Goal: Information Seeking & Learning: Learn about a topic

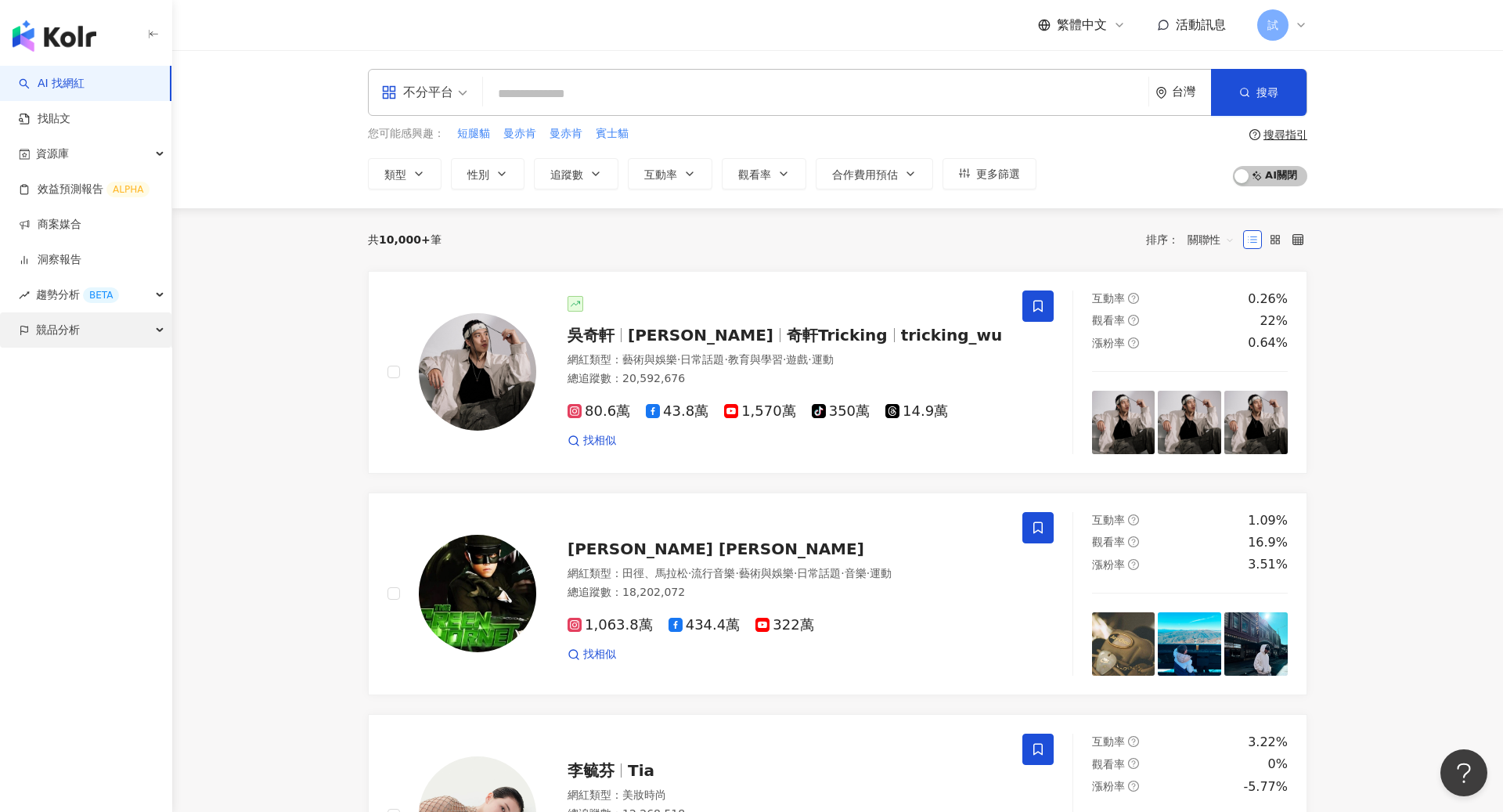
click at [95, 342] on div "競品分析" at bounding box center [85, 330] width 171 height 35
click at [88, 393] on link "關鍵字提及分析" at bounding box center [76, 400] width 77 height 16
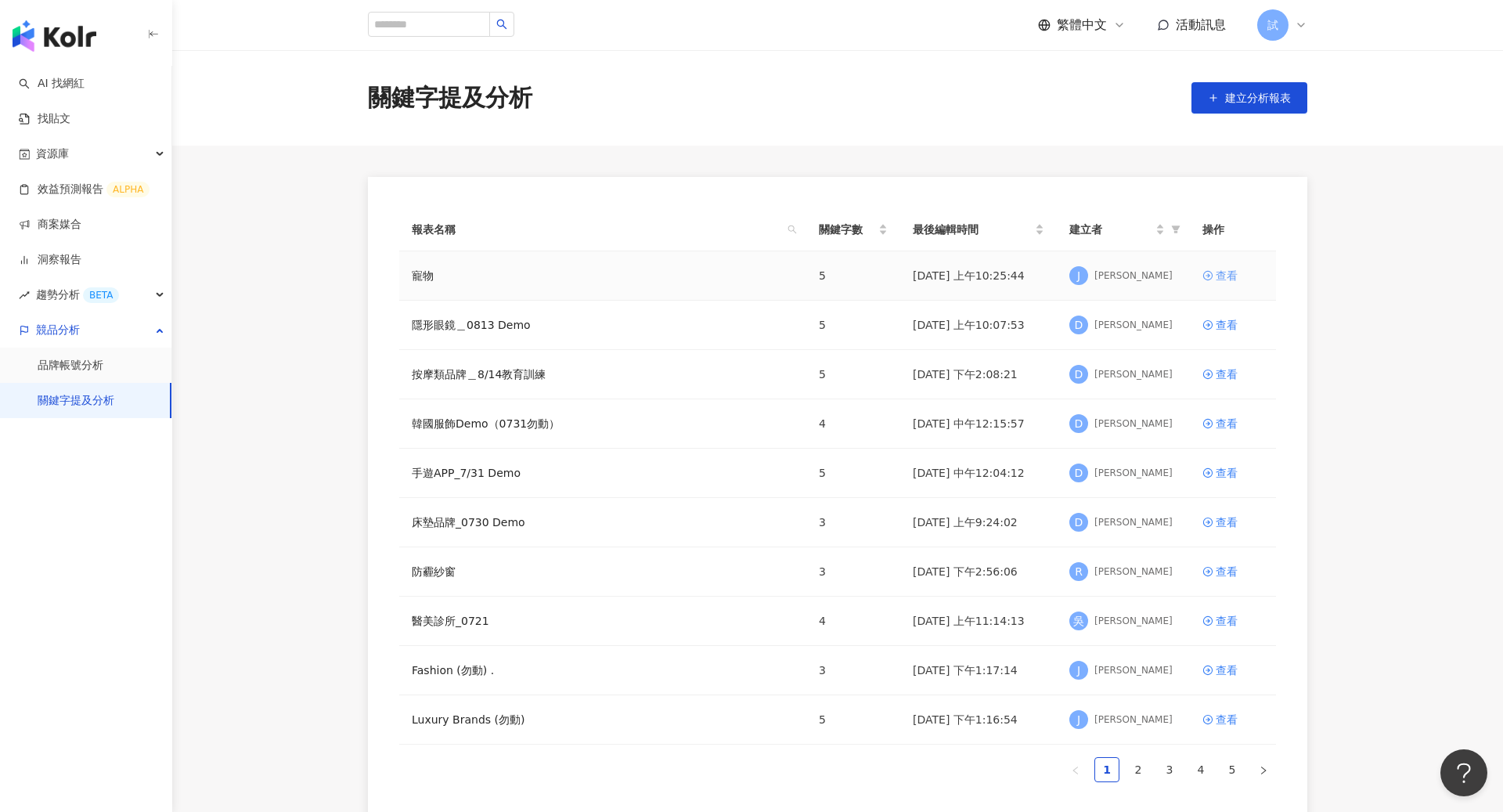
click at [1214, 273] on link "查看" at bounding box center [1233, 275] width 61 height 17
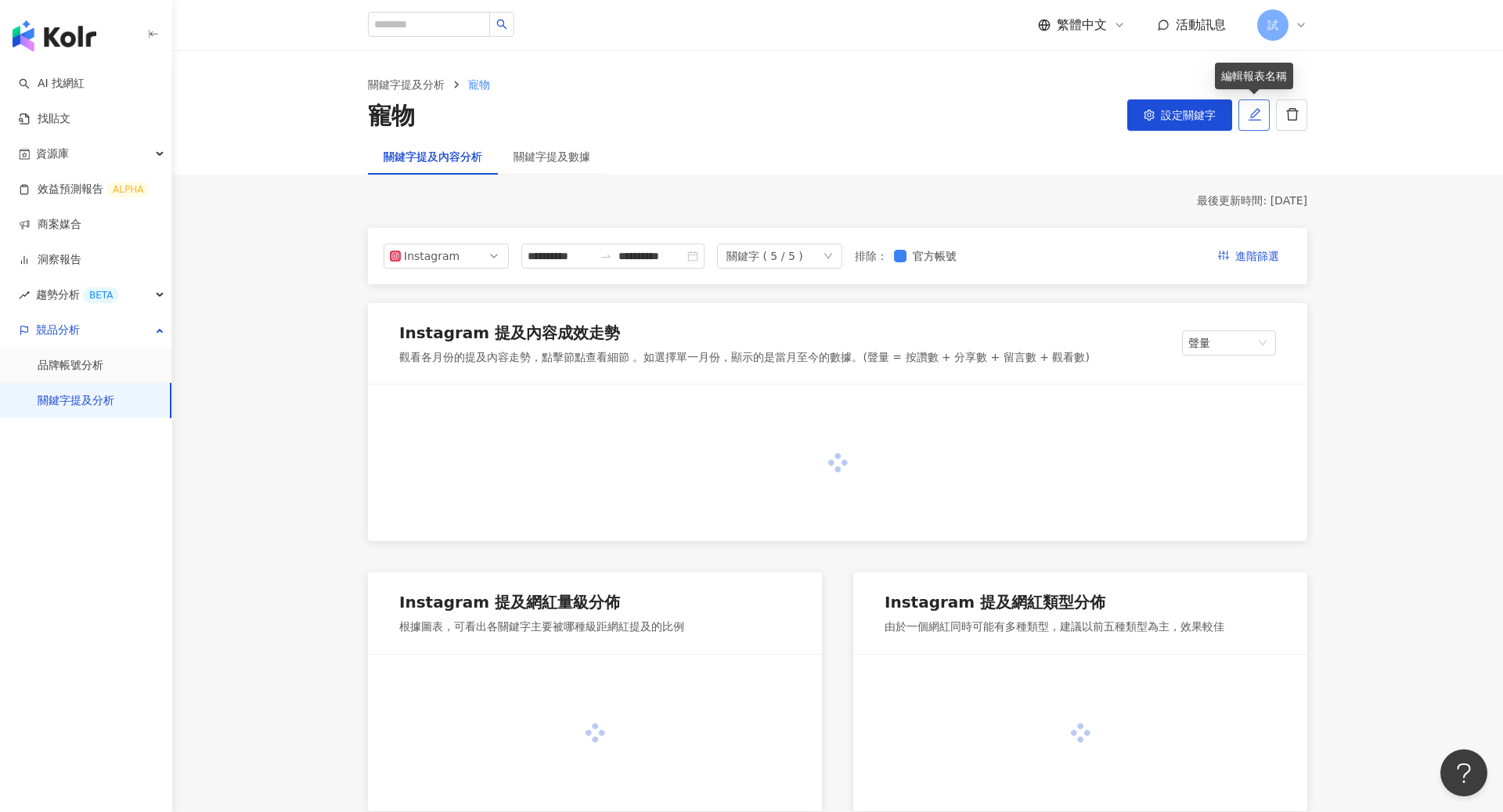
click at [1262, 111] on button "button" at bounding box center [1254, 115] width 31 height 31
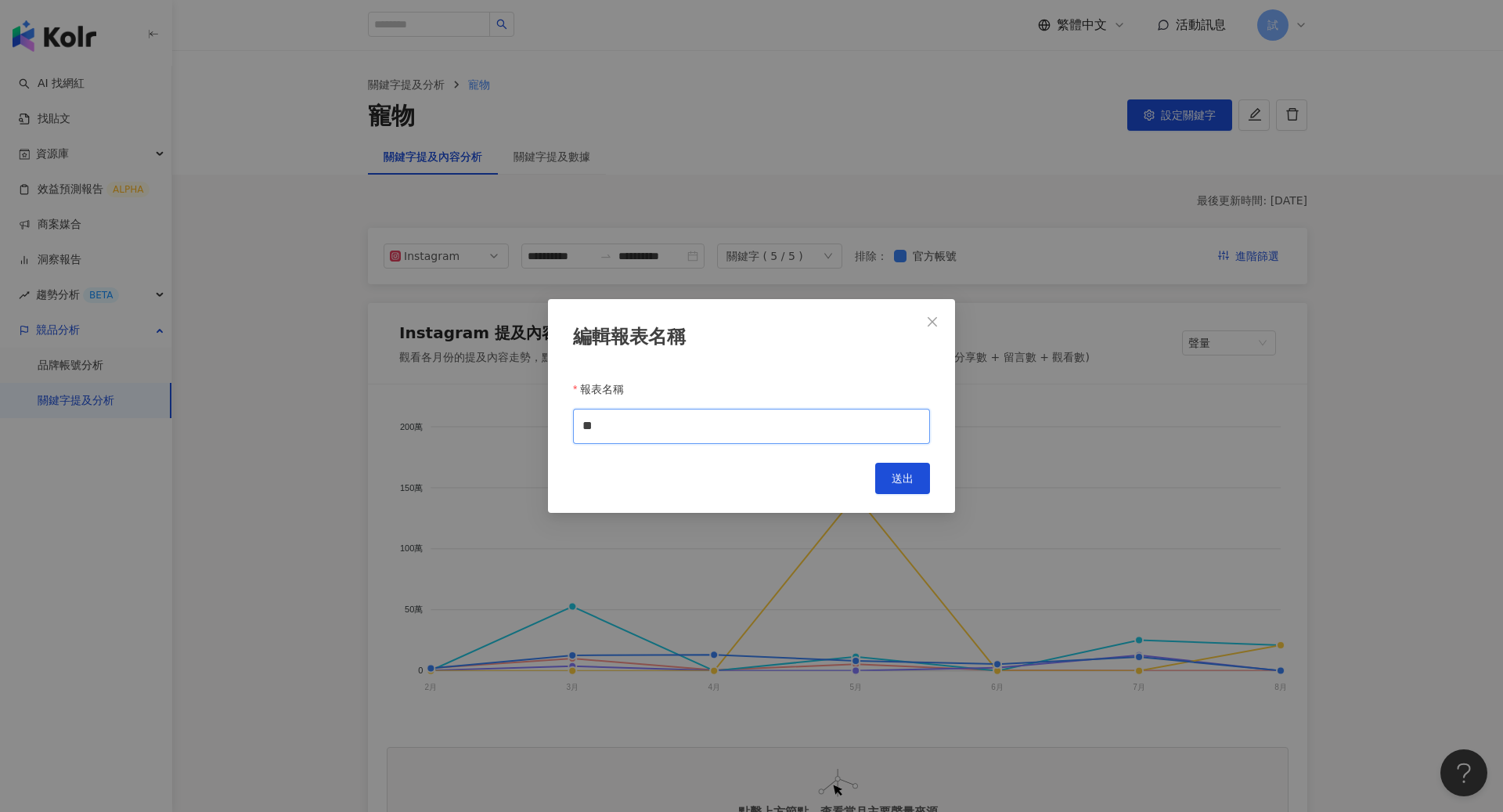
click at [614, 417] on input "**" at bounding box center [752, 426] width 357 height 35
type input "*"
type input "**"
click at [886, 480] on button "送出" at bounding box center [902, 478] width 55 height 31
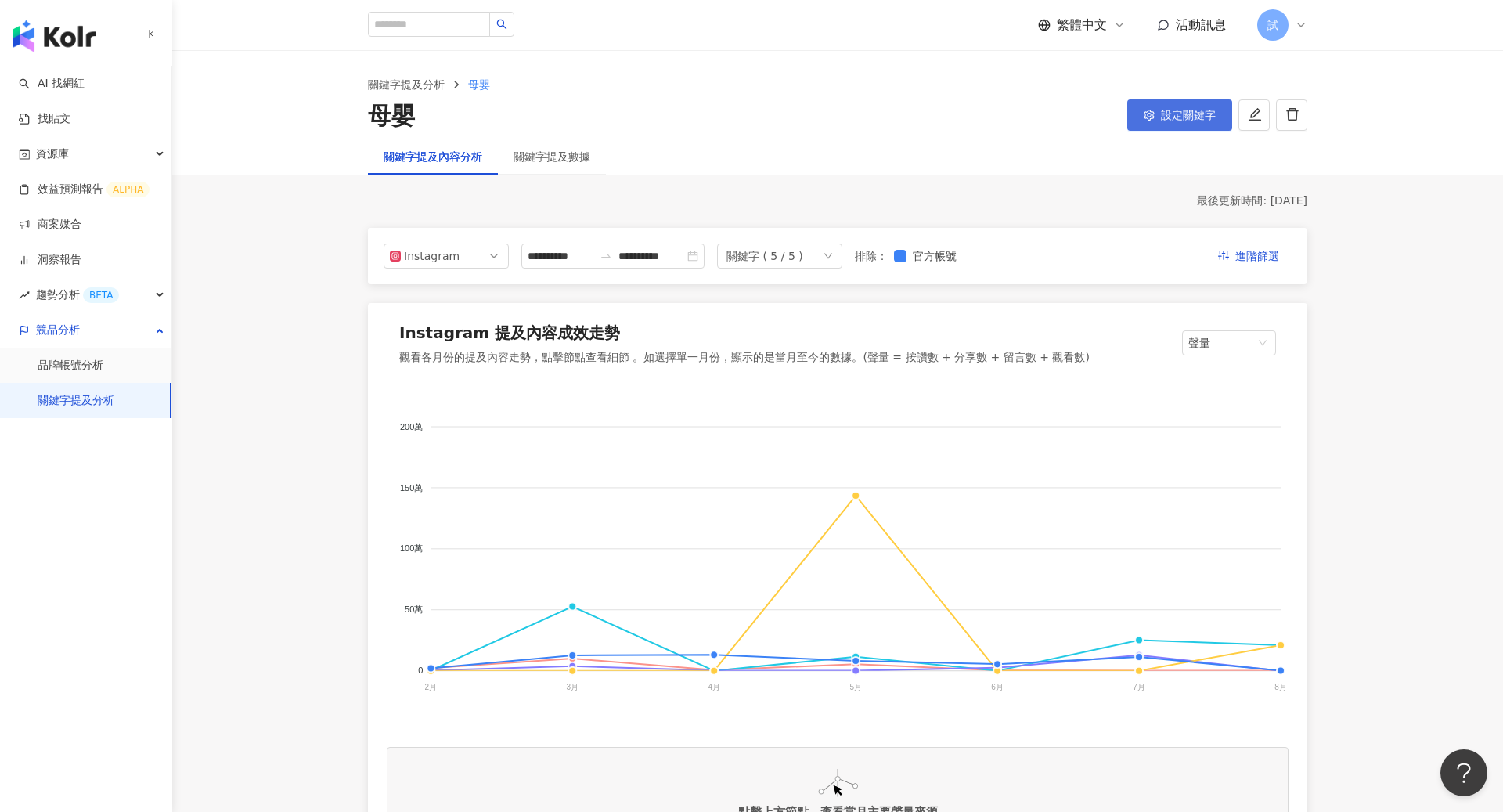
click at [1178, 114] on span "設定關鍵字" at bounding box center [1188, 115] width 55 height 12
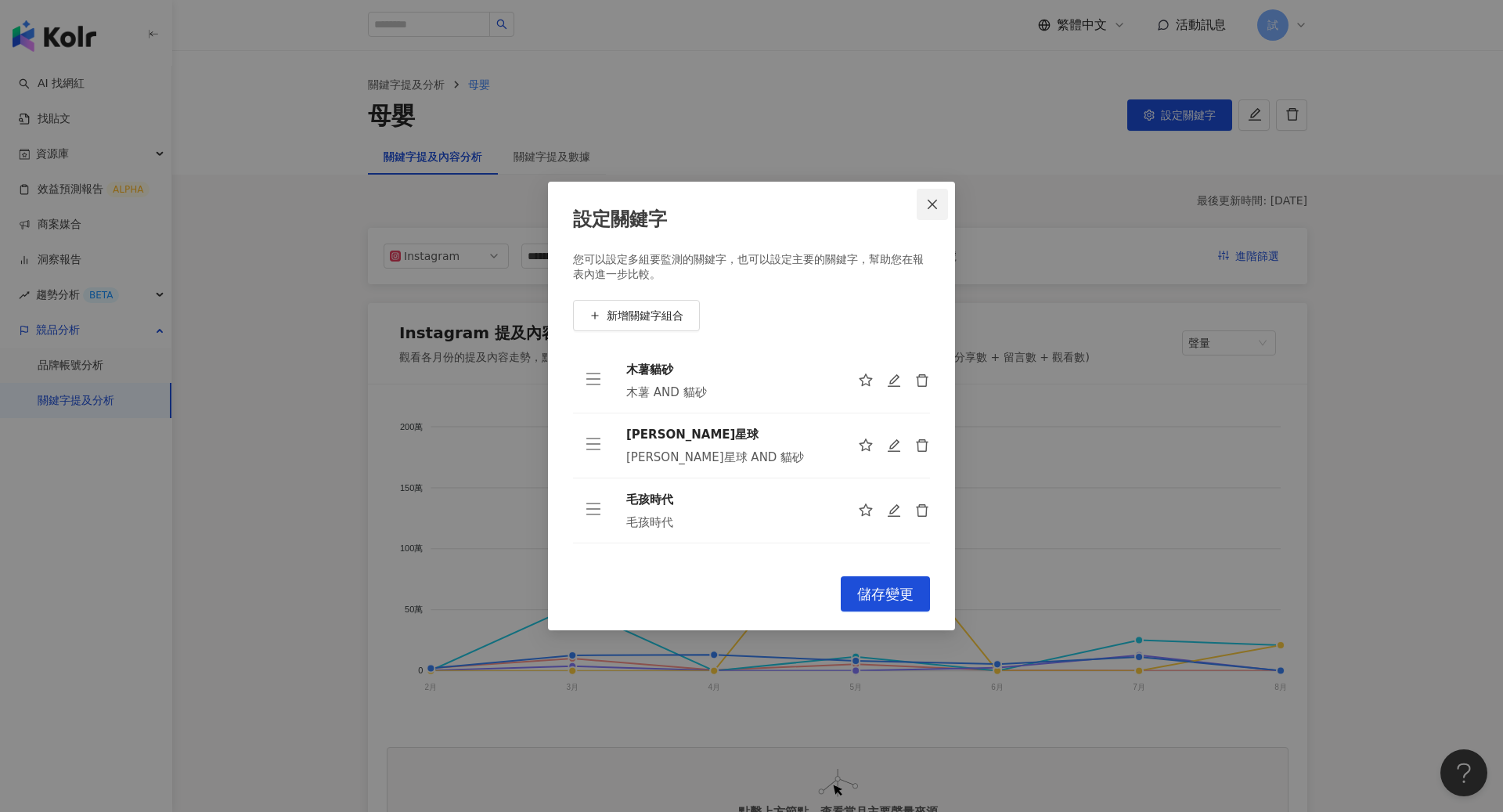
click at [926, 205] on icon "close" at bounding box center [932, 204] width 12 height 12
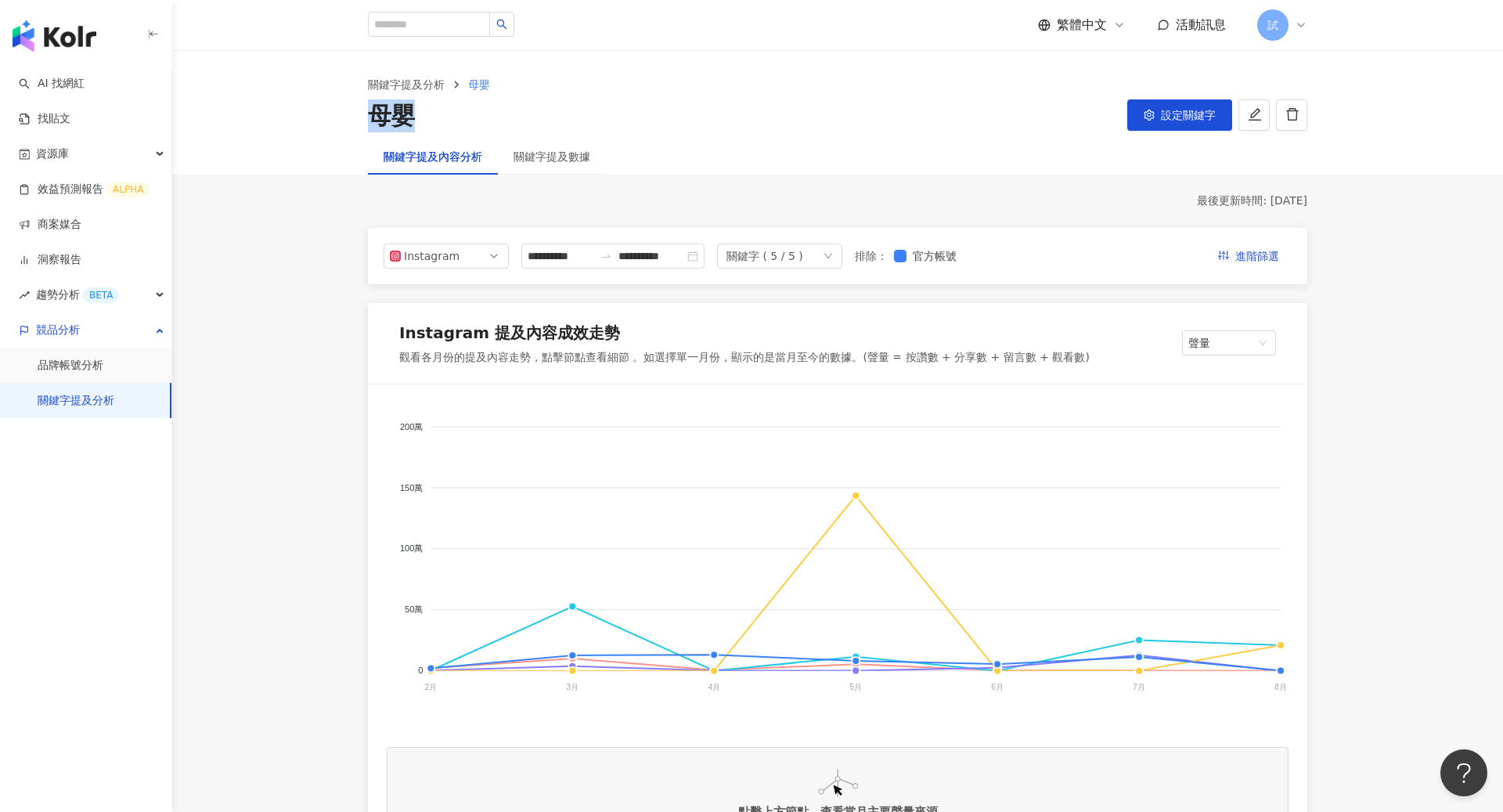
drag, startPoint x: 372, startPoint y: 115, endPoint x: 420, endPoint y: 115, distance: 48.0
click at [420, 115] on div "母嬰 設定關鍵字" at bounding box center [837, 115] width 939 height 33
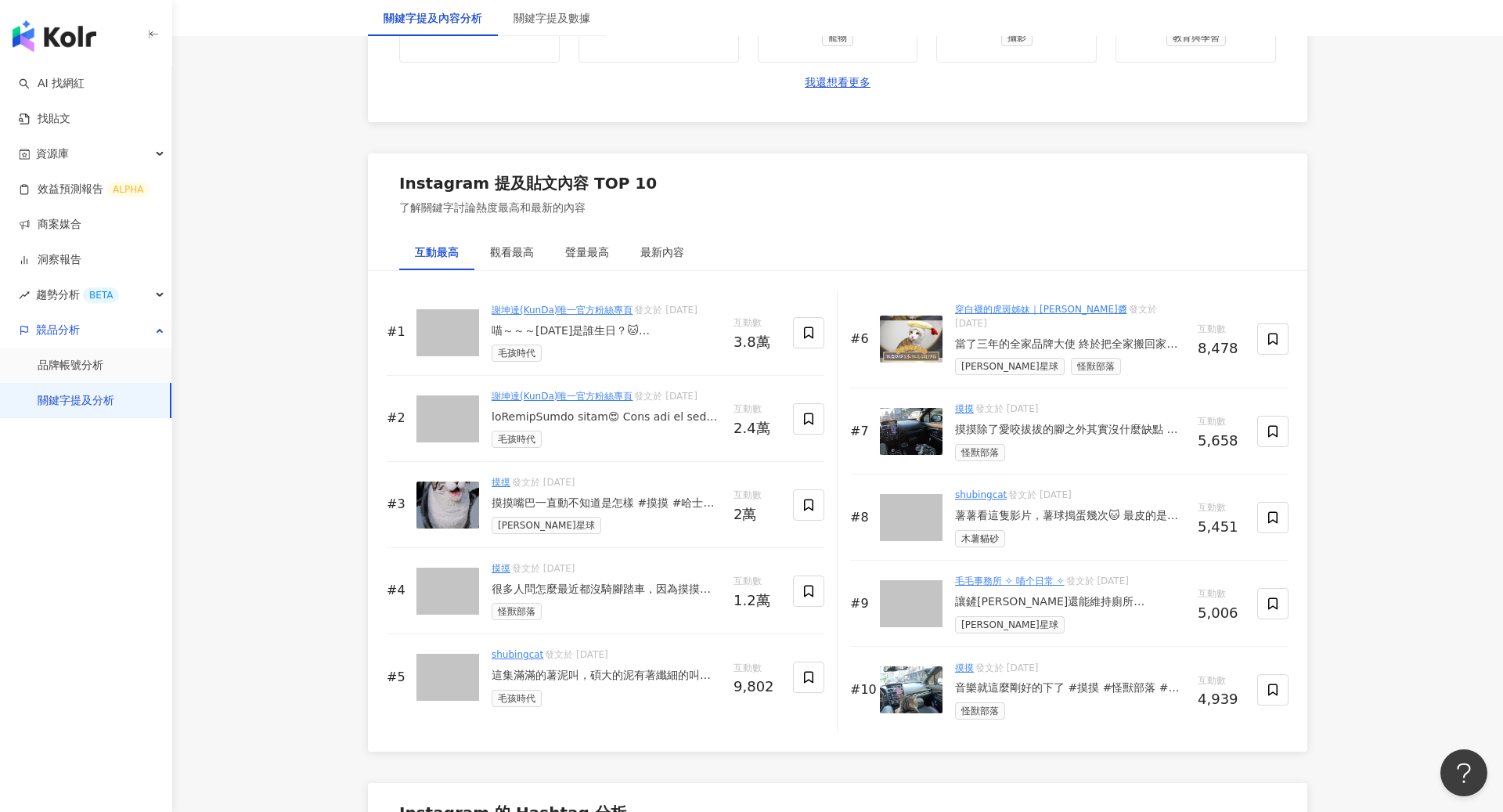
scroll to position [2264, 0]
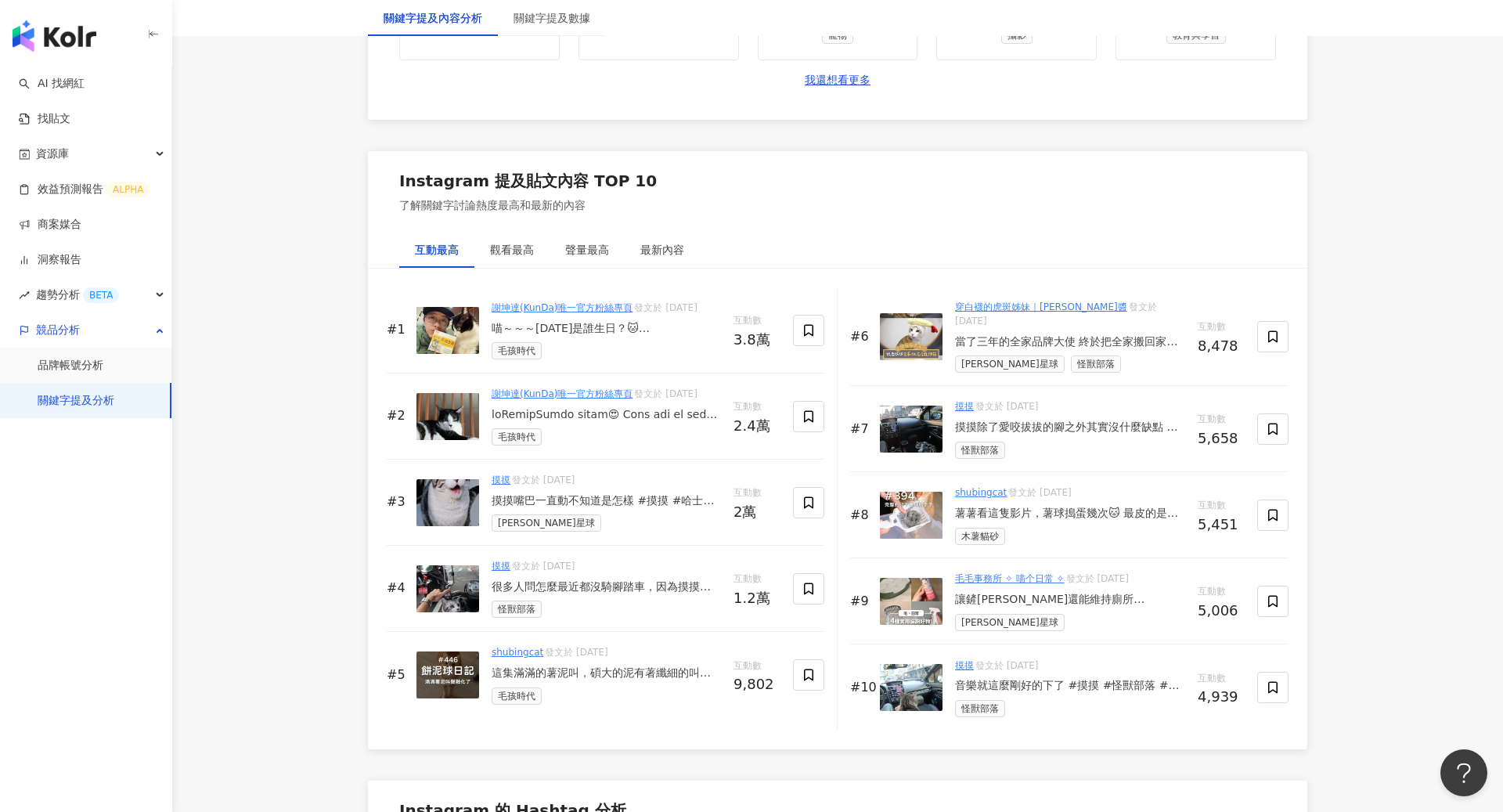
click at [63, 45] on img "button" at bounding box center [54, 36] width 84 height 31
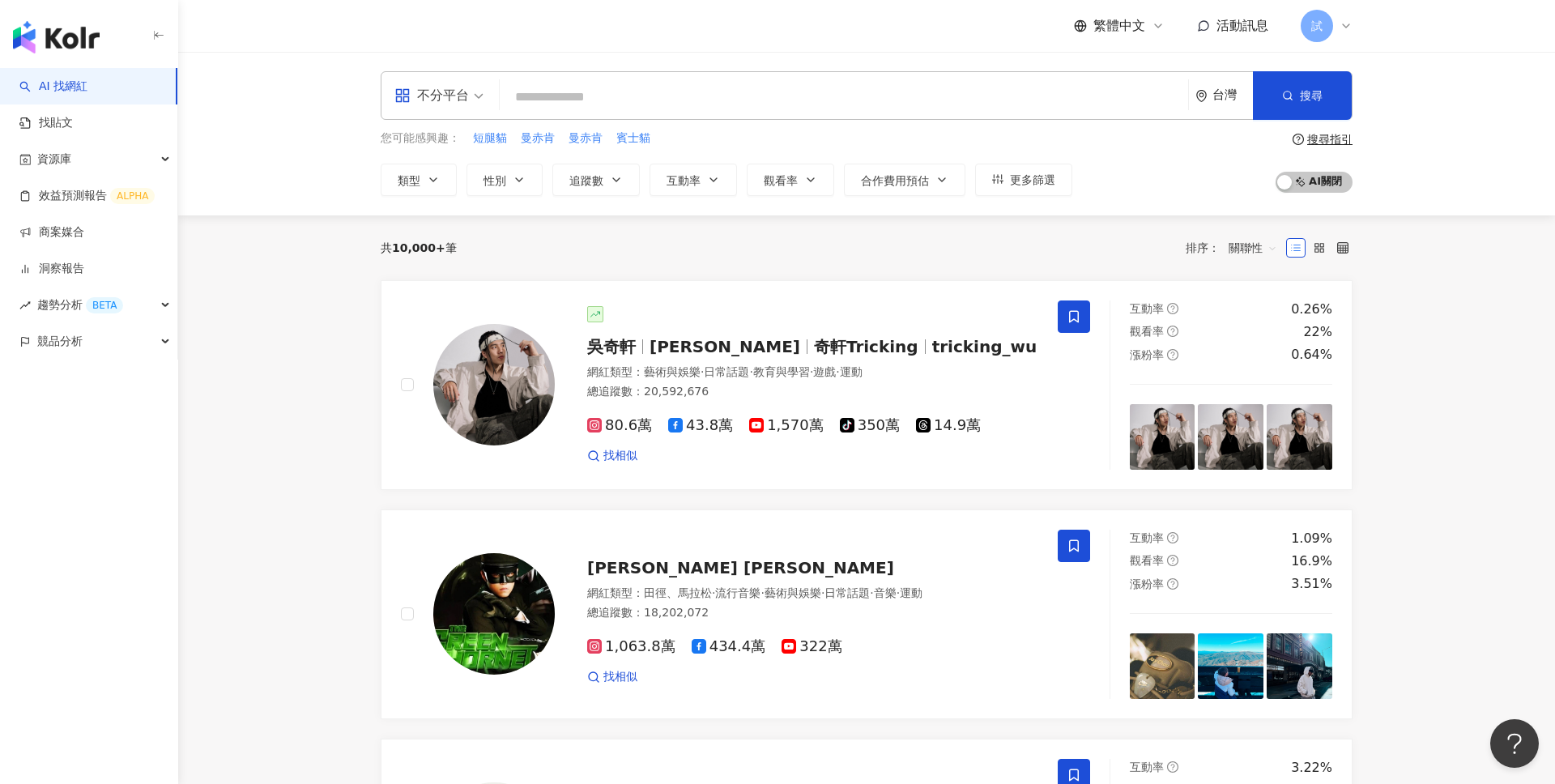
click at [469, 84] on span "不分平台" at bounding box center [439, 96] width 89 height 26
click at [1448, 196] on div "不分平台 台灣 搜尋 您可能感興趣： 短腿貓 曼赤肯 曼赤肯 賓士貓 類型 性別 追蹤數 互動率 觀看率 合作費用預估 更多篩選 搜尋指引 AI 開啟 AI …" at bounding box center [866, 133] width 1377 height 163
click at [751, 102] on input "search" at bounding box center [844, 97] width 676 height 30
paste input "***"
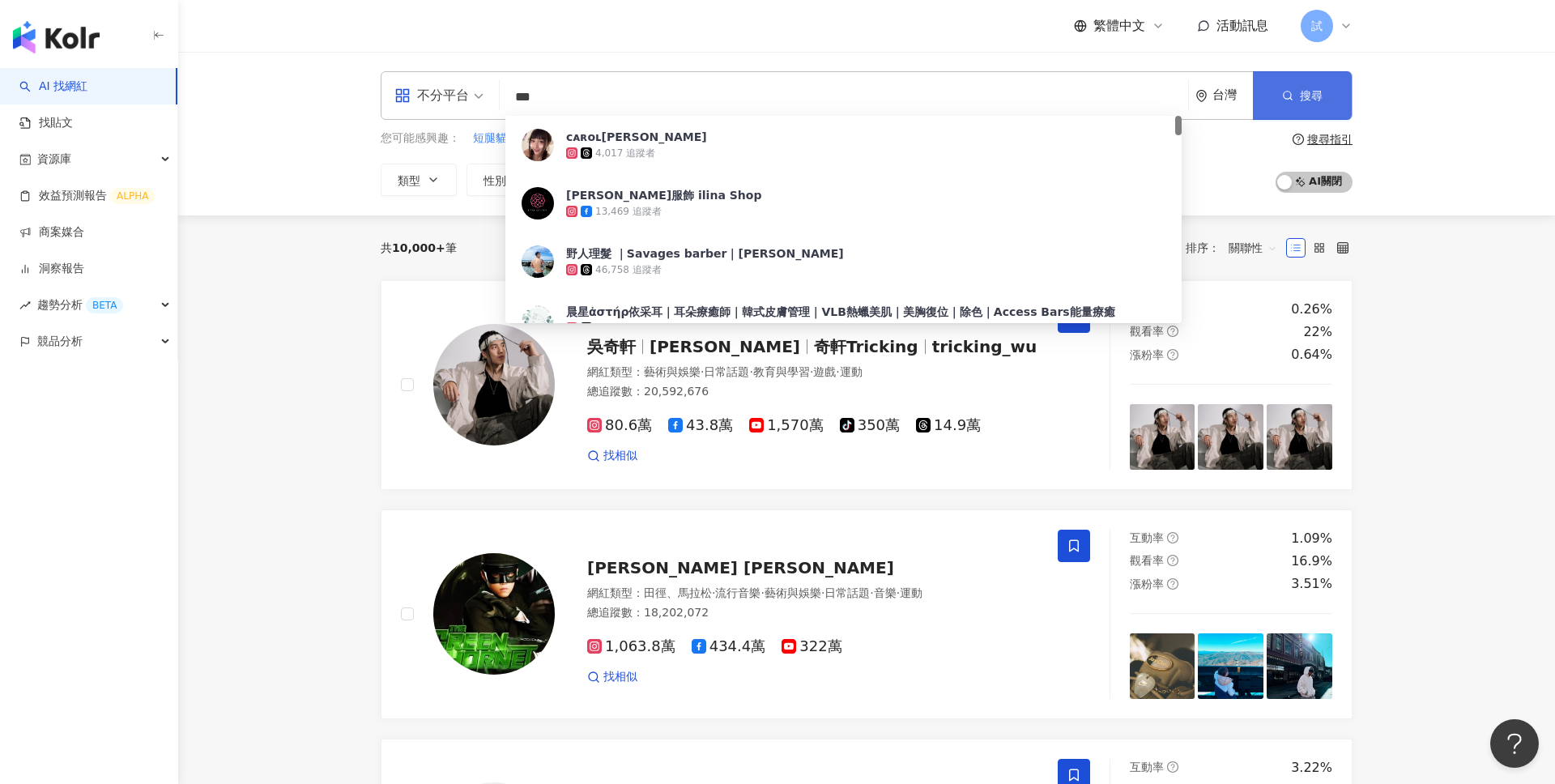
click at [1274, 108] on button "搜尋" at bounding box center [1302, 95] width 99 height 48
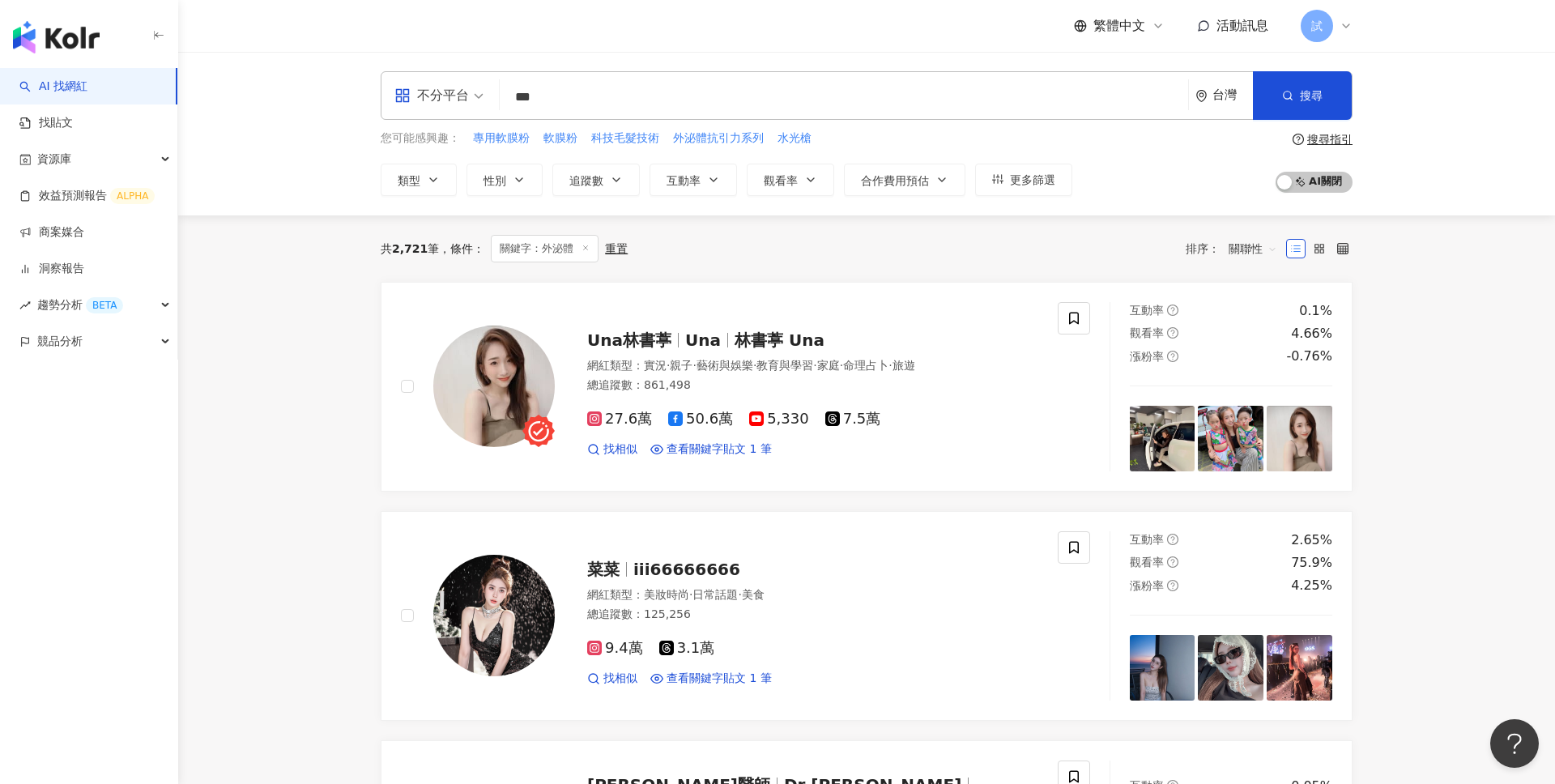
click at [1251, 246] on span "關聯性" at bounding box center [1253, 248] width 48 height 26
click at [1253, 425] on div "關鍵字" at bounding box center [1253, 418] width 41 height 18
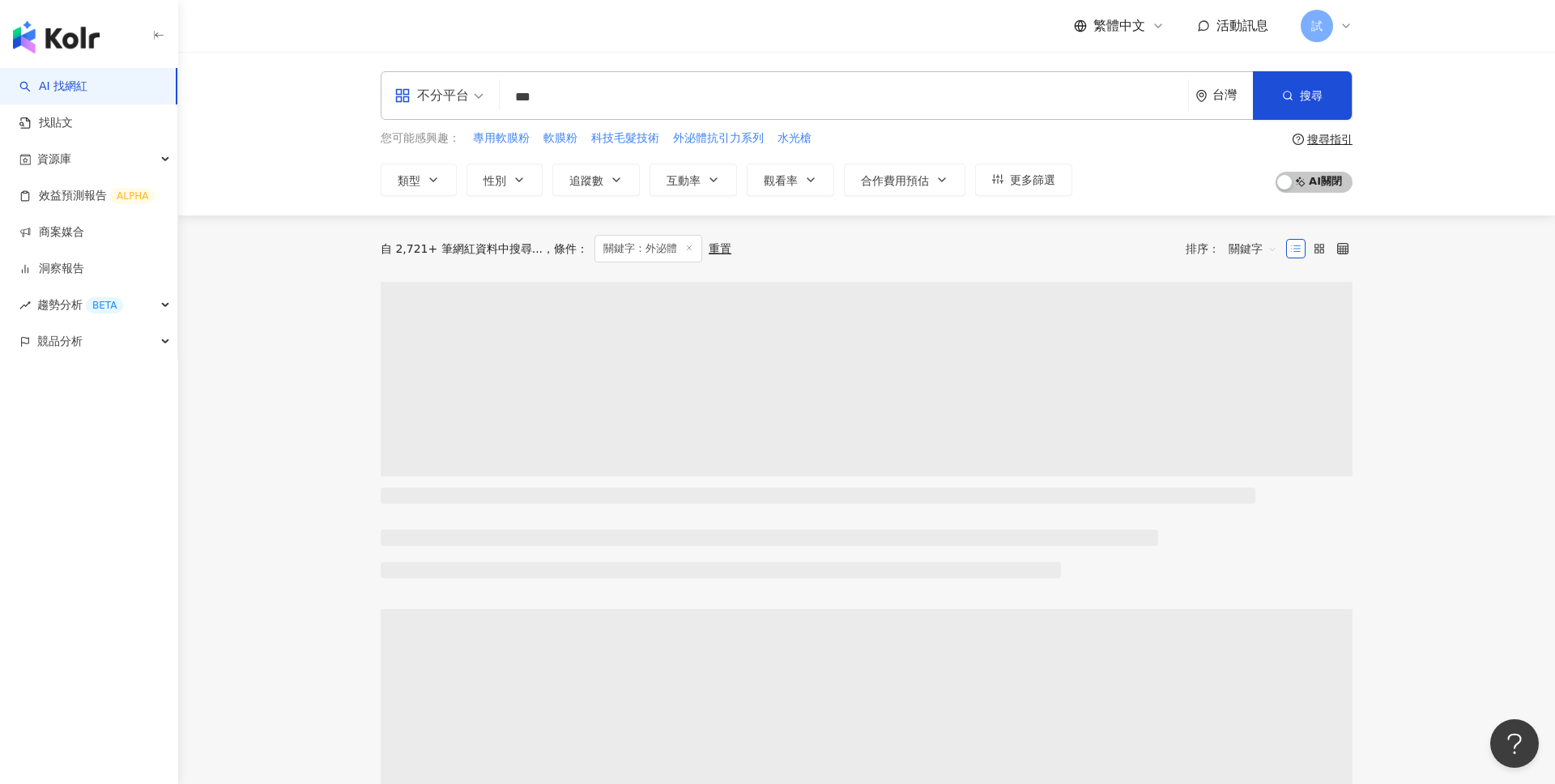
click at [624, 101] on input "***" at bounding box center [844, 97] width 676 height 30
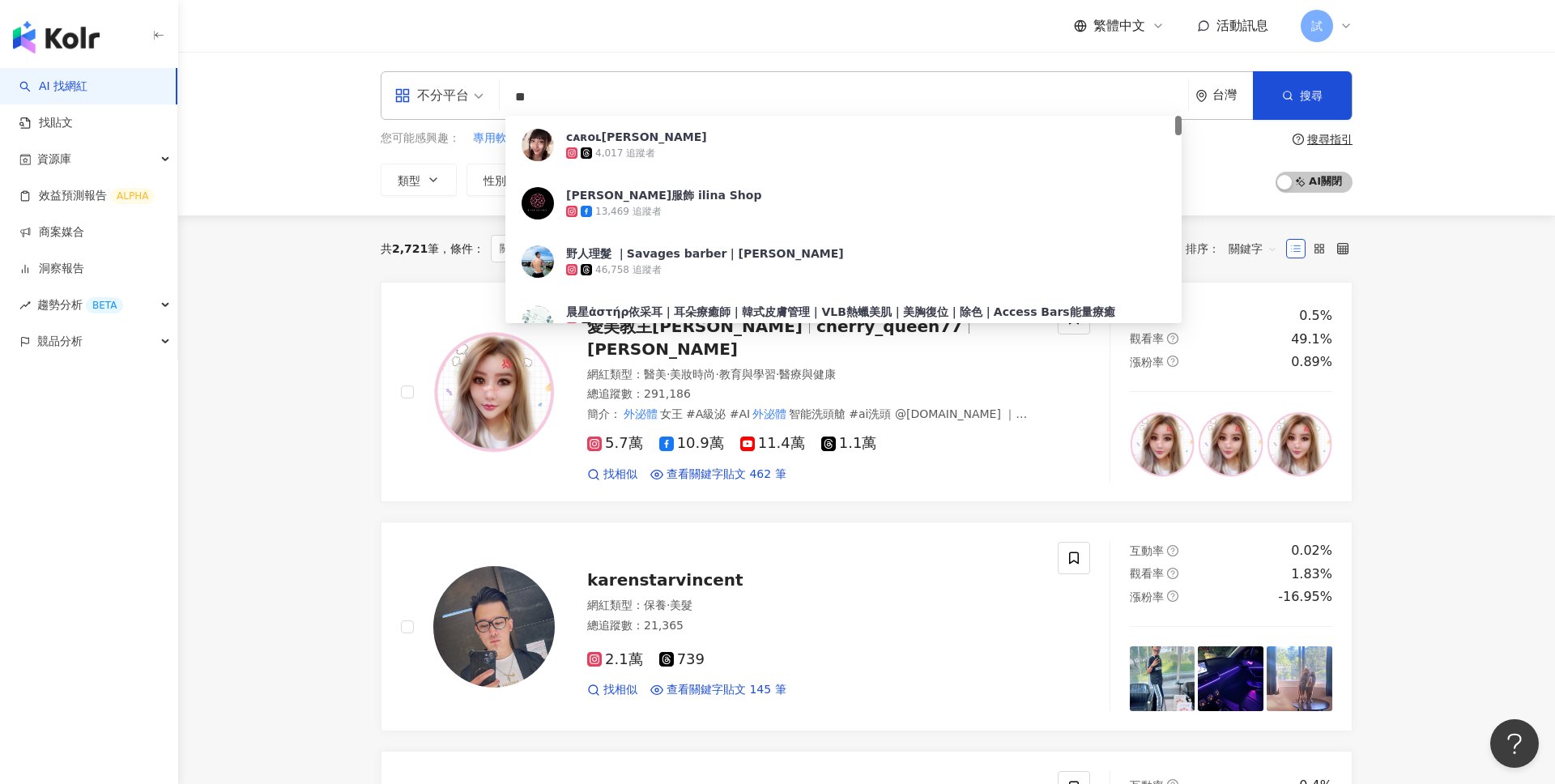
type input "*"
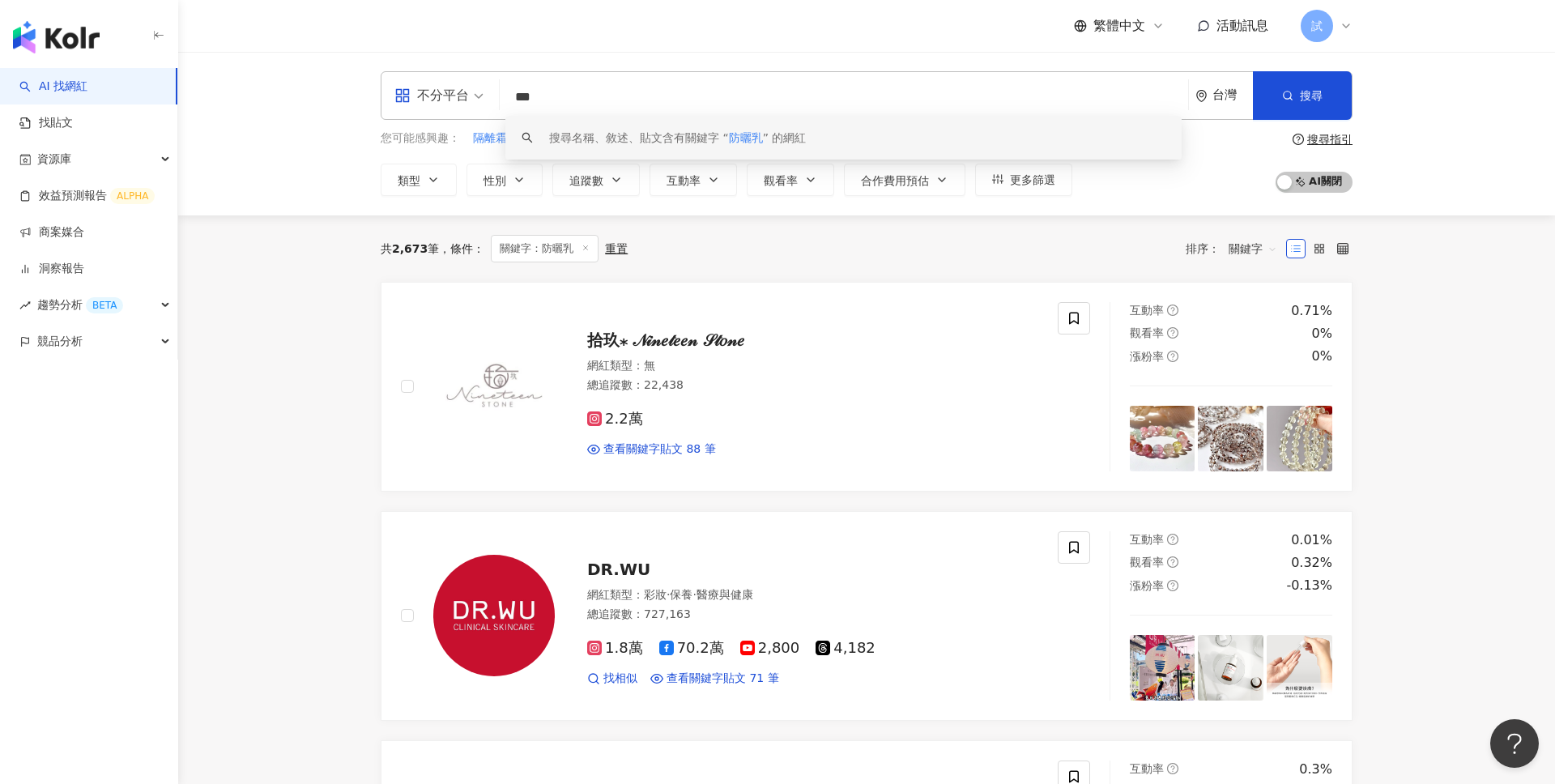
click at [1246, 260] on span "關鍵字" at bounding box center [1253, 248] width 48 height 26
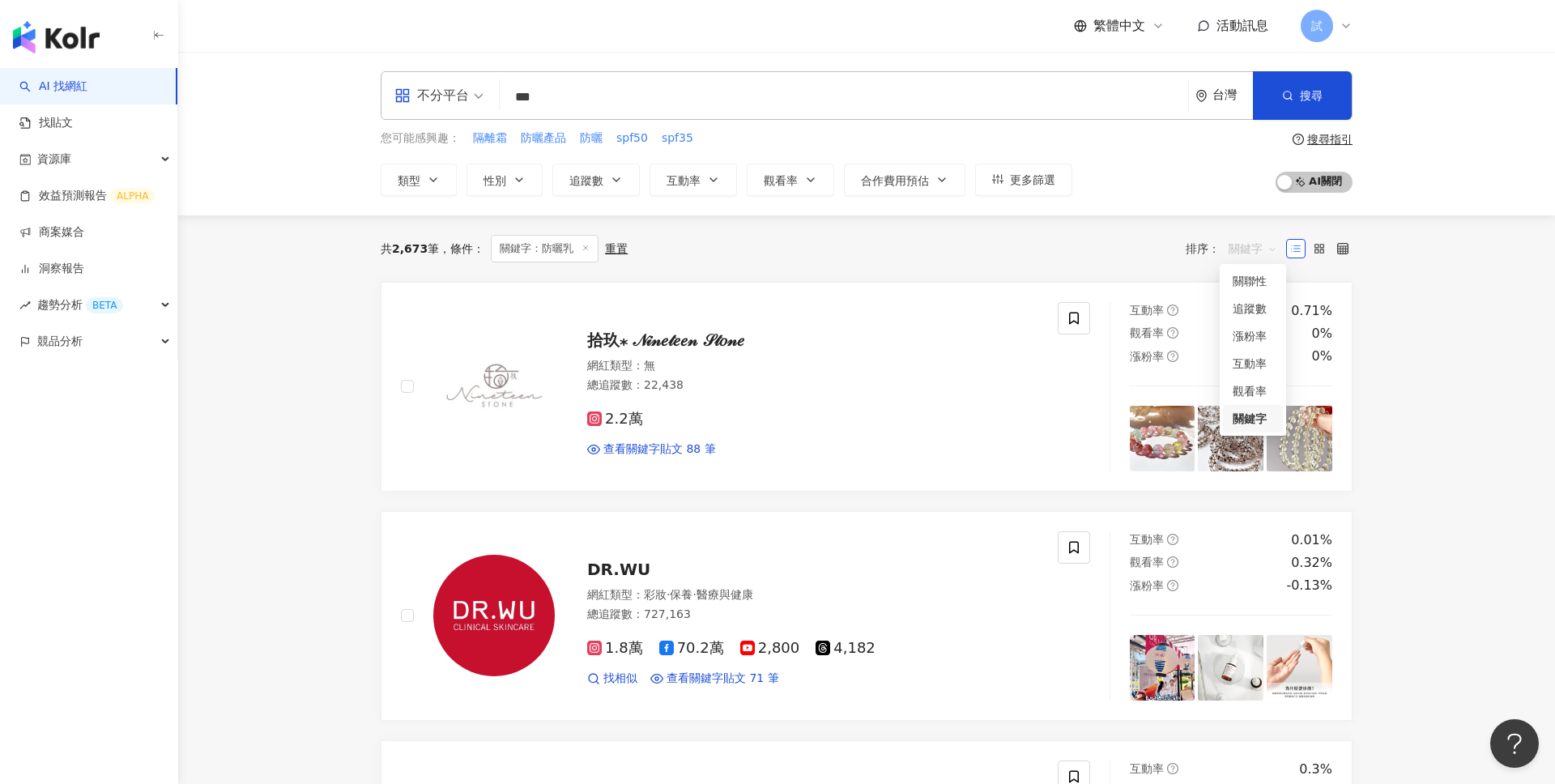
click at [1253, 422] on div "關鍵字" at bounding box center [1253, 418] width 41 height 18
click at [611, 89] on input "***" at bounding box center [844, 97] width 676 height 30
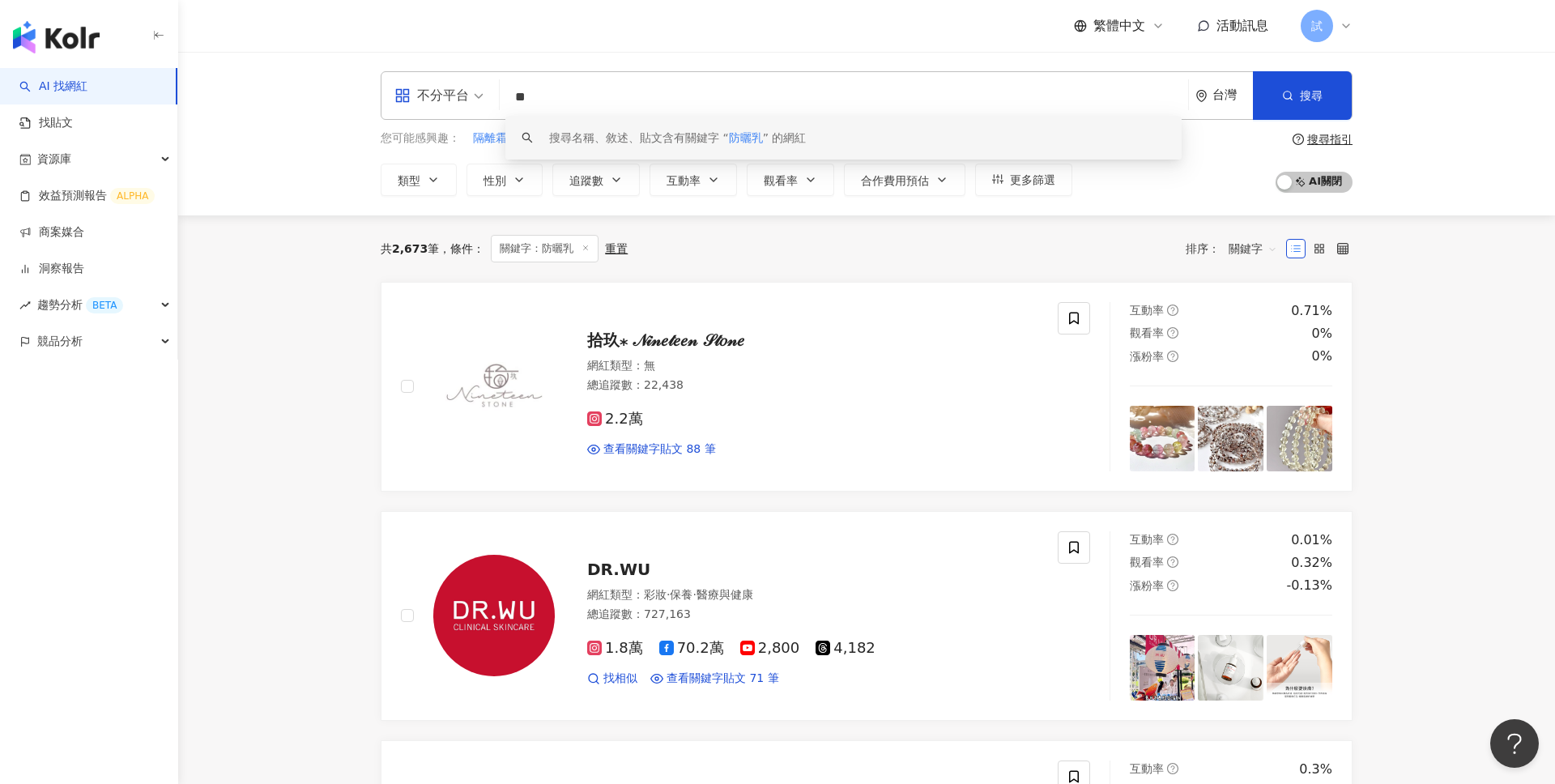
type input "*"
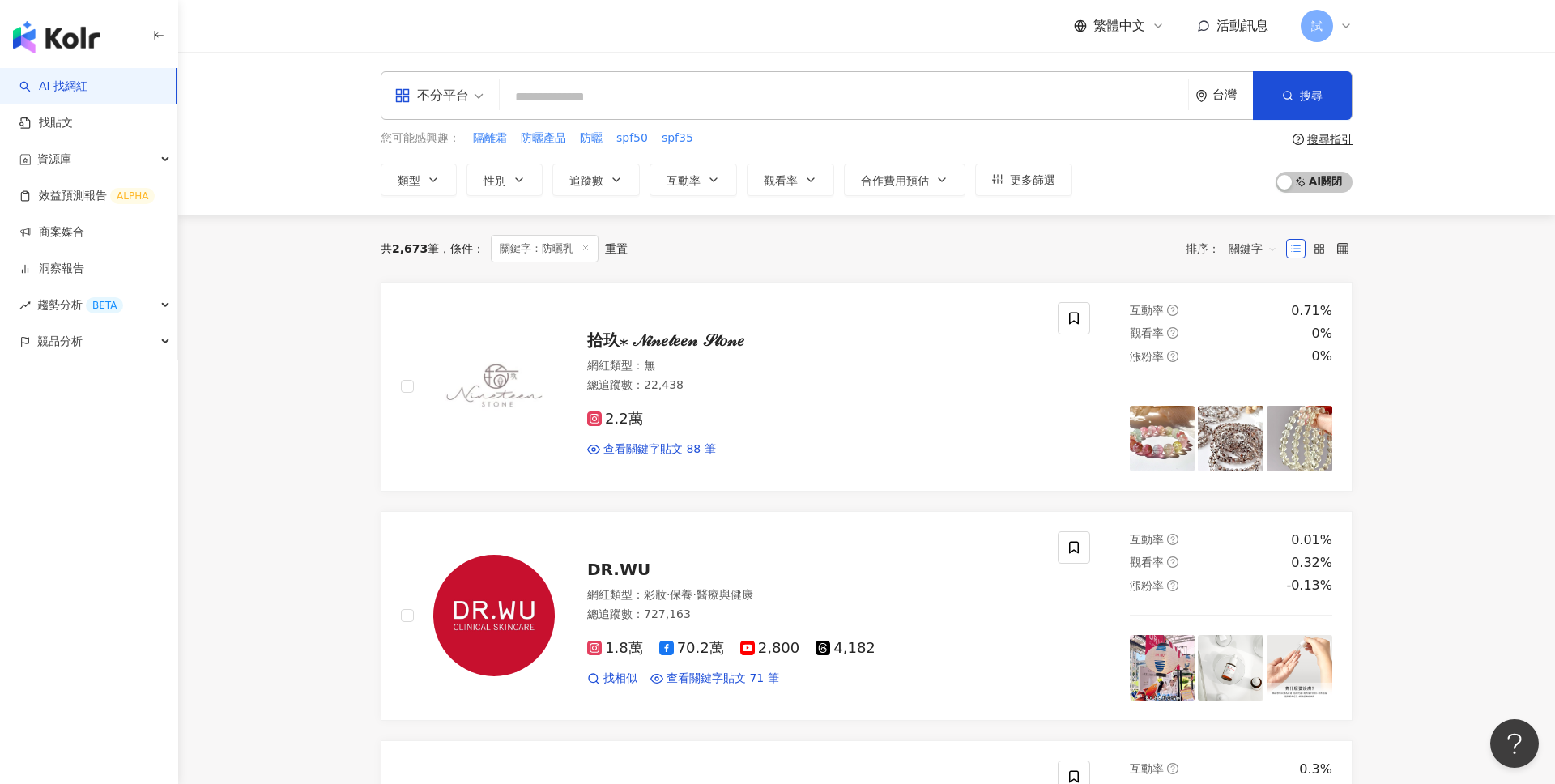
paste input "***"
type input "***"
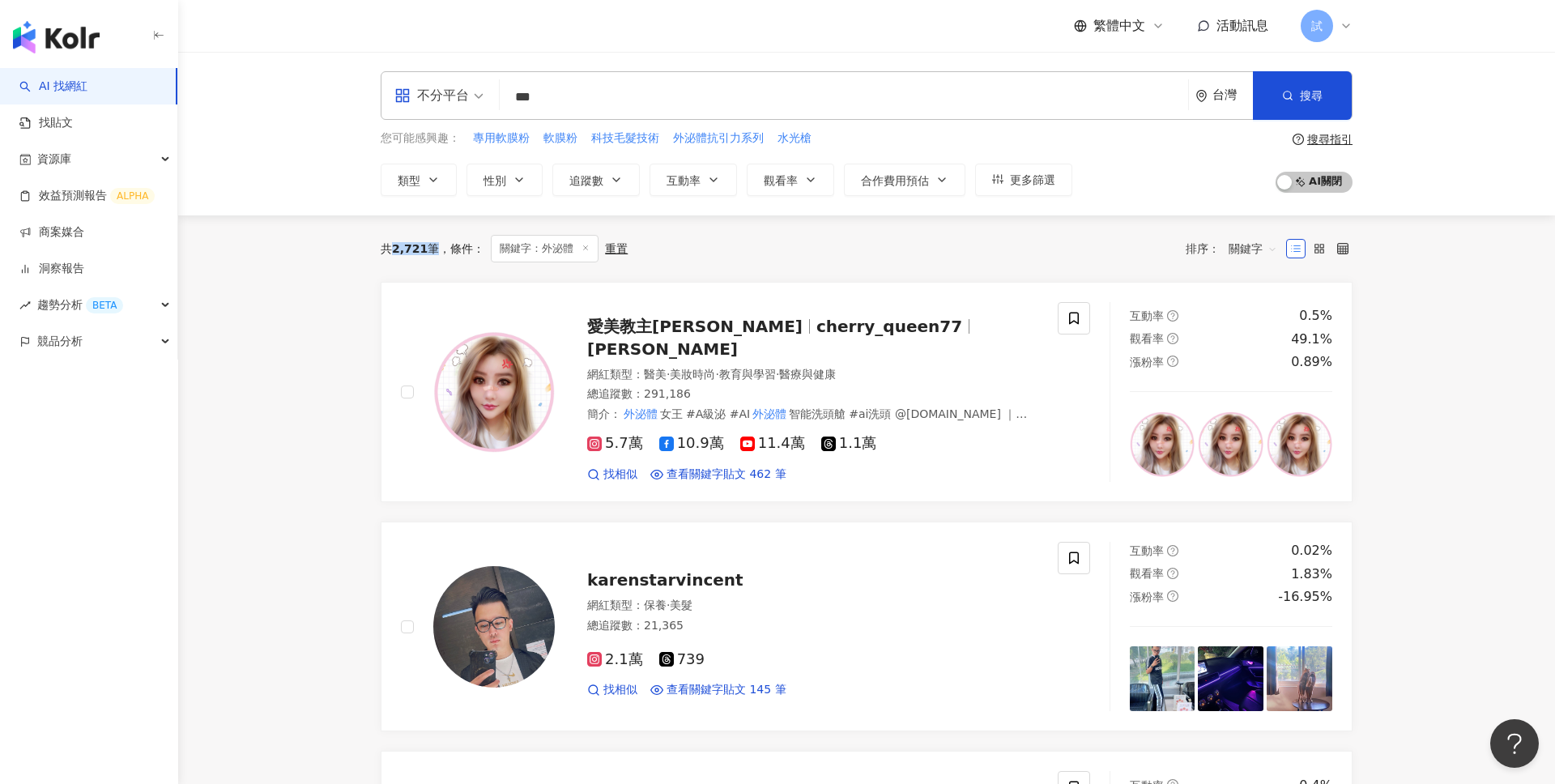
drag, startPoint x: 393, startPoint y: 244, endPoint x: 431, endPoint y: 246, distance: 38.1
click at [431, 246] on div "共 2,721 筆" at bounding box center [409, 248] width 58 height 13
click at [384, 180] on button "類型" at bounding box center [418, 179] width 76 height 32
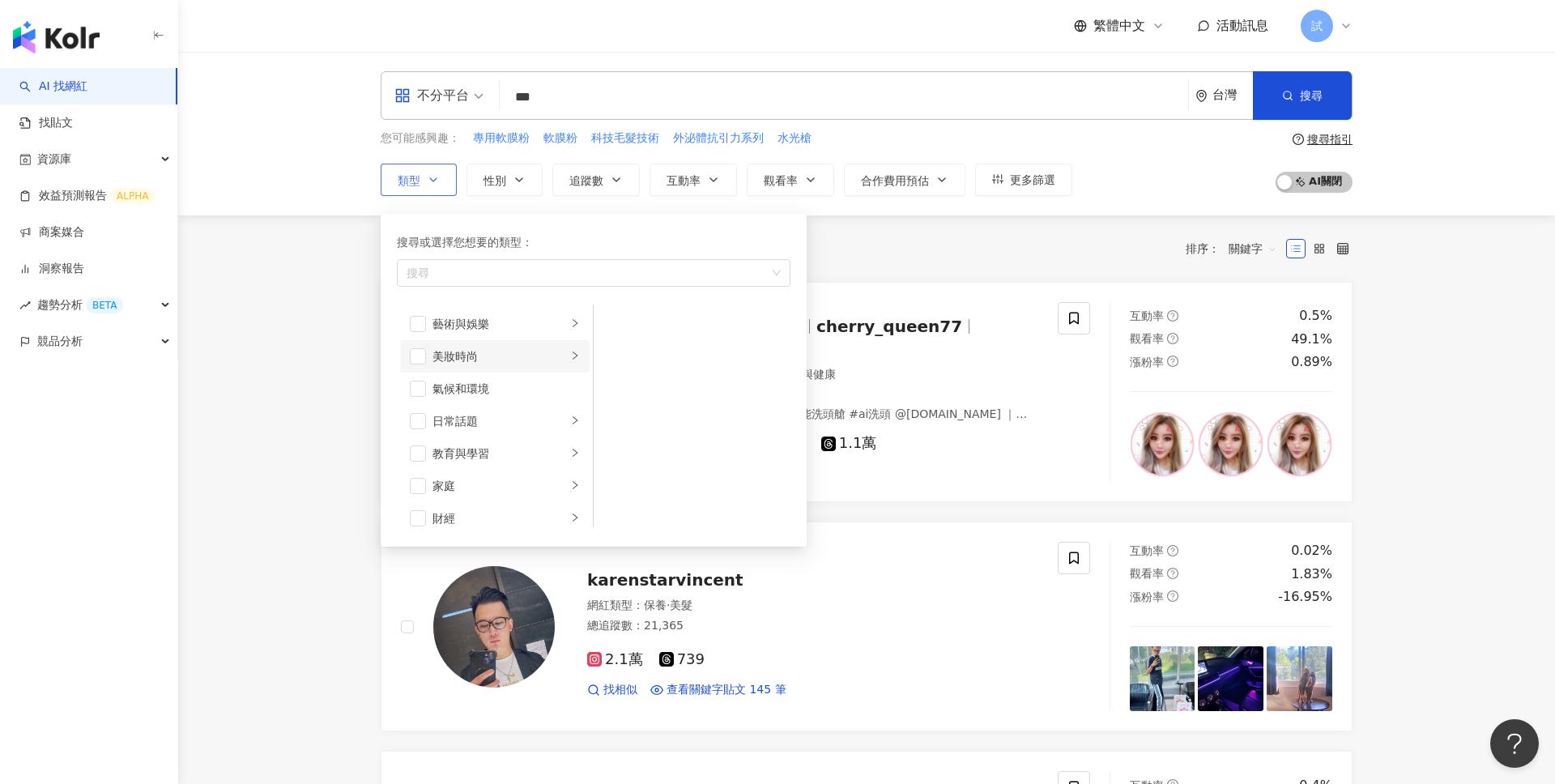
click at [484, 360] on div "美妝時尚" at bounding box center [500, 356] width 135 height 18
click at [506, 185] on button "性別" at bounding box center [505, 179] width 76 height 32
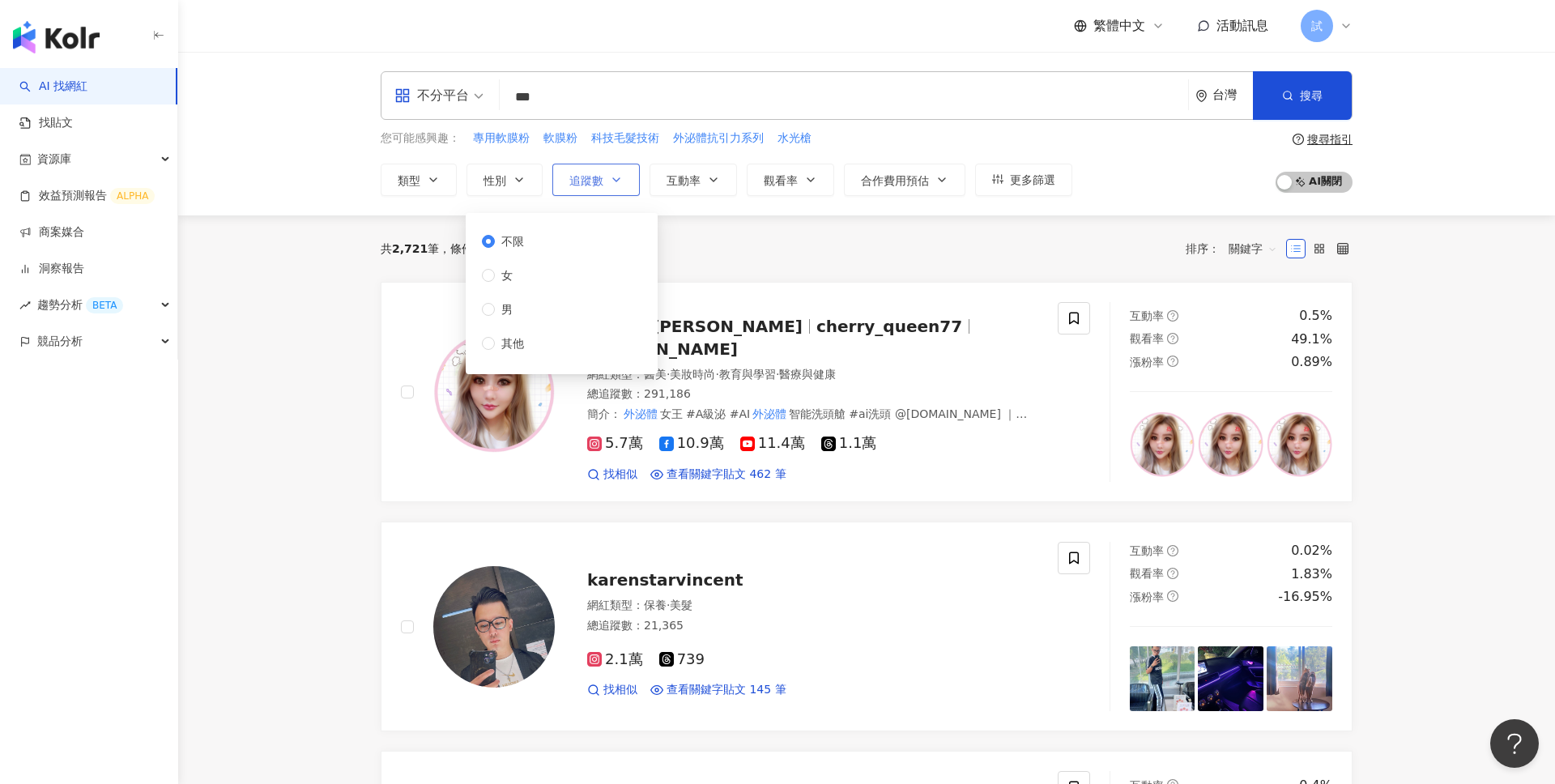
click at [597, 180] on span "追蹤數" at bounding box center [586, 180] width 34 height 13
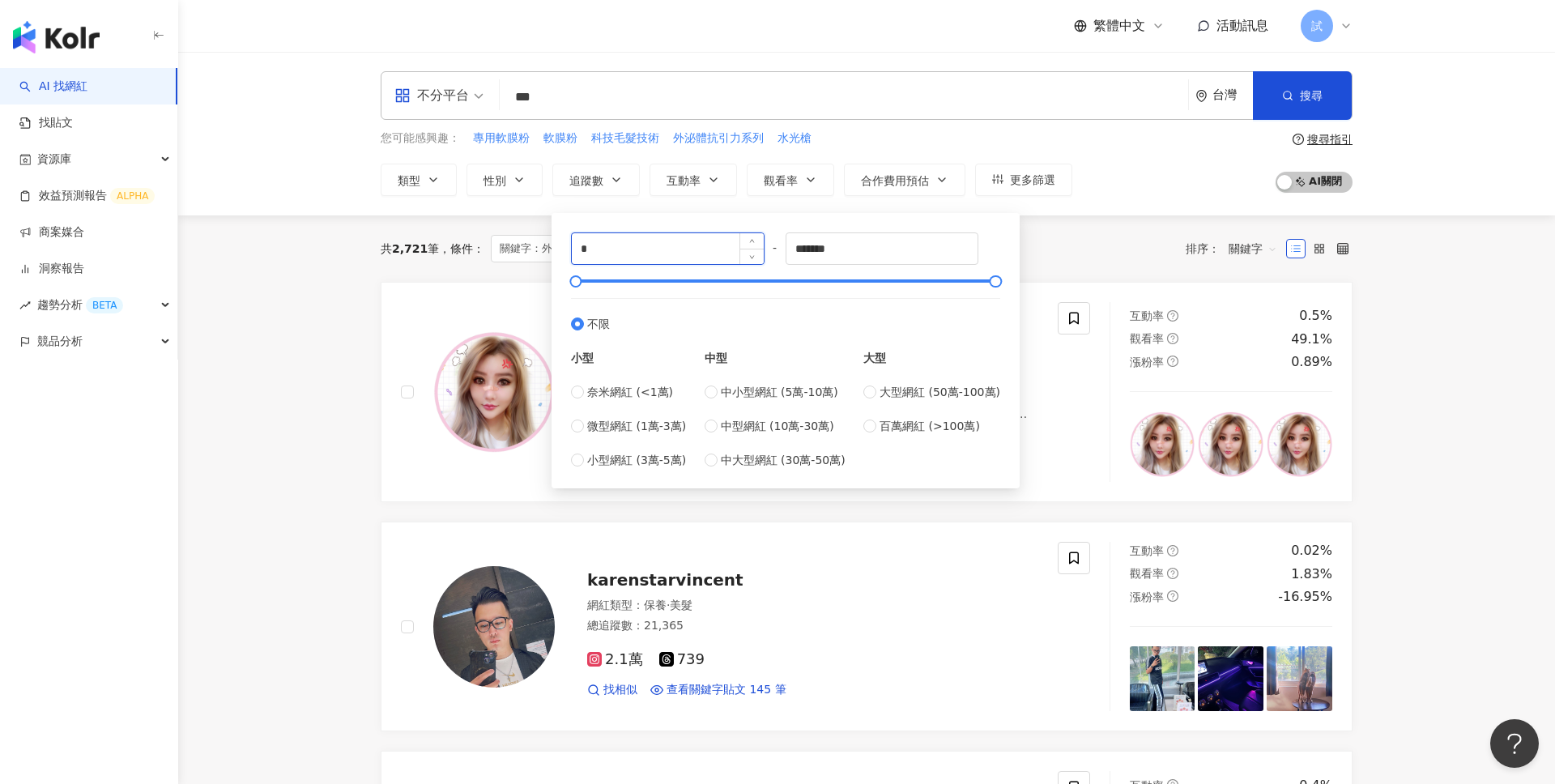
click at [650, 257] on input "*" at bounding box center [667, 248] width 192 height 30
type input "****"
type input "*****"
click at [1054, 256] on div "共 2,721 筆 條件 ： 關鍵字：外泌體 重置 排序： 關鍵字" at bounding box center [866, 248] width 971 height 28
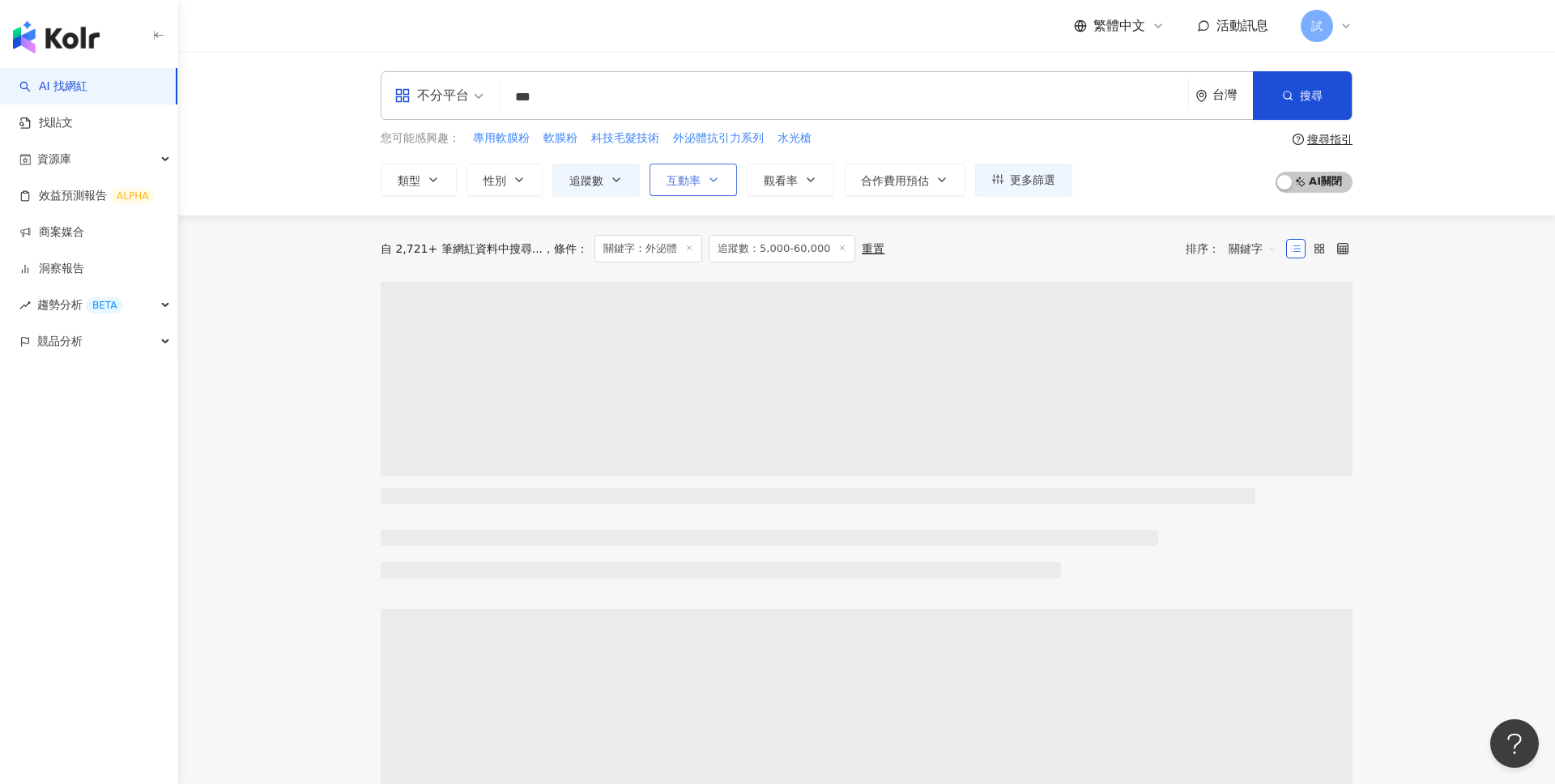
click at [706, 185] on button "互動率" at bounding box center [693, 179] width 87 height 32
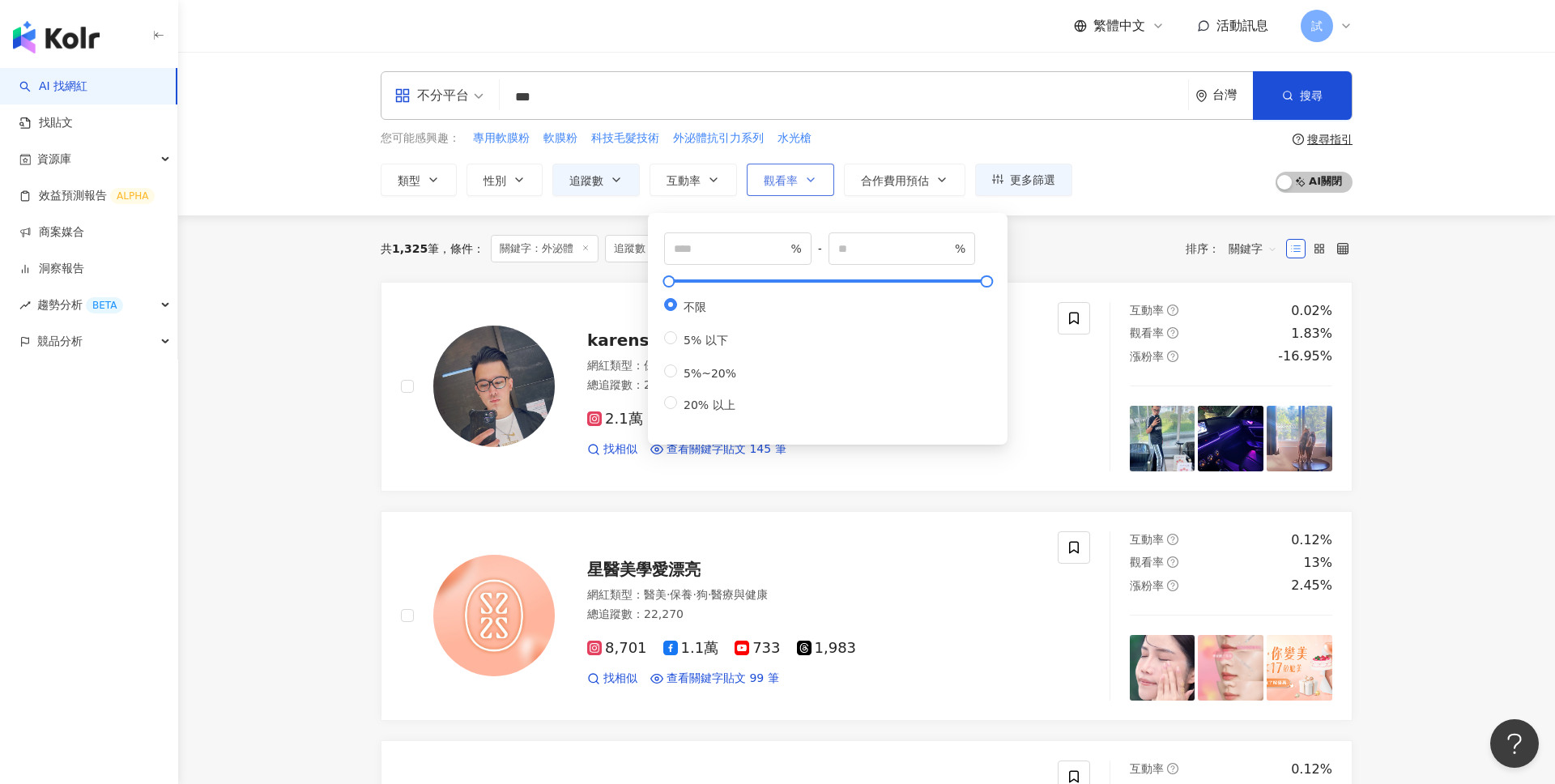
click at [807, 185] on button "觀看率" at bounding box center [790, 179] width 87 height 32
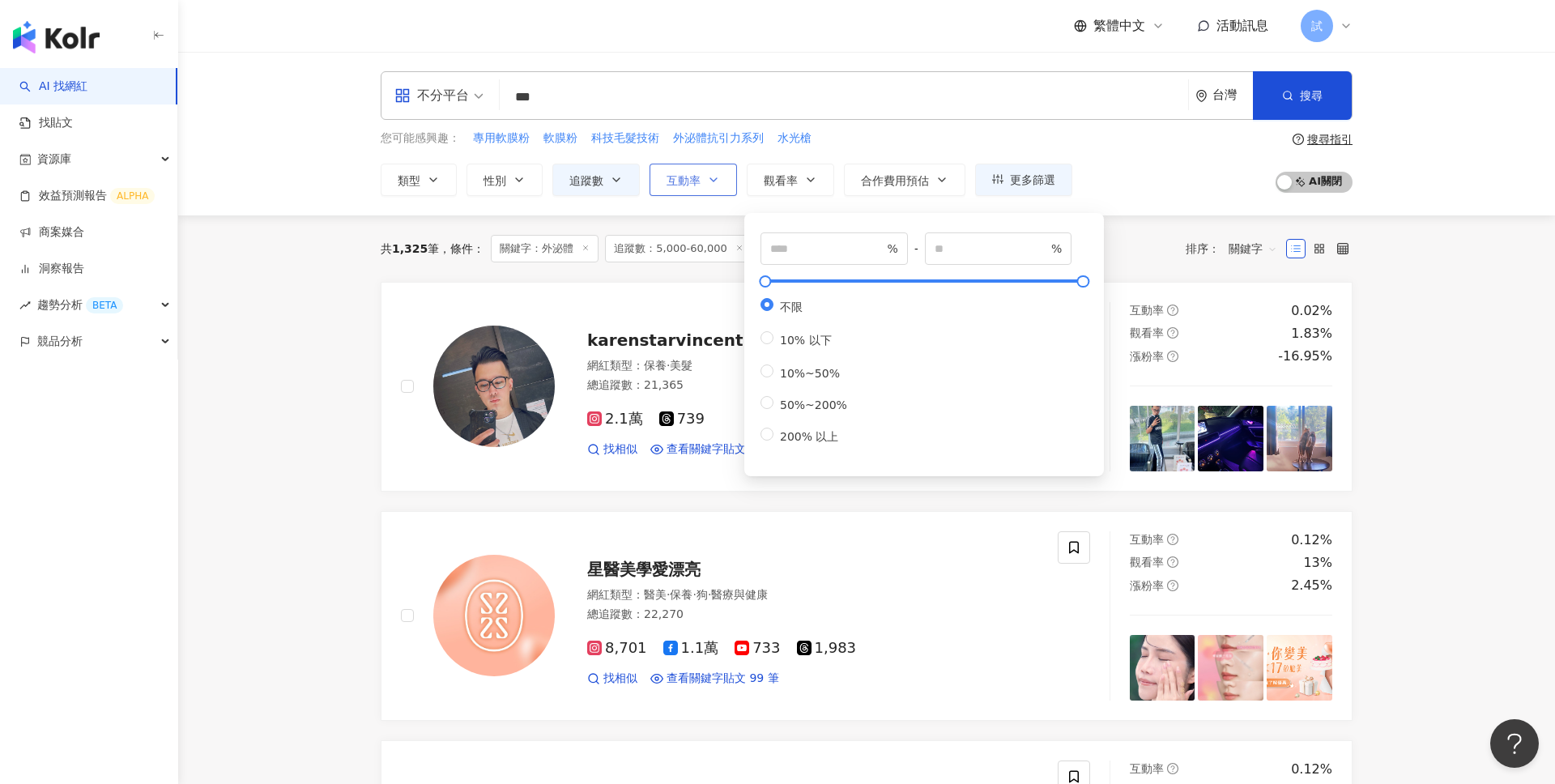
click at [694, 179] on span "互動率" at bounding box center [683, 180] width 34 height 13
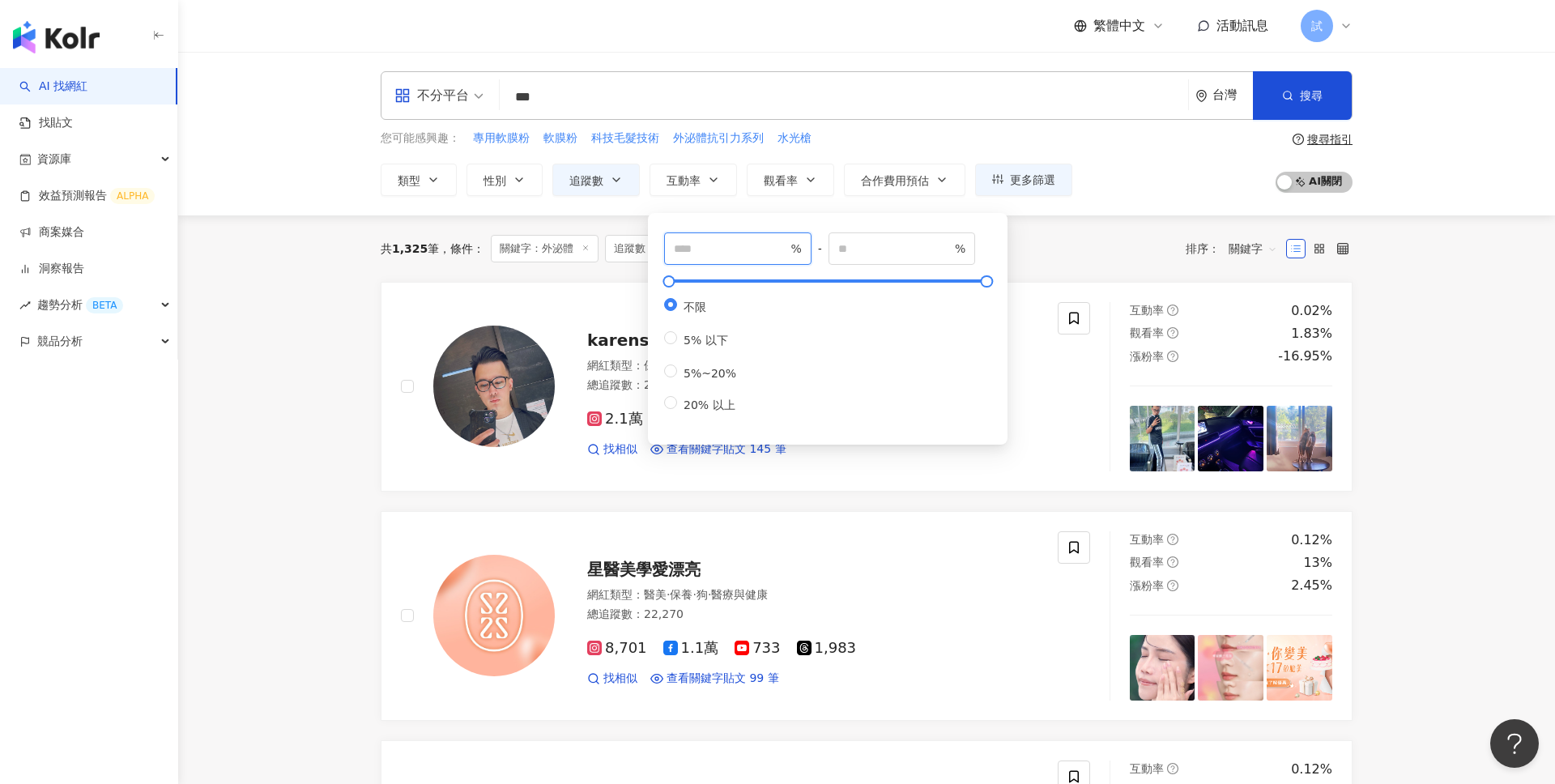
click at [742, 243] on input "number" at bounding box center [731, 248] width 113 height 18
type input "*"
click at [797, 191] on button "觀看率" at bounding box center [790, 179] width 87 height 32
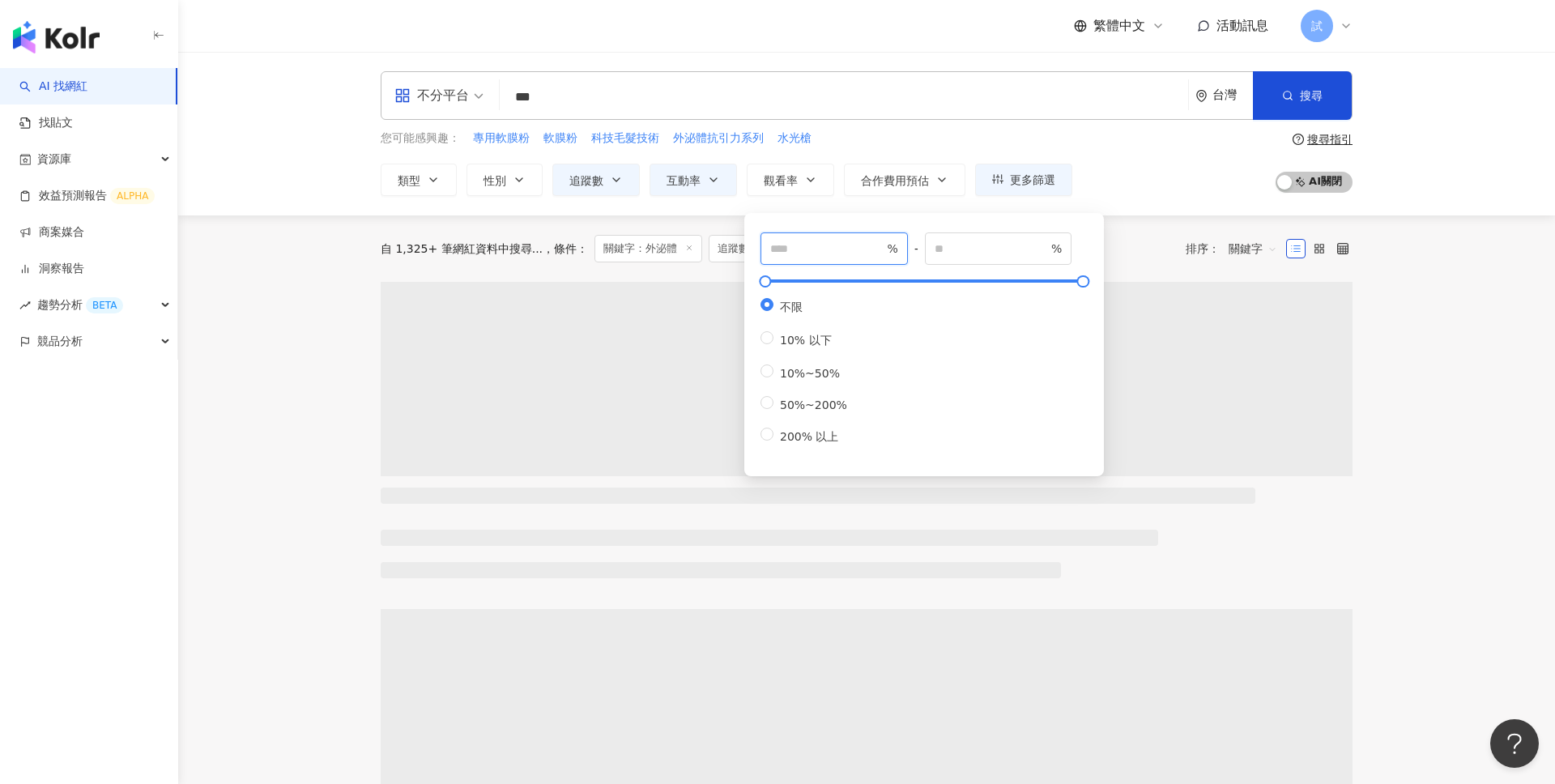
click at [797, 242] on input "number" at bounding box center [827, 248] width 113 height 18
type input "**"
click at [1138, 143] on div "您可能感興趣： 專用軟膜粉 軟膜粉 科技毛髮技術 外泌體抗引力系列 水光槍 類型 性別 追蹤數 互動率 觀看率 合作費用預估 更多篩選 不限 女 男 其他 *…" at bounding box center [866, 163] width 971 height 66
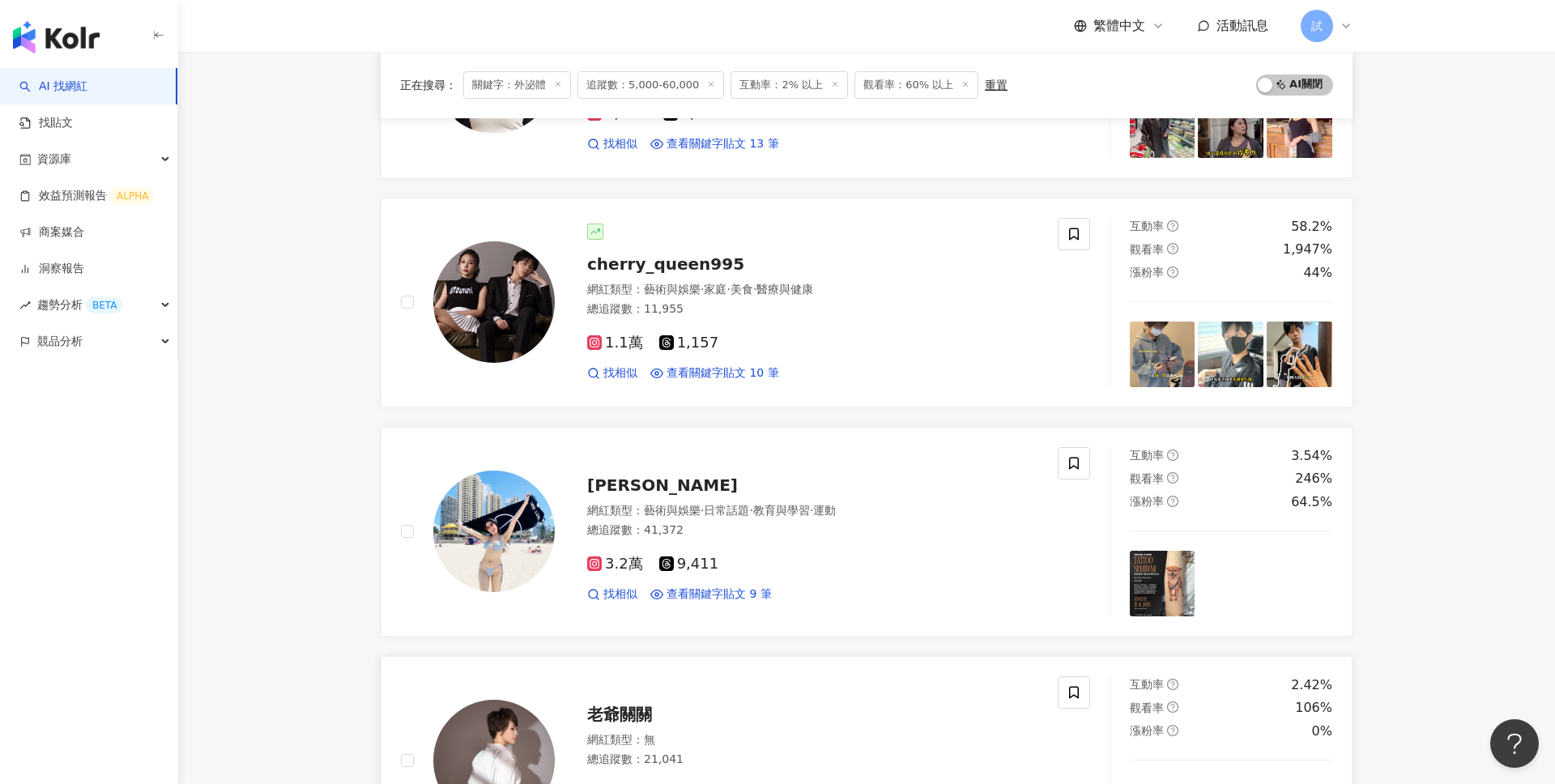
scroll to position [671, 0]
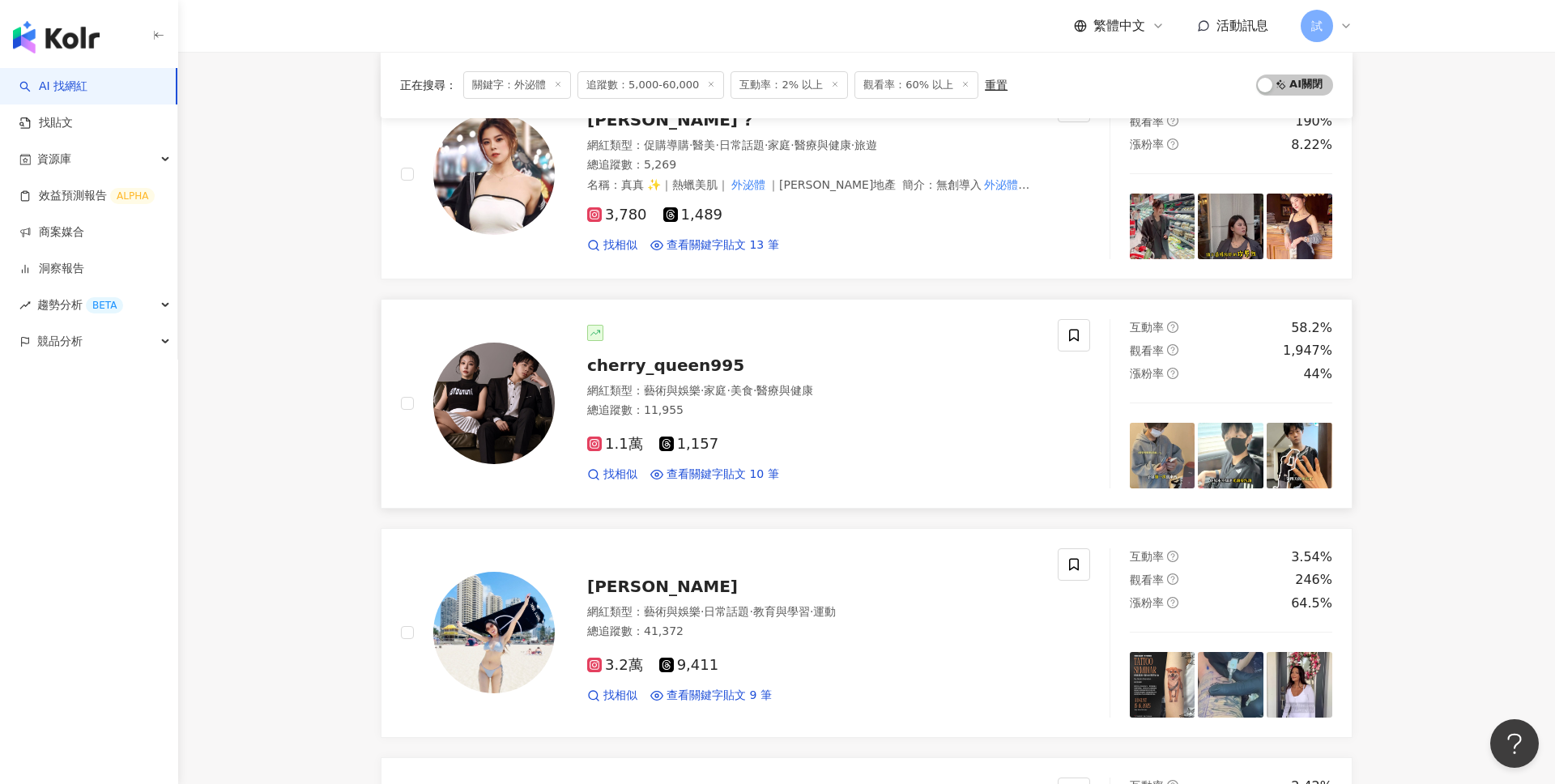
click at [886, 407] on div "總追蹤數 ： 11,955" at bounding box center [812, 410] width 451 height 16
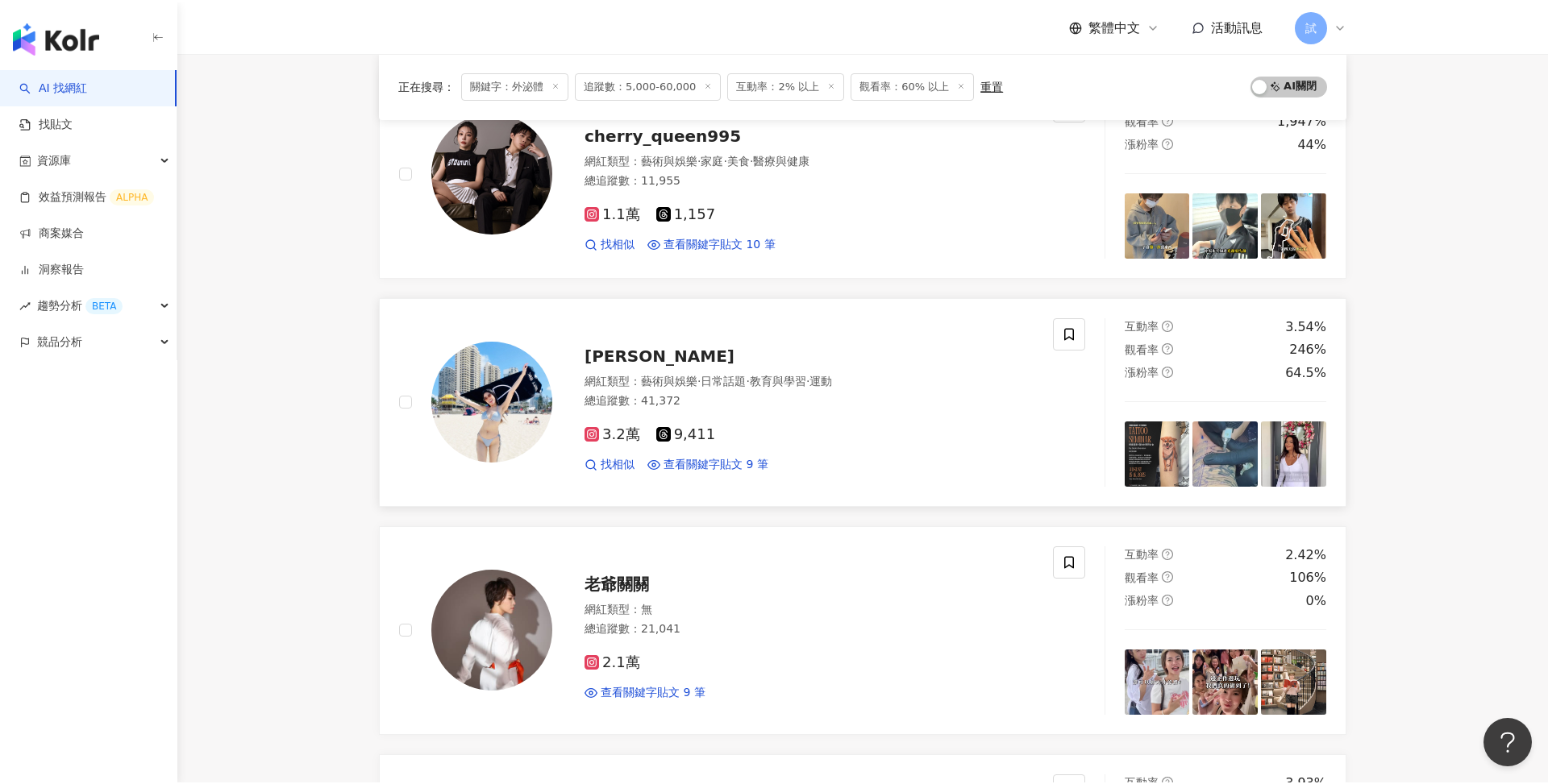
scroll to position [904, 0]
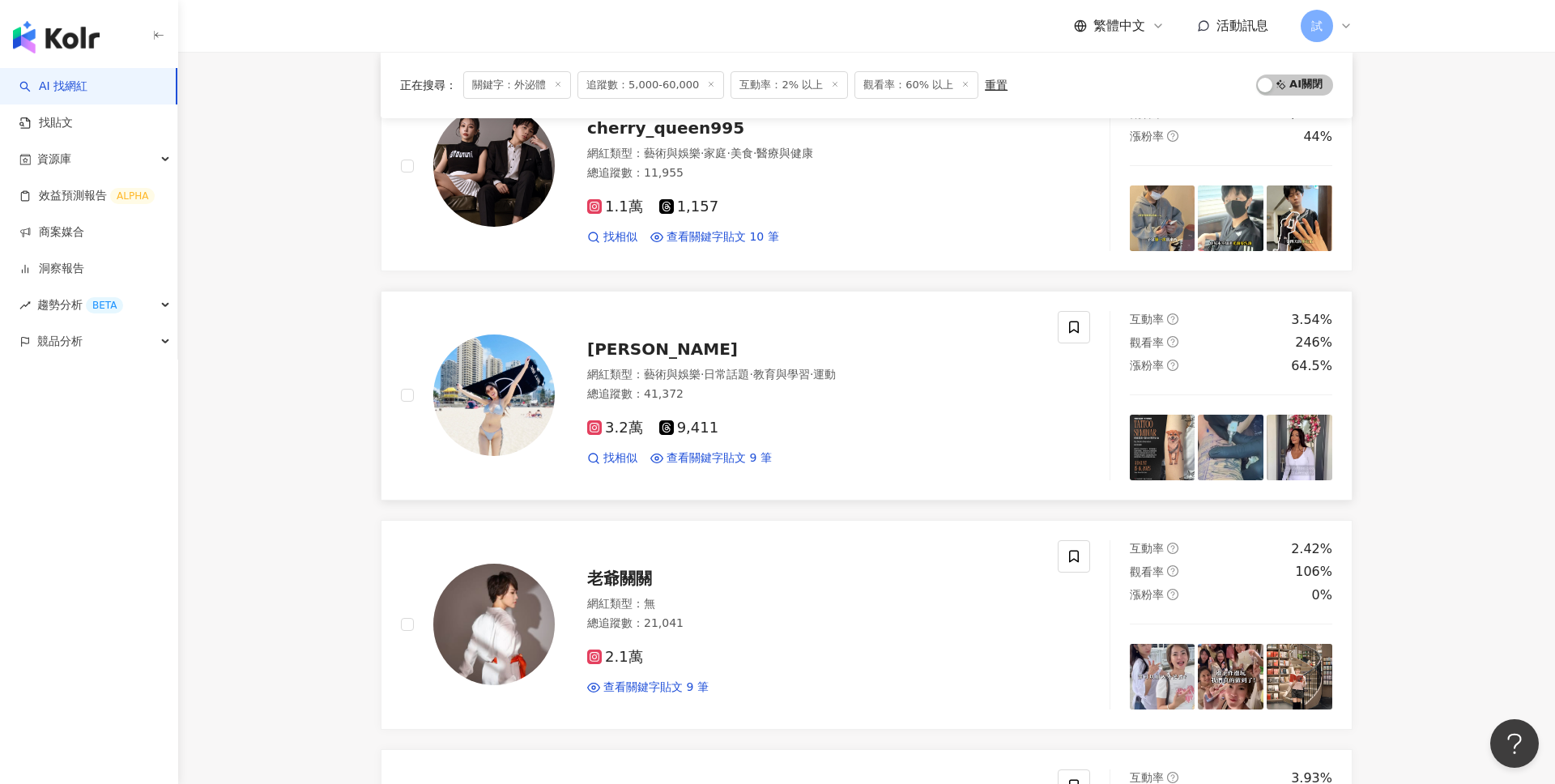
click at [844, 389] on div "總追蹤數 ： 41,372" at bounding box center [812, 394] width 451 height 16
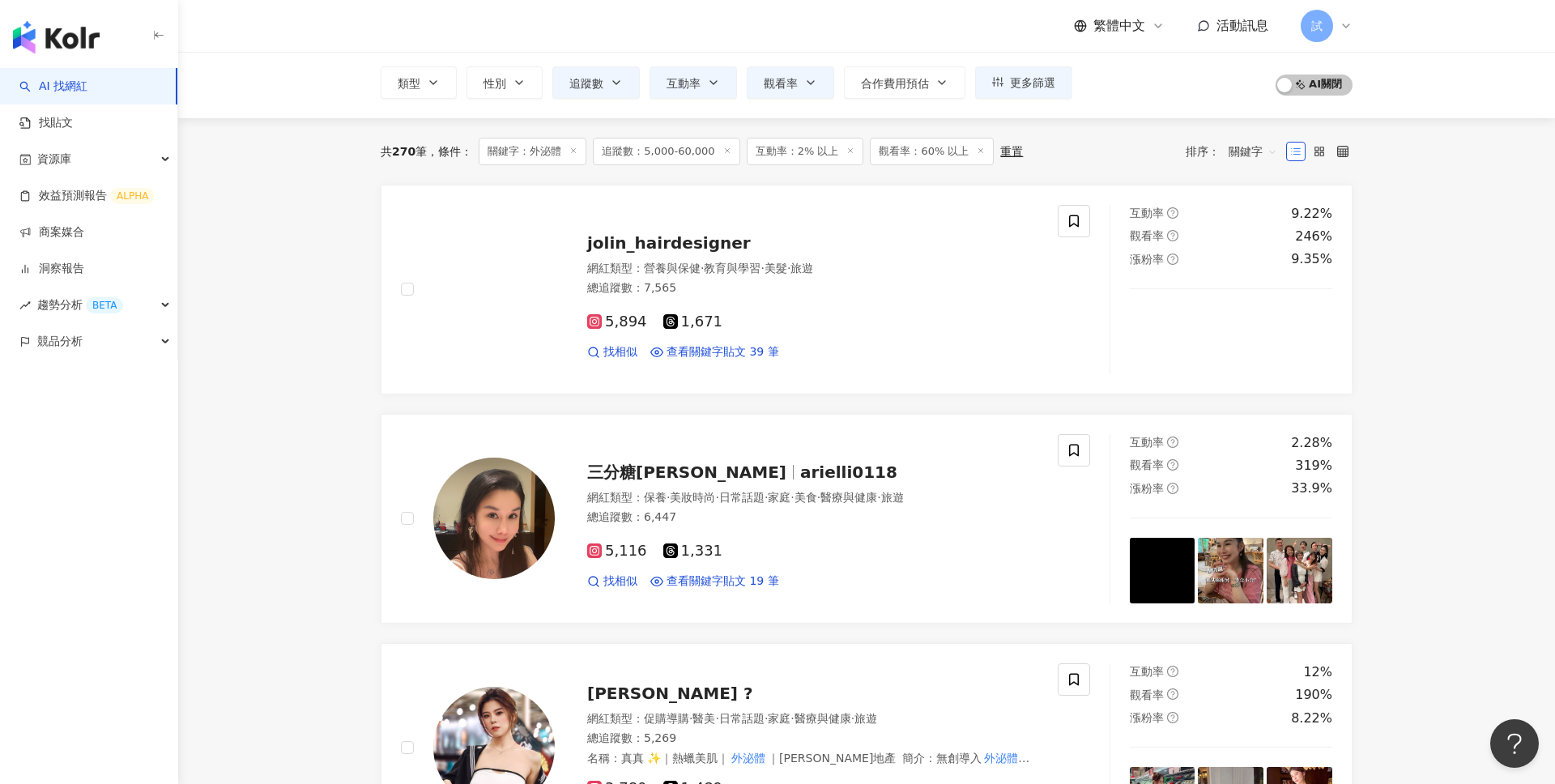
scroll to position [0, 0]
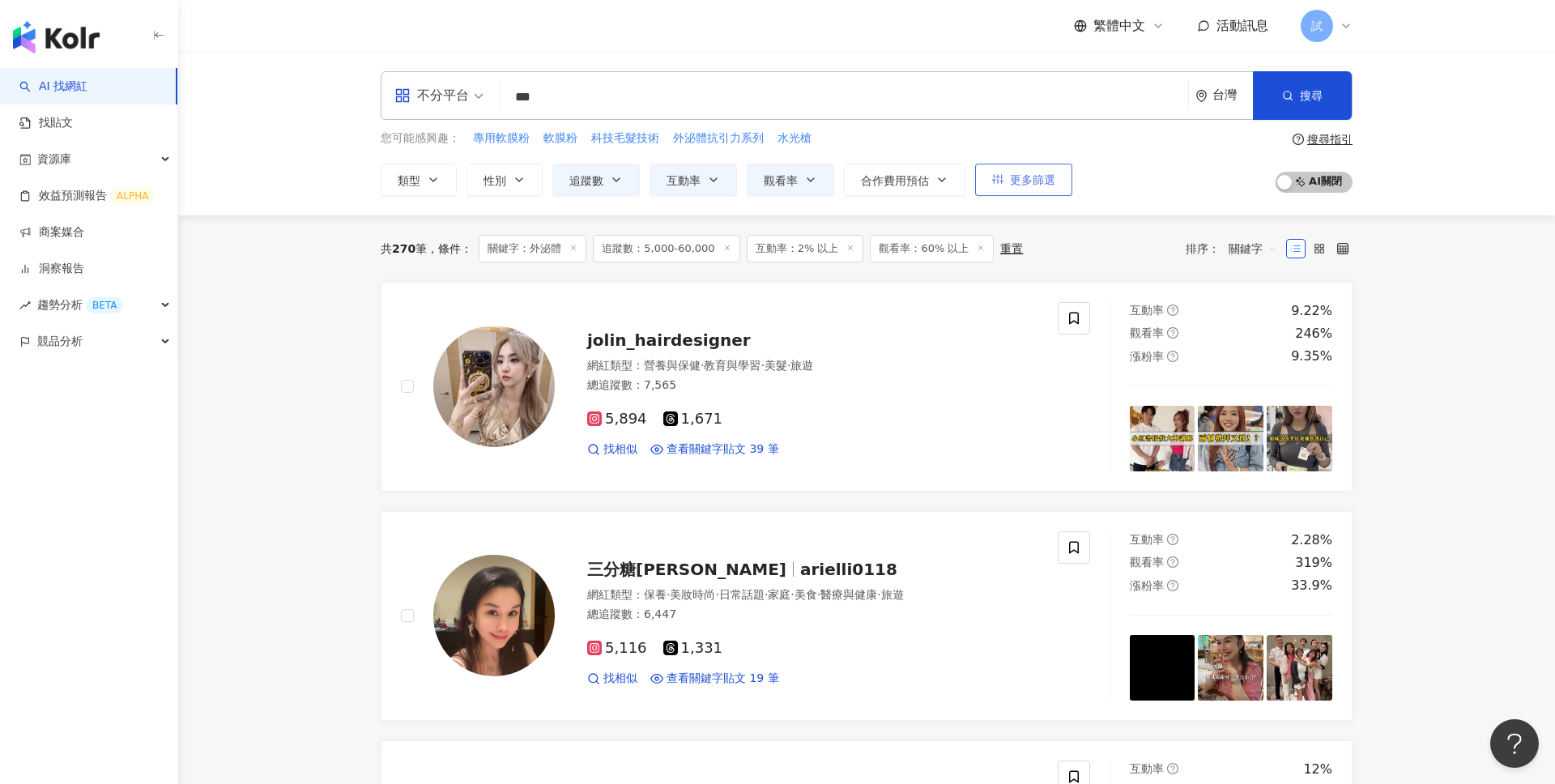
click at [1037, 190] on button "更多篩選" at bounding box center [1023, 179] width 97 height 32
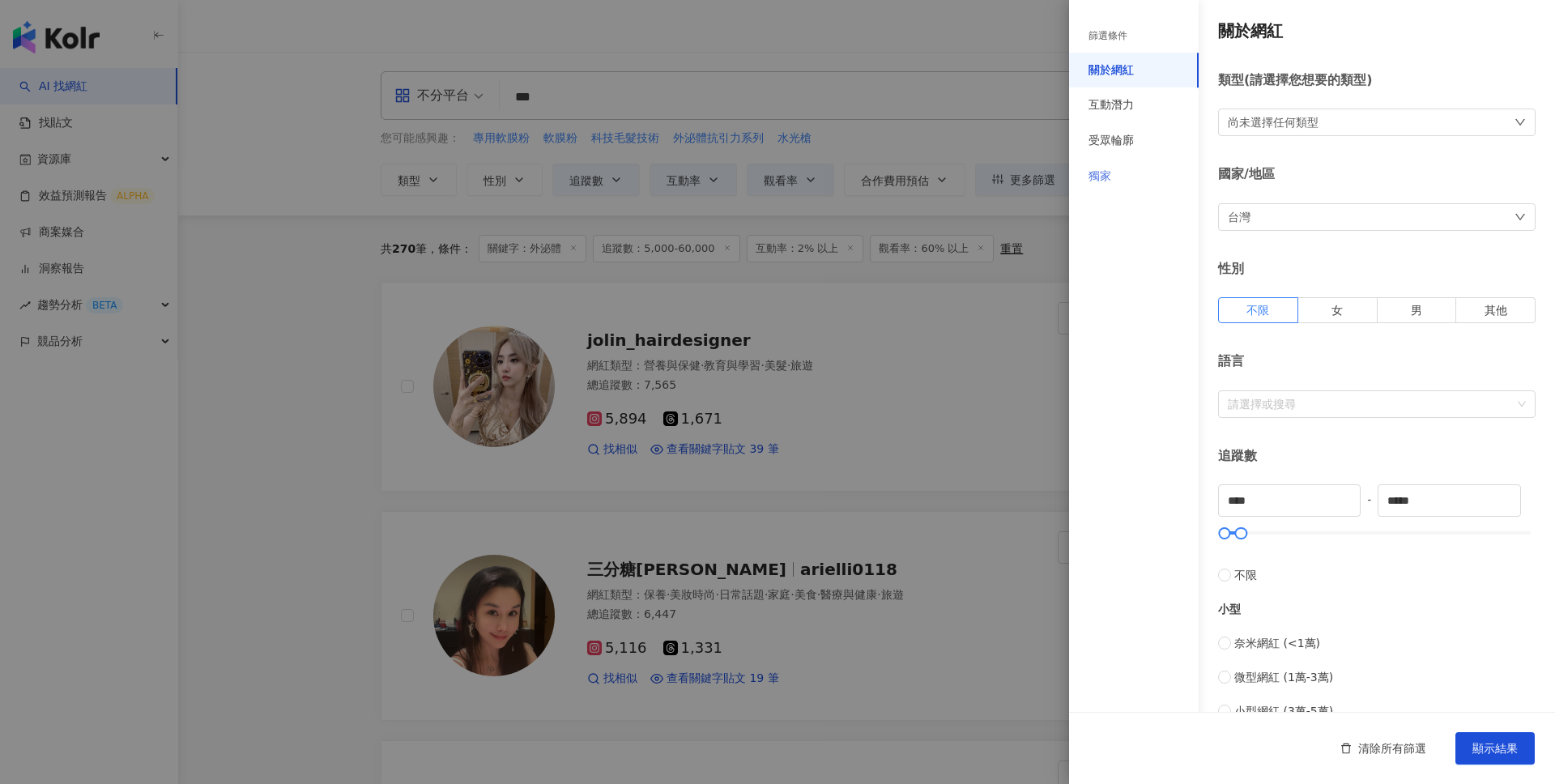
click at [1143, 179] on div "獨家" at bounding box center [1133, 176] width 130 height 36
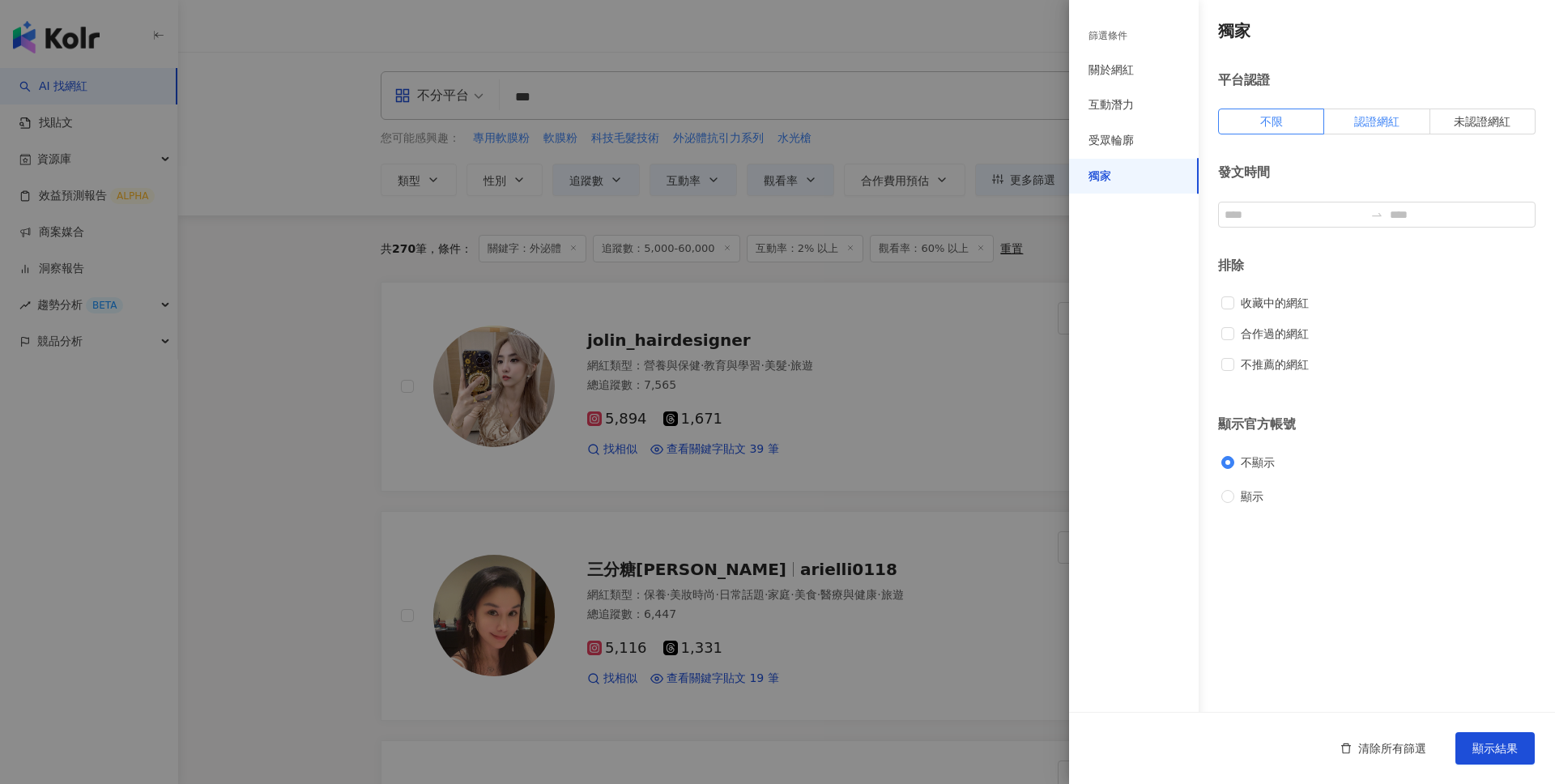
click at [1389, 124] on span "認證網紅" at bounding box center [1377, 121] width 46 height 13
click at [1493, 749] on span "顯示結果" at bounding box center [1495, 748] width 46 height 13
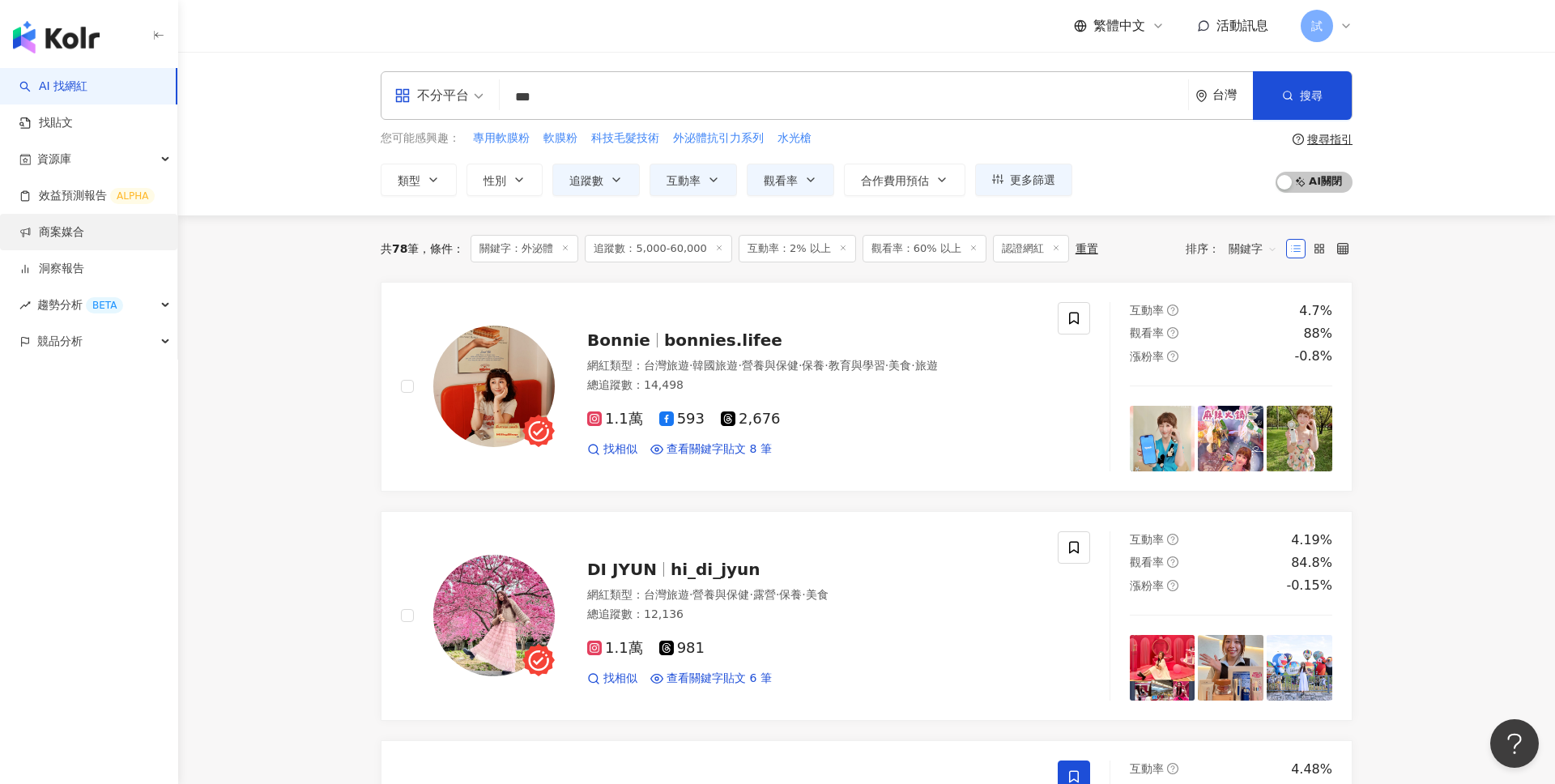
click at [84, 224] on link "商案媒合" at bounding box center [52, 232] width 64 height 16
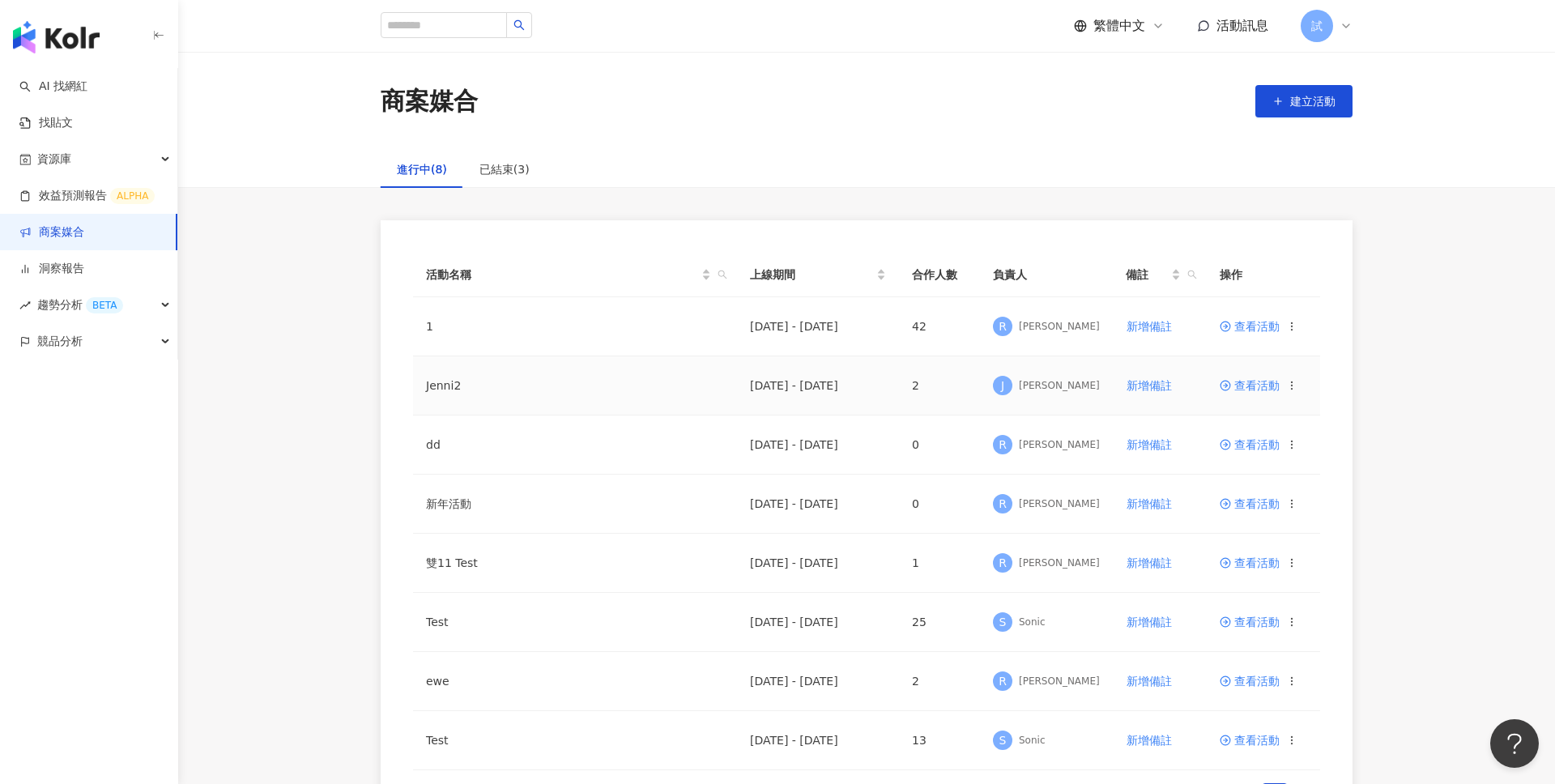
click at [1253, 388] on span "查看活動" at bounding box center [1249, 384] width 60 height 11
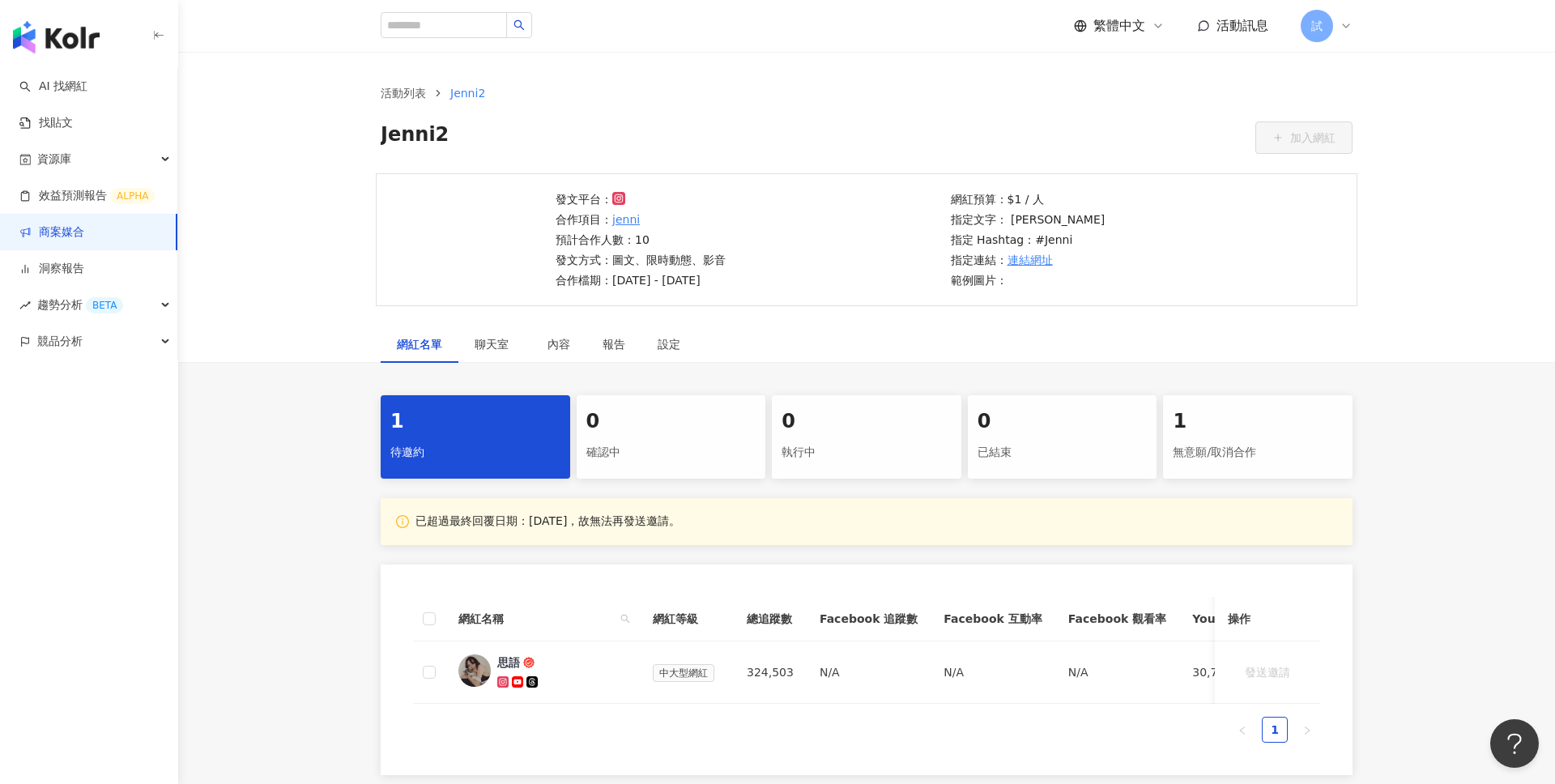
click at [80, 41] on img "button" at bounding box center [56, 37] width 86 height 32
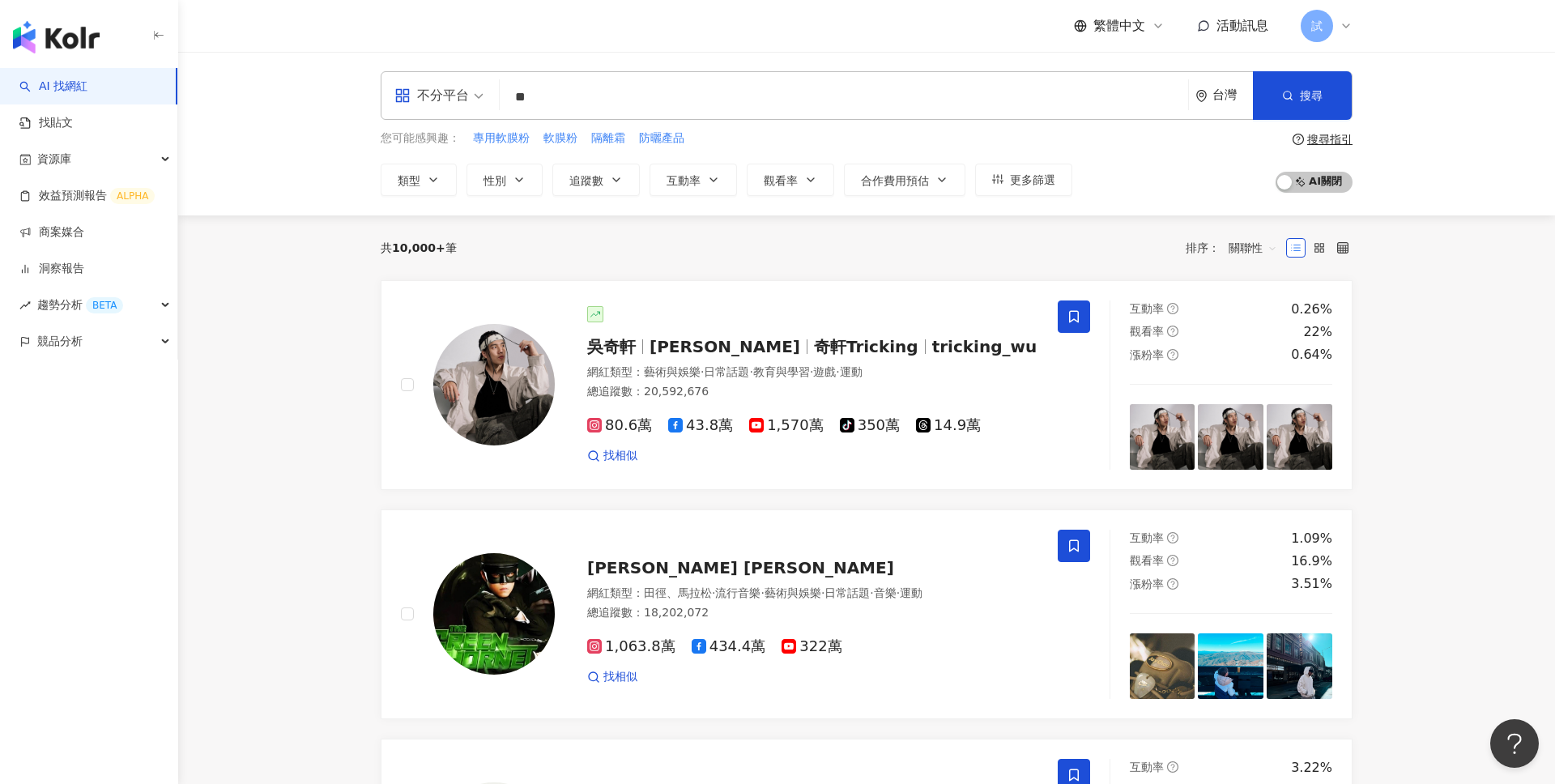
type input "***"
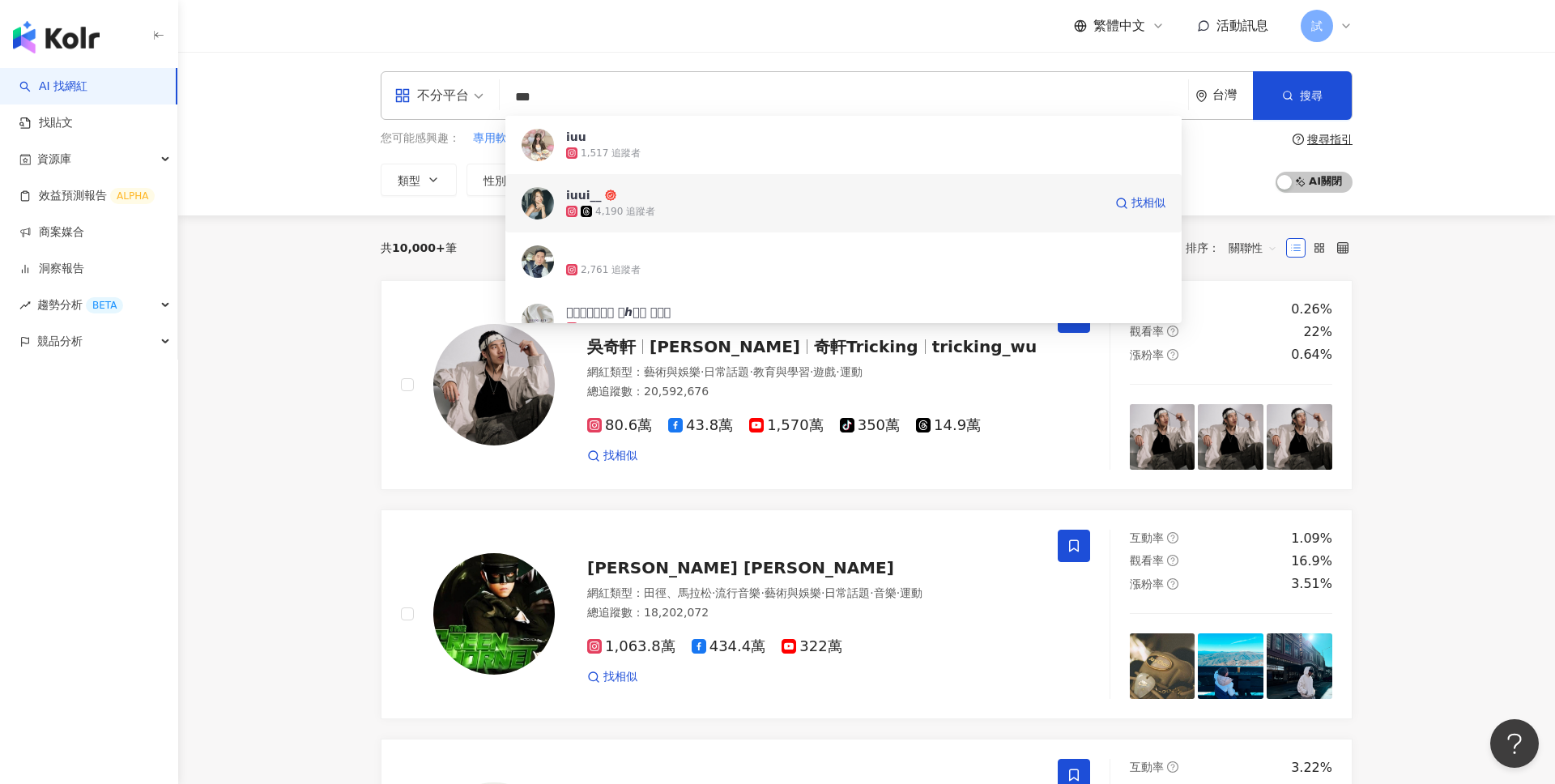
click at [638, 217] on div "4,190 追蹤者" at bounding box center [625, 212] width 60 height 14
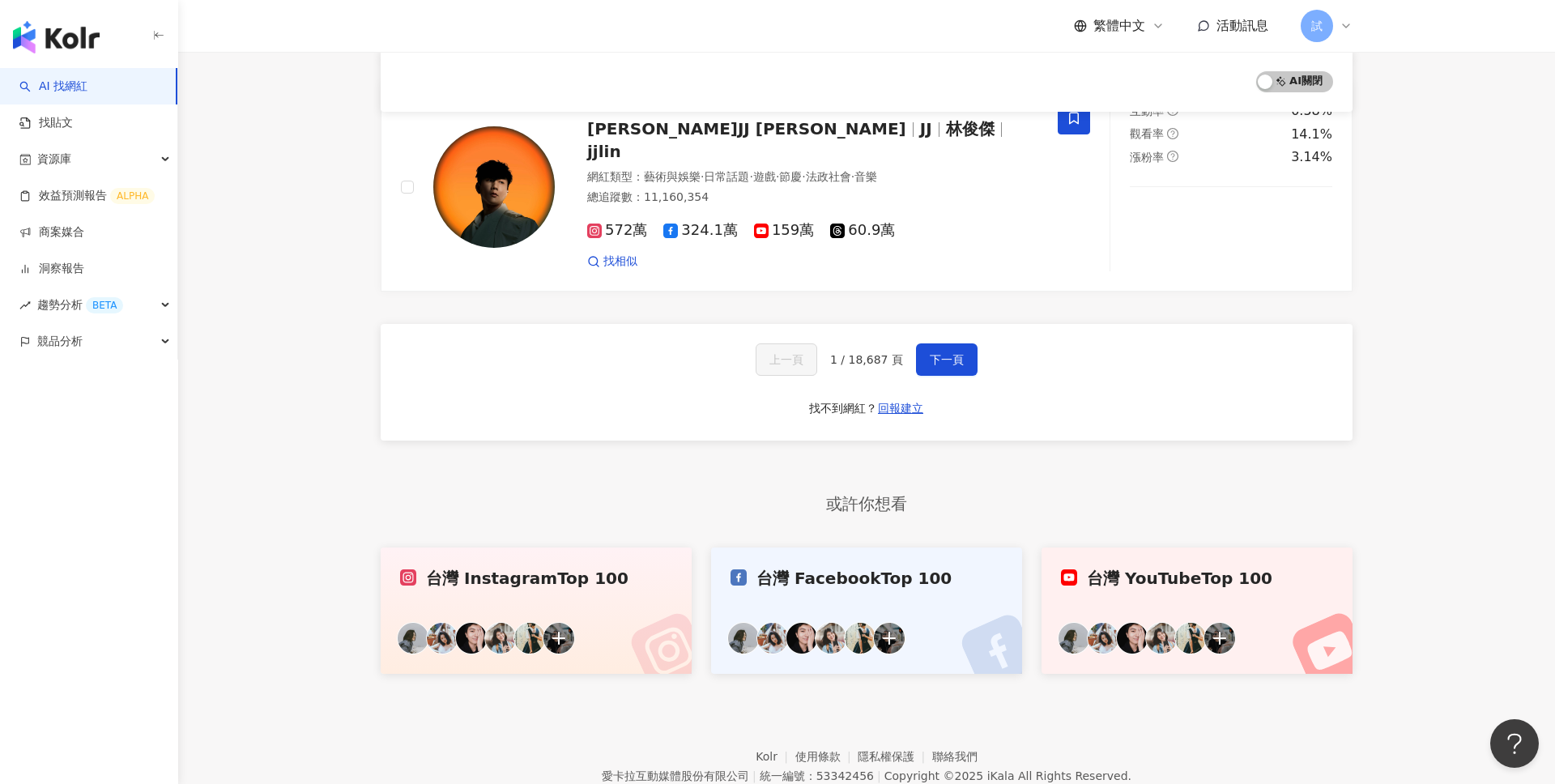
scroll to position [2749, 0]
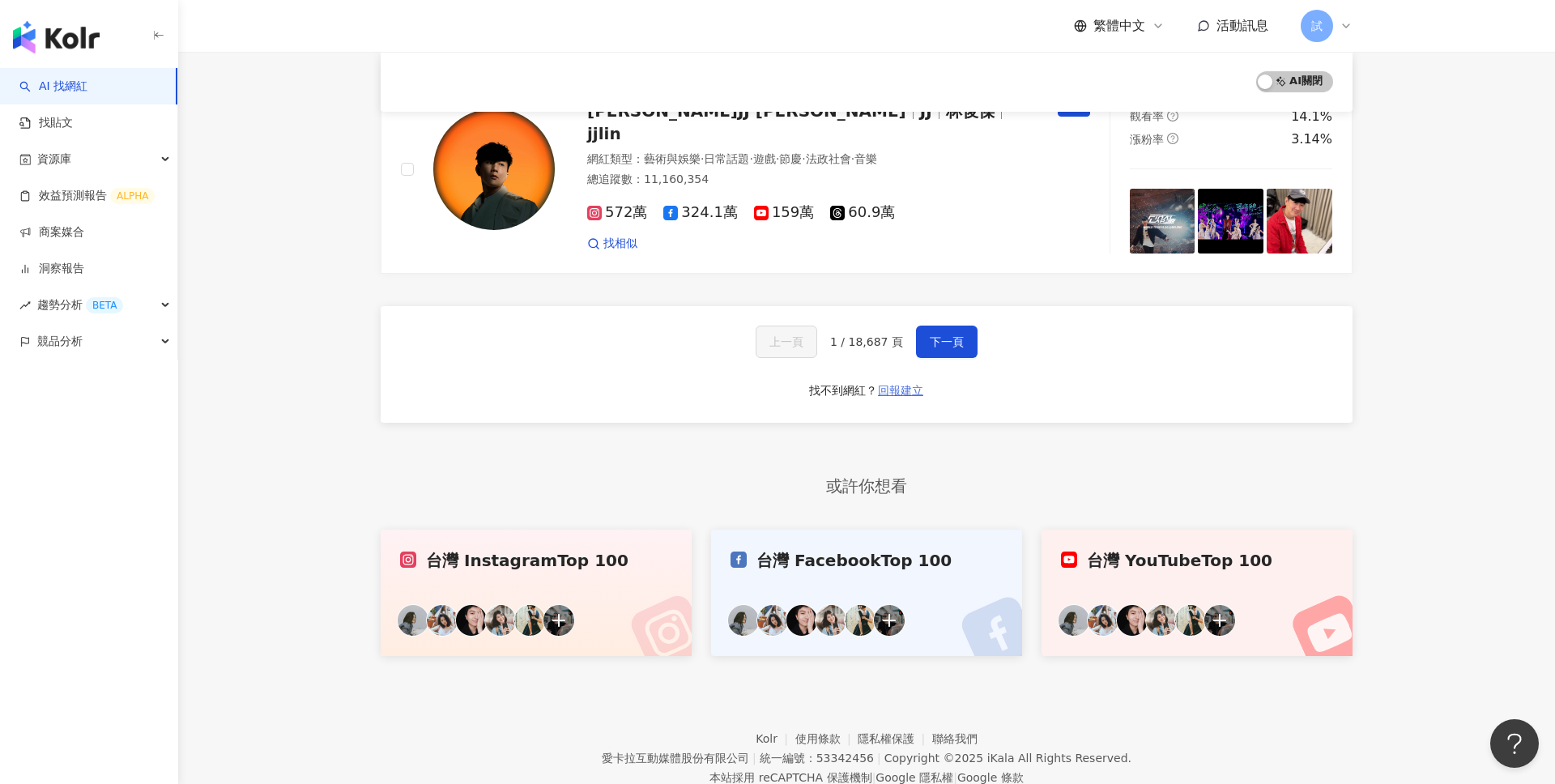
click at [916, 384] on span "回報建立" at bounding box center [901, 389] width 46 height 13
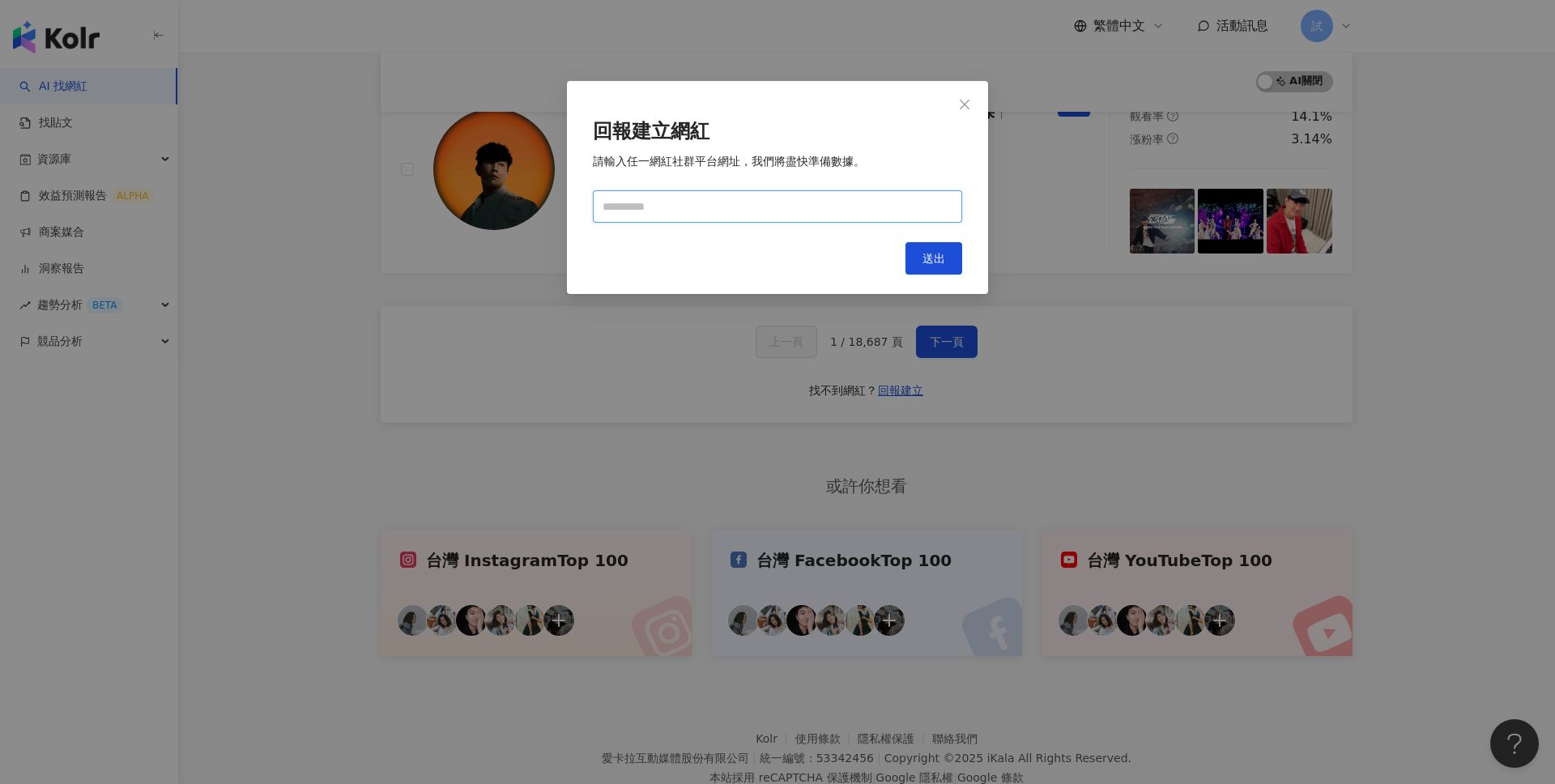
click at [833, 215] on input "text" at bounding box center [778, 207] width 369 height 32
type input "**********"
click at [928, 250] on button "送出" at bounding box center [933, 258] width 57 height 32
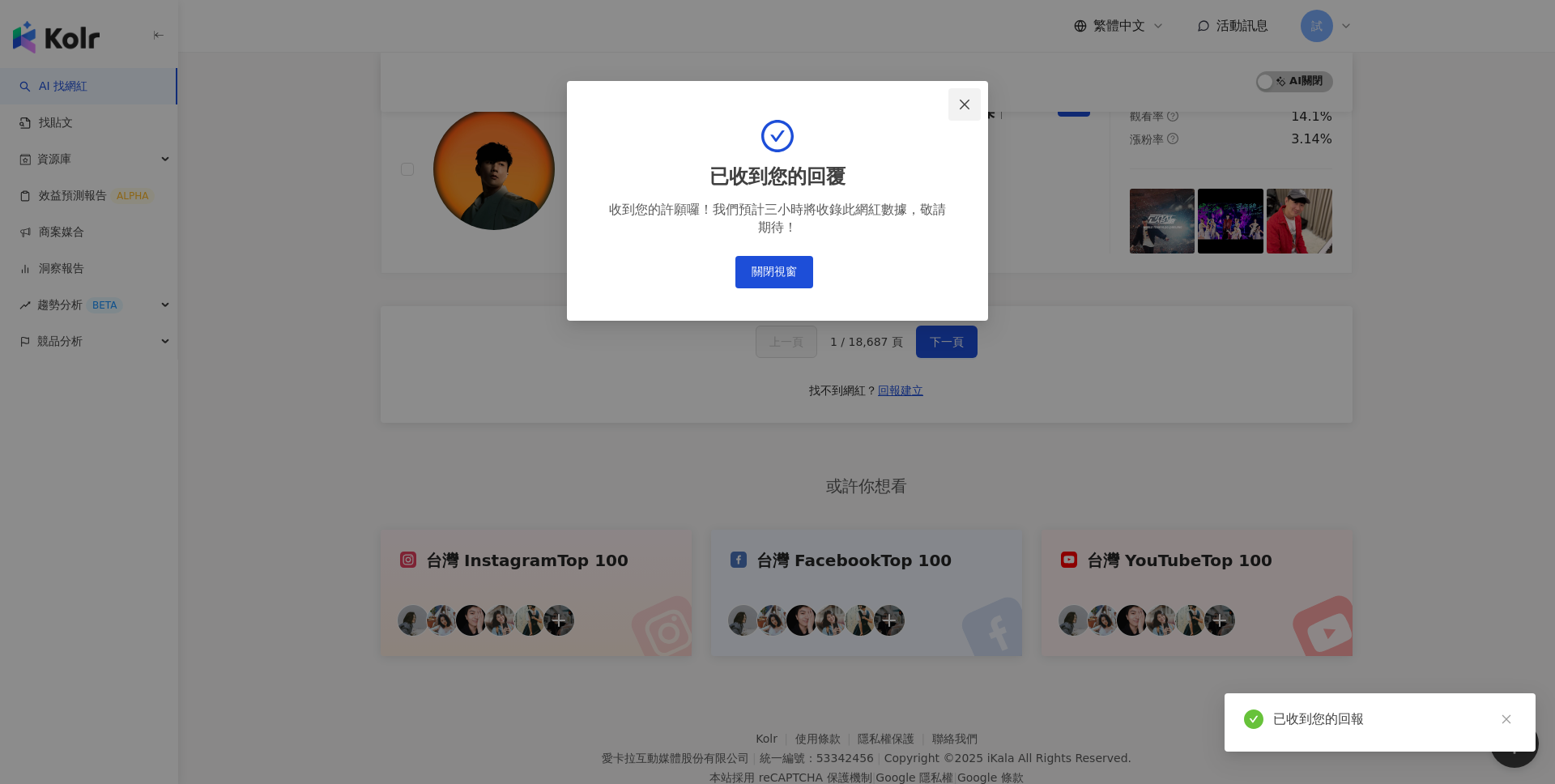
click at [974, 102] on span "Close" at bounding box center [965, 104] width 32 height 13
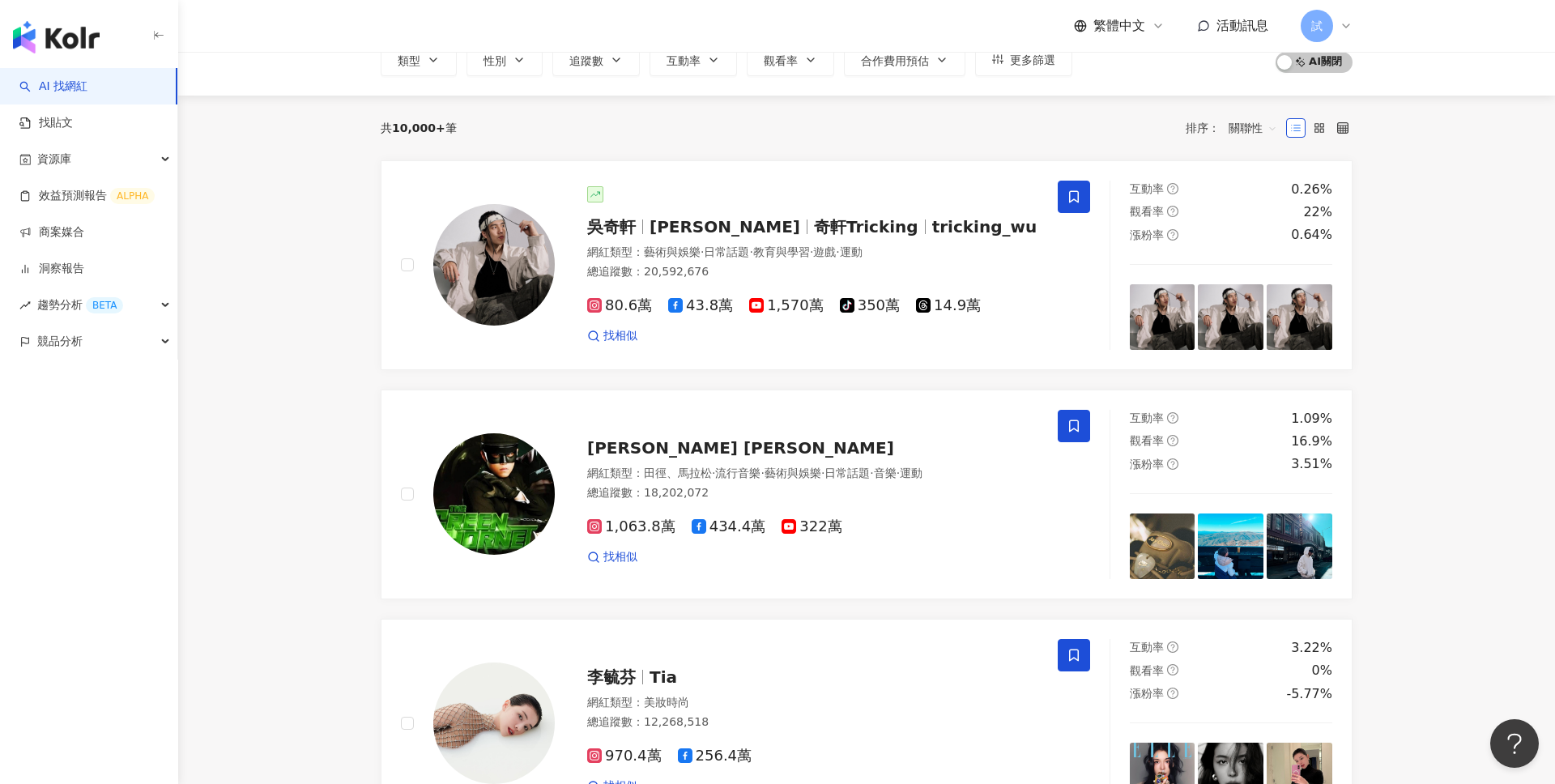
scroll to position [0, 0]
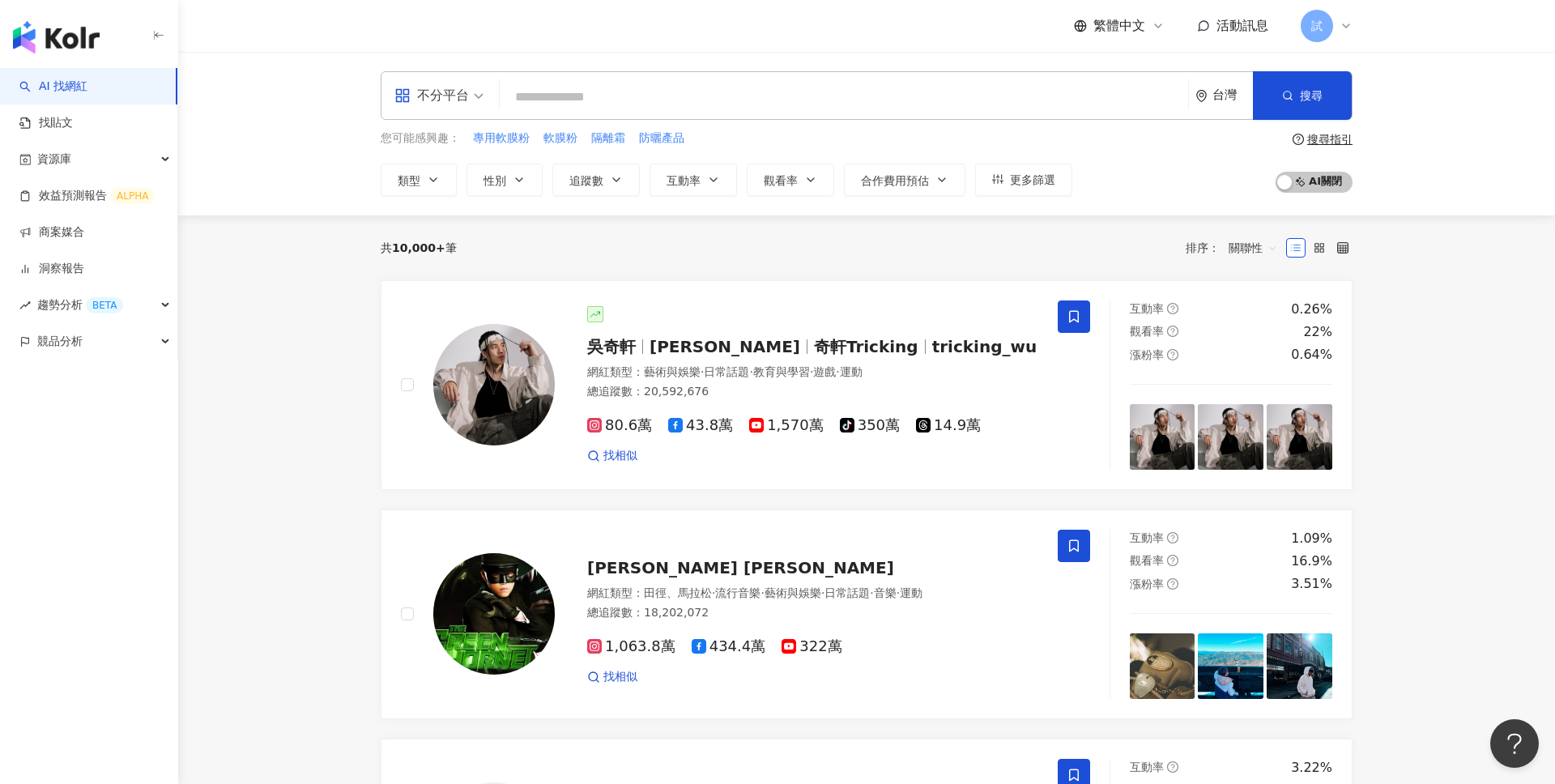
click at [1222, 108] on div "台灣" at bounding box center [1224, 95] width 58 height 47
click at [1155, 240] on div "日本" at bounding box center [1163, 242] width 158 height 29
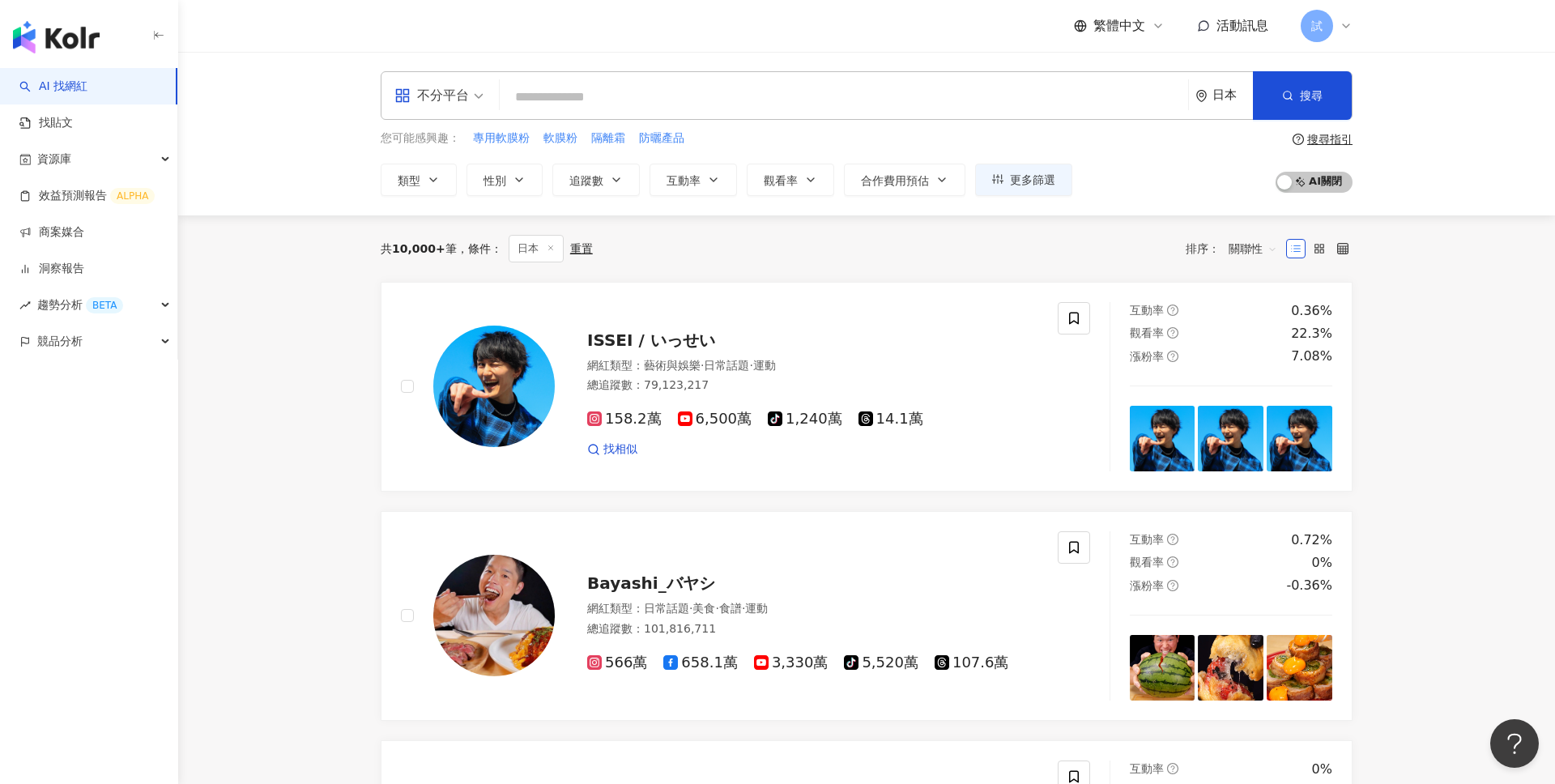
click at [1209, 92] on div "日本" at bounding box center [1224, 95] width 58 height 47
click at [1153, 301] on div "美國" at bounding box center [1163, 292] width 158 height 29
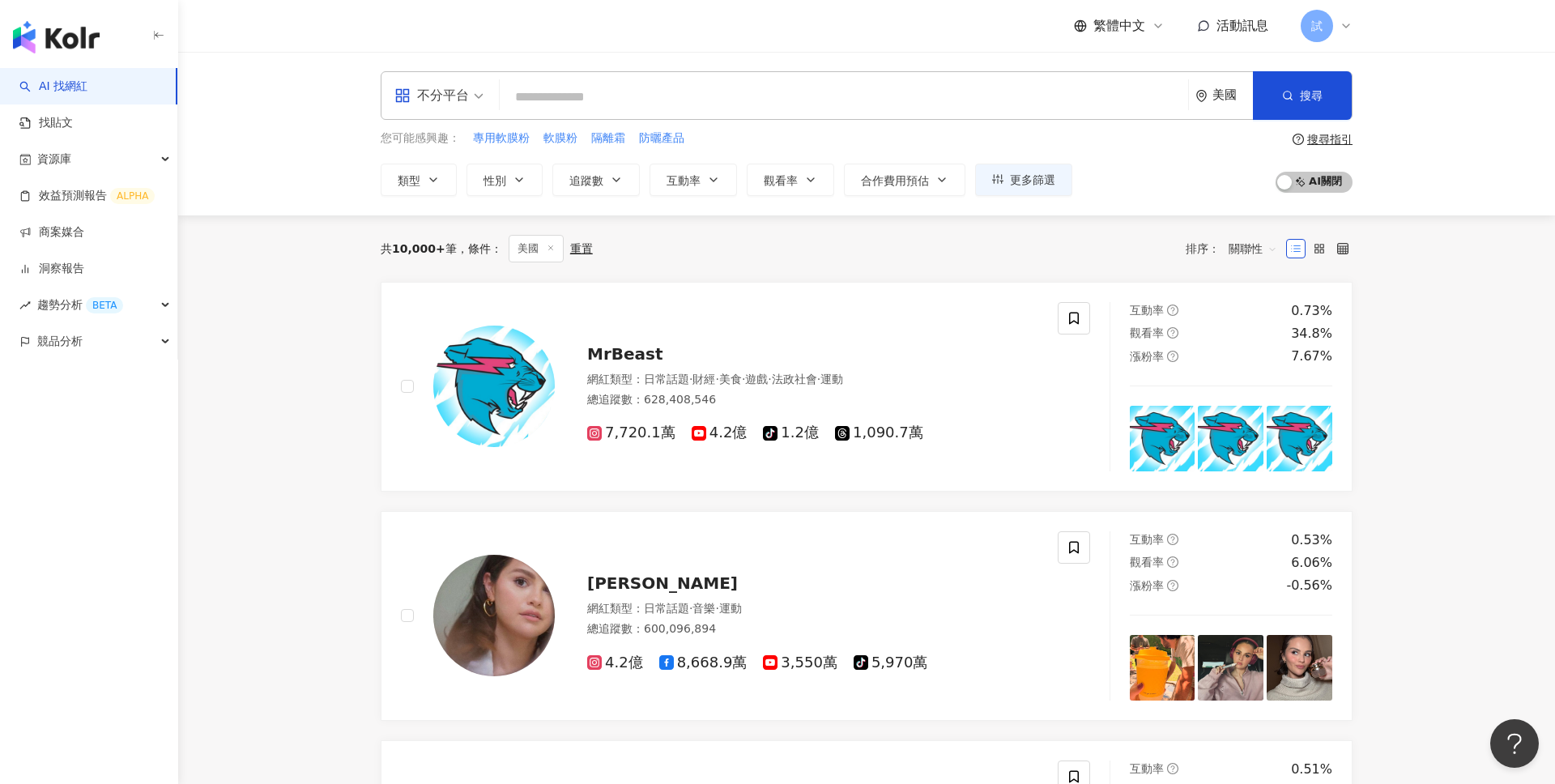
click at [1214, 109] on div "美國" at bounding box center [1224, 95] width 58 height 47
click at [1126, 212] on div "台灣" at bounding box center [1163, 213] width 158 height 29
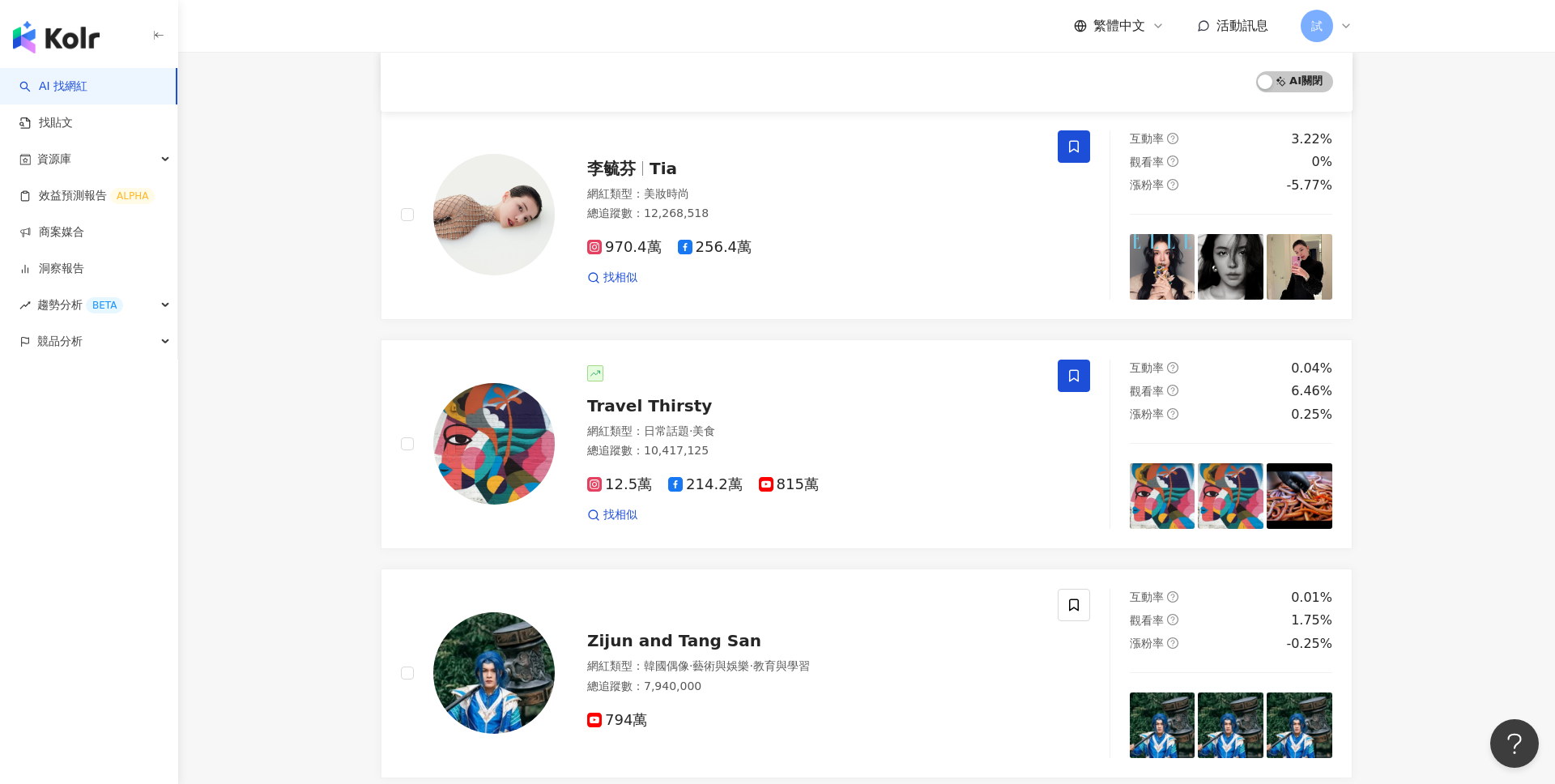
scroll to position [648, 0]
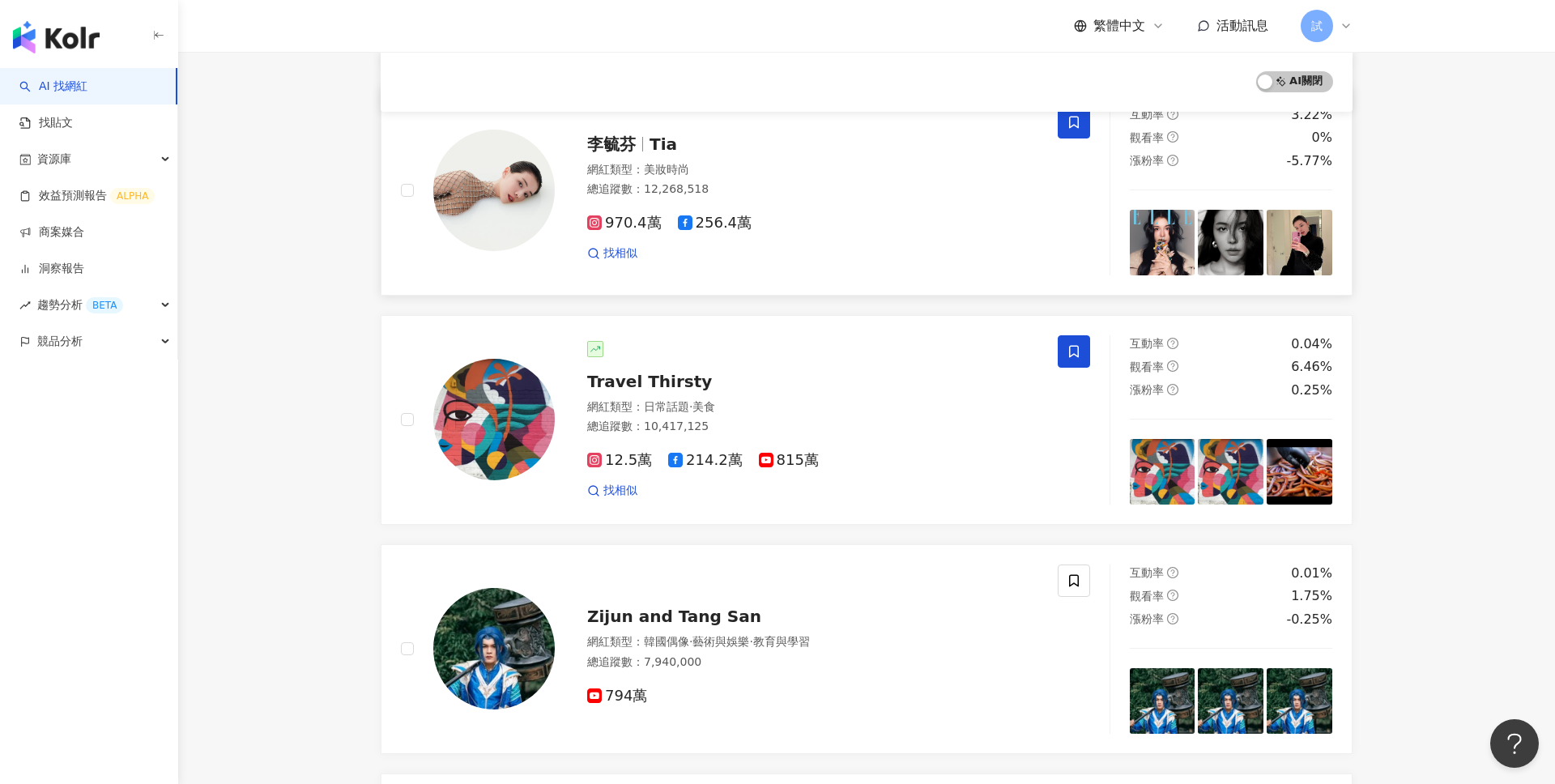
click at [761, 176] on div "網紅類型 ： 美妝時尚 總追蹤數 ： 12,268,518" at bounding box center [812, 181] width 451 height 40
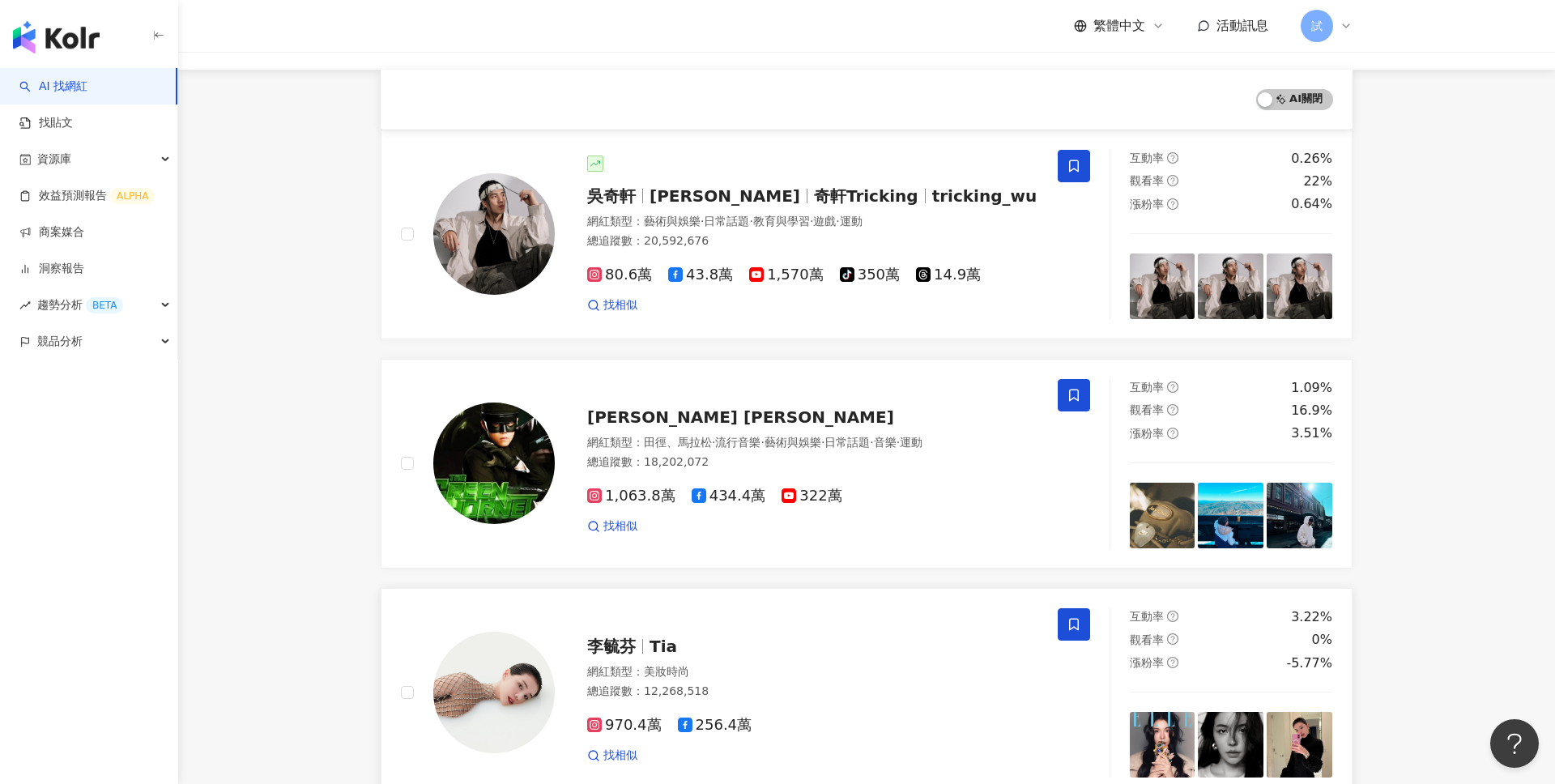
scroll to position [0, 0]
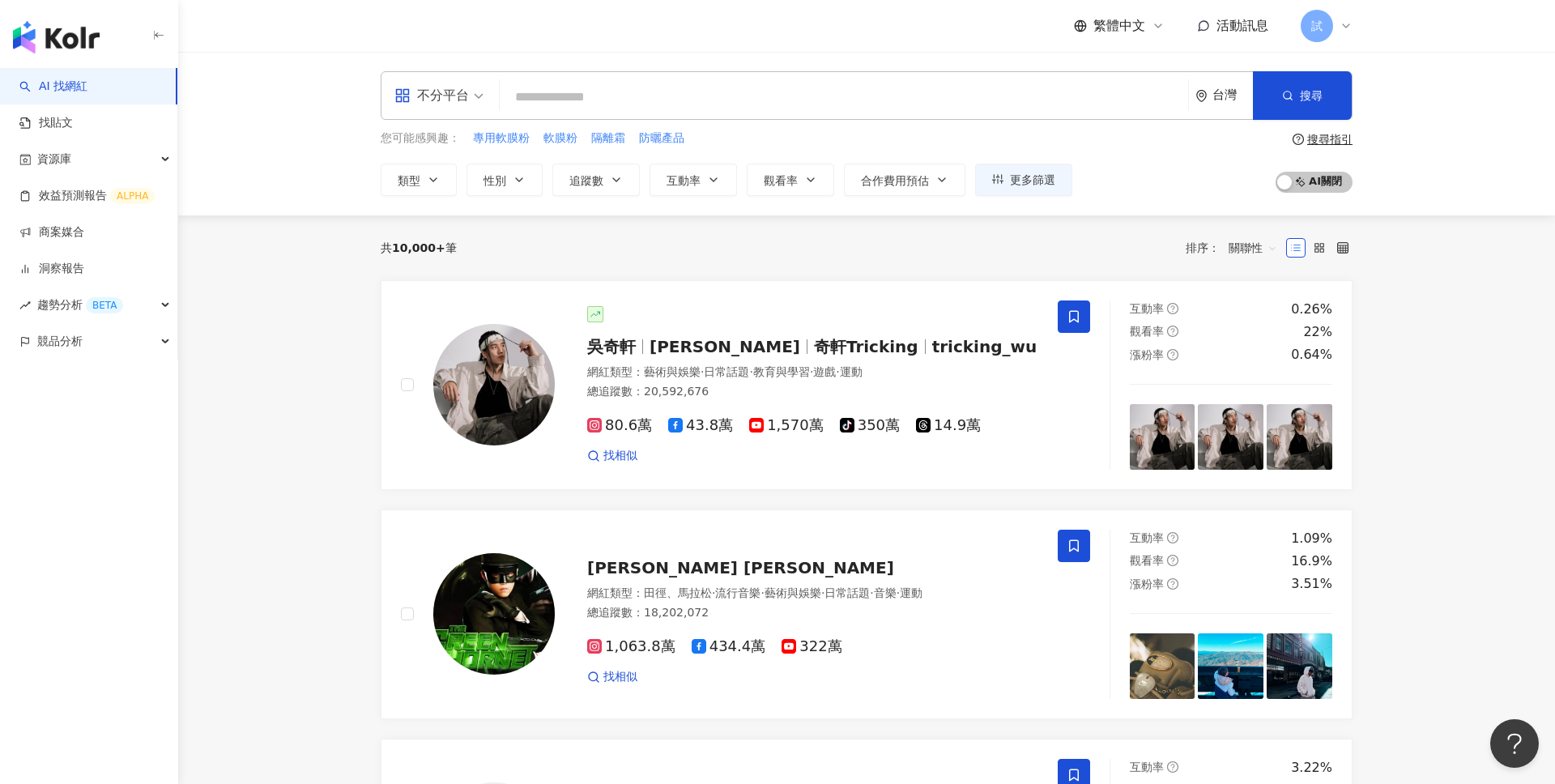
click at [726, 92] on input "search" at bounding box center [844, 97] width 676 height 30
click at [658, 137] on span "防曬產品" at bounding box center [661, 138] width 46 height 16
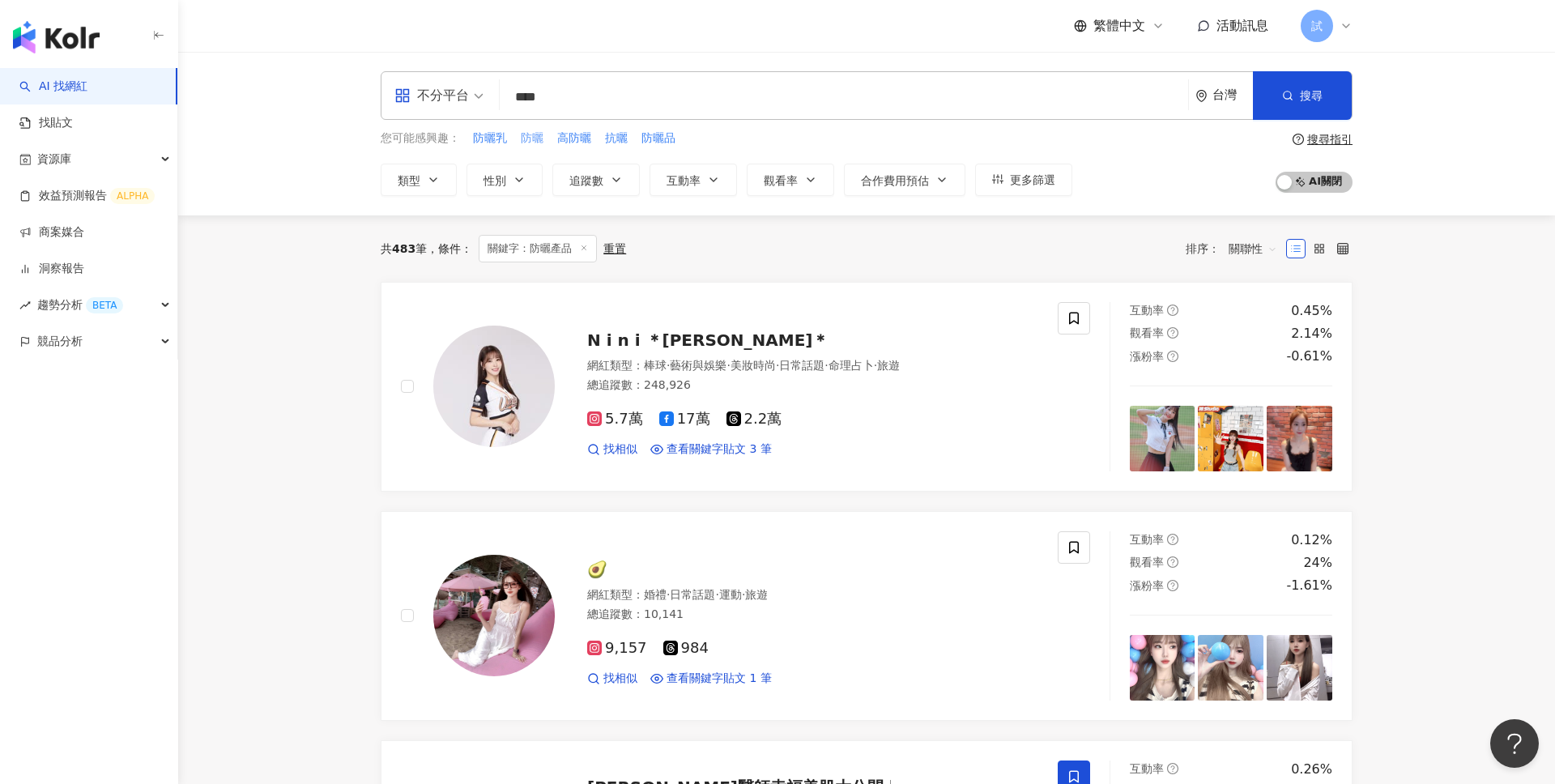
click at [540, 135] on span "防曬" at bounding box center [532, 138] width 23 height 16
type input "**"
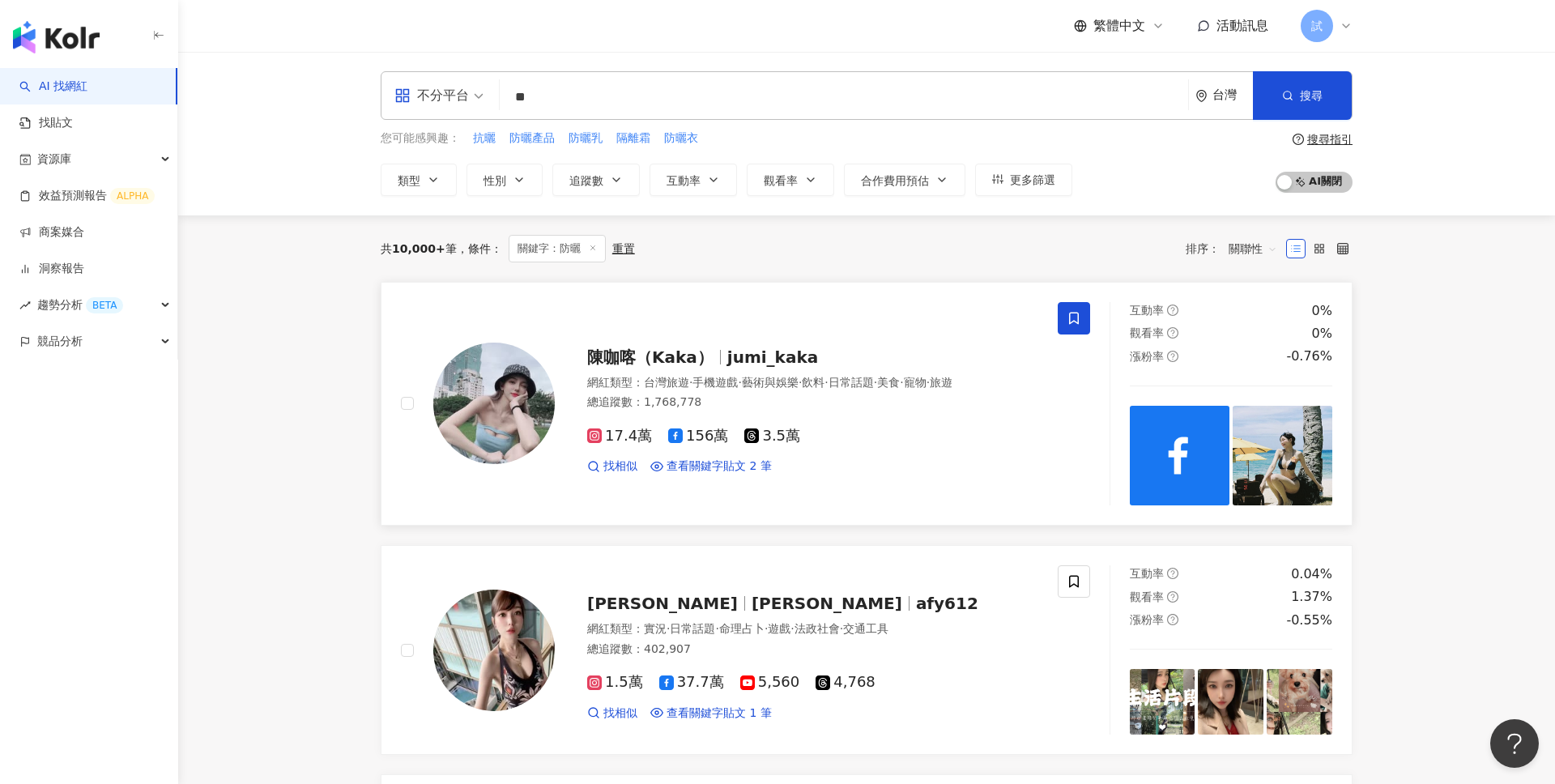
click at [1065, 325] on span at bounding box center [1074, 318] width 32 height 32
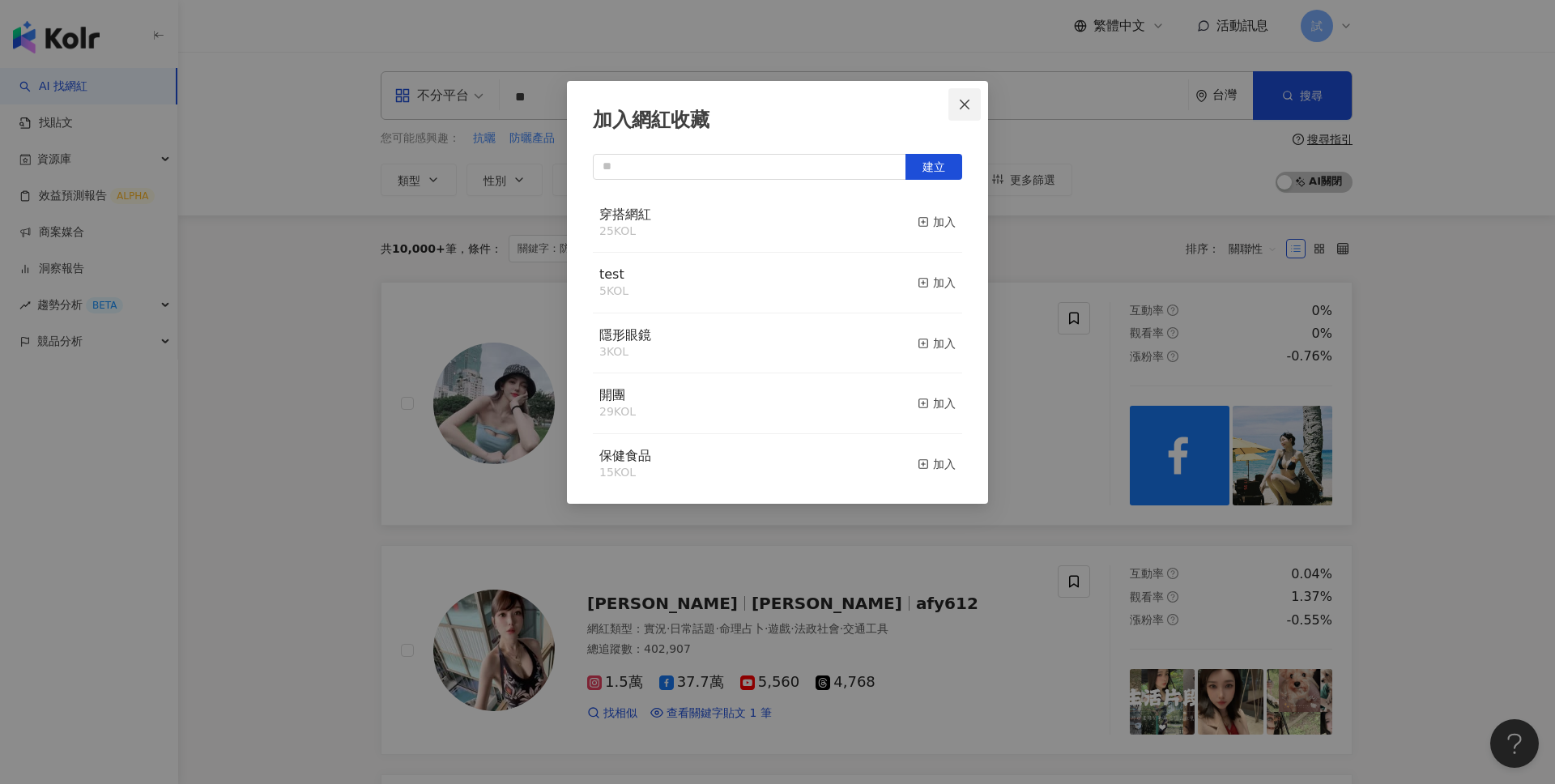
click at [962, 103] on icon "close" at bounding box center [964, 104] width 13 height 13
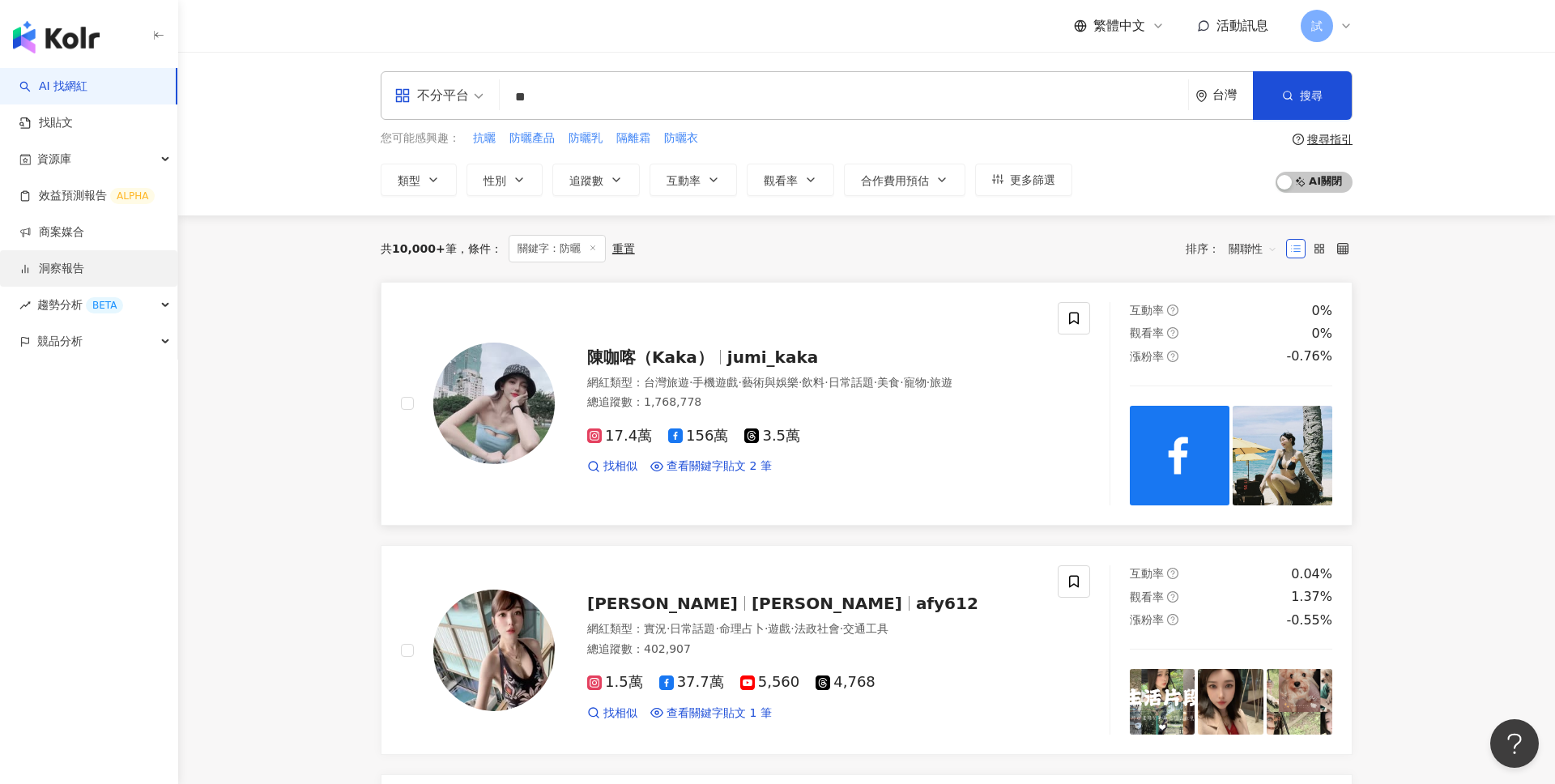
click at [84, 261] on link "洞察報告" at bounding box center [52, 268] width 64 height 16
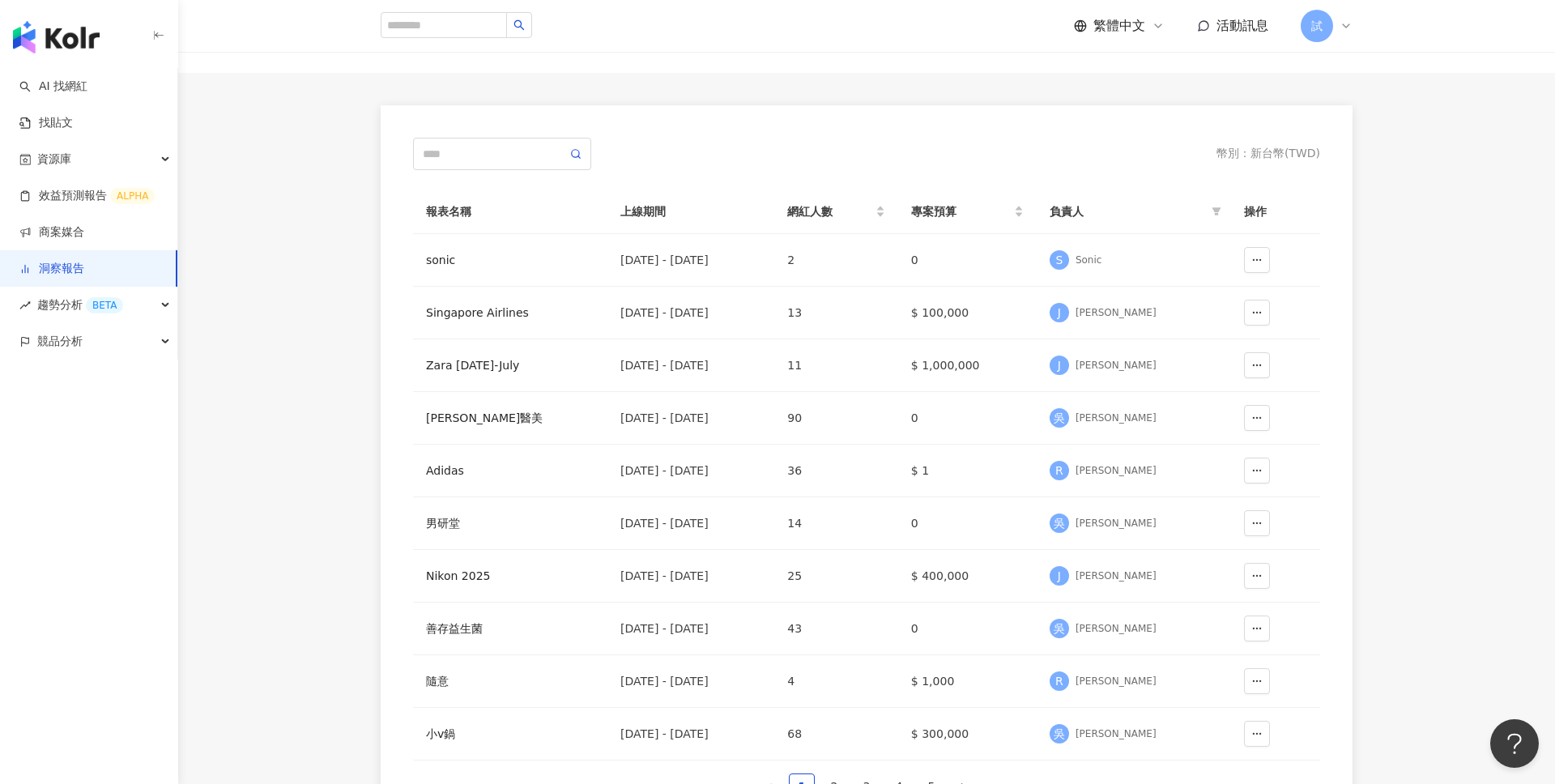
scroll to position [84, 0]
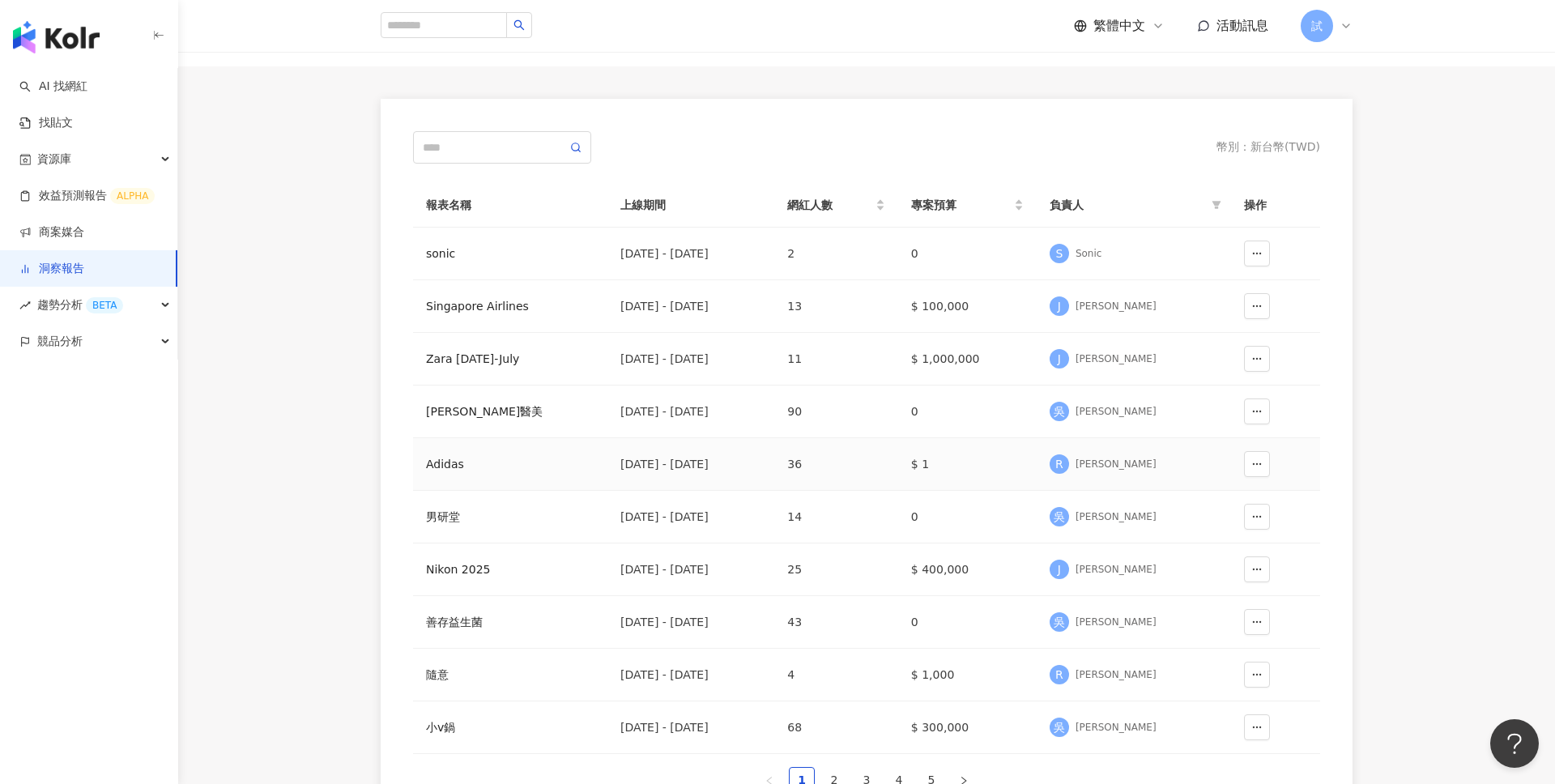
click at [462, 455] on div "Adidas" at bounding box center [510, 463] width 169 height 18
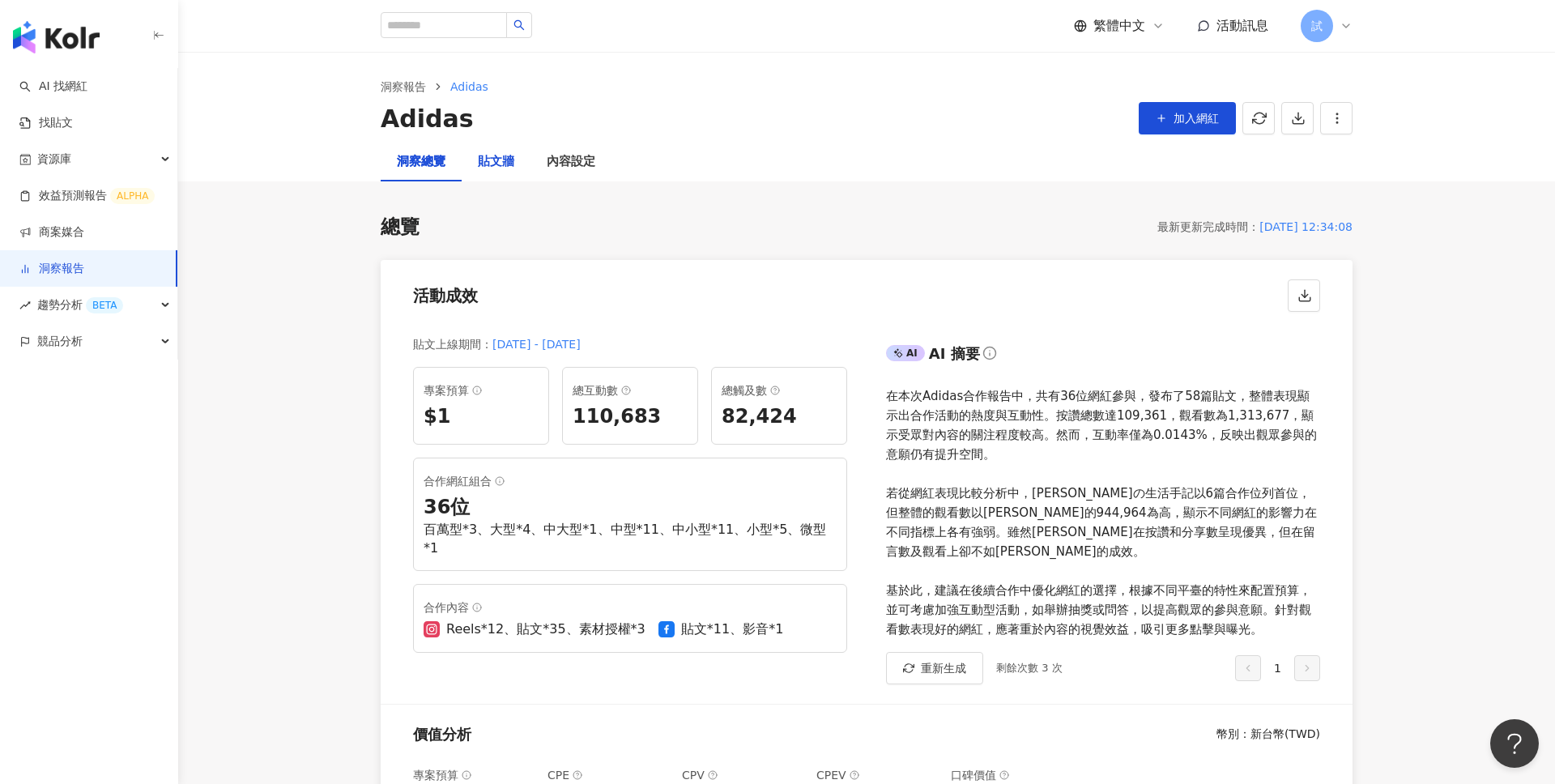
click at [512, 163] on div "貼文牆" at bounding box center [495, 162] width 36 height 19
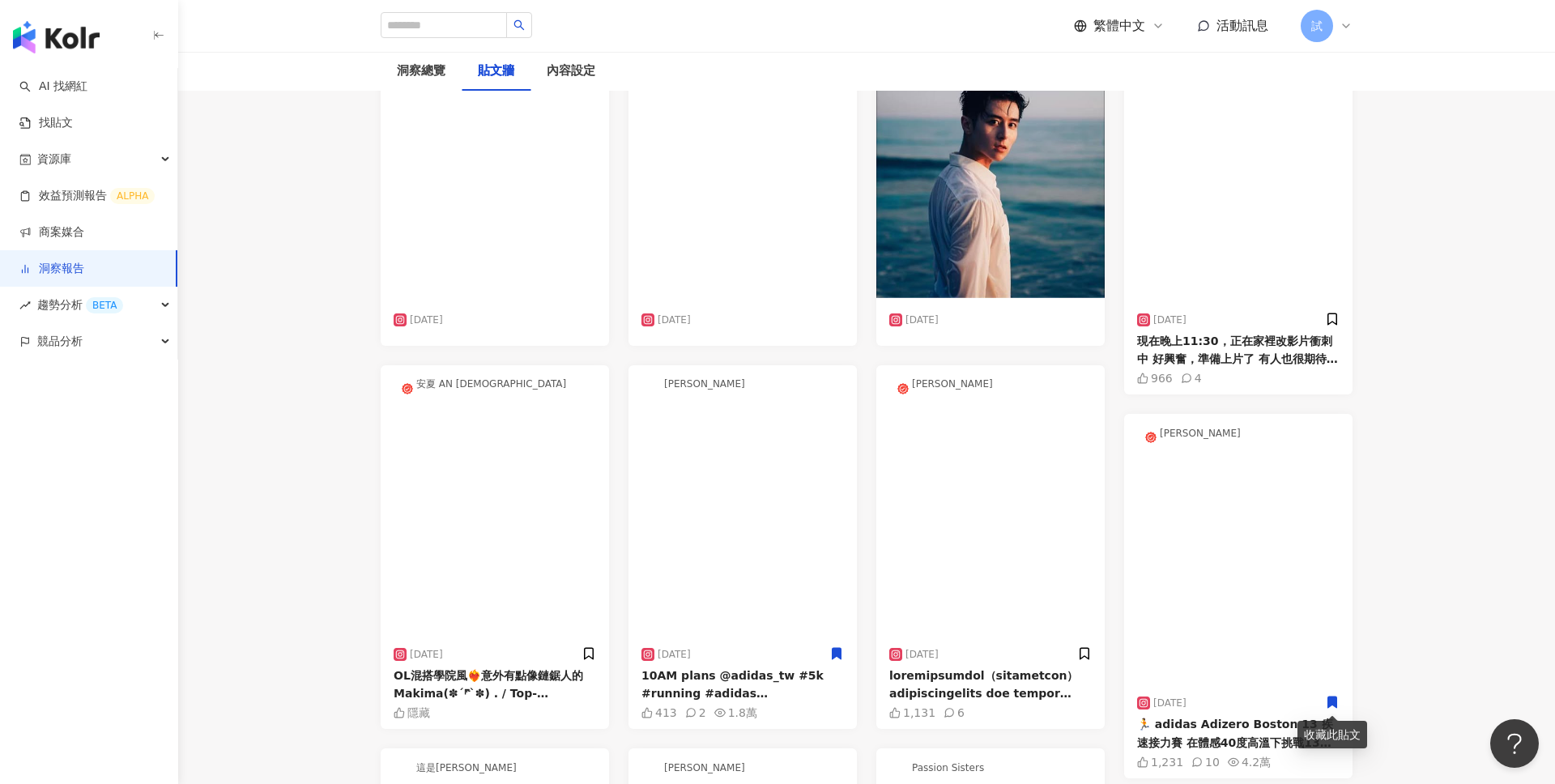
scroll to position [179, 0]
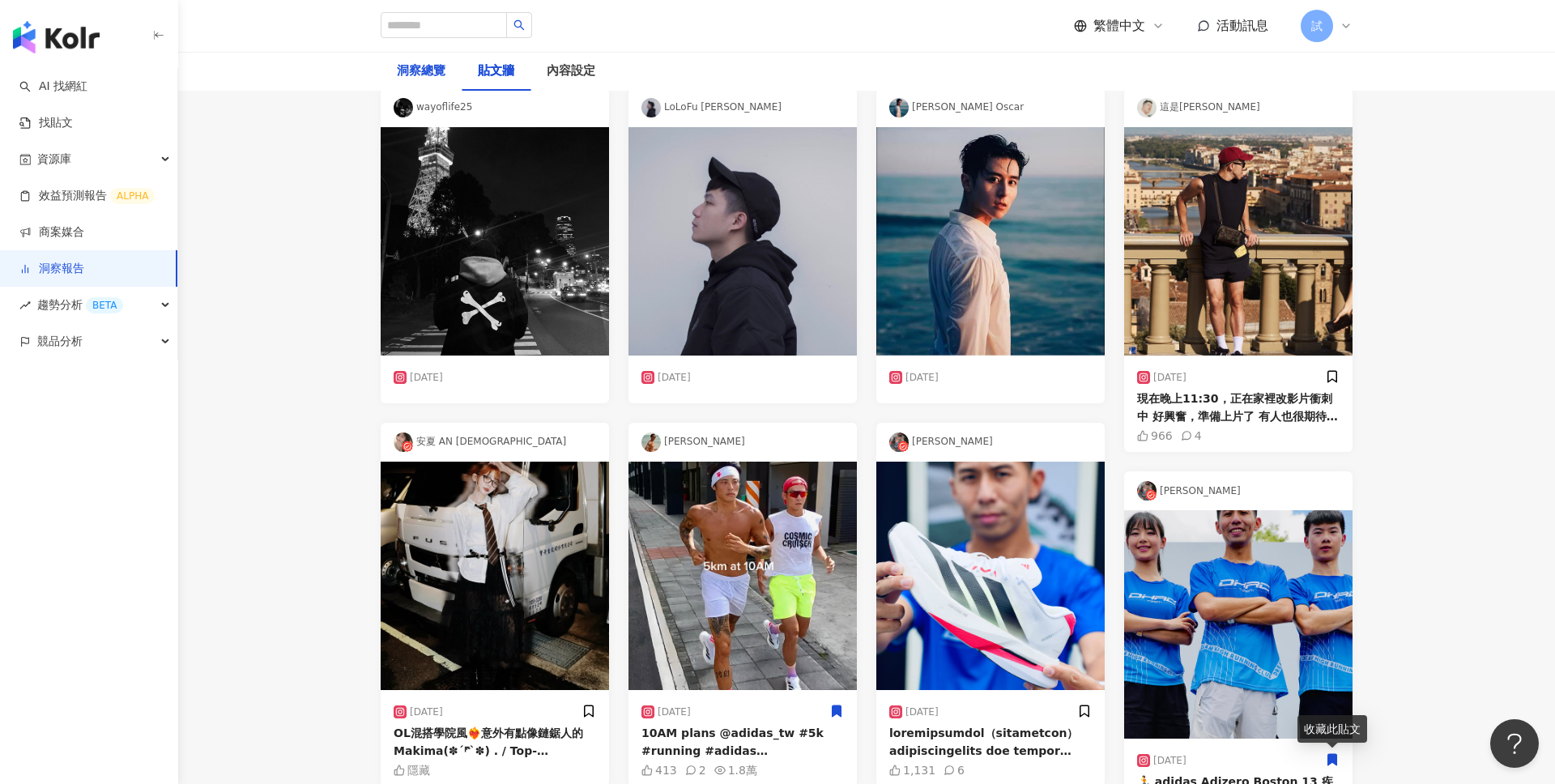
click at [429, 74] on div "洞察總覽" at bounding box center [421, 71] width 48 height 19
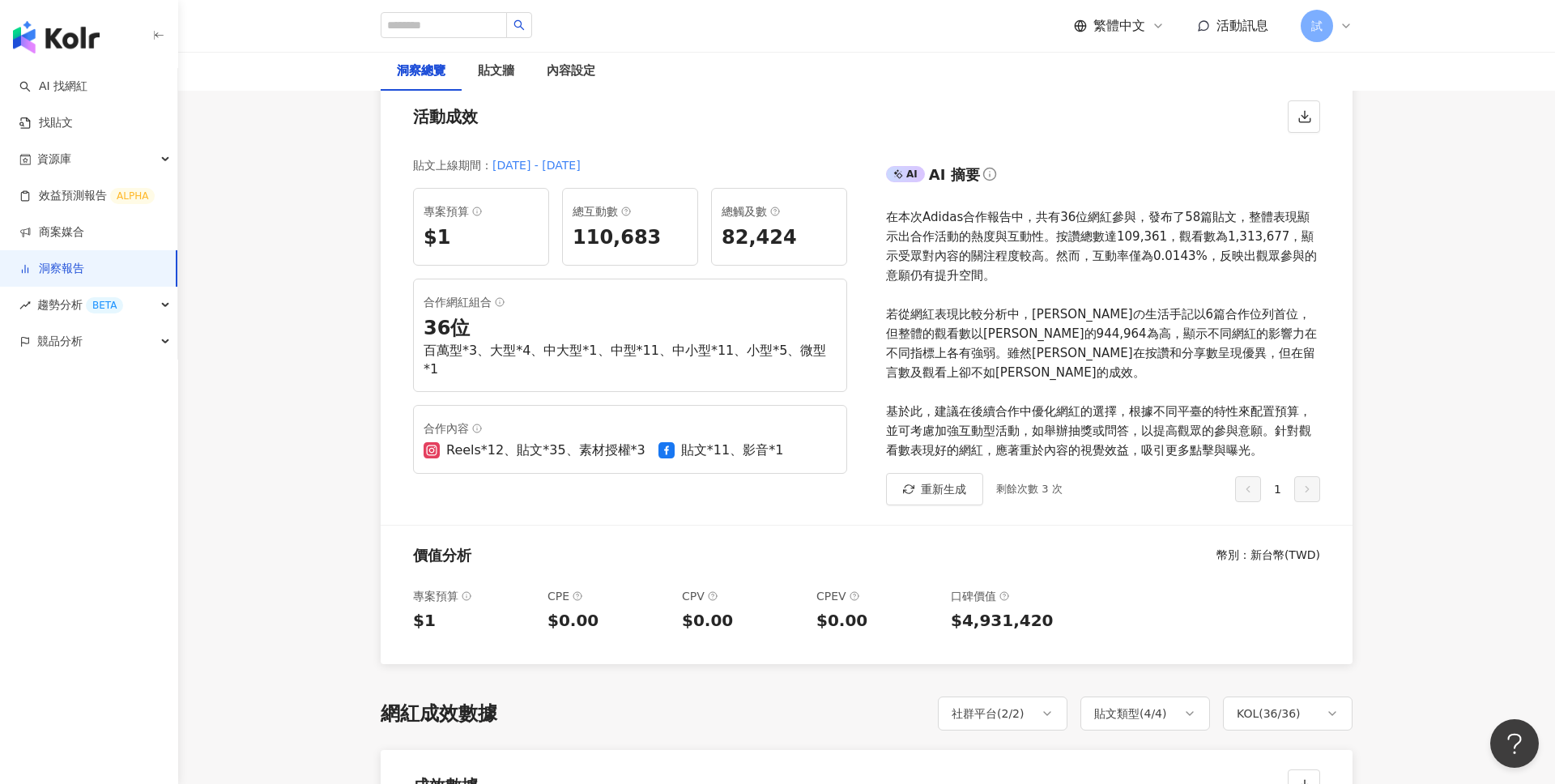
scroll to position [227, 0]
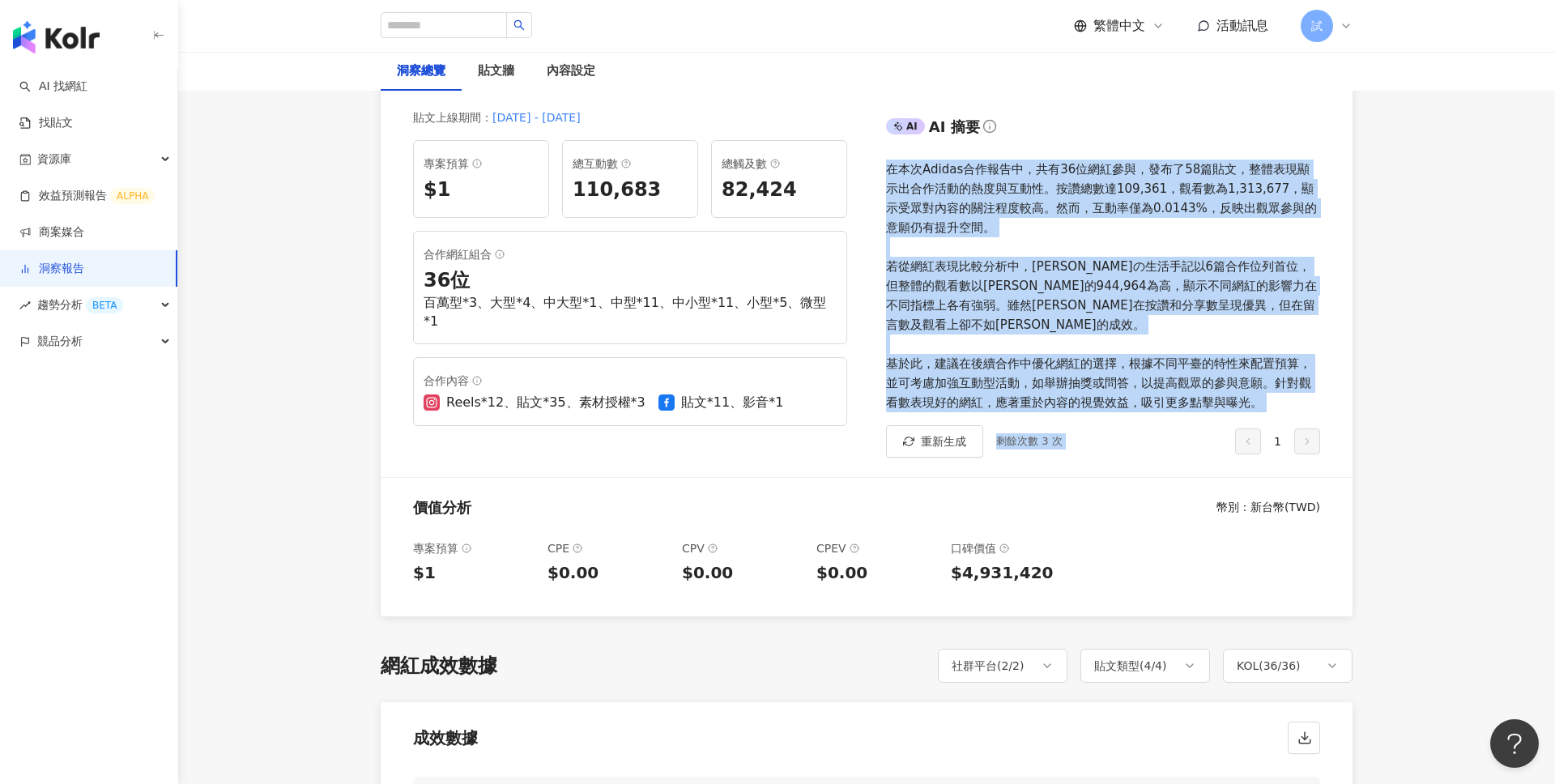
drag, startPoint x: 891, startPoint y: 164, endPoint x: 1268, endPoint y: 404, distance: 446.9
click at [1268, 404] on div "AI AI 摘要 在本次Adidas合作報告中，共有36位網紅參與，發布了58篇貼文，整體表現顯示出合作活動的熱度與互動性。按讚總數達109,361，觀看數為…" at bounding box center [1110, 285] width 486 height 382
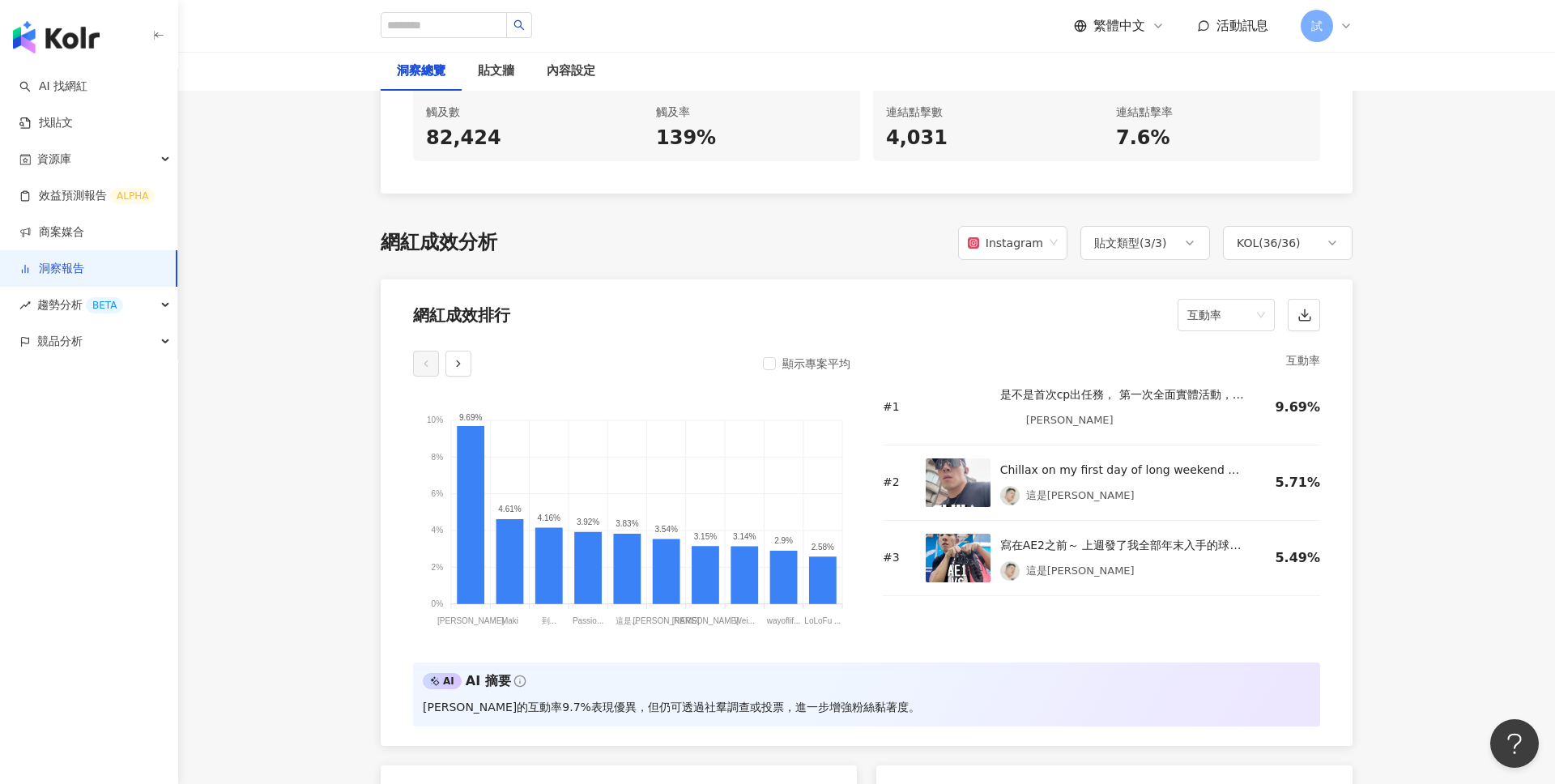
scroll to position [1162, 0]
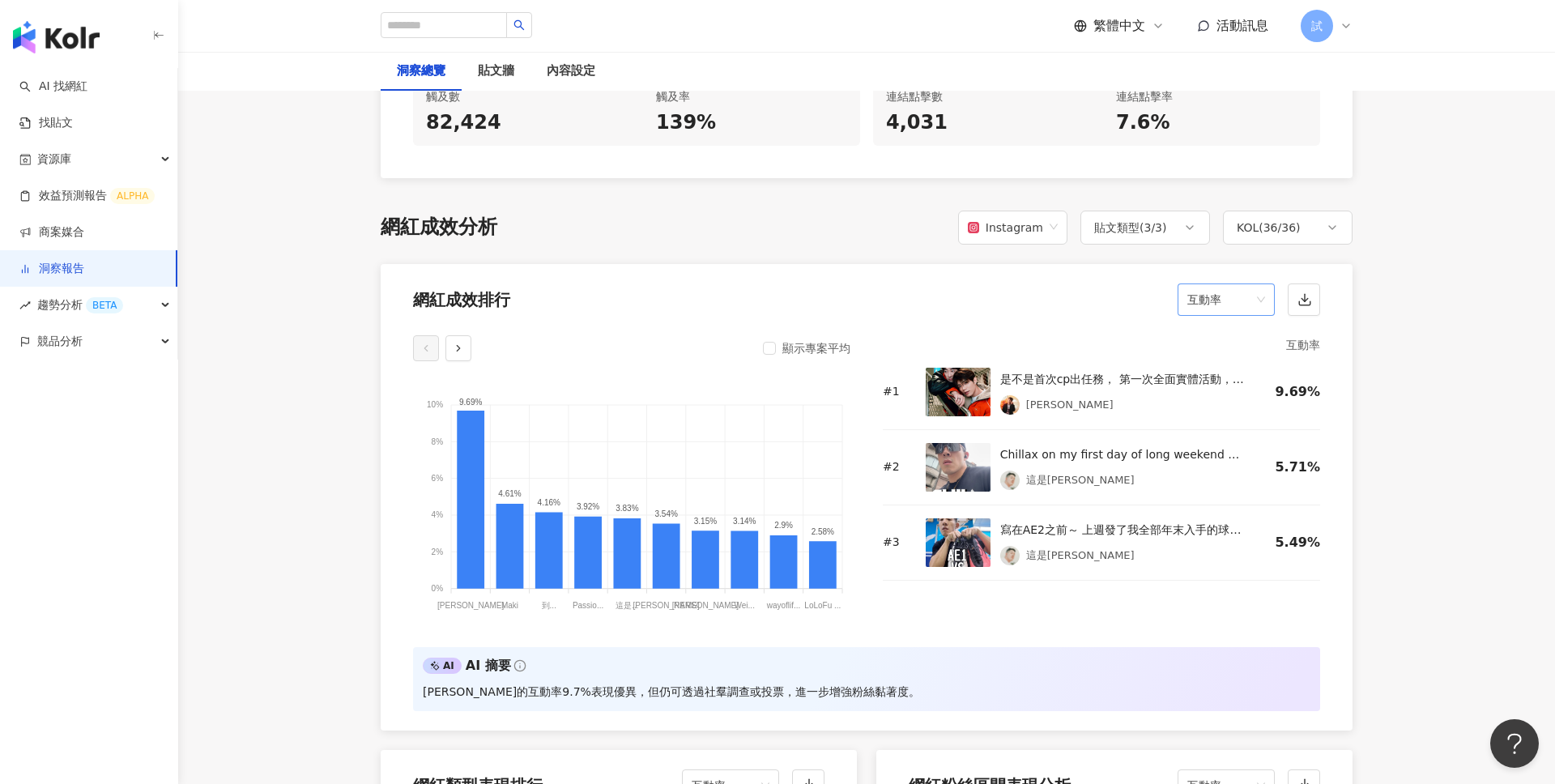
click at [1223, 284] on span "互動率" at bounding box center [1226, 300] width 78 height 30
click at [1230, 373] on div "互動數" at bounding box center [1226, 369] width 71 height 18
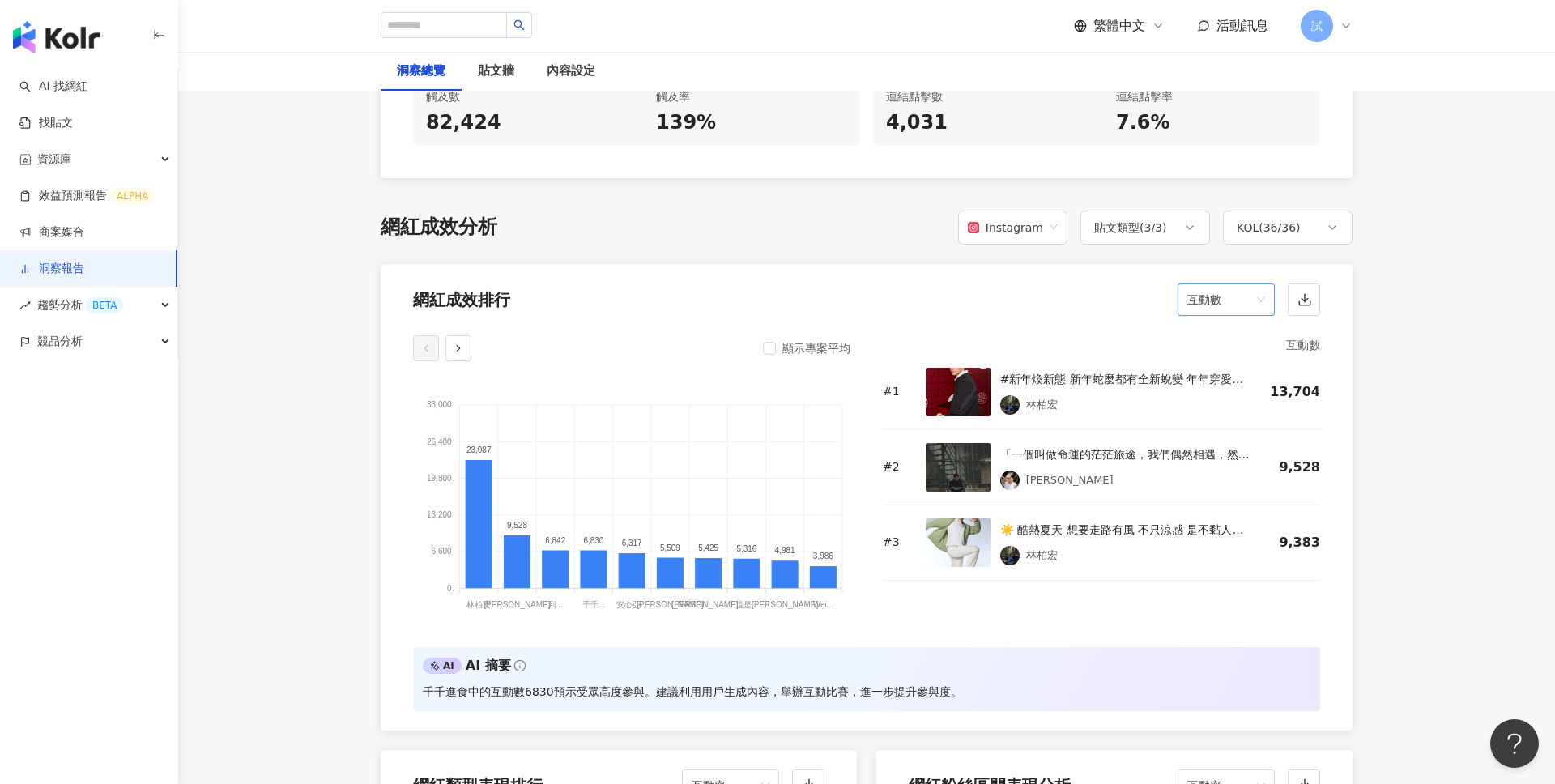
click at [1235, 285] on span "互動數" at bounding box center [1226, 300] width 78 height 30
click at [1226, 398] on div "觀看率" at bounding box center [1226, 402] width 71 height 18
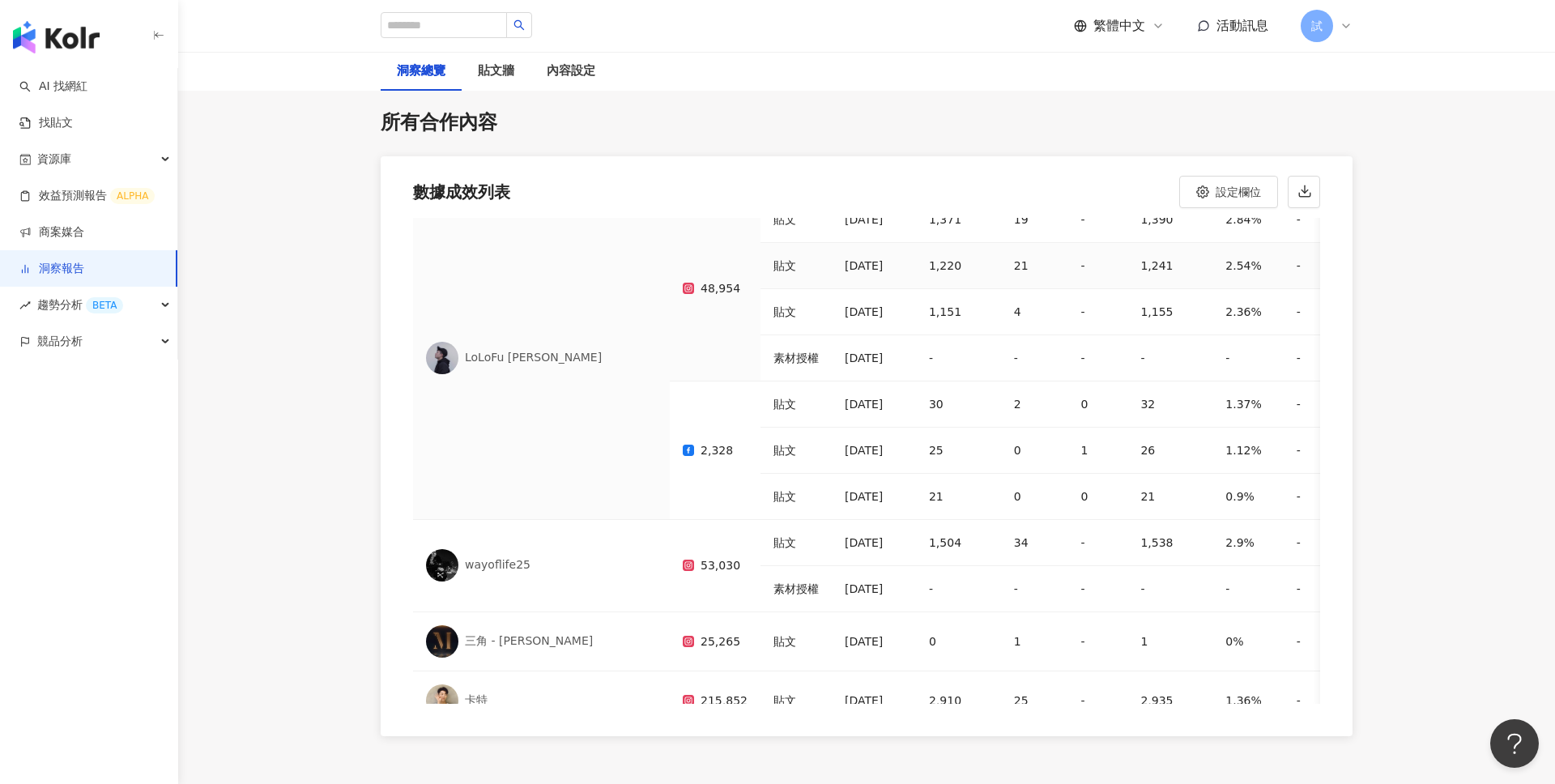
scroll to position [160, 0]
click at [95, 337] on div "競品分析" at bounding box center [88, 341] width 177 height 36
click at [92, 412] on link "關鍵字提及分析" at bounding box center [79, 414] width 80 height 16
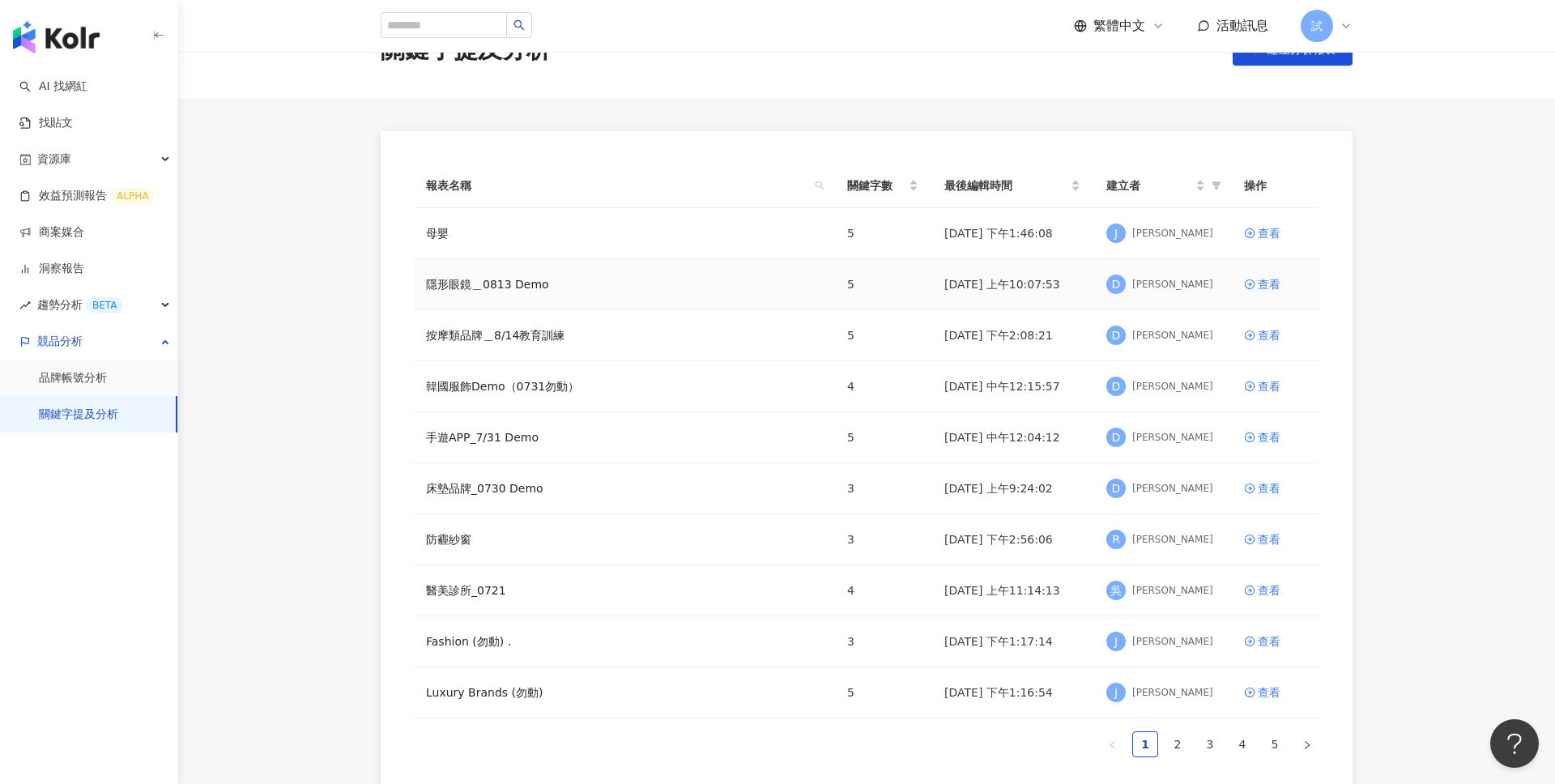
scroll to position [55, 0]
click at [1267, 734] on link "5" at bounding box center [1275, 741] width 25 height 25
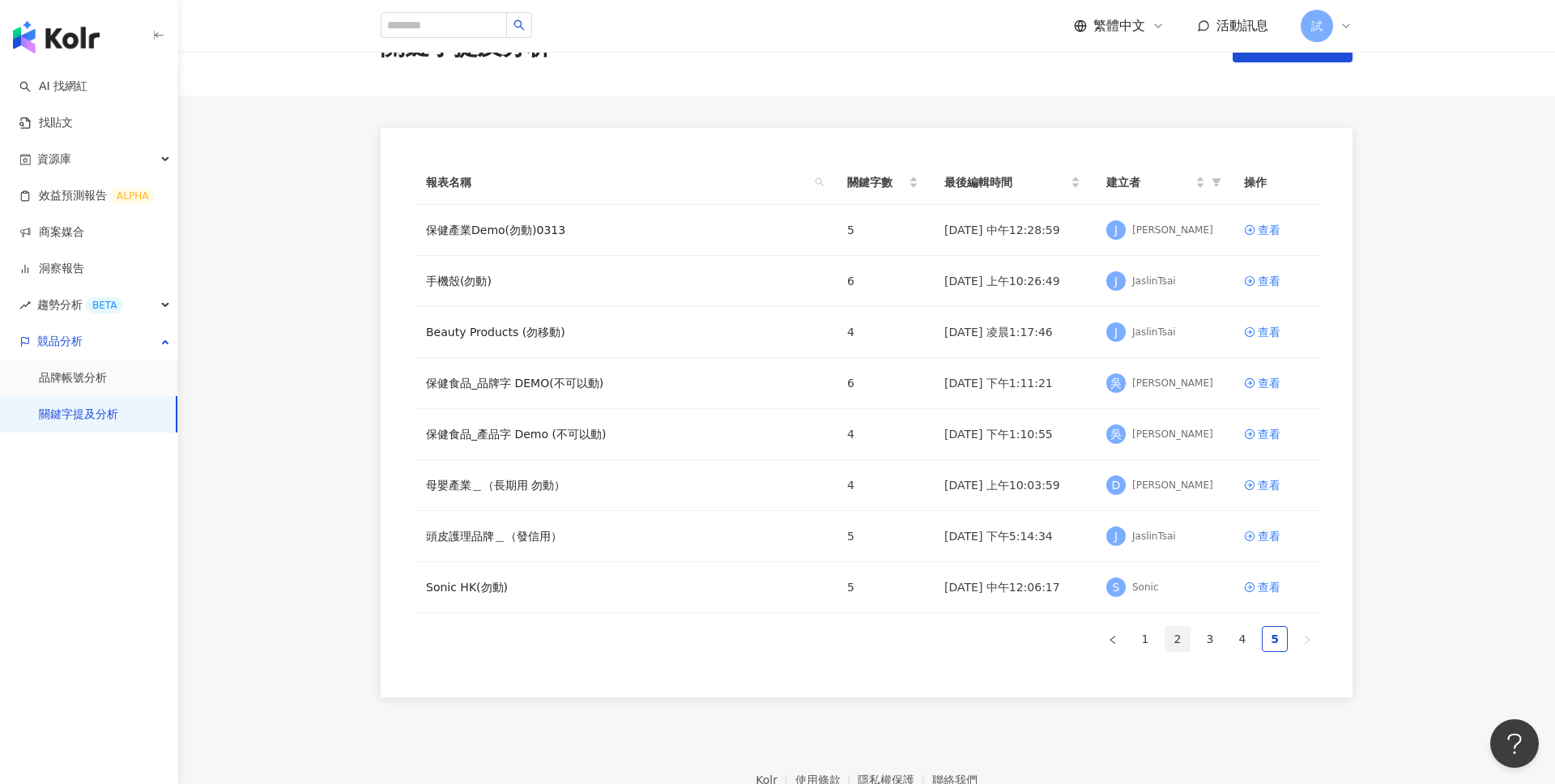
click at [1173, 638] on link "2" at bounding box center [1177, 638] width 25 height 25
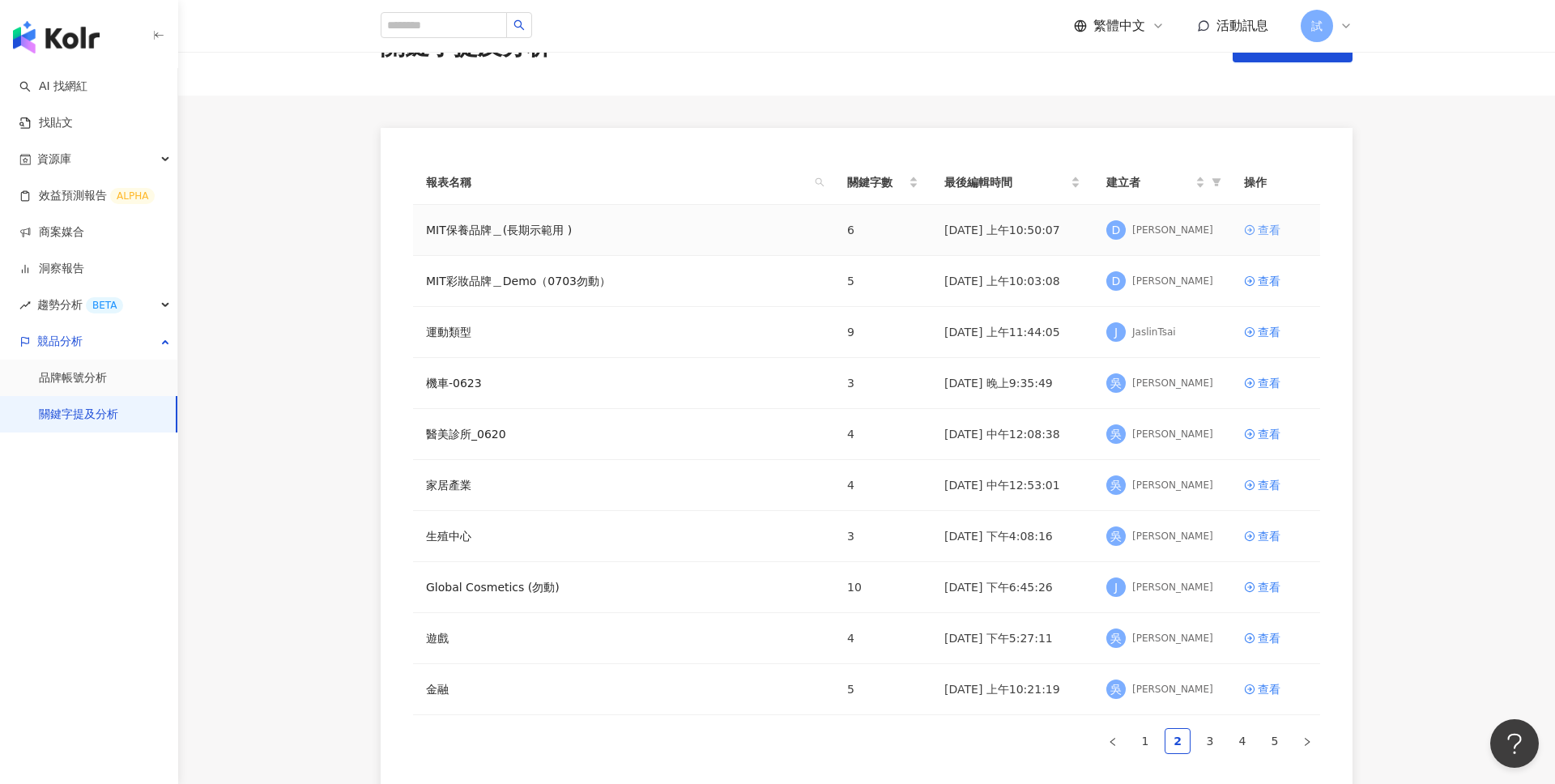
click at [1260, 229] on div "查看" at bounding box center [1269, 229] width 23 height 18
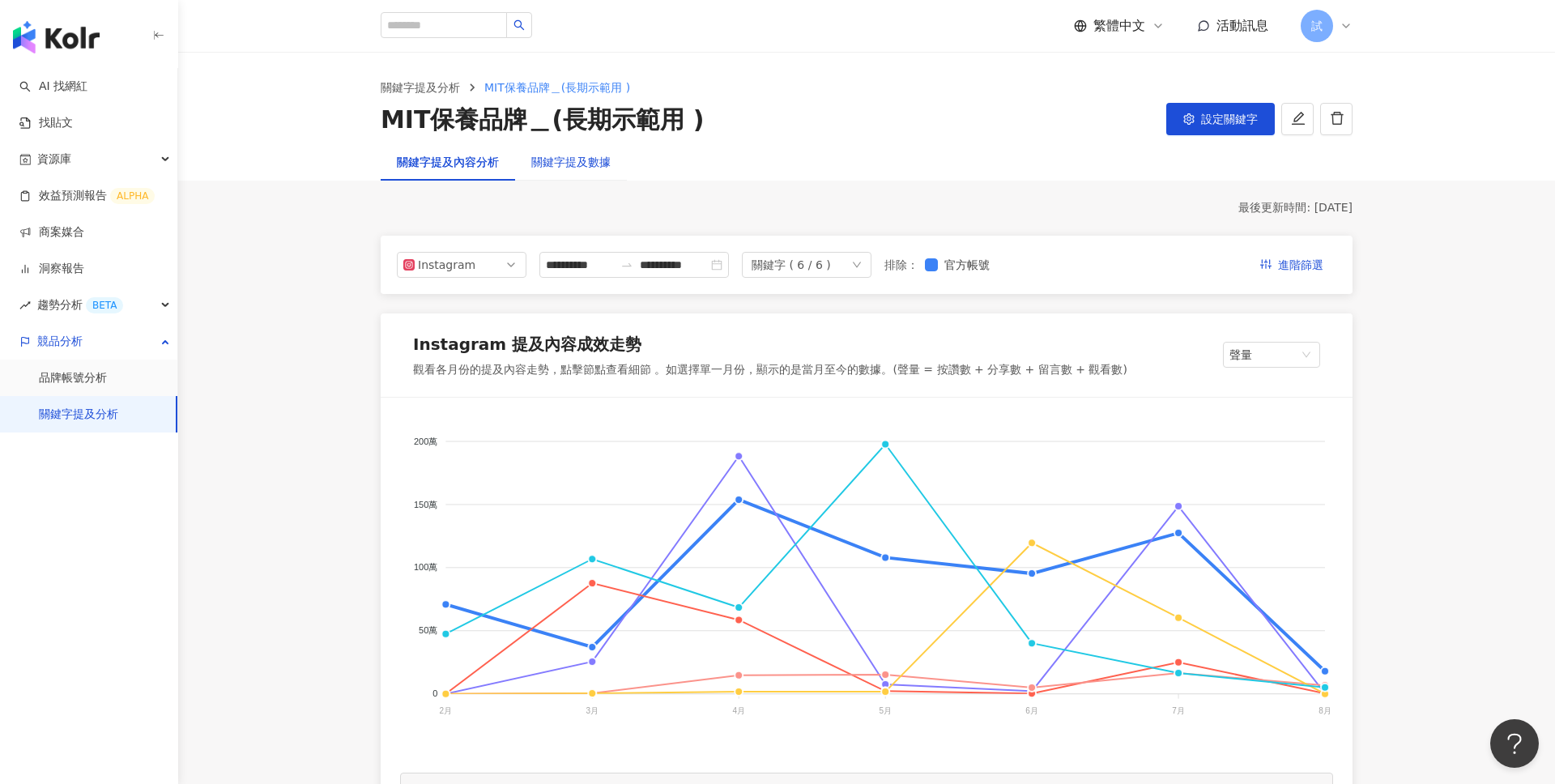
click at [607, 162] on div "關鍵字提及數據" at bounding box center [571, 162] width 80 height 18
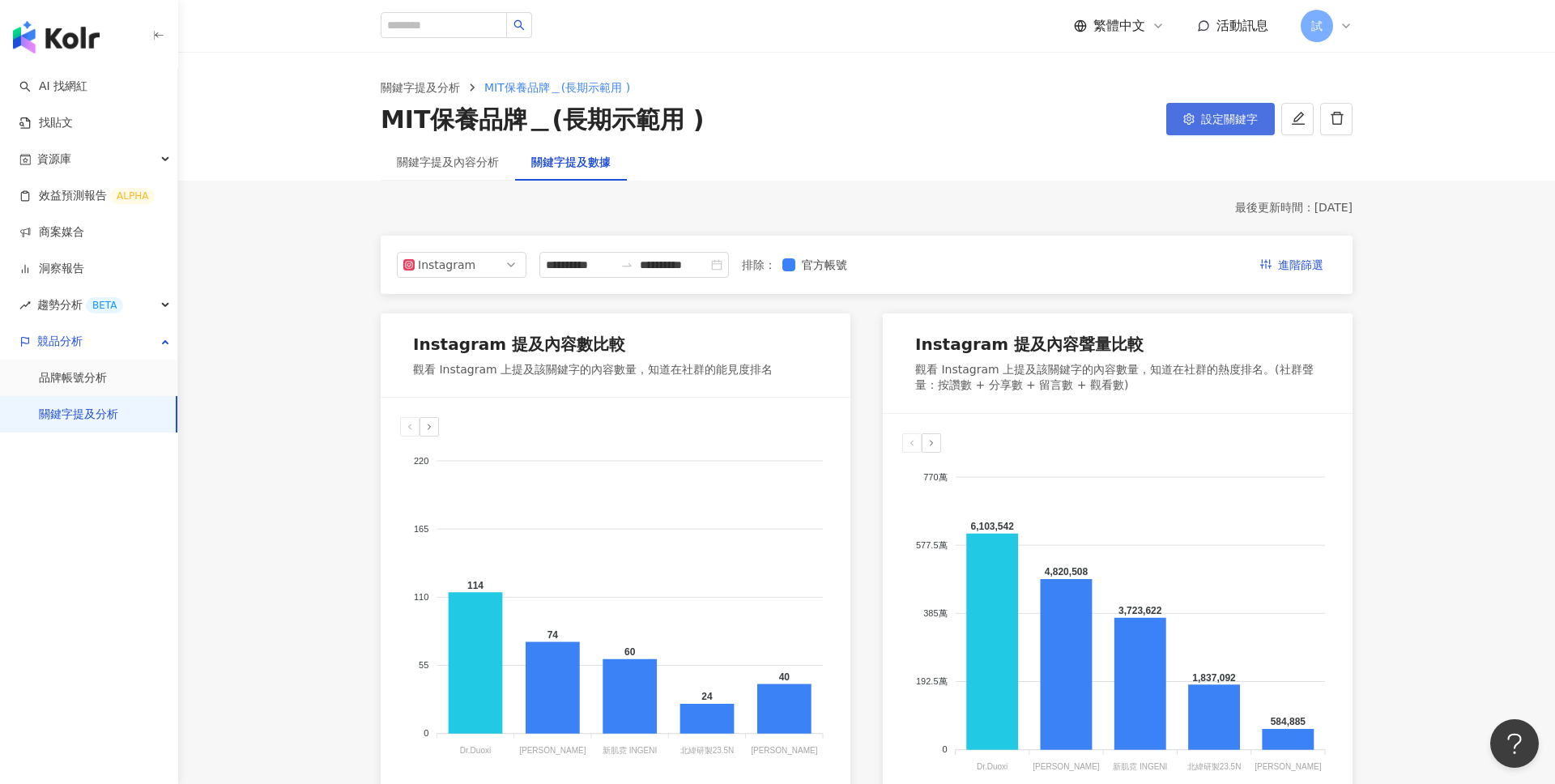
click at [1218, 121] on span "設定關鍵字" at bounding box center [1229, 119] width 57 height 13
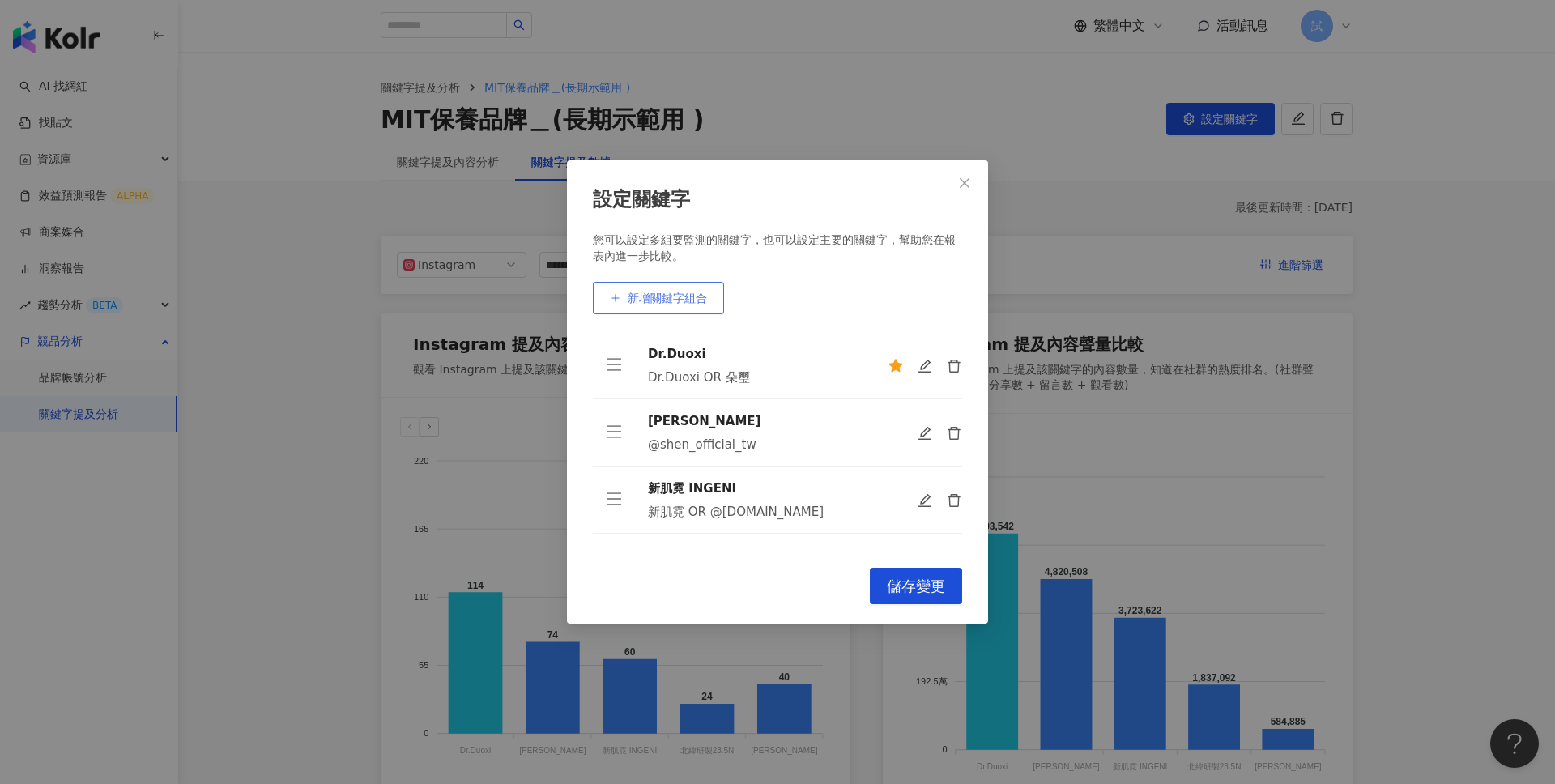
click at [678, 296] on span "新增關鍵字組合" at bounding box center [667, 297] width 80 height 13
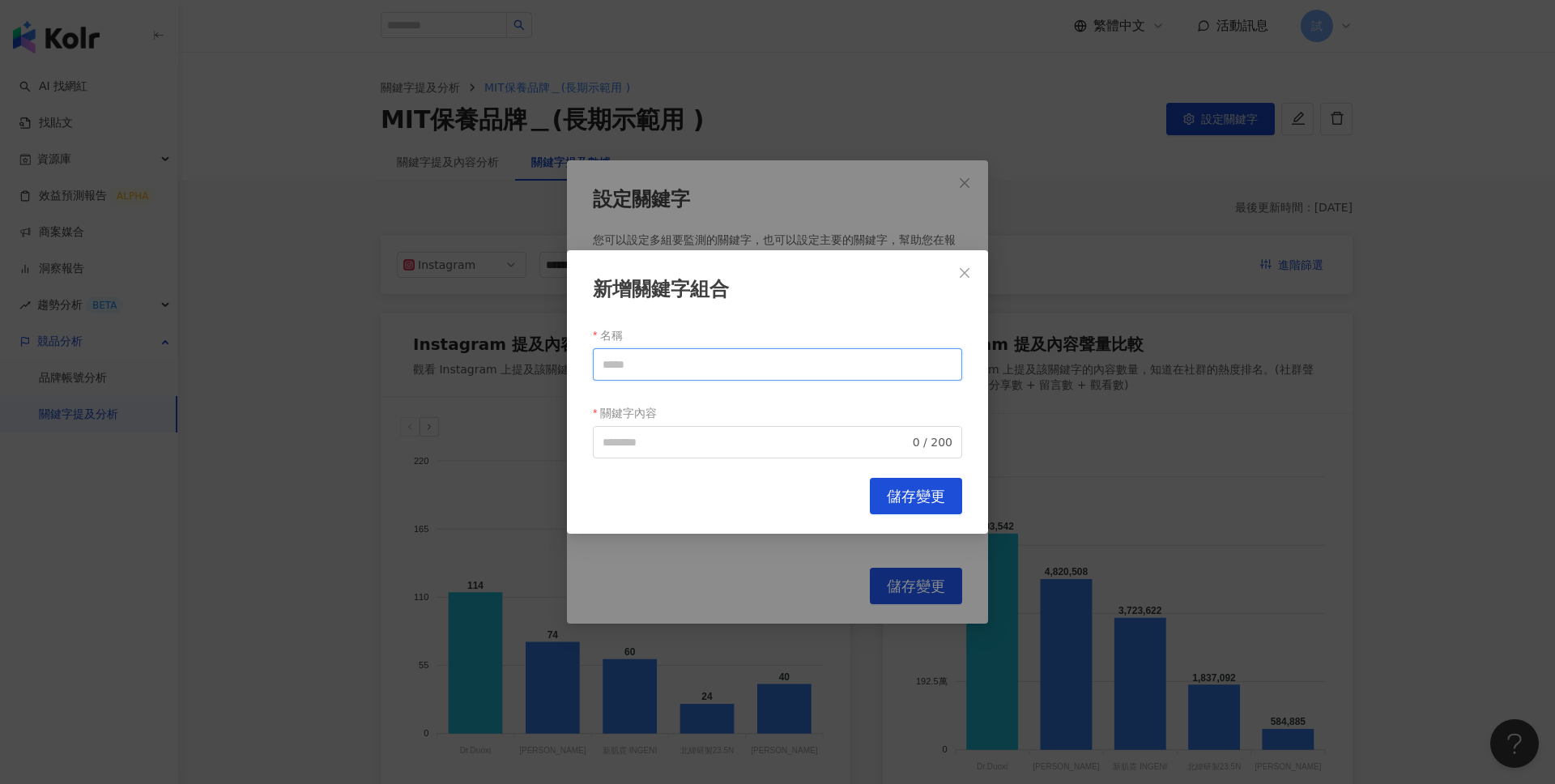
click at [688, 358] on input "名稱" at bounding box center [778, 364] width 369 height 32
type input "*"
type input "******"
paste input "******"
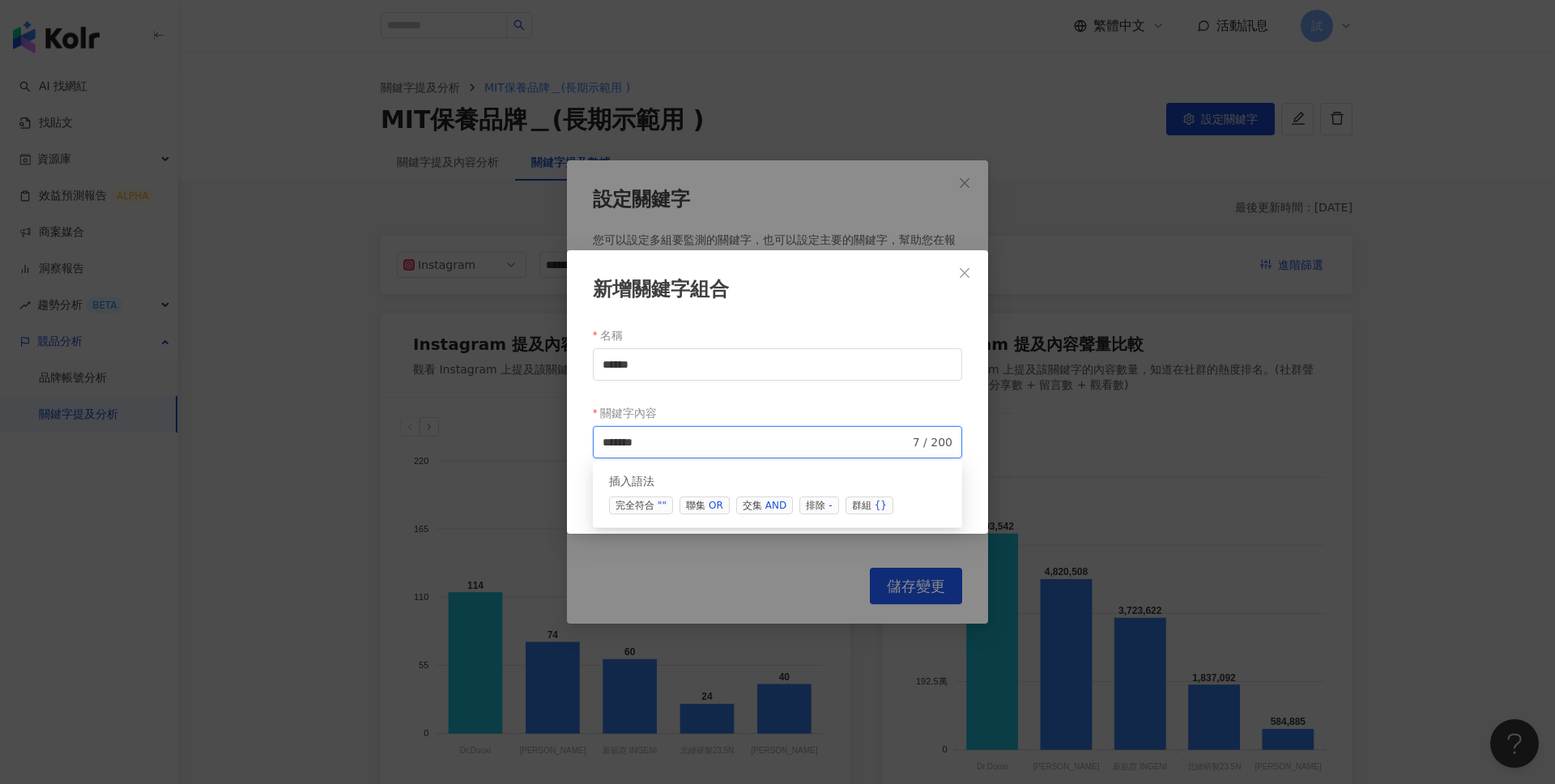
click at [755, 503] on span "交集 AND" at bounding box center [764, 505] width 57 height 18
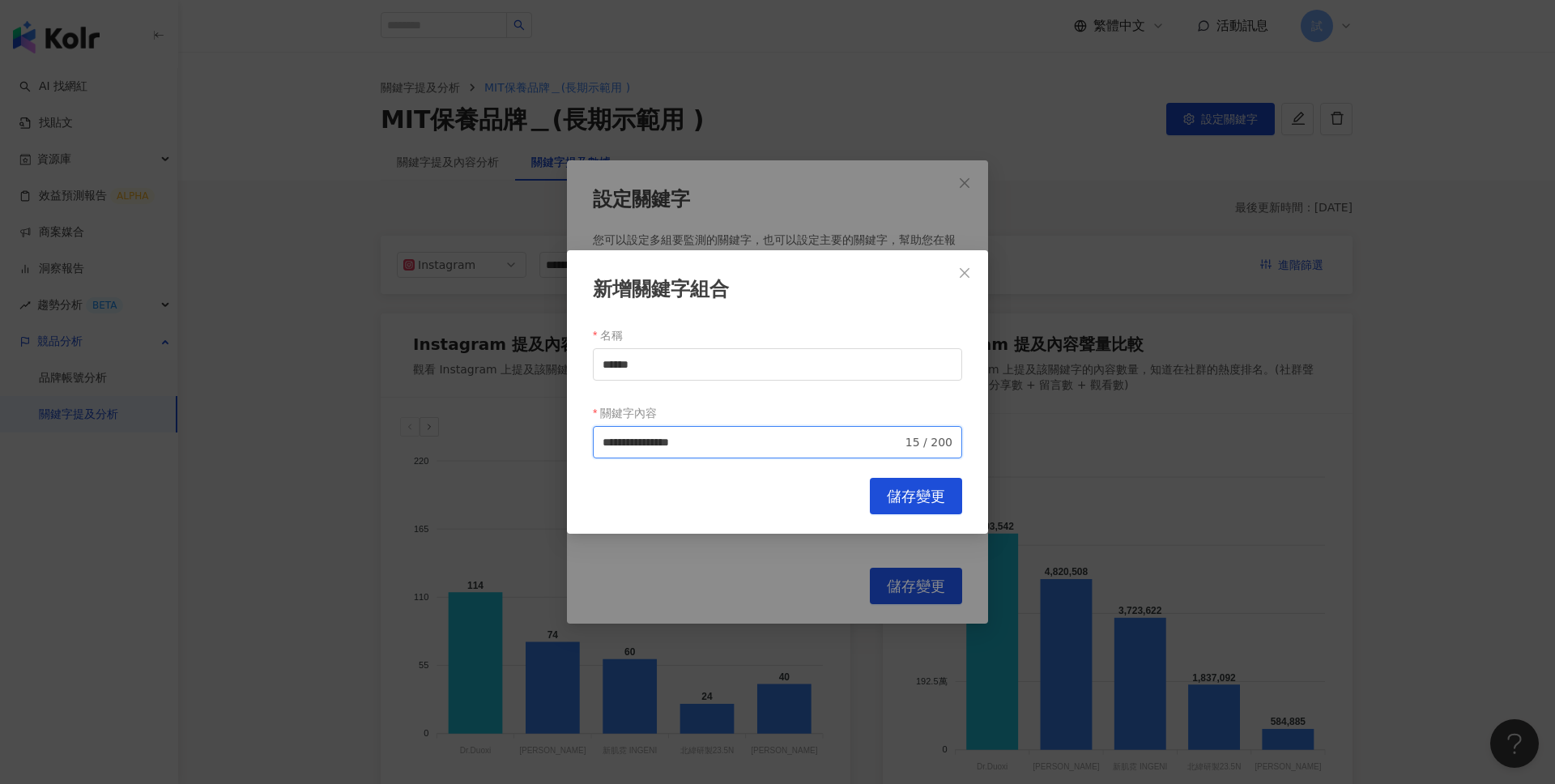
type input "**********"
click at [894, 493] on span "儲存變更" at bounding box center [916, 496] width 58 height 18
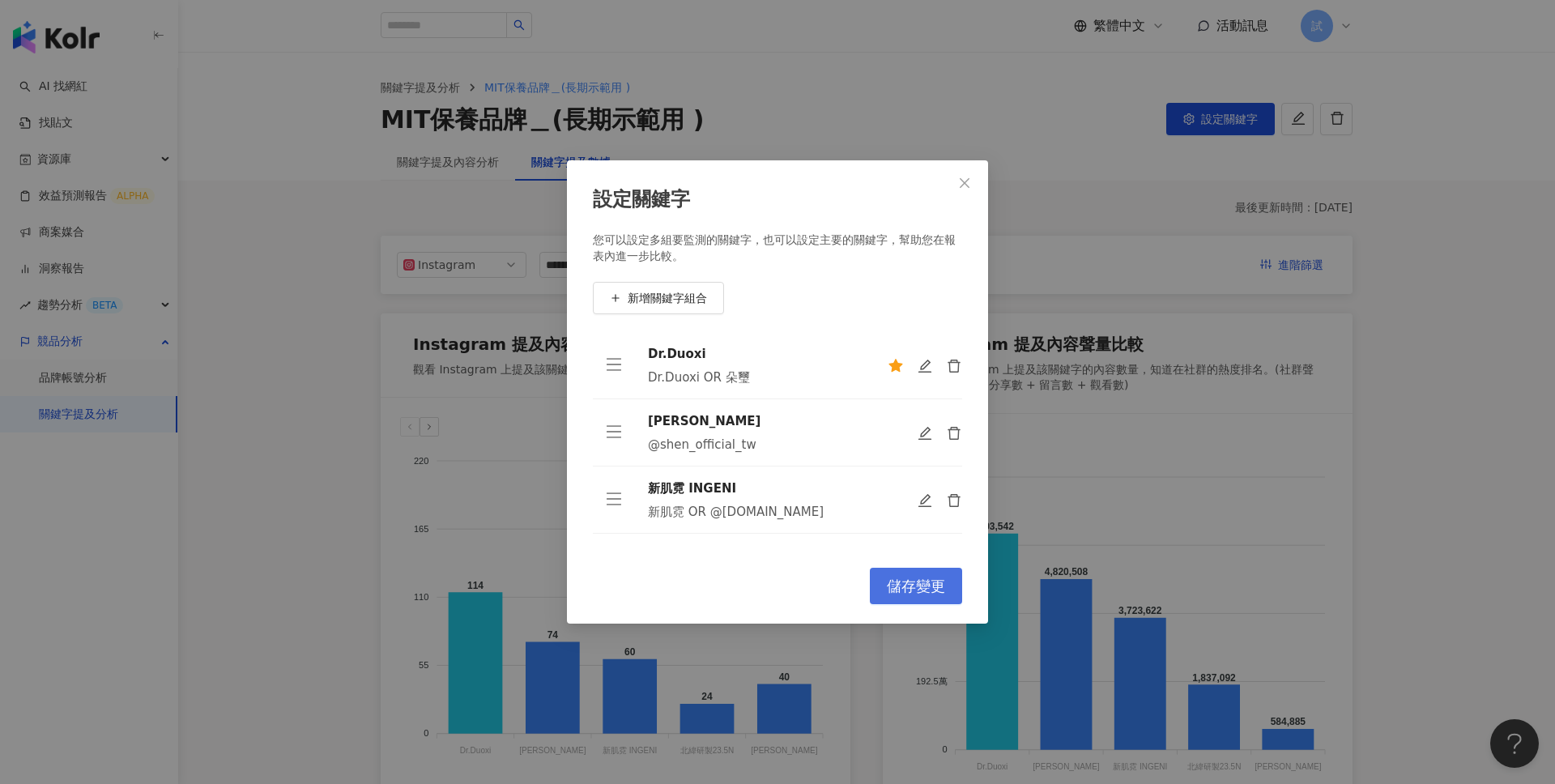
click at [906, 577] on span "儲存變更" at bounding box center [916, 586] width 58 height 18
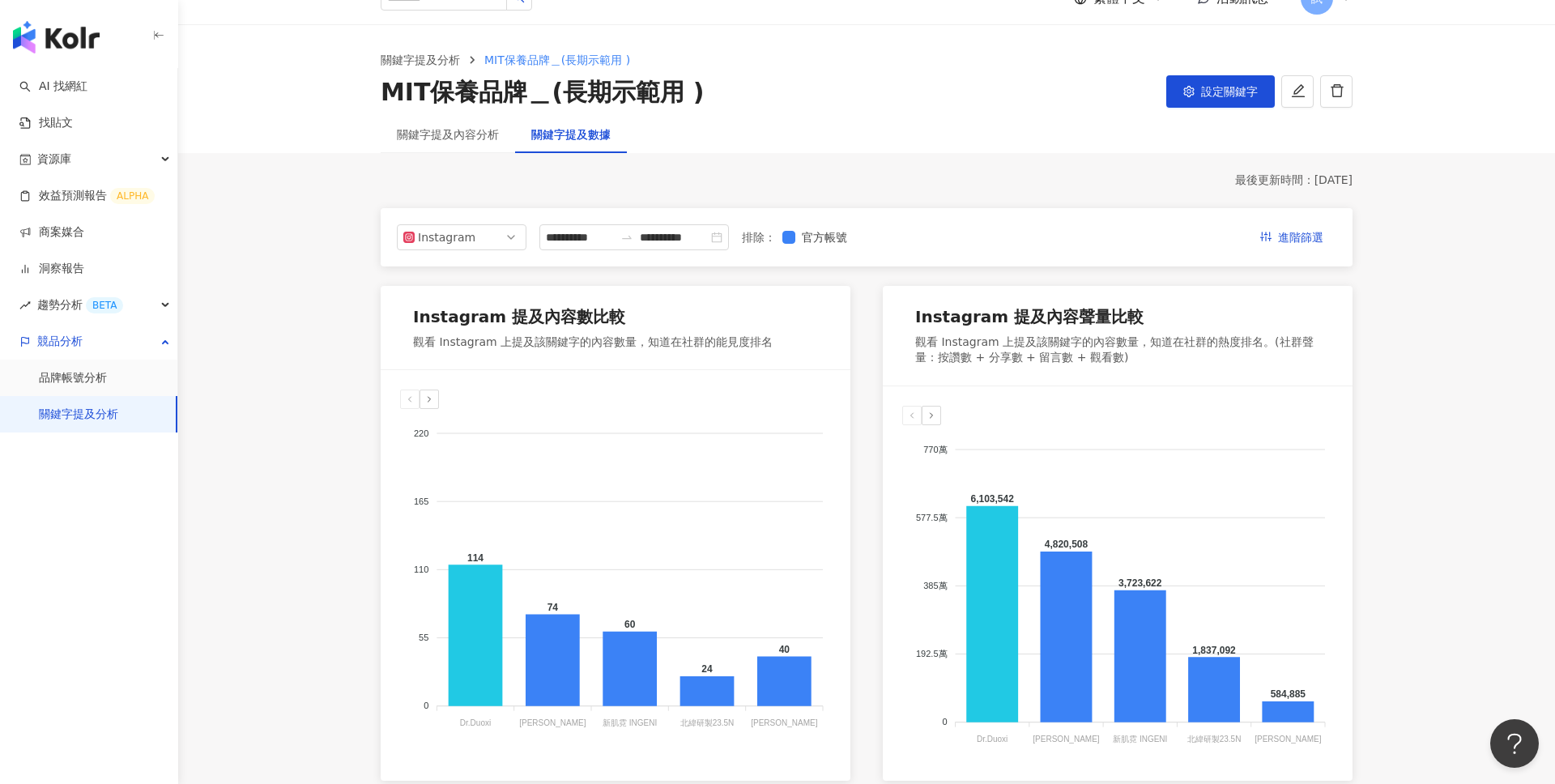
scroll to position [5, 0]
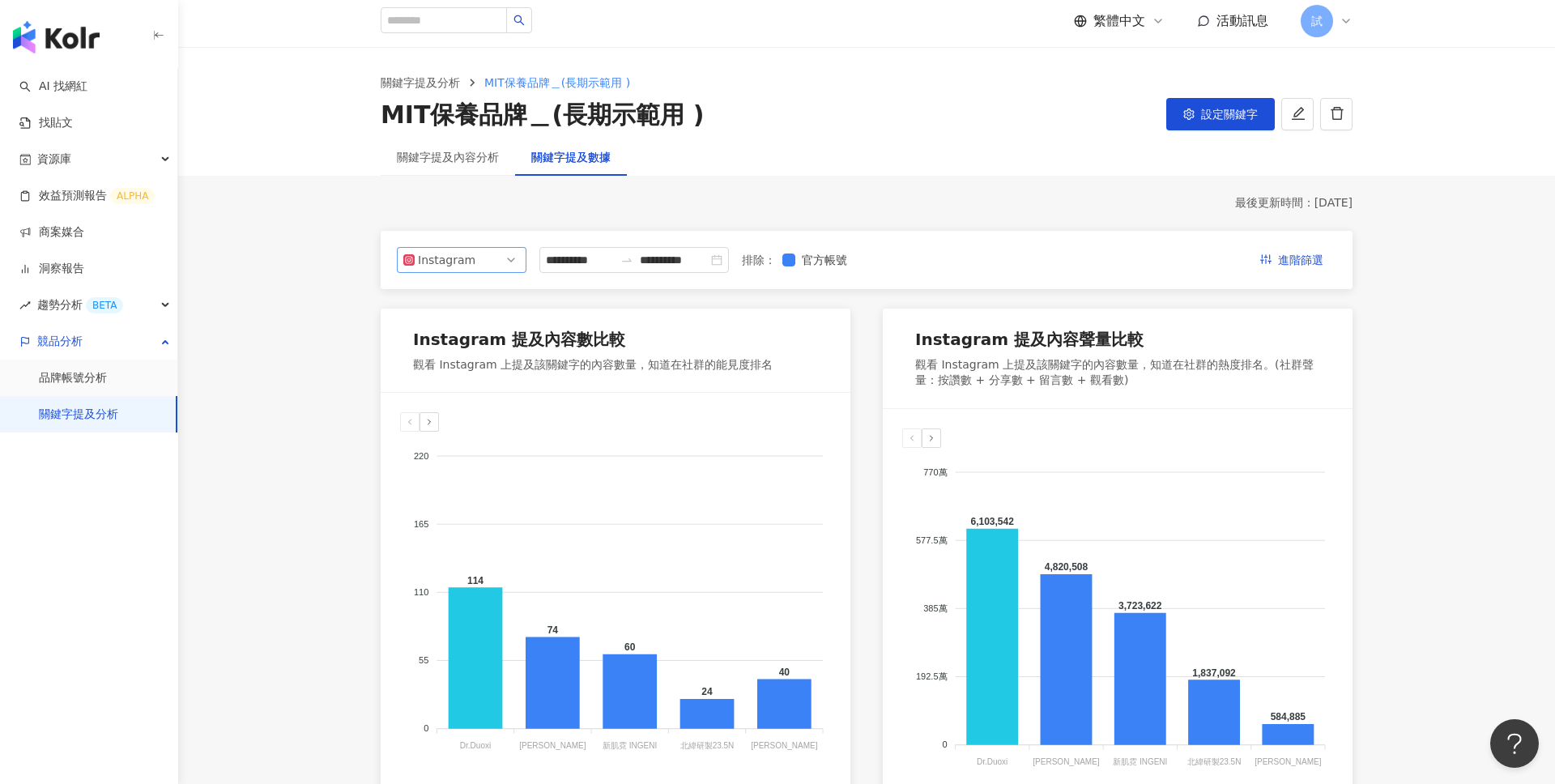
click at [506, 262] on span "Instagram" at bounding box center [462, 260] width 117 height 25
click at [600, 251] on input "**********" at bounding box center [580, 259] width 68 height 18
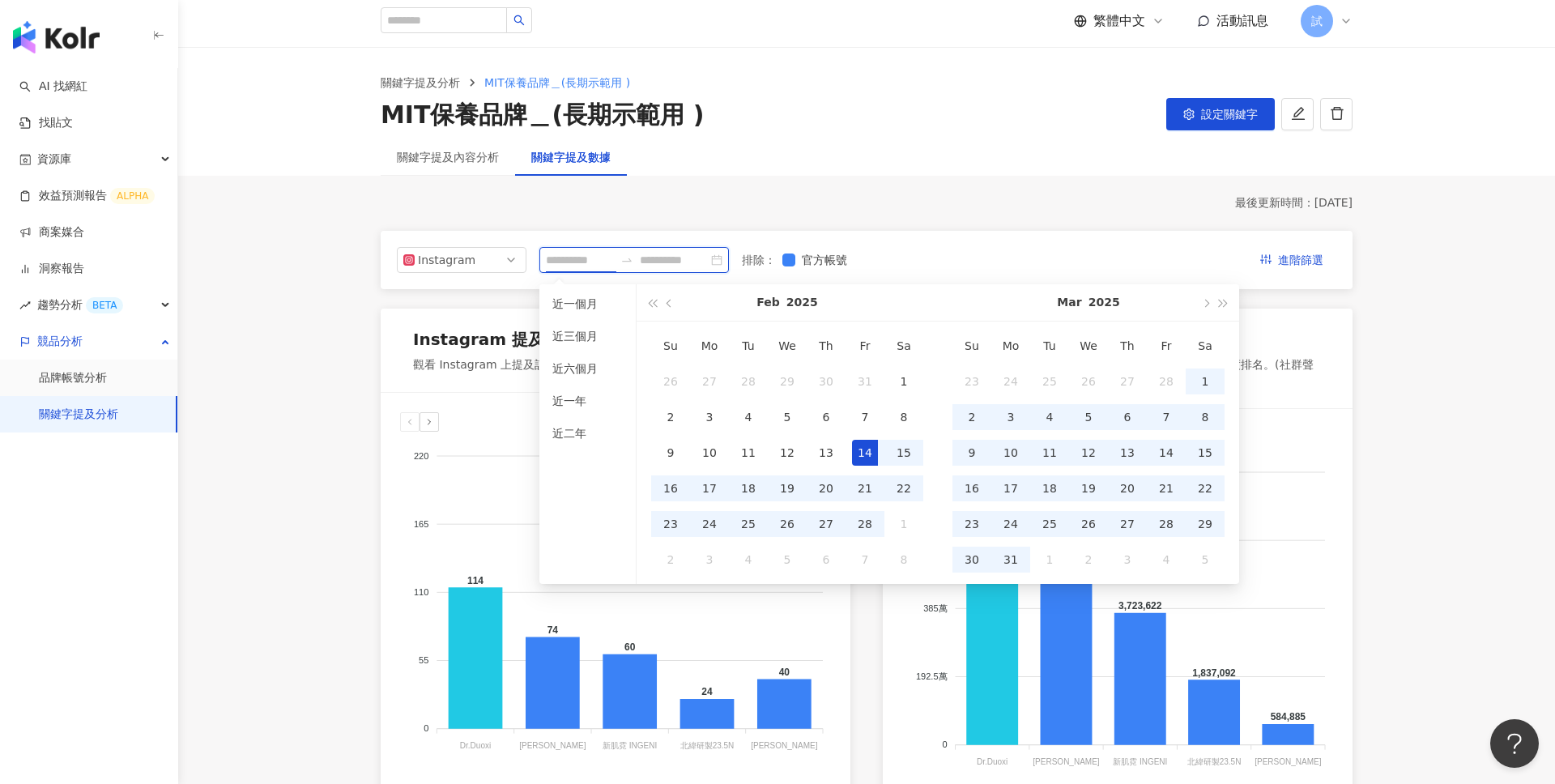
type input "**********"
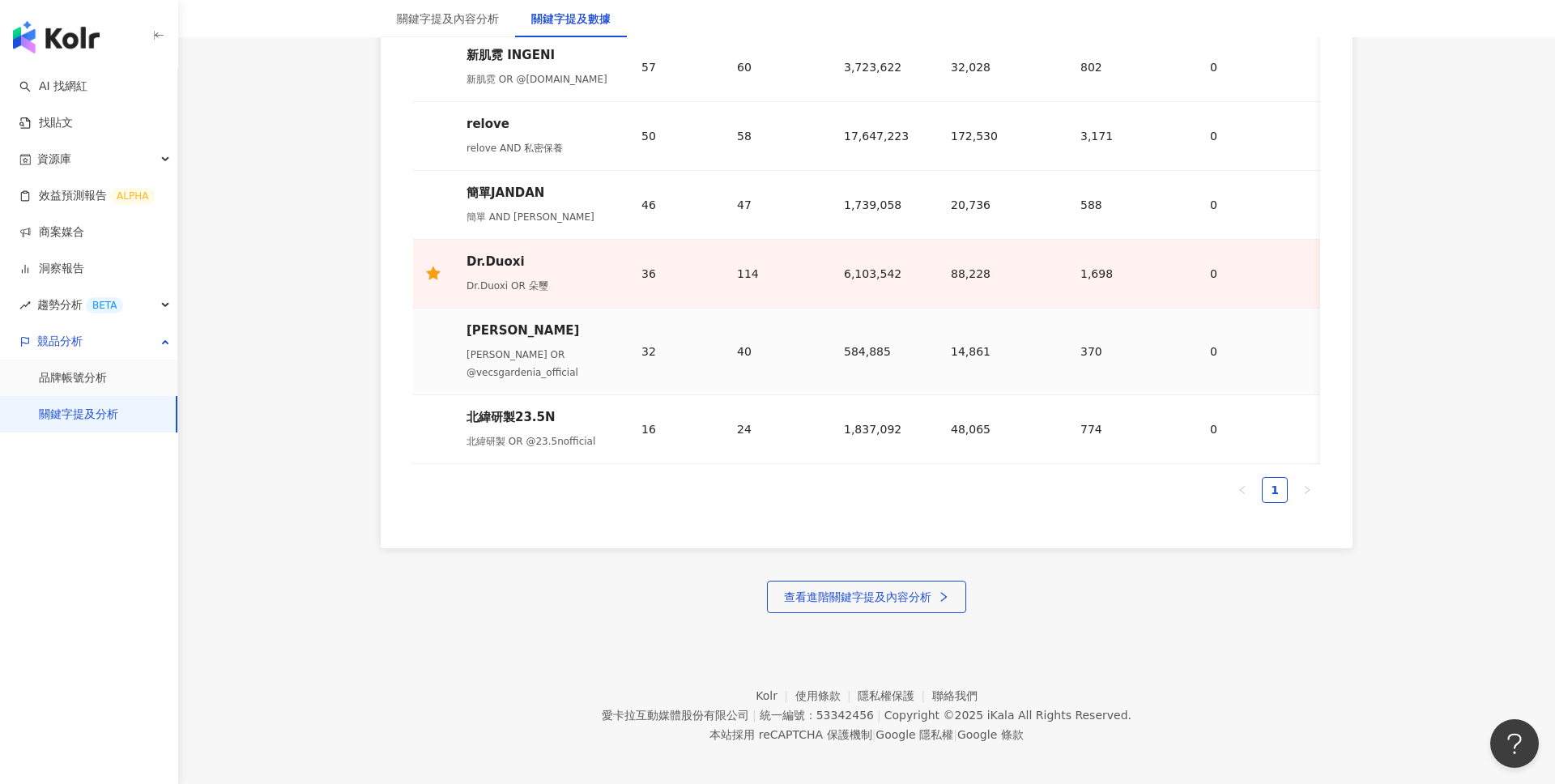
scroll to position [958, 0]
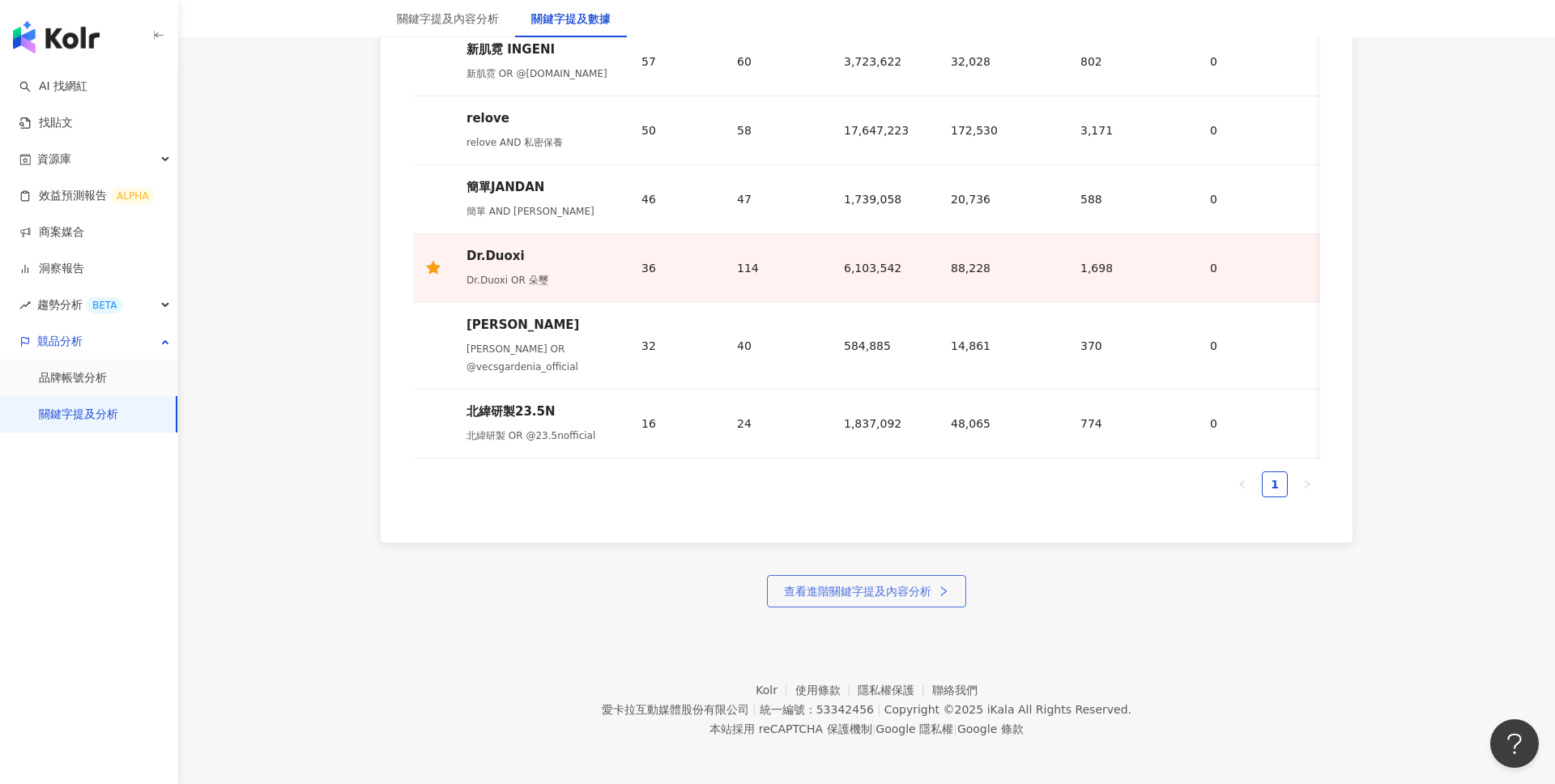
click at [896, 590] on span "查看進階關鍵字提及內容分析" at bounding box center [858, 590] width 147 height 13
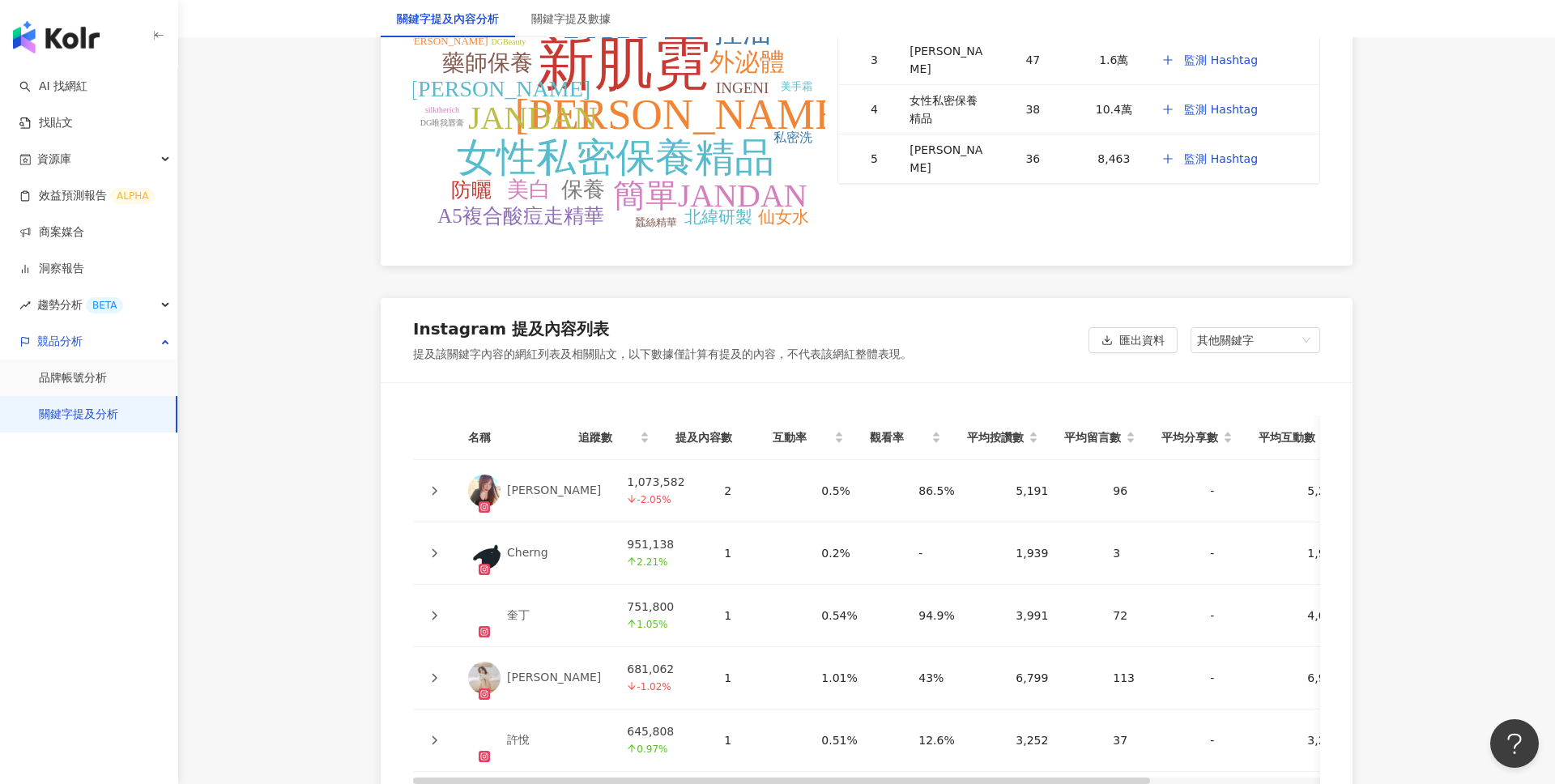
scroll to position [3615, 0]
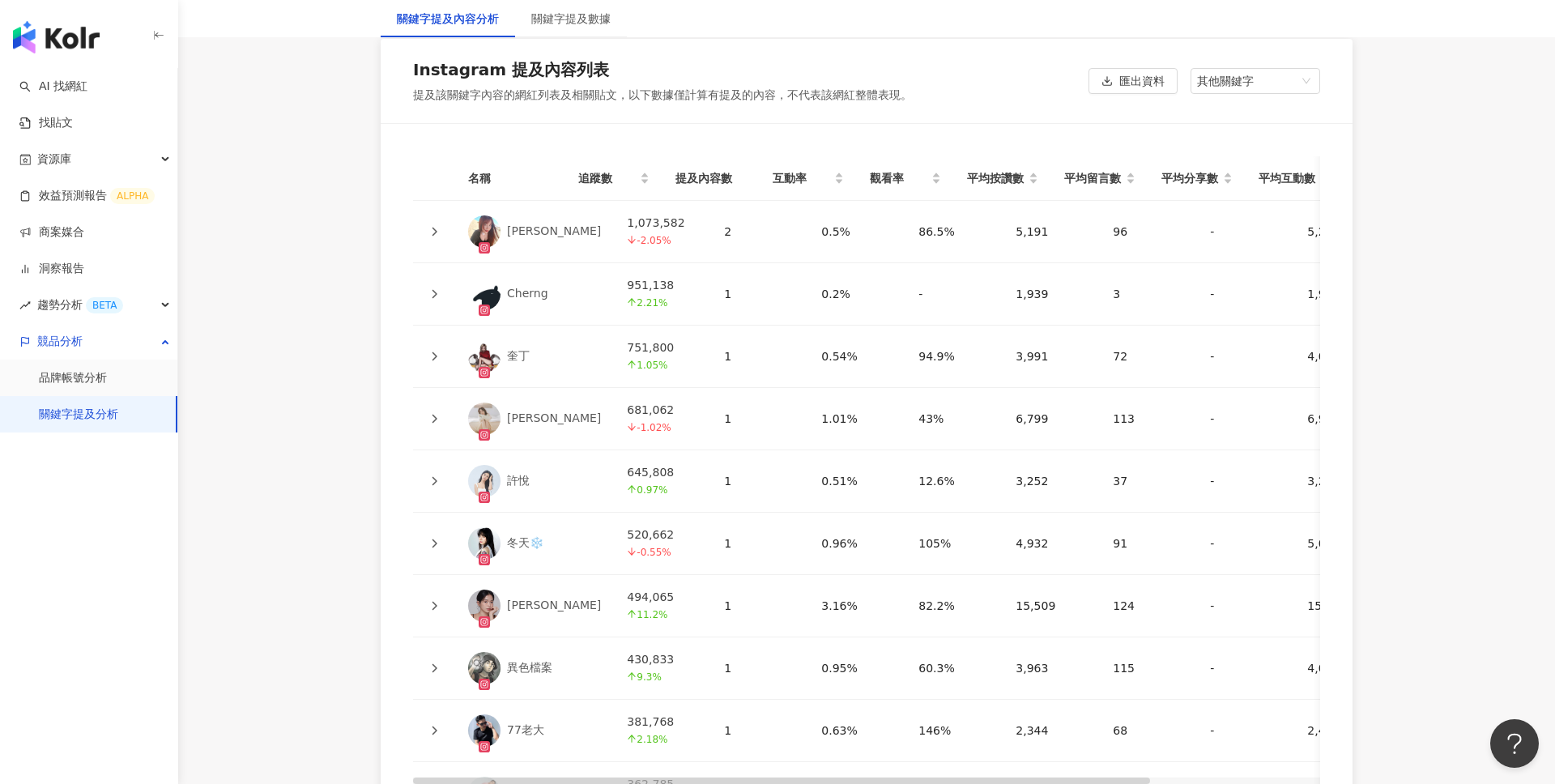
click at [434, 351] on icon at bounding box center [434, 356] width 9 height 9
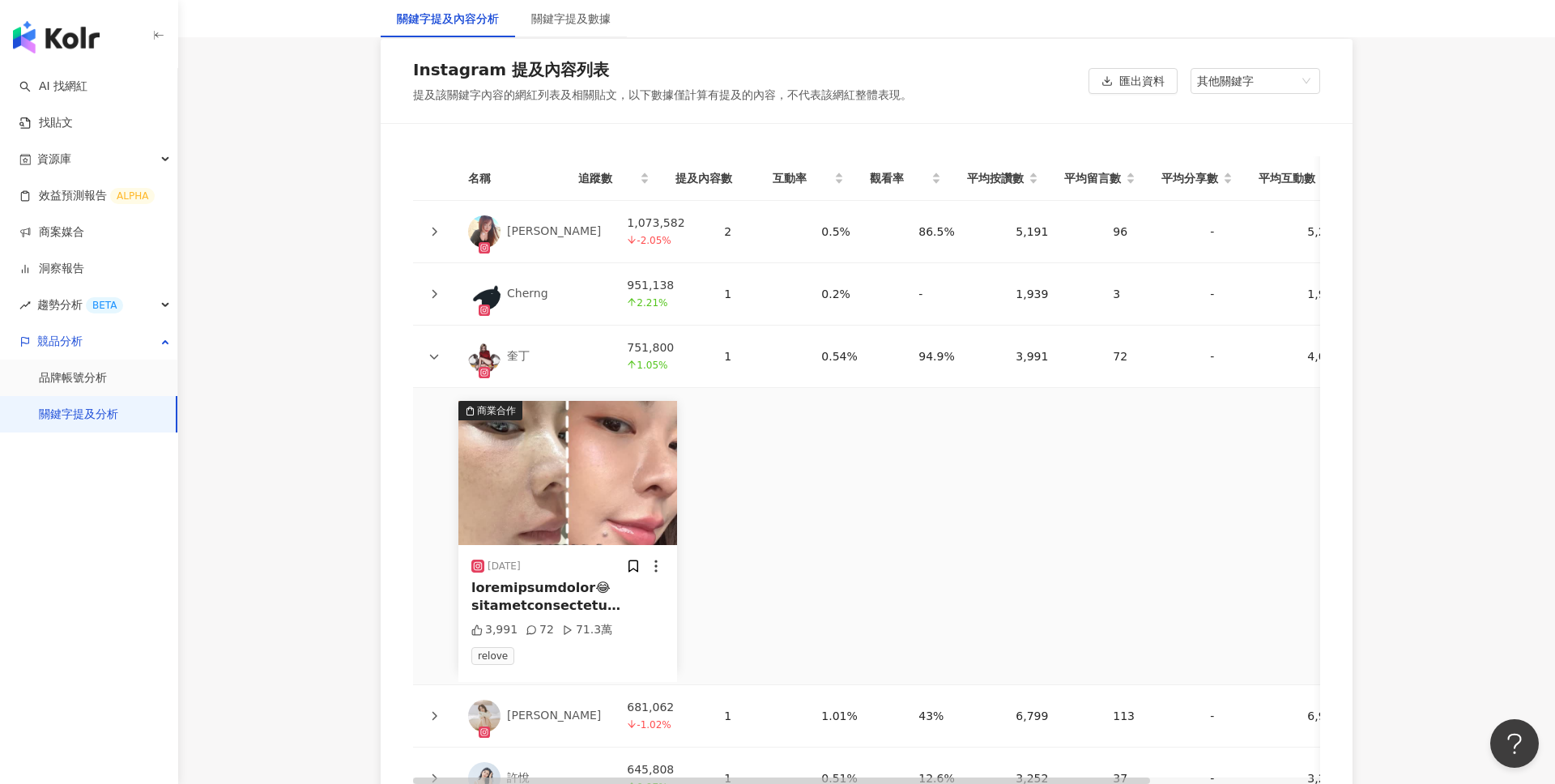
scroll to position [3661, 0]
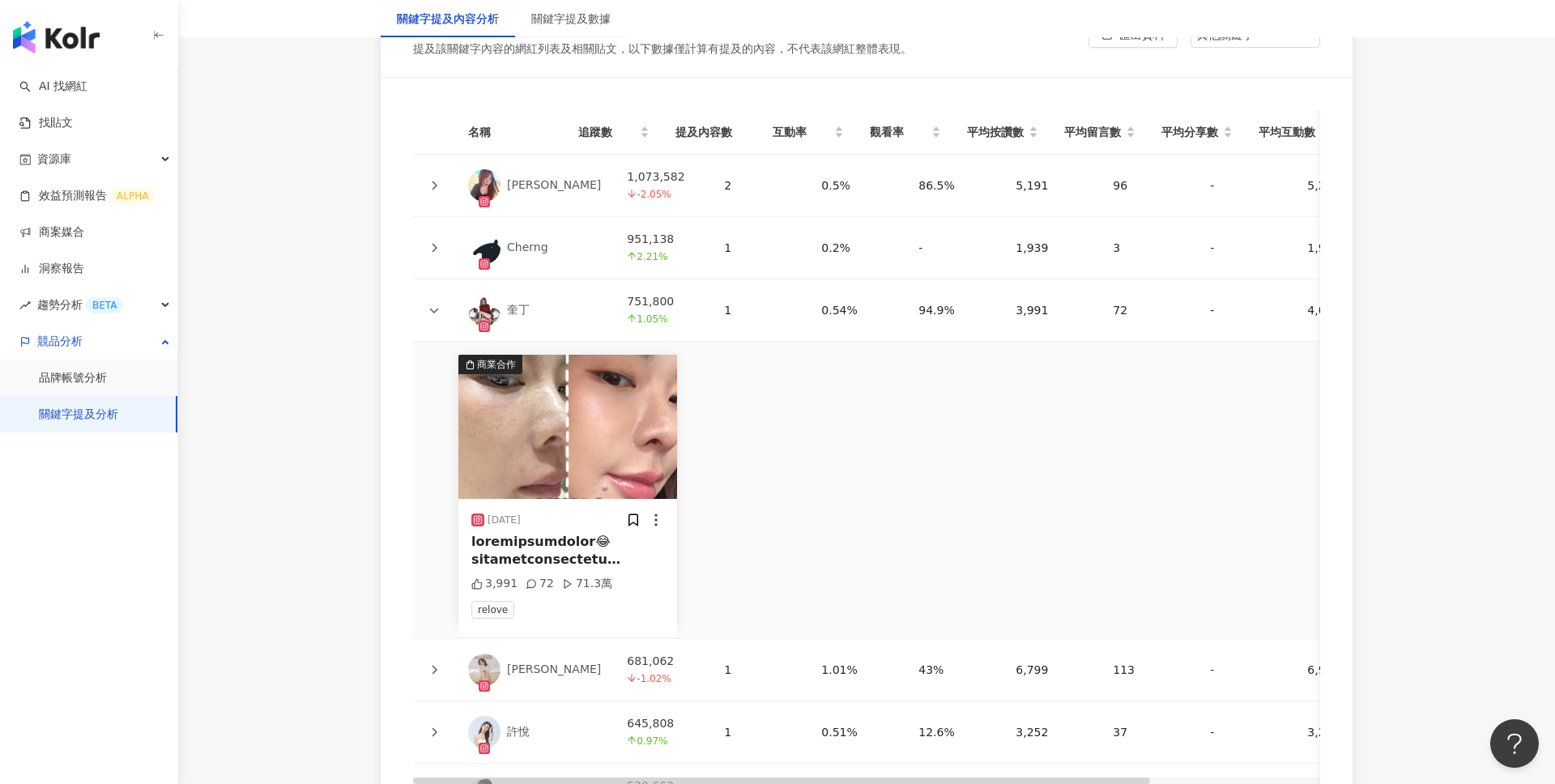
click at [555, 548] on div at bounding box center [568, 550] width 193 height 36
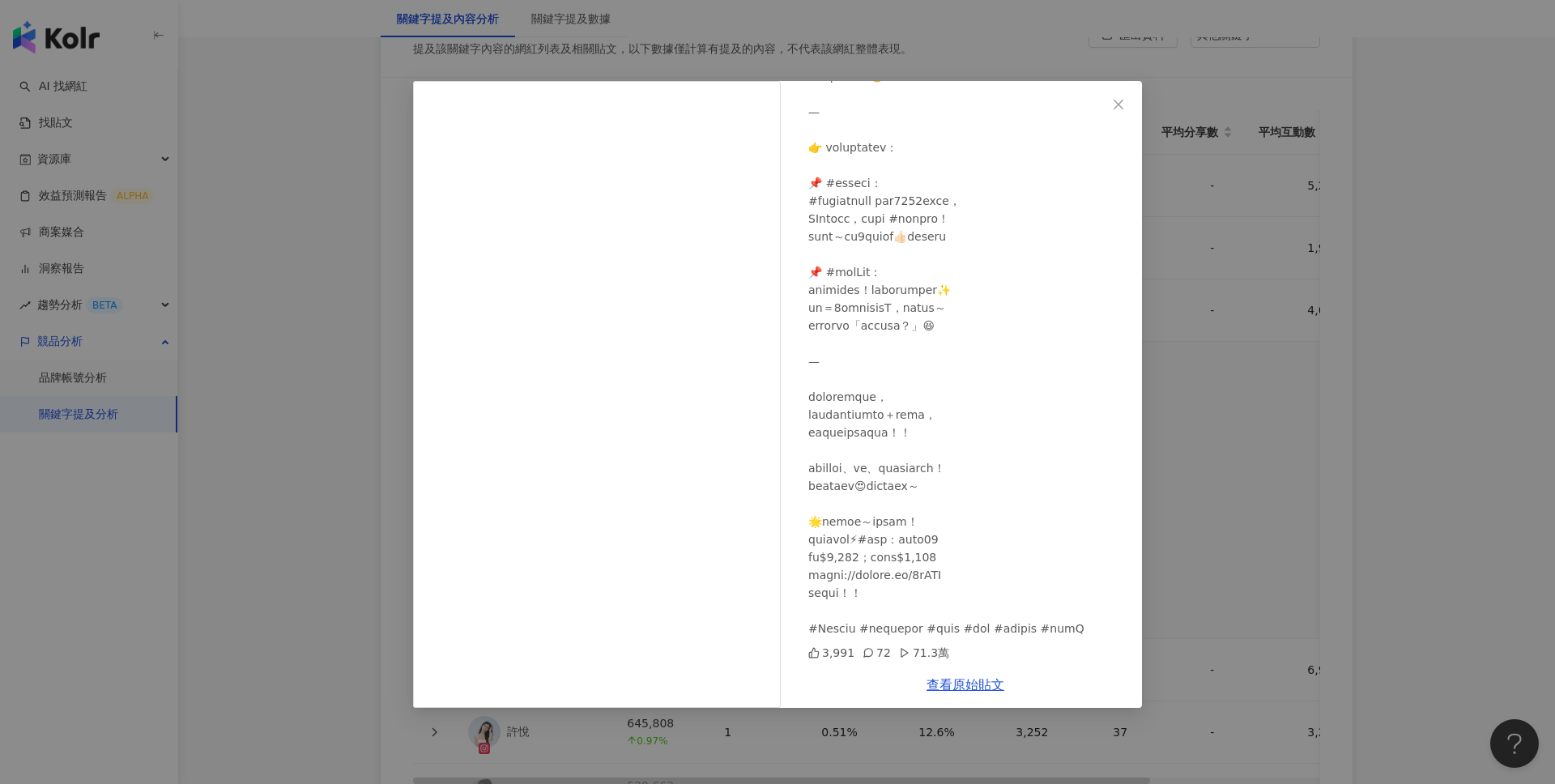
scroll to position [3698, 0]
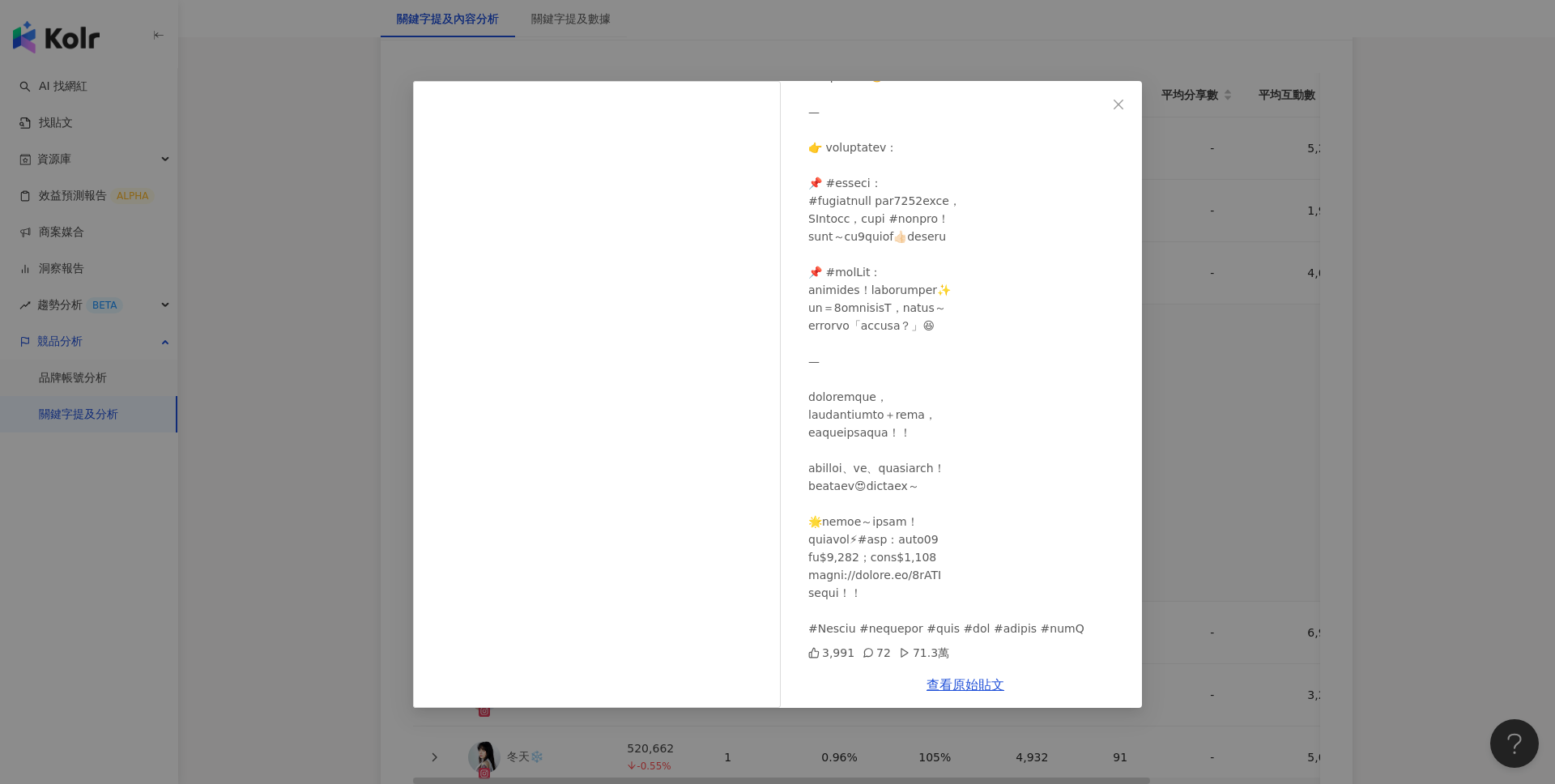
click at [1190, 330] on div "奎丁 2025/5/14 3,991 72 71.3萬 查看原始貼文" at bounding box center [778, 392] width 1555 height 784
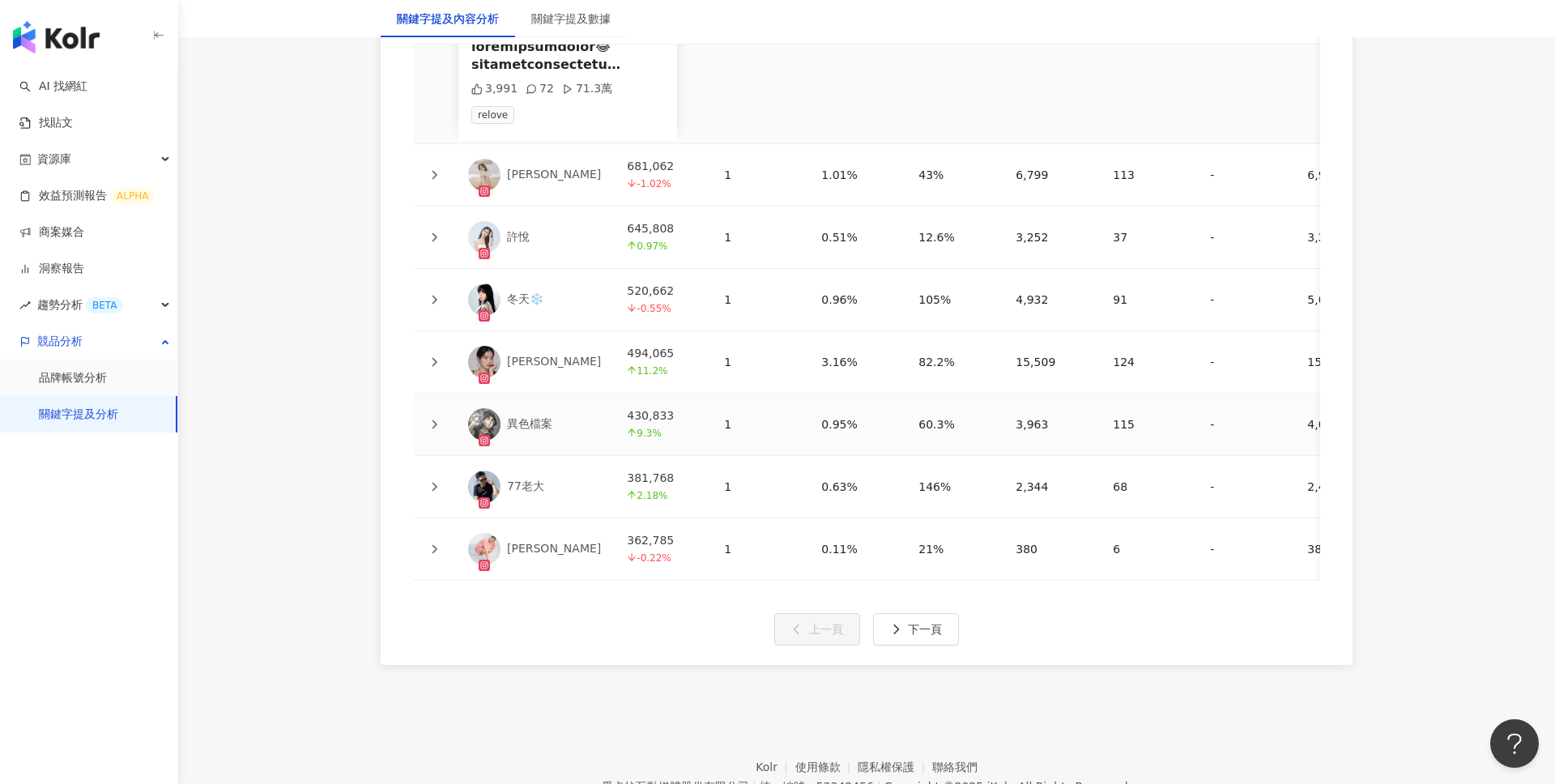
scroll to position [4152, 0]
click at [909, 627] on span "下一頁" at bounding box center [925, 632] width 34 height 13
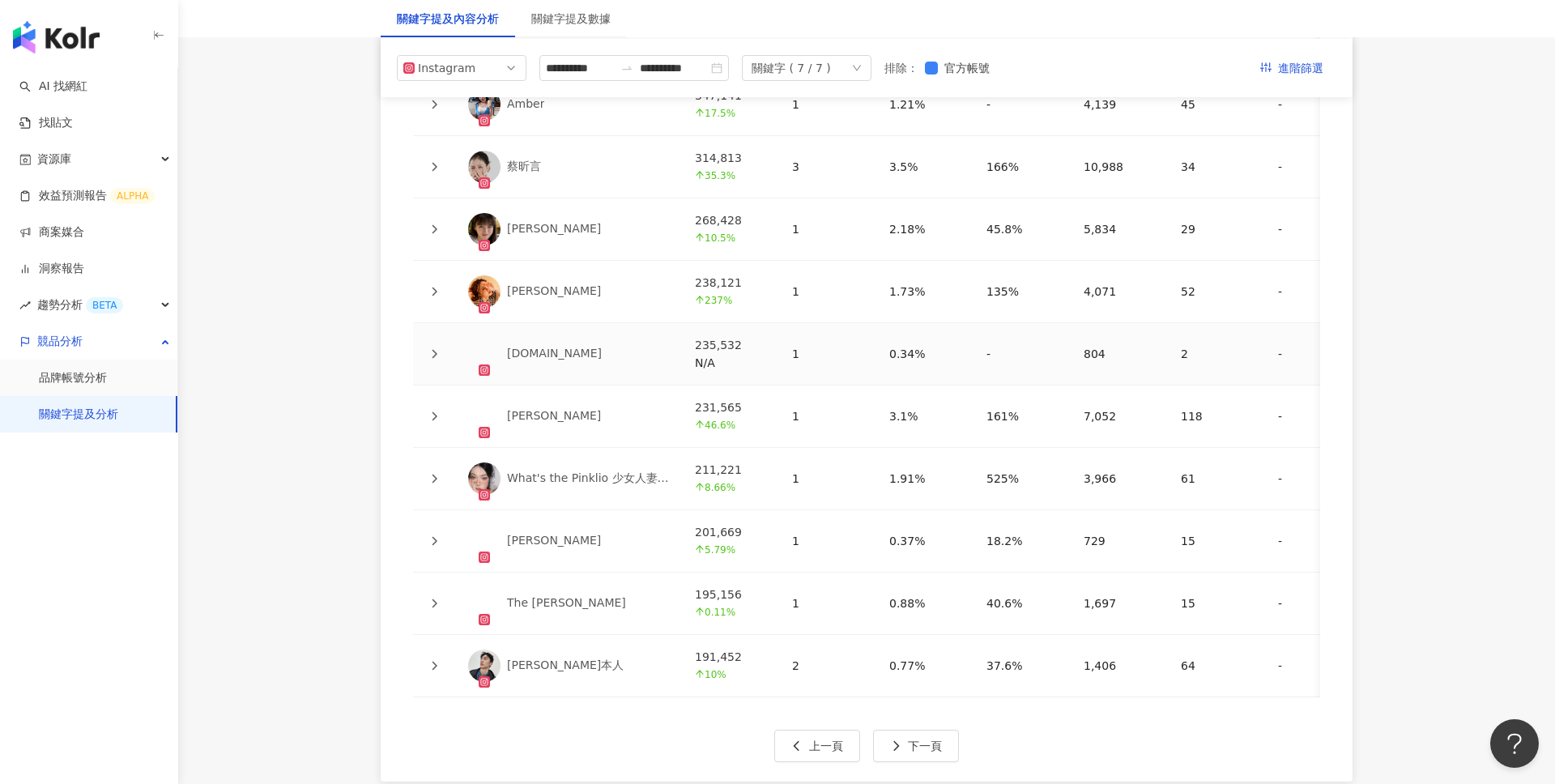
scroll to position [3734, 0]
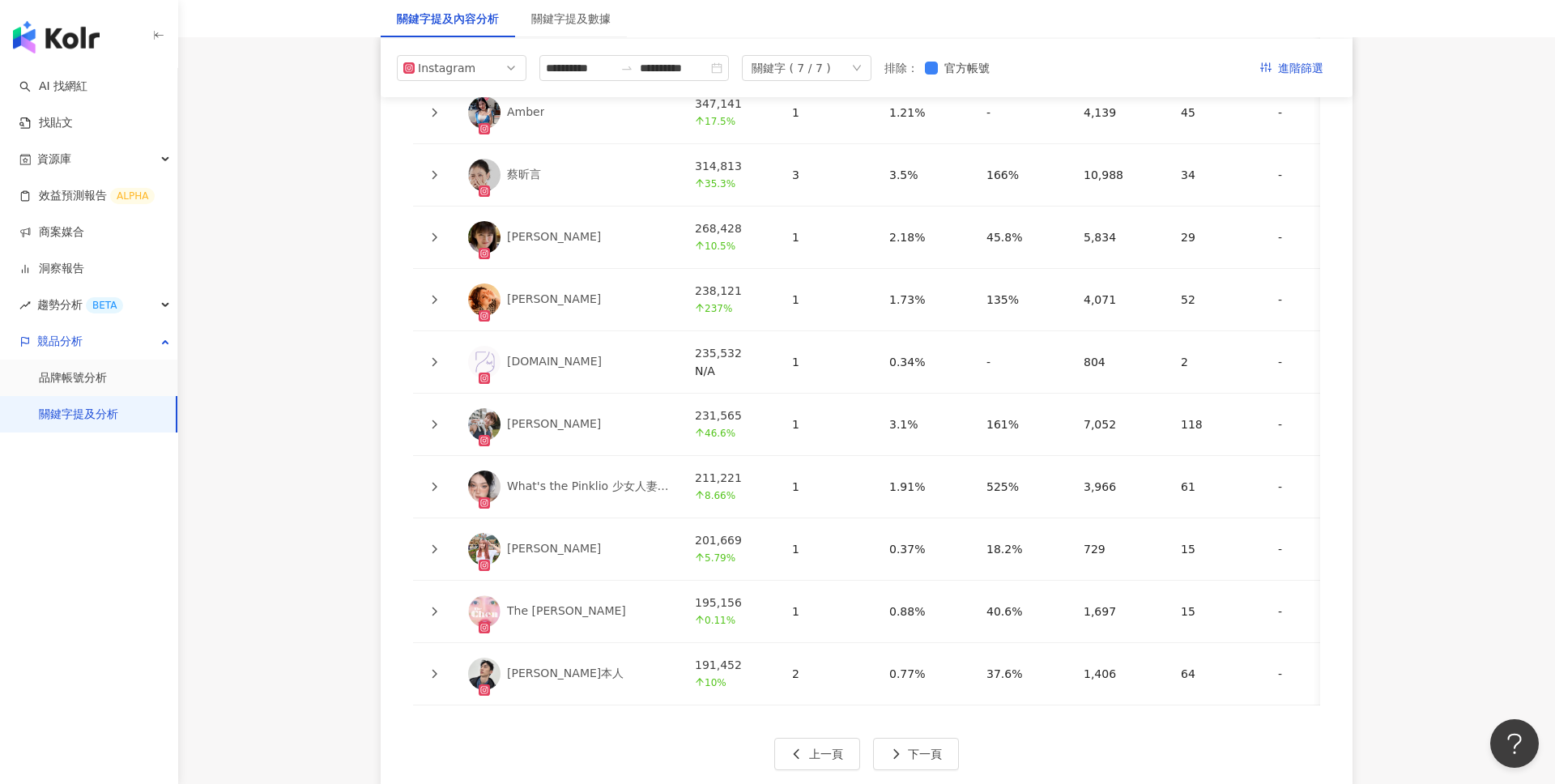
click at [435, 233] on icon at bounding box center [435, 237] width 5 height 9
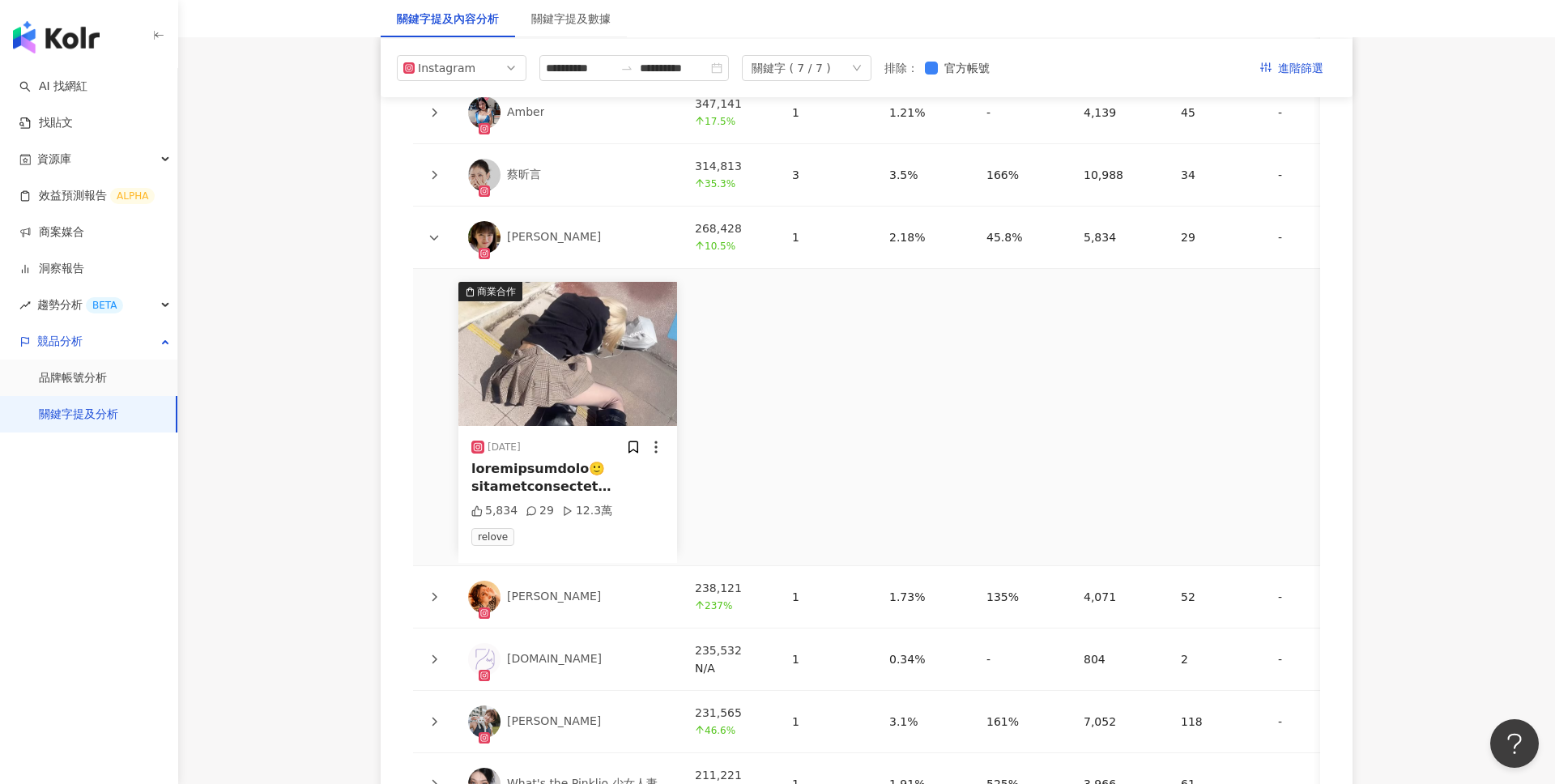
click at [601, 478] on div at bounding box center [568, 478] width 193 height 36
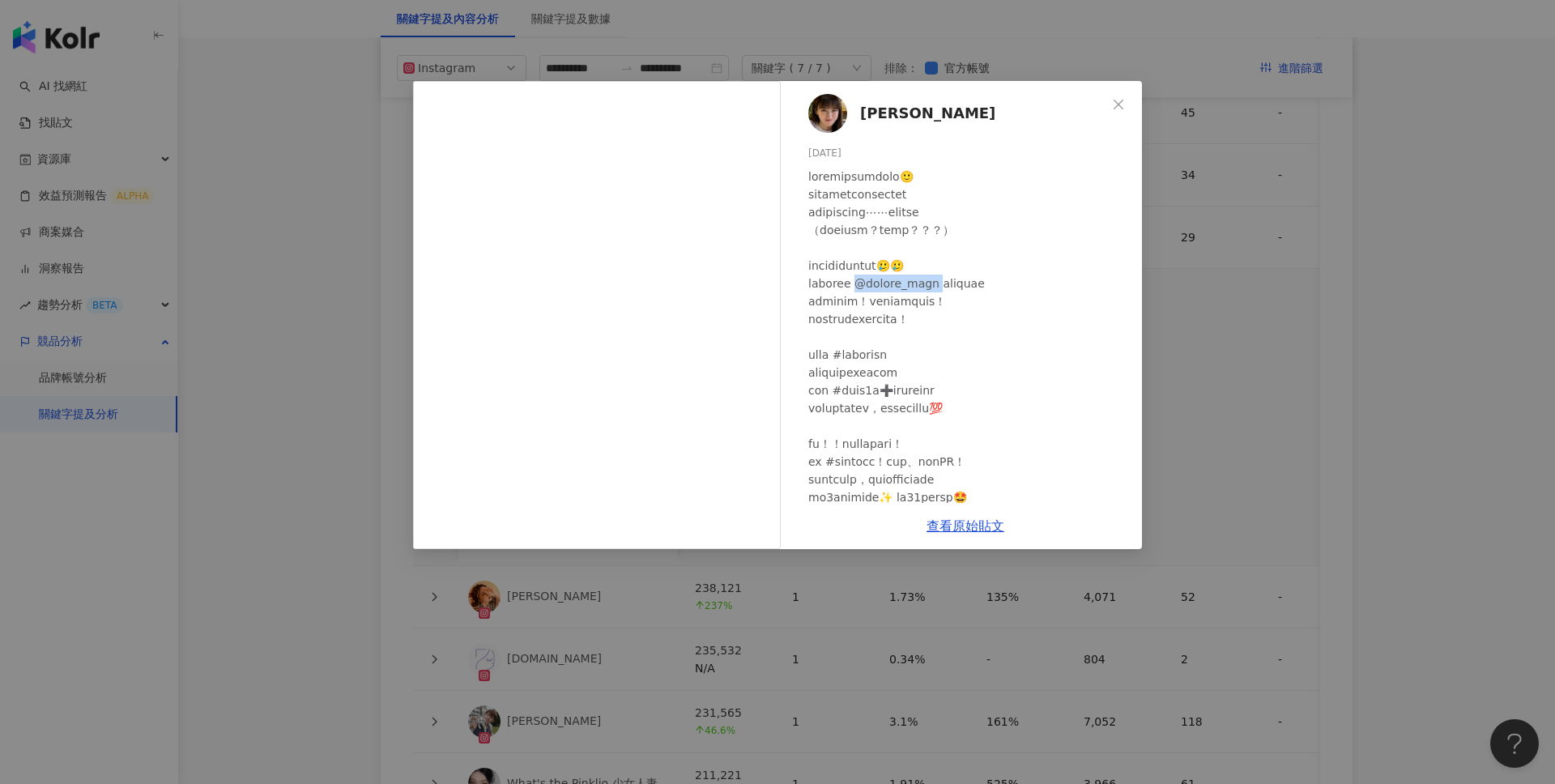
drag, startPoint x: 893, startPoint y: 284, endPoint x: 969, endPoint y: 279, distance: 76.2
click at [969, 279] on div at bounding box center [968, 399] width 321 height 463
click at [1123, 110] on icon "close" at bounding box center [1118, 104] width 13 height 13
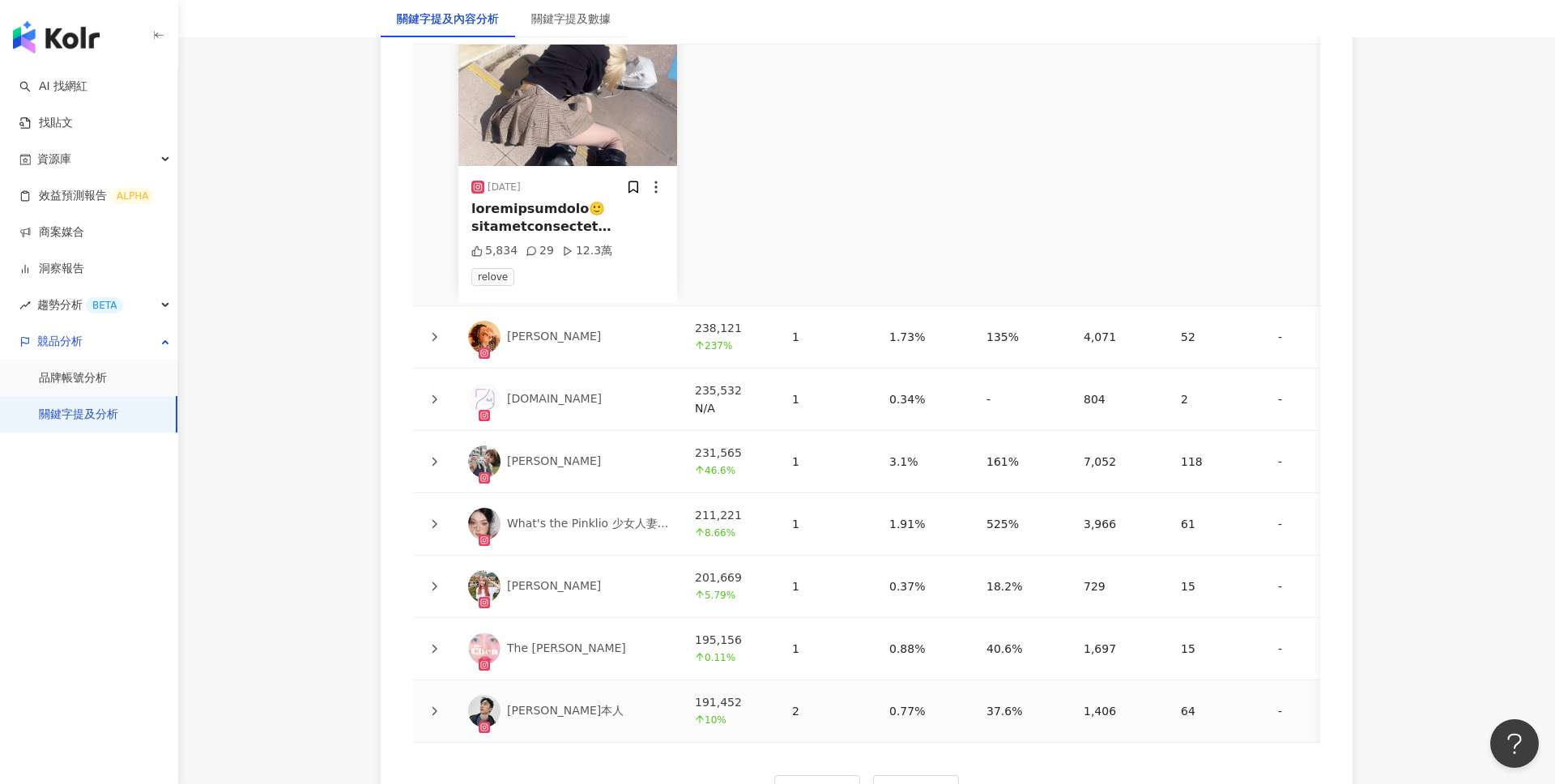
scroll to position [4010, 0]
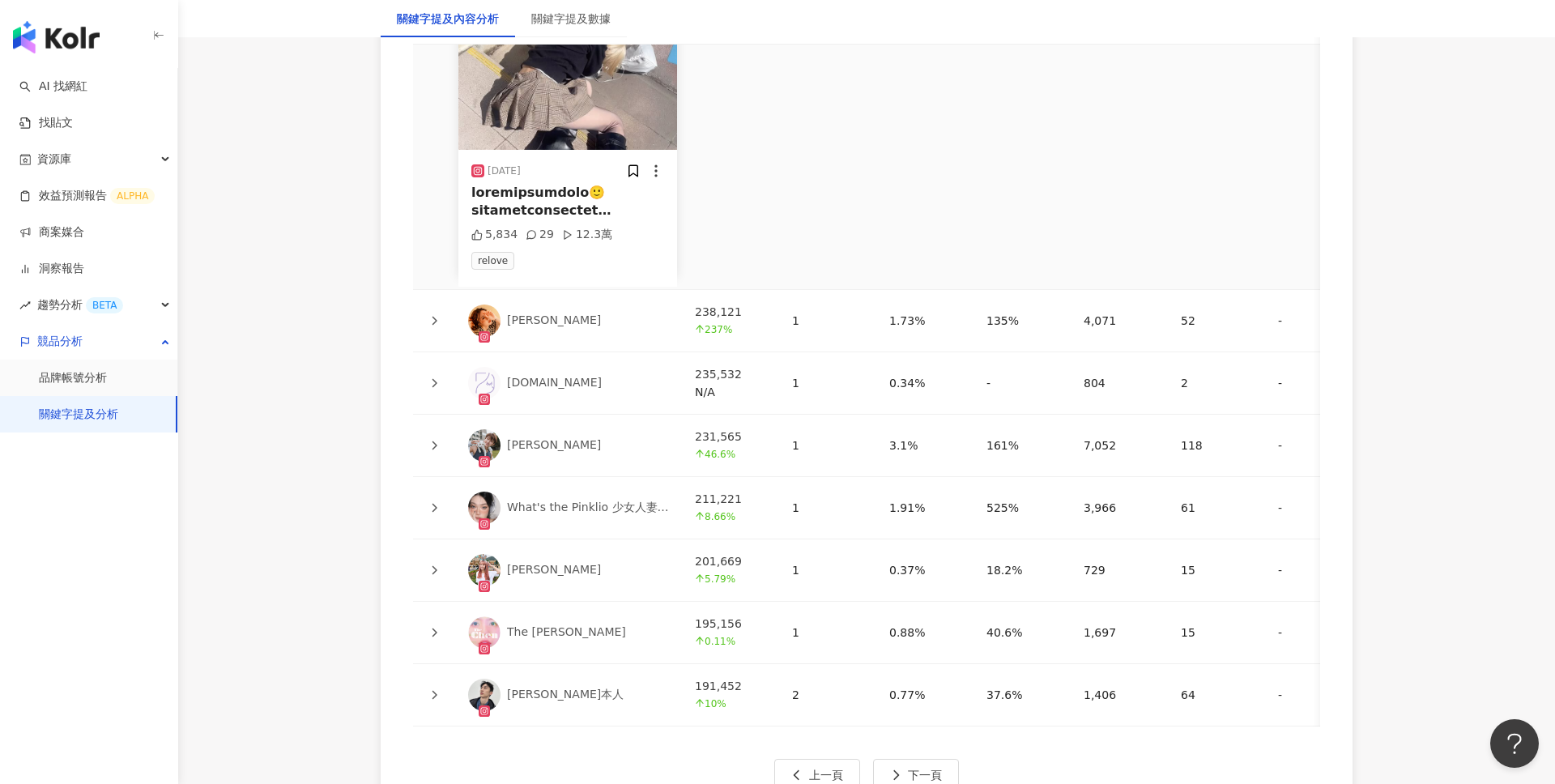
click at [434, 503] on icon at bounding box center [434, 507] width 9 height 9
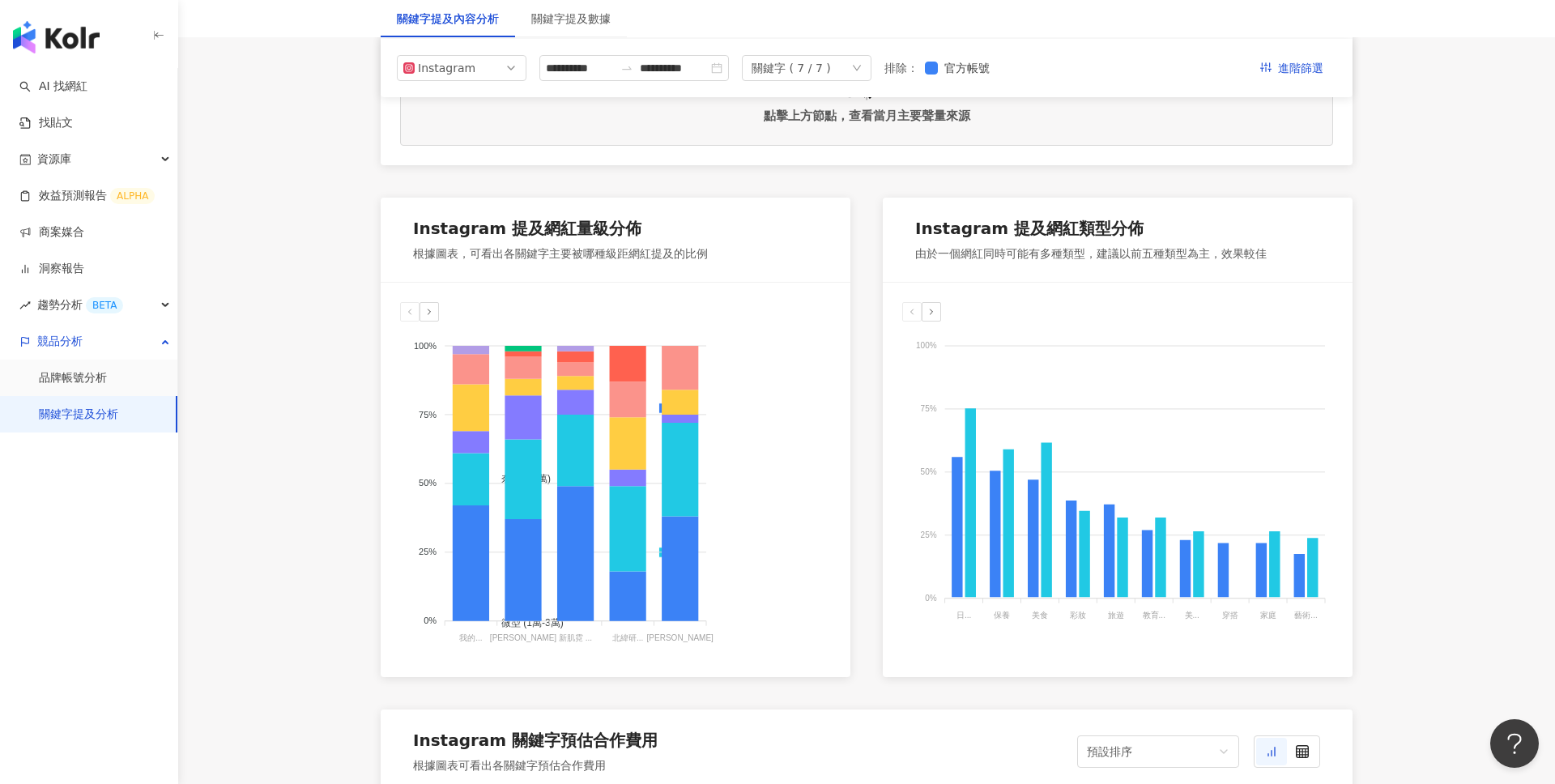
scroll to position [0, 0]
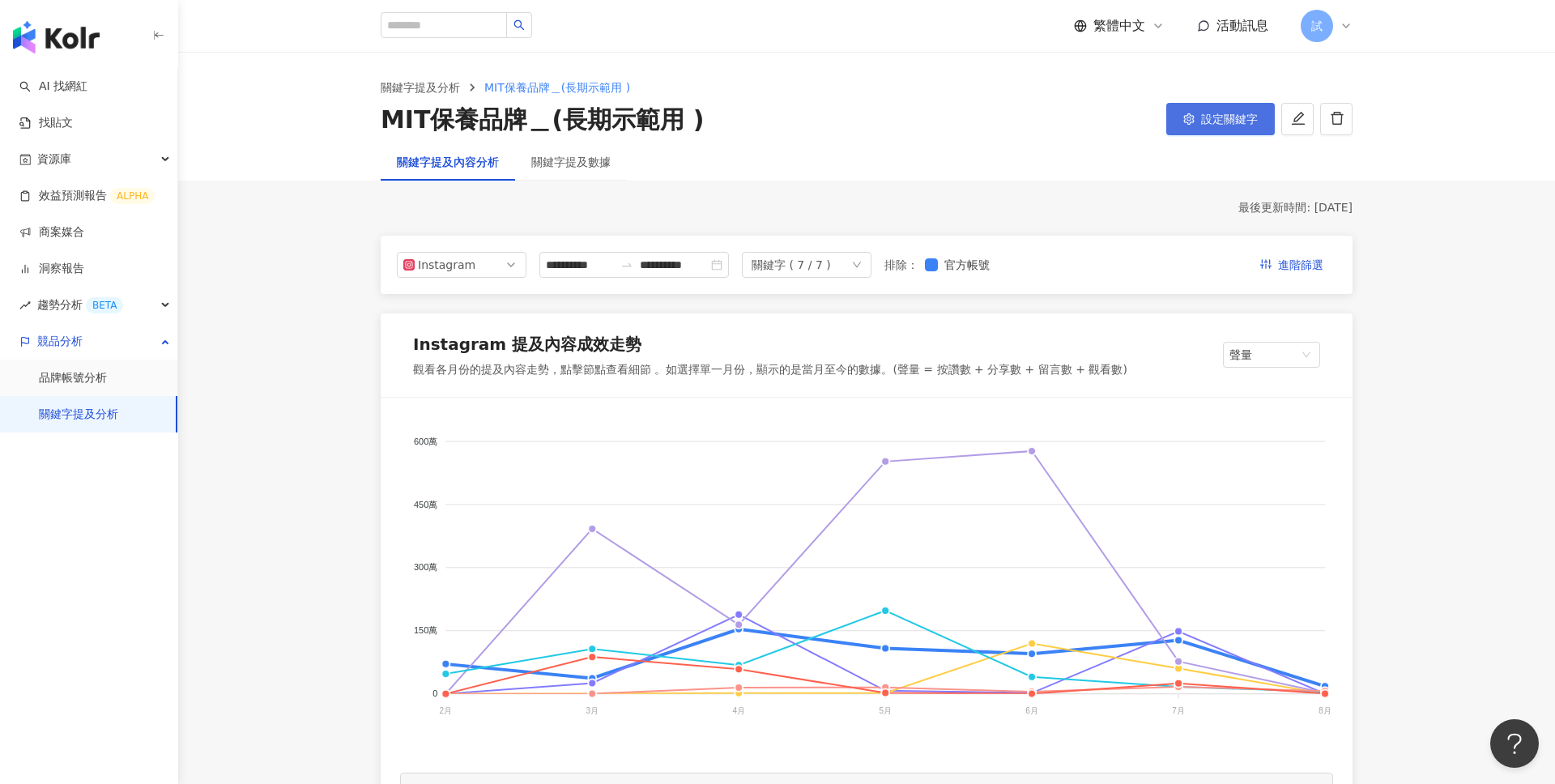
click at [1220, 135] on div "設定關鍵字" at bounding box center [1220, 119] width 108 height 34
click at [1222, 122] on span "設定關鍵字" at bounding box center [1229, 119] width 57 height 13
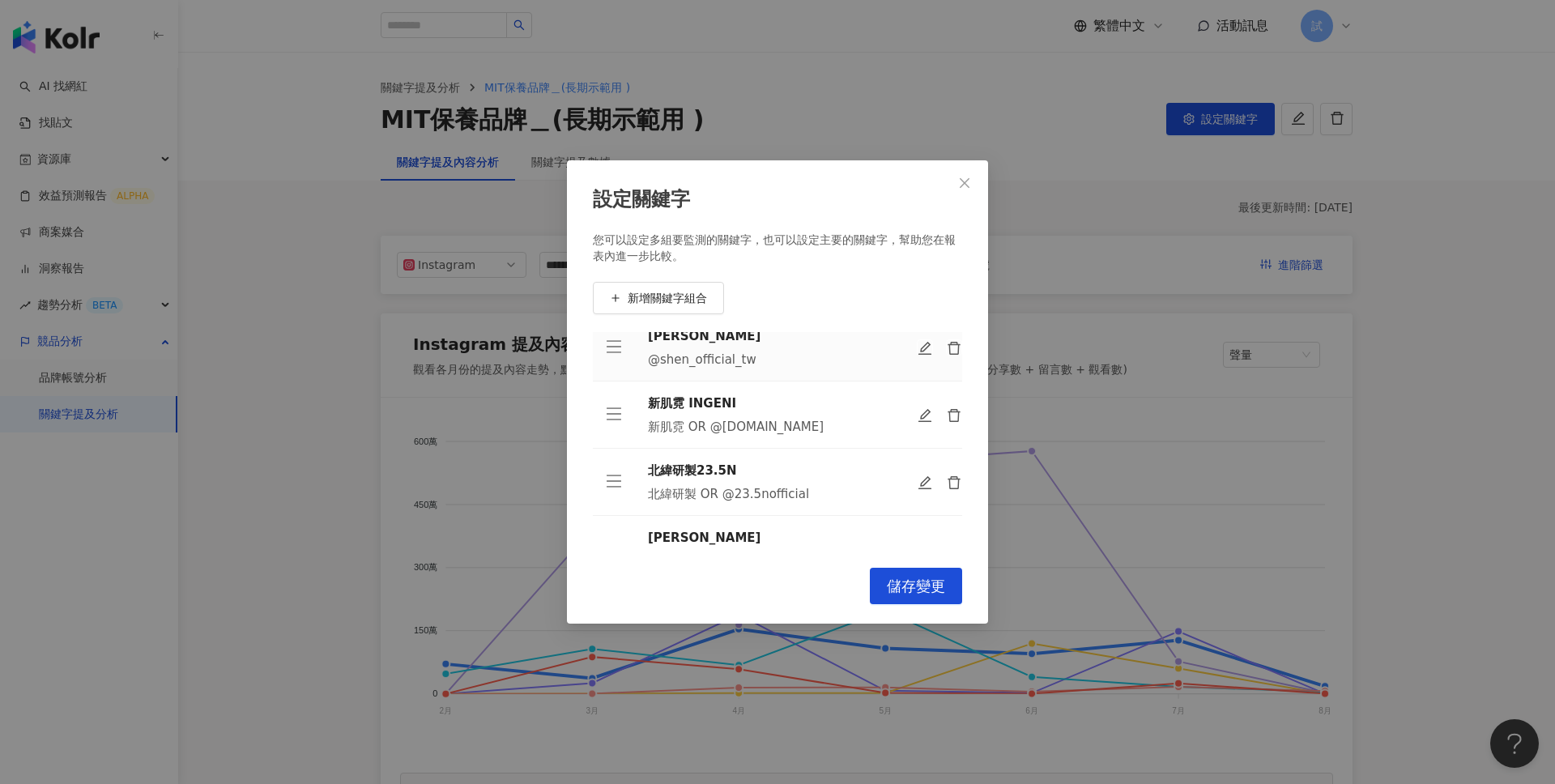
scroll to position [97, 0]
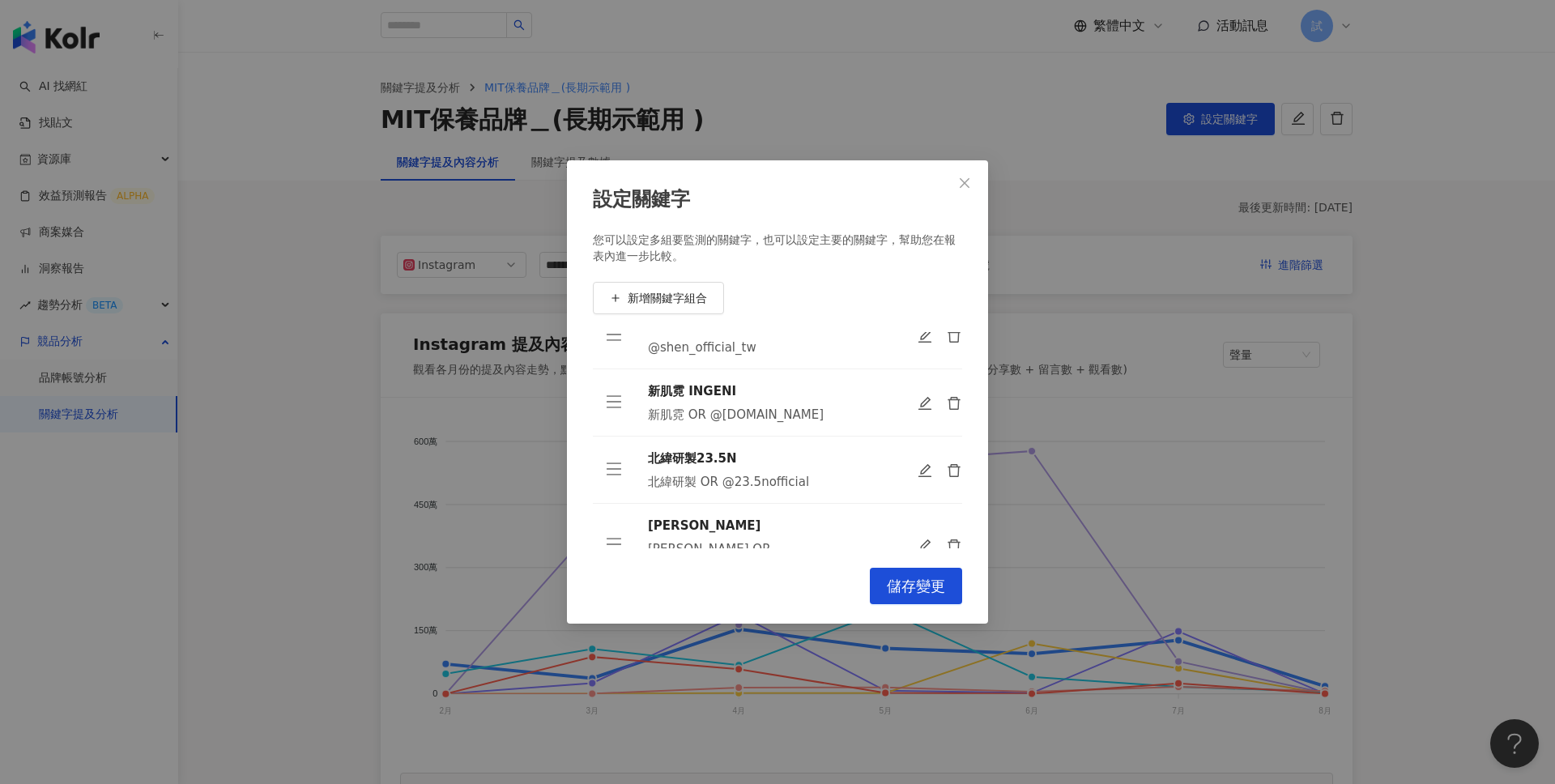
click at [1007, 157] on div "設定關鍵字 您可以設定多組要監測的關鍵字，也可以設定主要的關鍵字，幫助您在報表內進一步比較。 新增關鍵字組合 Dr.Duoxi Dr.Duoxi OR 朵璽 …" at bounding box center [778, 392] width 1555 height 784
click at [975, 186] on span "Close" at bounding box center [965, 182] width 32 height 13
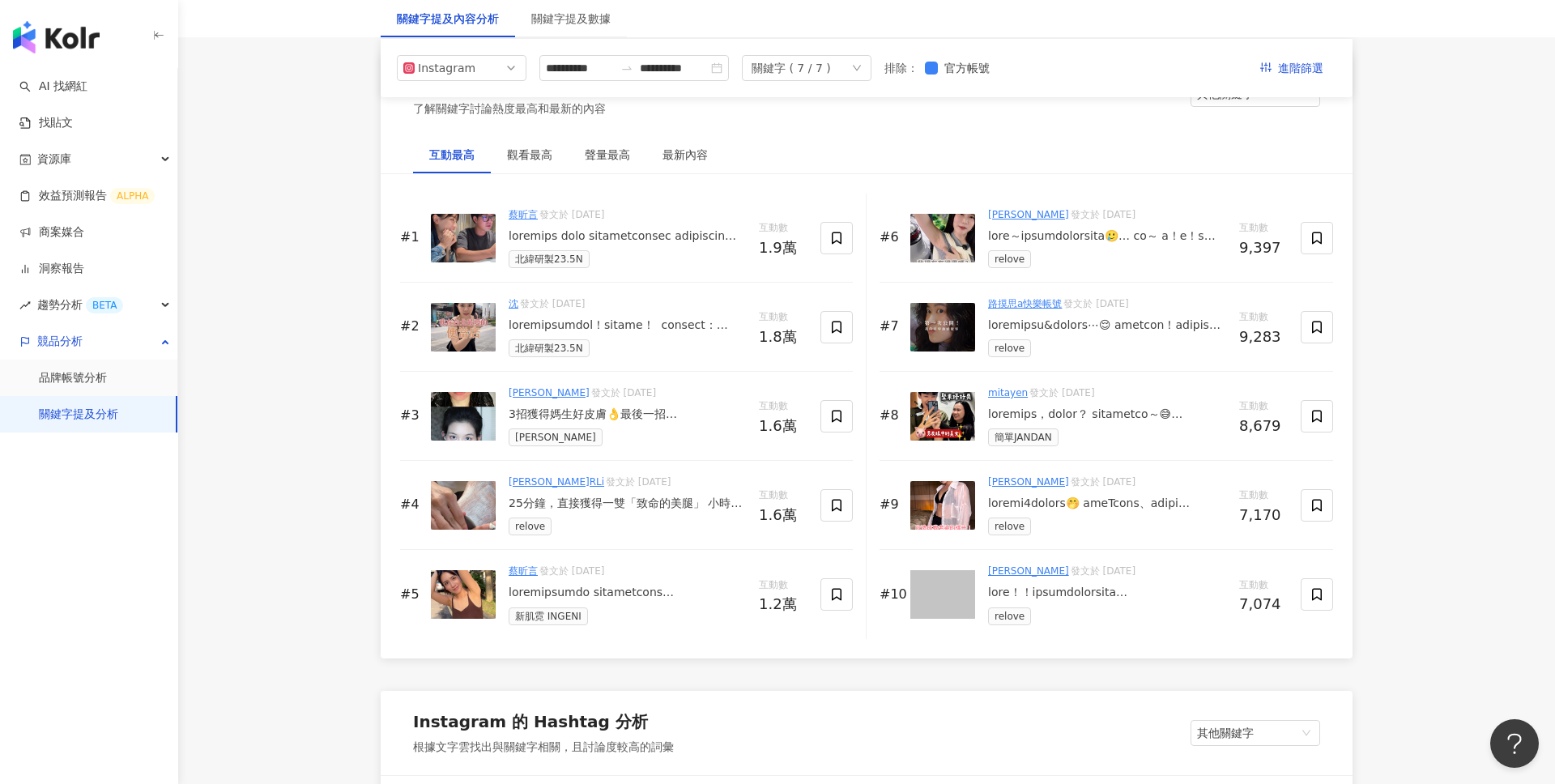
scroll to position [2443, 0]
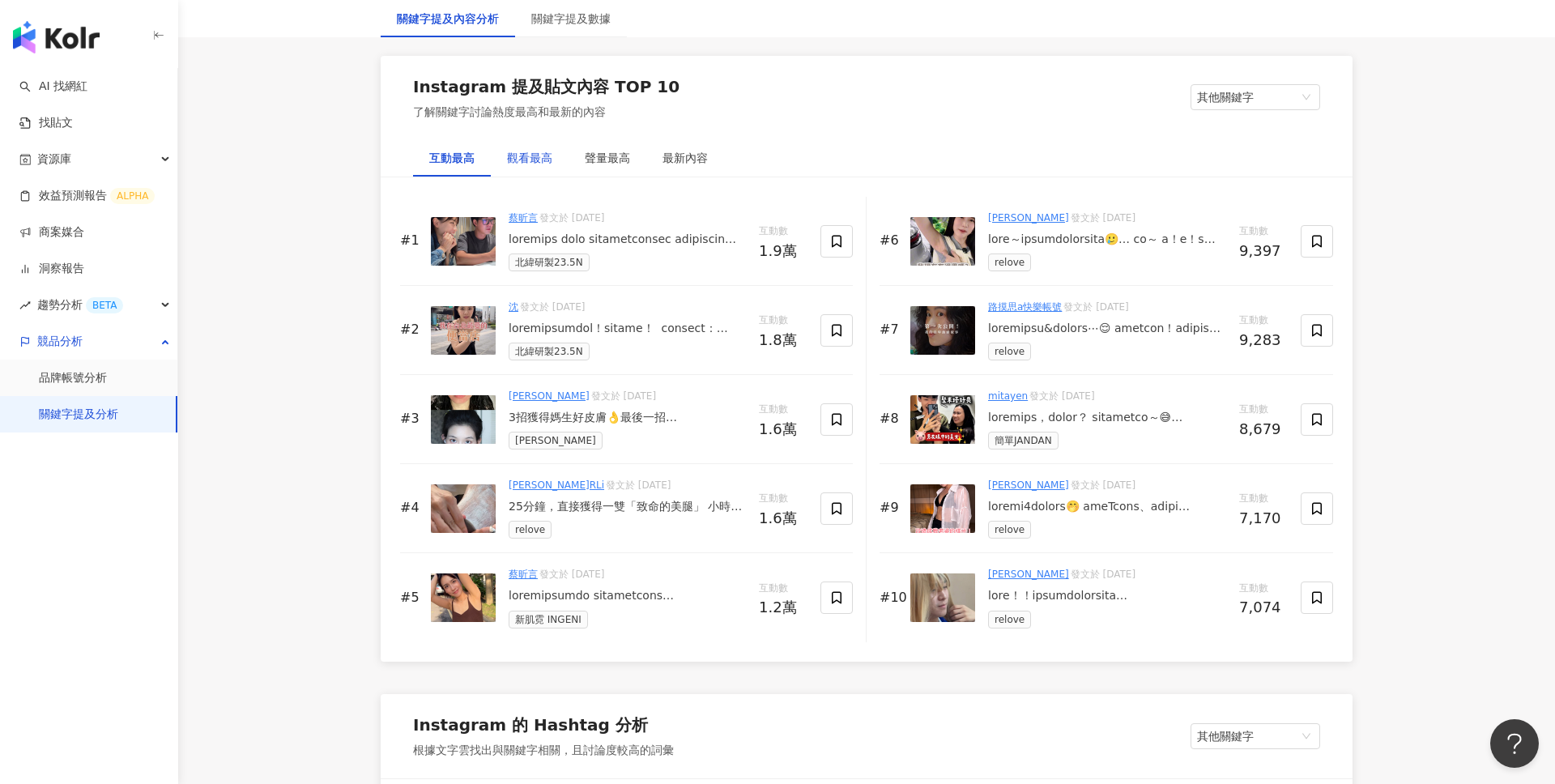
click at [540, 152] on div "觀看最高" at bounding box center [530, 157] width 46 height 18
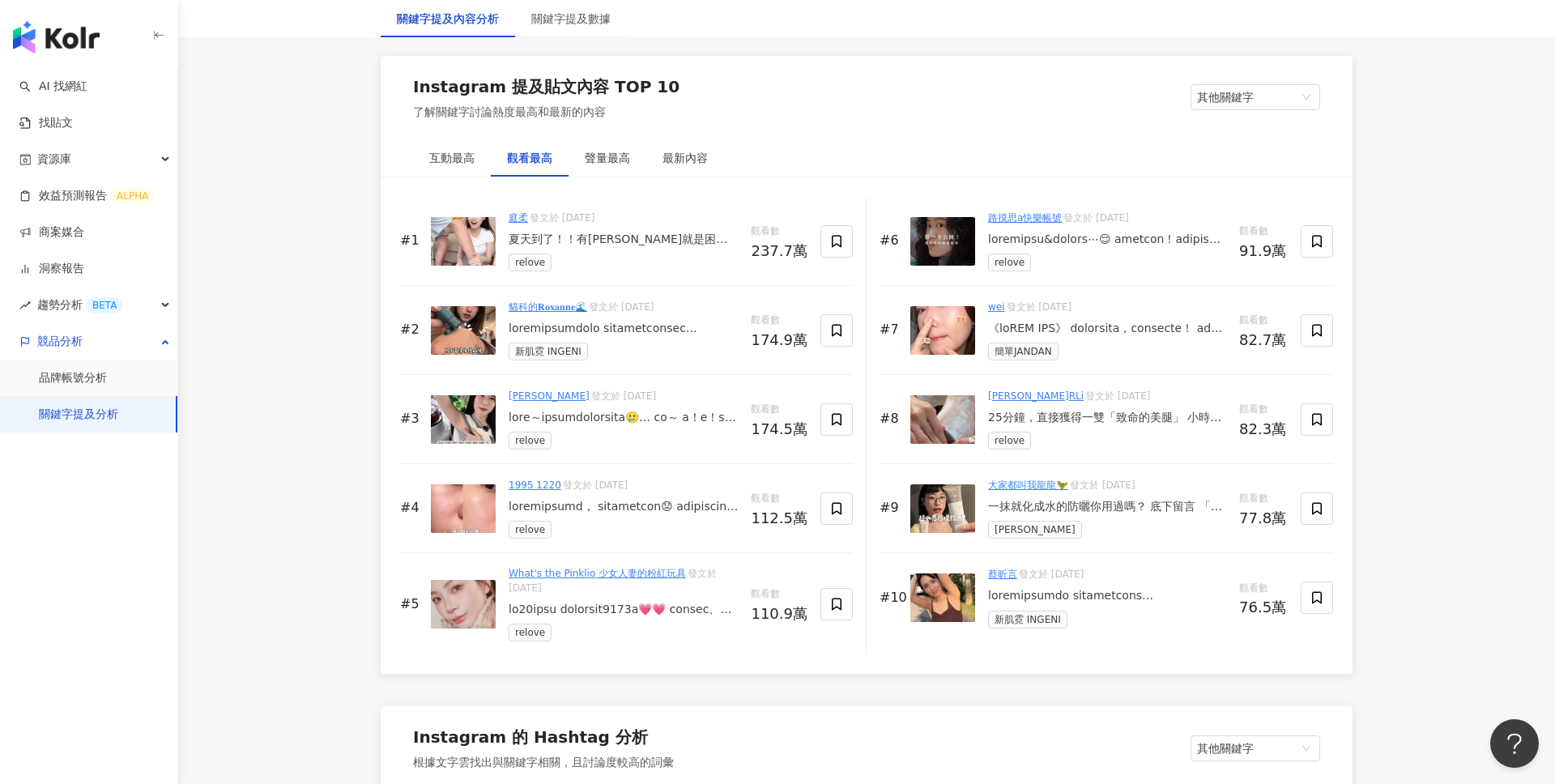
click at [651, 232] on div "夏天到了！！有毛就是困擾🥹 第一次用還很疑惑怎麼可能這麼厲害 結果用下去直接哇🤩超驚豔～ 直接拉毛很多又QQ的人來實測 從剪毛→厚敷→理毛 0技巧好上手 就連…" at bounding box center [623, 239] width 230 height 16
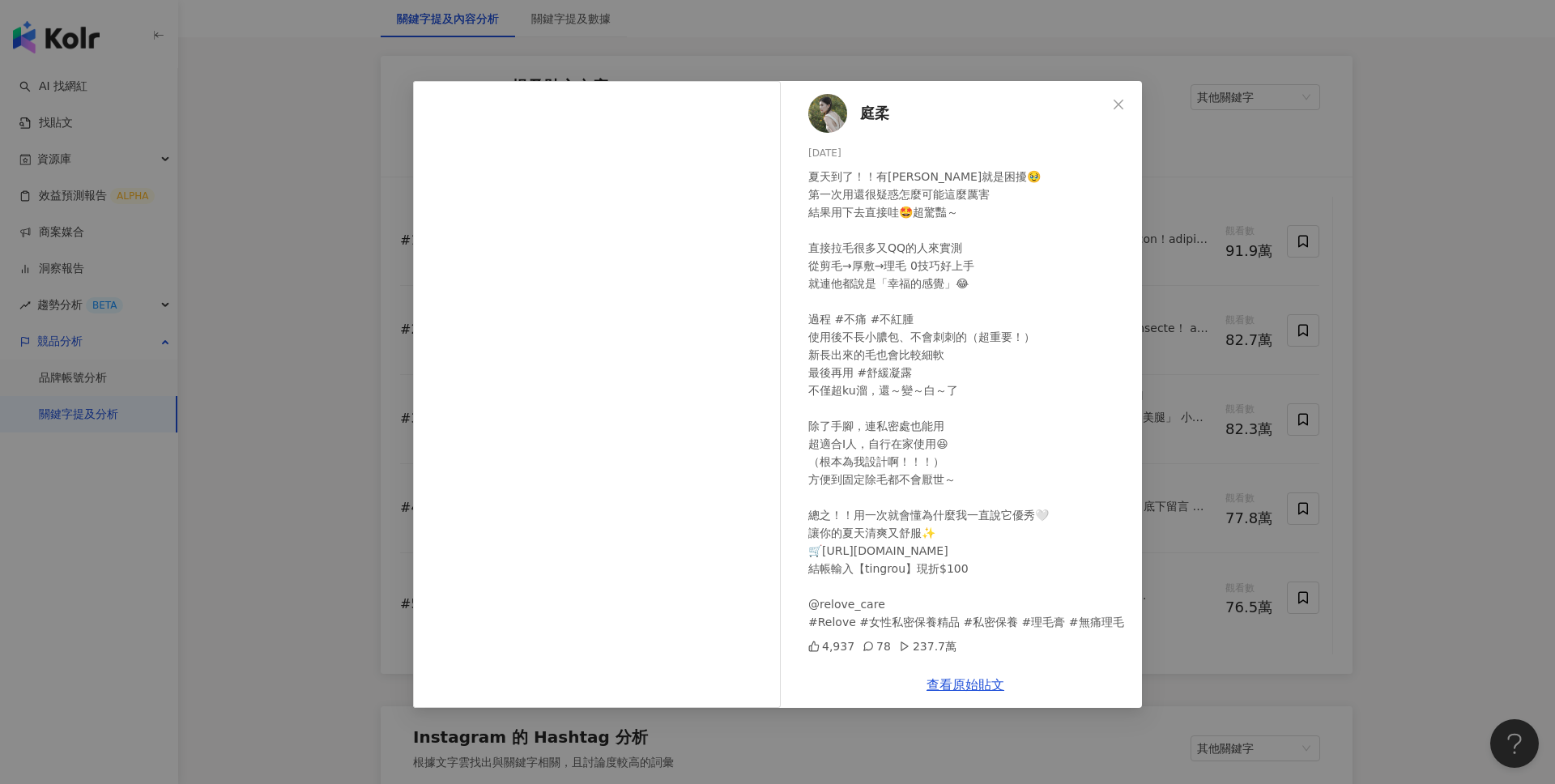
scroll to position [2627, 0]
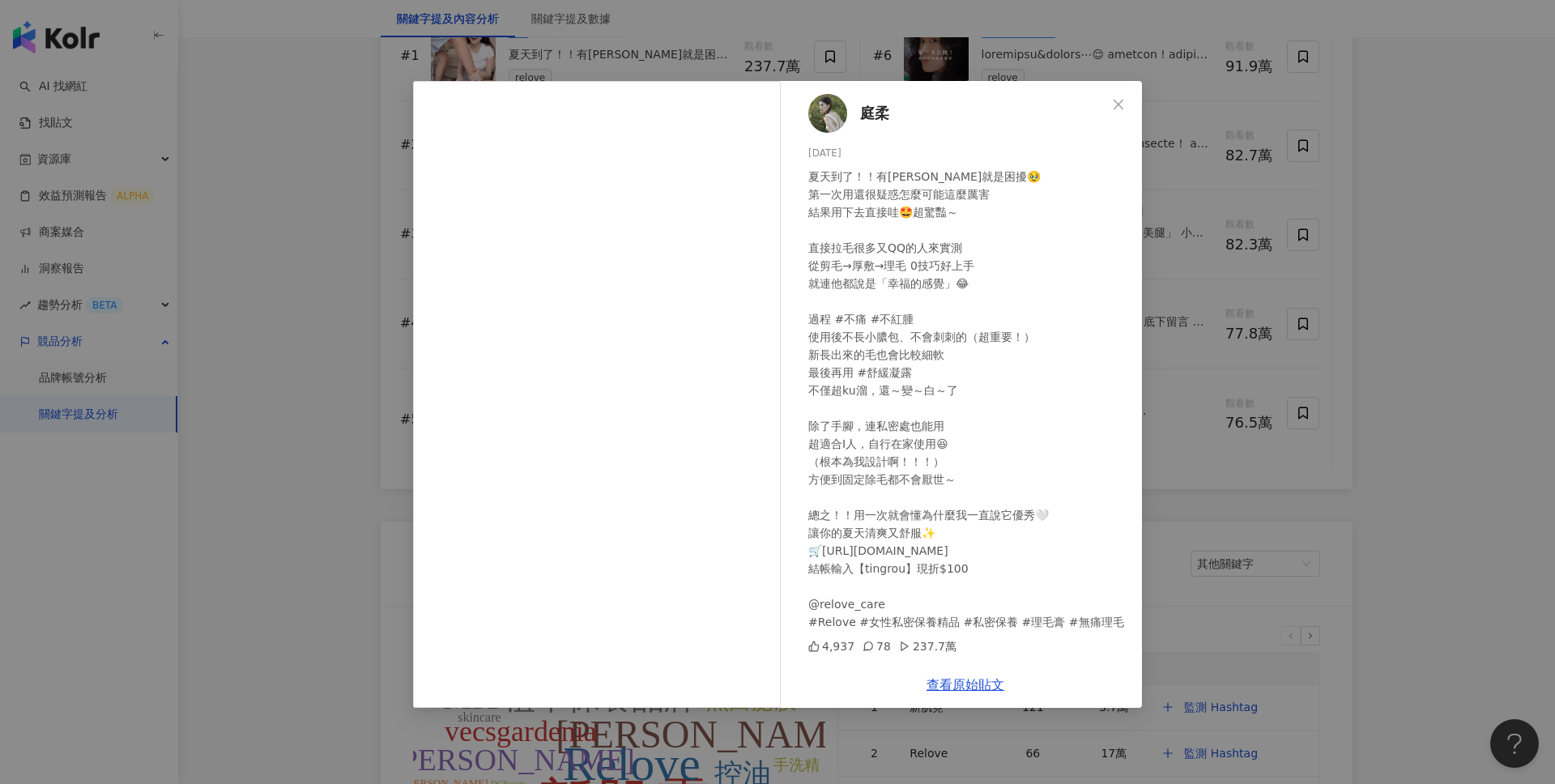
click at [879, 116] on span "庭柔" at bounding box center [875, 113] width 29 height 23
click at [1126, 114] on button "Close" at bounding box center [1118, 104] width 32 height 32
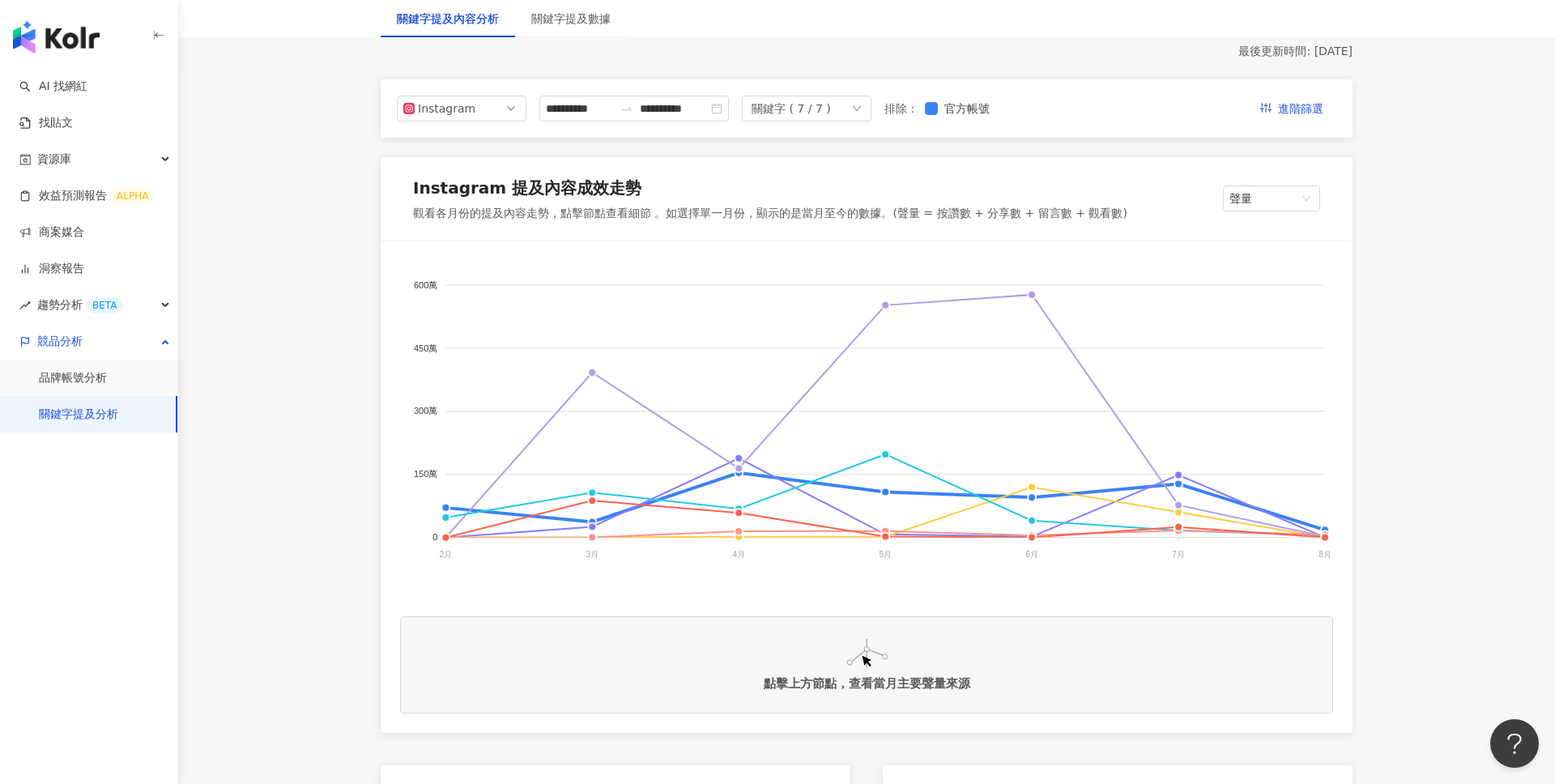
scroll to position [150, 0]
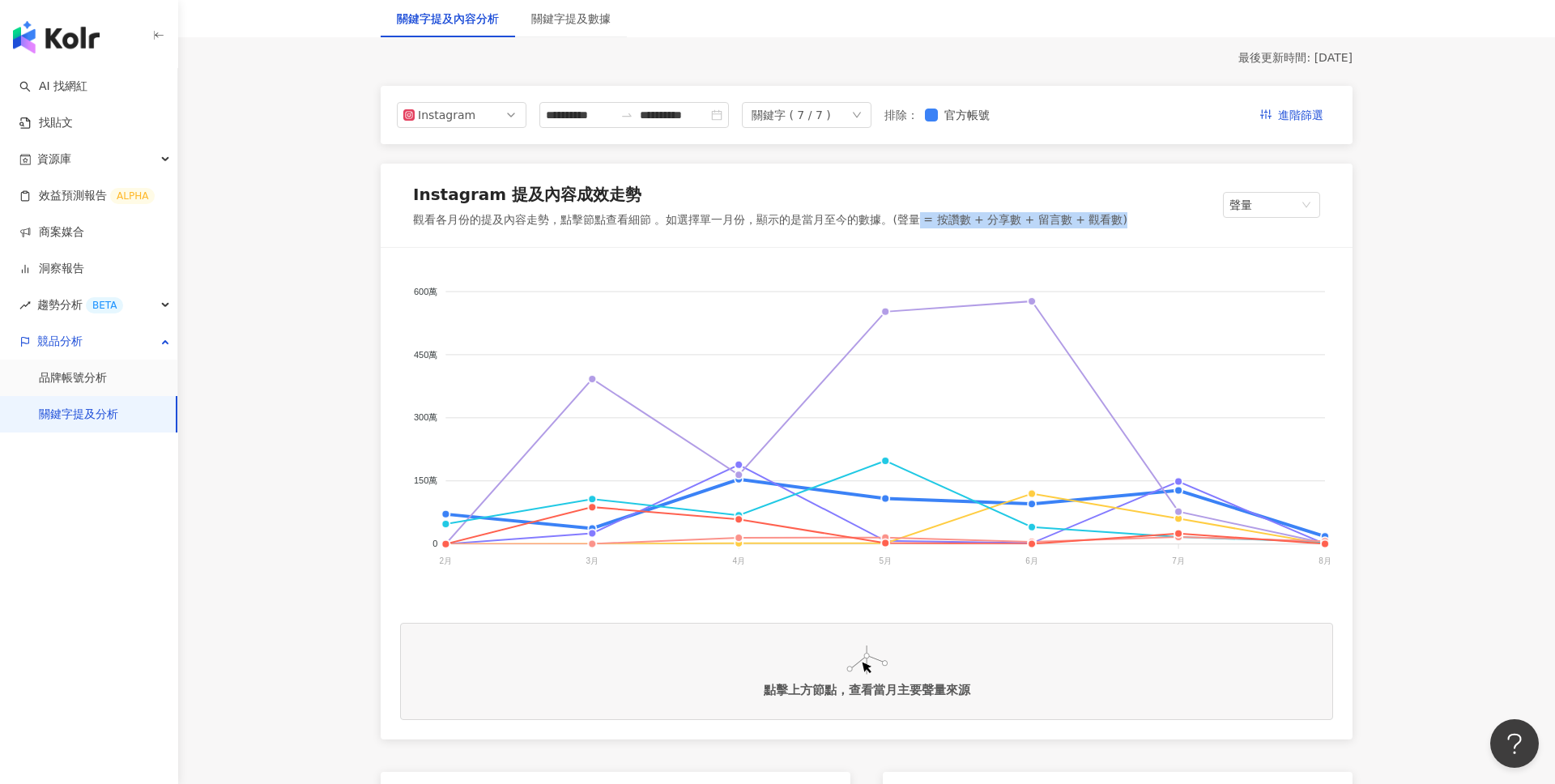
drag, startPoint x: 918, startPoint y: 220, endPoint x: 1120, endPoint y: 220, distance: 202.0
click at [1120, 220] on div "Instagram 提及內容成效走勢 觀看各月份的提及內容走勢，點擊節點查看細節 。如選擇單一月份，顯示的是當月至今的數據。(聲量 = 按讚數 + 分享數 +…" at bounding box center [866, 205] width 971 height 84
click at [905, 219] on div "觀看各月份的提及內容走勢，點擊節點查看細節 。如選擇單一月份，顯示的是當月至今的數據。(聲量 = 按讚數 + 分享數 + 留言數 + 觀看數)" at bounding box center [770, 220] width 714 height 16
drag, startPoint x: 897, startPoint y: 219, endPoint x: 1110, endPoint y: 214, distance: 213.1
click at [1110, 214] on div "觀看各月份的提及內容走勢，點擊節點查看細節 。如選擇單一月份，顯示的是當月至今的數據。(聲量 = 按讚數 + 分享數 + 留言數 + 觀看數)" at bounding box center [770, 220] width 714 height 16
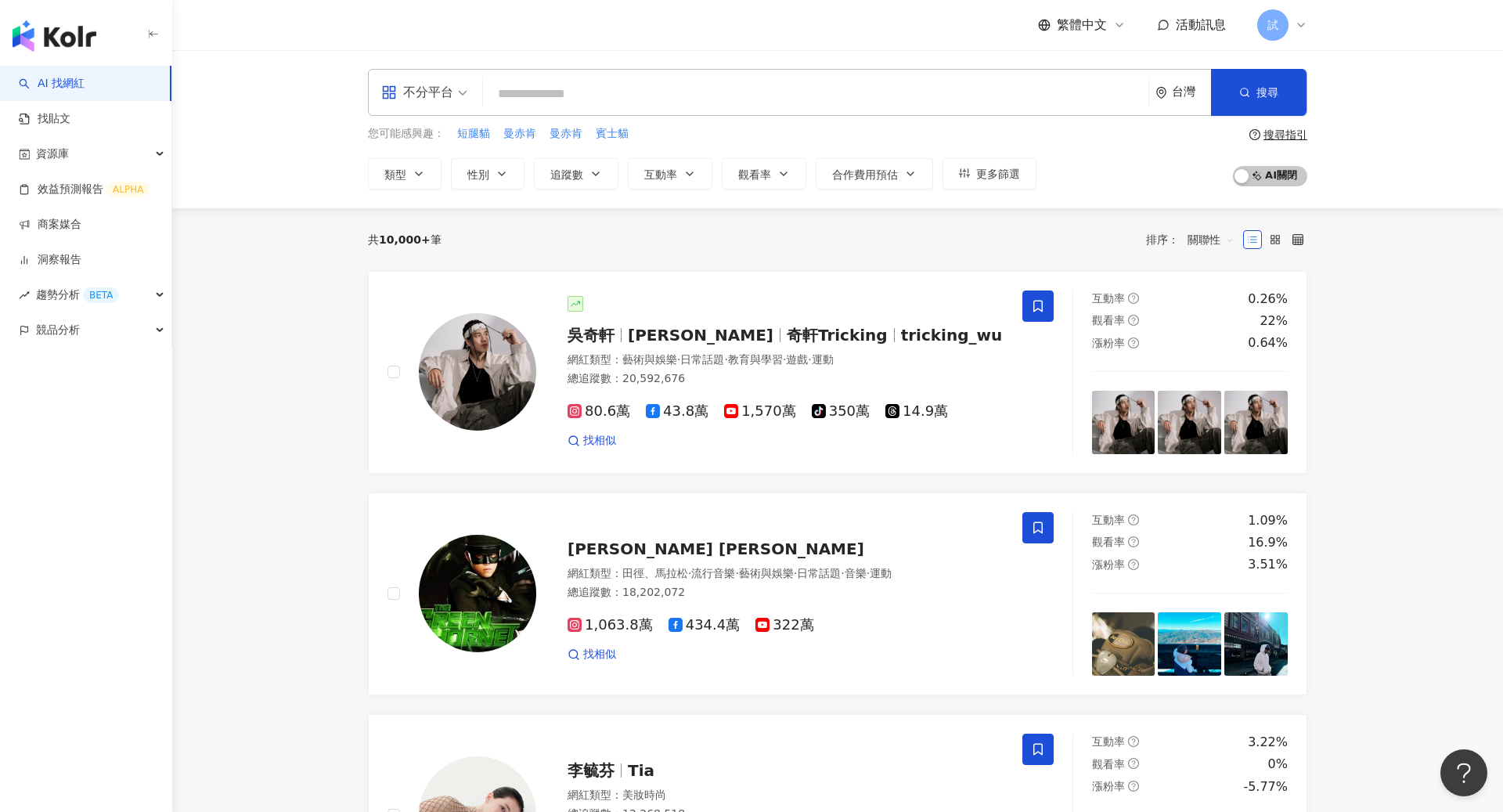
click at [1292, 25] on div "試" at bounding box center [1282, 25] width 50 height 31
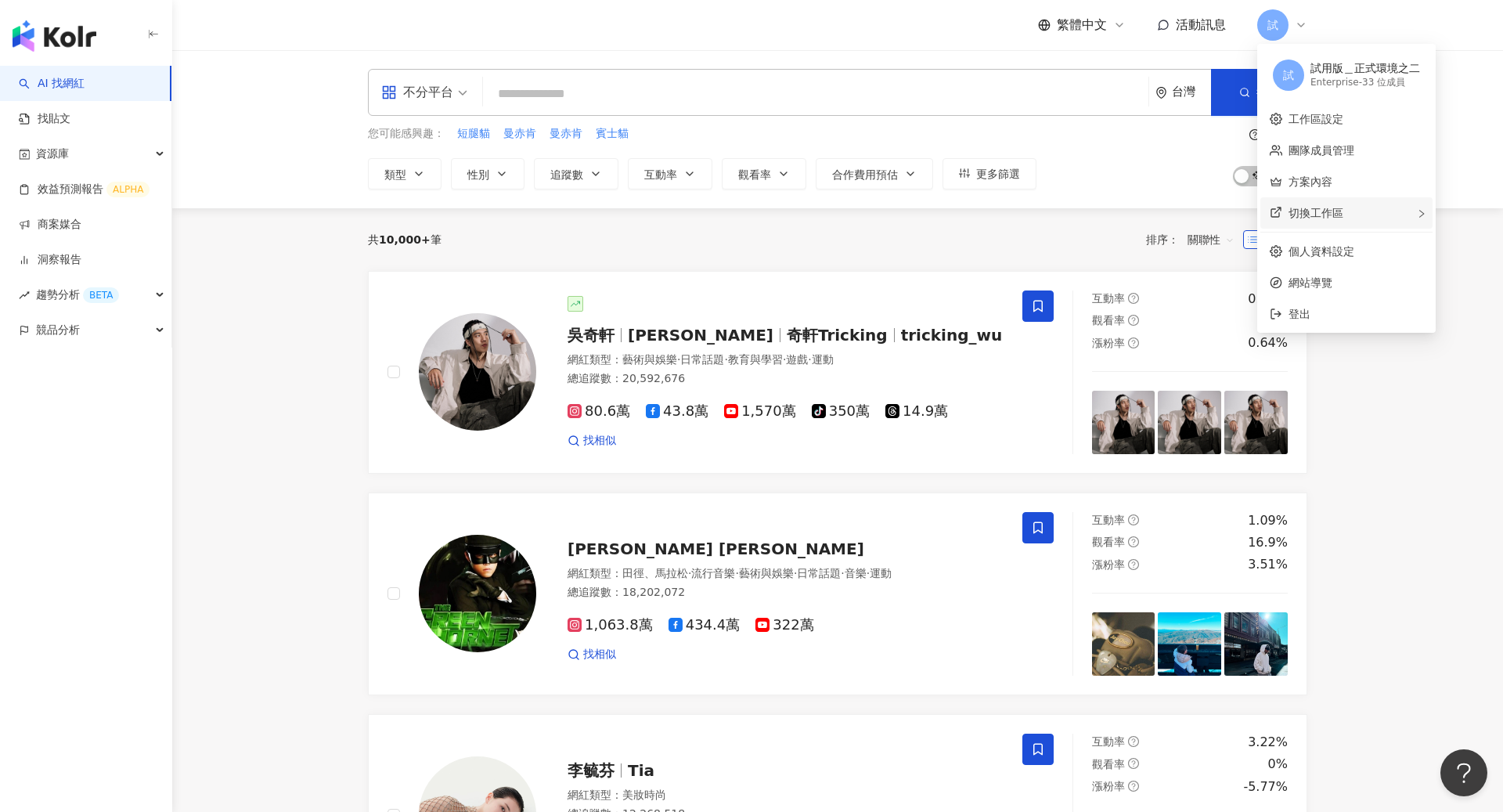
click at [1307, 209] on span "切換工作區" at bounding box center [1316, 212] width 55 height 12
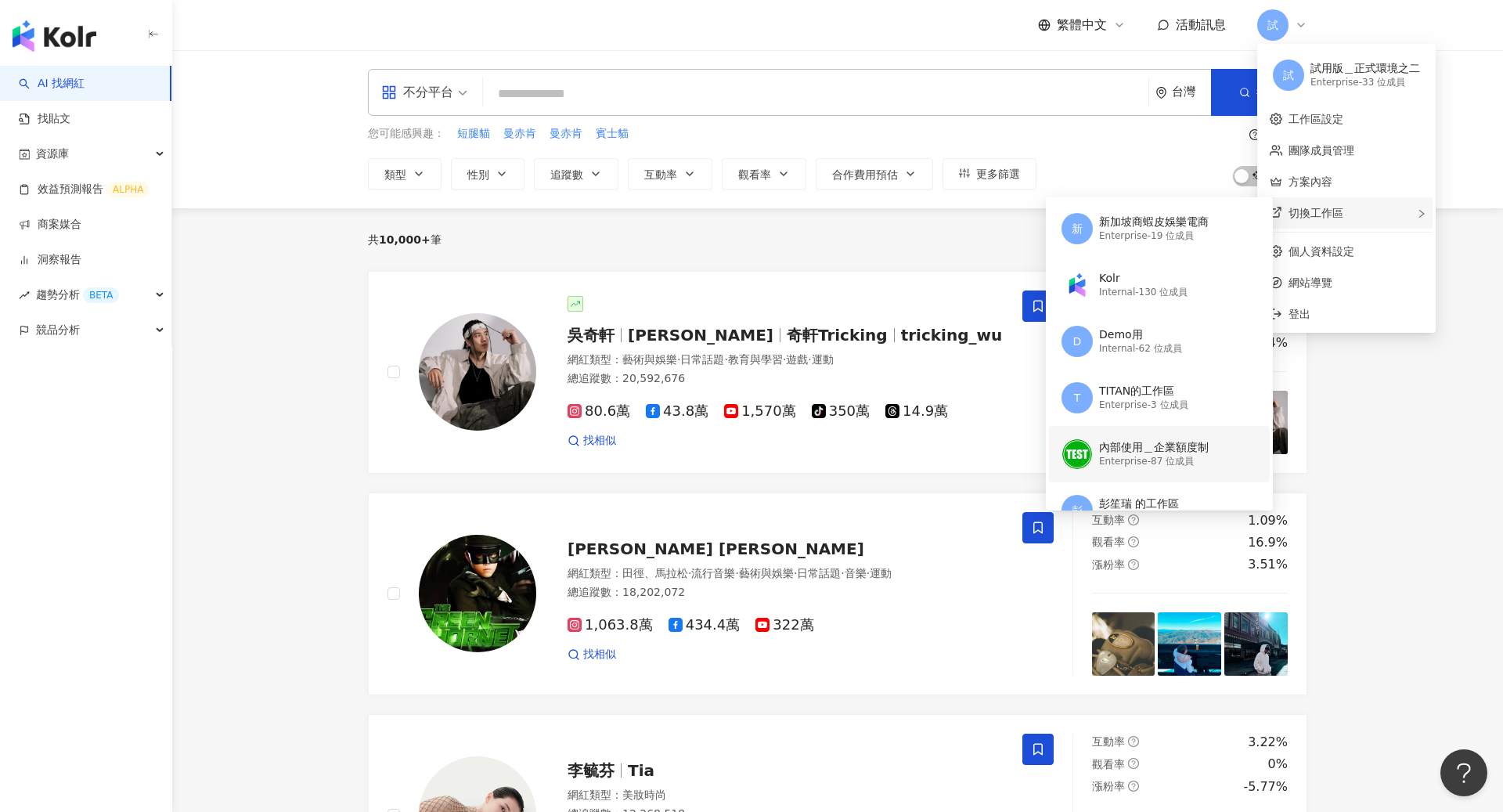
click at [1180, 442] on div "內部使用＿企業額度制" at bounding box center [1154, 447] width 110 height 16
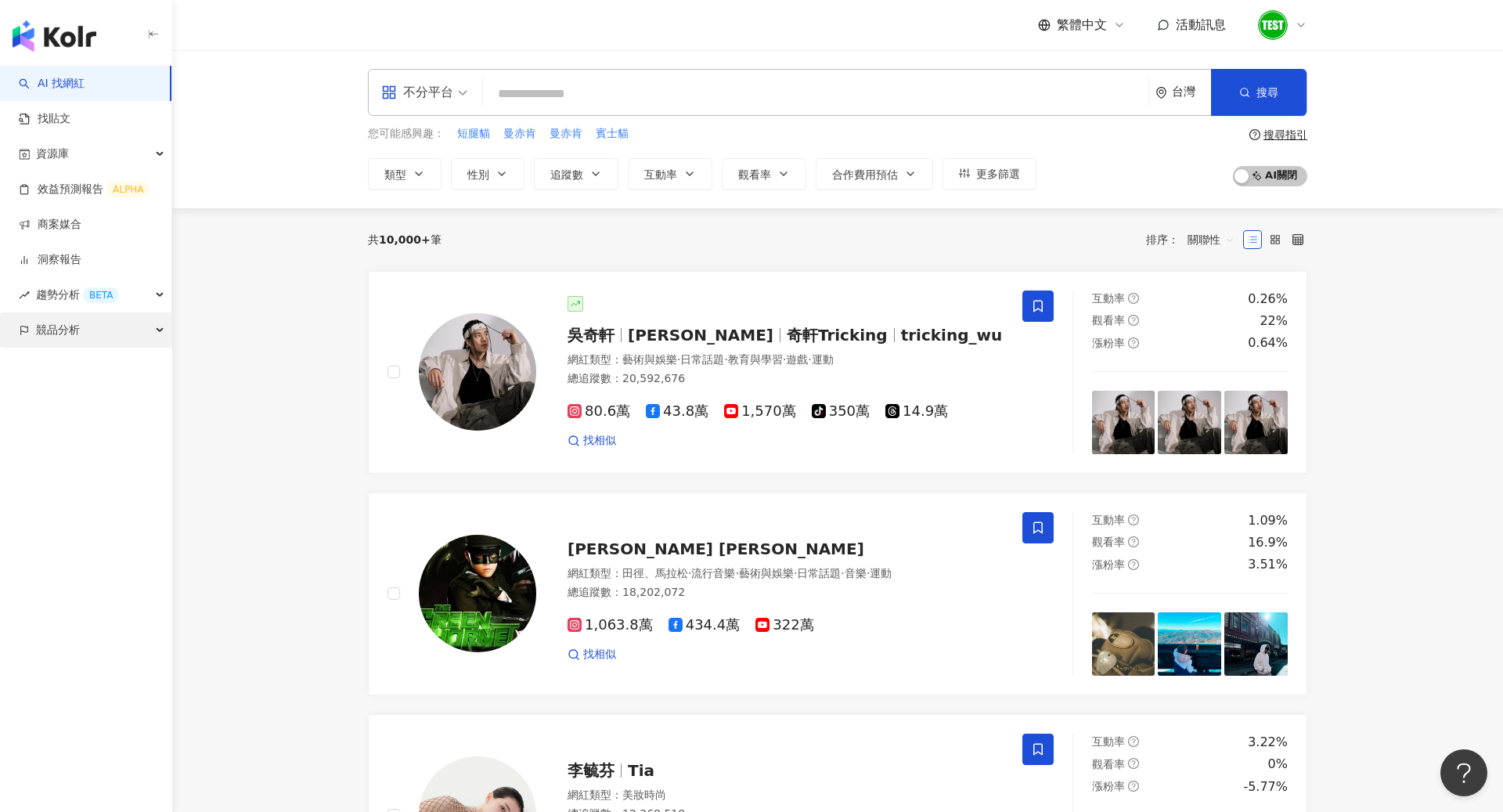
click at [129, 326] on div "競品分析" at bounding box center [85, 330] width 171 height 35
click at [113, 406] on link "關鍵字提及分析" at bounding box center [76, 400] width 77 height 16
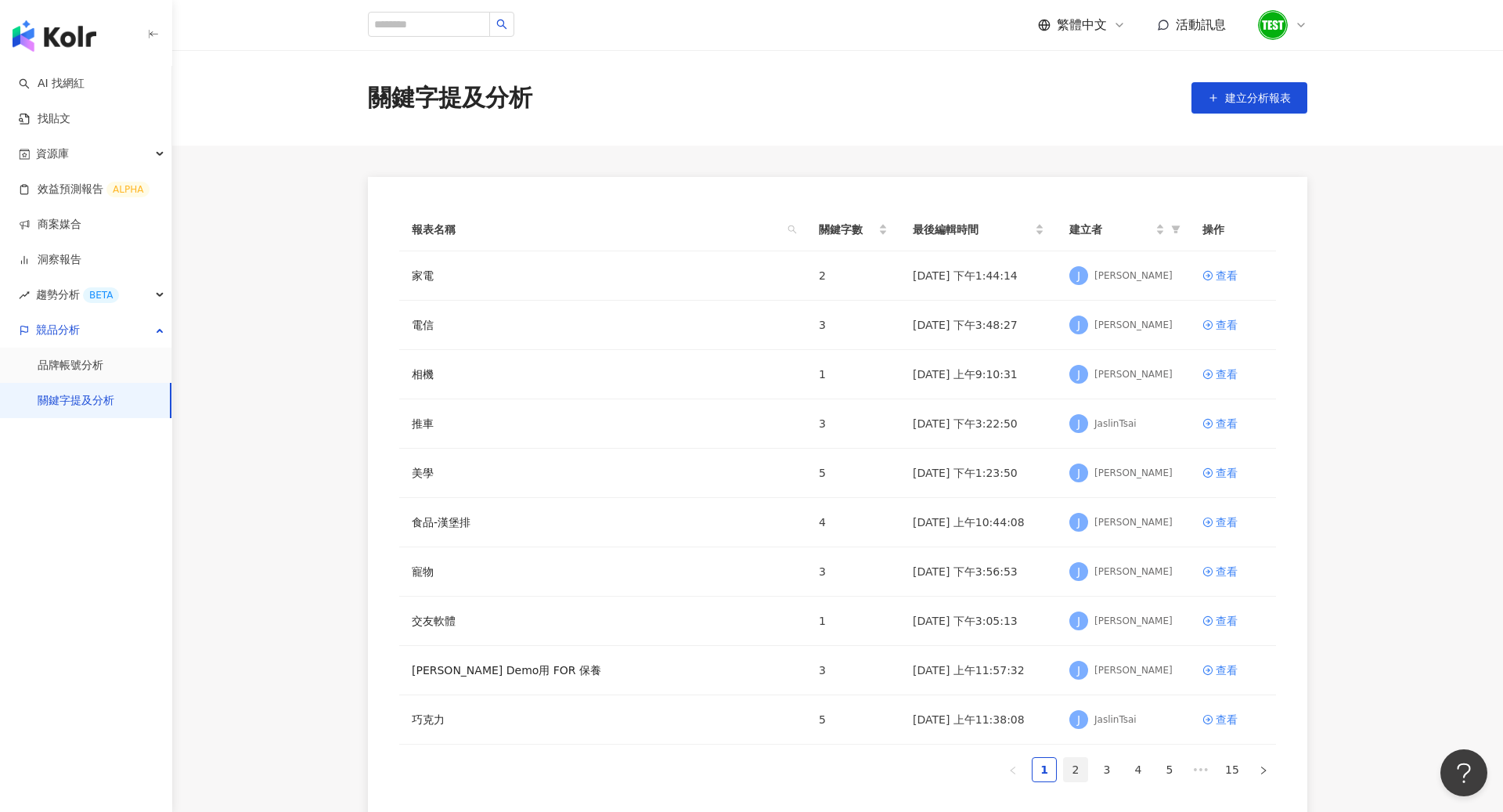
click at [1067, 769] on link "2" at bounding box center [1076, 769] width 24 height 24
click at [1099, 769] on link "3" at bounding box center [1107, 769] width 24 height 24
click at [1136, 762] on link "4" at bounding box center [1138, 769] width 24 height 24
click at [1159, 762] on link "6" at bounding box center [1169, 769] width 24 height 24
click at [1081, 765] on link "5" at bounding box center [1076, 769] width 24 height 24
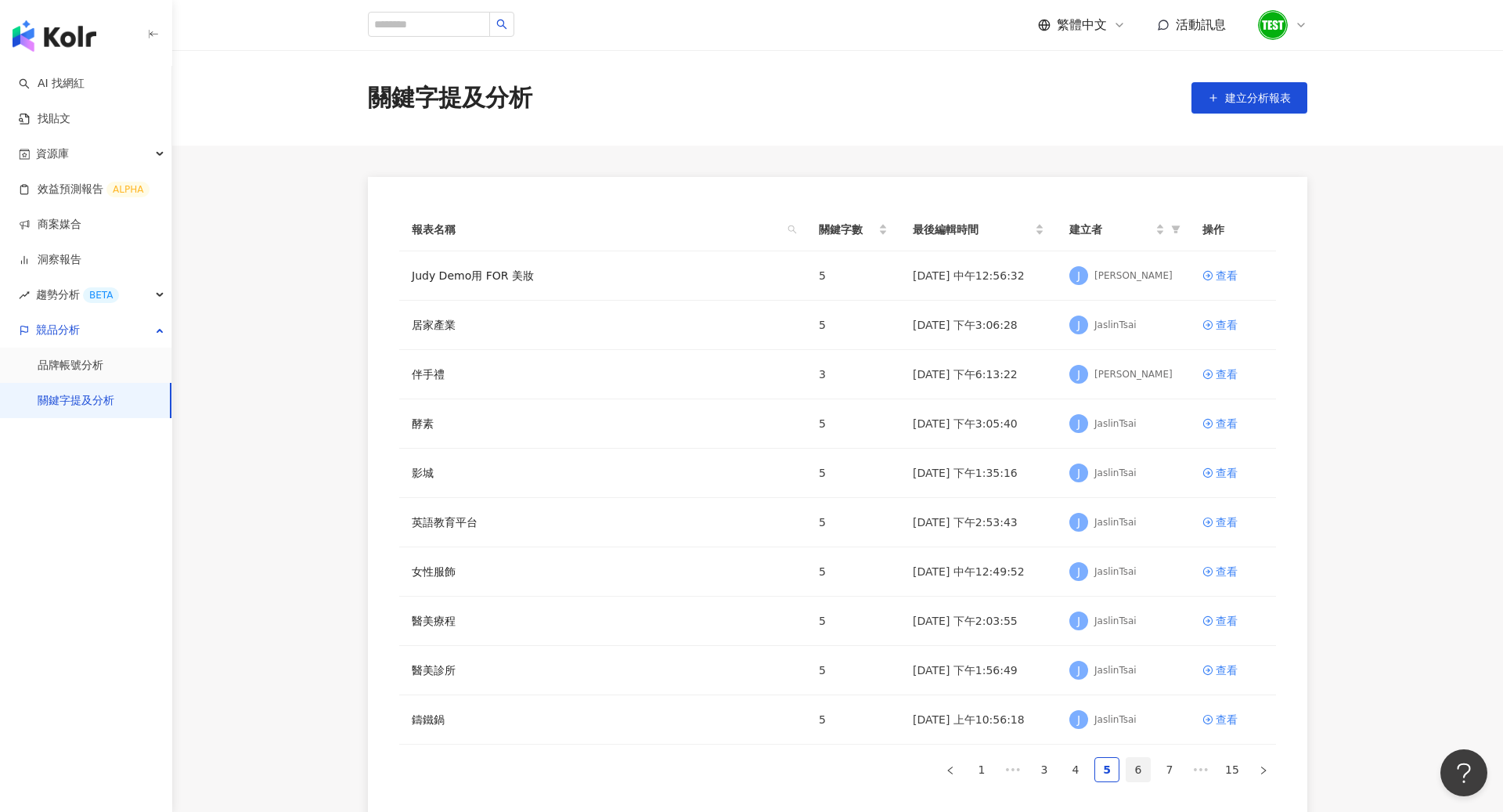
click at [1135, 770] on link "6" at bounding box center [1138, 769] width 24 height 24
click at [1084, 761] on link "5" at bounding box center [1076, 769] width 24 height 24
click at [510, 277] on link "Judy Demo用 FOR 美妝" at bounding box center [472, 275] width 122 height 17
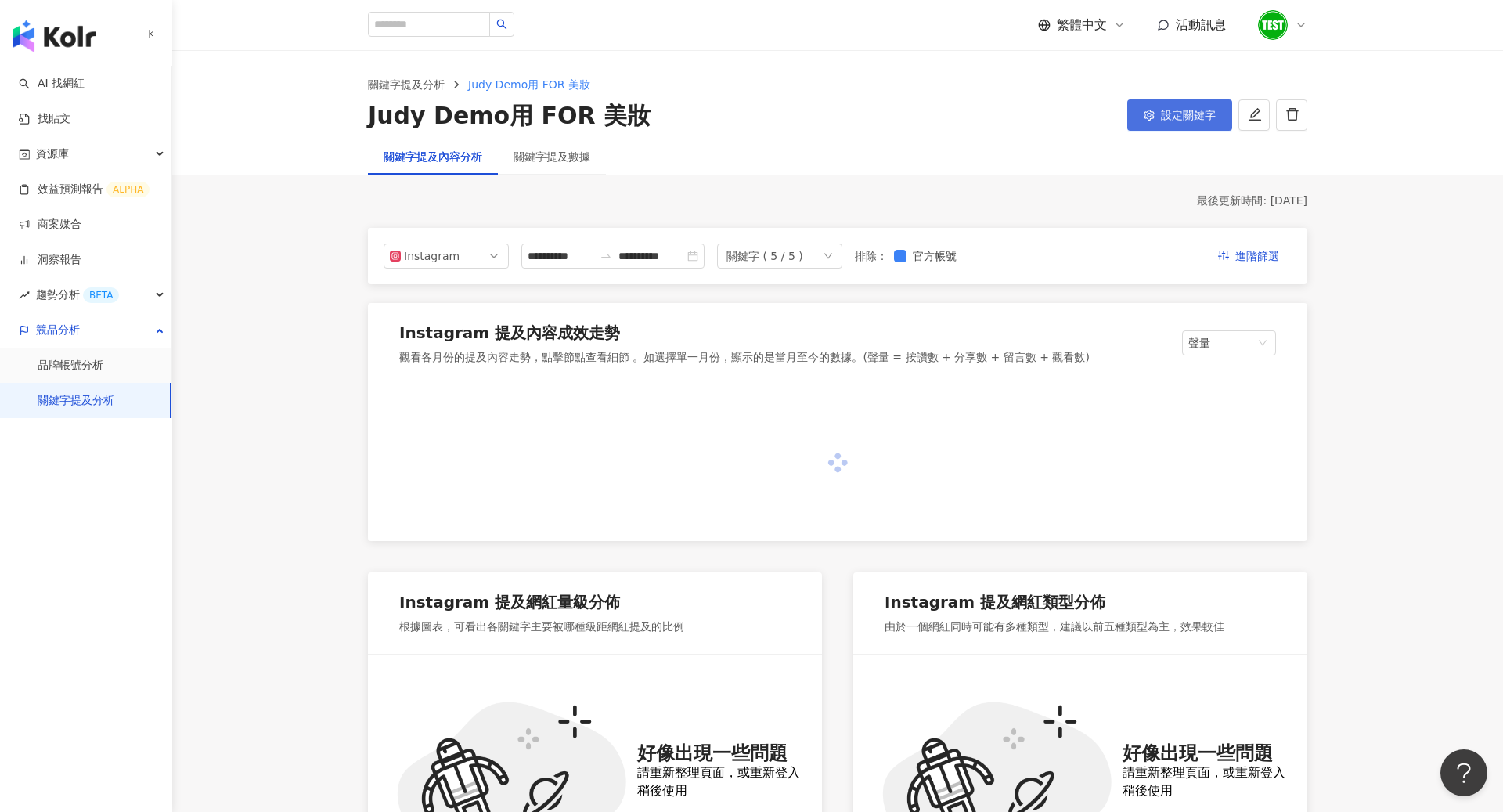
click at [1181, 120] on span "設定關鍵字" at bounding box center [1188, 115] width 55 height 12
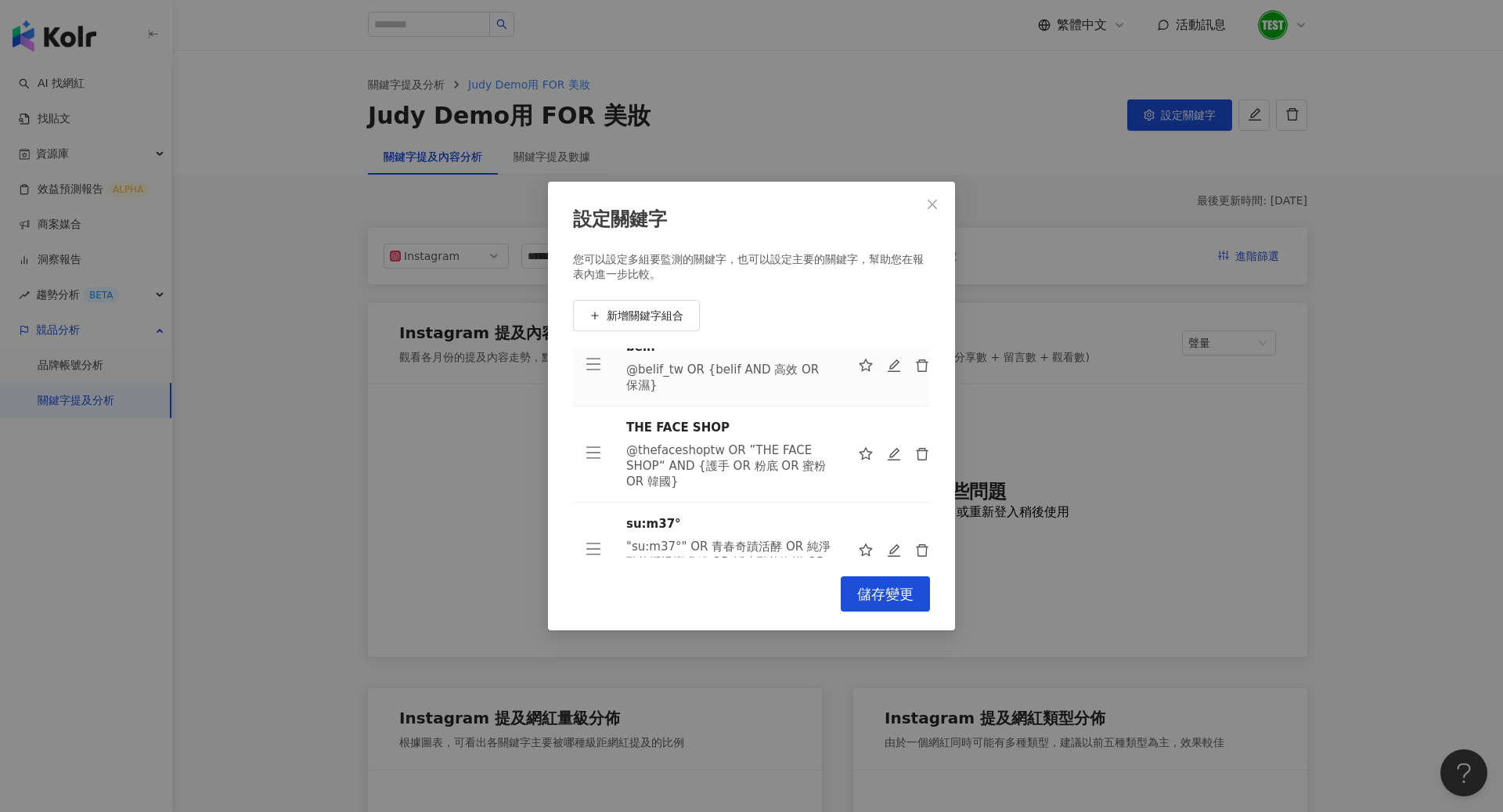
scroll to position [25, 0]
click at [928, 223] on div "設定關鍵字" at bounding box center [752, 219] width 357 height 27
click at [931, 205] on icon "close" at bounding box center [932, 204] width 9 height 9
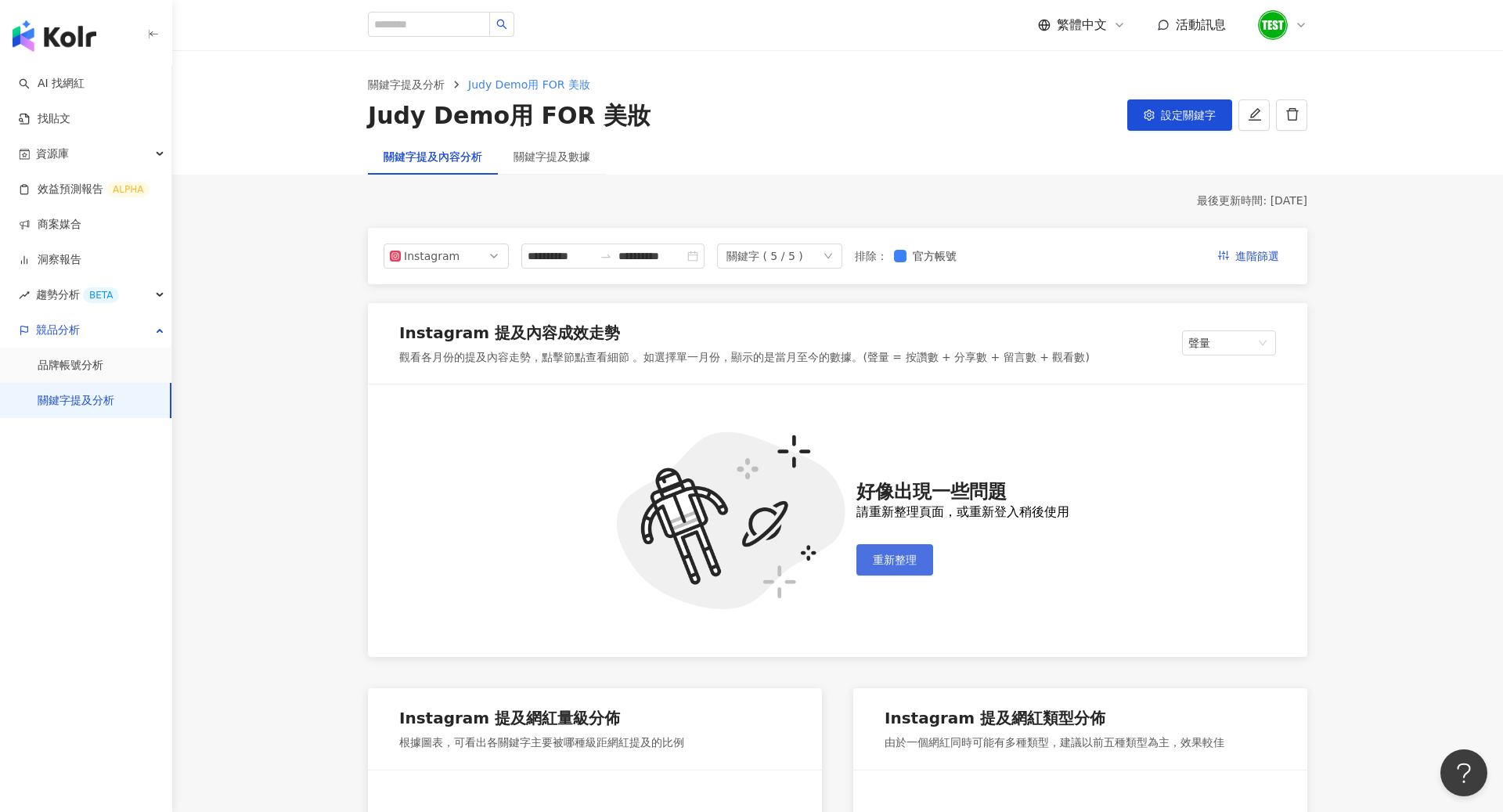
click at [914, 554] on span "重新整理" at bounding box center [895, 559] width 44 height 12
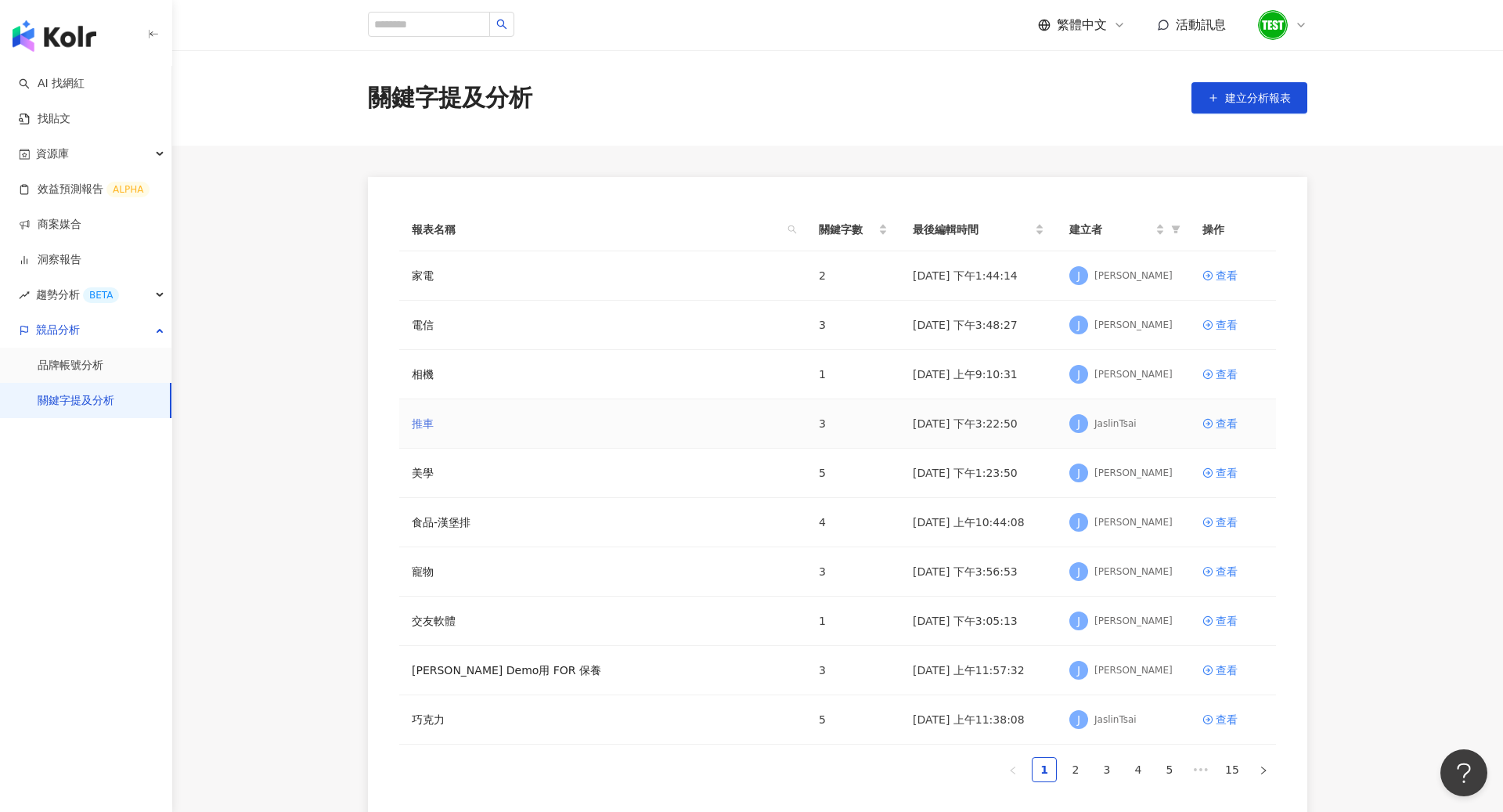
click at [432, 422] on link "推車" at bounding box center [422, 423] width 22 height 17
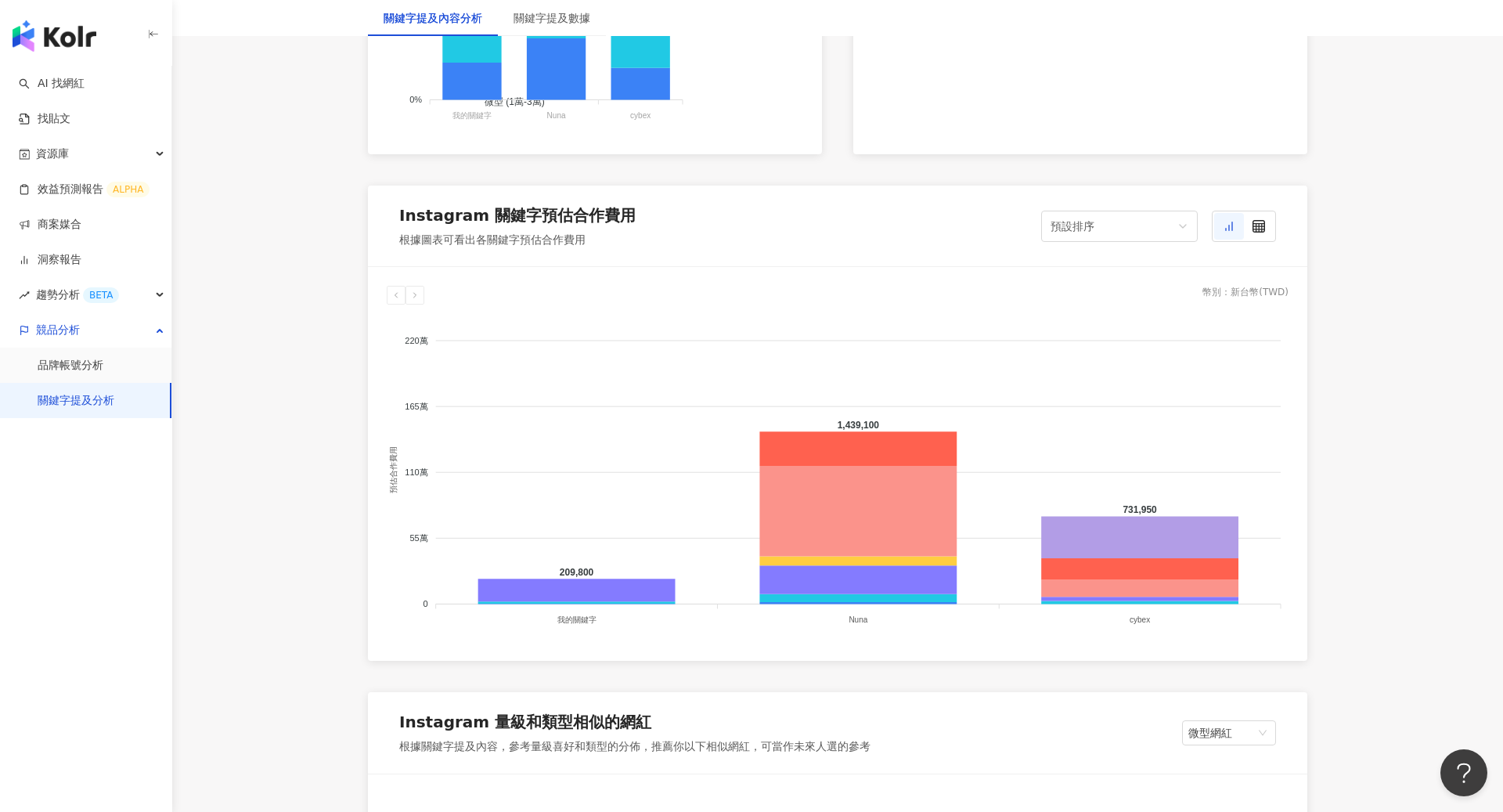
scroll to position [1604, 0]
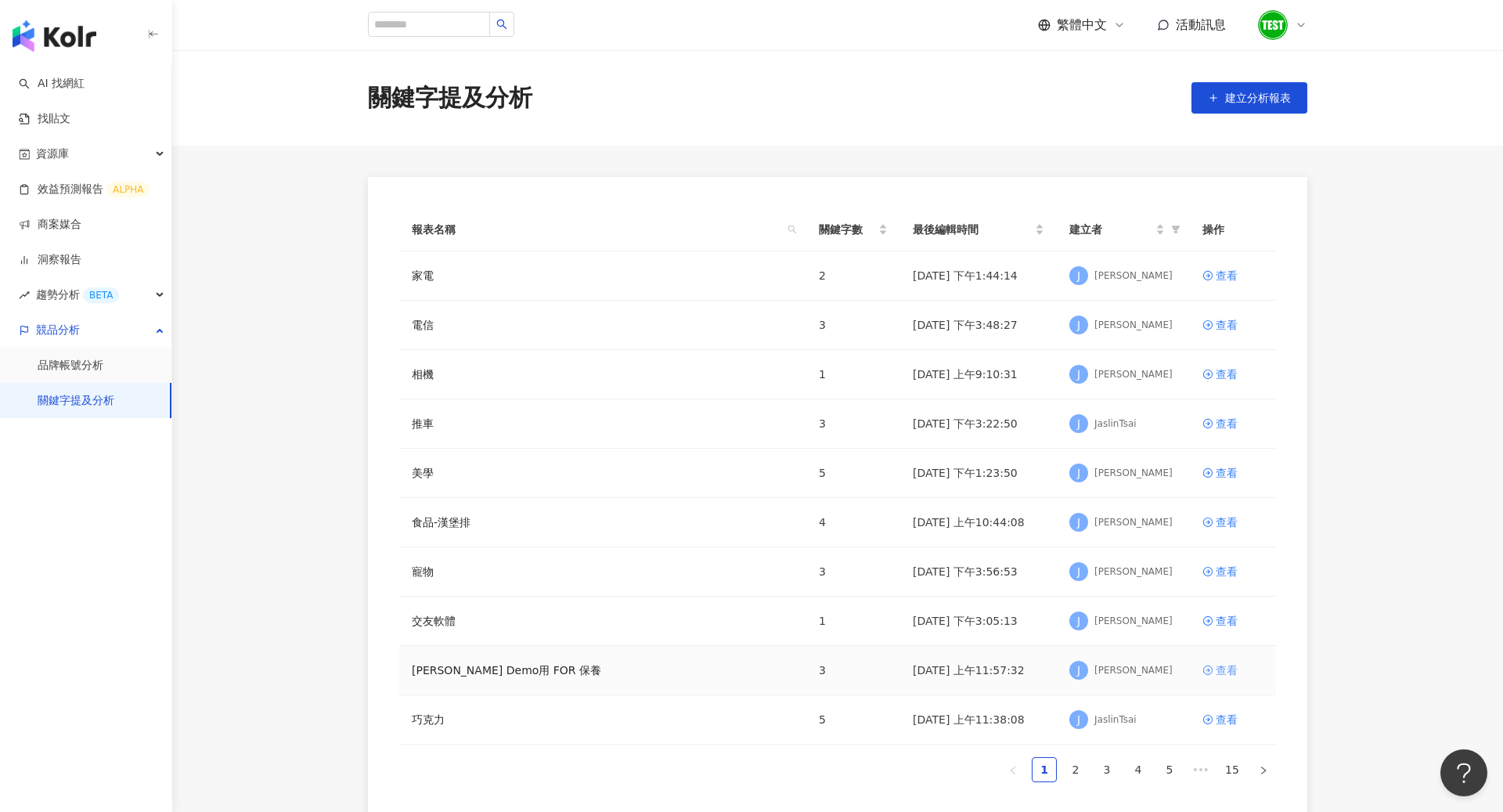
click at [1217, 671] on div "查看" at bounding box center [1226, 670] width 22 height 17
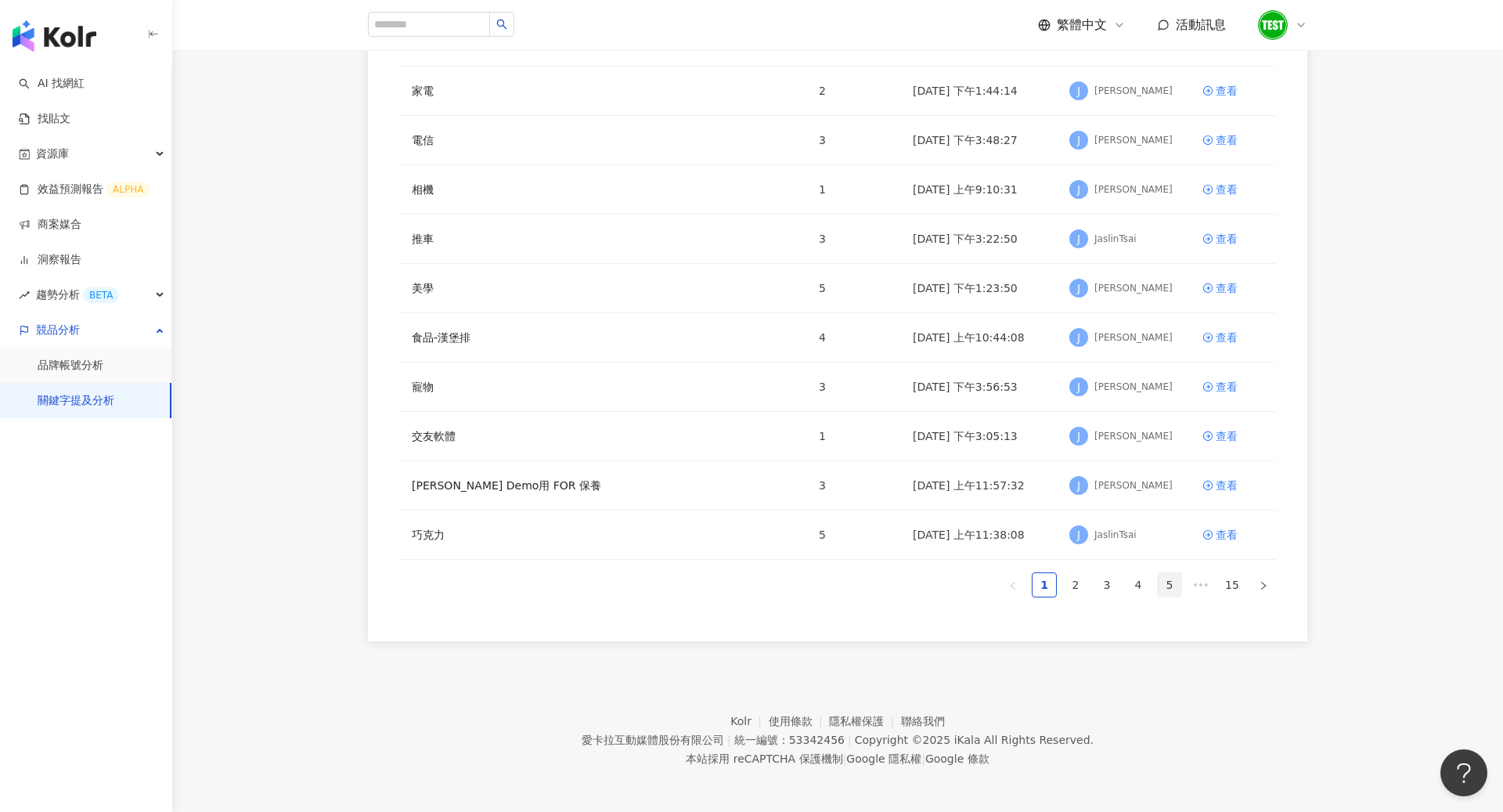
click at [1166, 586] on link "5" at bounding box center [1169, 584] width 24 height 24
click at [1142, 574] on link "6" at bounding box center [1138, 584] width 24 height 24
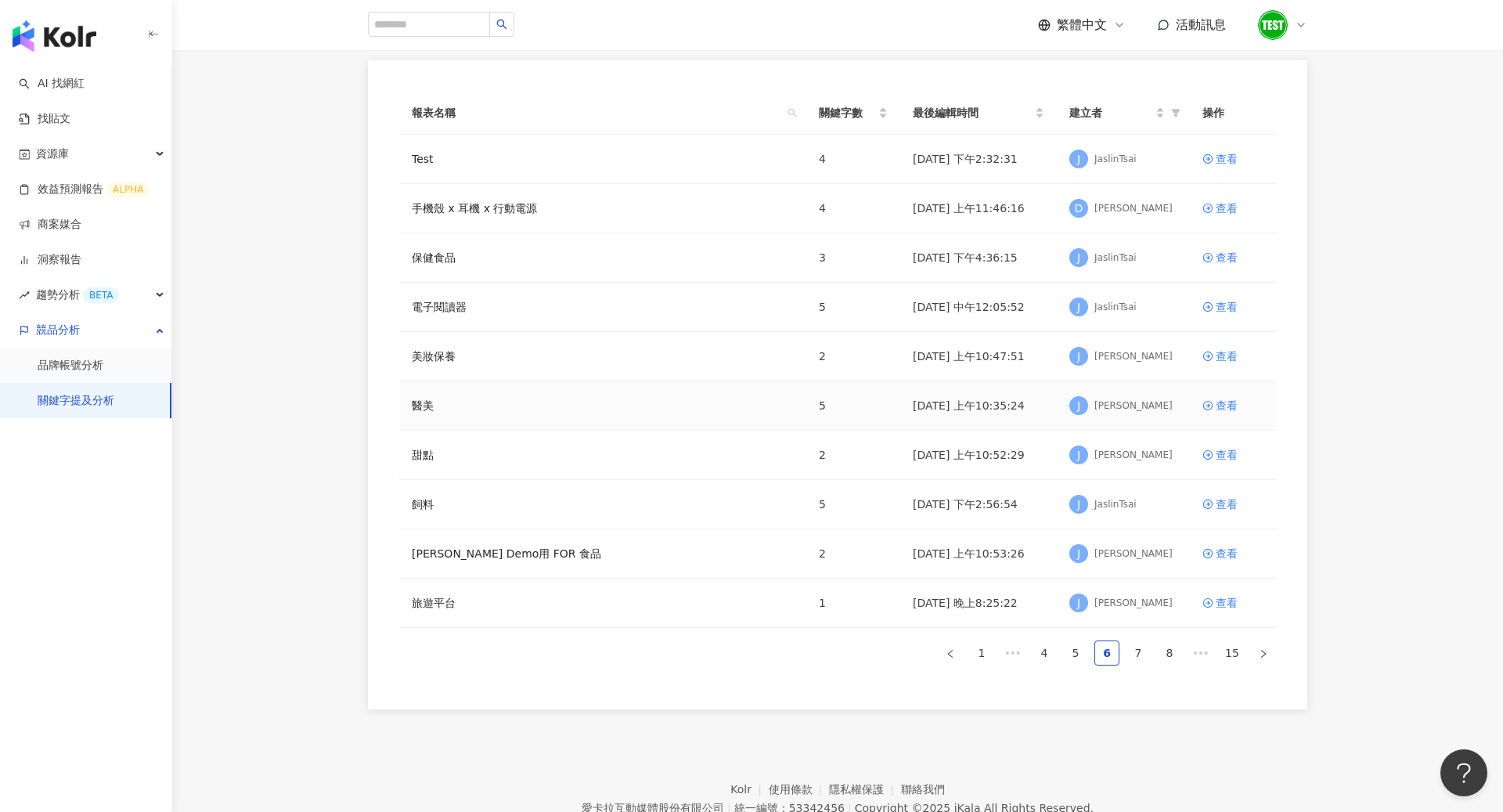
scroll to position [98, 0]
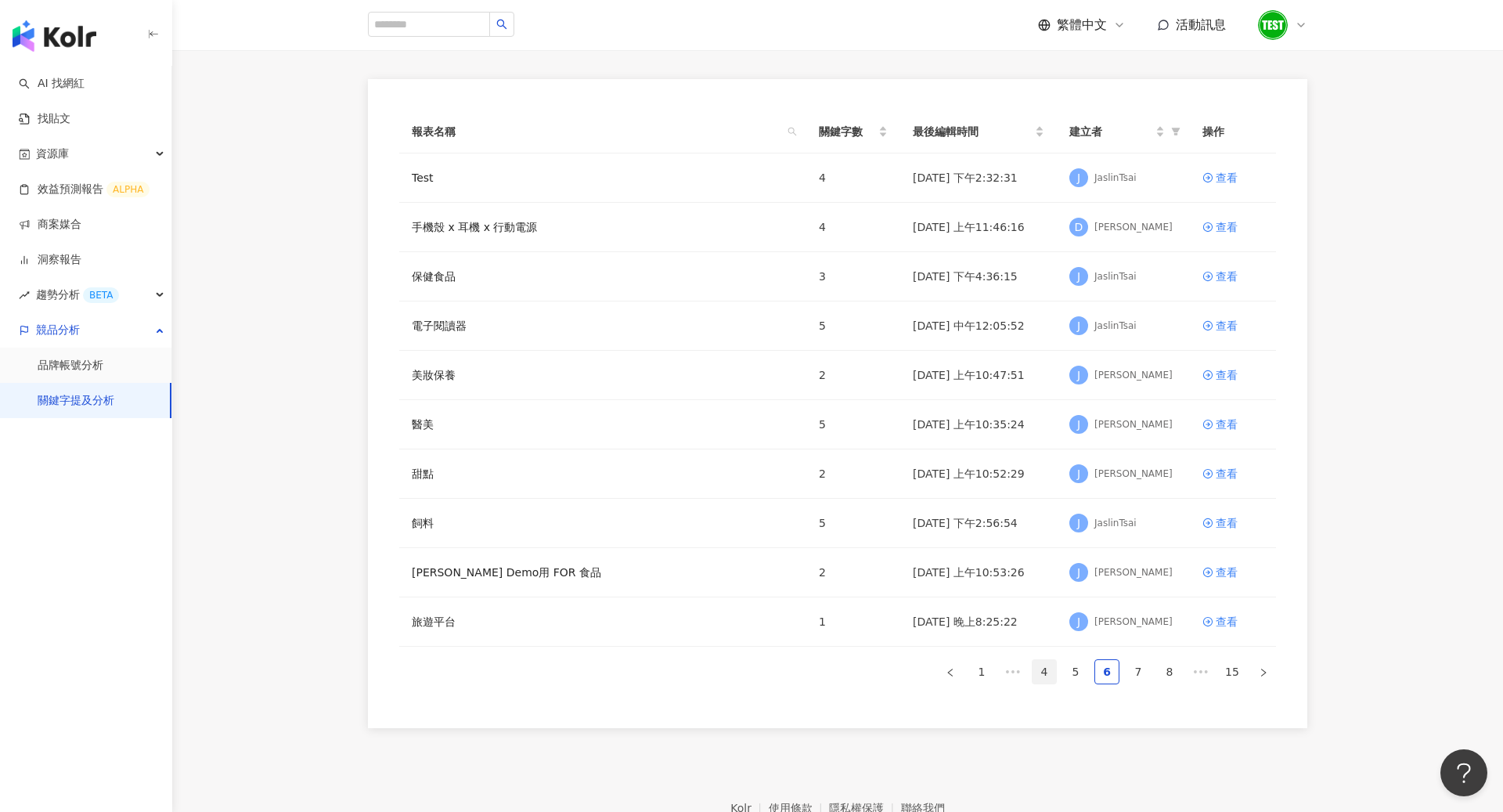
click at [1056, 667] on link "4" at bounding box center [1044, 671] width 24 height 24
click at [1223, 328] on div "查看" at bounding box center [1226, 325] width 22 height 17
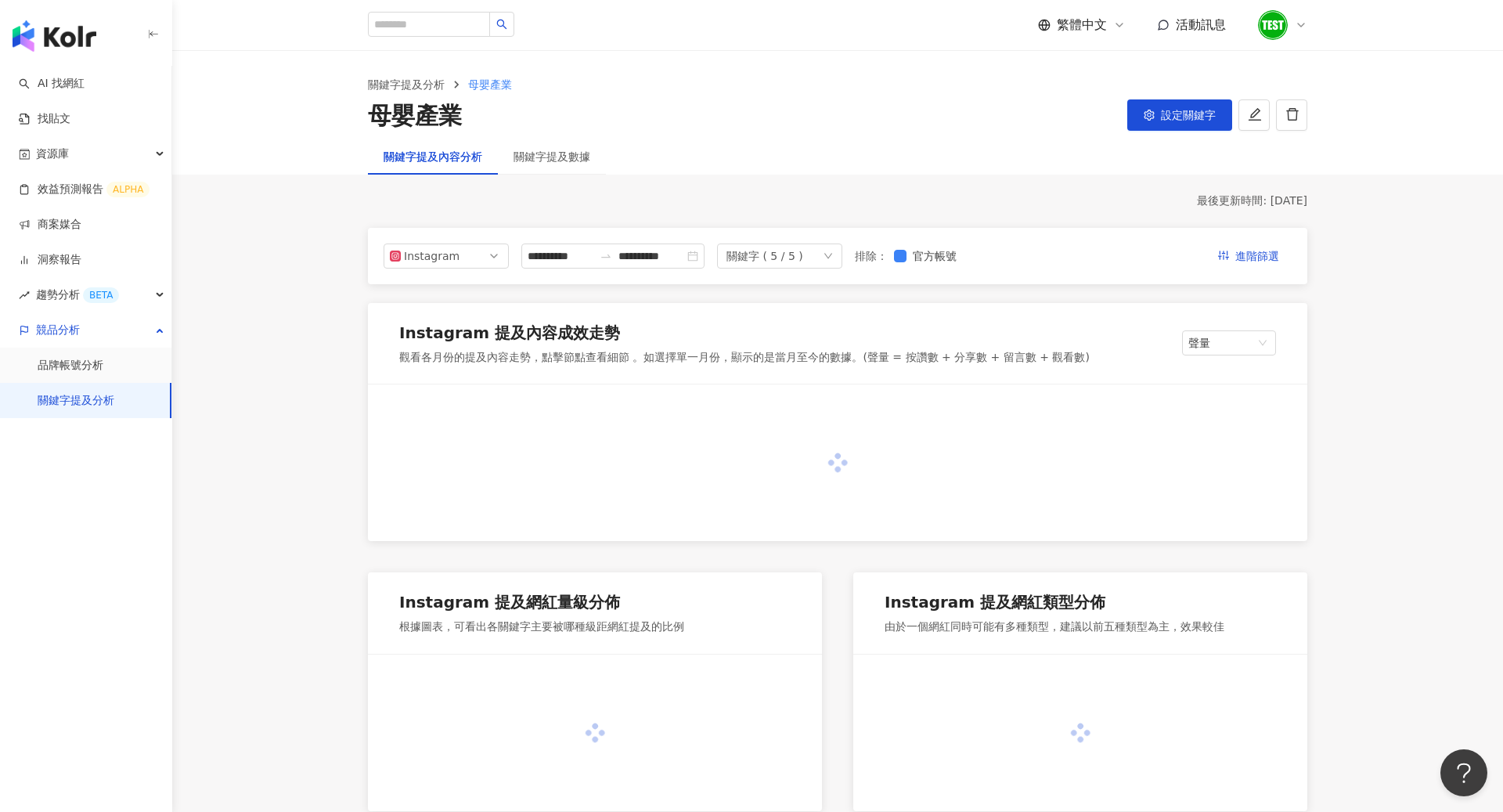
scroll to position [34, 0]
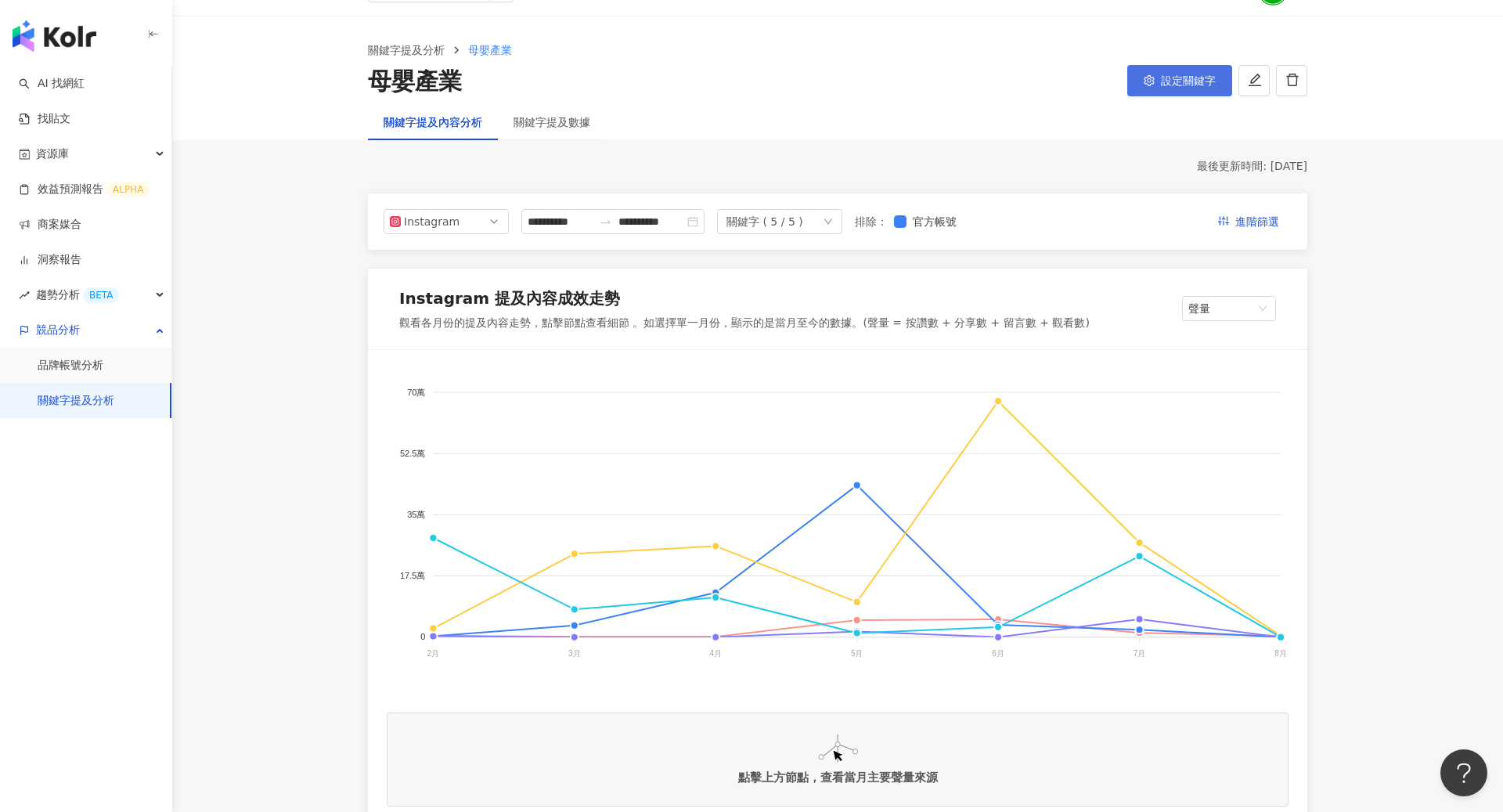
click at [1198, 77] on span "設定關鍵字" at bounding box center [1188, 80] width 55 height 12
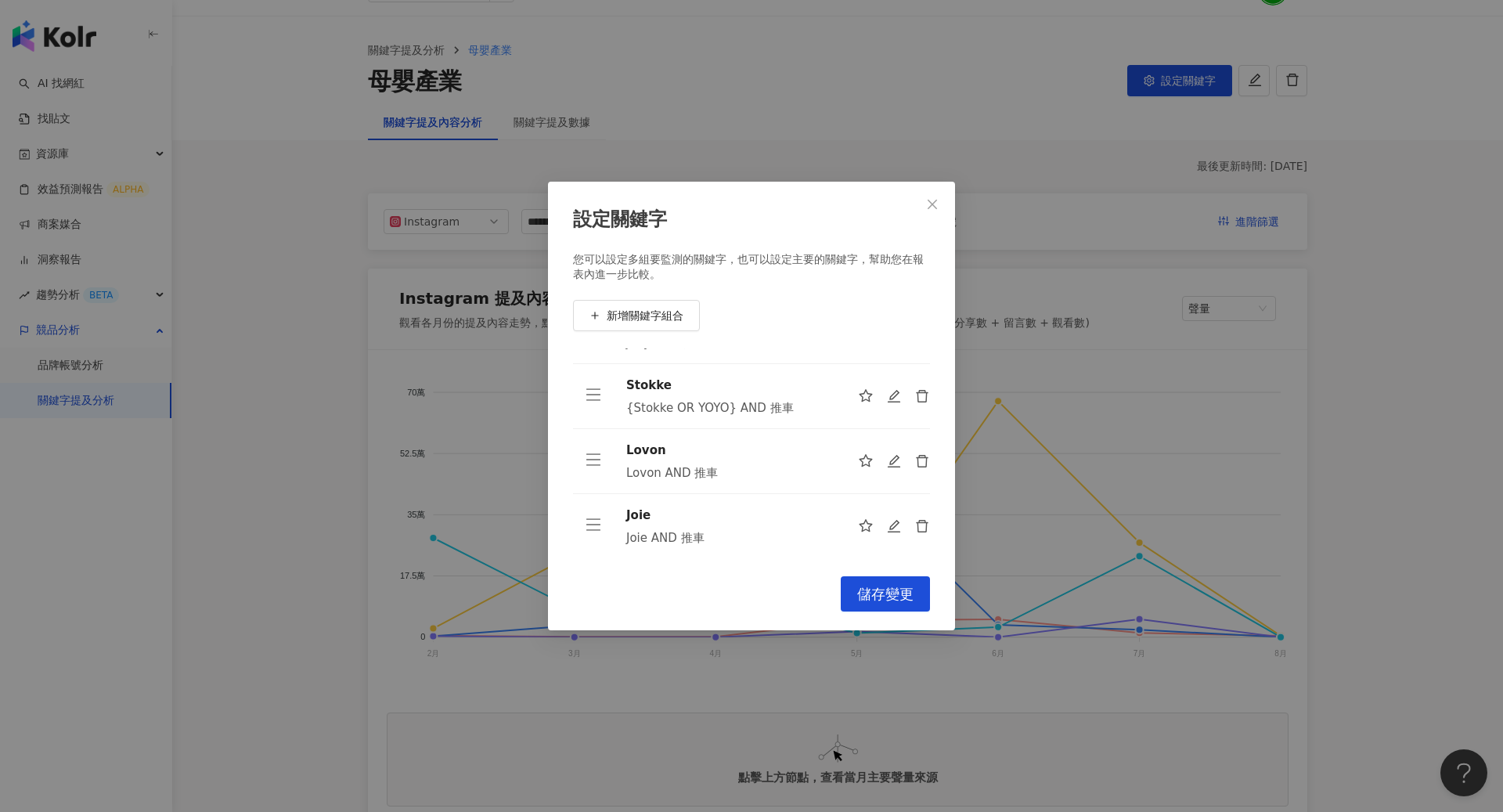
scroll to position [0, 0]
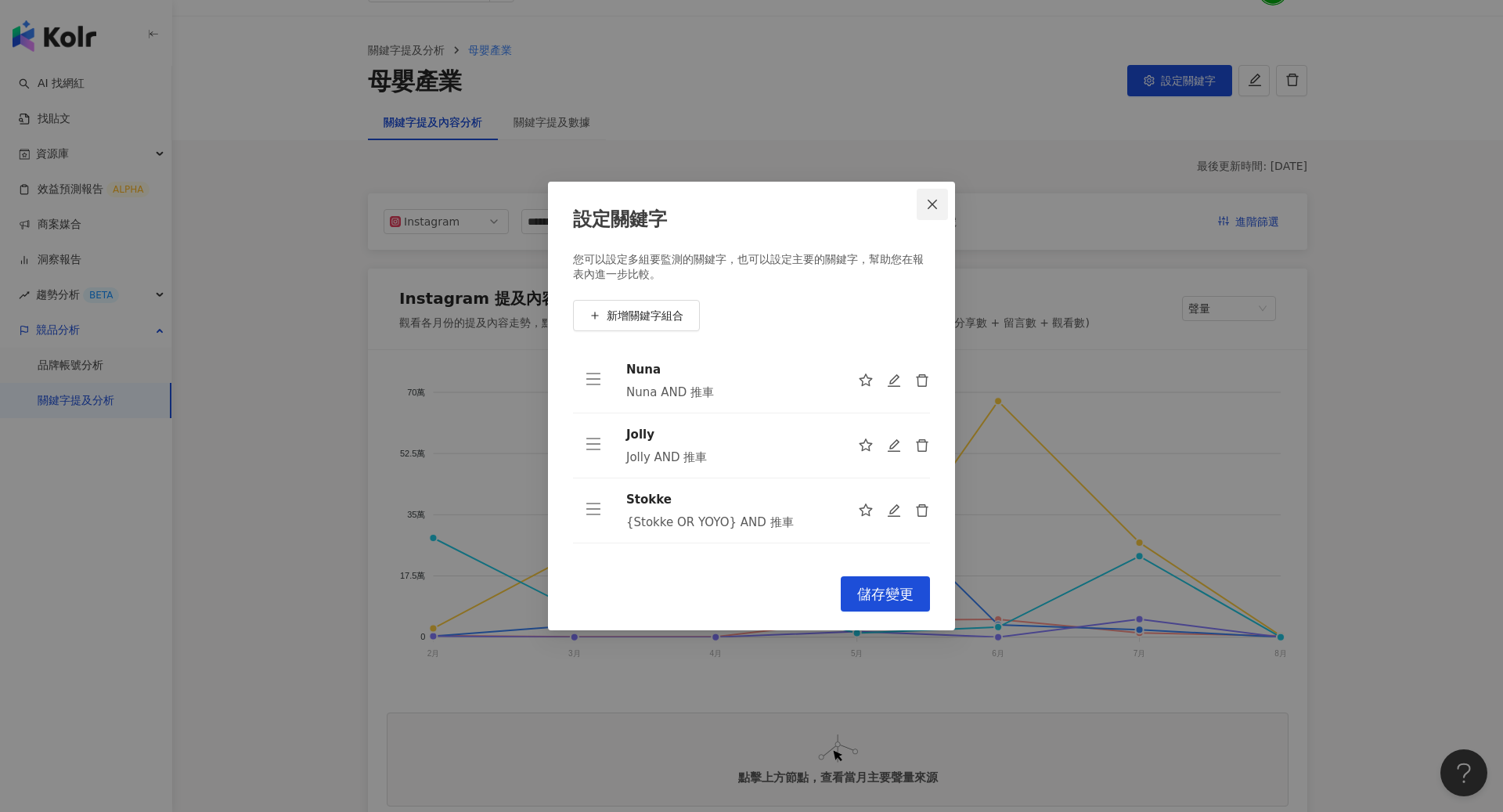
click at [941, 210] on span "Close" at bounding box center [932, 204] width 31 height 12
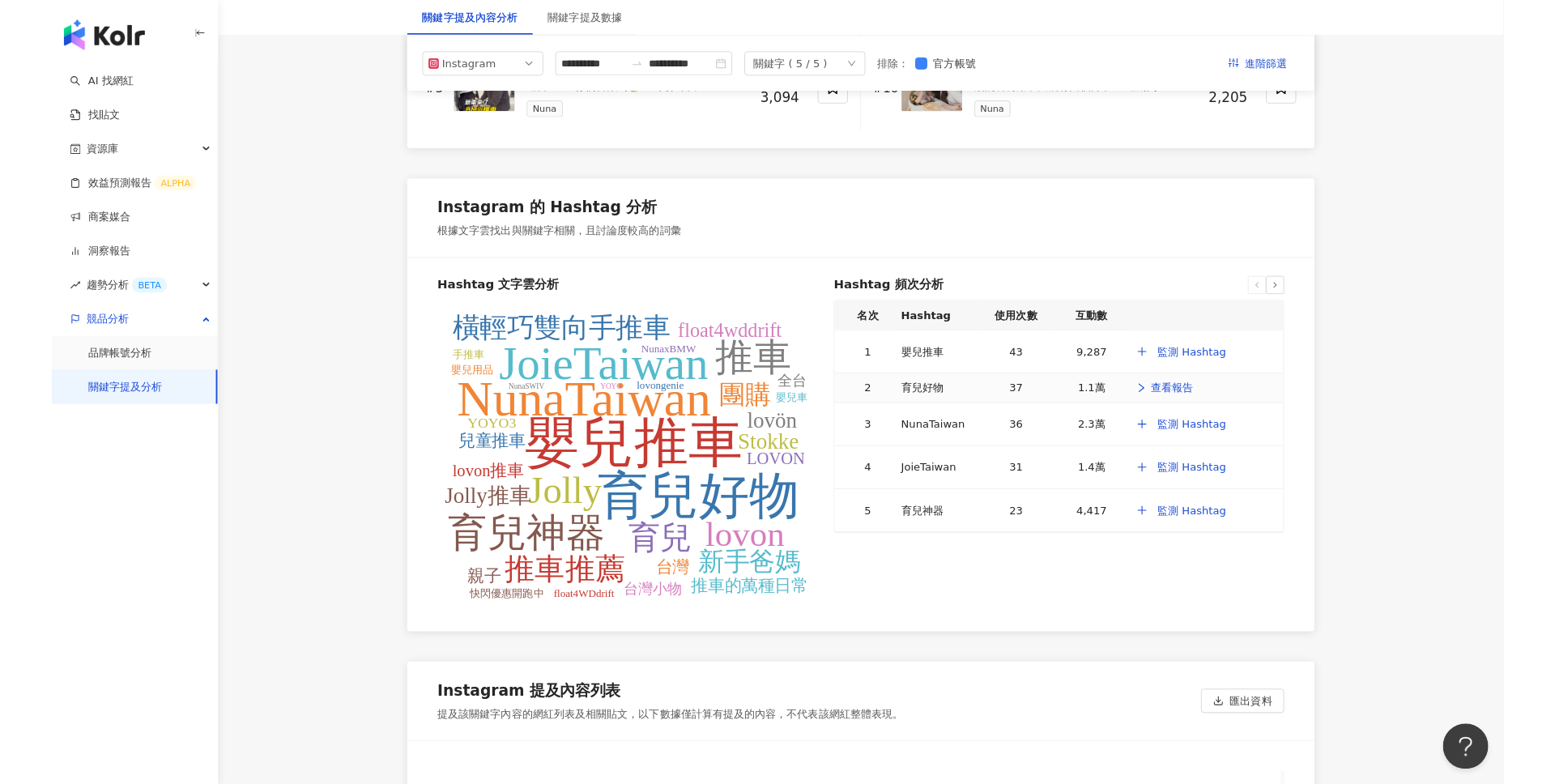
scroll to position [2945, 0]
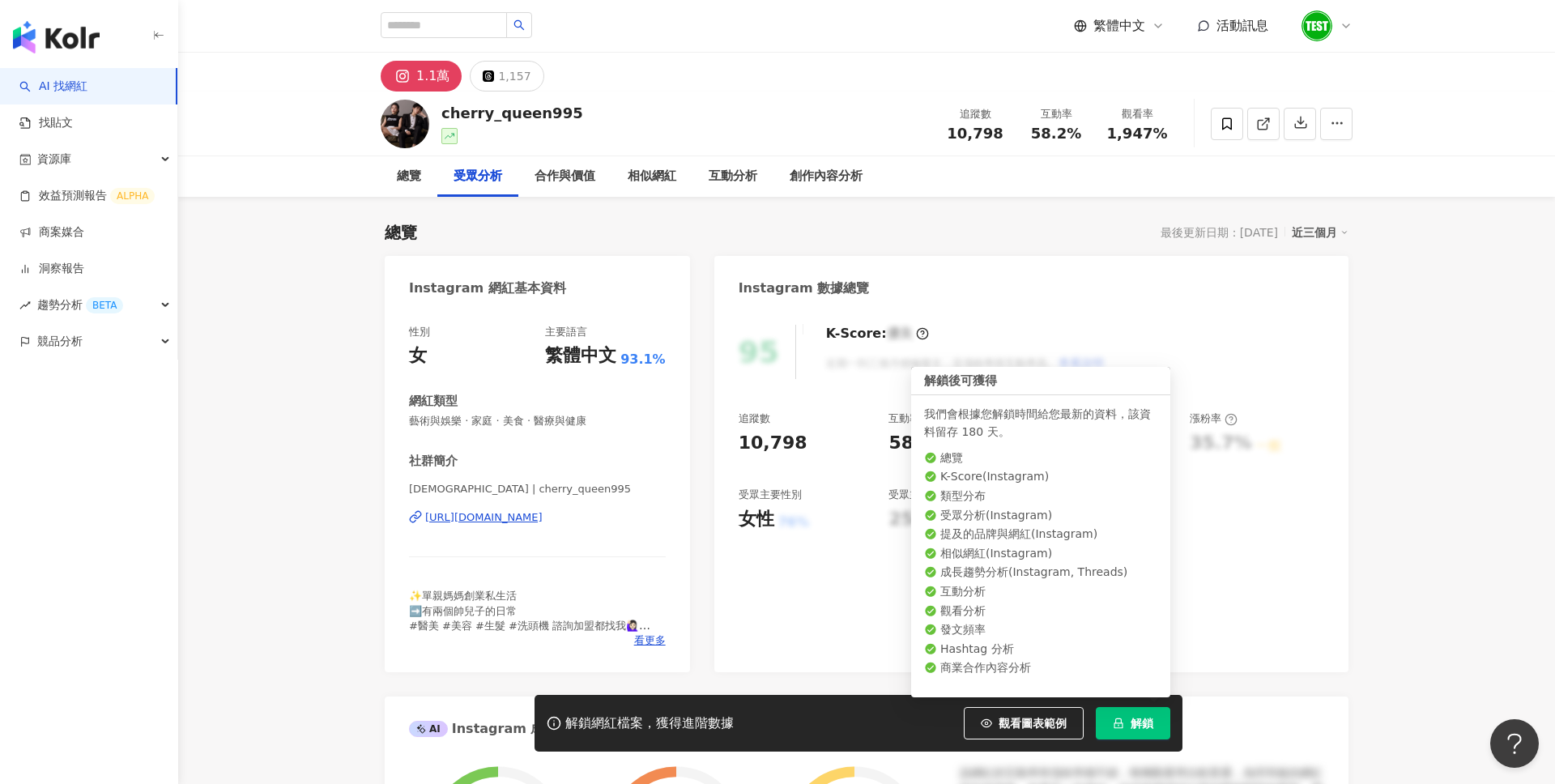
click at [1144, 732] on button "解鎖" at bounding box center [1133, 723] width 75 height 32
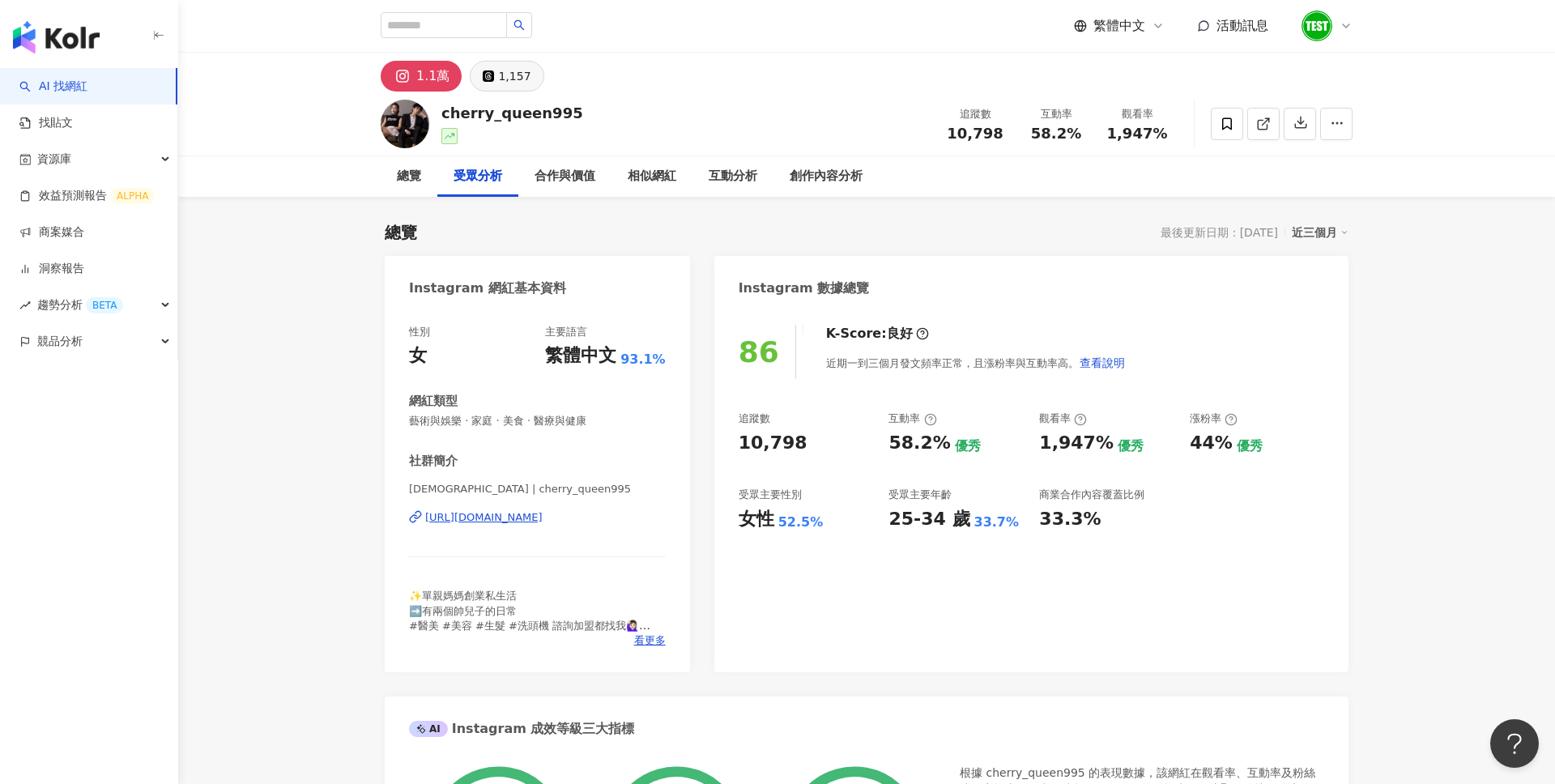
click at [510, 69] on div "1,157" at bounding box center [514, 75] width 32 height 23
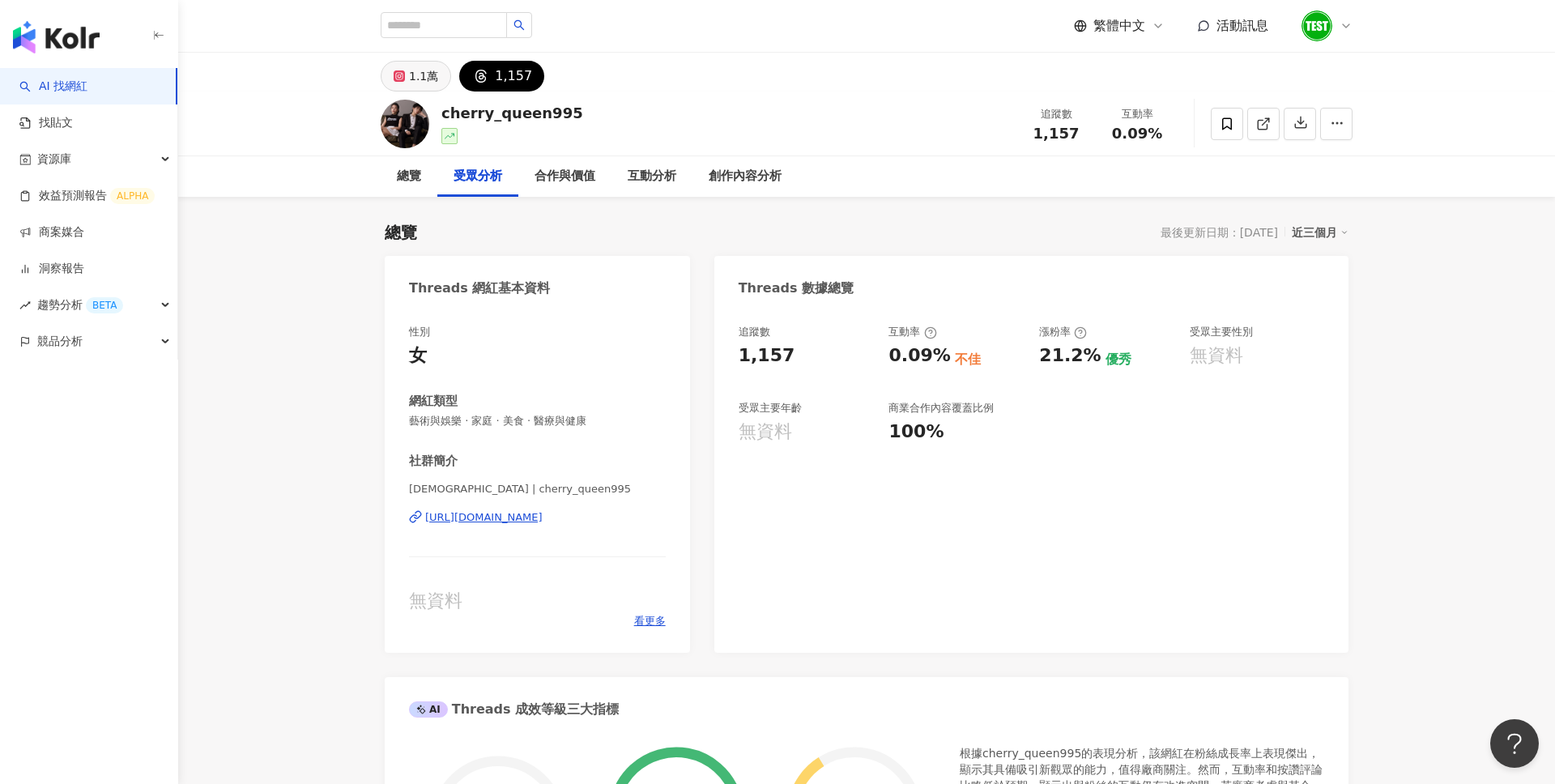
click at [418, 79] on div "1.1萬" at bounding box center [423, 75] width 29 height 23
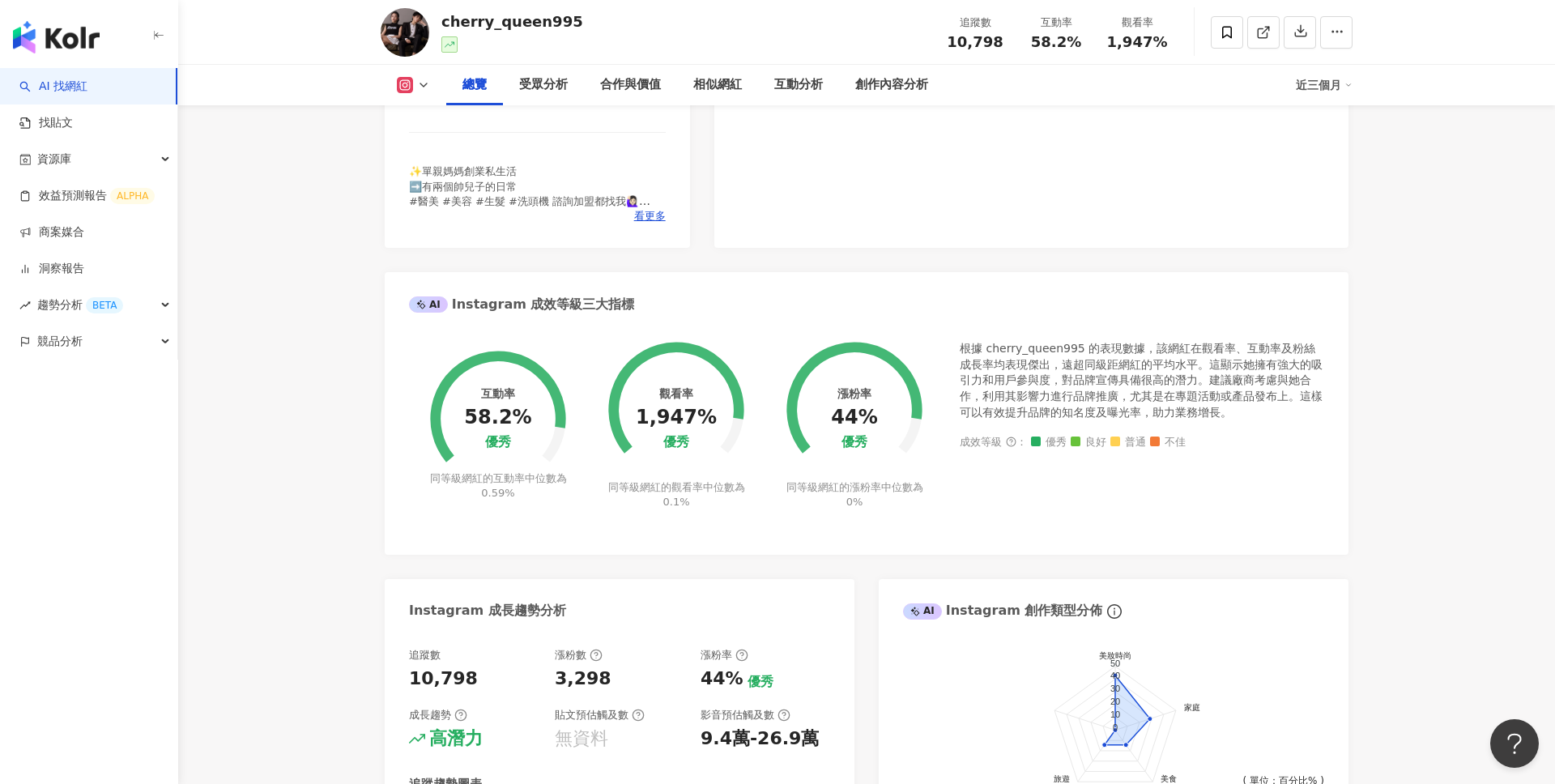
scroll to position [460, 0]
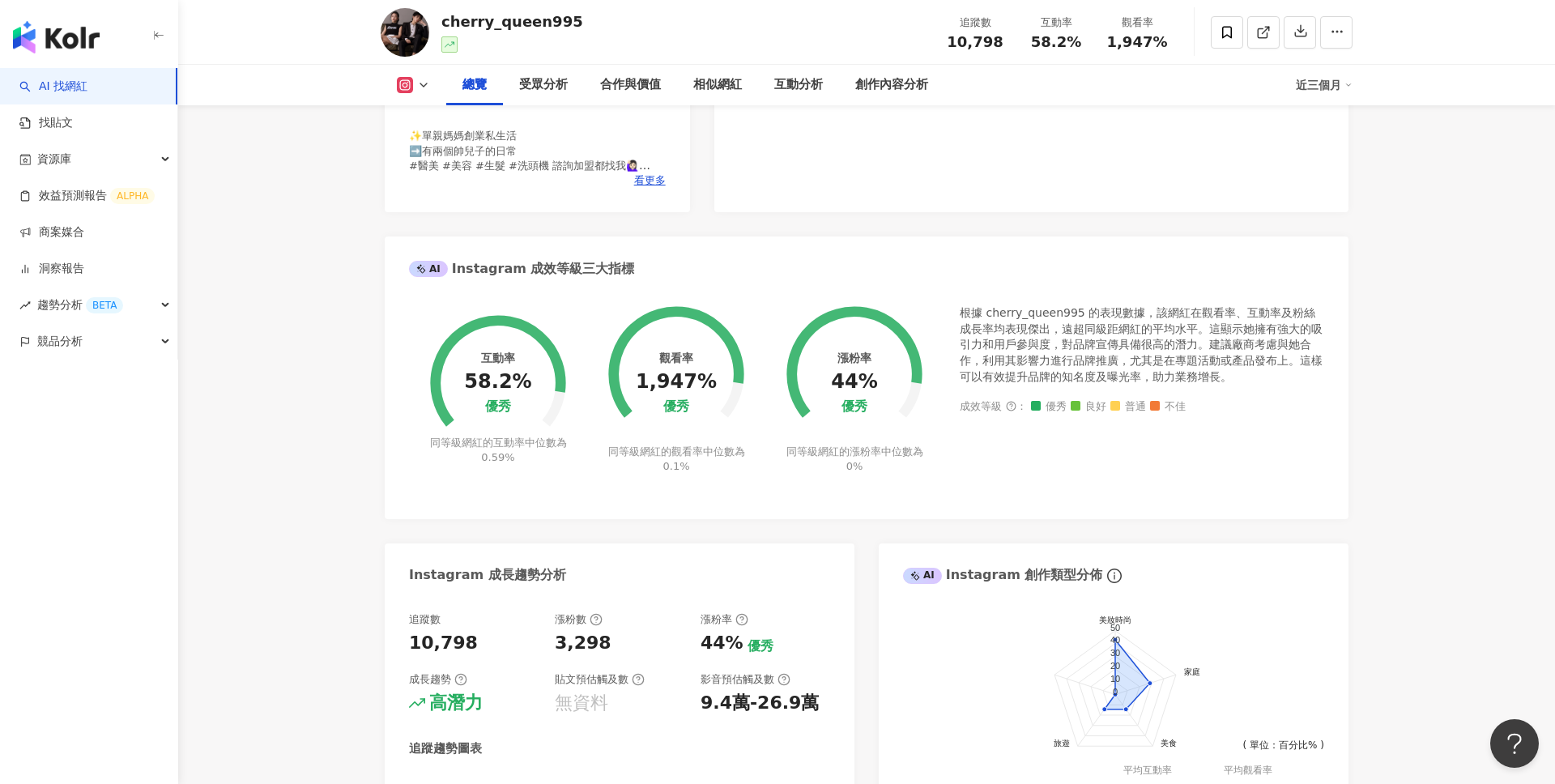
click at [987, 179] on div "86 K-Score : 良好 近期一到三個月發文頻率正常，且漲粉率與互動率高。 查看說明 追蹤數 10,798 互動率 58.2% 優秀 觀看率 1,947…" at bounding box center [1031, 30] width 634 height 363
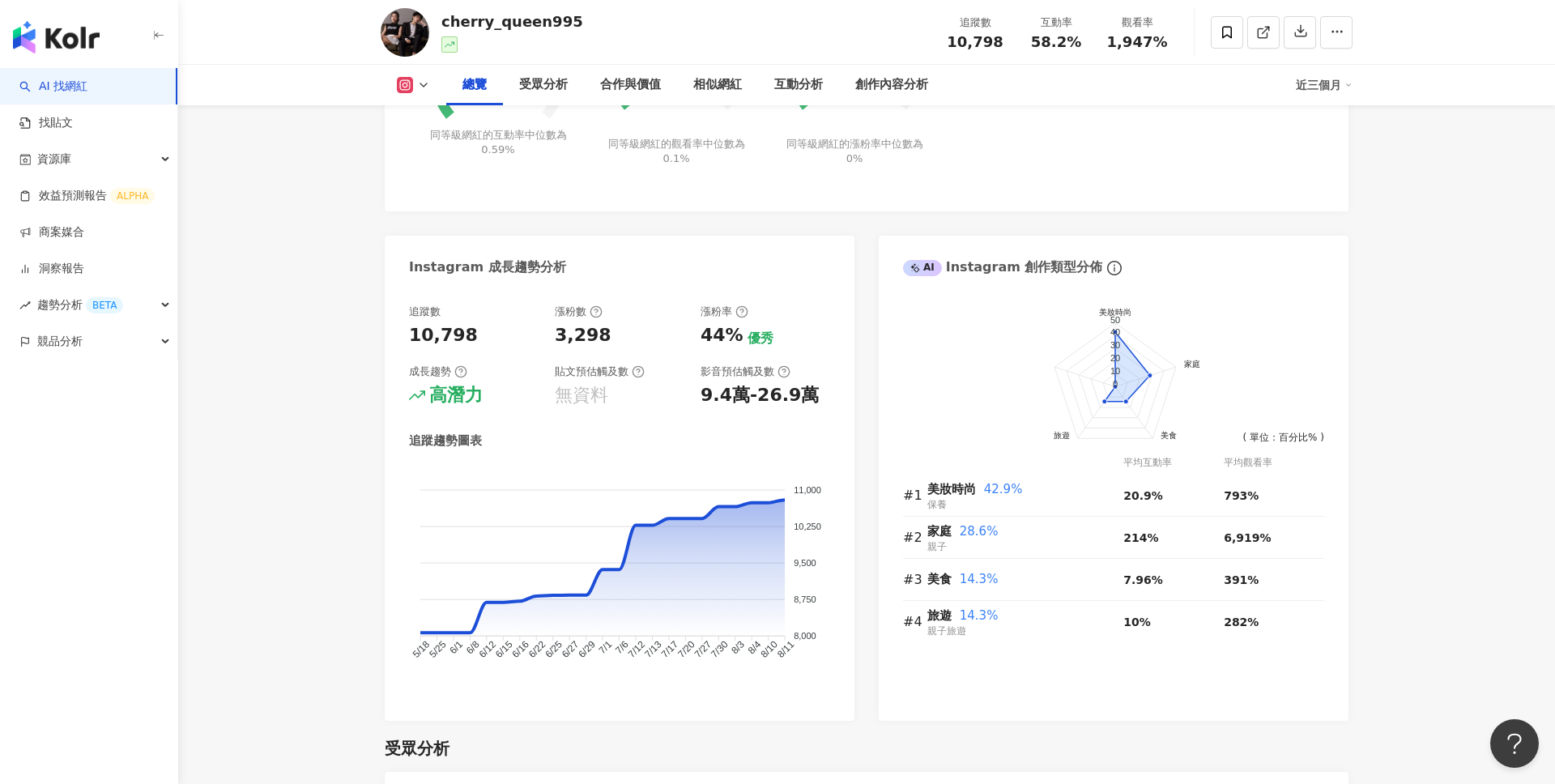
scroll to position [769, 0]
click at [1314, 96] on div "近三個月" at bounding box center [1324, 85] width 57 height 26
click at [1320, 159] on link "近六個月" at bounding box center [1331, 153] width 46 height 18
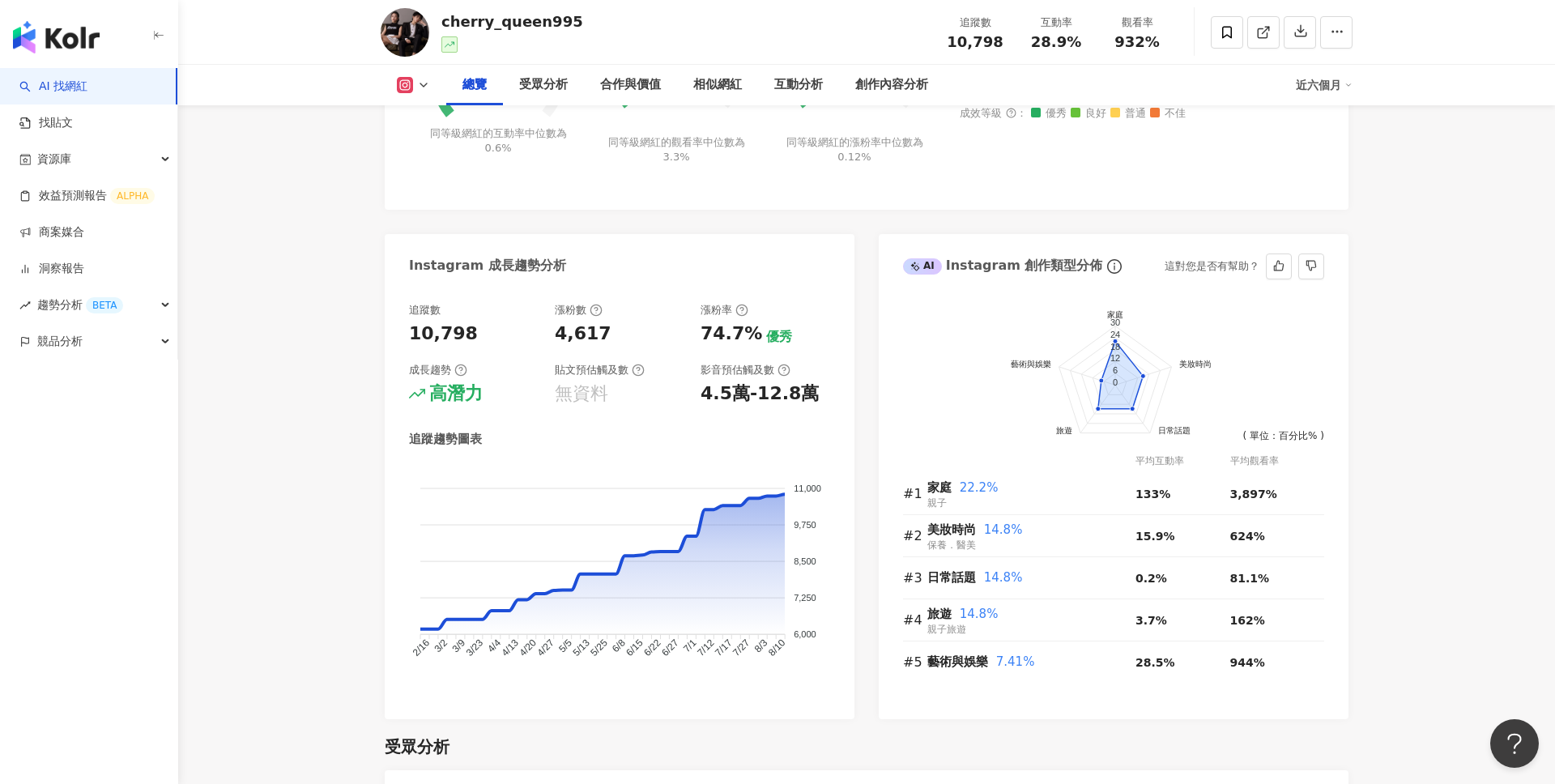
click at [898, 374] on div "前往申請試用方案解鎖 ( 立即註冊 ) 家庭 美妝時尚 日常話題 旅遊 藝術與娛樂 30 24 18 12 6 0 ( 單位：百分比% ) 平均互動率 平均觀…" at bounding box center [1114, 503] width 470 height 433
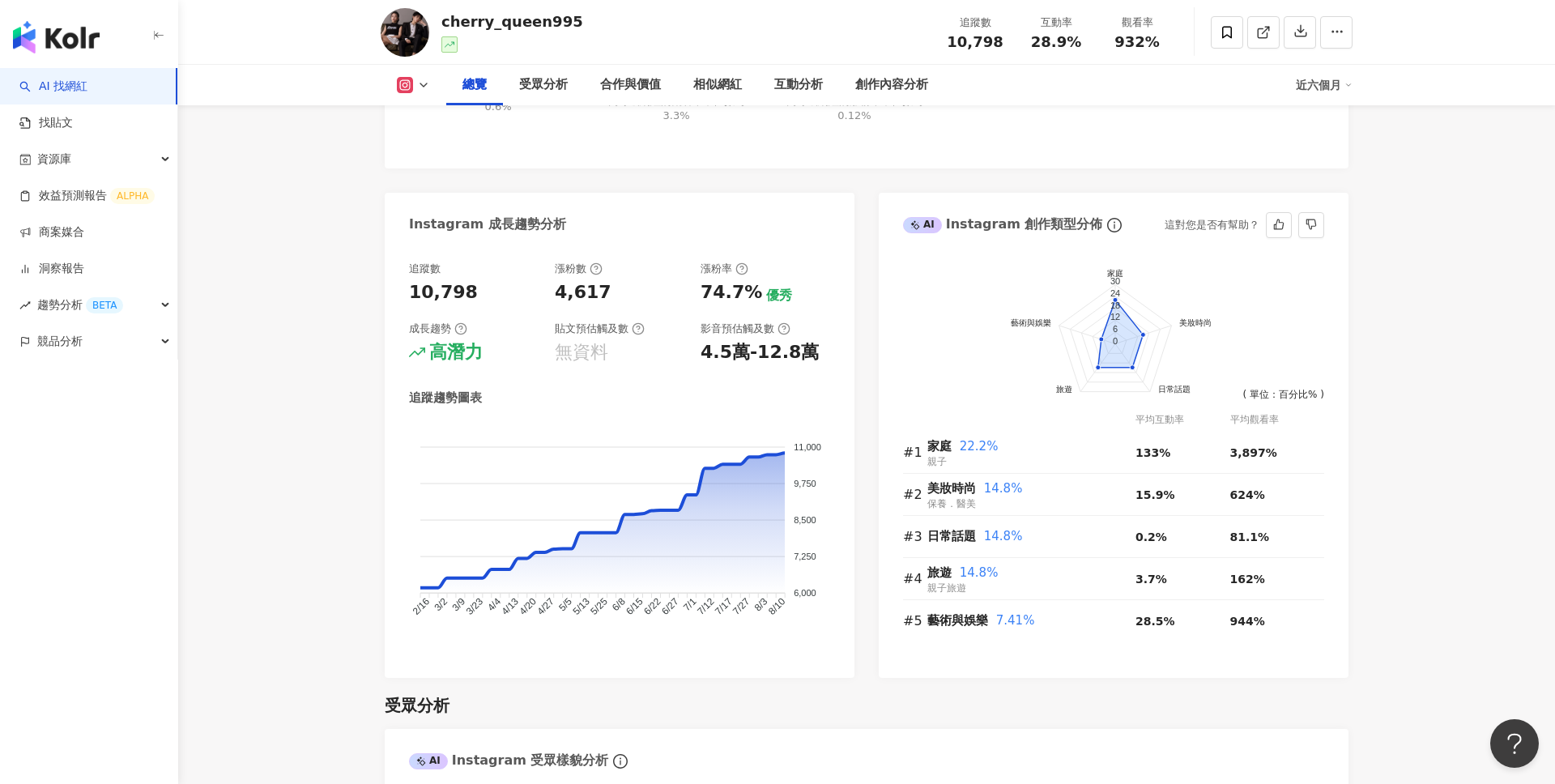
scroll to position [781, 0]
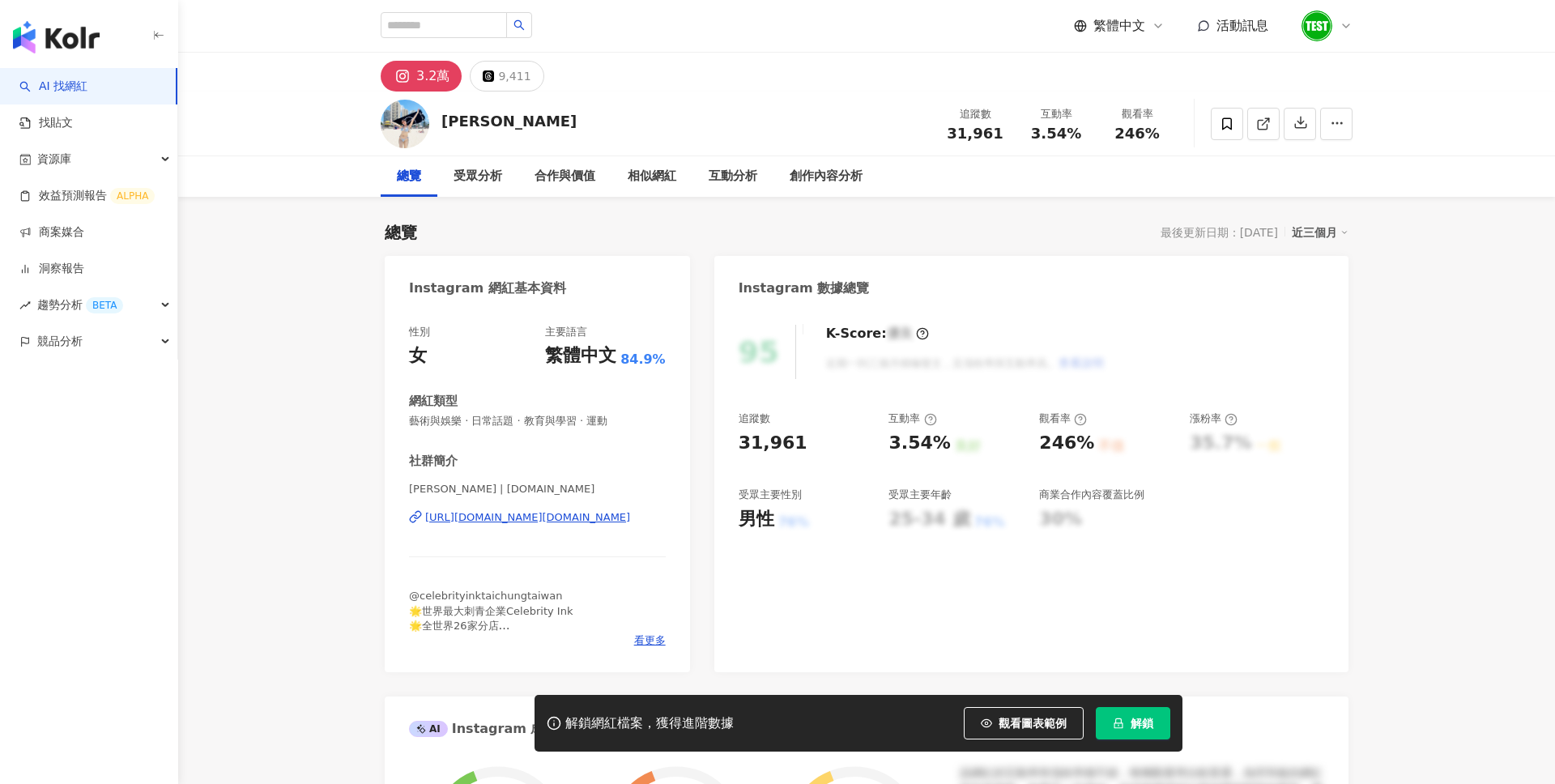
click at [1135, 718] on span "解鎖" at bounding box center [1142, 722] width 23 height 13
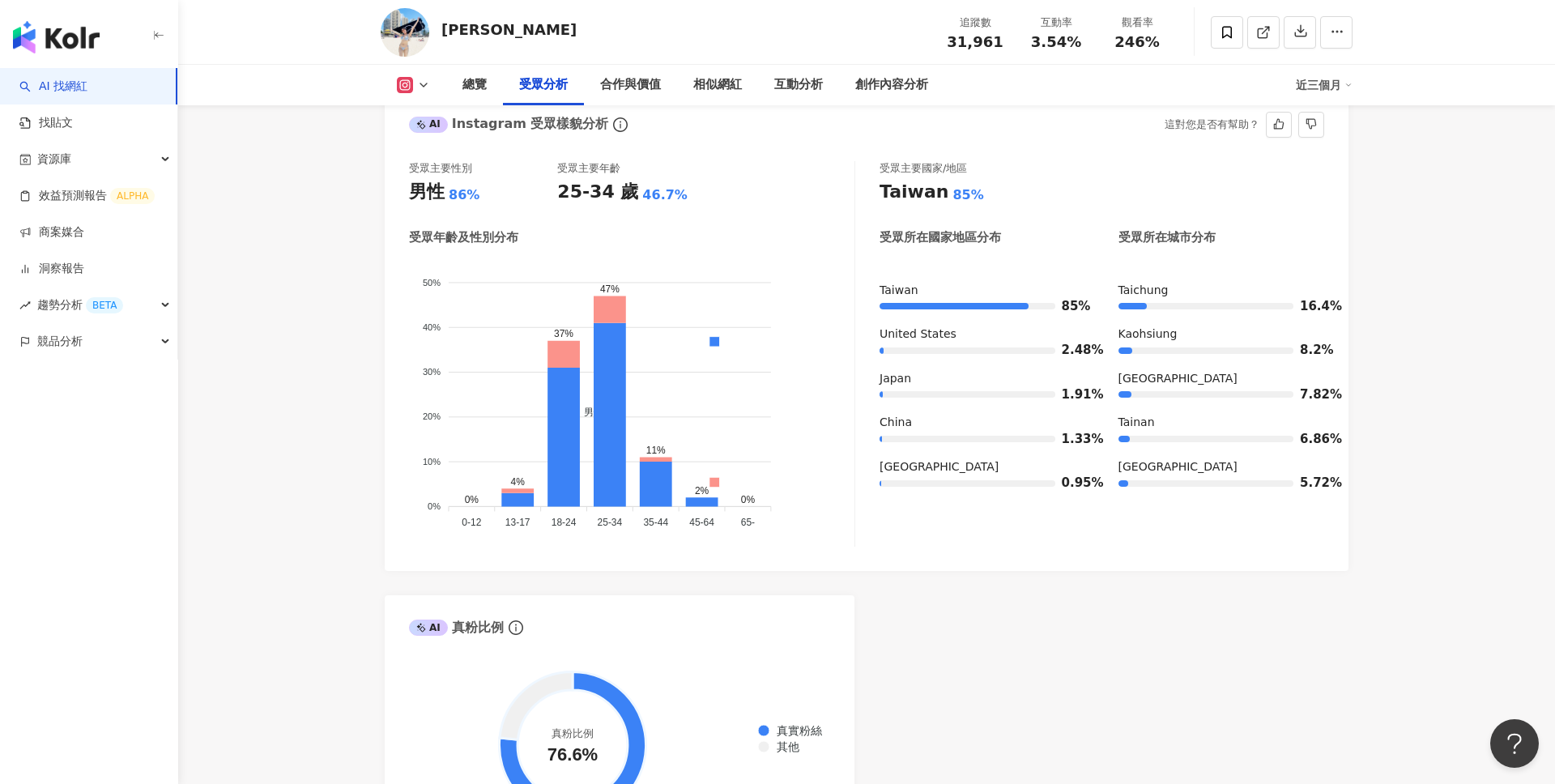
scroll to position [1425, 0]
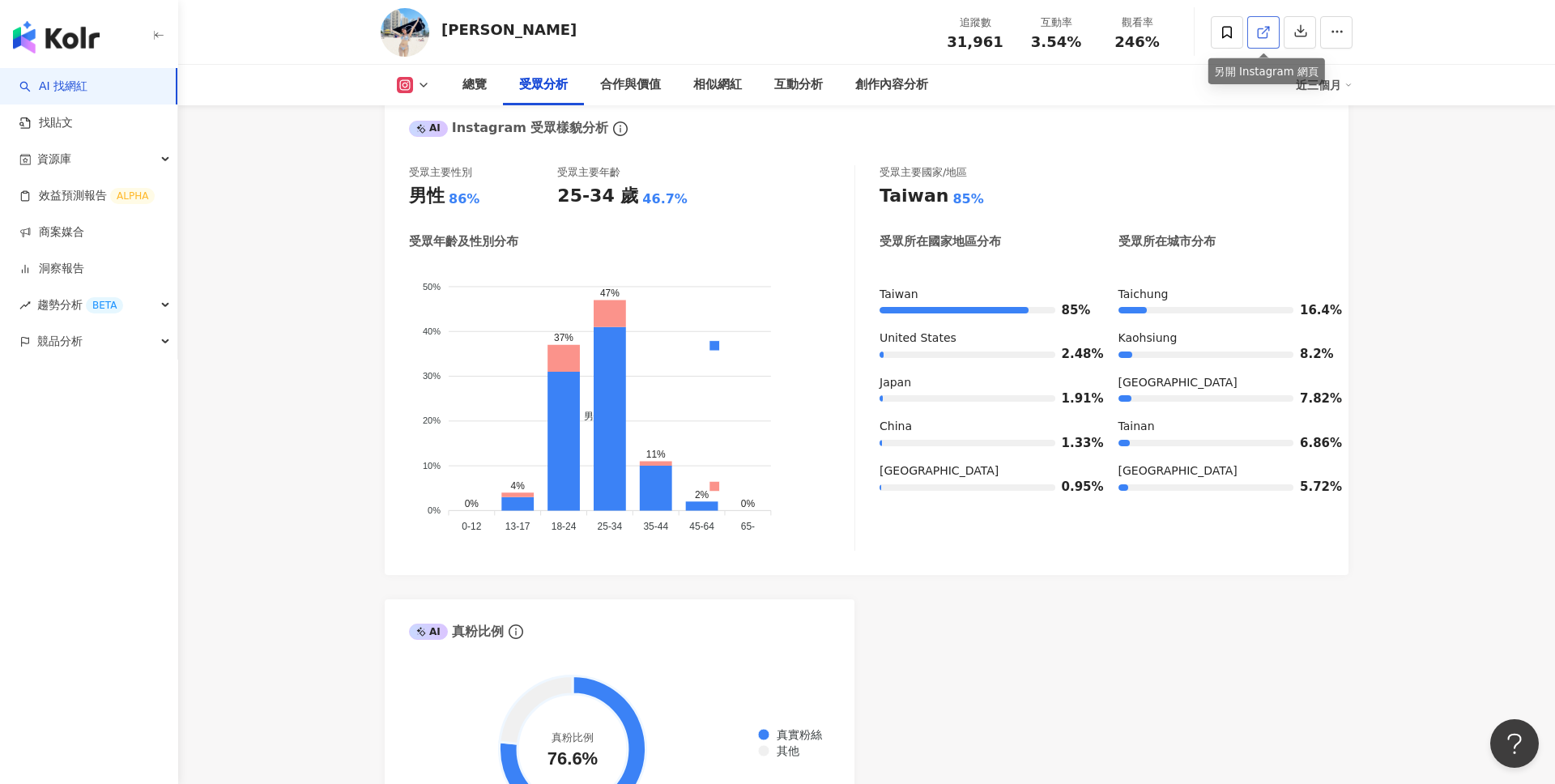
click at [1264, 23] on link at bounding box center [1264, 32] width 32 height 32
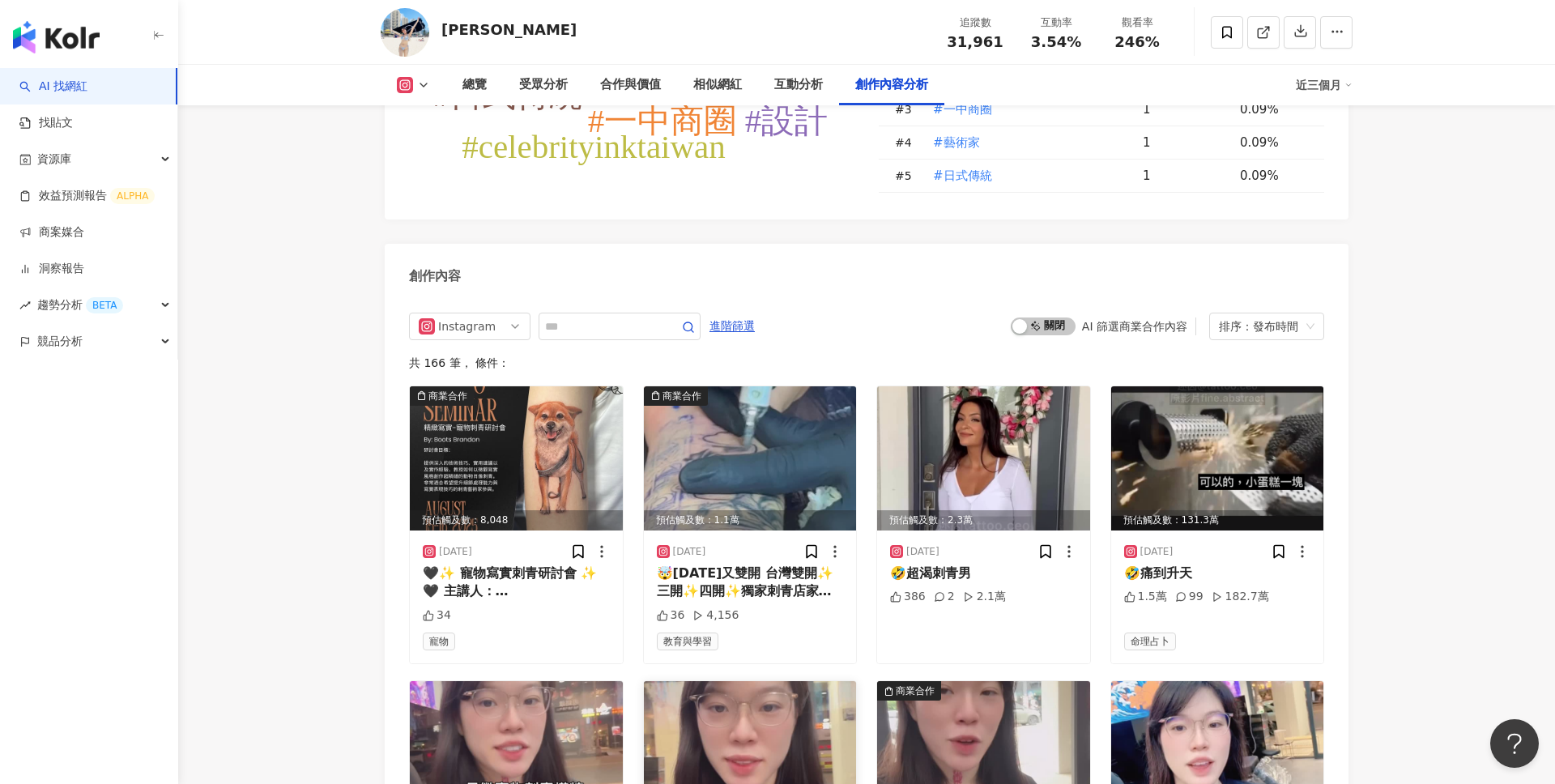
scroll to position [4762, 0]
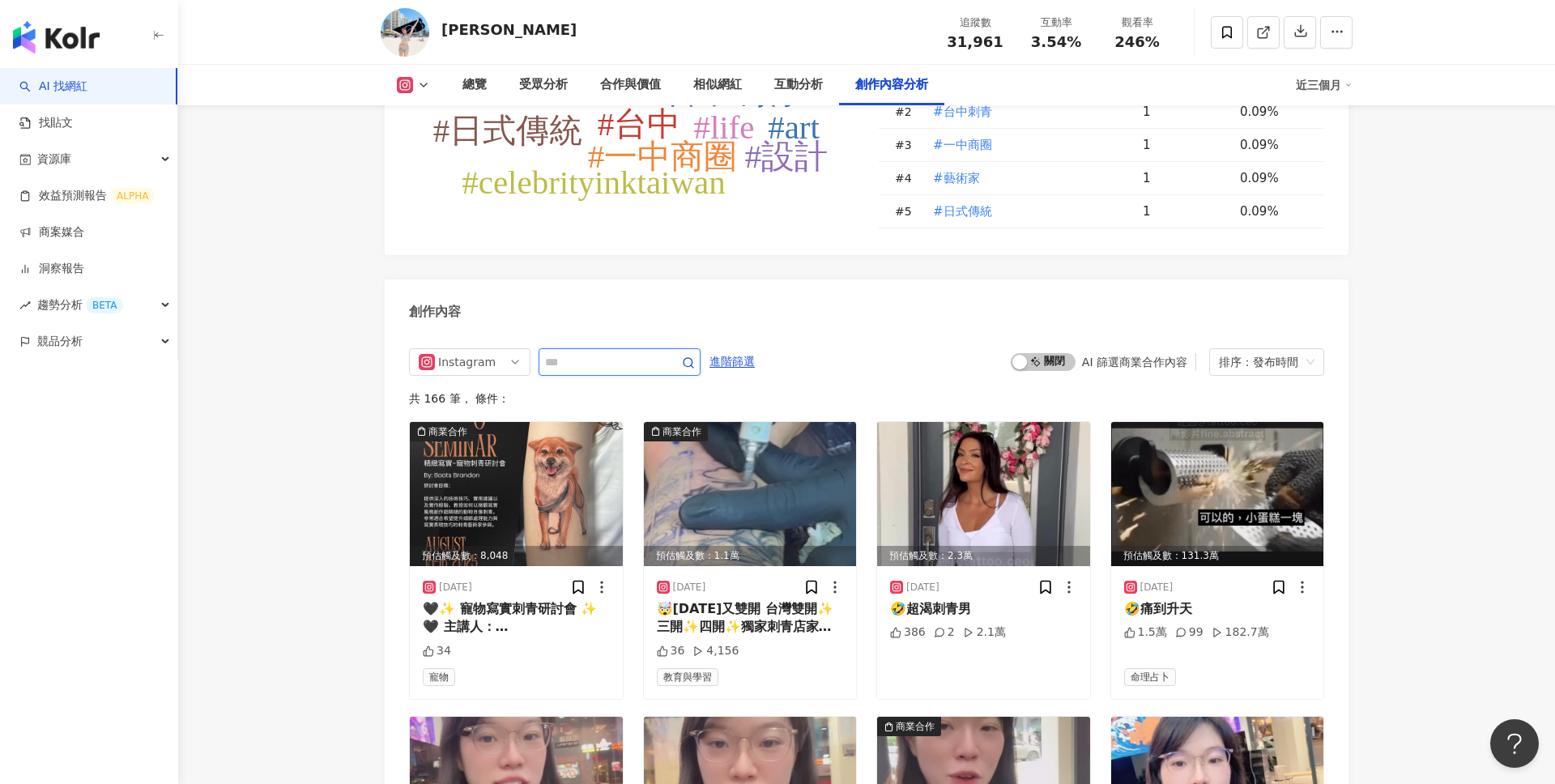
click at [594, 354] on input "text" at bounding box center [602, 362] width 113 height 19
paste input "***"
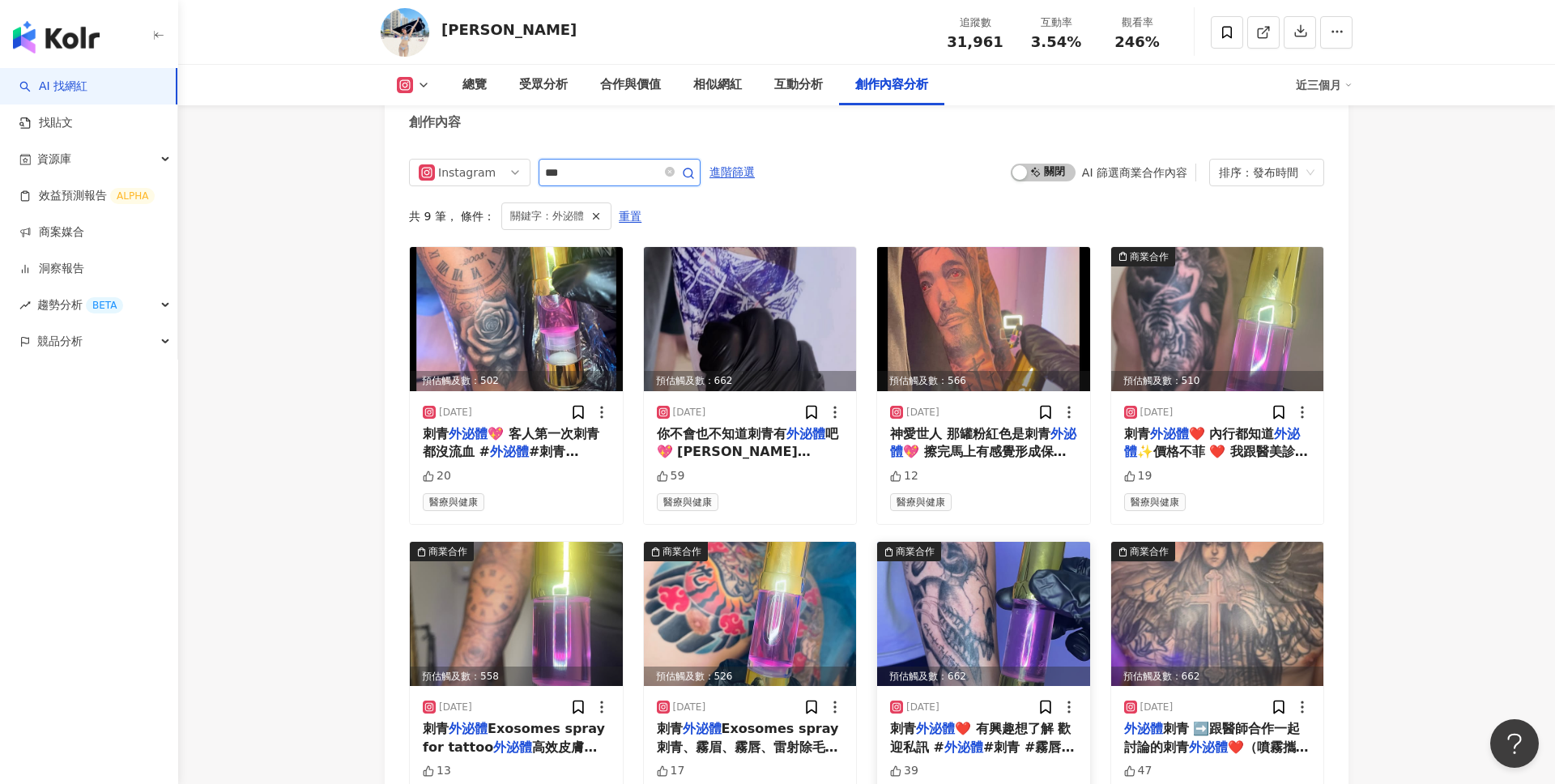
scroll to position [4941, 0]
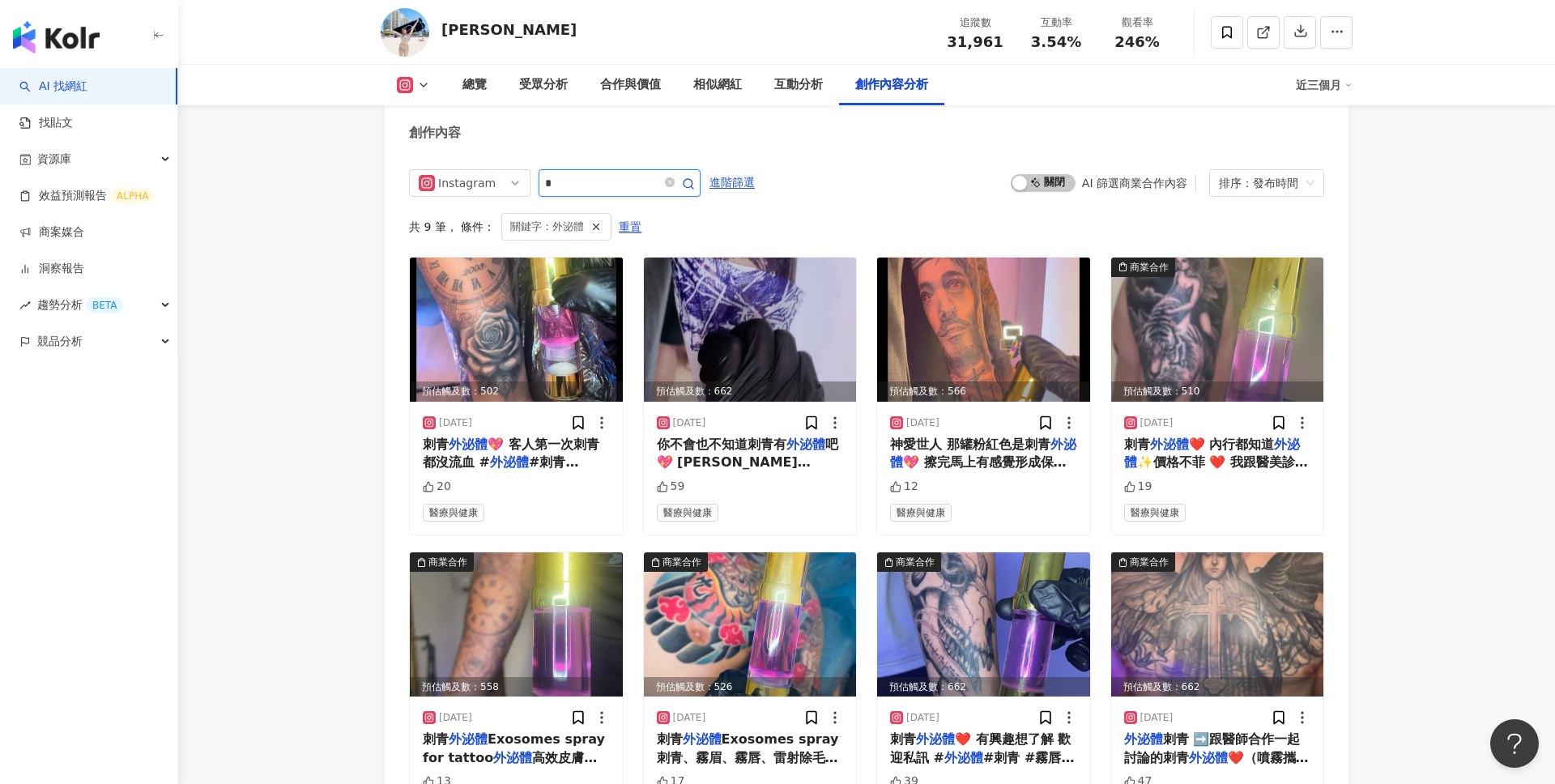
type input "*"
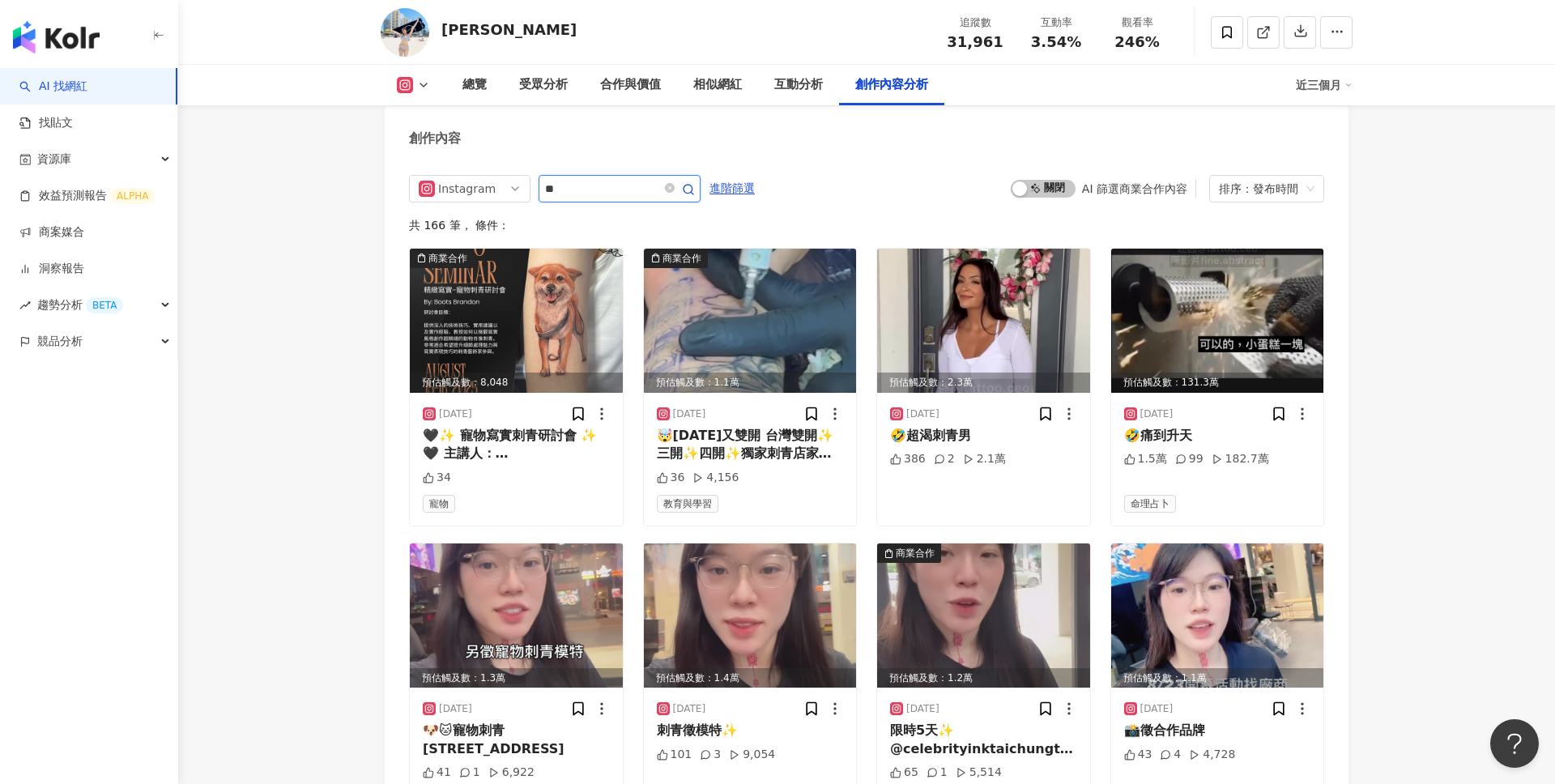
type input "*"
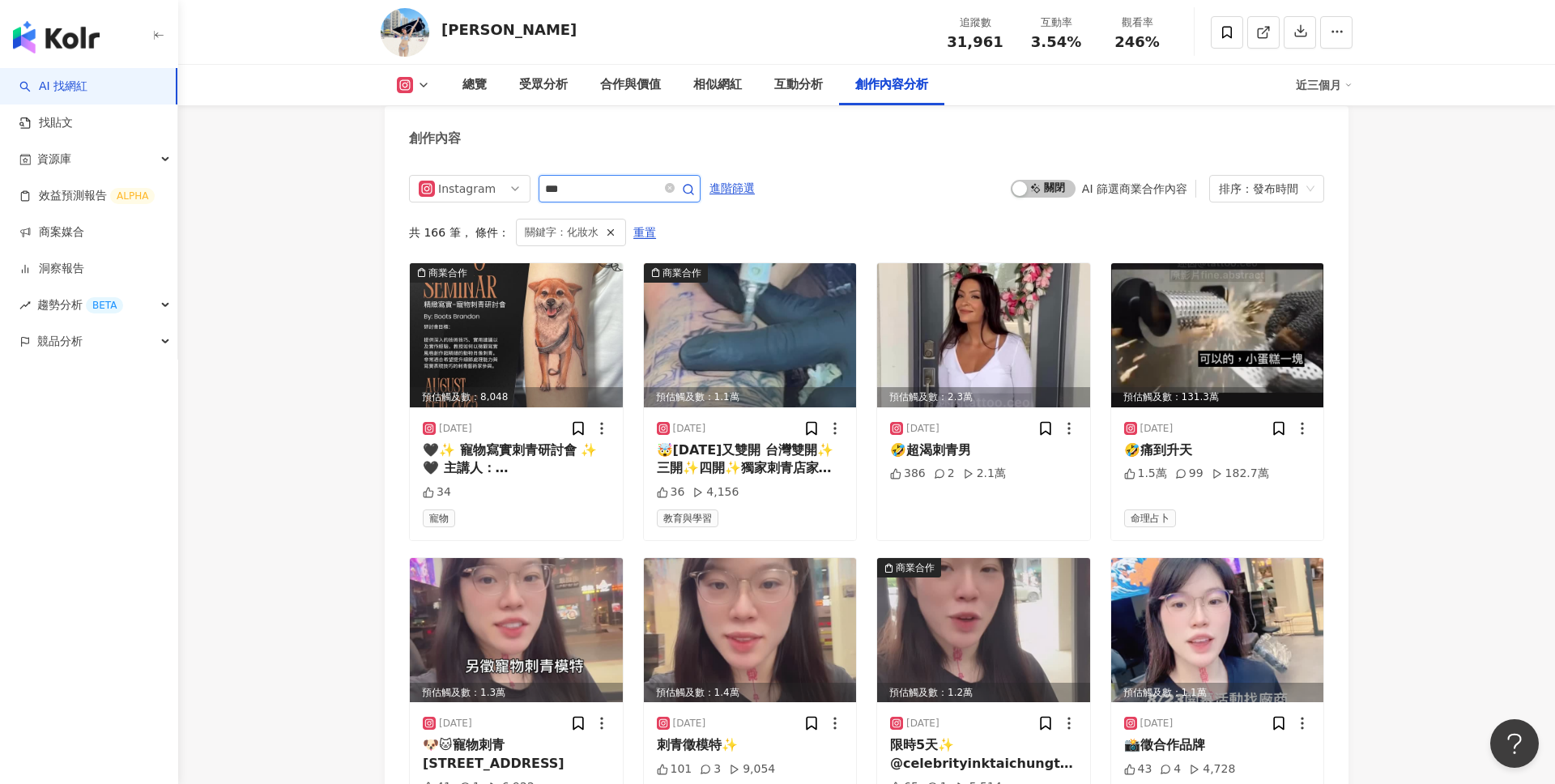
scroll to position [4729, 0]
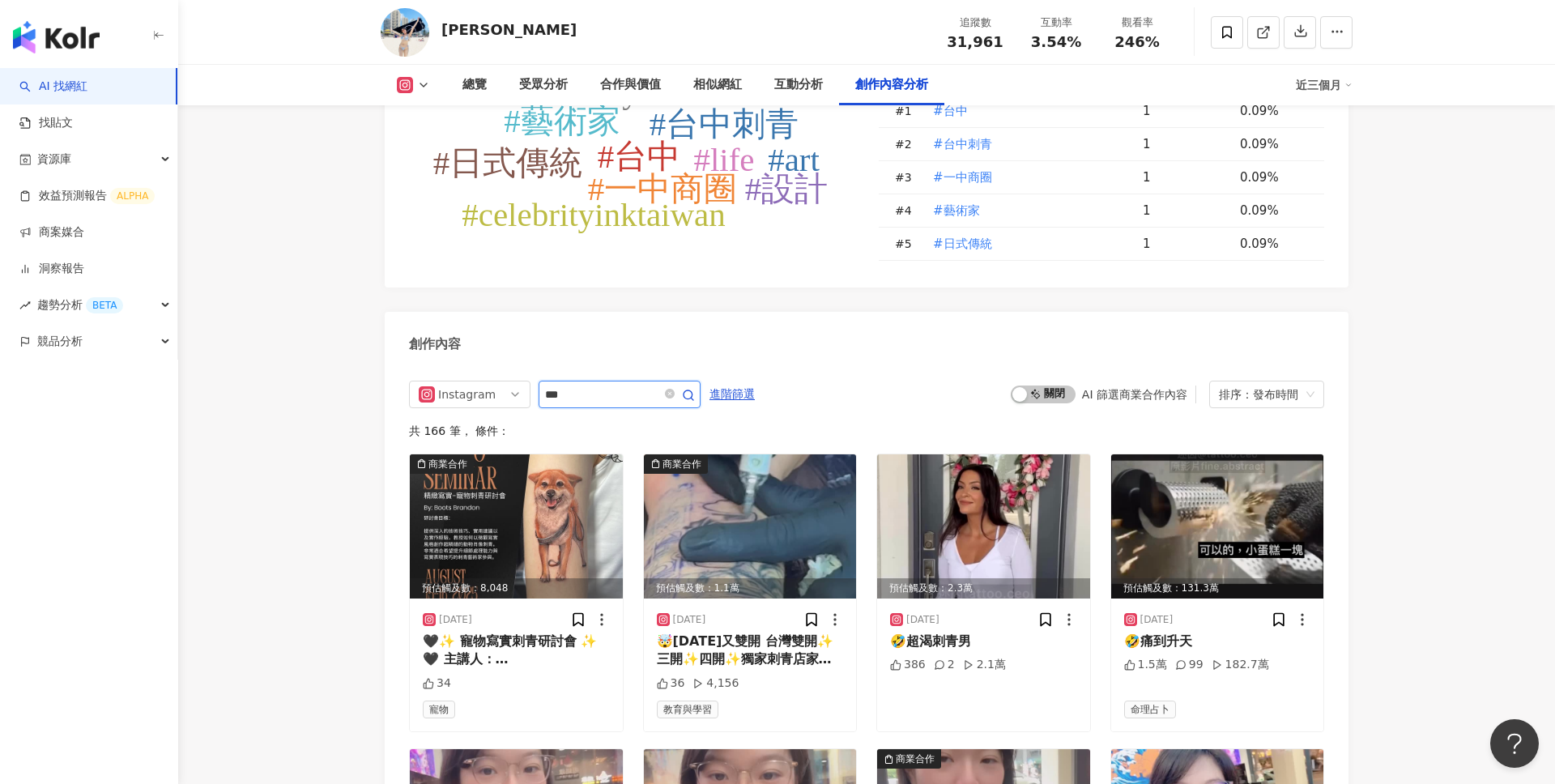
scroll to position [4935, 0]
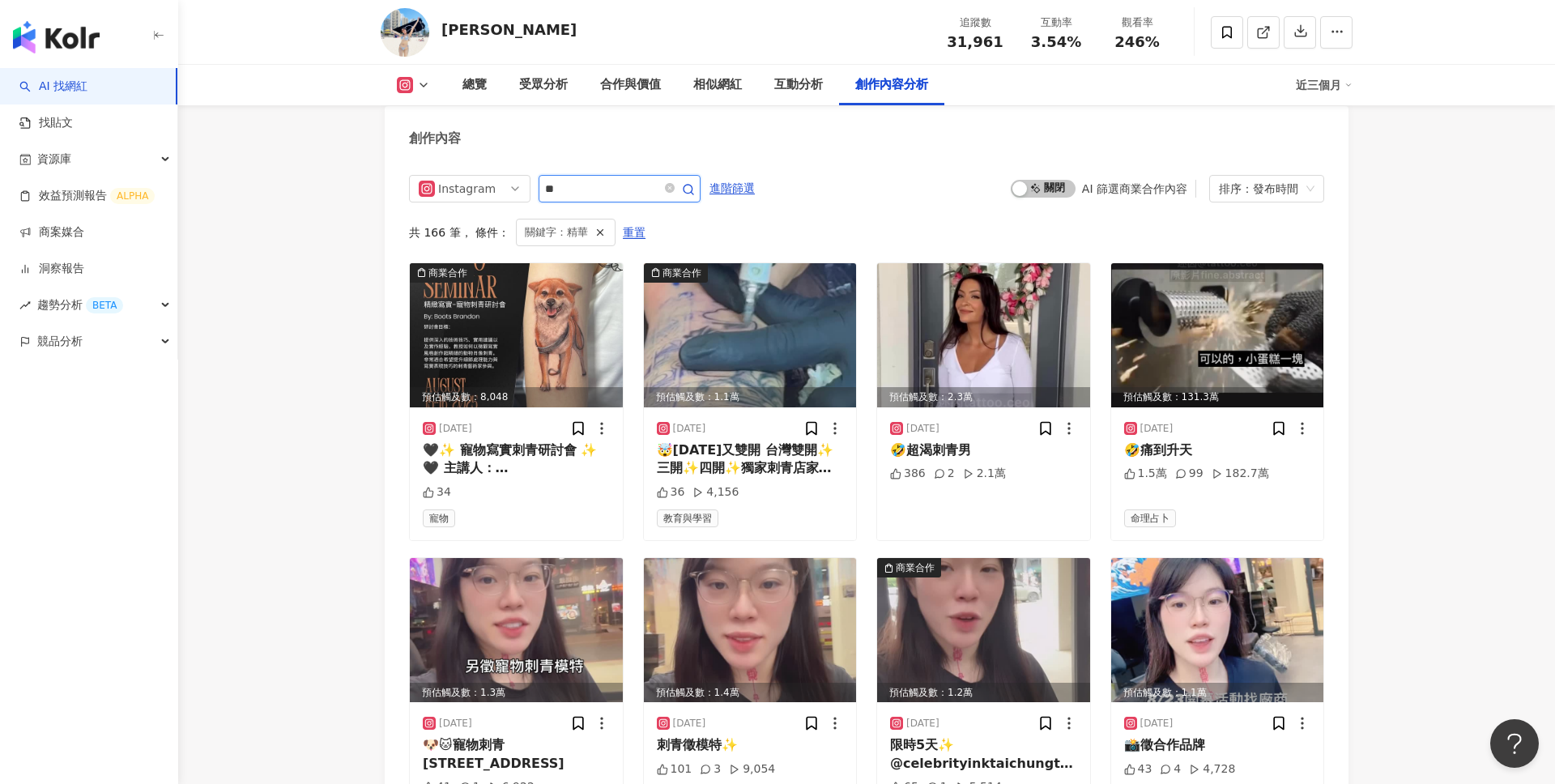
scroll to position [4729, 0]
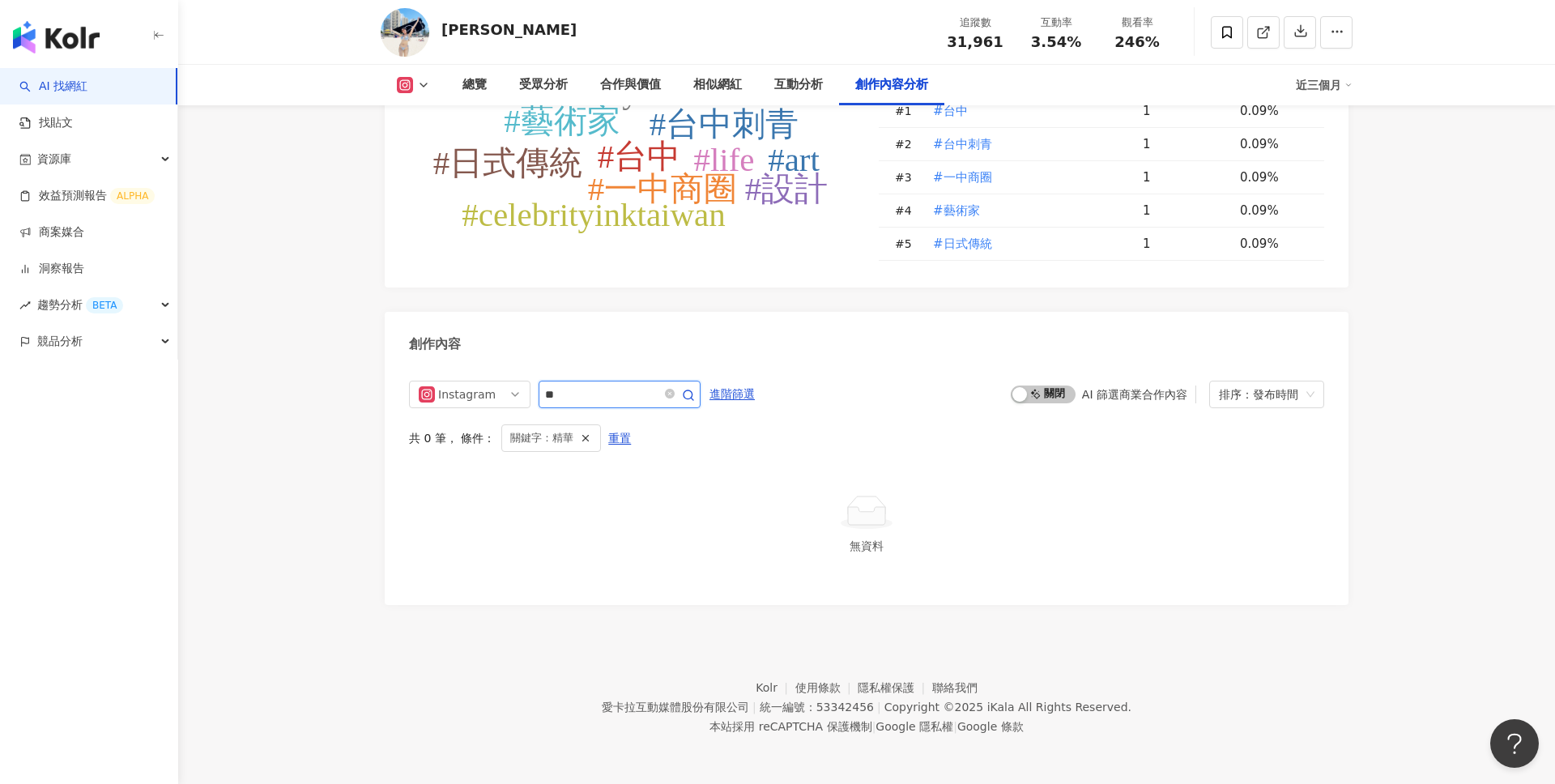
drag, startPoint x: 601, startPoint y: 398, endPoint x: 534, endPoint y: 398, distance: 67.0
click at [534, 398] on div "Instagram **" at bounding box center [555, 394] width 291 height 28
type input "**"
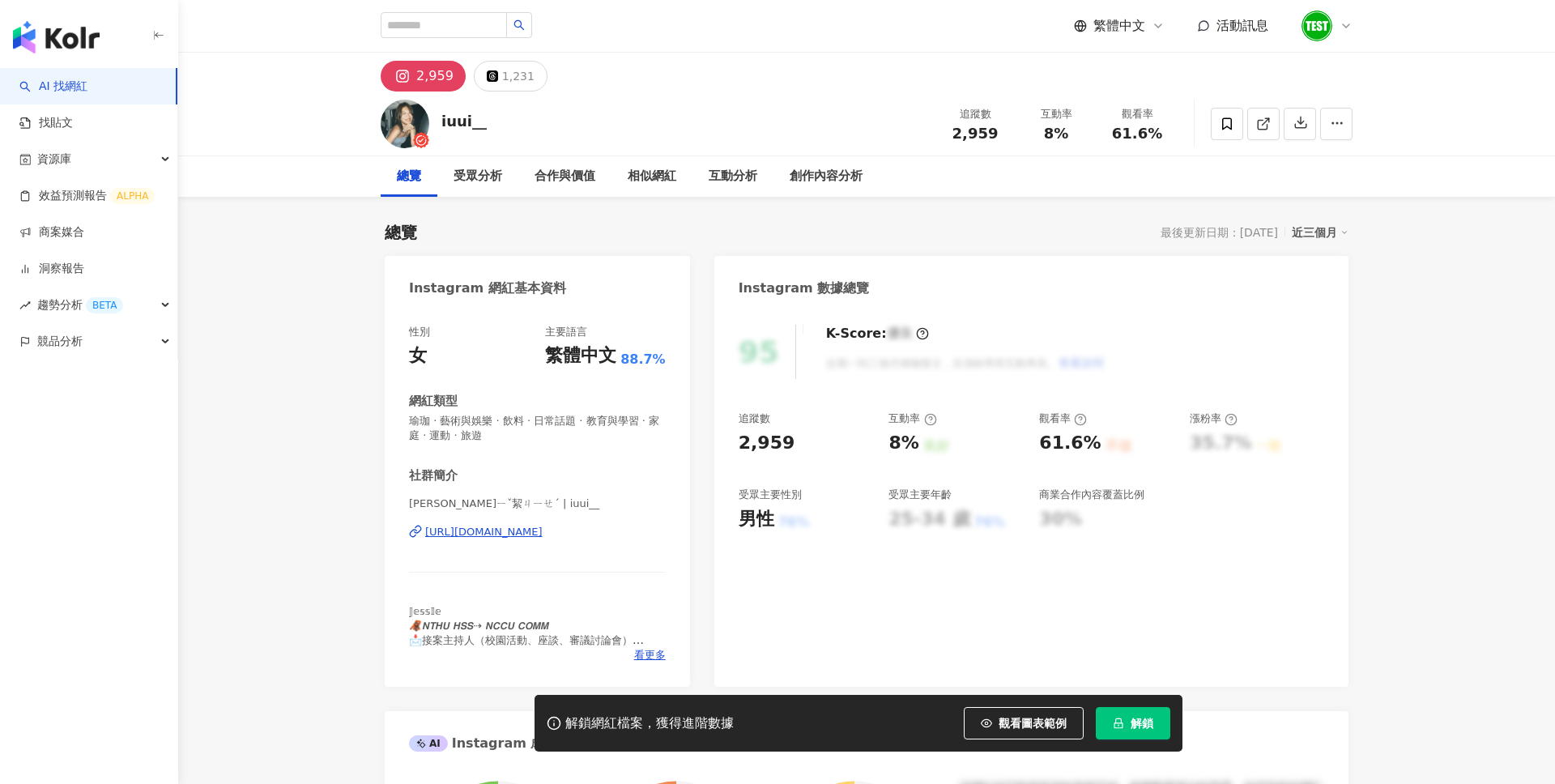
click at [1130, 720] on button "解鎖" at bounding box center [1133, 723] width 75 height 32
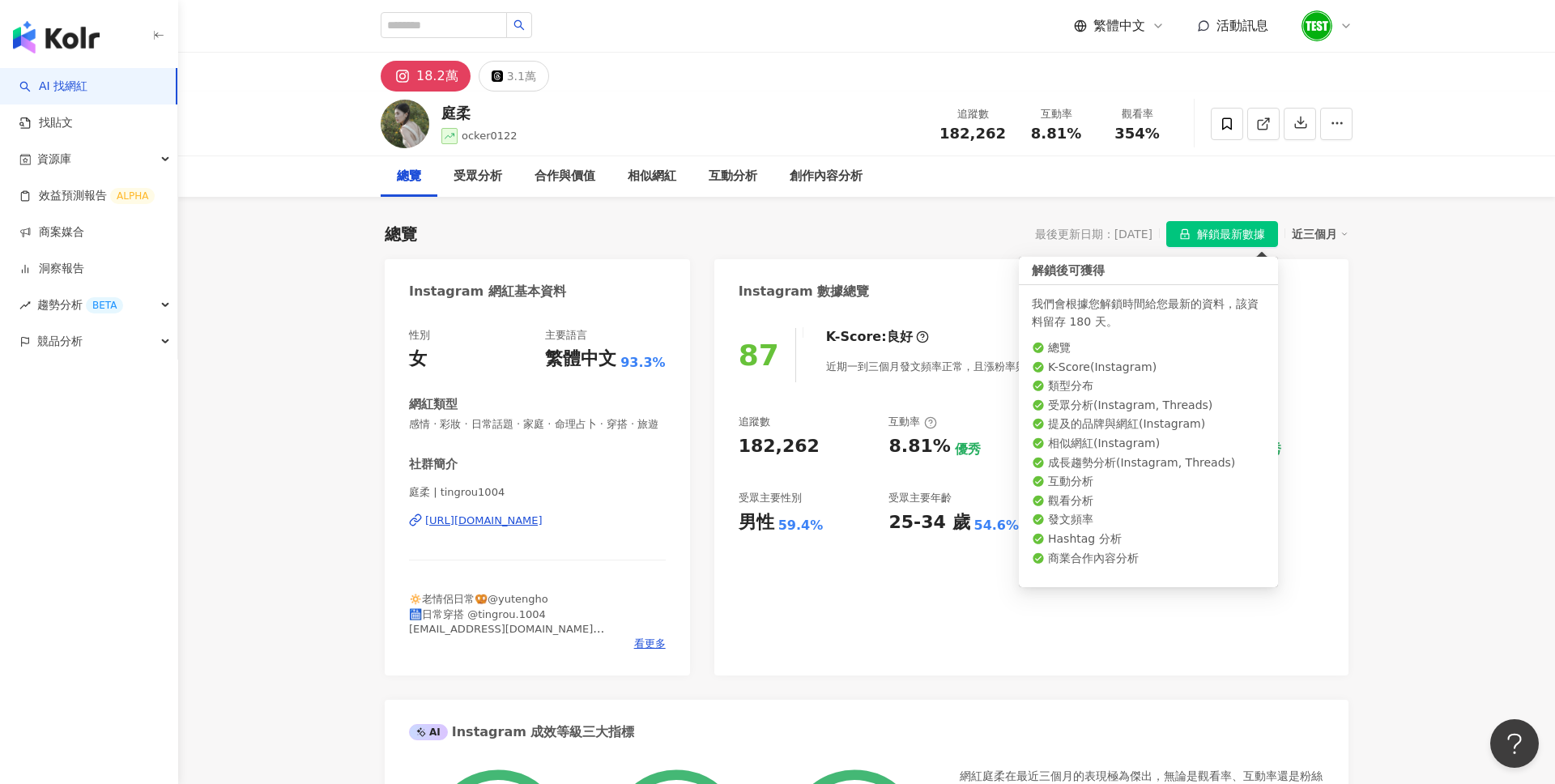
click at [1228, 240] on span "解鎖最新數據" at bounding box center [1231, 235] width 68 height 26
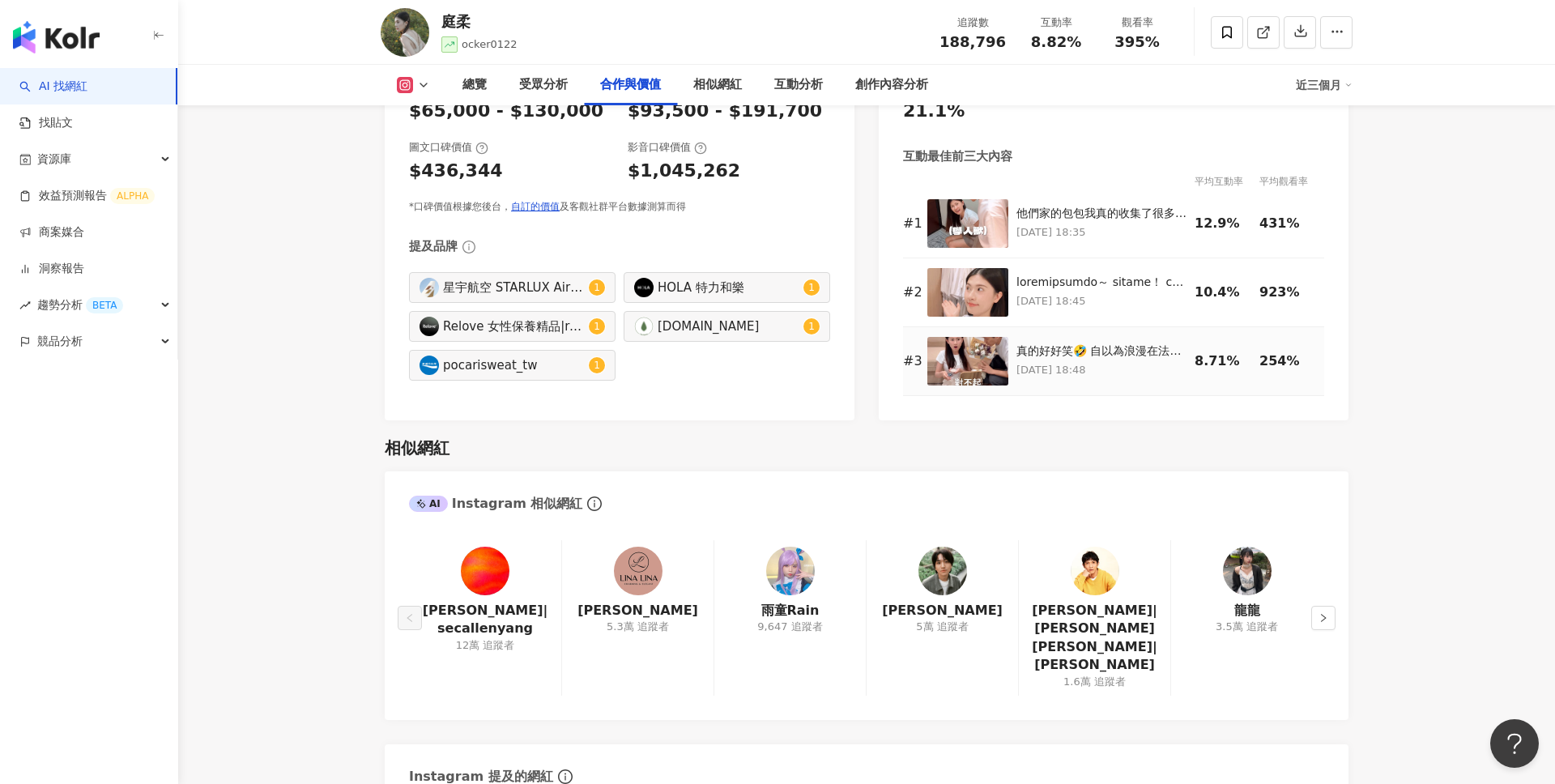
scroll to position [2343, 0]
click at [129, 341] on div "競品分析" at bounding box center [88, 341] width 177 height 36
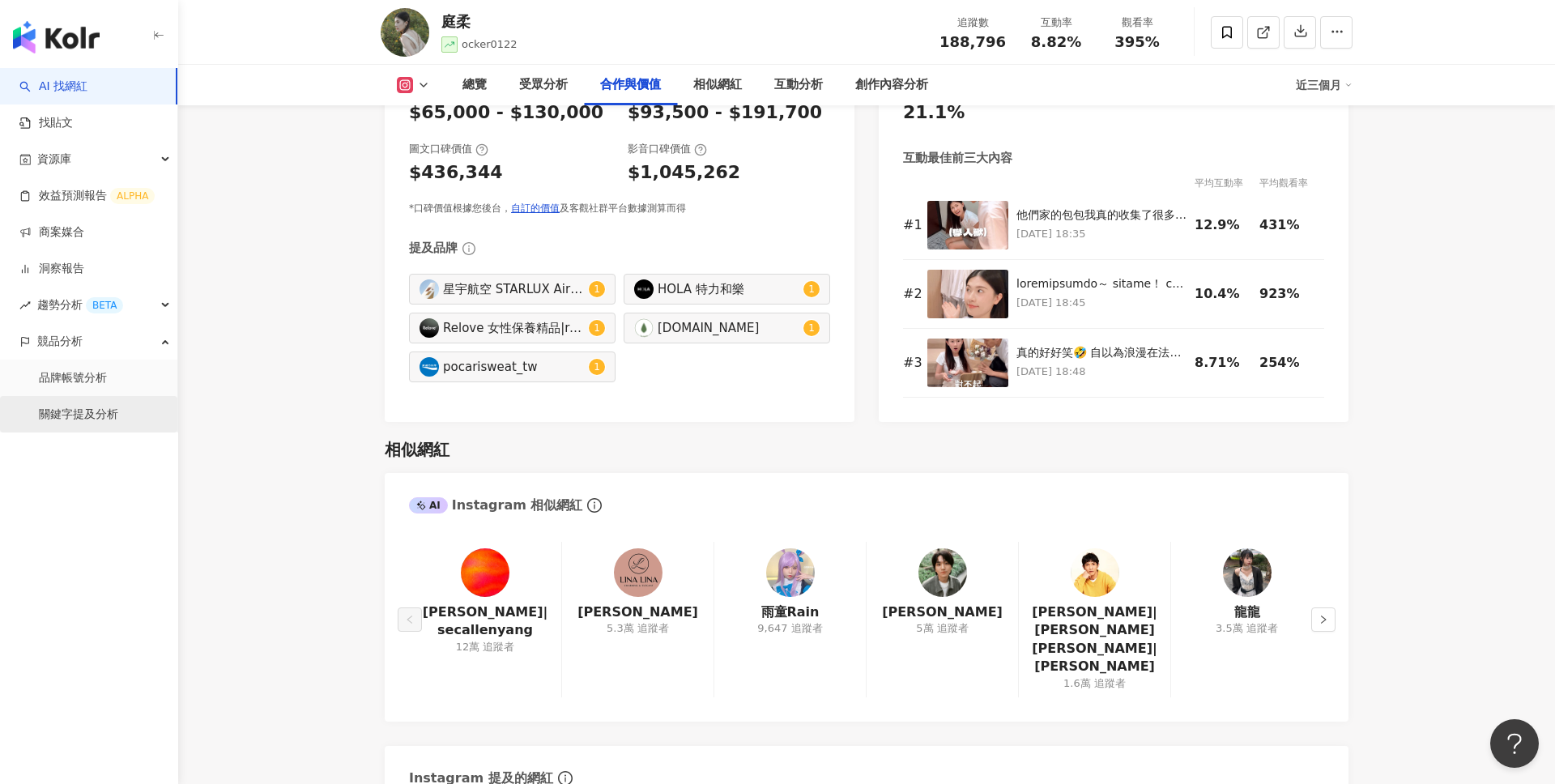
click at [89, 411] on link "關鍵字提及分析" at bounding box center [79, 414] width 80 height 16
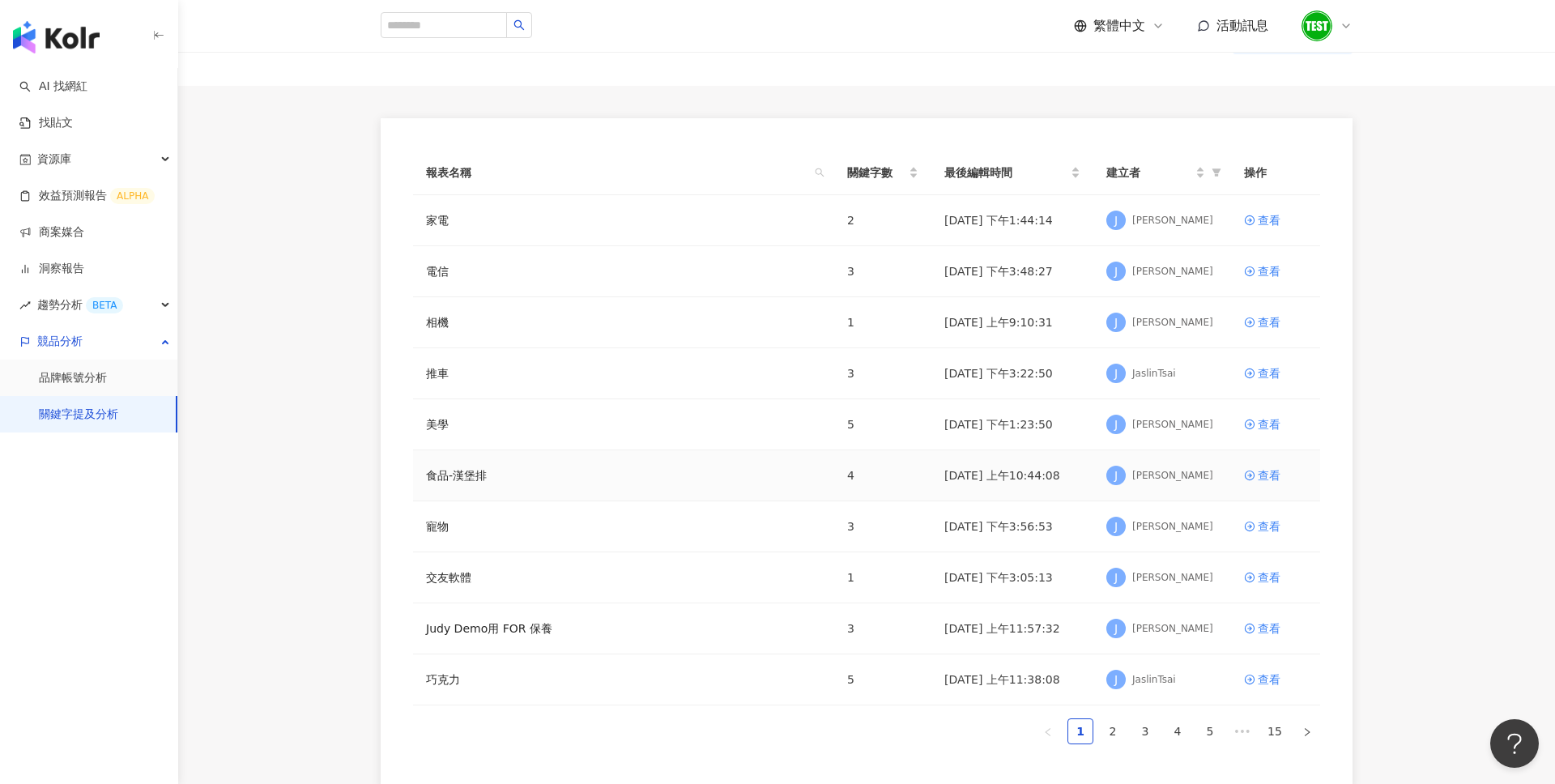
scroll to position [82, 0]
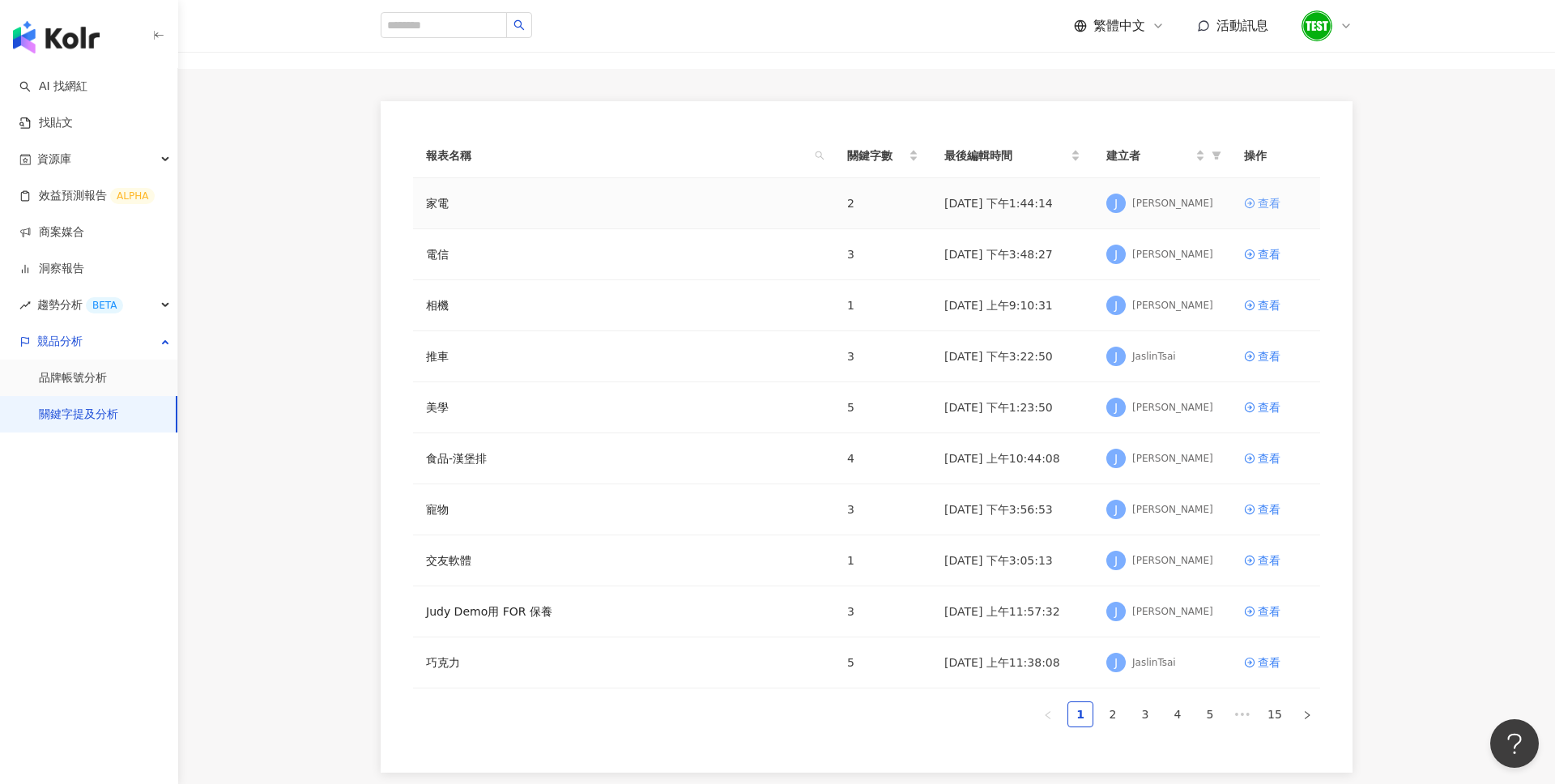
click at [1267, 211] on div "查看" at bounding box center [1269, 202] width 23 height 18
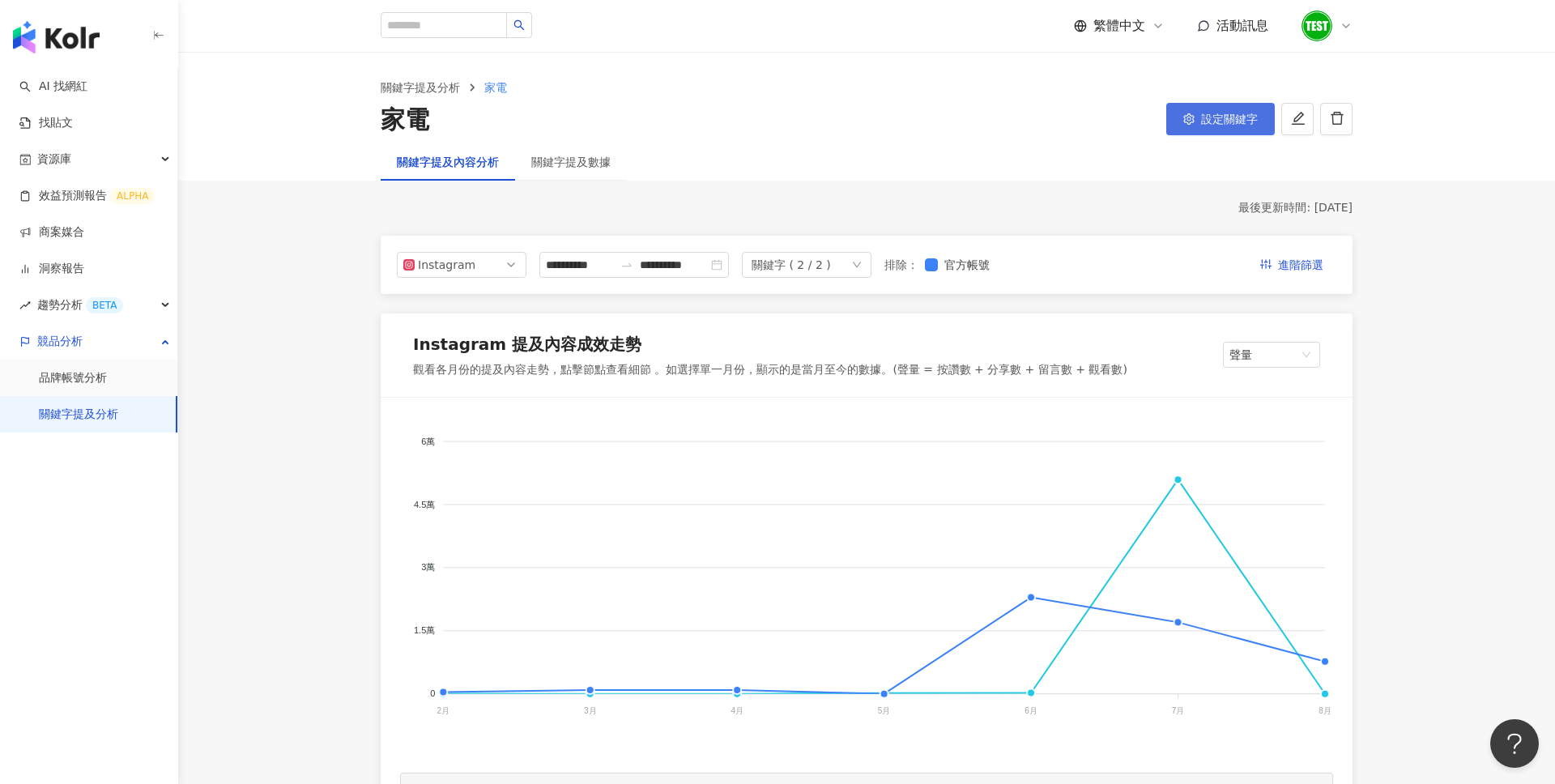
click at [1217, 121] on span "設定關鍵字" at bounding box center [1229, 119] width 57 height 13
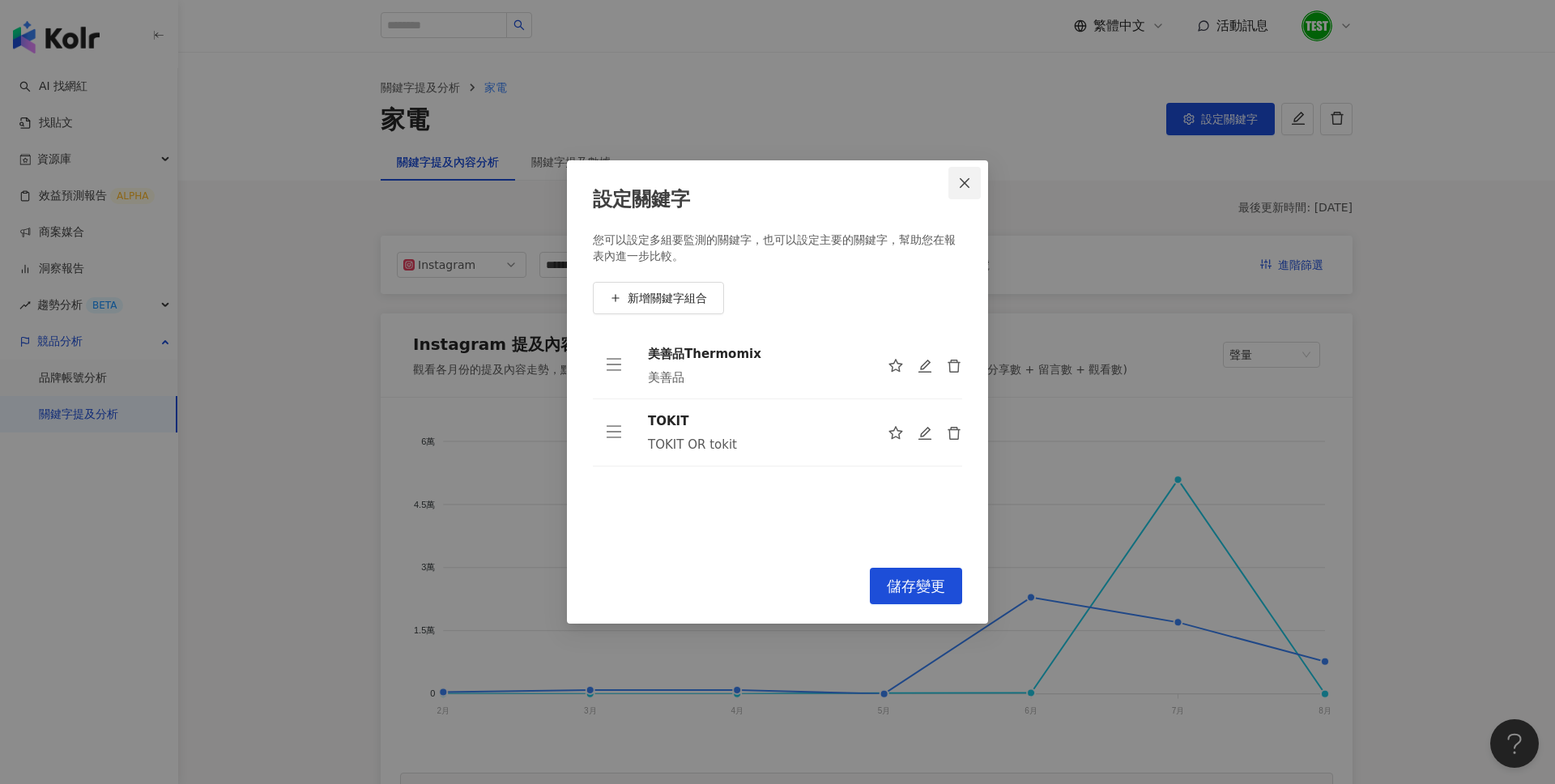
click at [968, 193] on button "Close" at bounding box center [965, 183] width 32 height 32
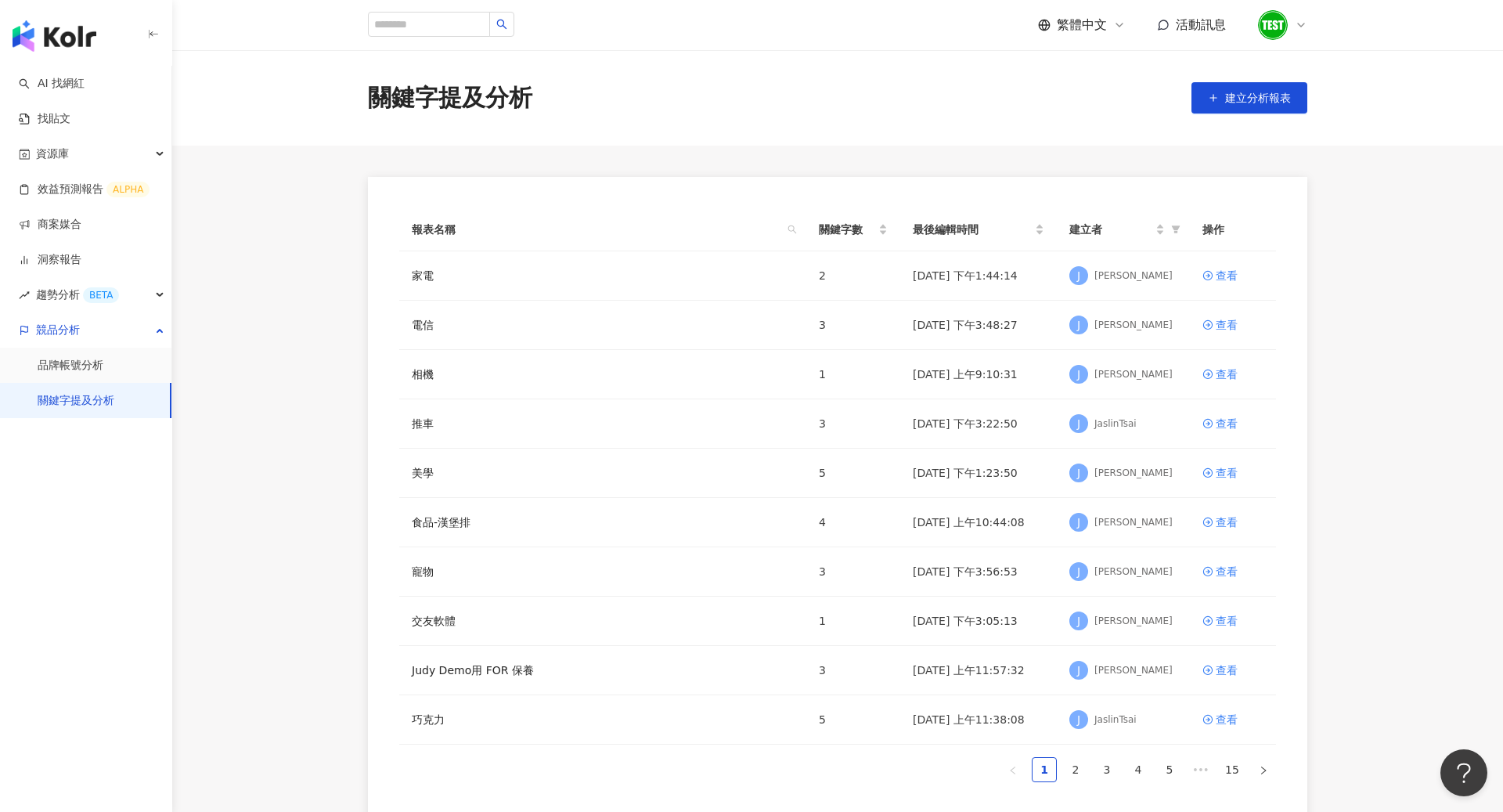
click at [1298, 26] on icon at bounding box center [1301, 25] width 12 height 12
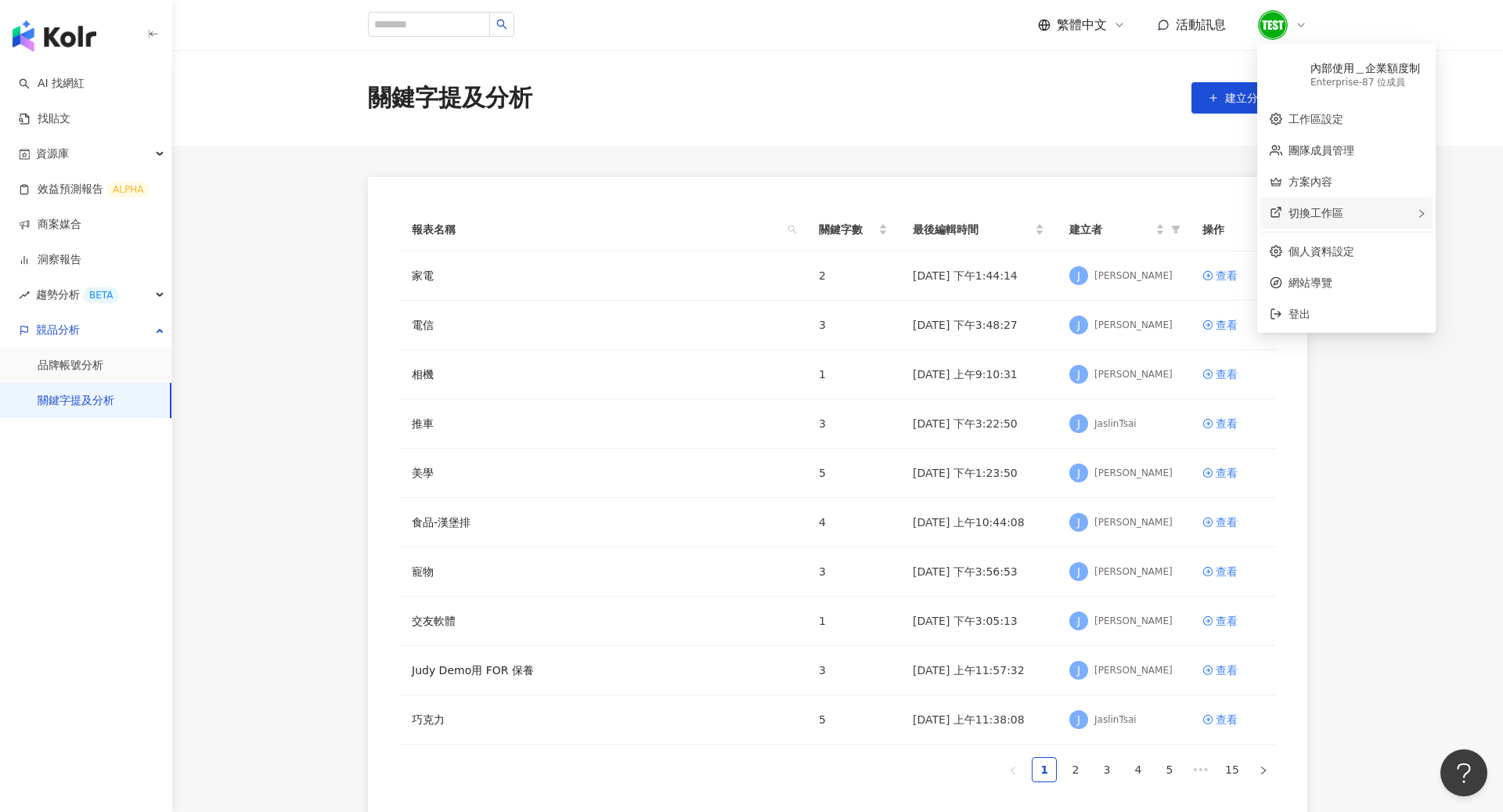
click at [1310, 217] on span "切換工作區" at bounding box center [1316, 212] width 55 height 12
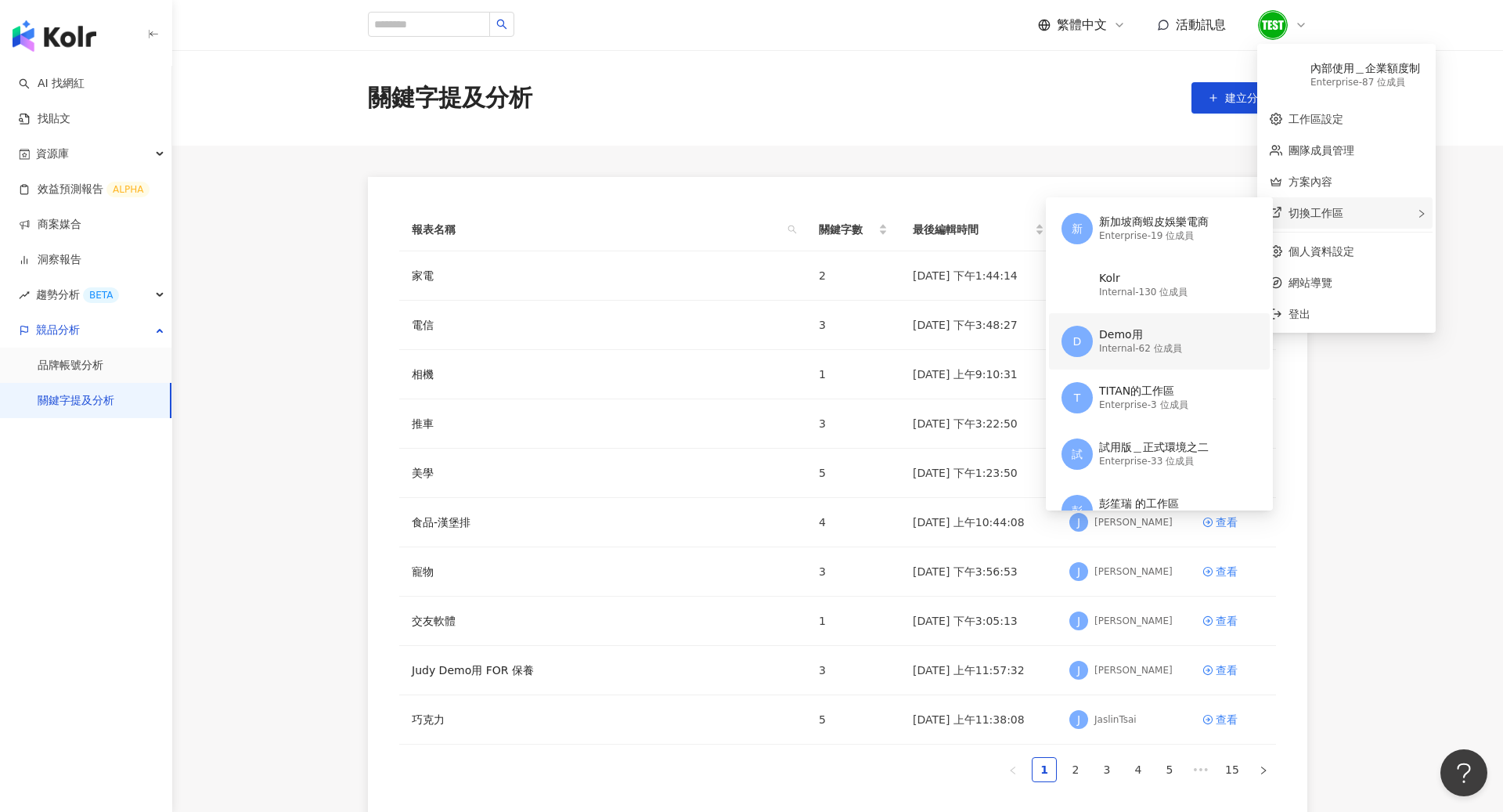
scroll to position [45, 0]
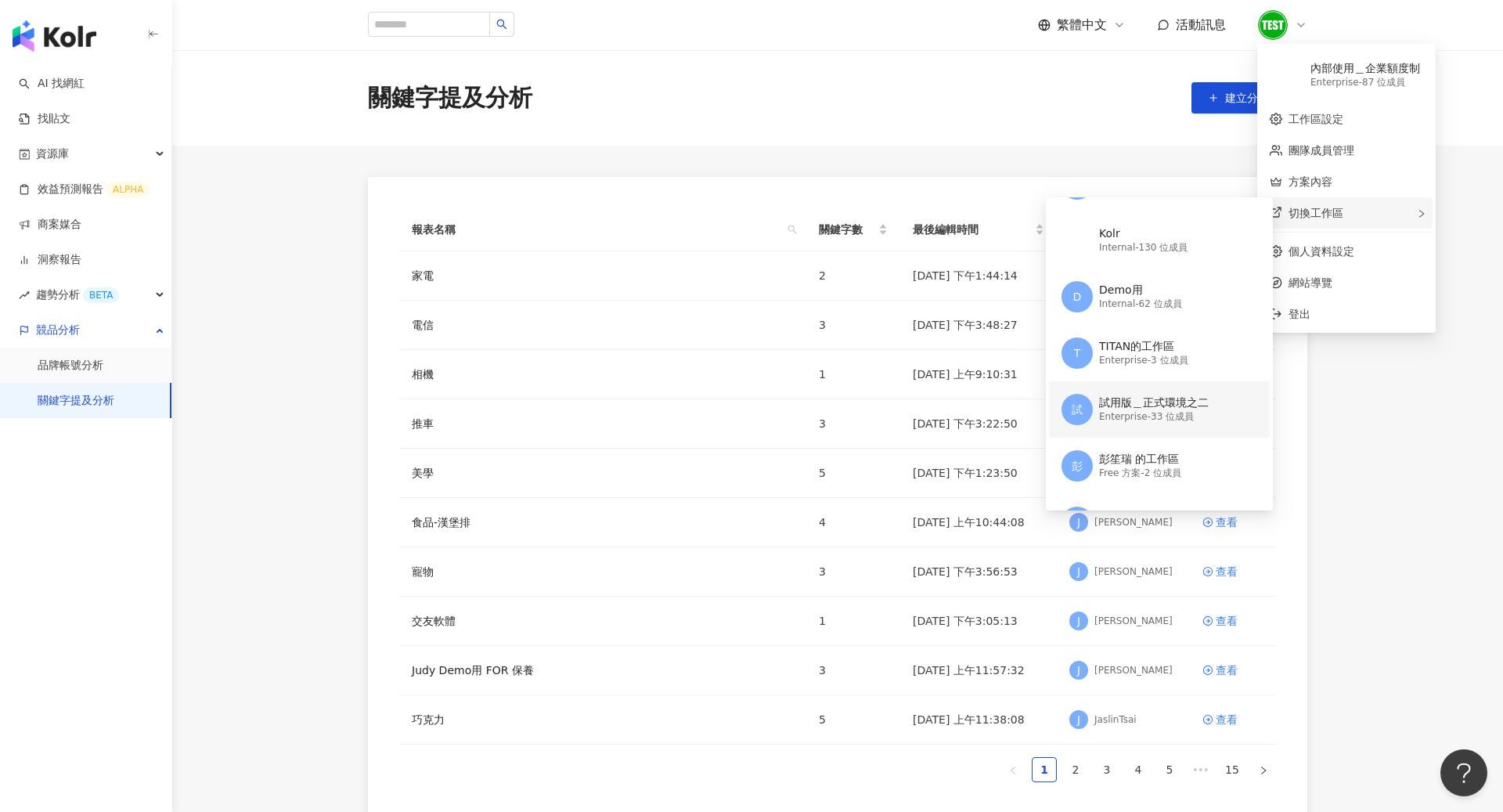
click at [1155, 405] on div "試用版＿正式環境之二" at bounding box center [1154, 403] width 110 height 16
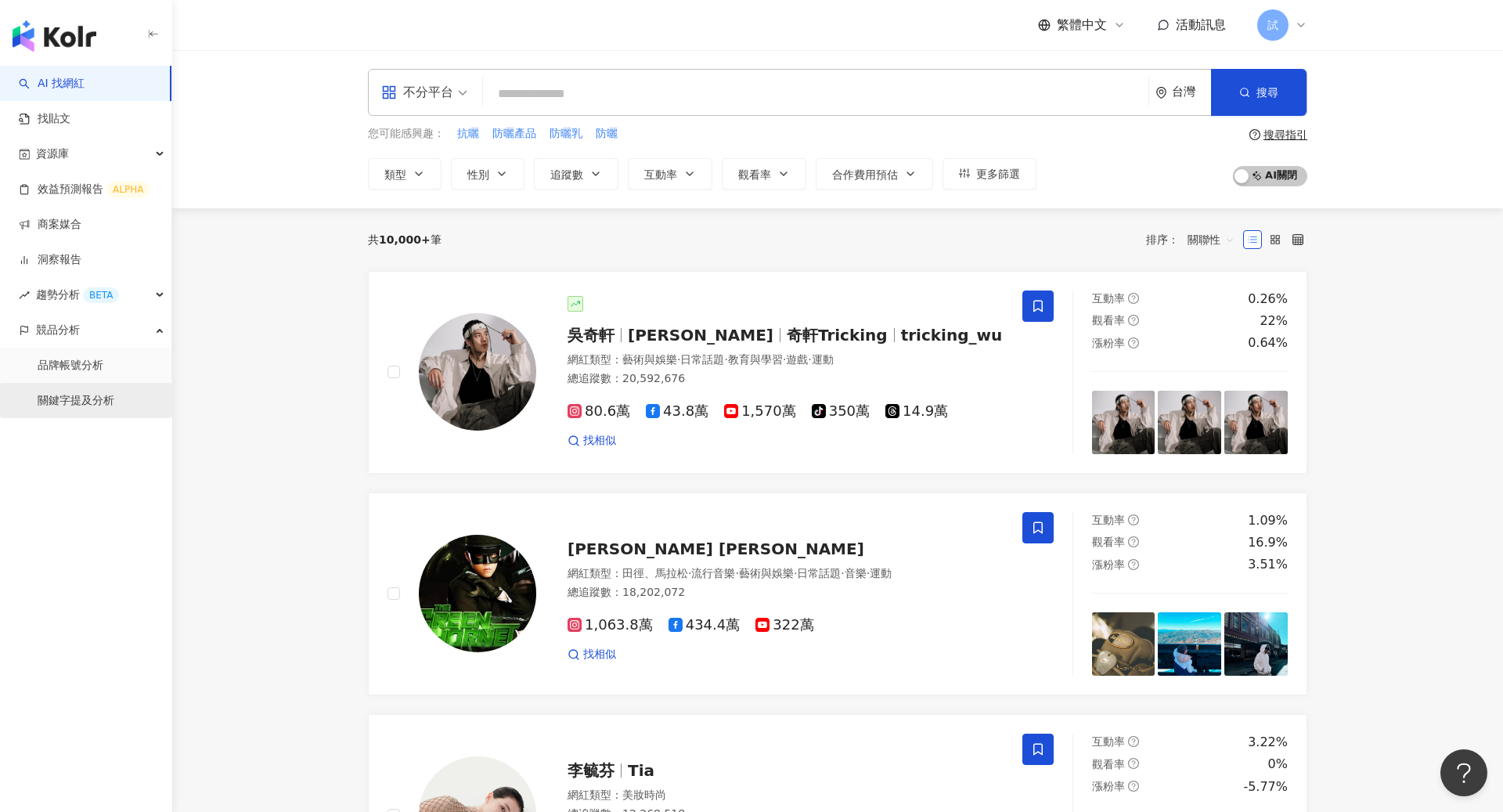
click at [106, 408] on link "關鍵字提及分析" at bounding box center [76, 400] width 77 height 16
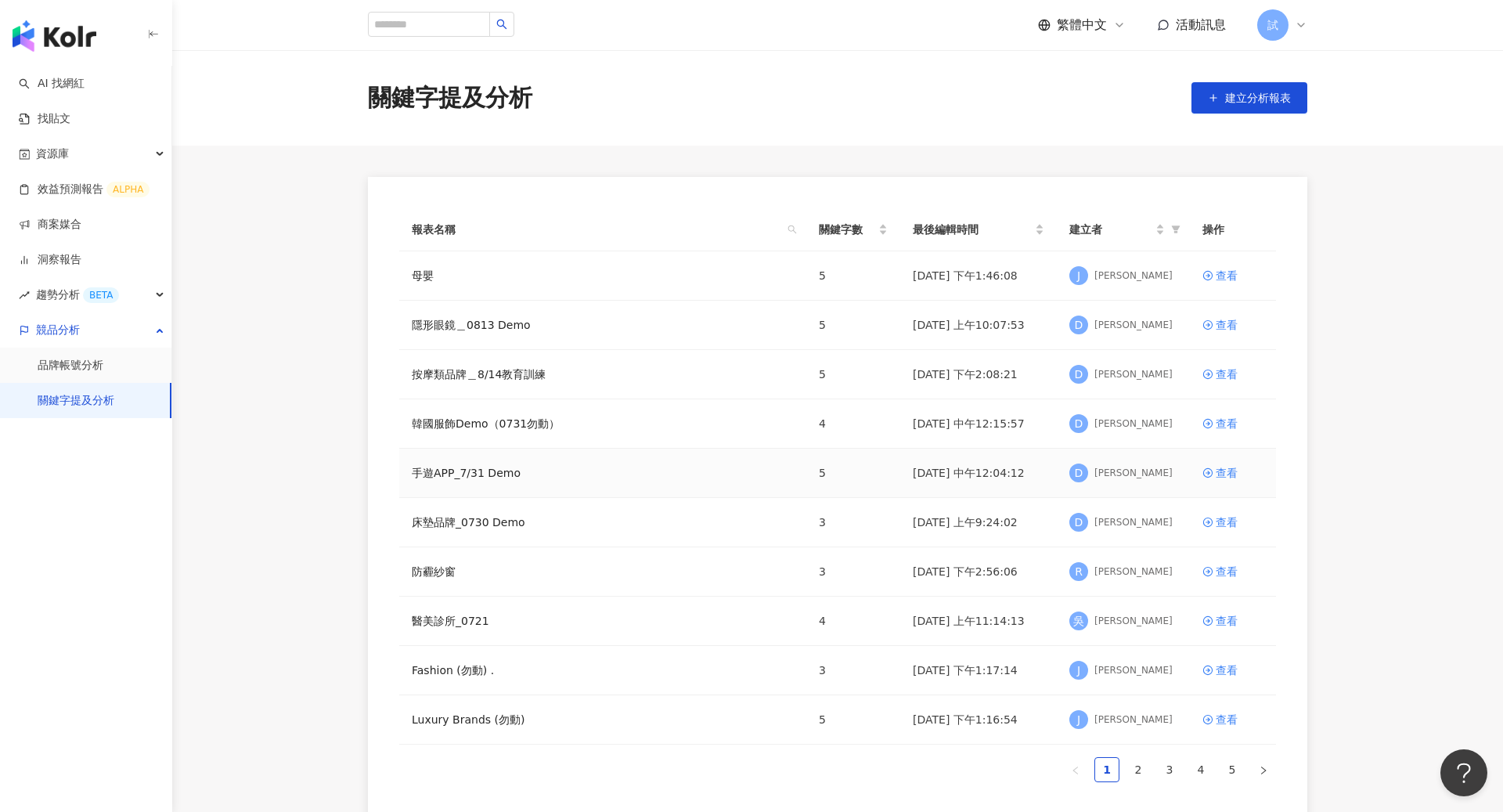
scroll to position [27, 0]
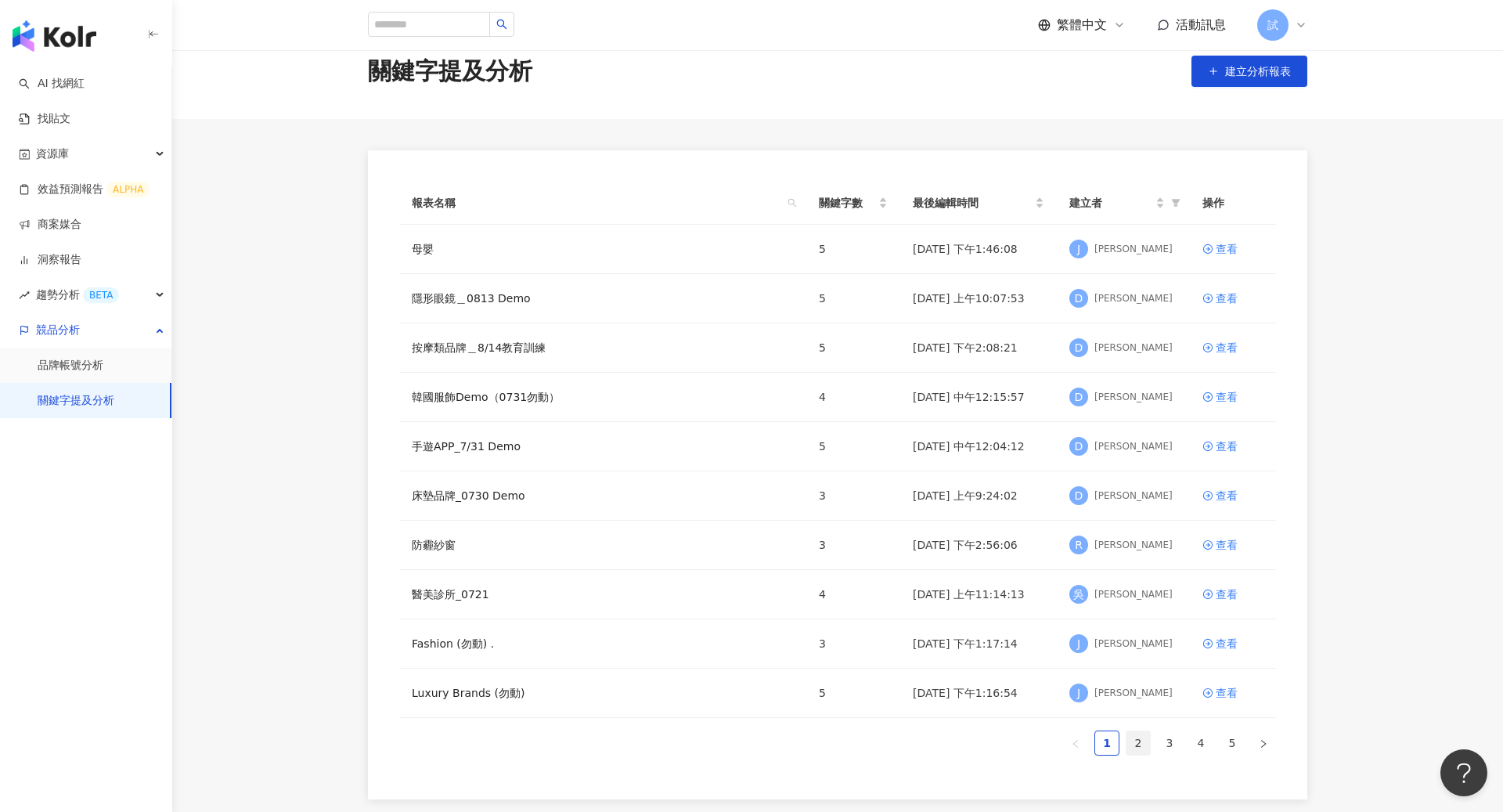
click at [1138, 737] on link "2" at bounding box center [1138, 742] width 24 height 24
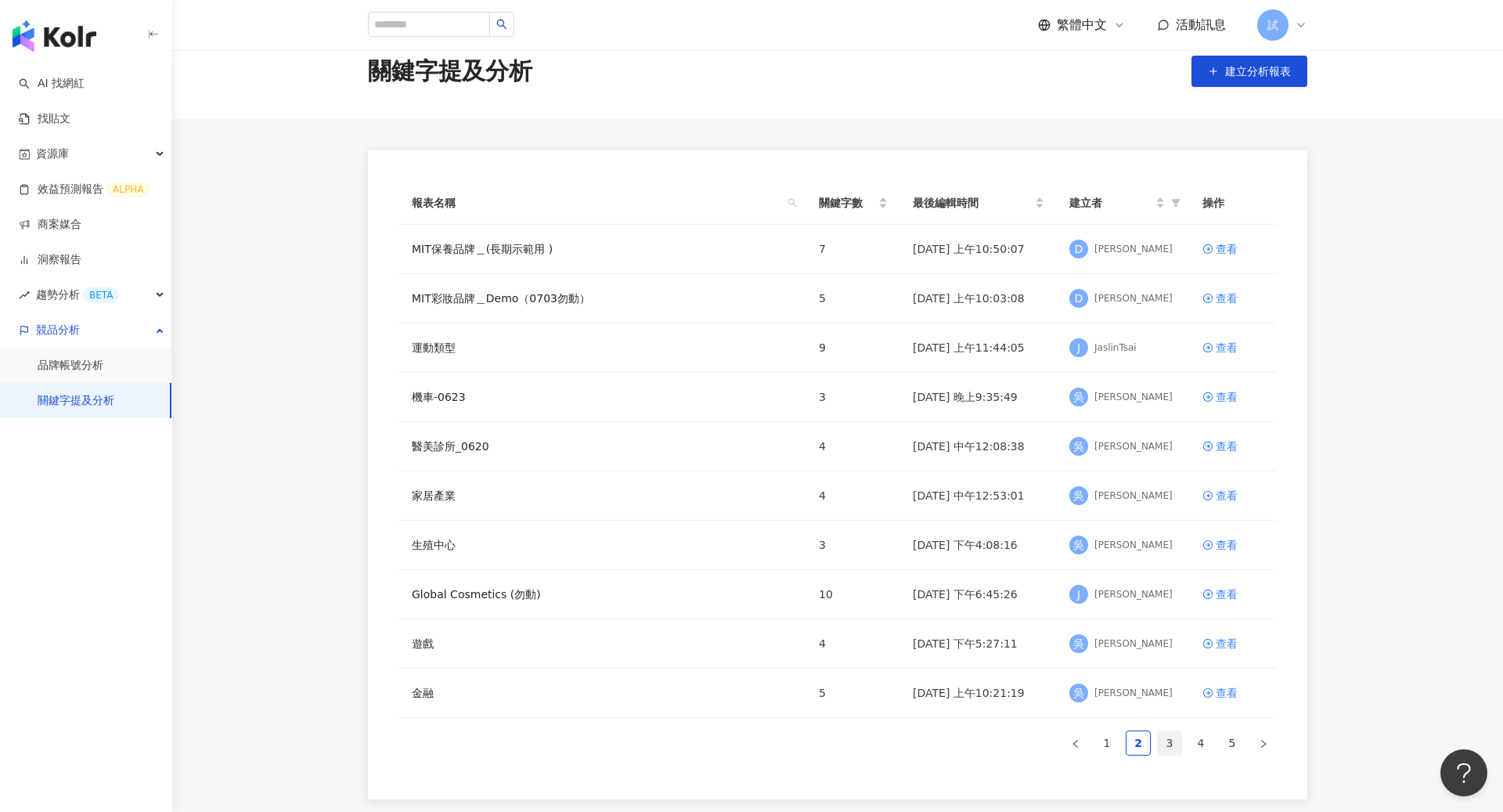
click at [1171, 735] on link "3" at bounding box center [1169, 742] width 24 height 24
click at [1203, 734] on link "4" at bounding box center [1201, 742] width 24 height 24
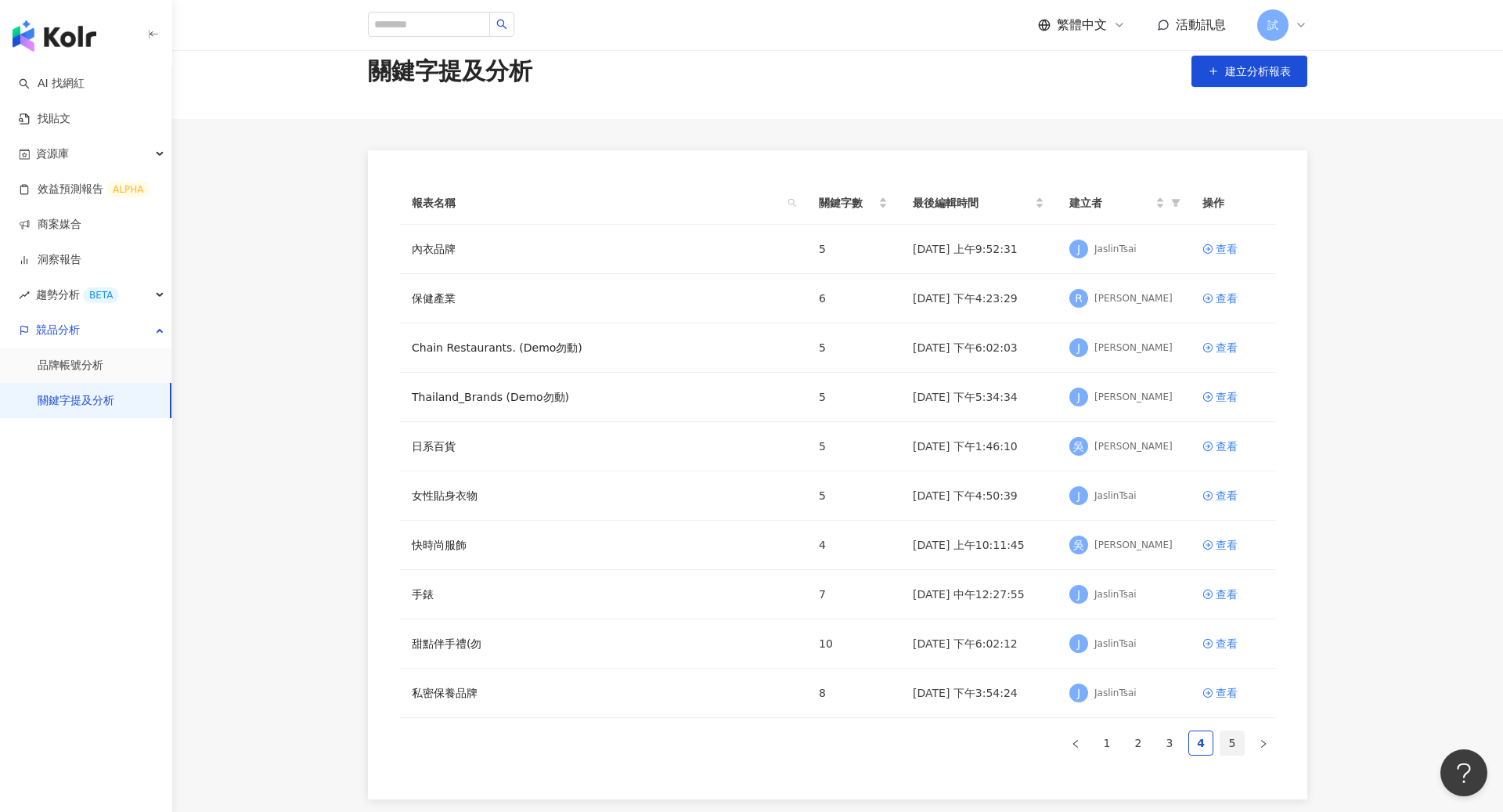
click at [1231, 734] on link "5" at bounding box center [1232, 742] width 24 height 24
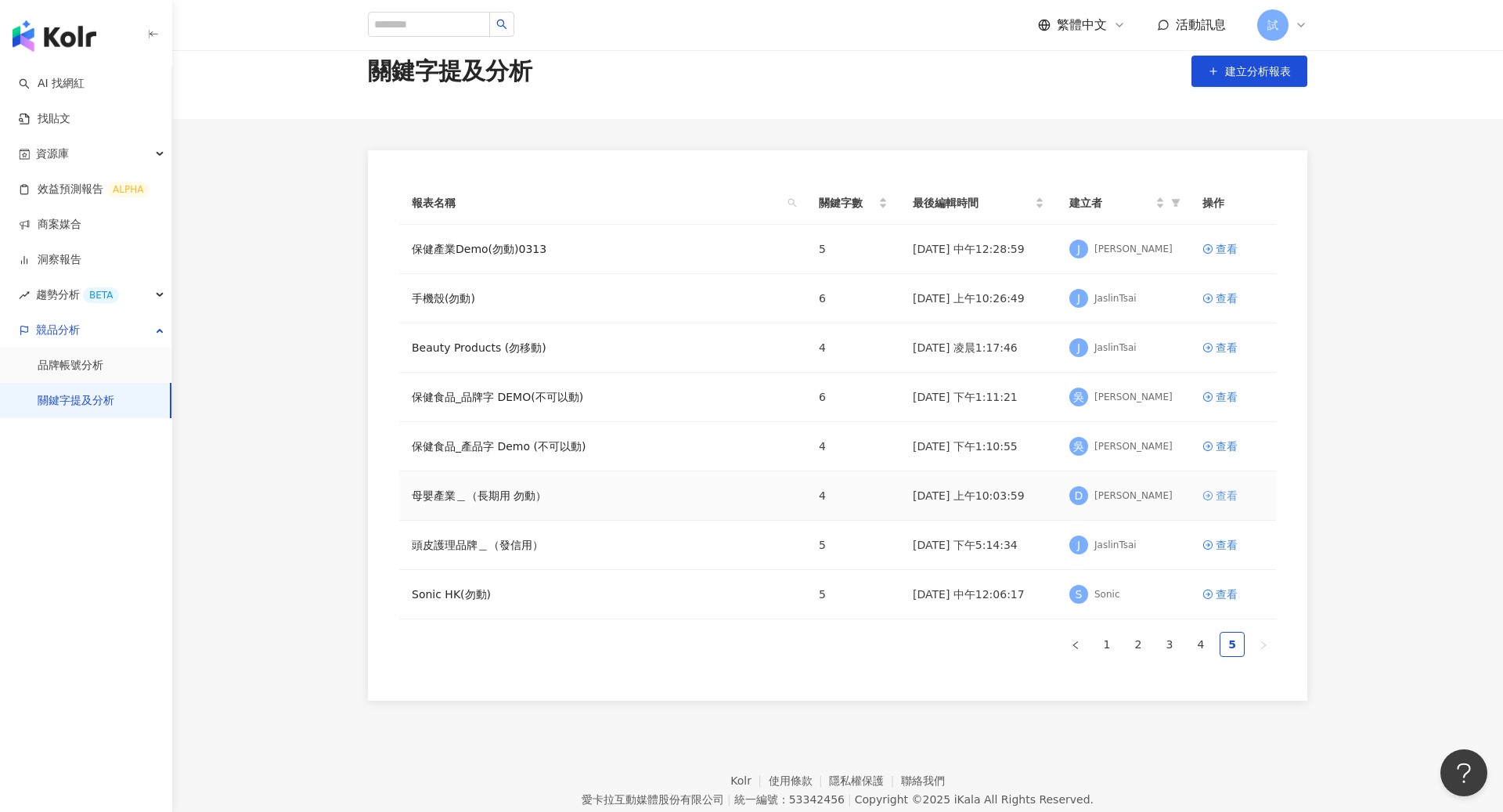
click at [1216, 492] on div "查看" at bounding box center [1226, 495] width 22 height 17
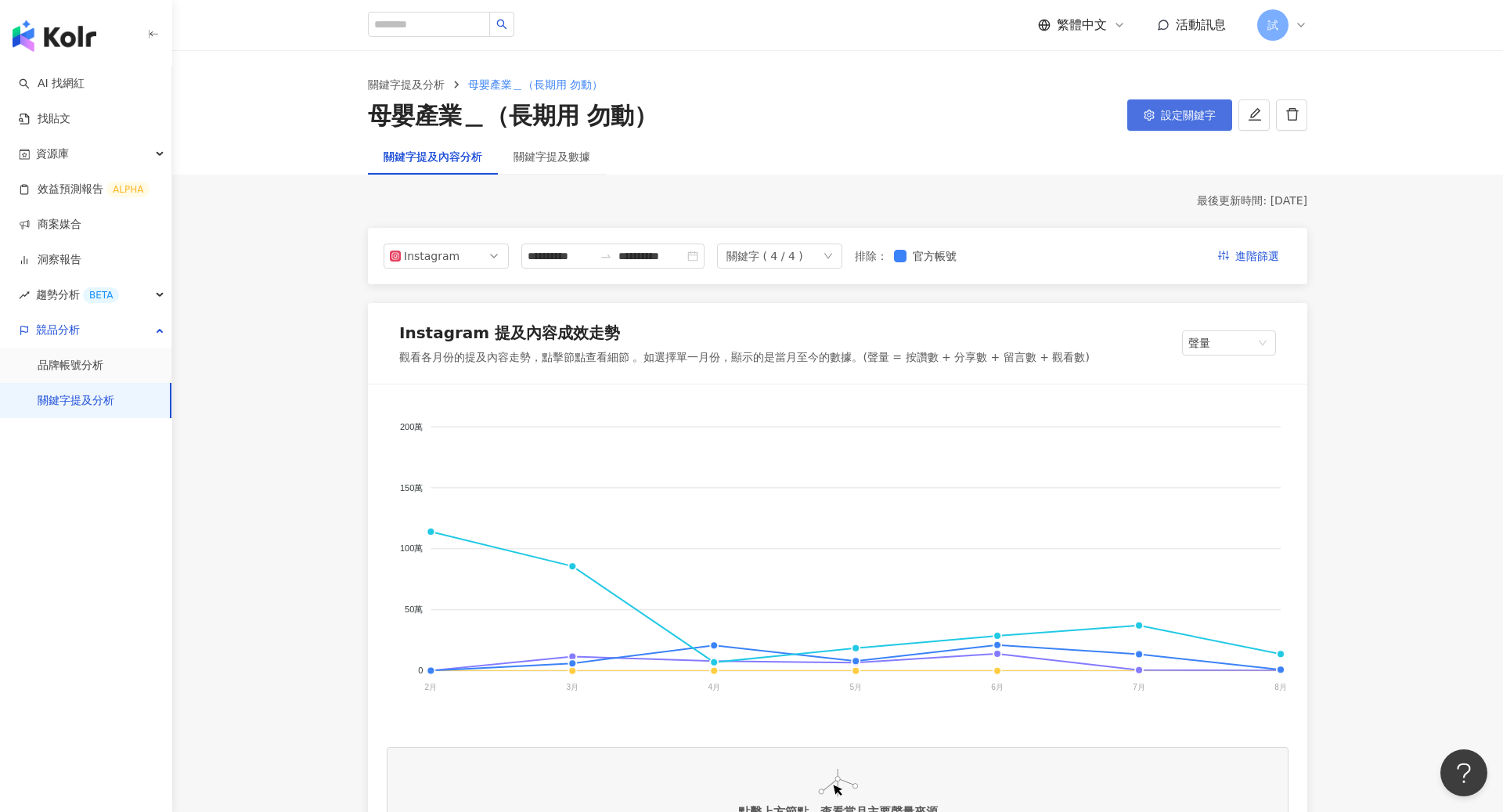
click at [1135, 106] on button "設定關鍵字" at bounding box center [1180, 115] width 105 height 31
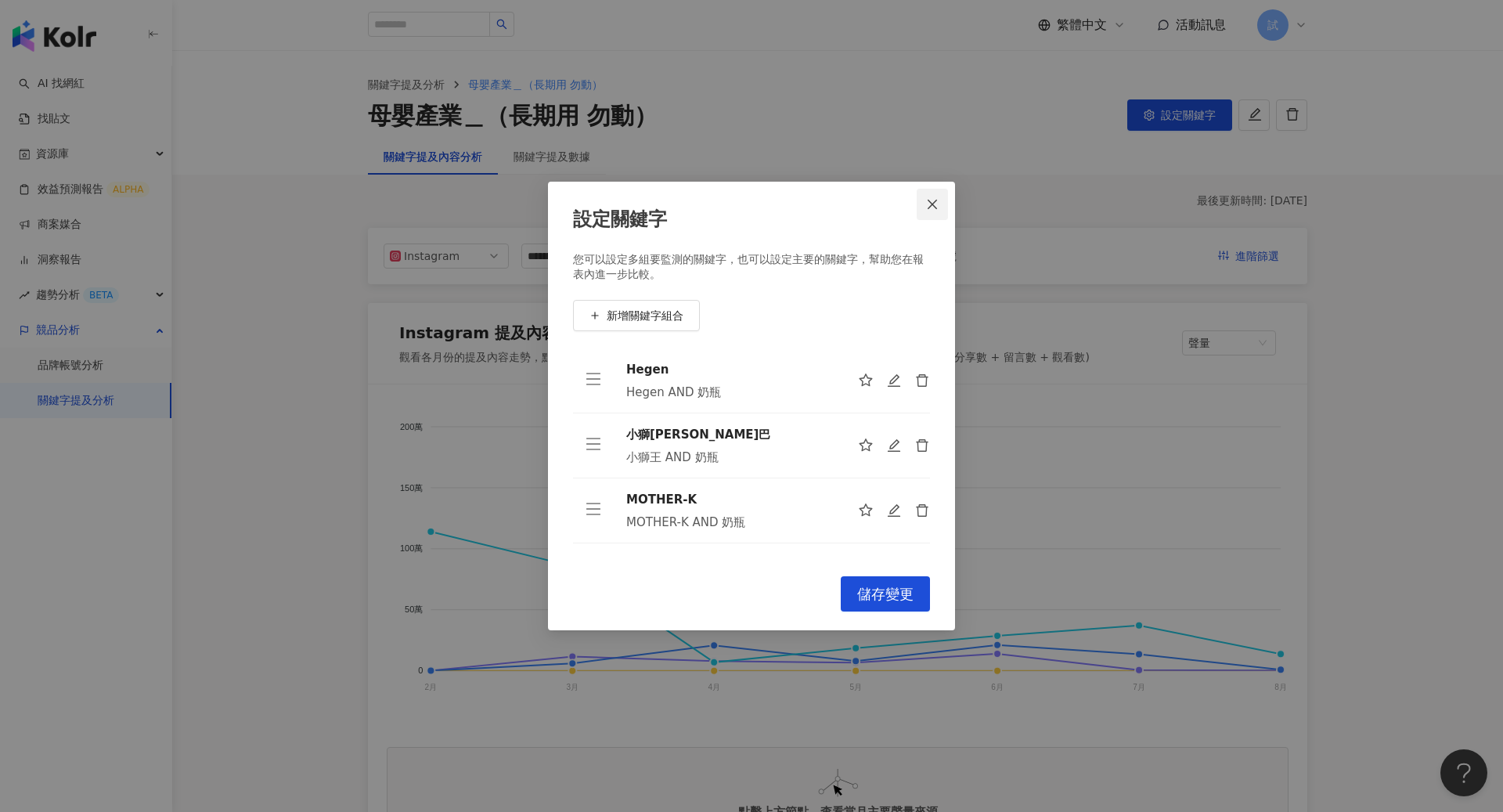
click at [934, 204] on icon "close" at bounding box center [932, 204] width 12 height 12
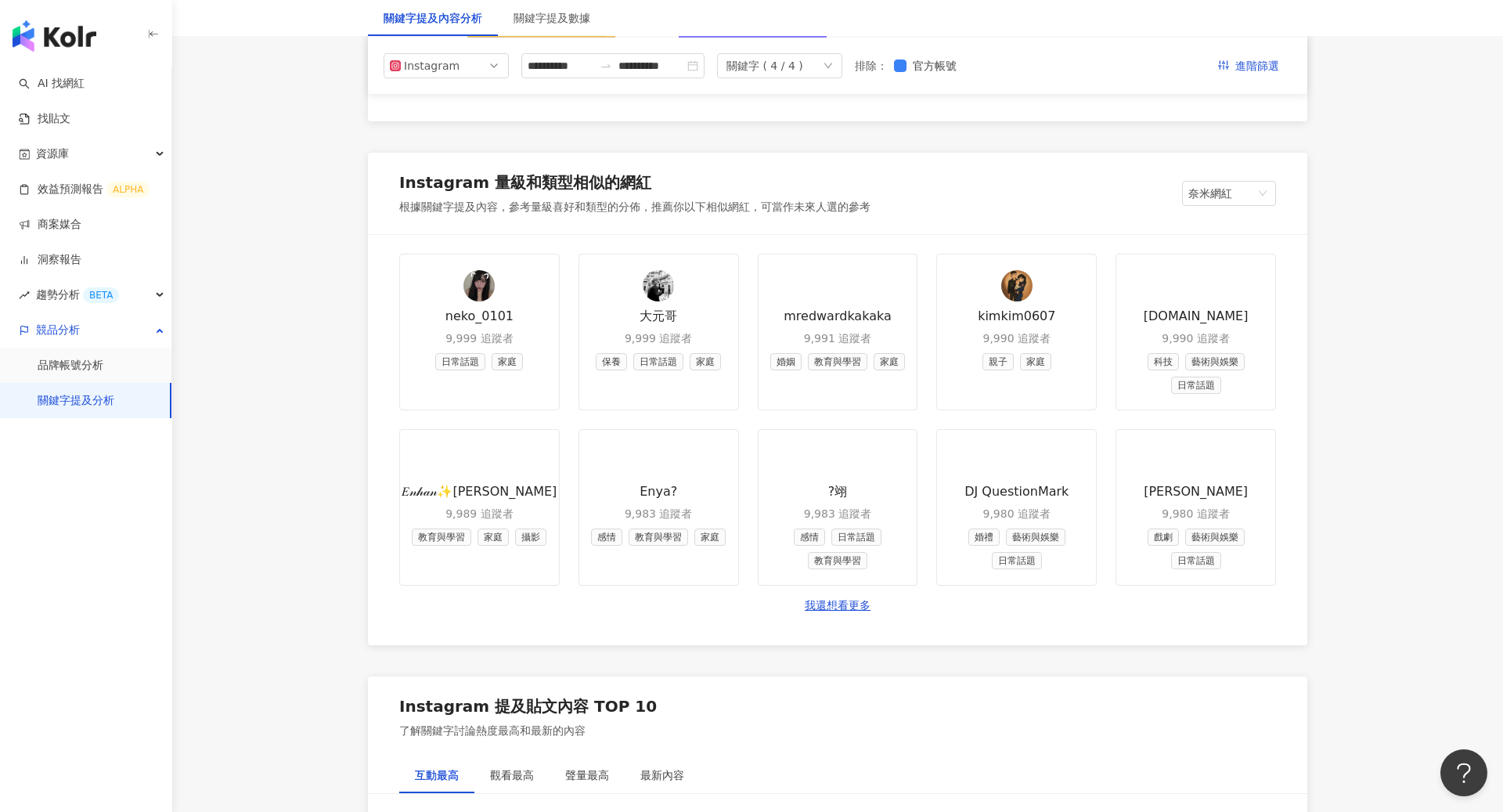
scroll to position [1491, 0]
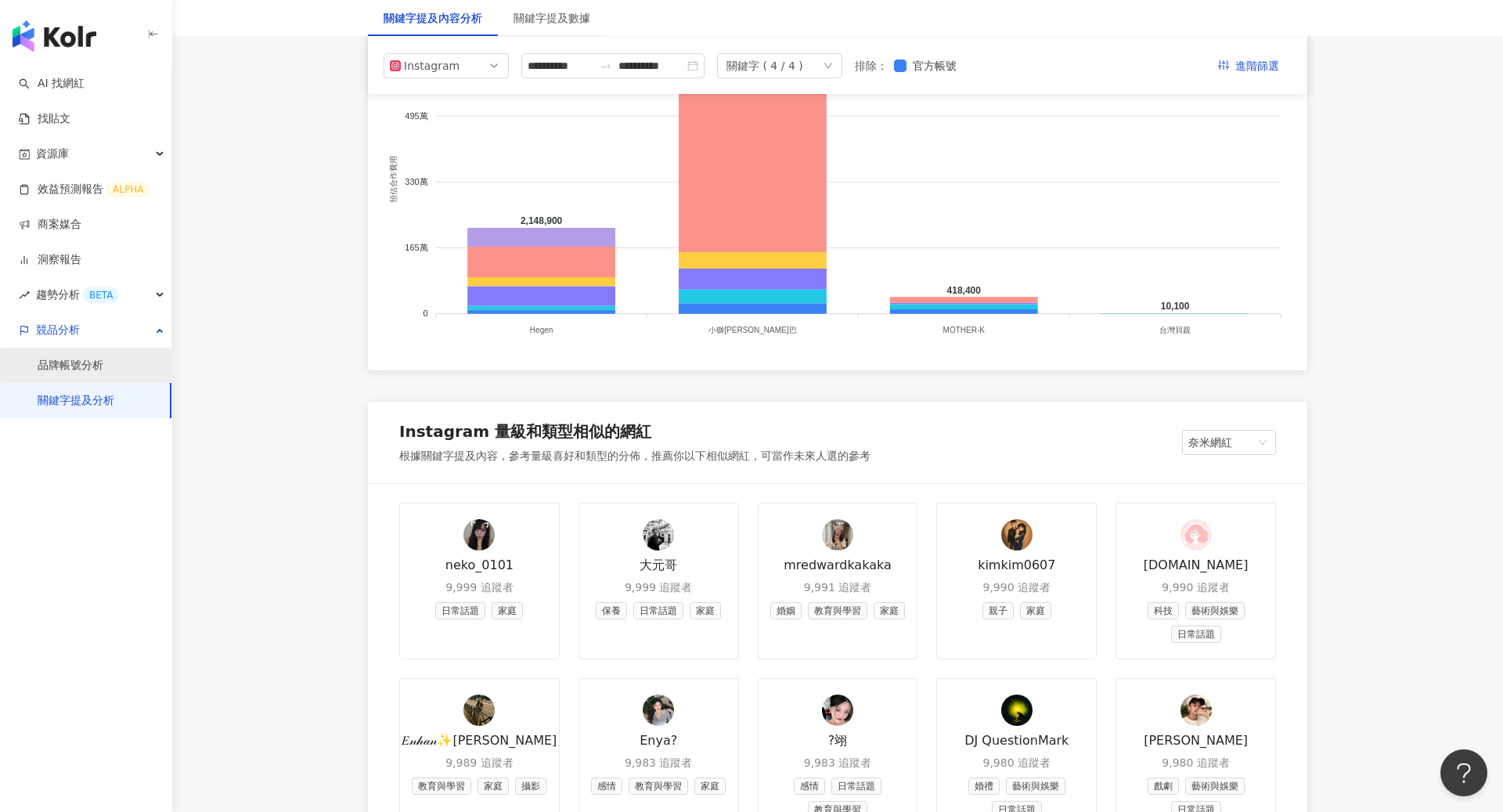
click at [92, 373] on link "品牌帳號分析" at bounding box center [70, 365] width 65 height 16
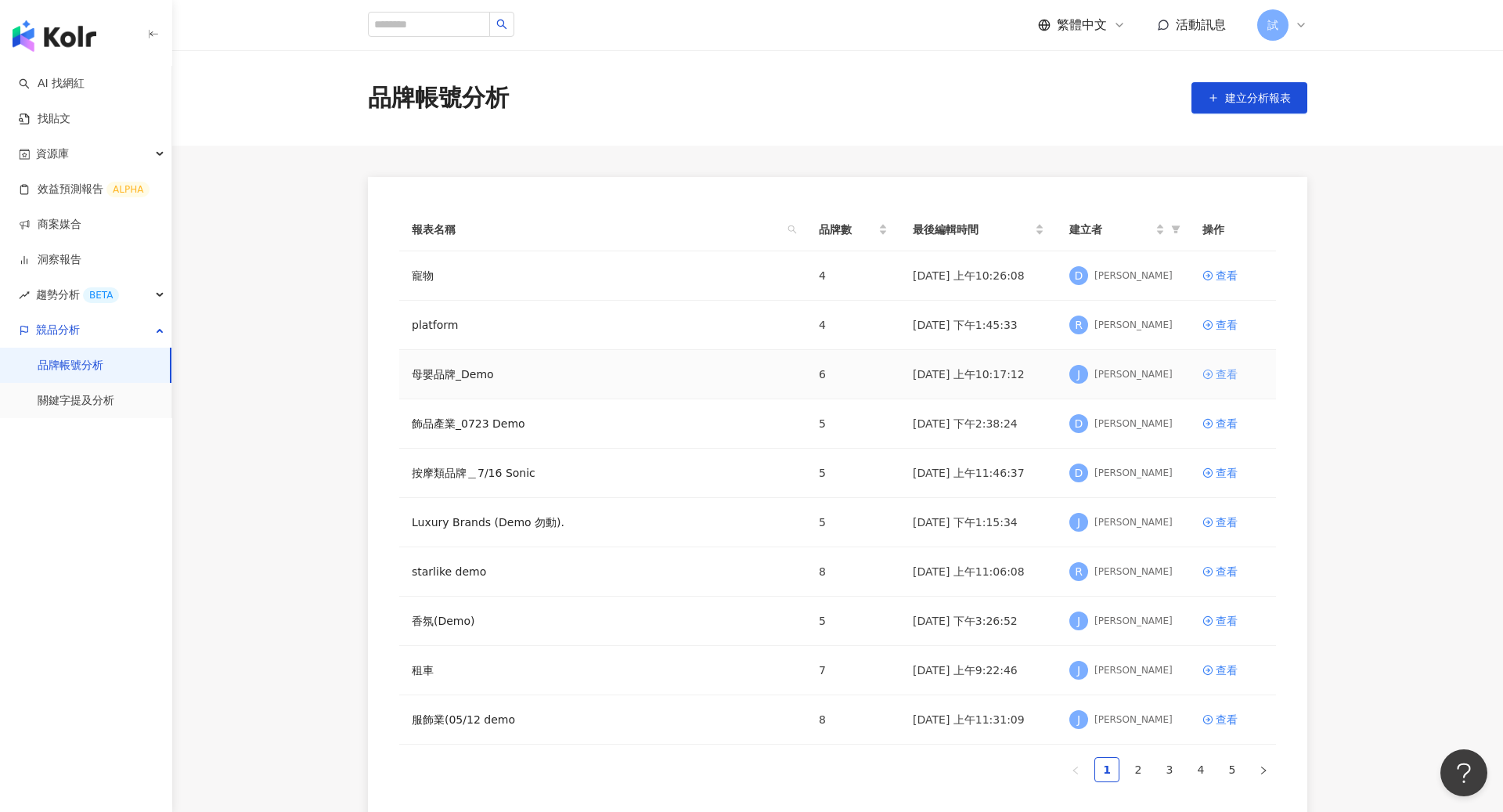
click at [1221, 372] on div "查看" at bounding box center [1226, 374] width 22 height 17
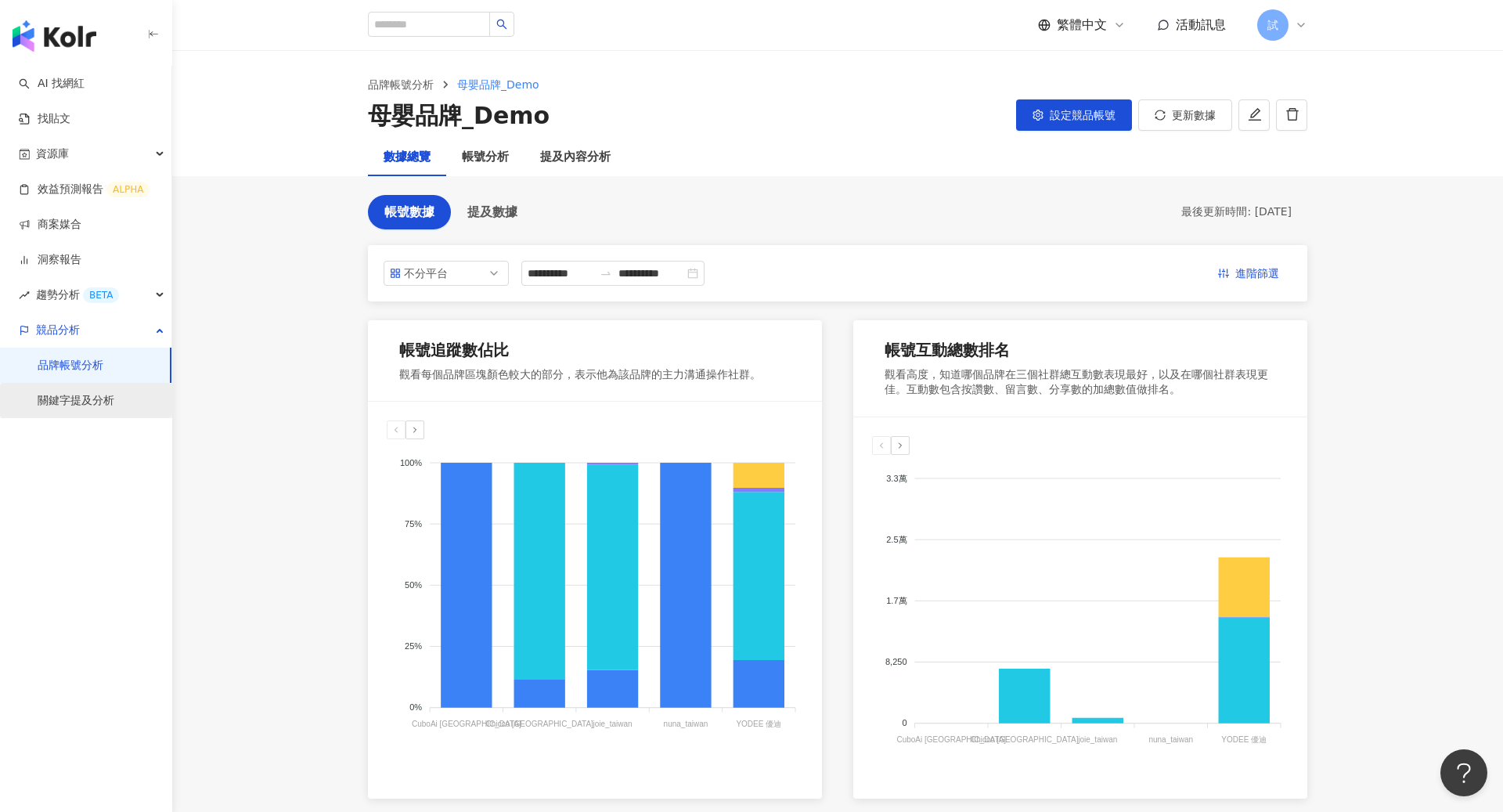
click at [93, 404] on link "關鍵字提及分析" at bounding box center [76, 400] width 77 height 16
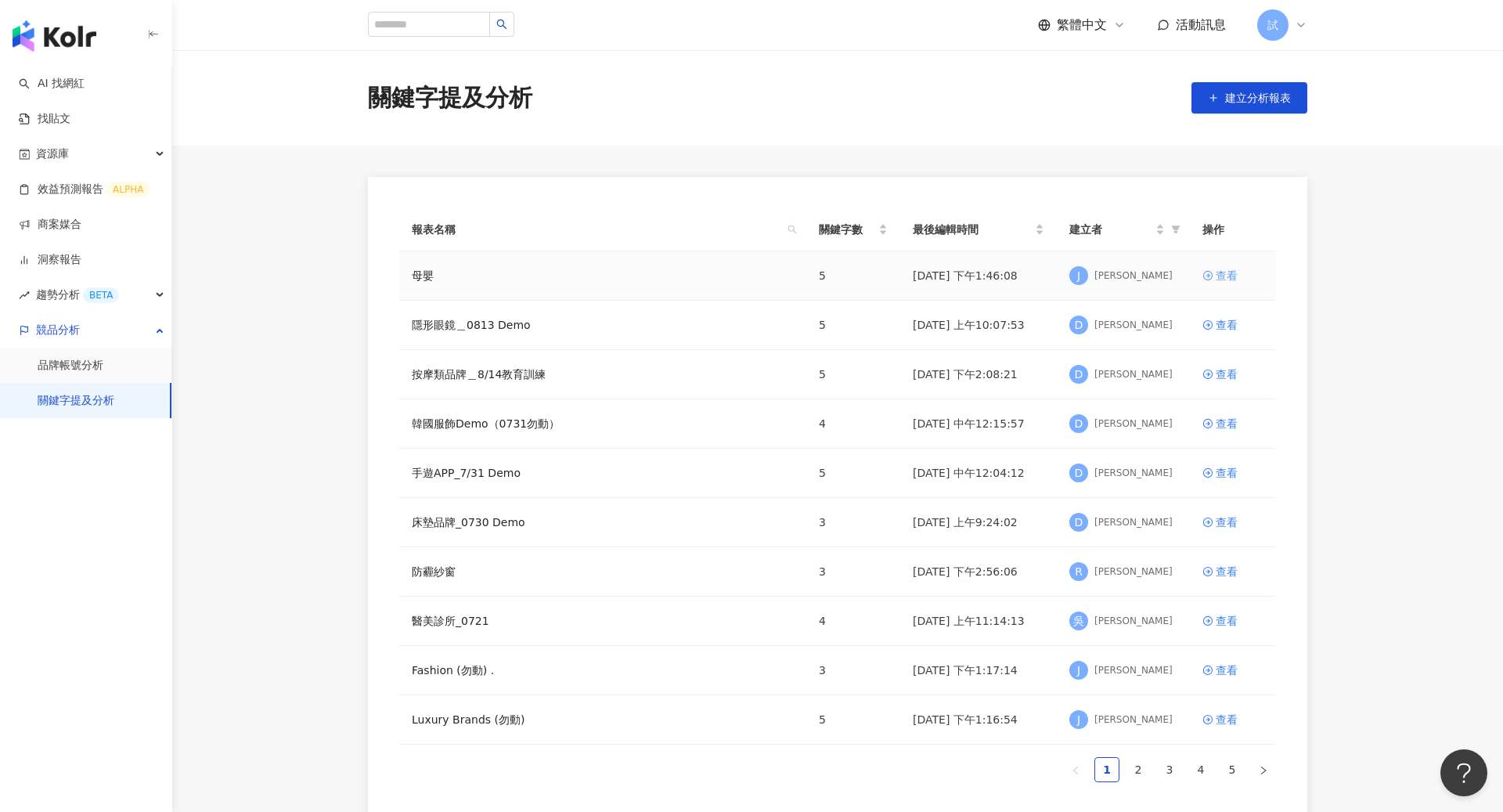
click at [1225, 274] on div "查看" at bounding box center [1226, 275] width 22 height 17
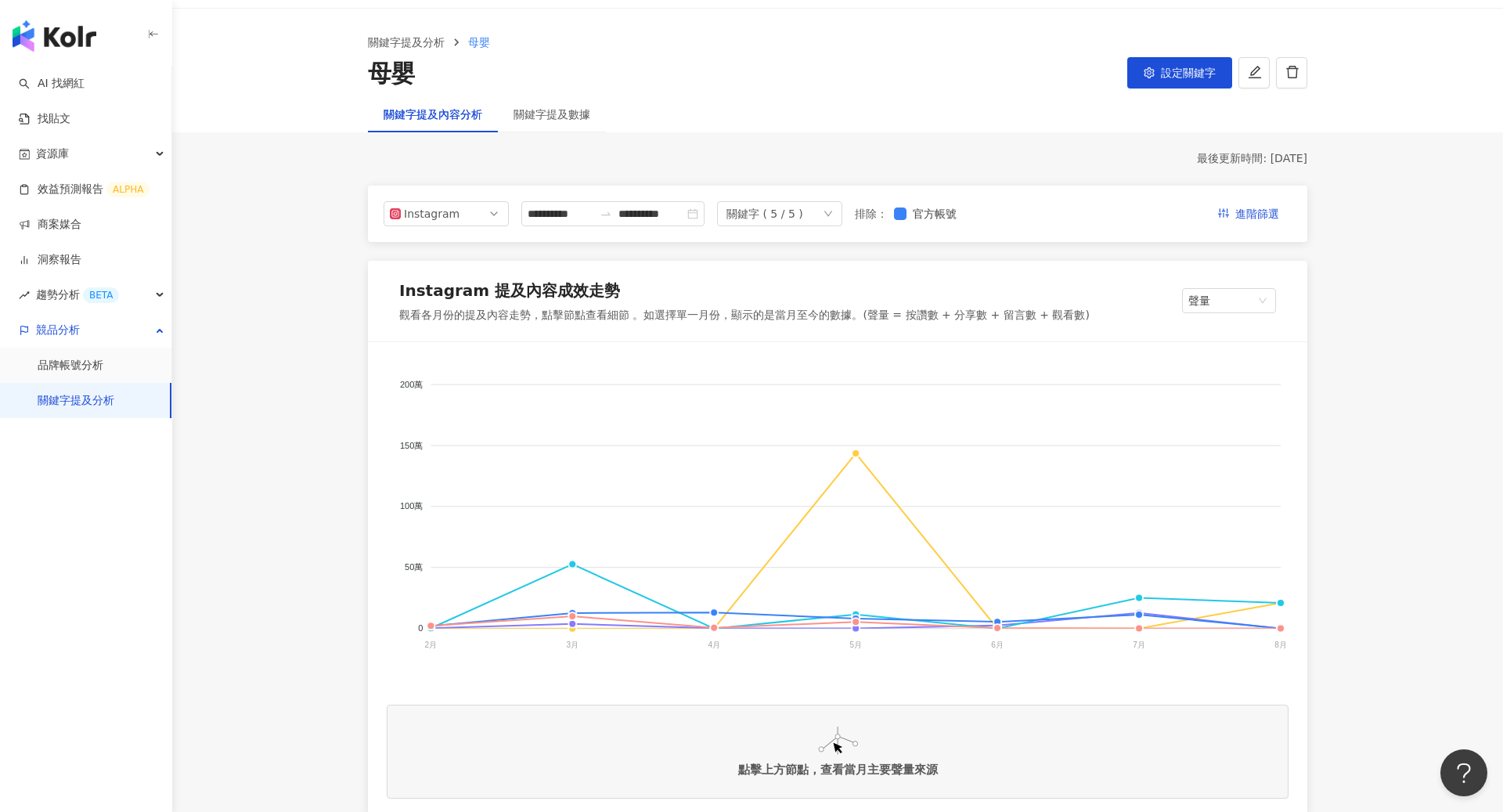
scroll to position [44, 0]
click at [1248, 80] on button "button" at bounding box center [1254, 71] width 31 height 31
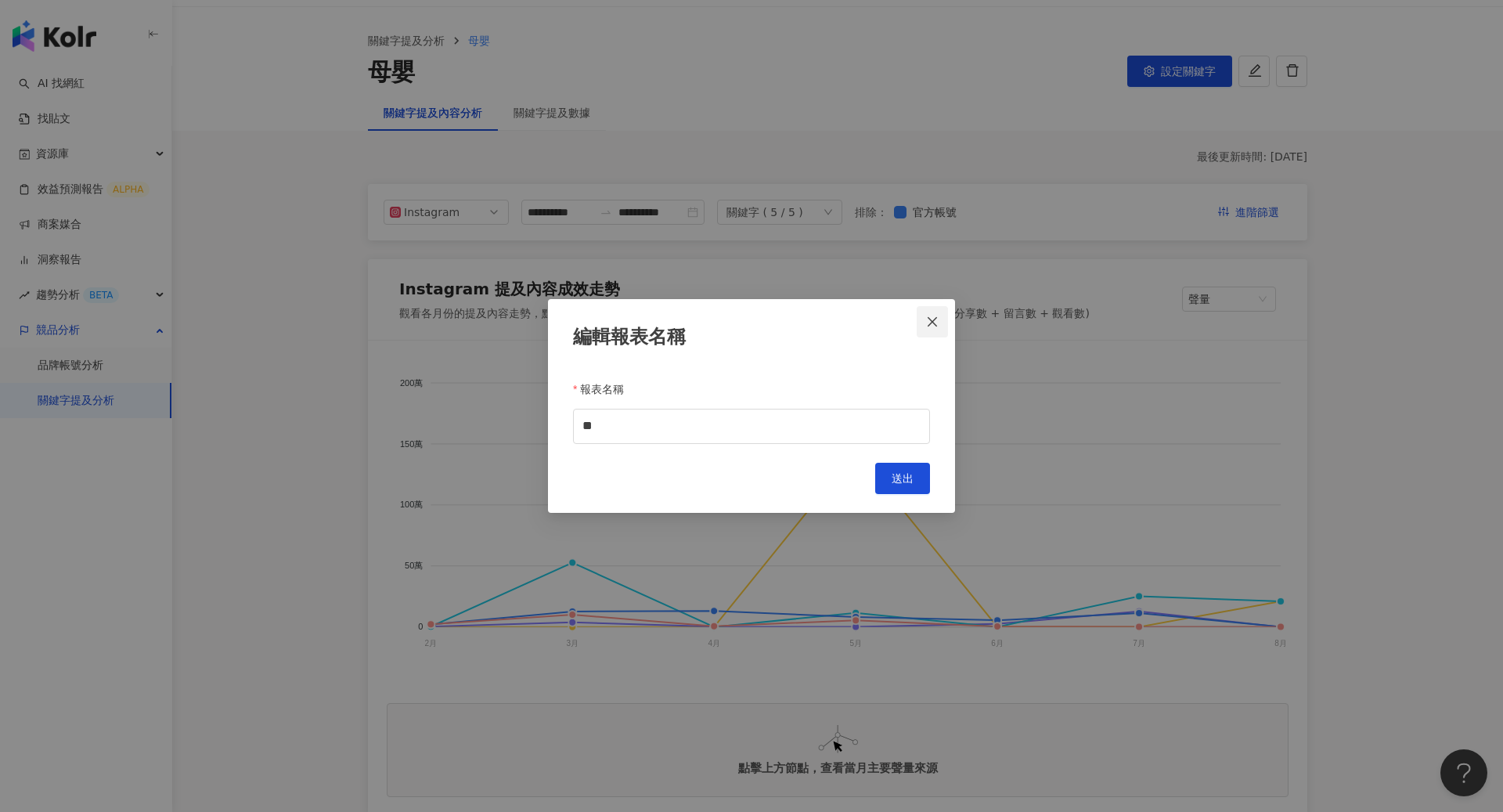
click at [934, 320] on icon "close" at bounding box center [932, 321] width 9 height 9
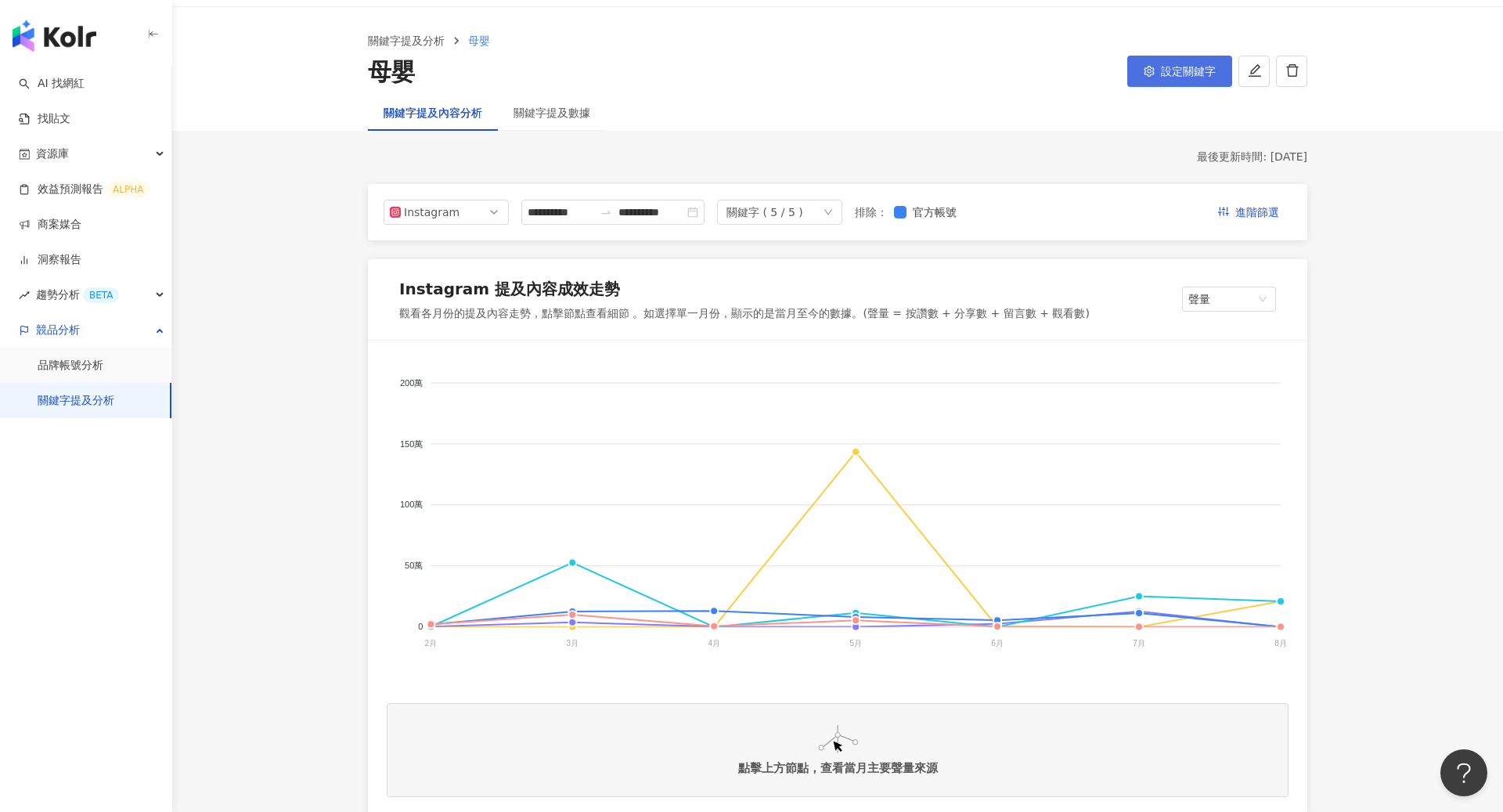
click at [1185, 67] on span "設定關鍵字" at bounding box center [1188, 70] width 55 height 12
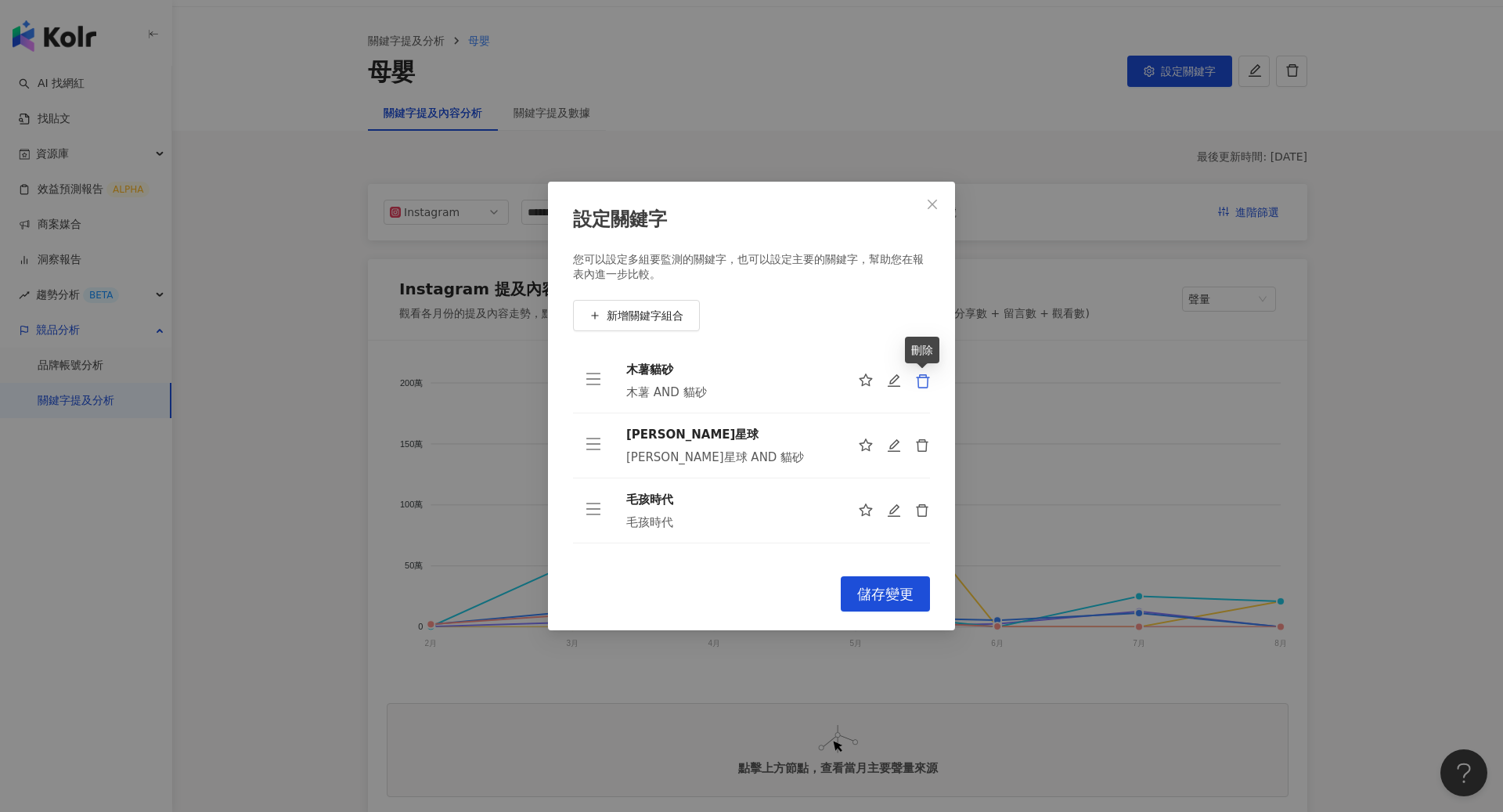
click at [925, 380] on icon "delete" at bounding box center [923, 381] width 16 height 16
click at [925, 438] on icon "delete" at bounding box center [923, 445] width 16 height 16
click at [925, 380] on icon "delete" at bounding box center [923, 381] width 16 height 16
click at [925, 438] on icon "delete" at bounding box center [923, 445] width 16 height 16
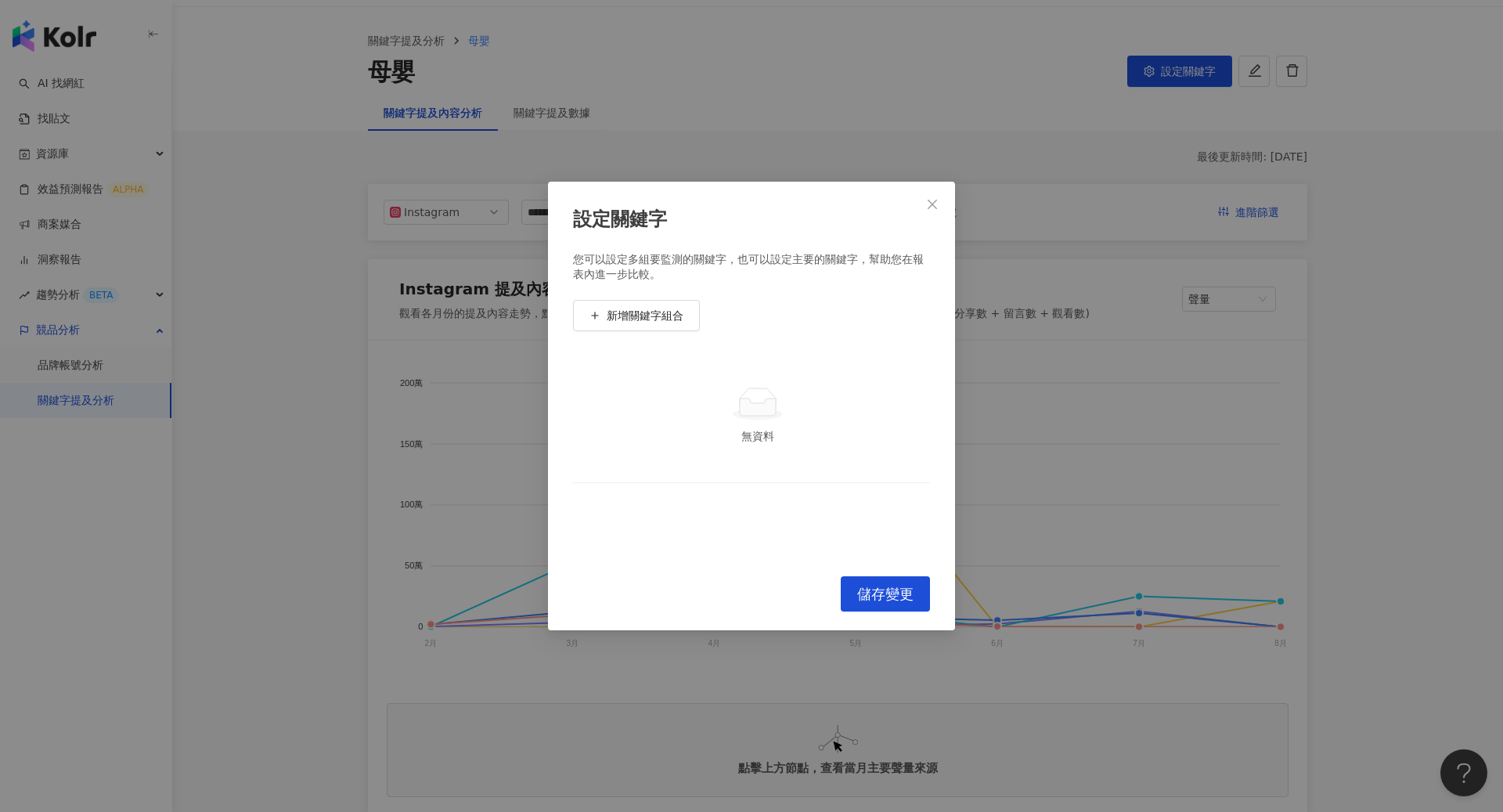
click at [925, 380] on td "無資料" at bounding box center [752, 416] width 357 height 134
click at [666, 316] on span "新增關鍵字組合" at bounding box center [645, 315] width 77 height 12
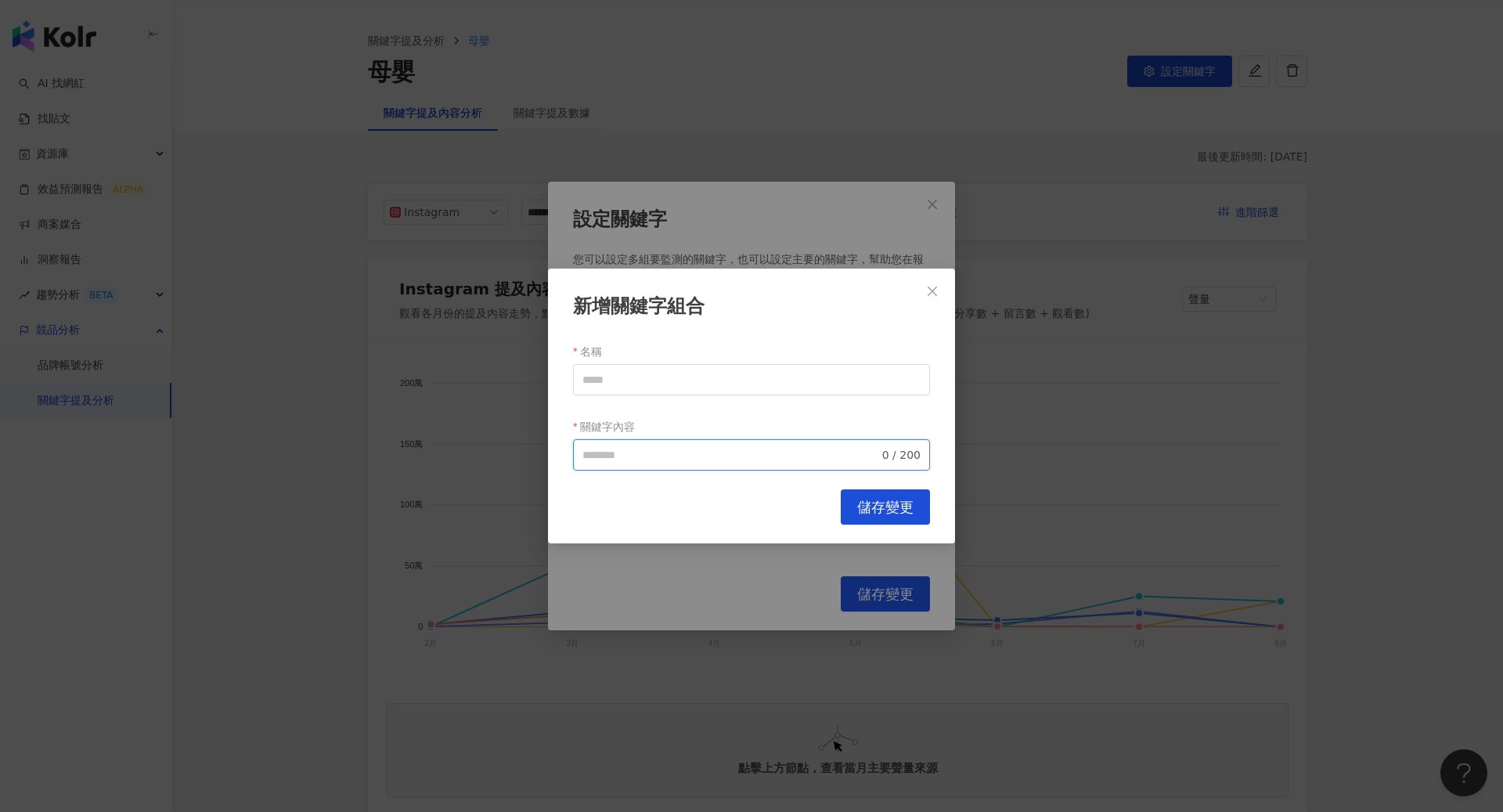
click at [687, 457] on input "關鍵字內容" at bounding box center [730, 454] width 296 height 17
paste input "**********"
drag, startPoint x: 613, startPoint y: 453, endPoint x: 540, endPoint y: 456, distance: 73.1
click at [540, 456] on div "**********" at bounding box center [752, 406] width 1503 height 812
type input "**********"
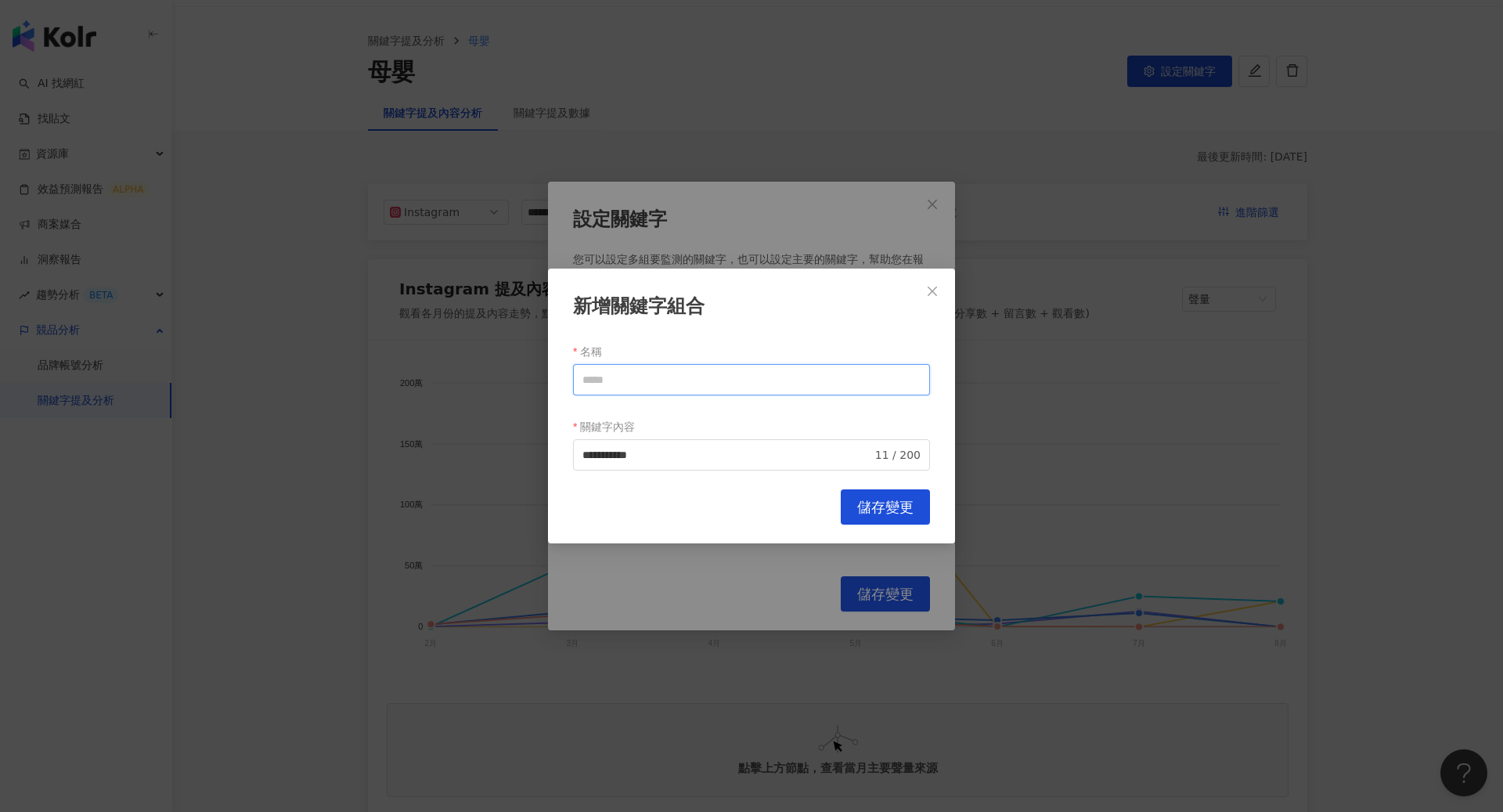
click at [628, 389] on input "名稱" at bounding box center [752, 380] width 357 height 31
paste input "****"
type input "****"
click at [875, 499] on span "儲存變更" at bounding box center [885, 507] width 56 height 17
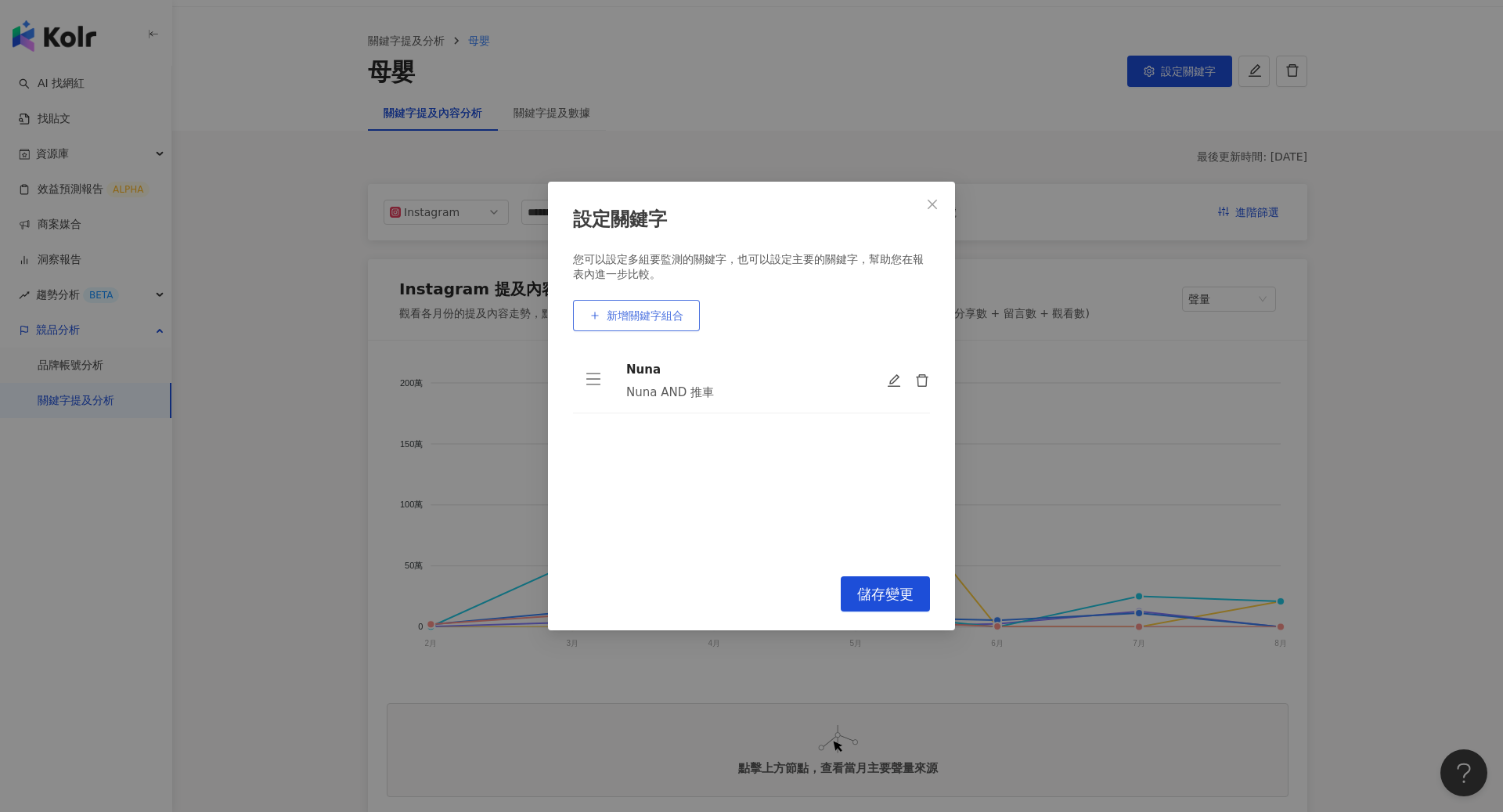
click at [657, 321] on span "新增關鍵字組合" at bounding box center [645, 315] width 77 height 12
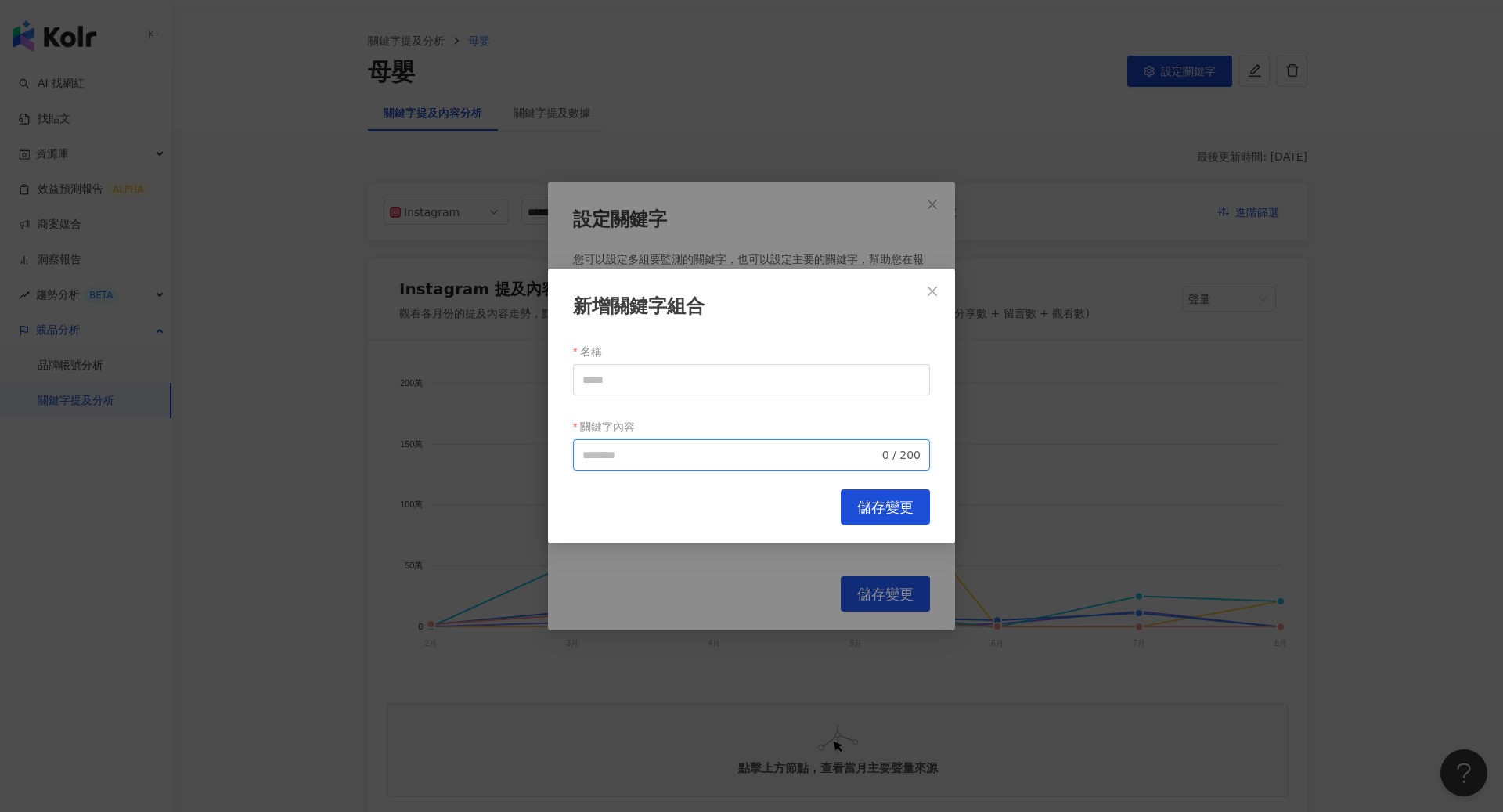
click at [640, 456] on input "關鍵字內容" at bounding box center [730, 454] width 296 height 17
paste input "**********"
drag, startPoint x: 603, startPoint y: 454, endPoint x: 570, endPoint y: 456, distance: 33.1
click at [570, 456] on div "**********" at bounding box center [751, 406] width 407 height 275
type input "**********"
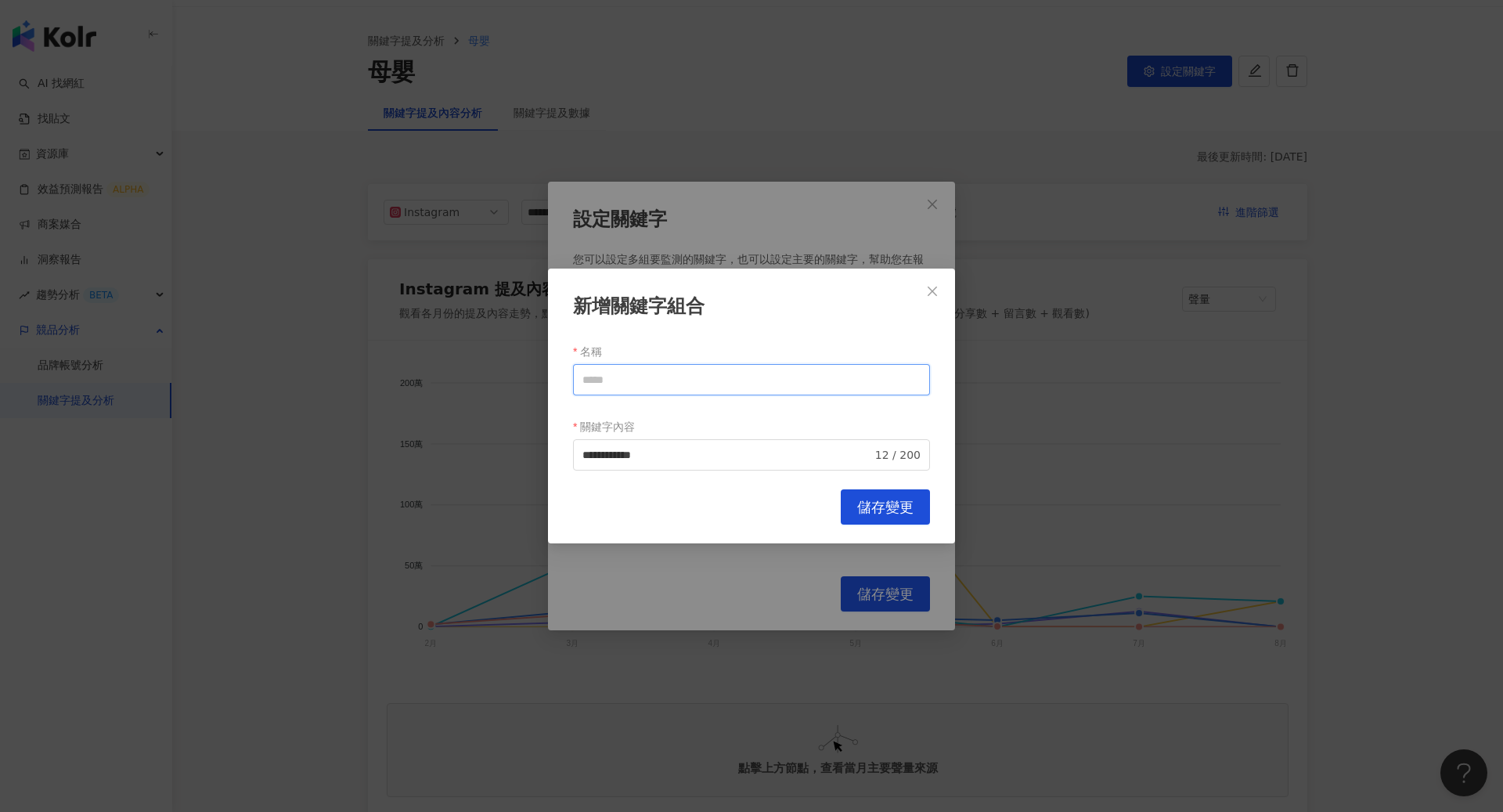
click at [625, 381] on input "名稱" at bounding box center [752, 380] width 357 height 31
paste input "*****"
type input "*****"
click at [864, 523] on button "儲存變更" at bounding box center [885, 507] width 89 height 35
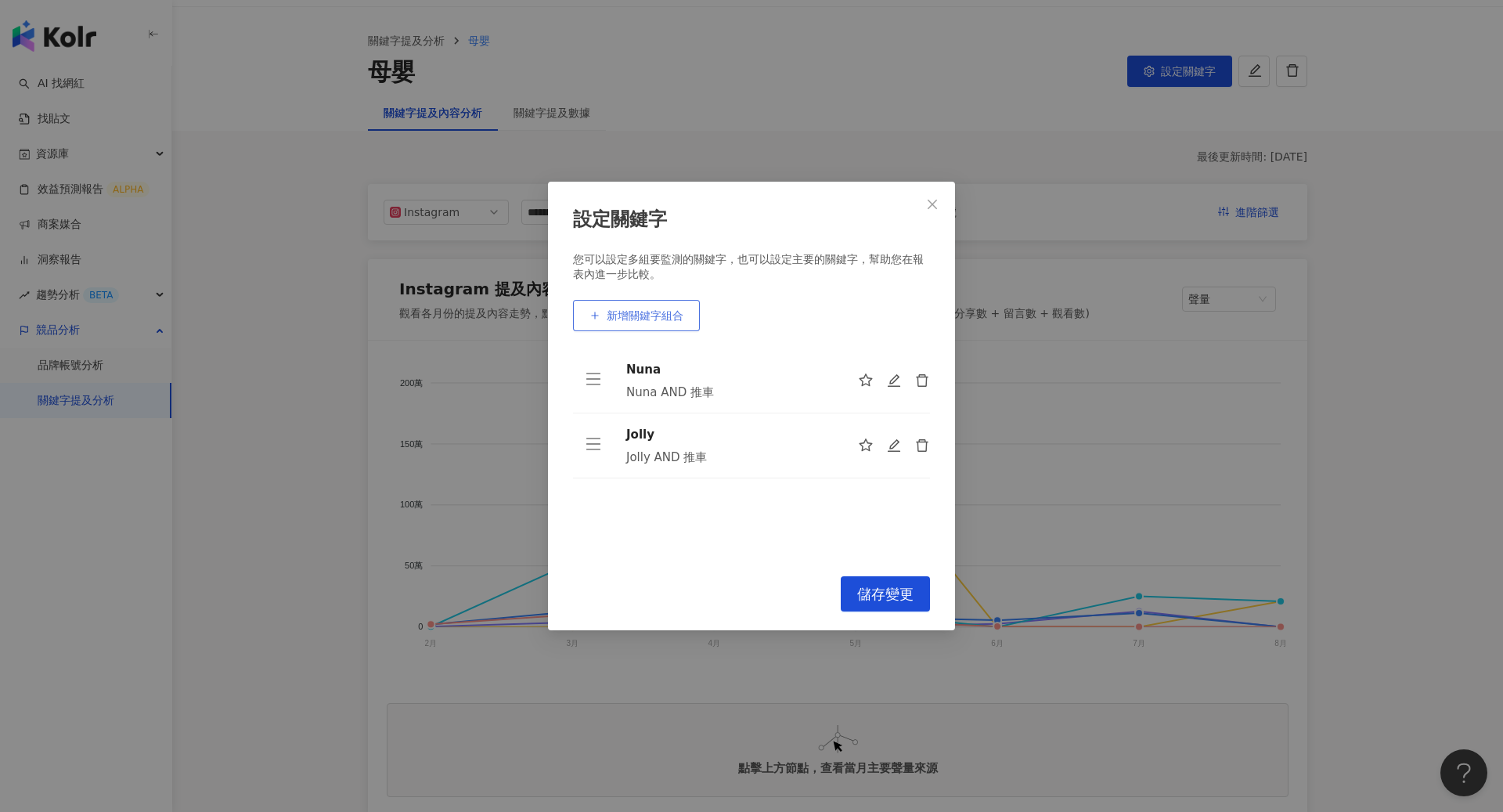
click at [666, 326] on button "新增關鍵字組合" at bounding box center [636, 315] width 127 height 31
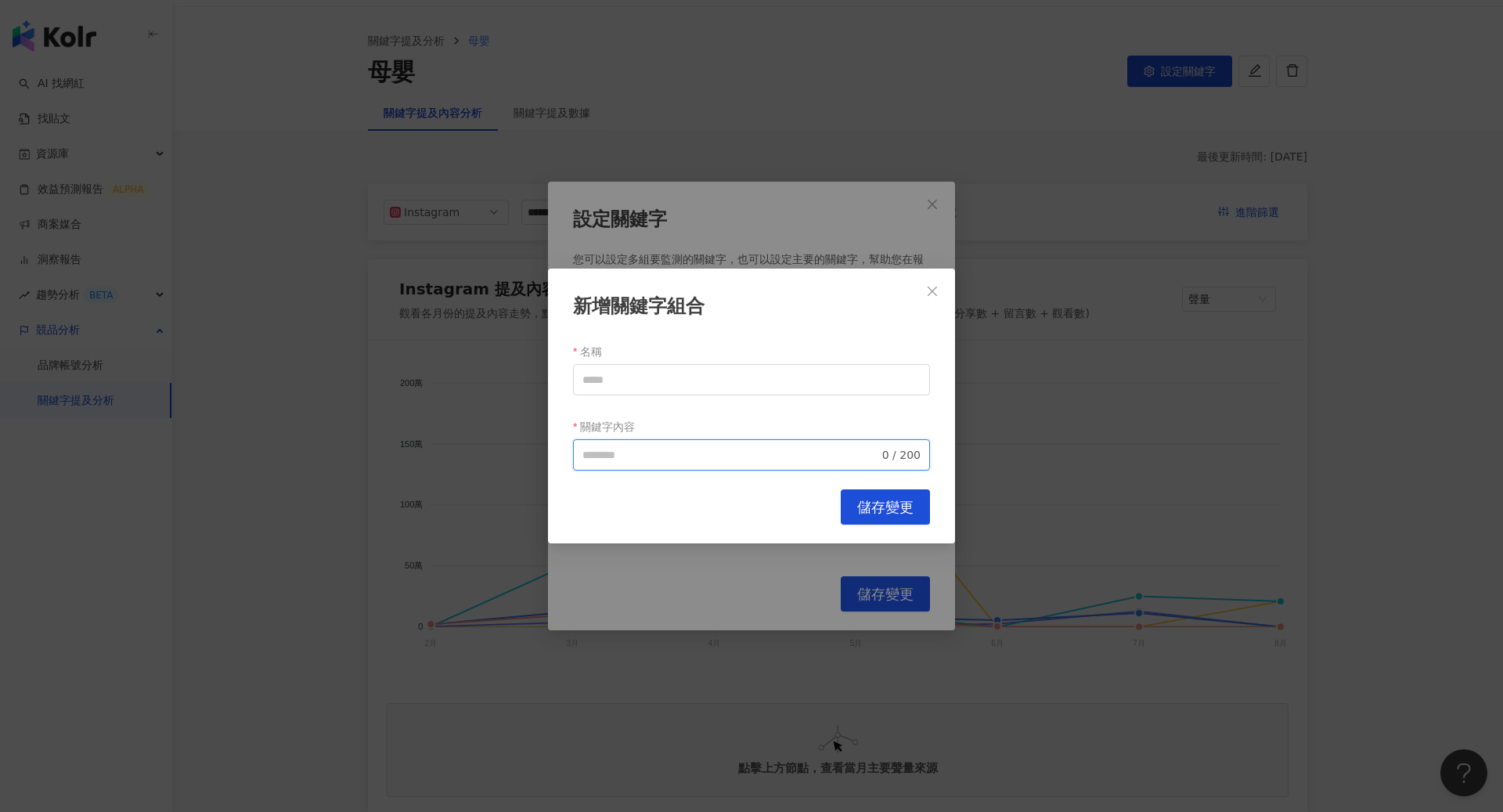
click at [677, 446] on input "關鍵字內容" at bounding box center [730, 454] width 296 height 17
paste input "**********"
type input "**********"
click at [632, 382] on input "名稱" at bounding box center [752, 380] width 357 height 31
type input "******"
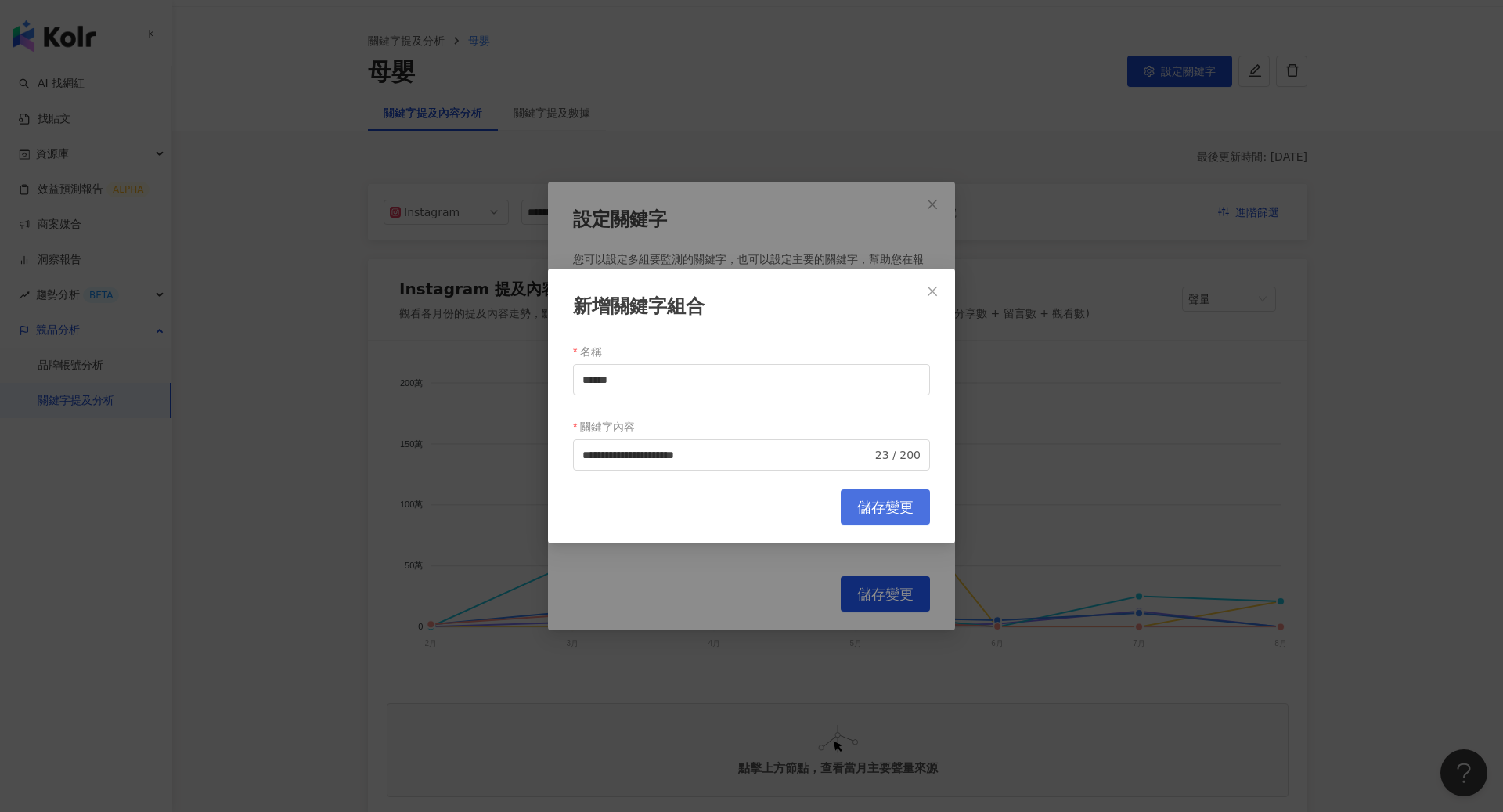
click at [872, 508] on span "儲存變更" at bounding box center [885, 507] width 56 height 17
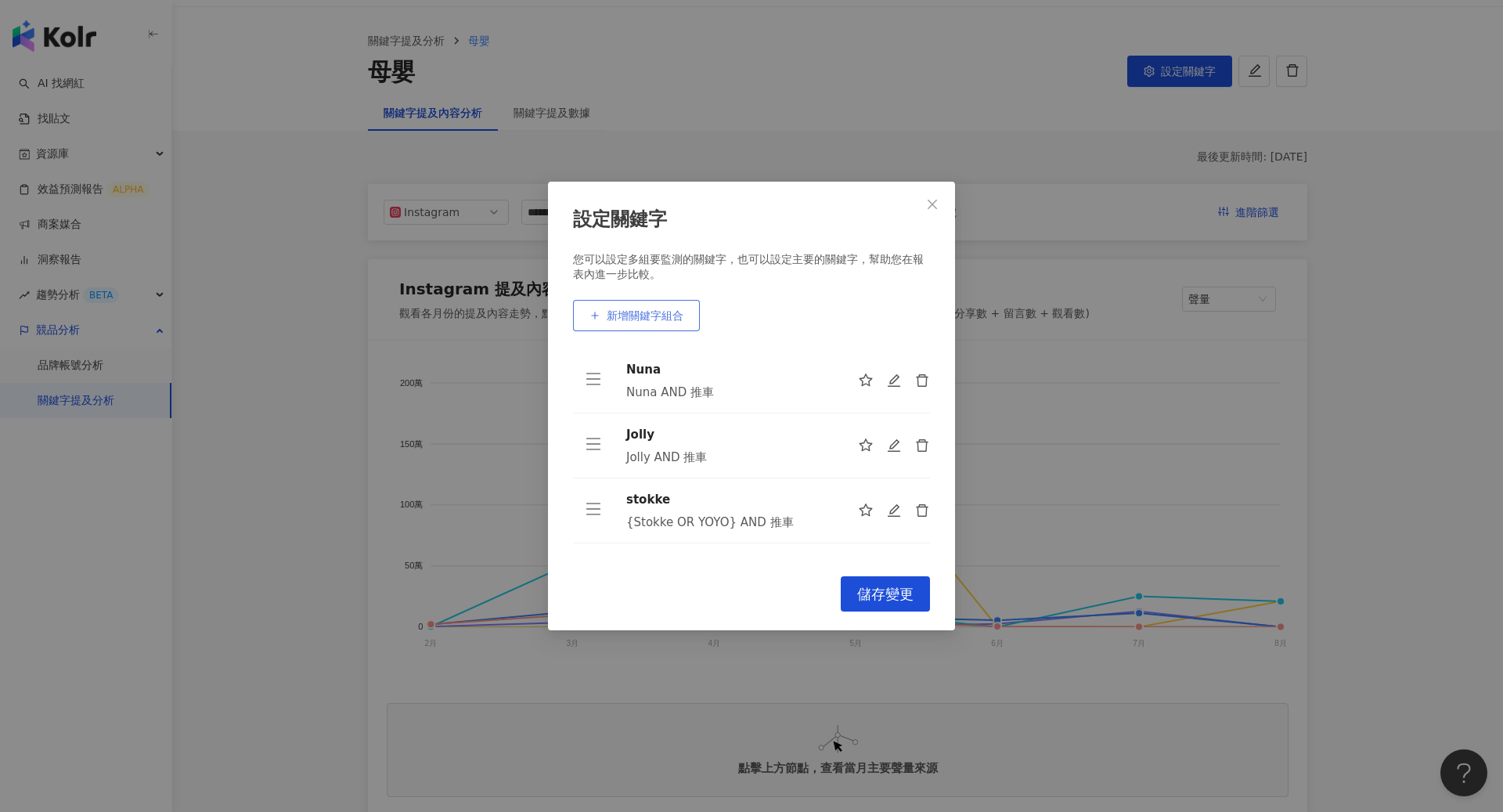
click at [653, 320] on span "新增關鍵字組合" at bounding box center [645, 315] width 77 height 12
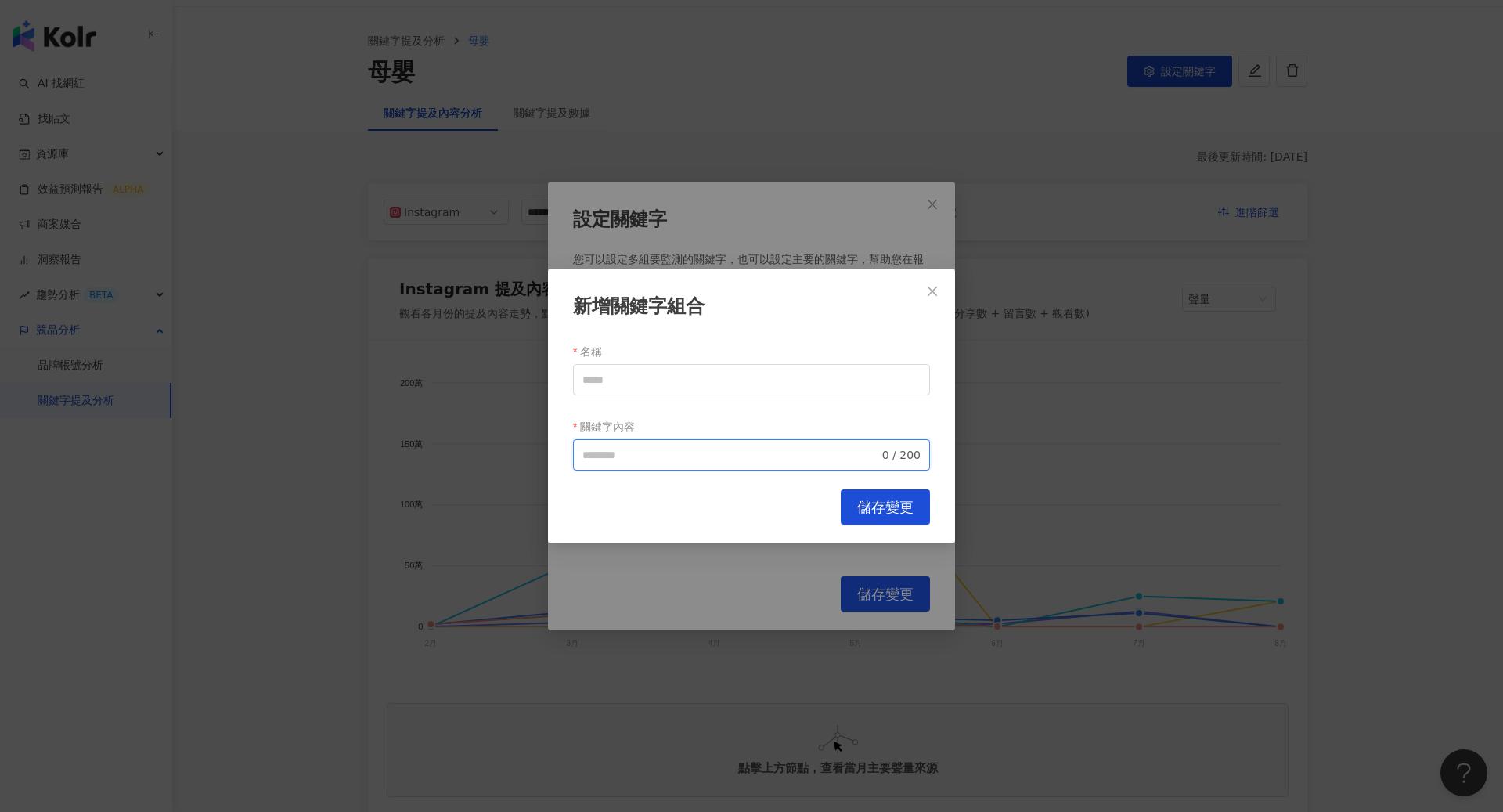
click at [672, 455] on input "關鍵字內容" at bounding box center [730, 454] width 296 height 17
paste input "**********"
drag, startPoint x: 612, startPoint y: 449, endPoint x: 539, endPoint y: 453, distance: 73.1
click at [539, 453] on div "**********" at bounding box center [752, 406] width 1503 height 812
type input "**********"
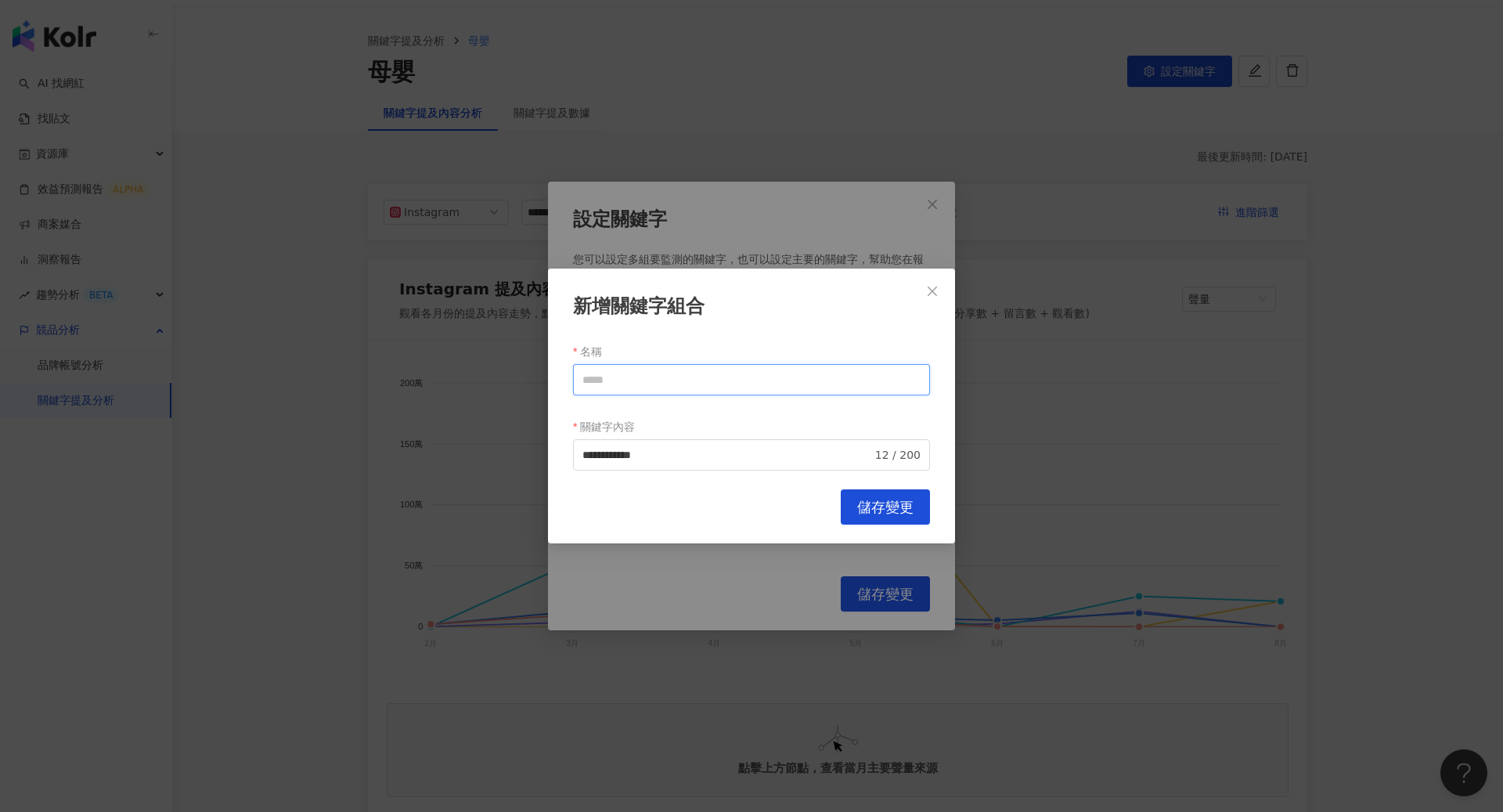
click at [686, 368] on input "名稱" at bounding box center [752, 380] width 357 height 31
paste input "*****"
type input "*****"
click at [860, 501] on span "儲存變更" at bounding box center [885, 507] width 56 height 17
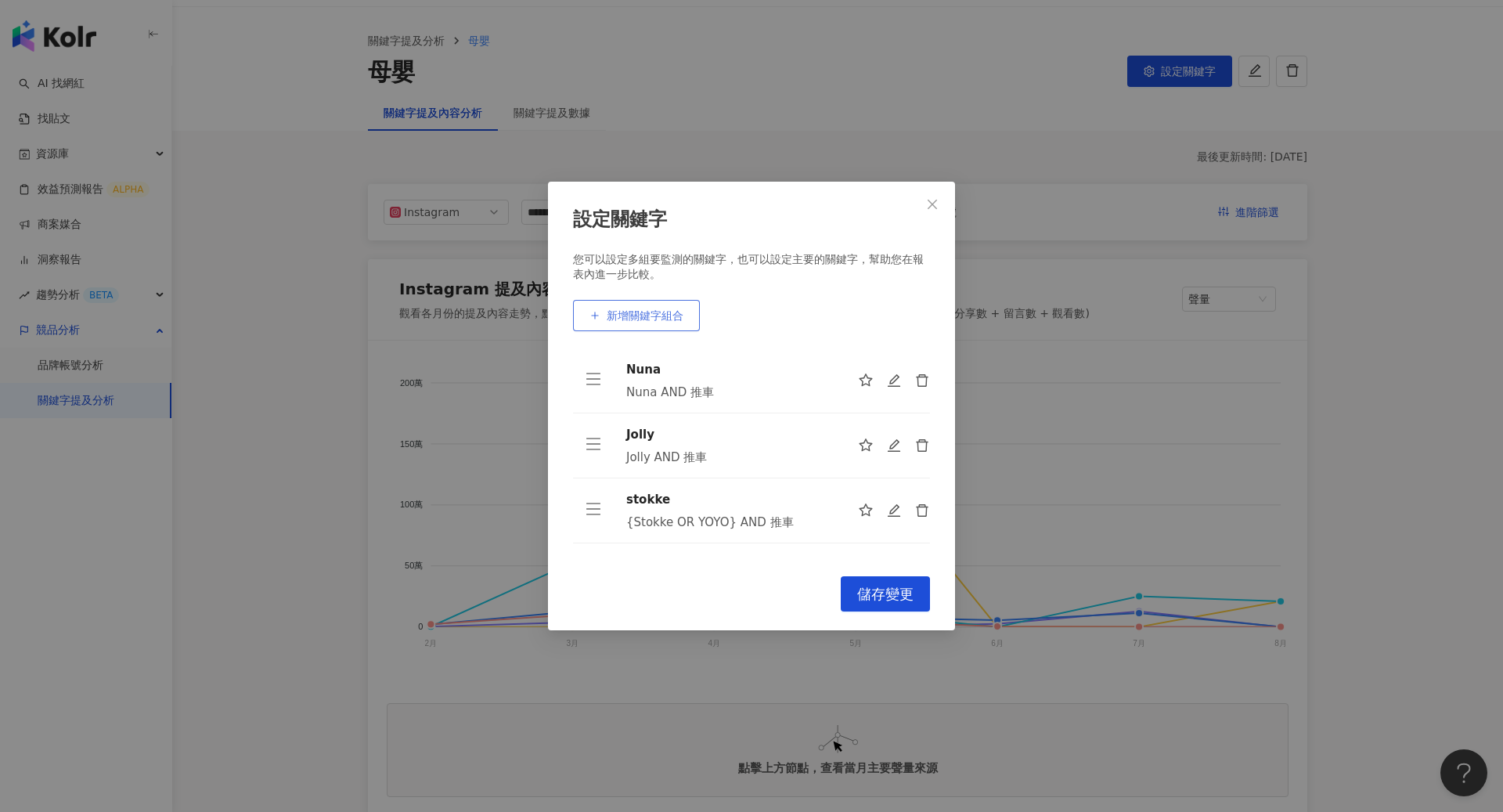
click at [660, 306] on button "新增關鍵字組合" at bounding box center [636, 315] width 127 height 31
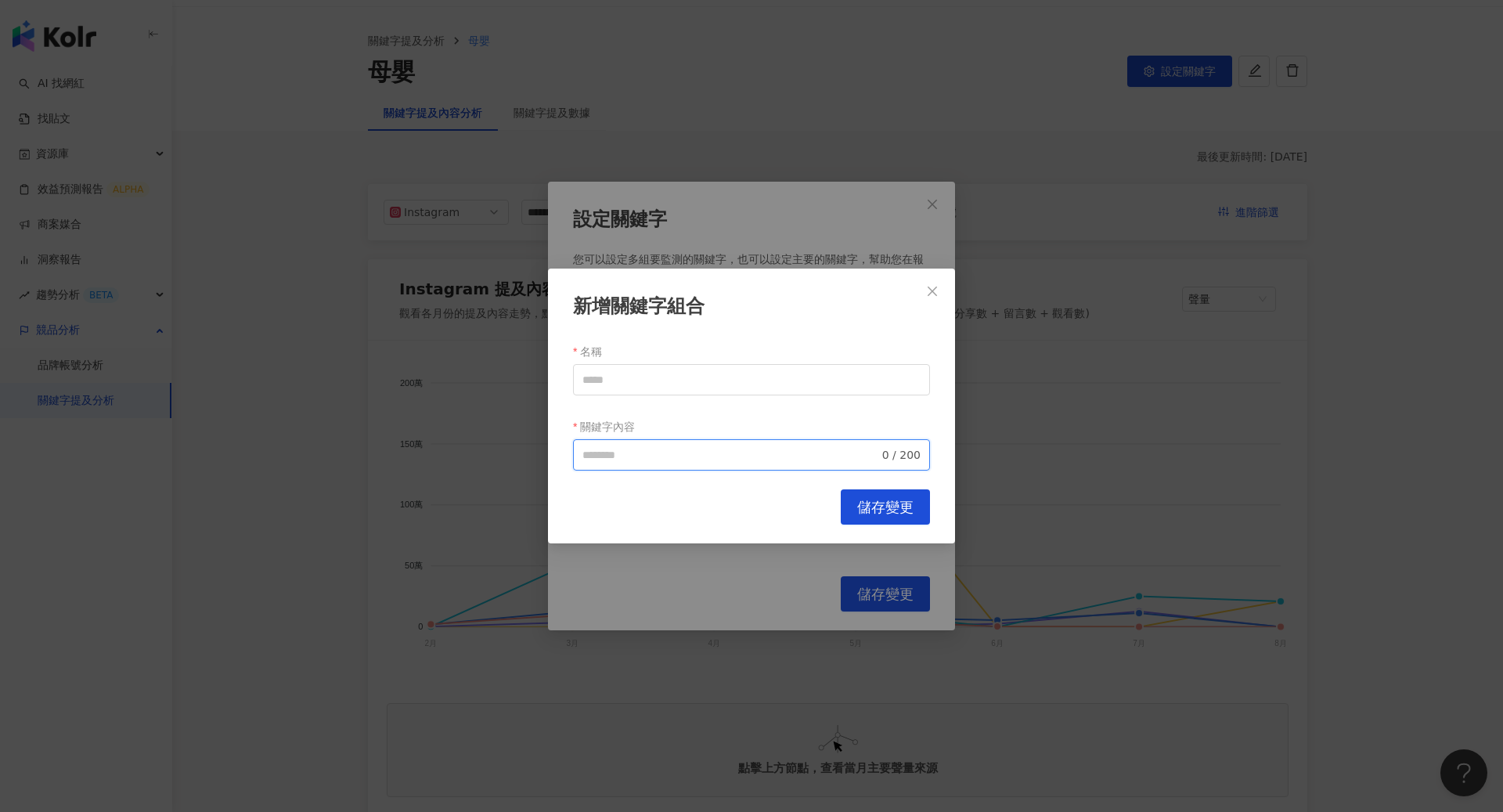
click at [613, 461] on input "關鍵字內容" at bounding box center [730, 454] width 296 height 17
paste input "**********"
drag, startPoint x: 600, startPoint y: 456, endPoint x: 569, endPoint y: 456, distance: 31.0
click at [569, 456] on div "**********" at bounding box center [751, 406] width 407 height 275
type input "**********"
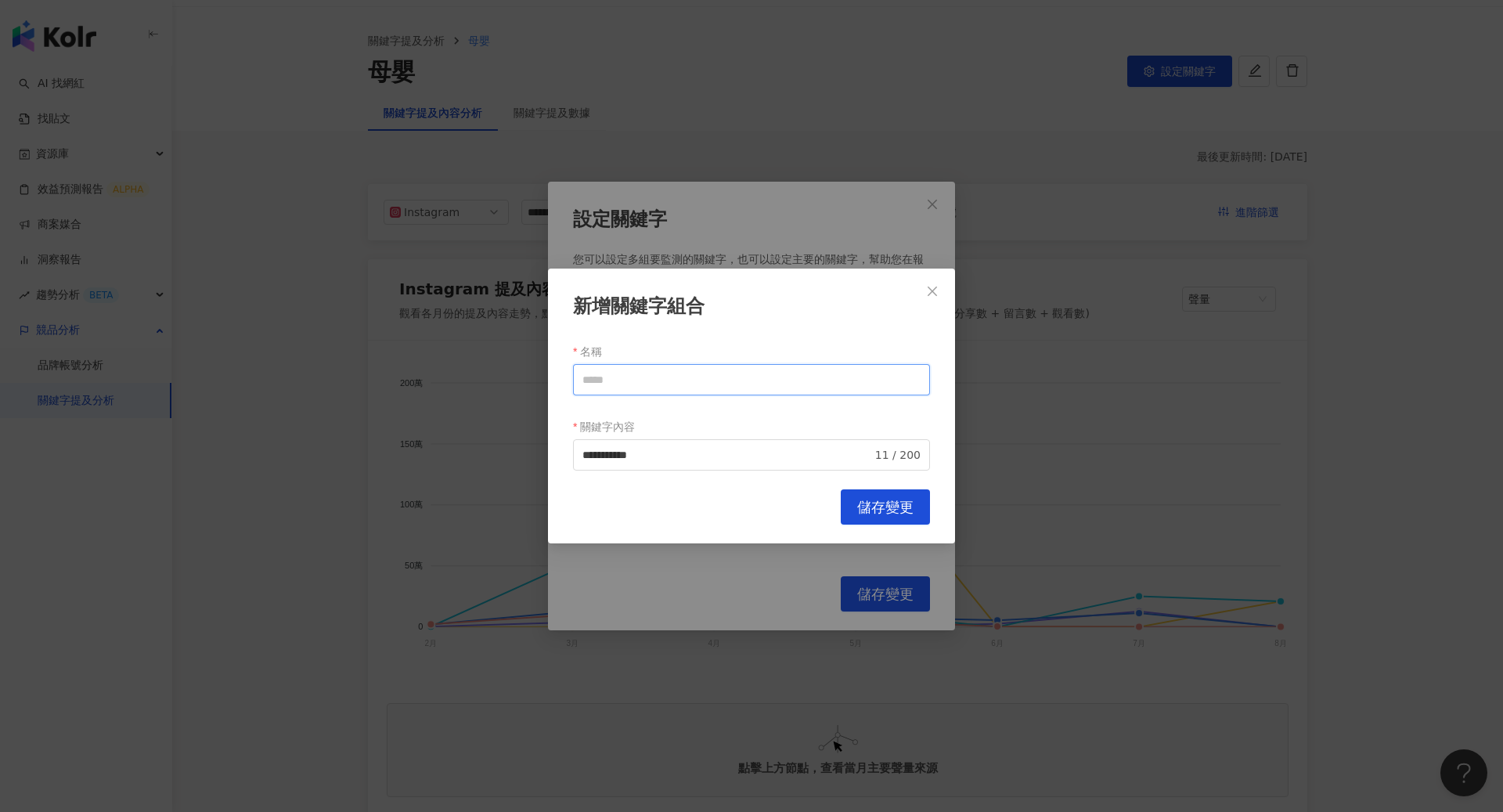
click at [616, 392] on input "名稱" at bounding box center [752, 380] width 357 height 31
paste input "****"
type input "****"
click at [847, 495] on button "儲存變更" at bounding box center [885, 507] width 89 height 35
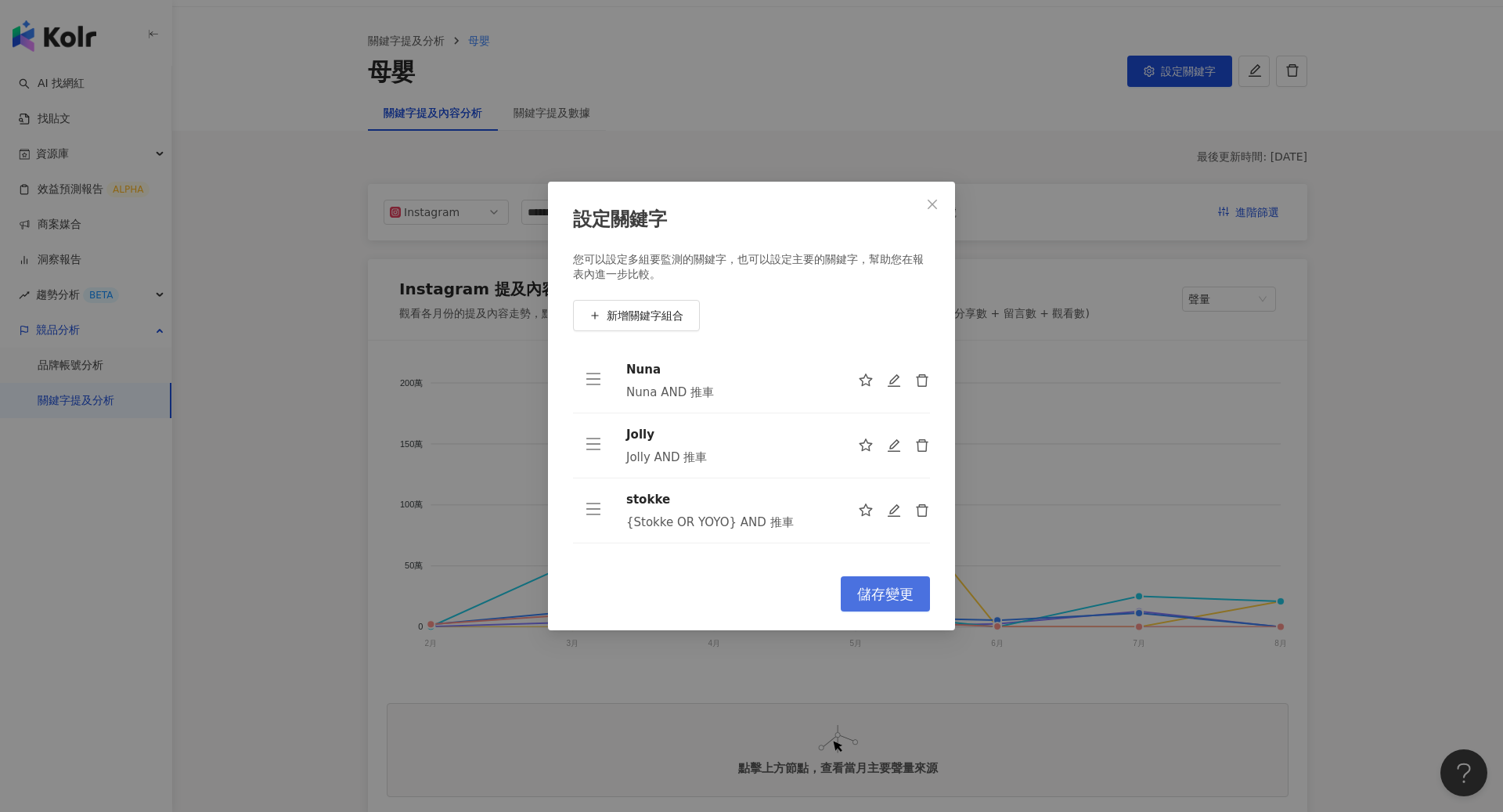
click at [879, 585] on span "儲存變更" at bounding box center [885, 593] width 56 height 17
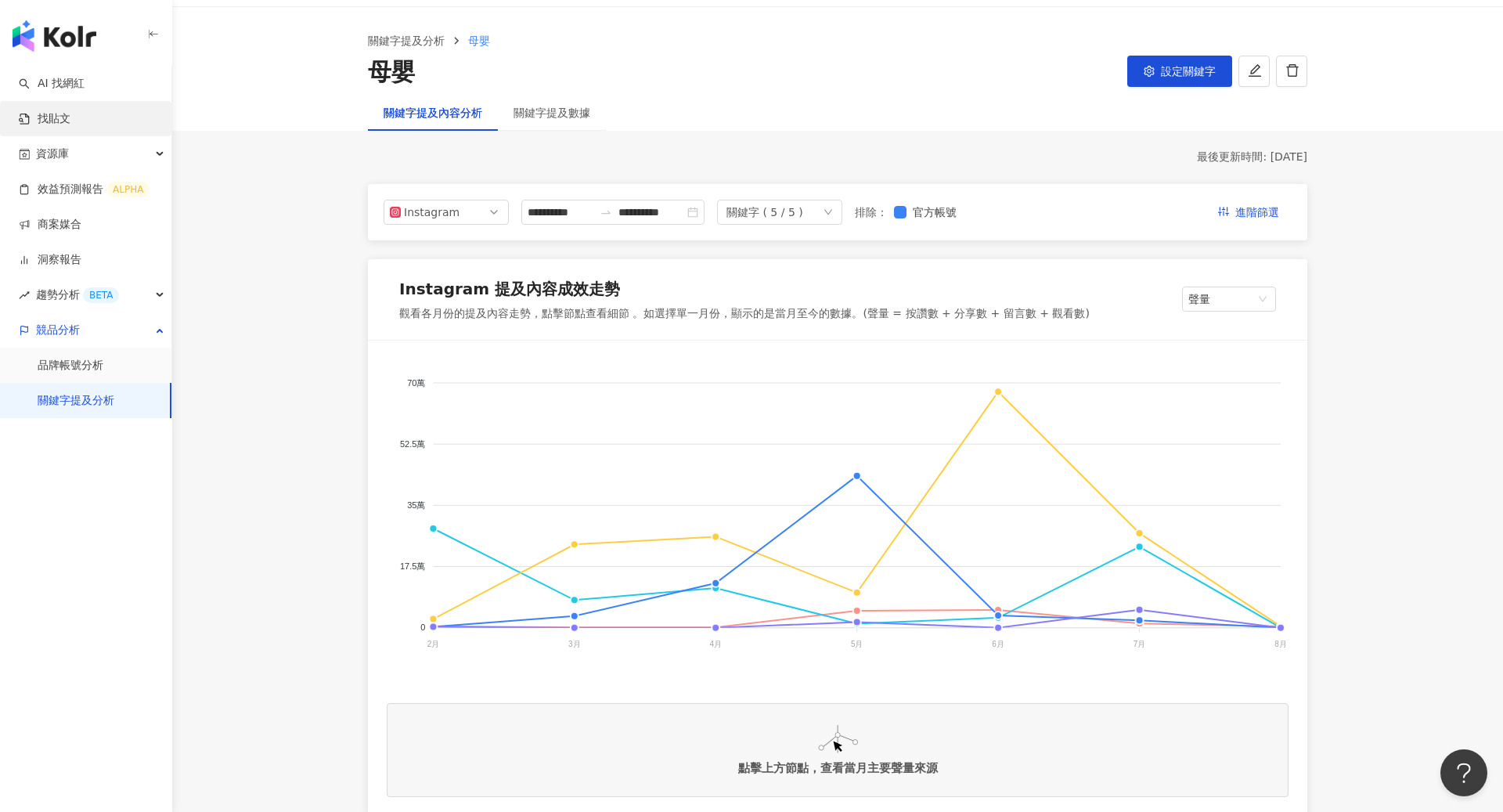
click at [70, 114] on link "找貼文" at bounding box center [44, 119] width 52 height 16
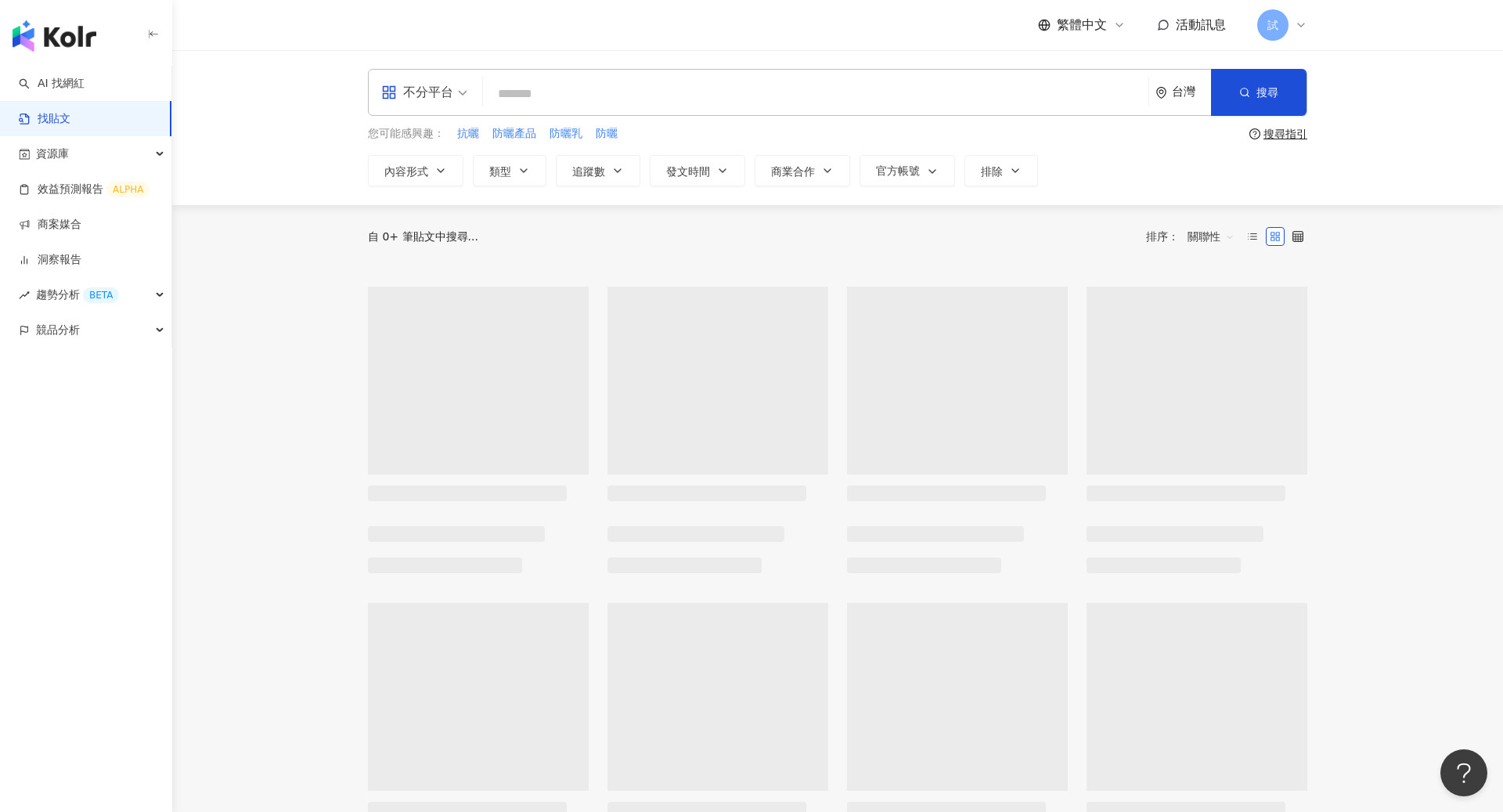
click at [727, 102] on input "search" at bounding box center [816, 93] width 653 height 34
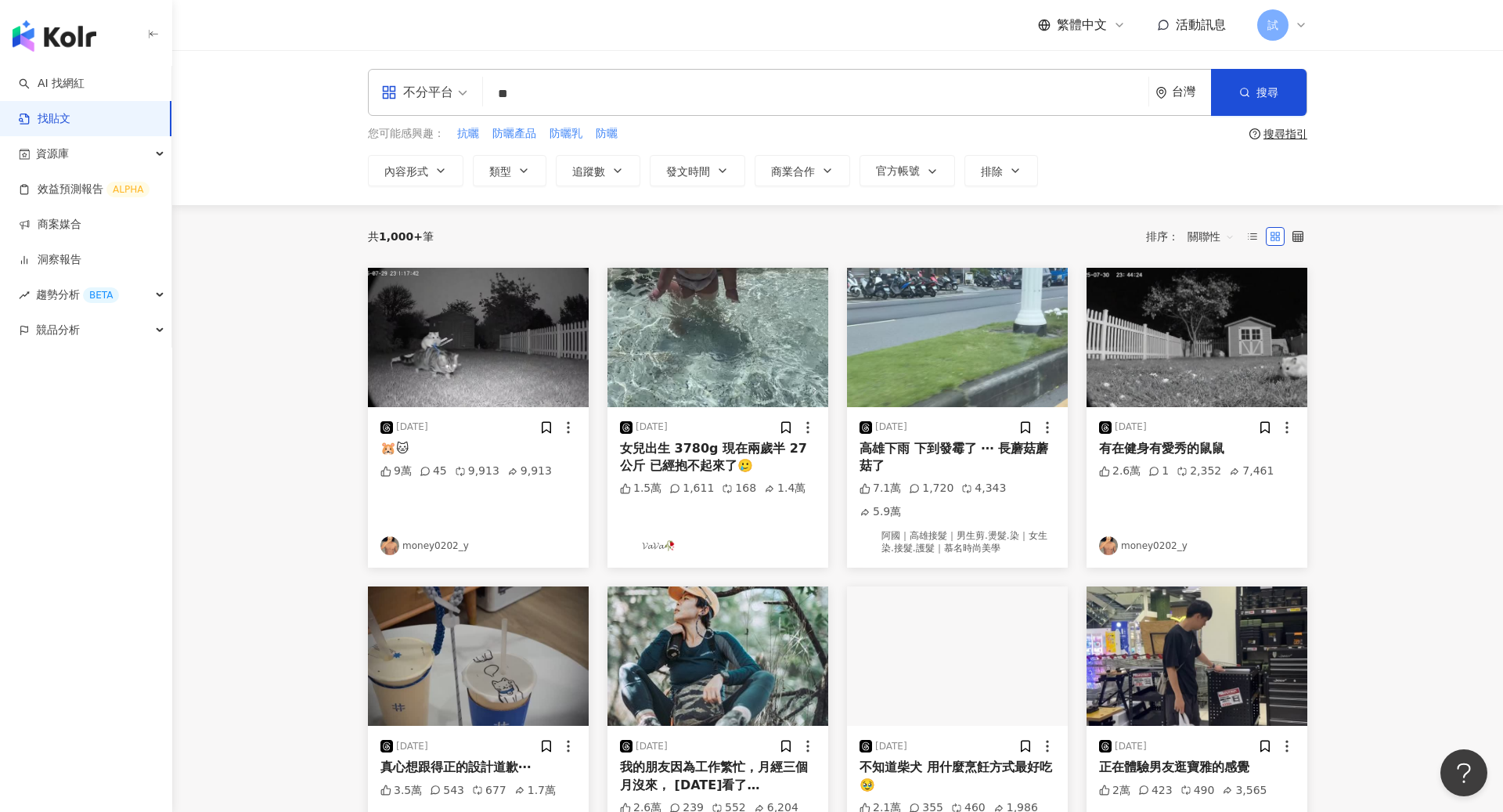
type input "*"
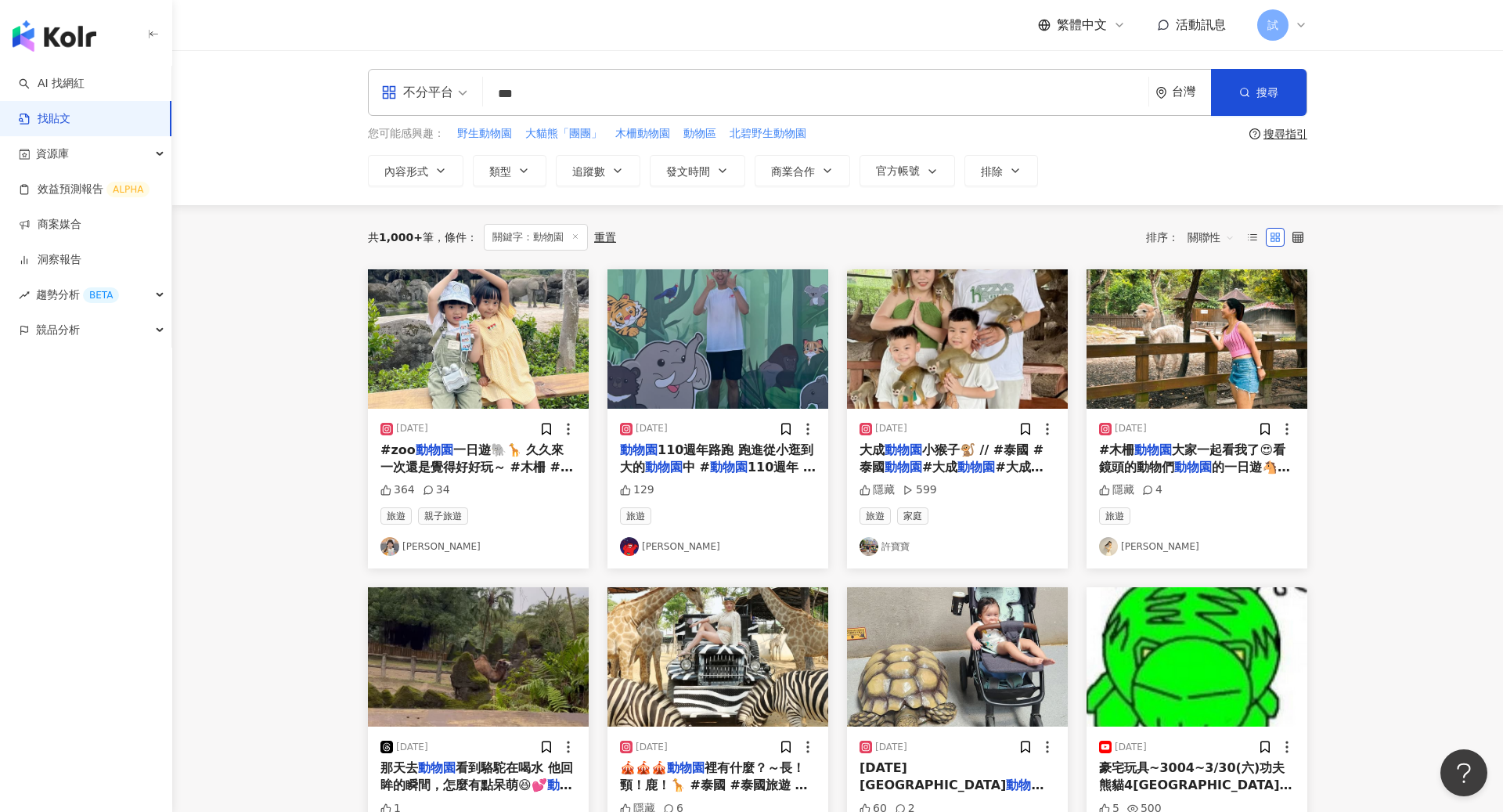
click at [1208, 241] on span "關聯性" at bounding box center [1211, 237] width 47 height 25
click at [1218, 403] on div "發文時間" at bounding box center [1213, 401] width 44 height 17
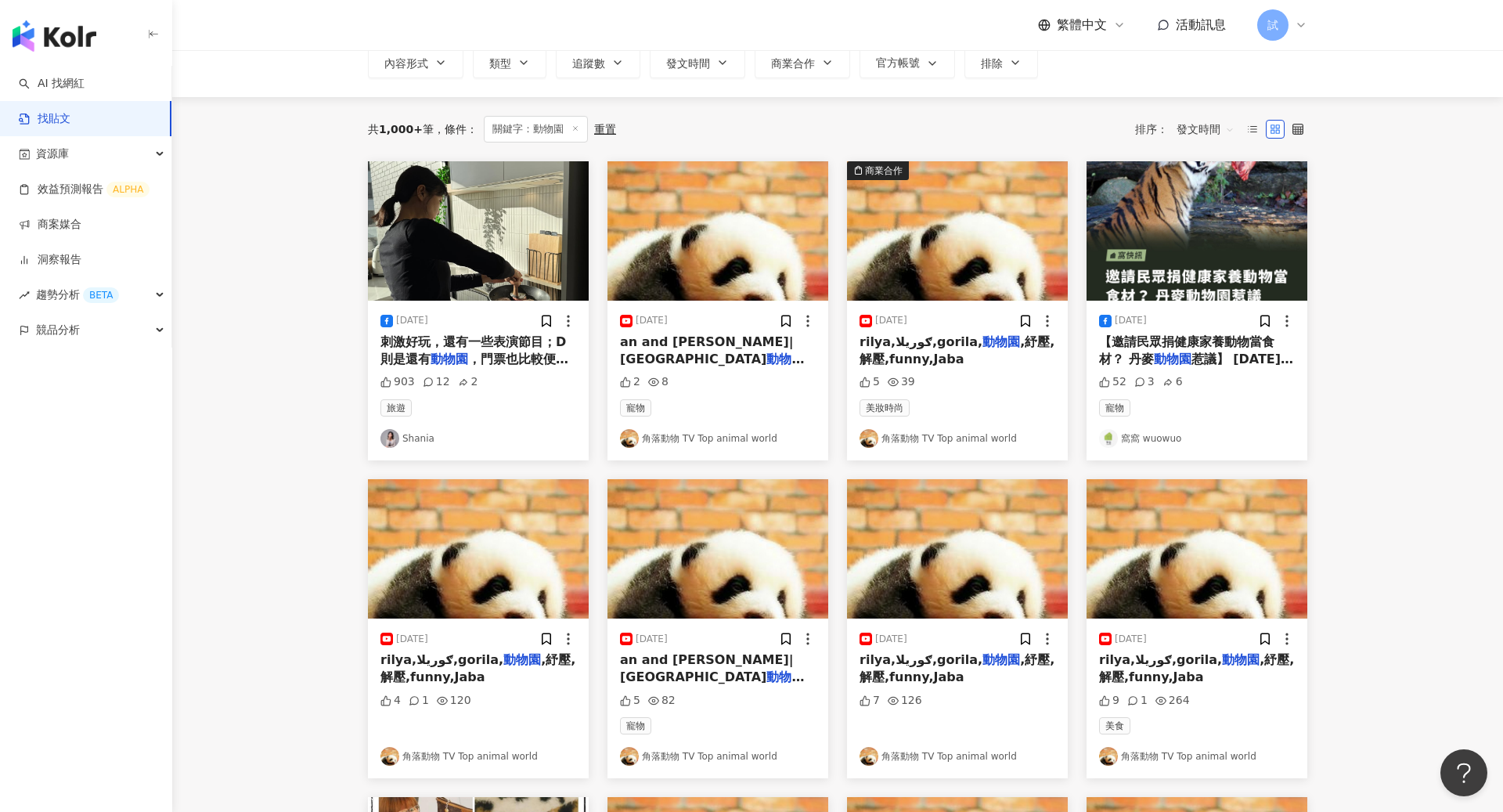
scroll to position [690, 0]
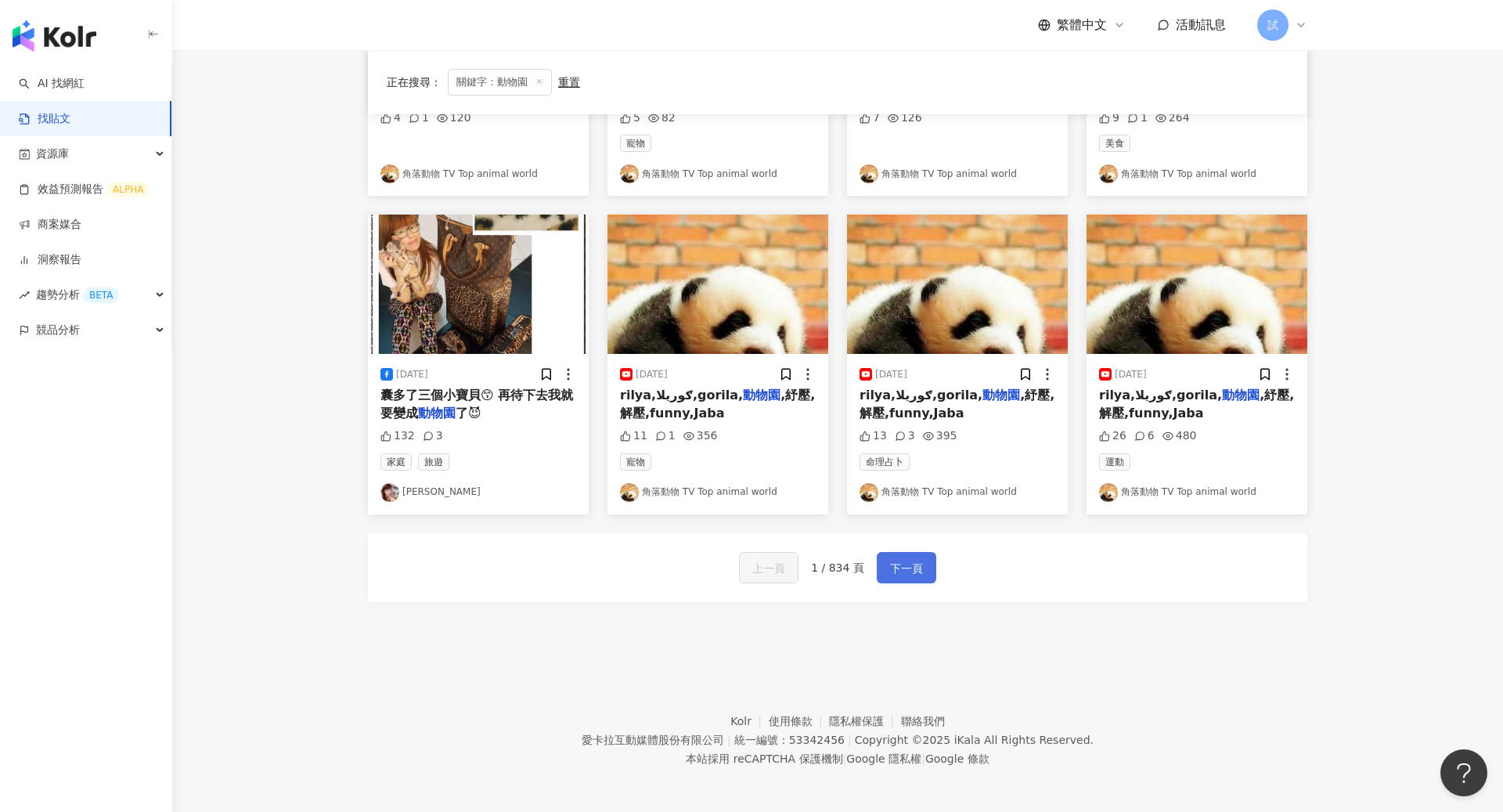
click at [914, 552] on button "下一頁" at bounding box center [906, 567] width 60 height 31
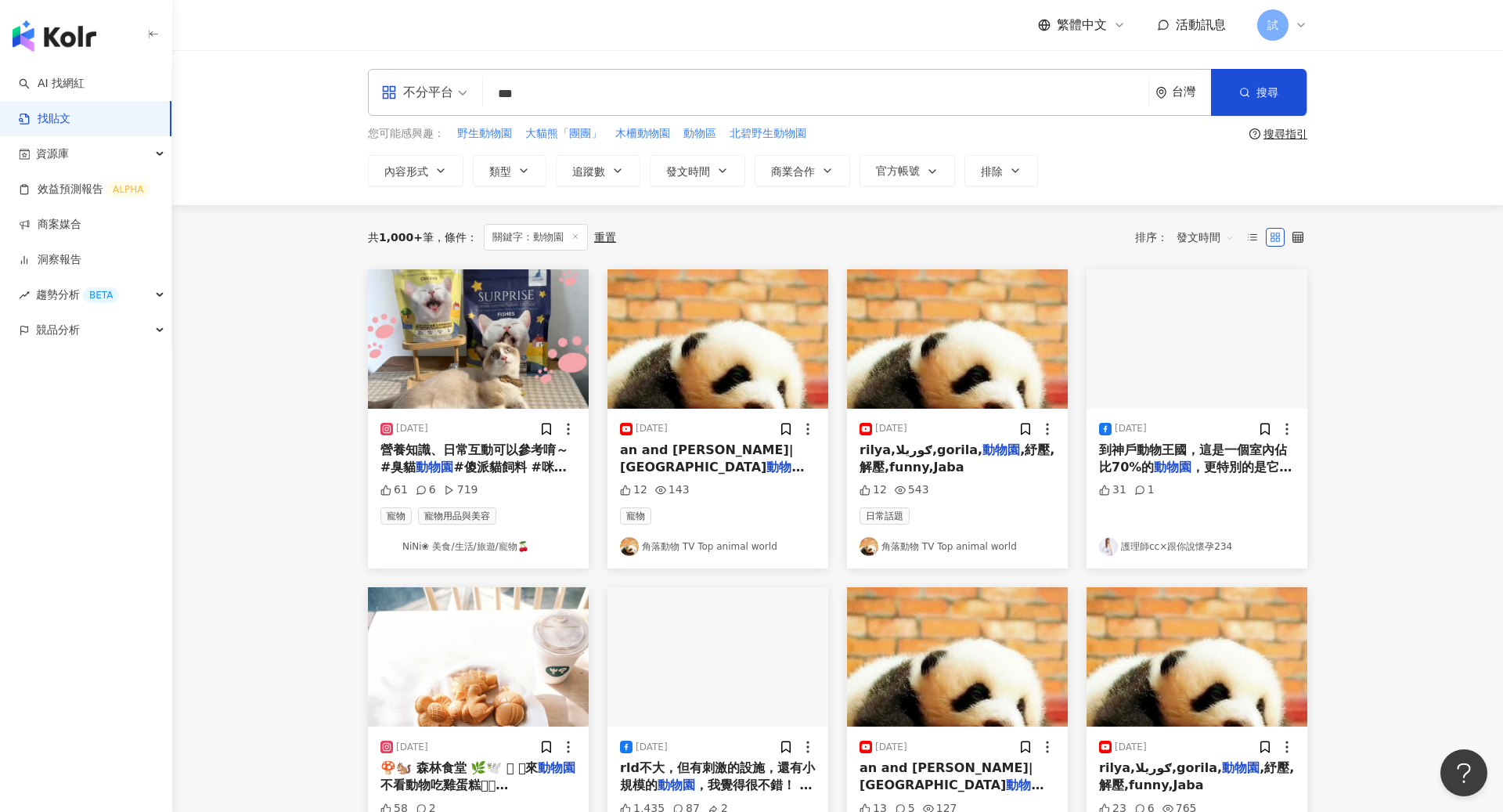
scroll to position [7, 0]
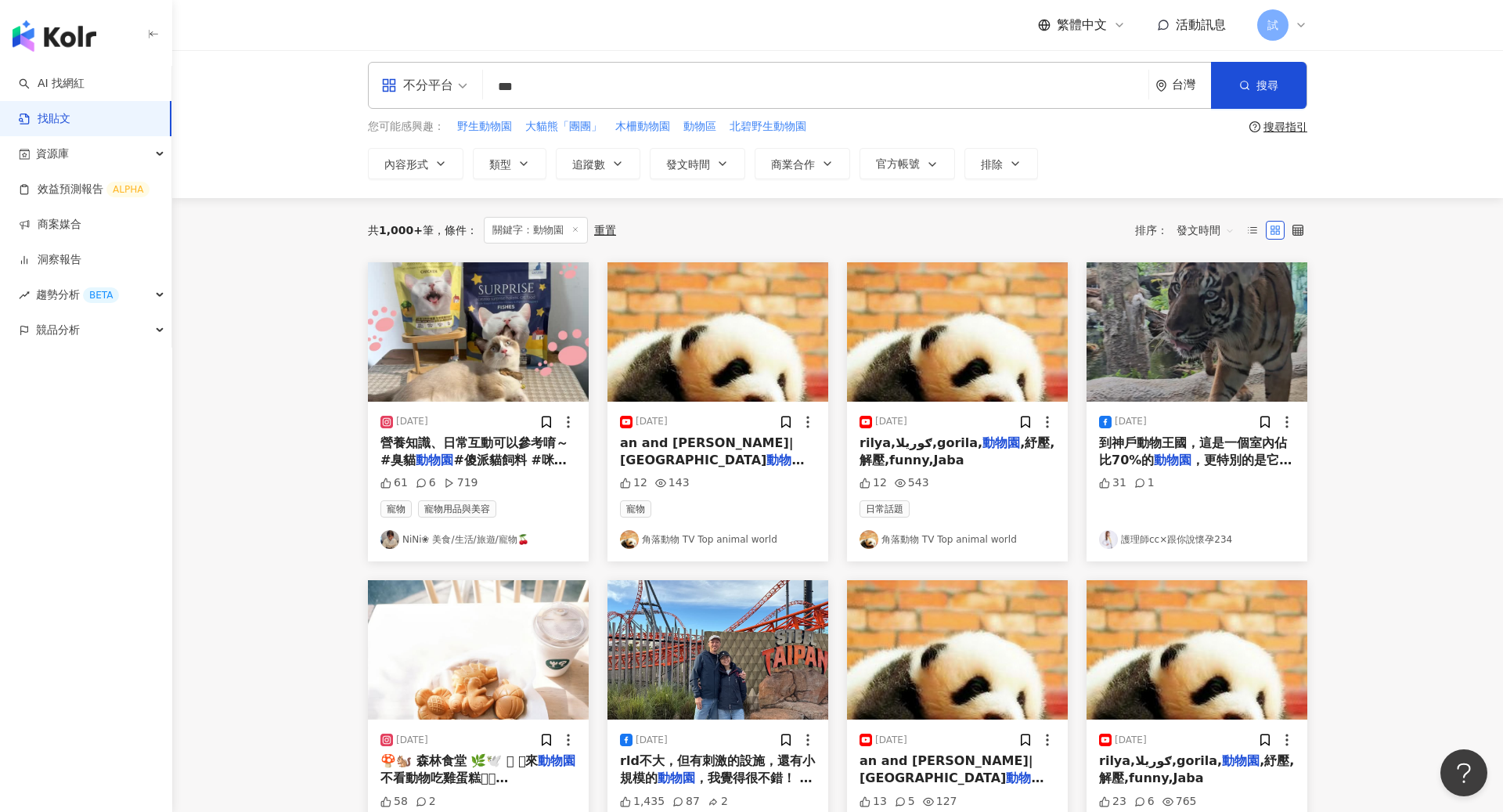
click at [553, 76] on input "***" at bounding box center [816, 86] width 653 height 34
click at [549, 95] on input "***" at bounding box center [816, 86] width 653 height 34
type input "*****"
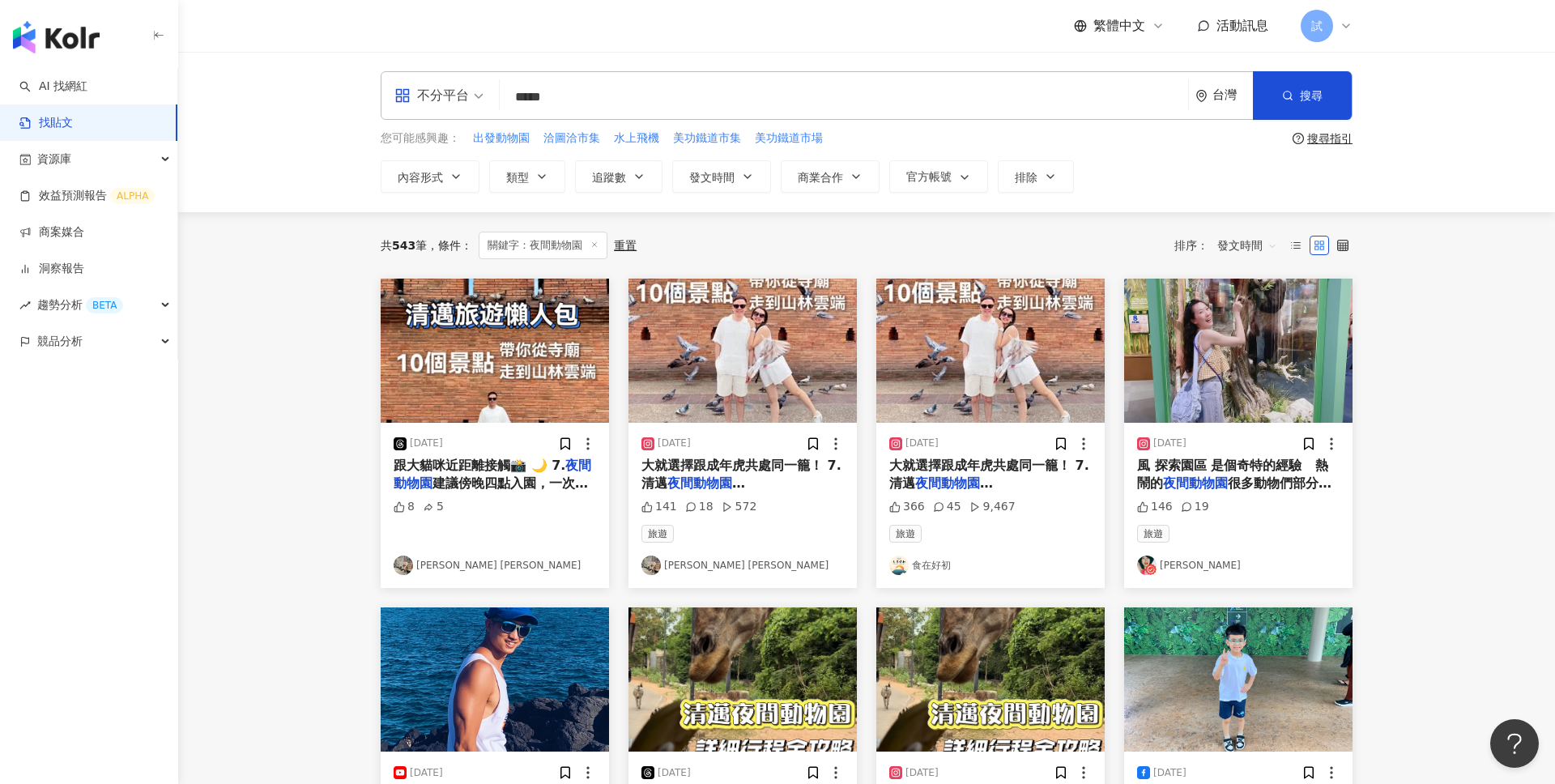
click at [63, 50] on img "button" at bounding box center [56, 37] width 86 height 32
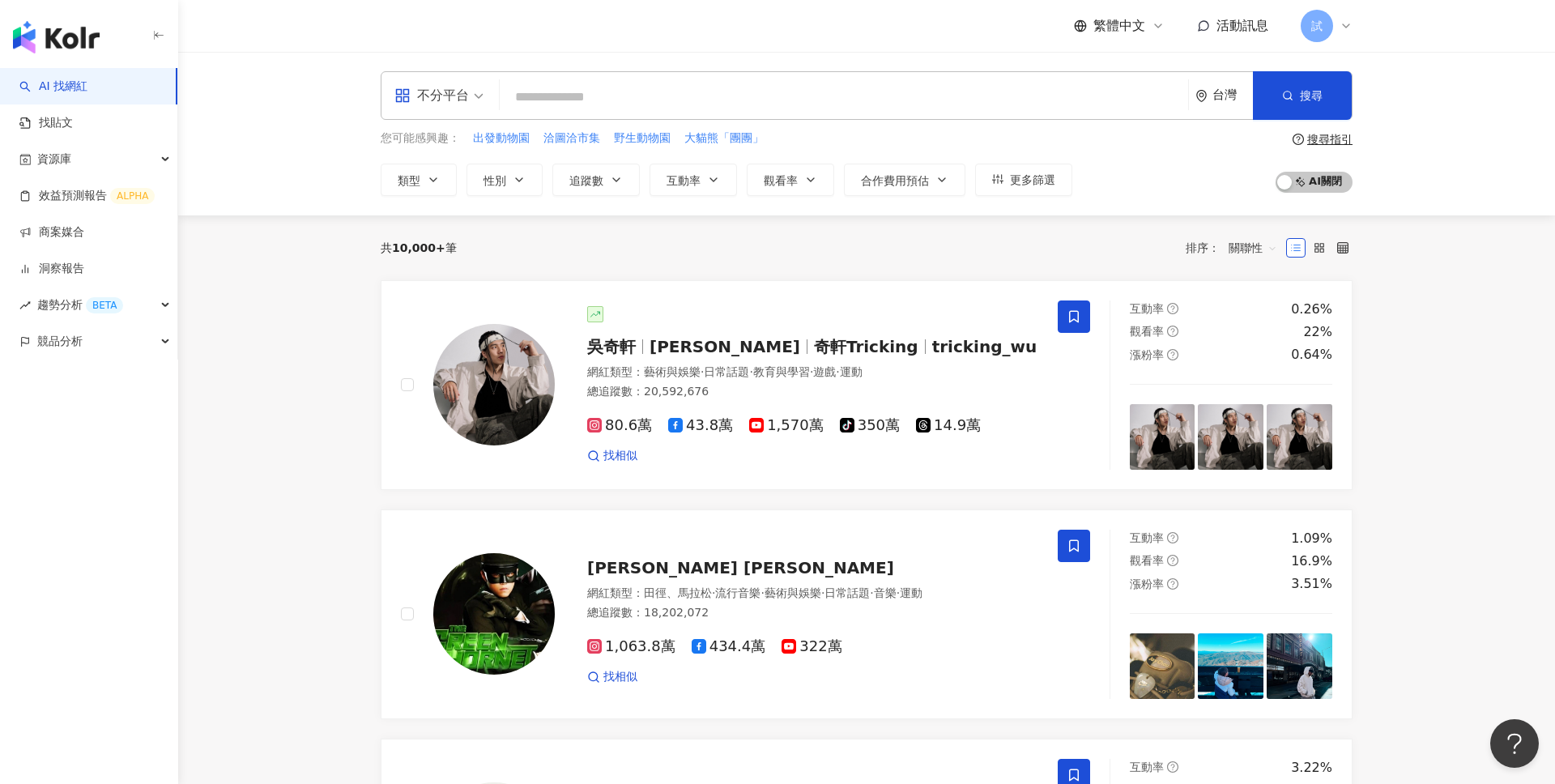
click at [433, 80] on input "search" at bounding box center [439, 85] width 89 height 26
click at [672, 92] on input "search" at bounding box center [844, 97] width 676 height 30
click at [69, 126] on link "找貼文" at bounding box center [46, 123] width 53 height 16
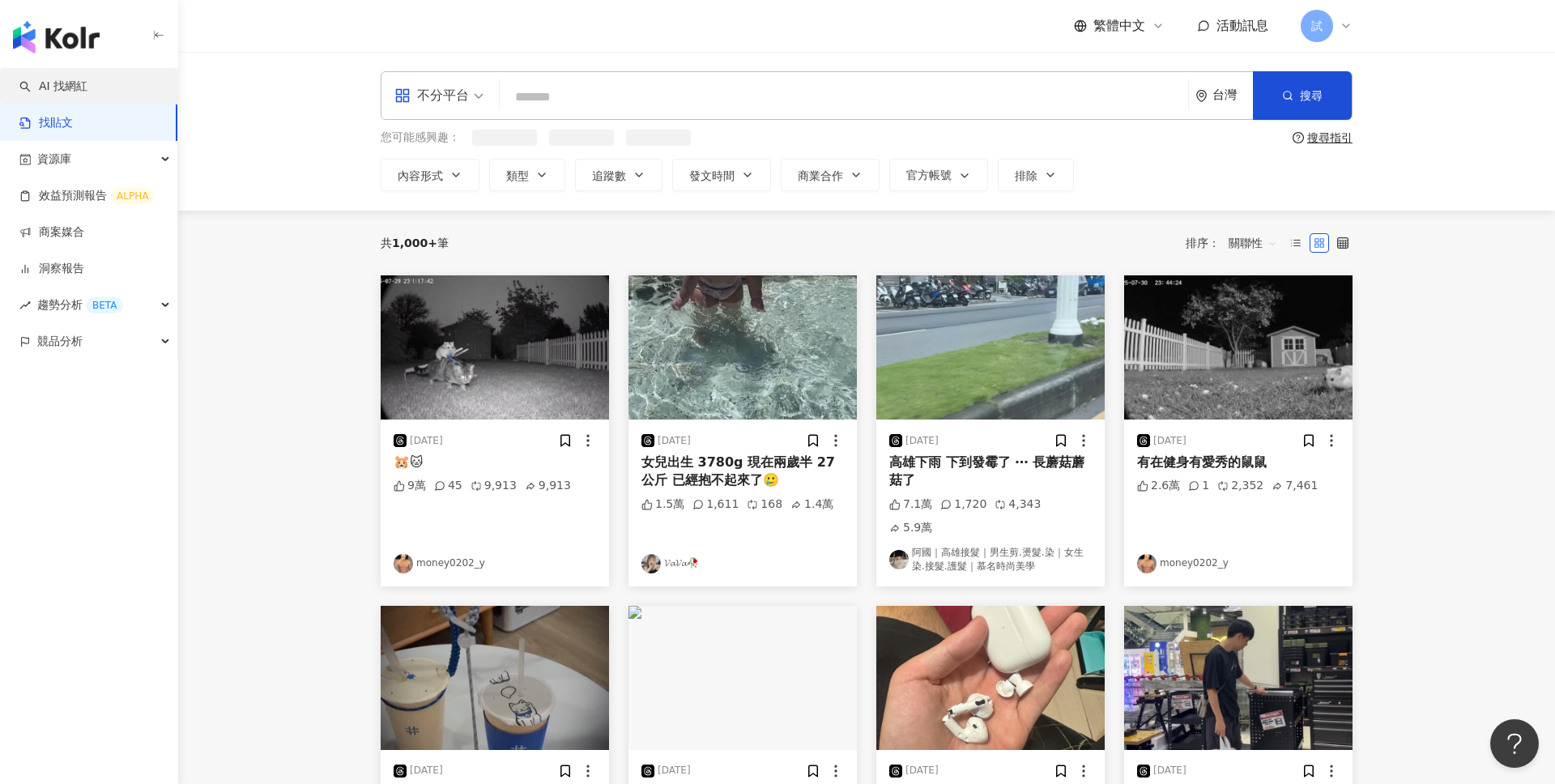
click at [87, 79] on link "AI 找網紅" at bounding box center [53, 86] width 68 height 16
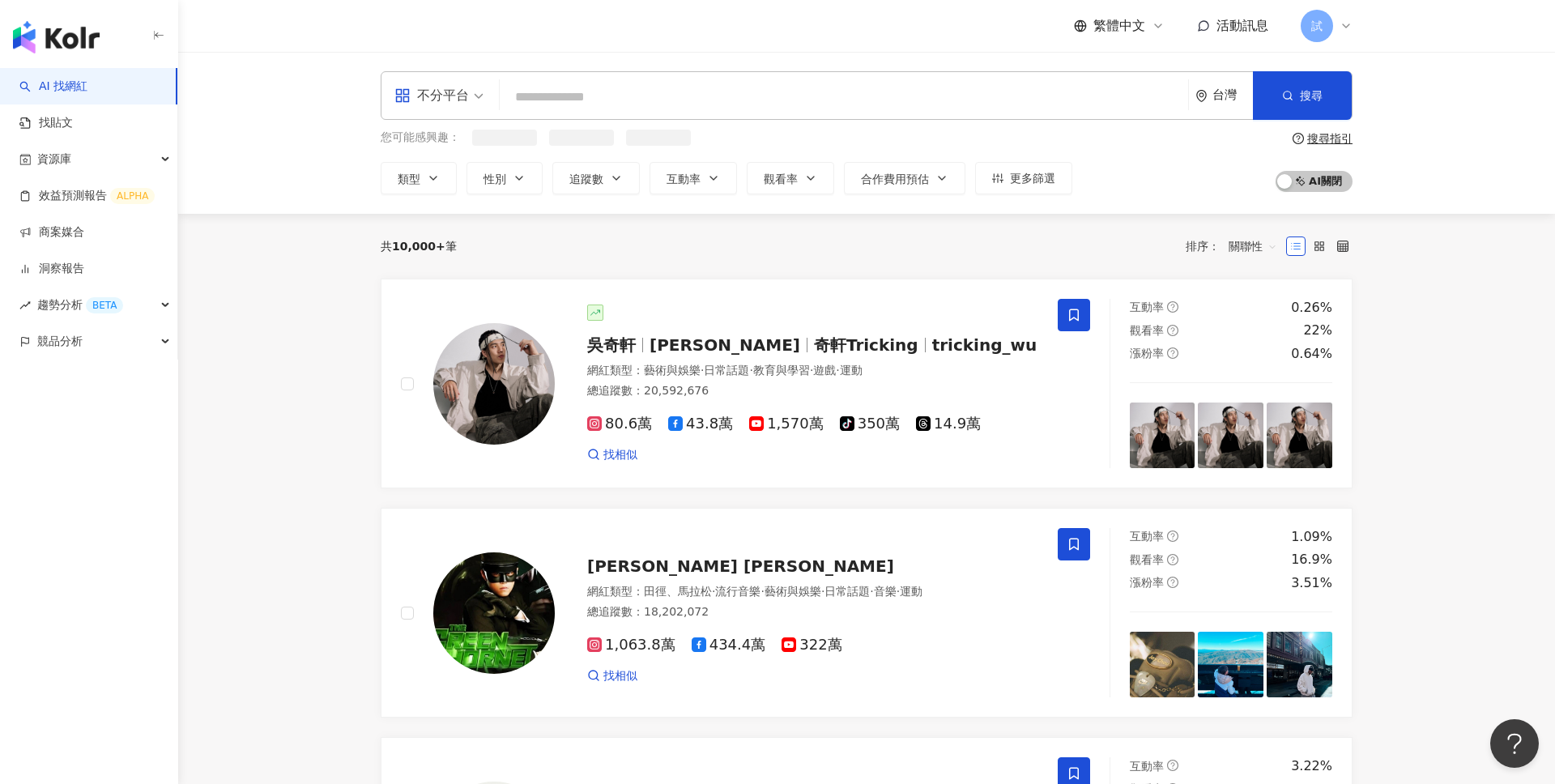
click at [687, 100] on input "search" at bounding box center [844, 97] width 676 height 30
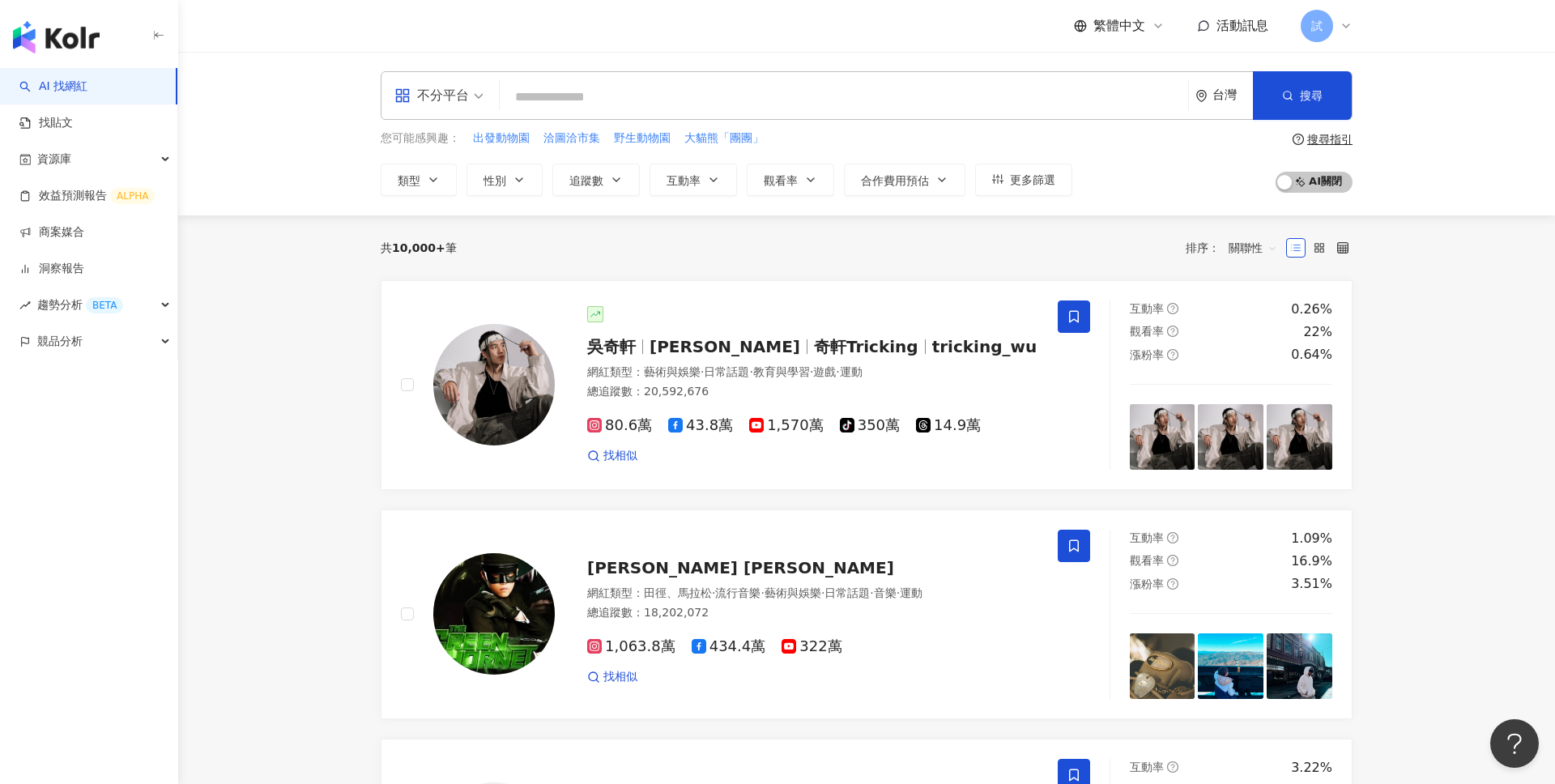
click at [744, 99] on input "search" at bounding box center [844, 97] width 676 height 30
type input "*"
type input "**"
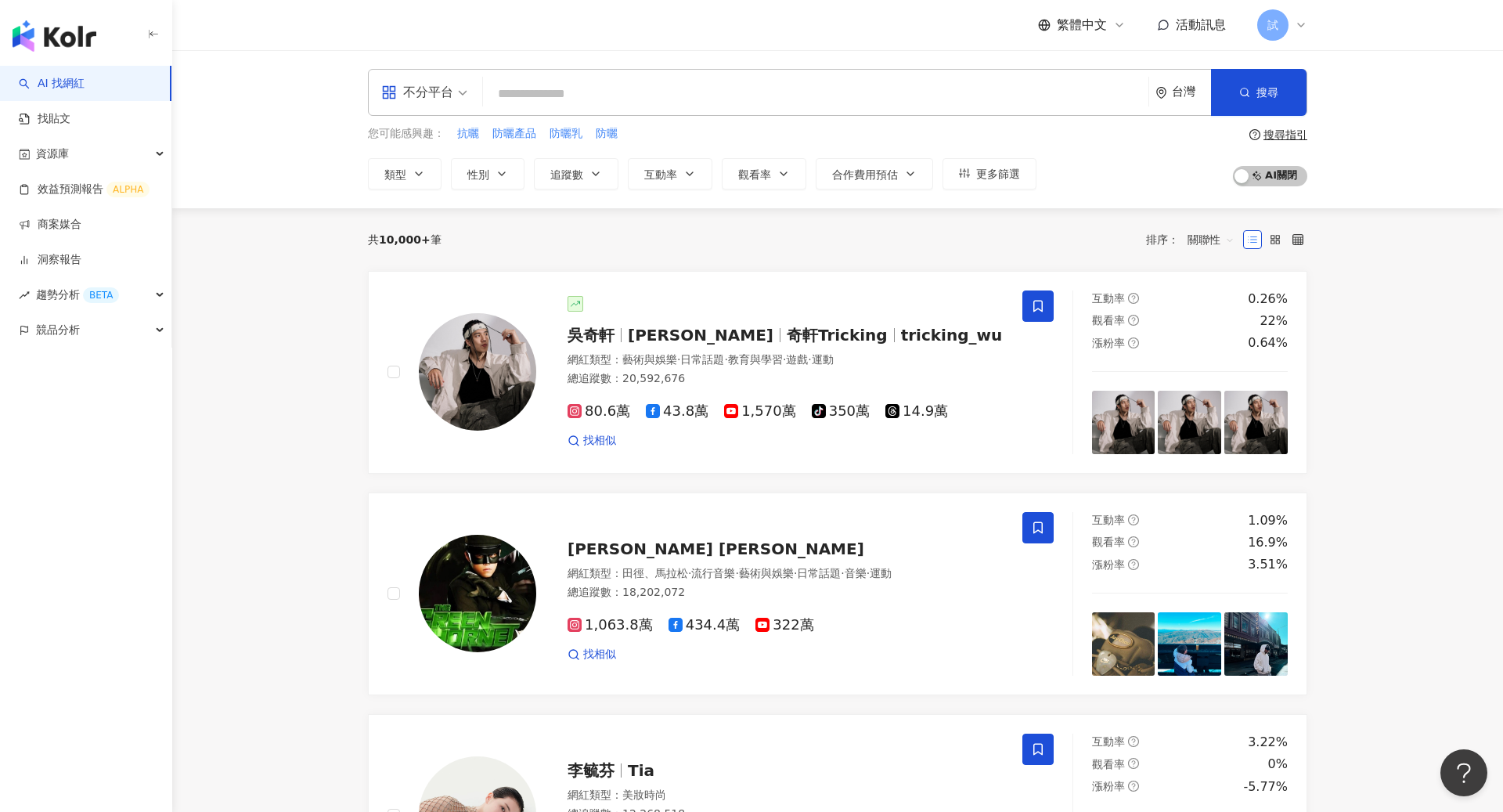
click at [1300, 29] on icon at bounding box center [1301, 25] width 12 height 12
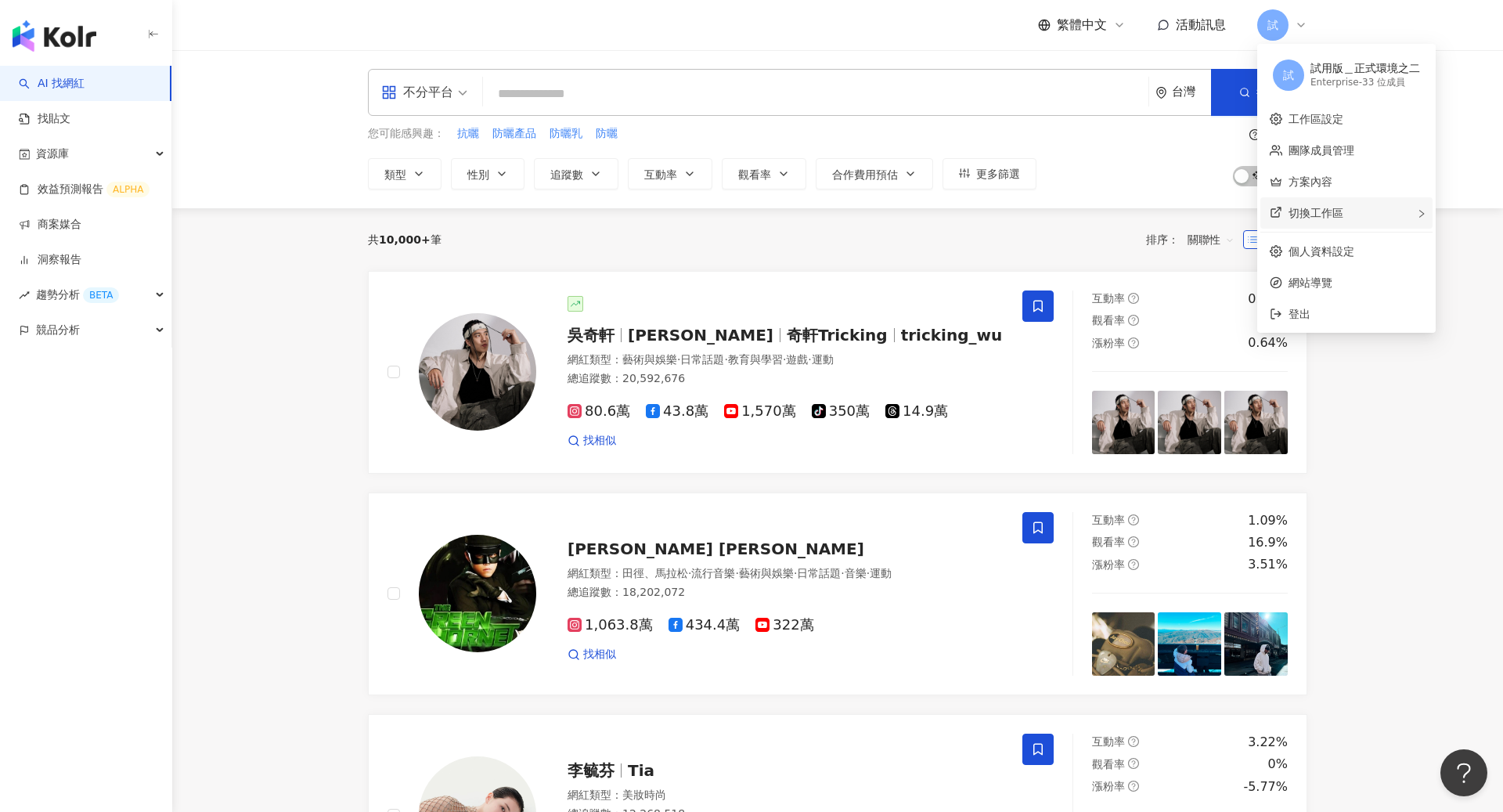
click at [1320, 210] on span "切換工作區" at bounding box center [1316, 212] width 55 height 12
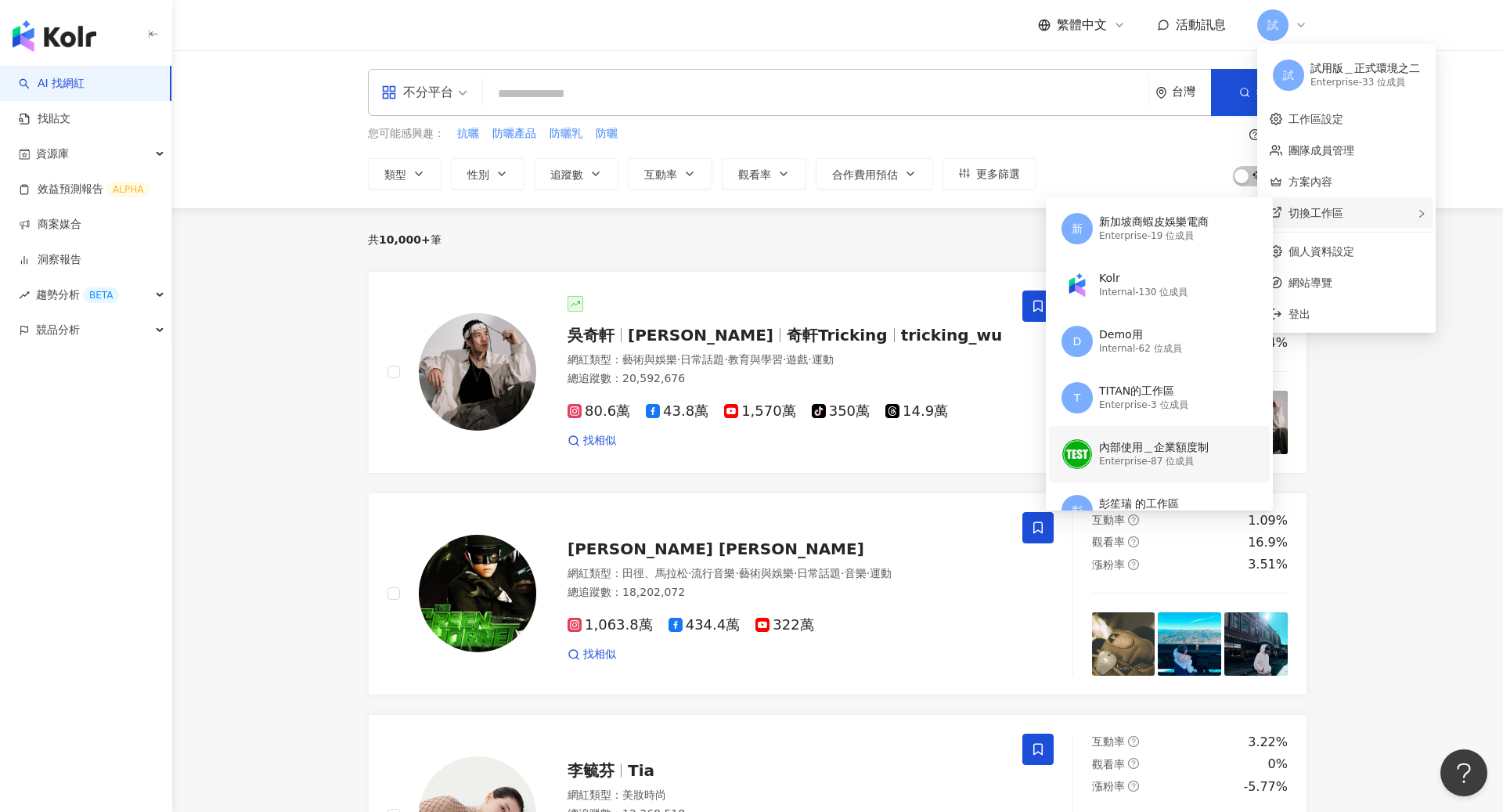
click at [1146, 453] on div "內部使用＿企業額度制" at bounding box center [1154, 447] width 110 height 16
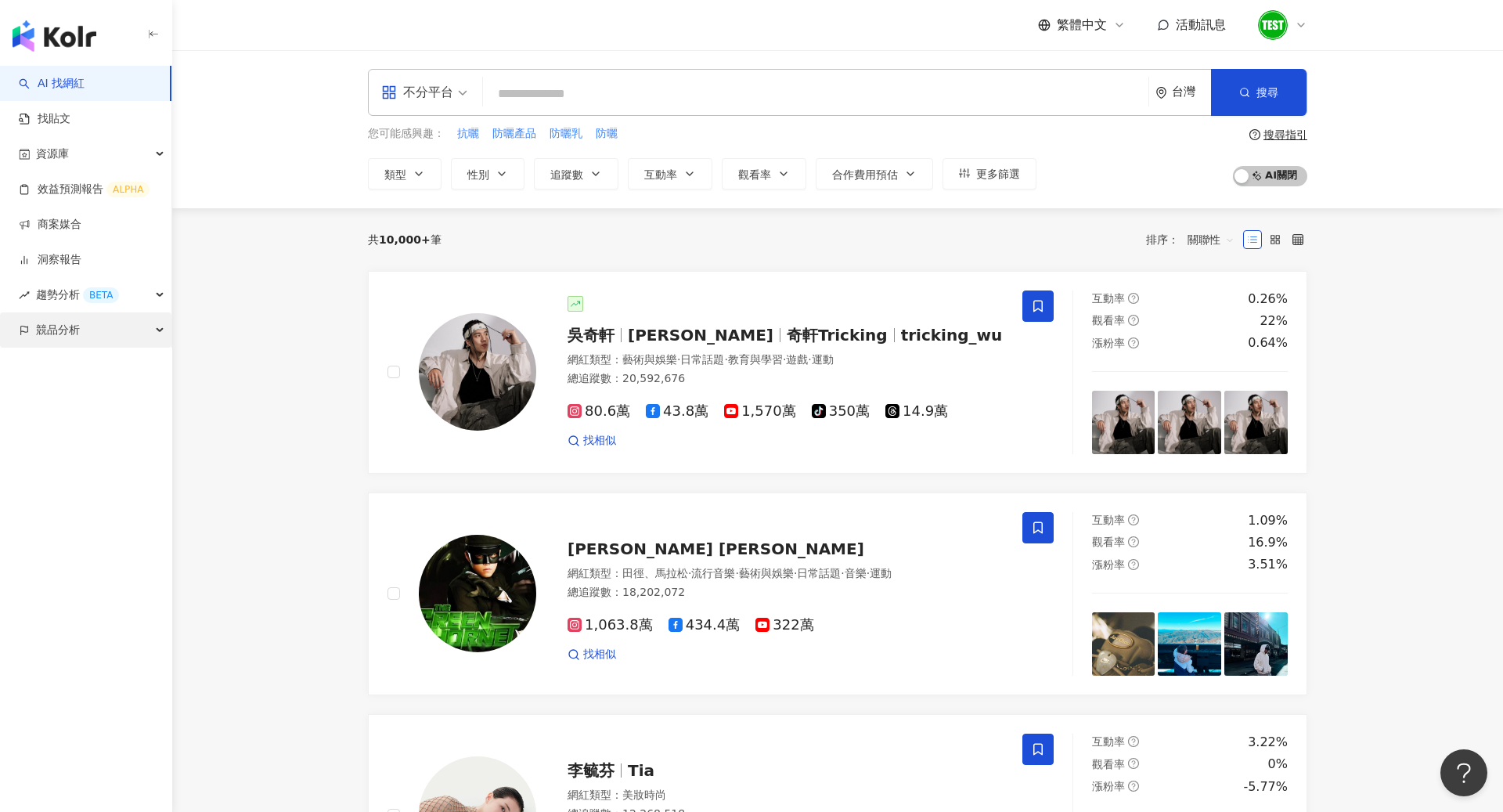
click at [99, 341] on div "競品分析" at bounding box center [85, 330] width 171 height 35
click at [102, 408] on link "關鍵字提及分析" at bounding box center [76, 400] width 77 height 16
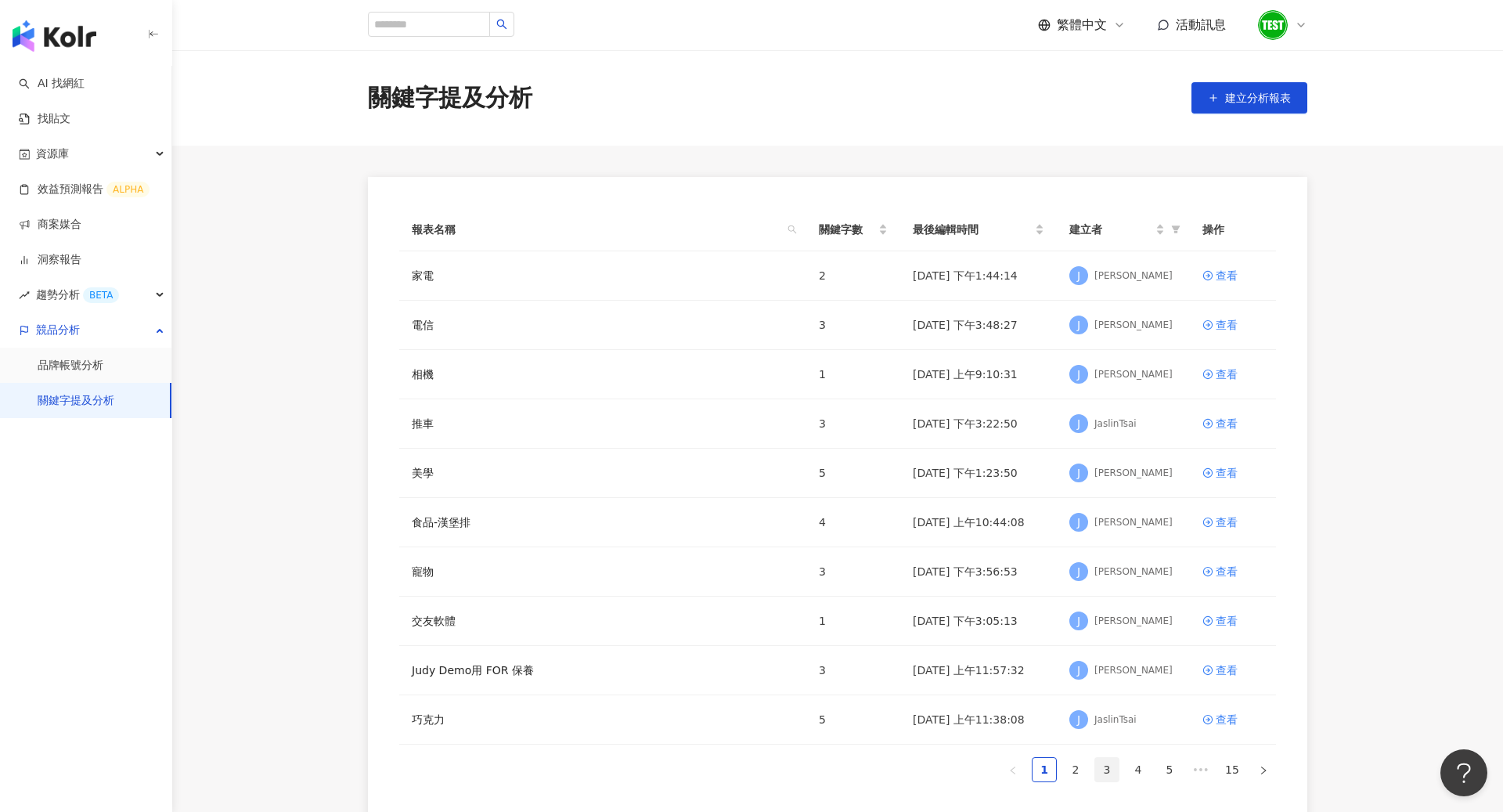
click at [1100, 764] on link "3" at bounding box center [1107, 769] width 24 height 24
click at [1135, 762] on link "4" at bounding box center [1138, 769] width 24 height 24
click at [1224, 423] on div "查看" at bounding box center [1226, 423] width 22 height 17
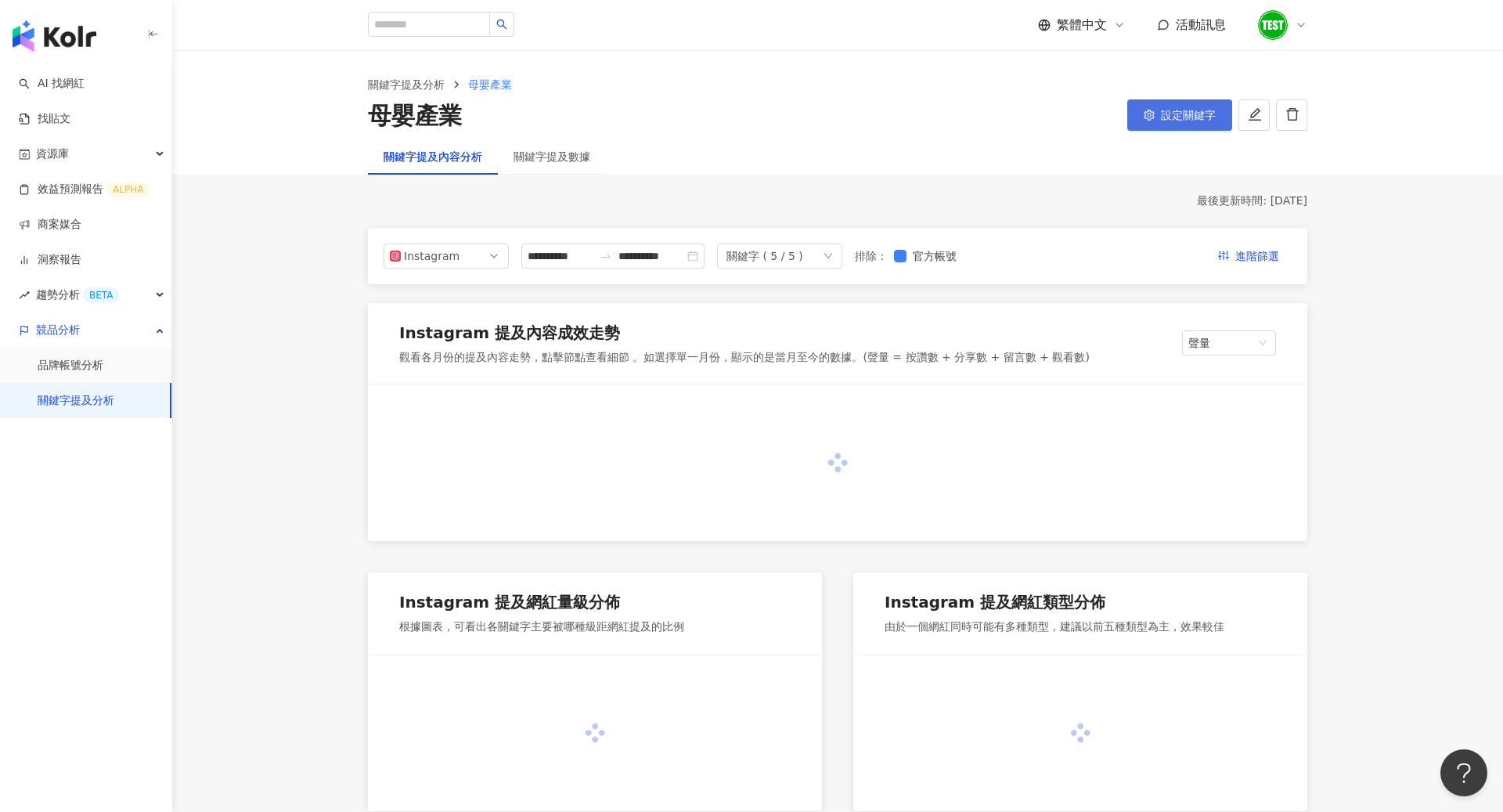
click at [1162, 116] on span "設定關鍵字" at bounding box center [1188, 115] width 55 height 12
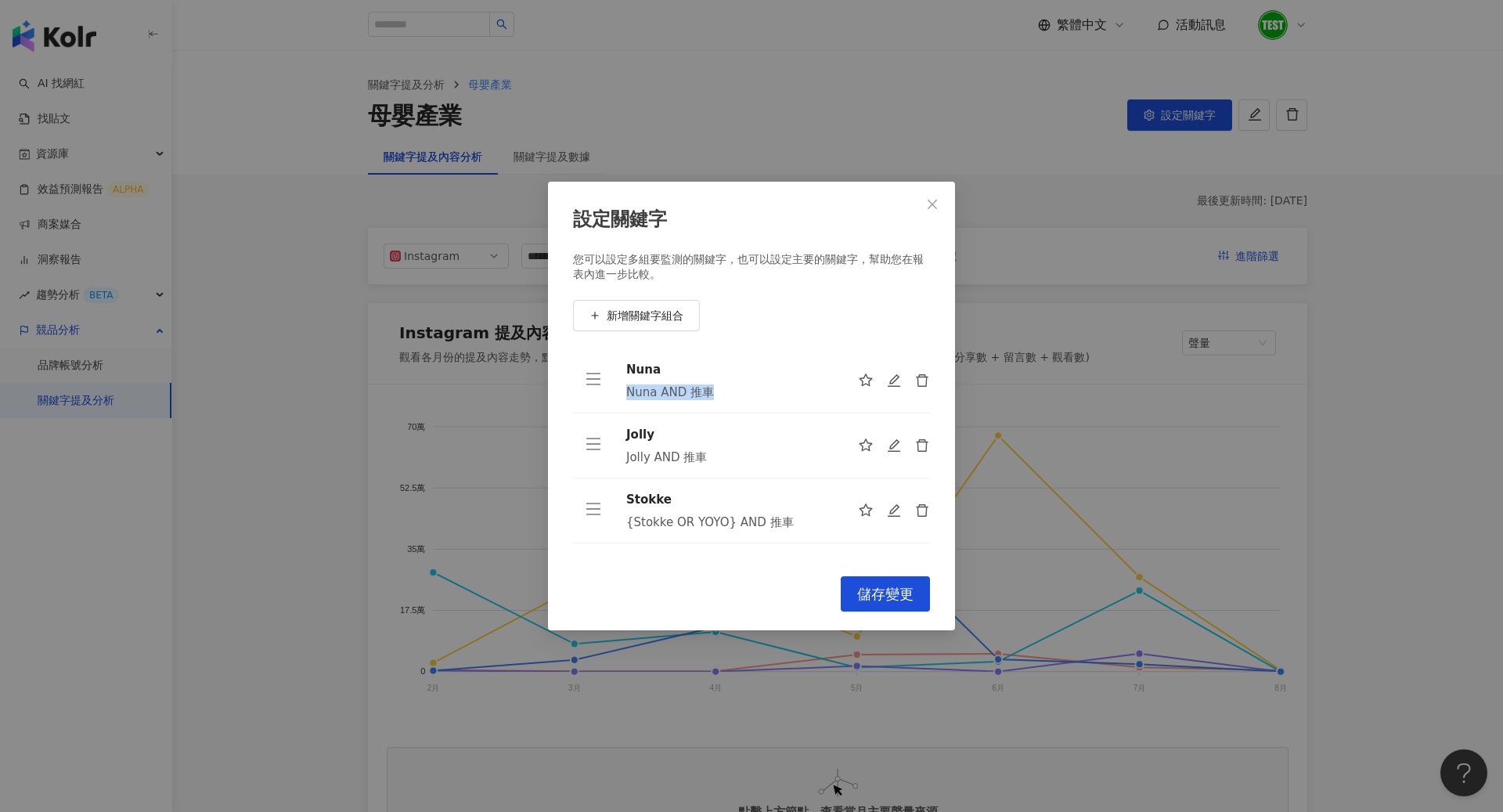
drag, startPoint x: 627, startPoint y: 390, endPoint x: 715, endPoint y: 390, distance: 88.0
click at [715, 390] on div "Nuna AND 推車" at bounding box center [729, 392] width 206 height 16
copy div "Nuna AND 推車"
drag, startPoint x: 629, startPoint y: 455, endPoint x: 740, endPoint y: 461, distance: 111.2
click at [740, 461] on div "Jolly AND 推車" at bounding box center [729, 457] width 206 height 16
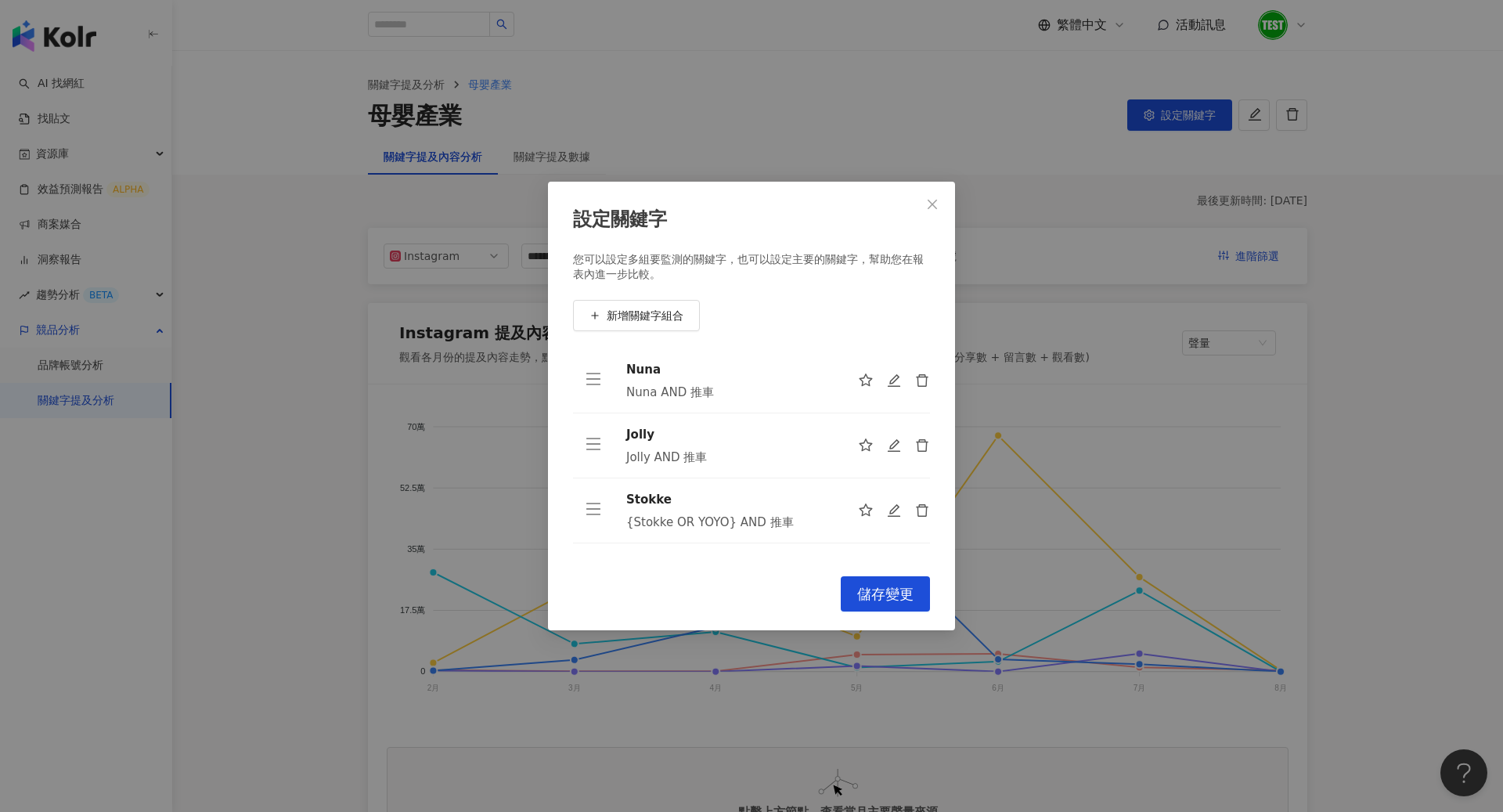
click at [636, 463] on div "Jolly AND 推車" at bounding box center [729, 457] width 206 height 16
drag, startPoint x: 628, startPoint y: 458, endPoint x: 747, endPoint y: 459, distance: 119.0
click at [747, 459] on div "Jolly AND 推車" at bounding box center [729, 457] width 206 height 16
copy div "Jolly AND 推車"
drag, startPoint x: 628, startPoint y: 521, endPoint x: 794, endPoint y: 519, distance: 166.0
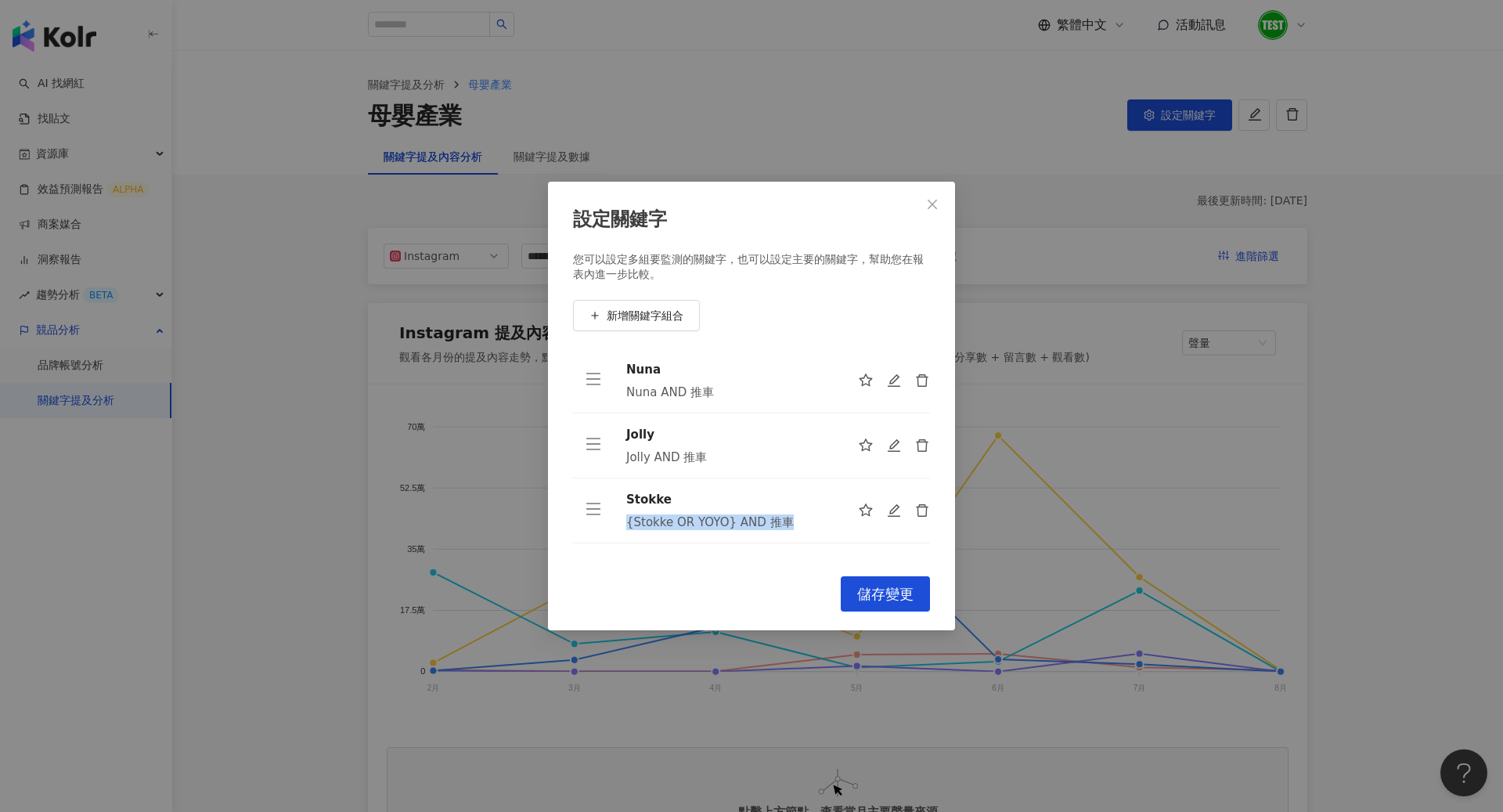
click at [794, 519] on div "{Stokke OR YOYO} AND 推車" at bounding box center [729, 521] width 206 height 16
copy div "{Stokke OR YOYO} AND 推車"
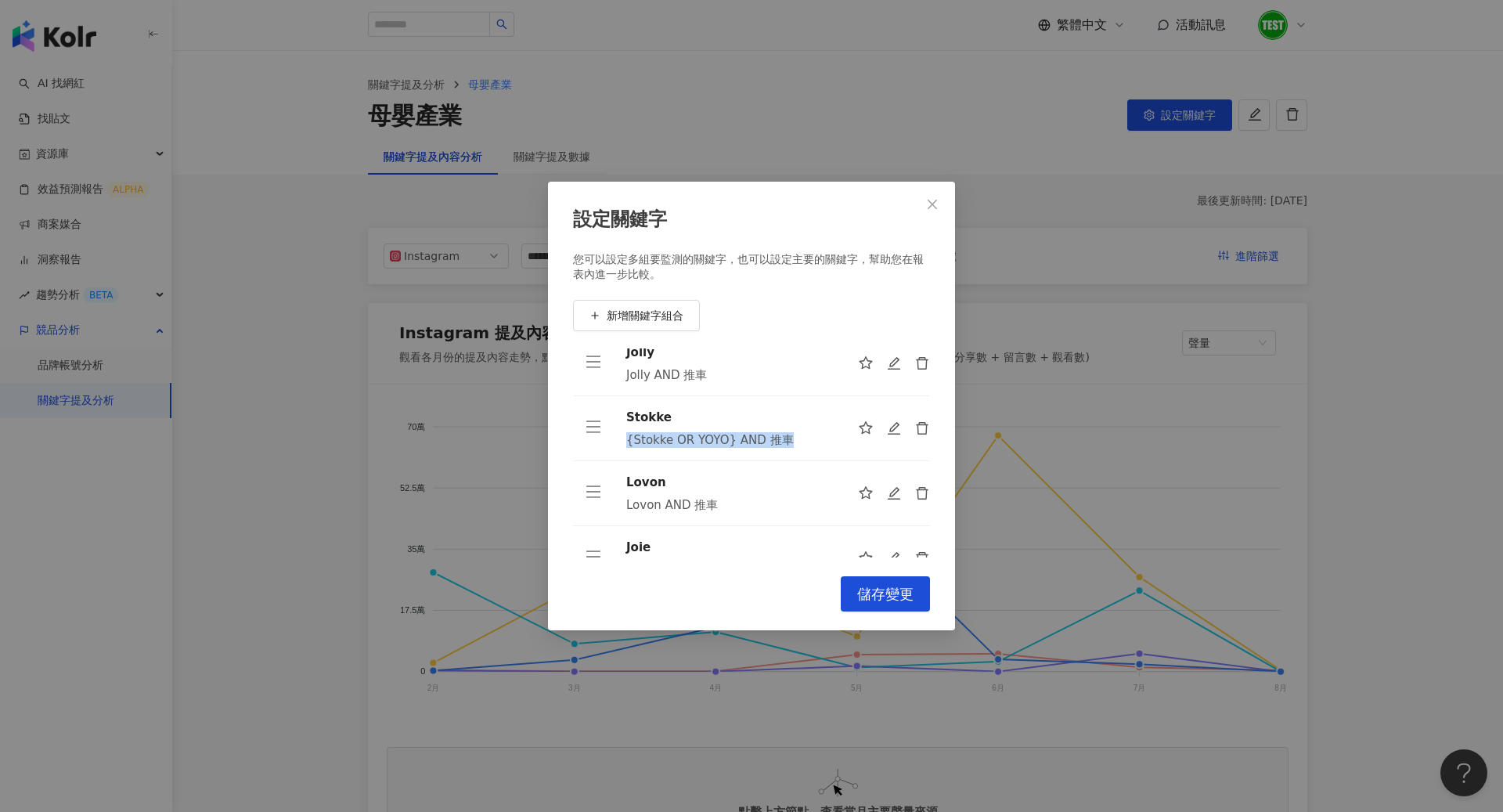
scroll to position [115, 0]
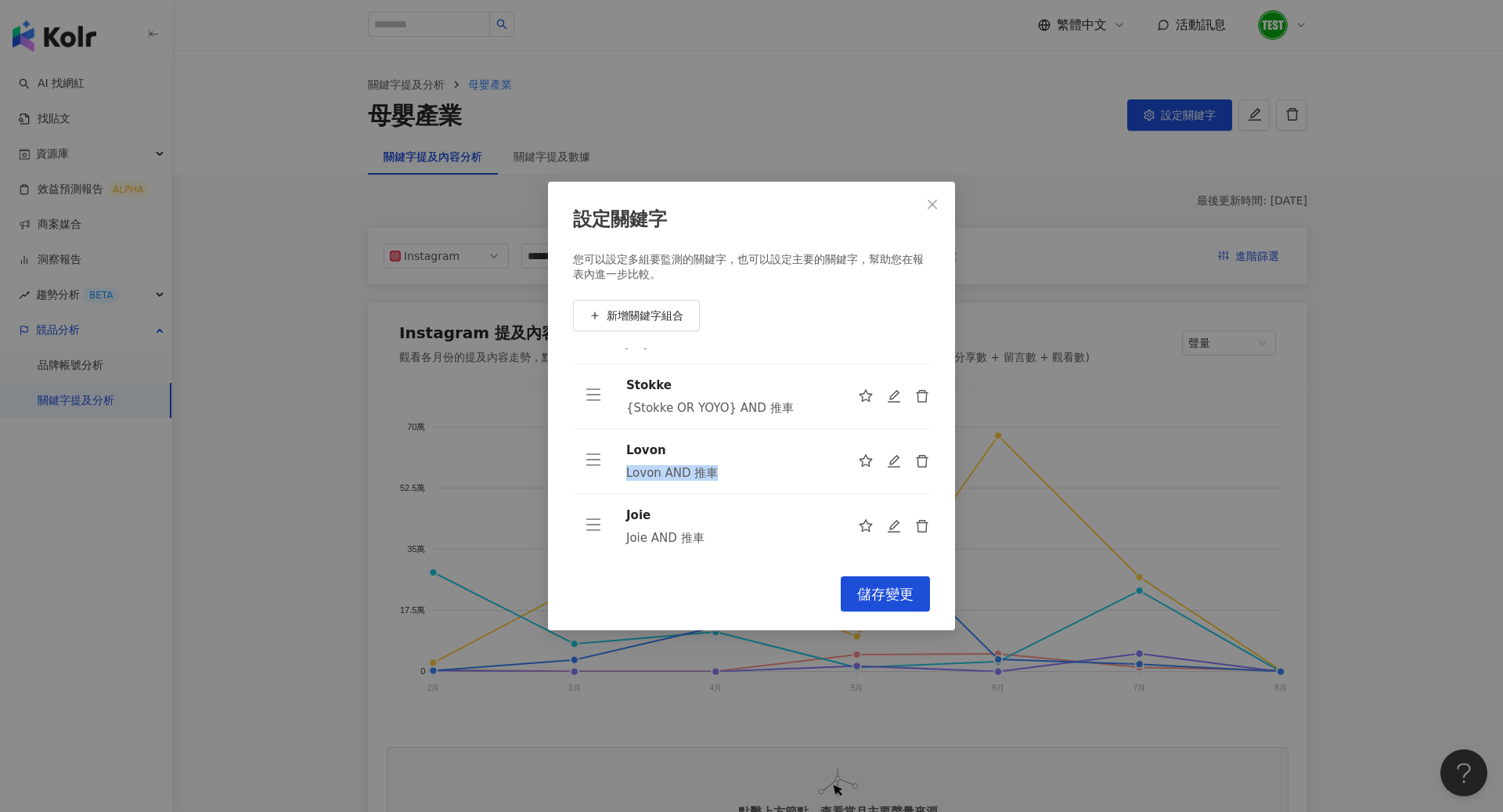
drag, startPoint x: 627, startPoint y: 471, endPoint x: 727, endPoint y: 472, distance: 100.0
click at [727, 472] on div "Lovon AND 推車" at bounding box center [729, 472] width 206 height 16
copy div "Lovon AND 推車"
drag, startPoint x: 625, startPoint y: 536, endPoint x: 711, endPoint y: 537, distance: 86.0
click at [711, 537] on td "Joie Joie AND 推車" at bounding box center [729, 526] width 232 height 65
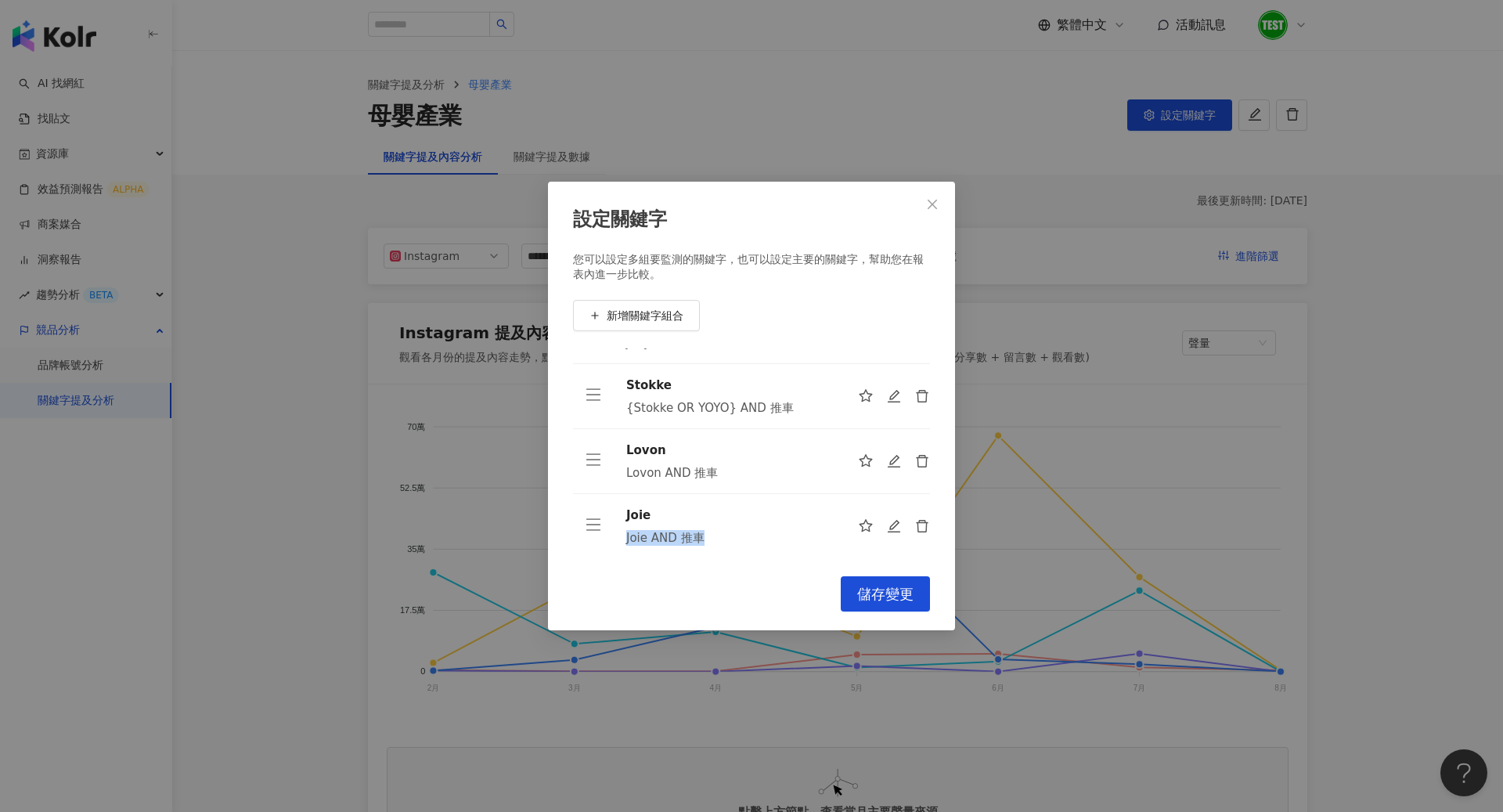
copy div "Joie AND 推車"
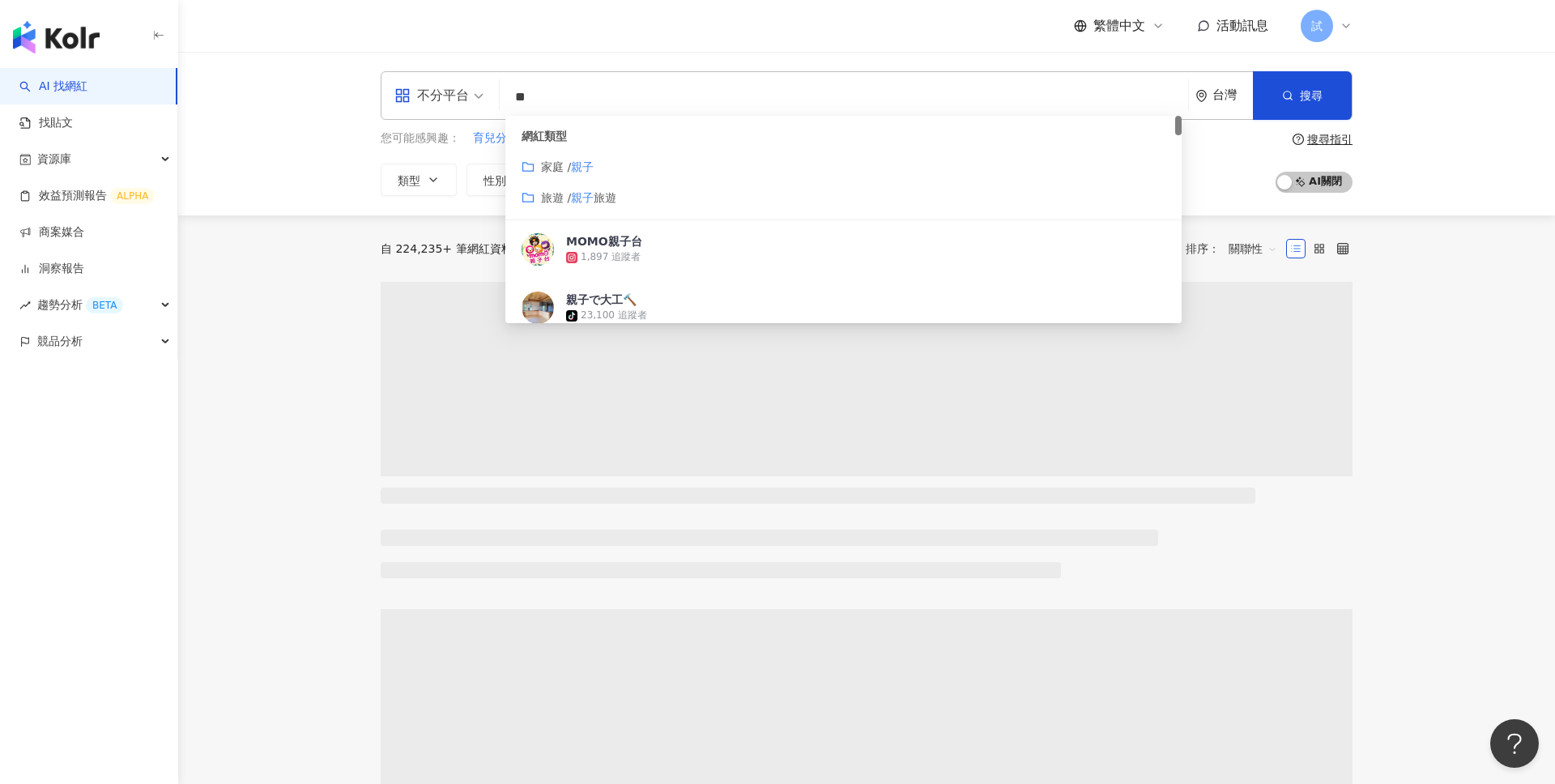
click at [1495, 192] on div "不分平台 ** 台灣 搜尋 customizedTag cbe2179b-2b8f-417a-9e2f-af77eca0f1f9 網紅類型 家庭 / 親子 旅…" at bounding box center [866, 133] width 1377 height 163
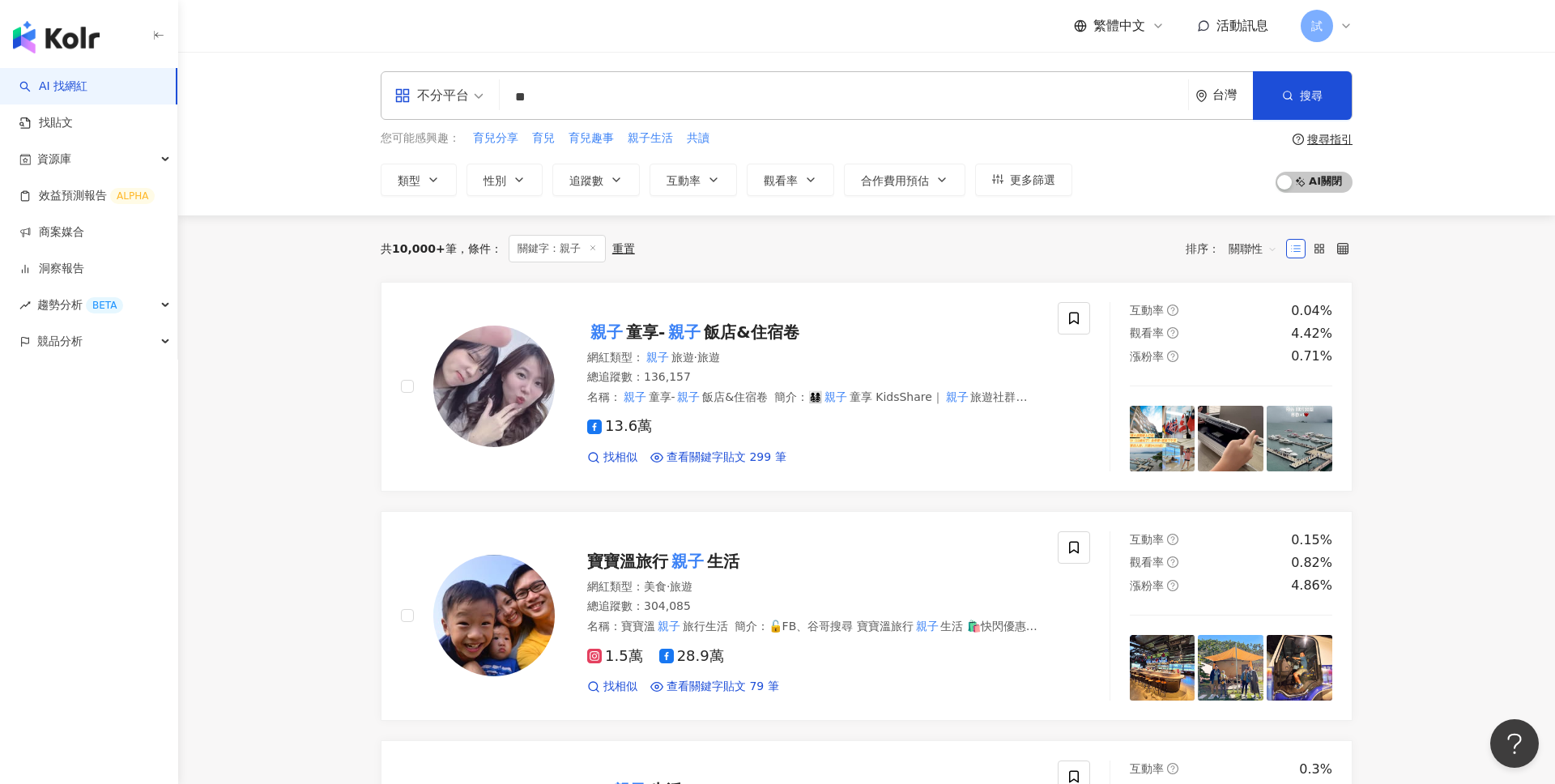
click at [679, 104] on input "**" at bounding box center [844, 97] width 676 height 30
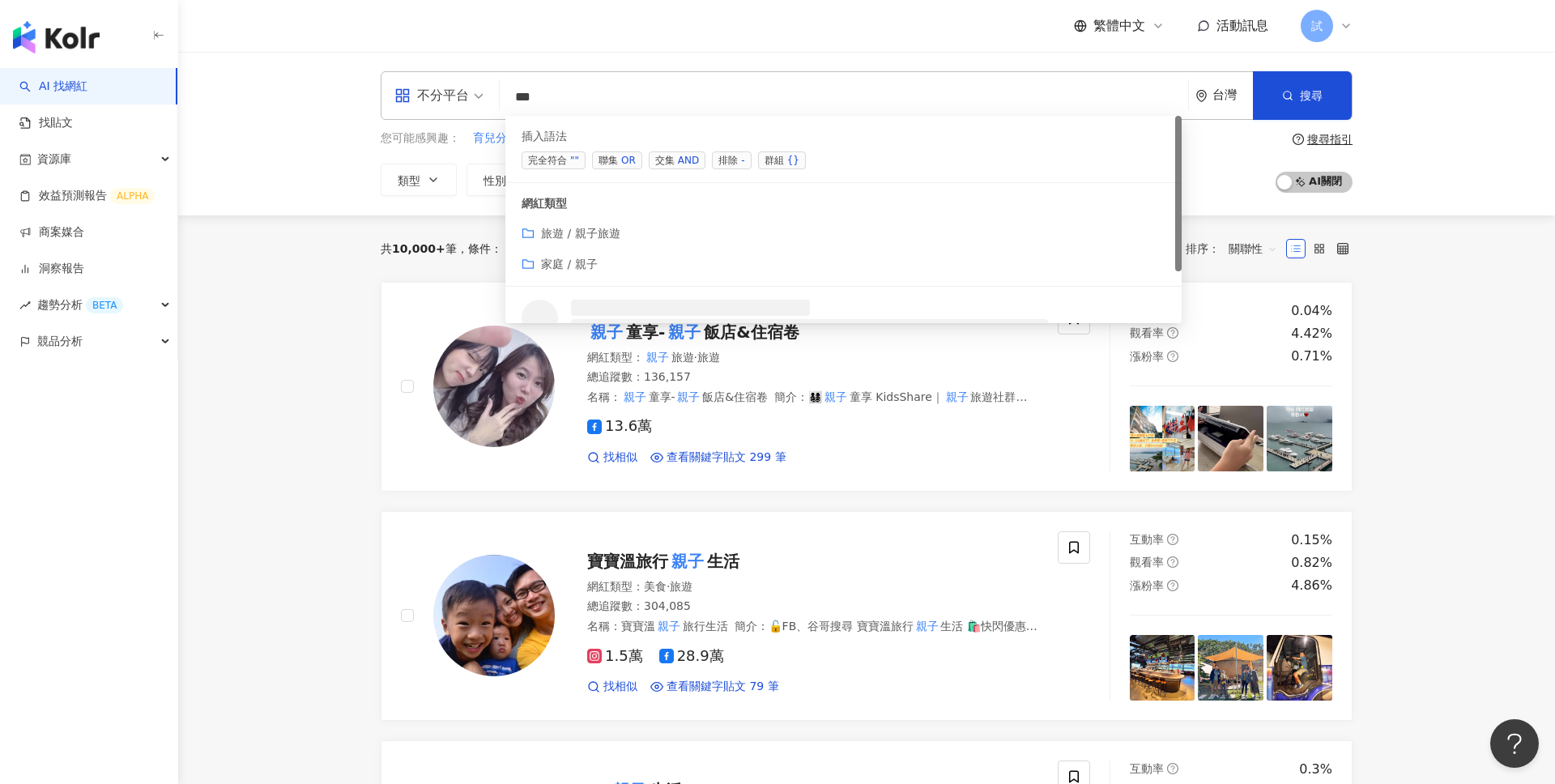
click at [613, 168] on span "聯集 OR" at bounding box center [617, 160] width 50 height 18
click at [606, 157] on span "聯集 OR" at bounding box center [617, 160] width 50 height 18
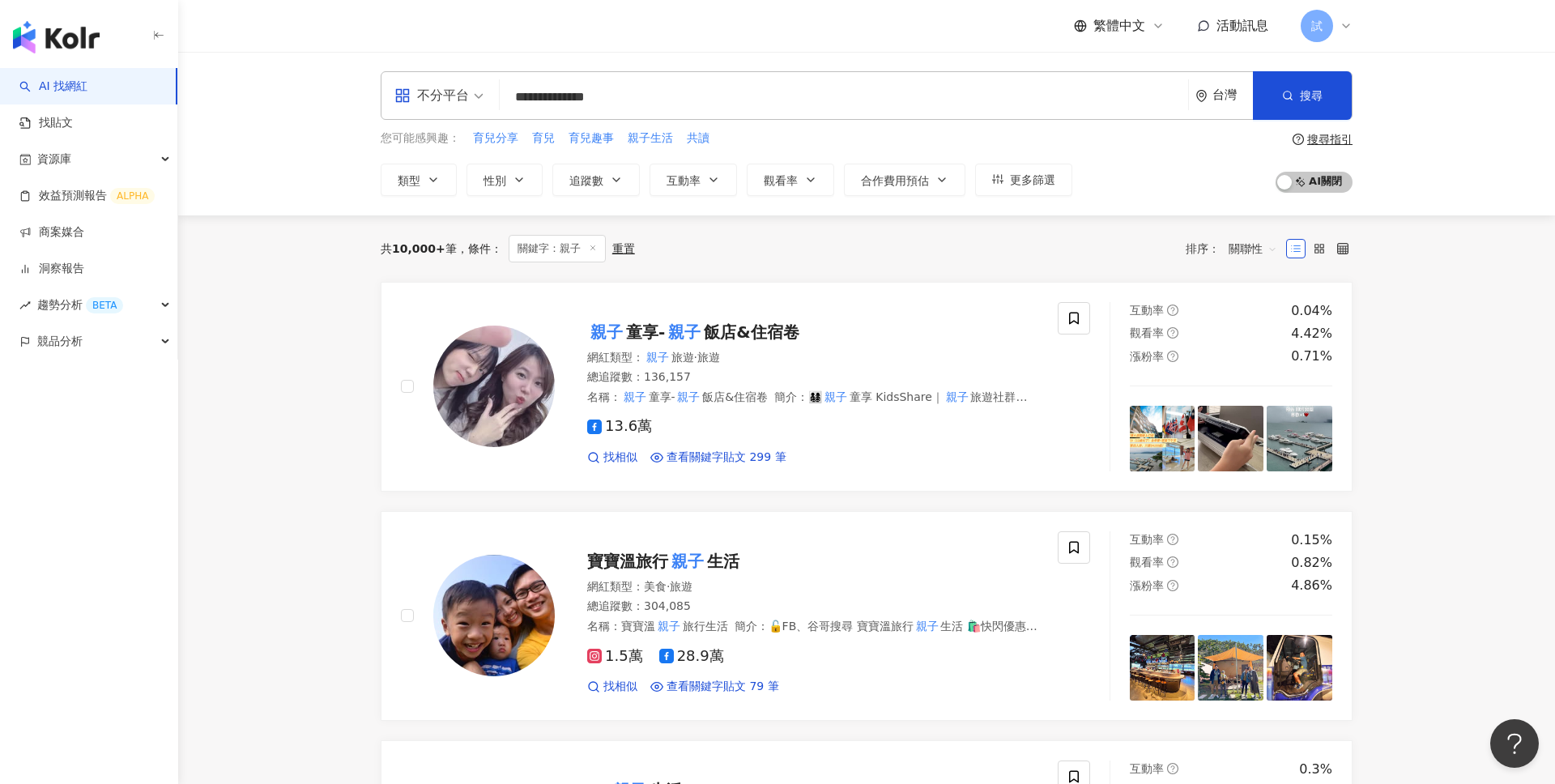
type input "**********"
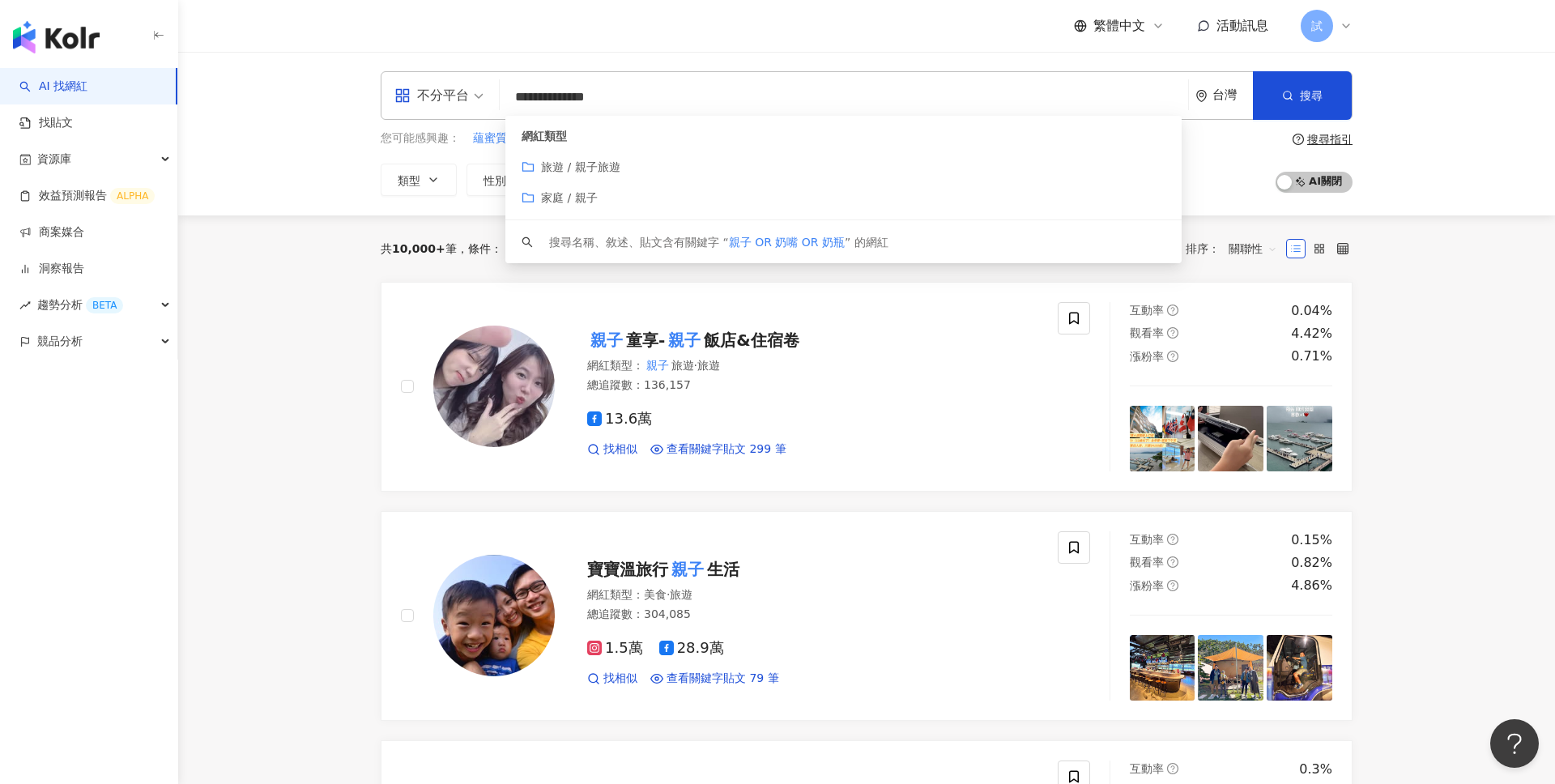
click at [695, 85] on input "**********" at bounding box center [844, 97] width 676 height 30
click at [1528, 163] on div "**********" at bounding box center [866, 133] width 1377 height 163
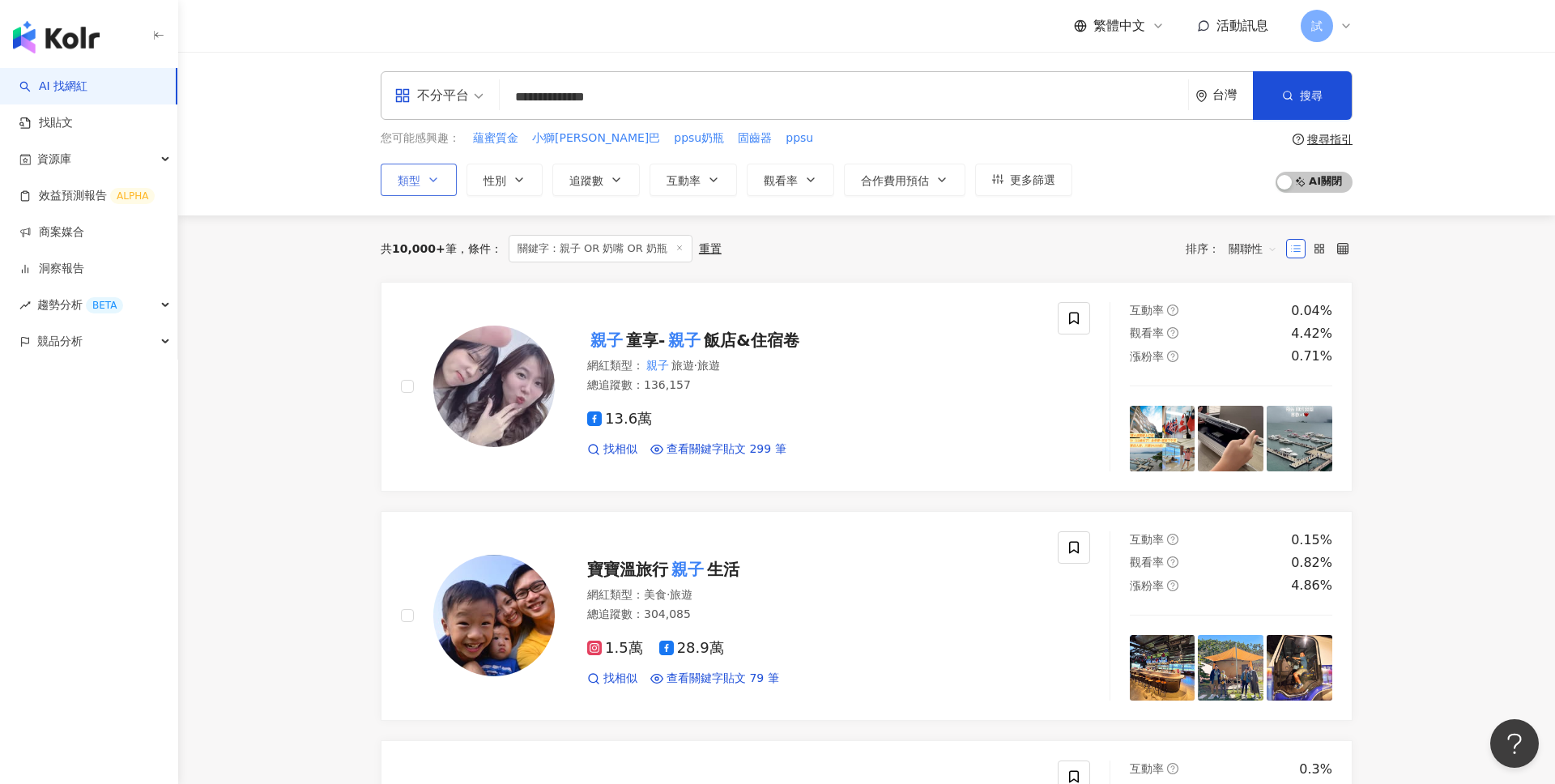
click at [430, 174] on icon "button" at bounding box center [433, 179] width 13 height 13
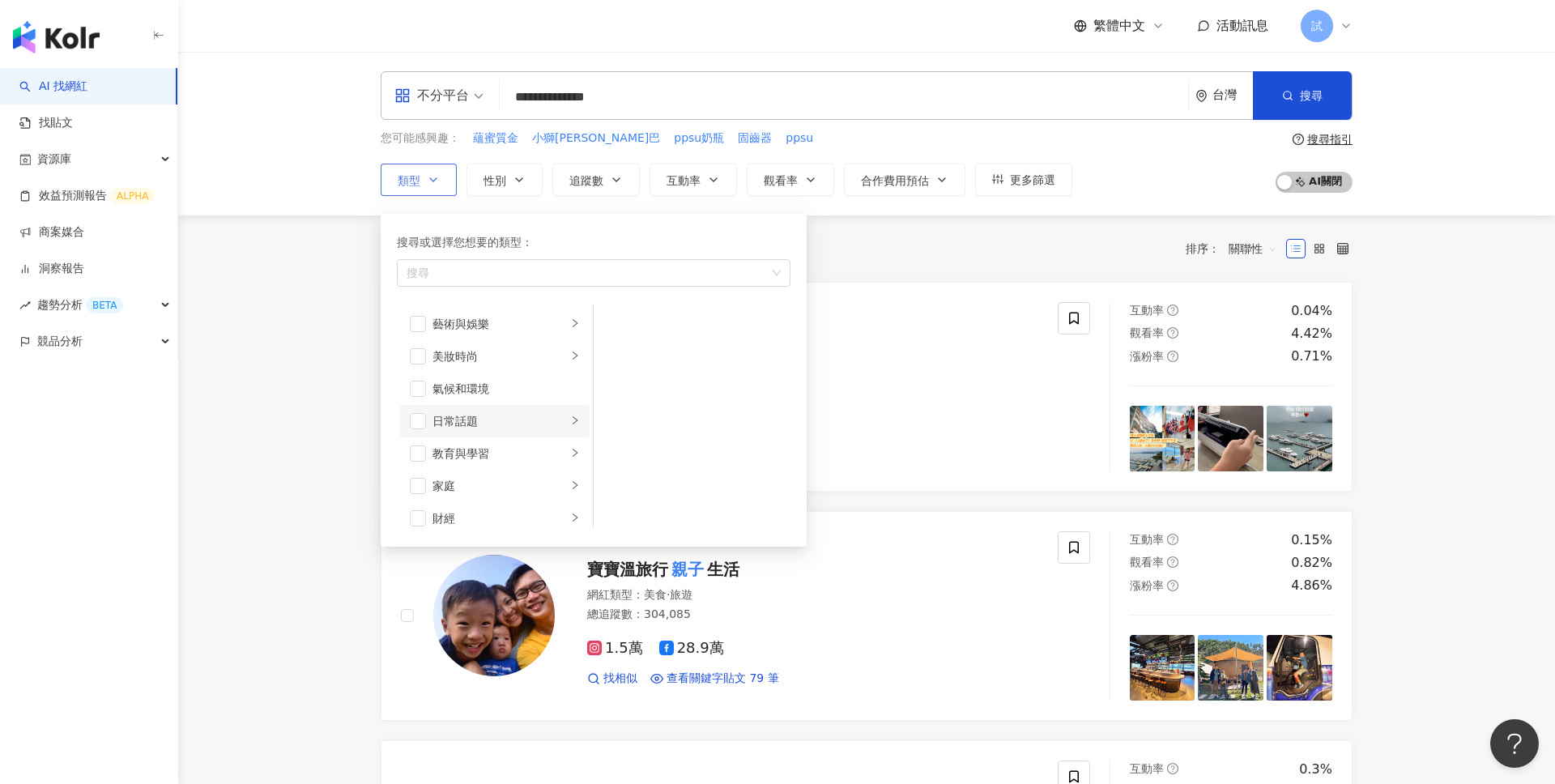
click at [500, 428] on div "日常話題" at bounding box center [500, 421] width 135 height 18
click at [544, 406] on div "法政社會" at bounding box center [500, 414] width 135 height 18
click at [878, 261] on div "共 10,000+ 筆 條件 ： 關鍵字：親子 OR 奶嘴 OR 奶瓶 重置 排序： 關聯性" at bounding box center [866, 248] width 971 height 28
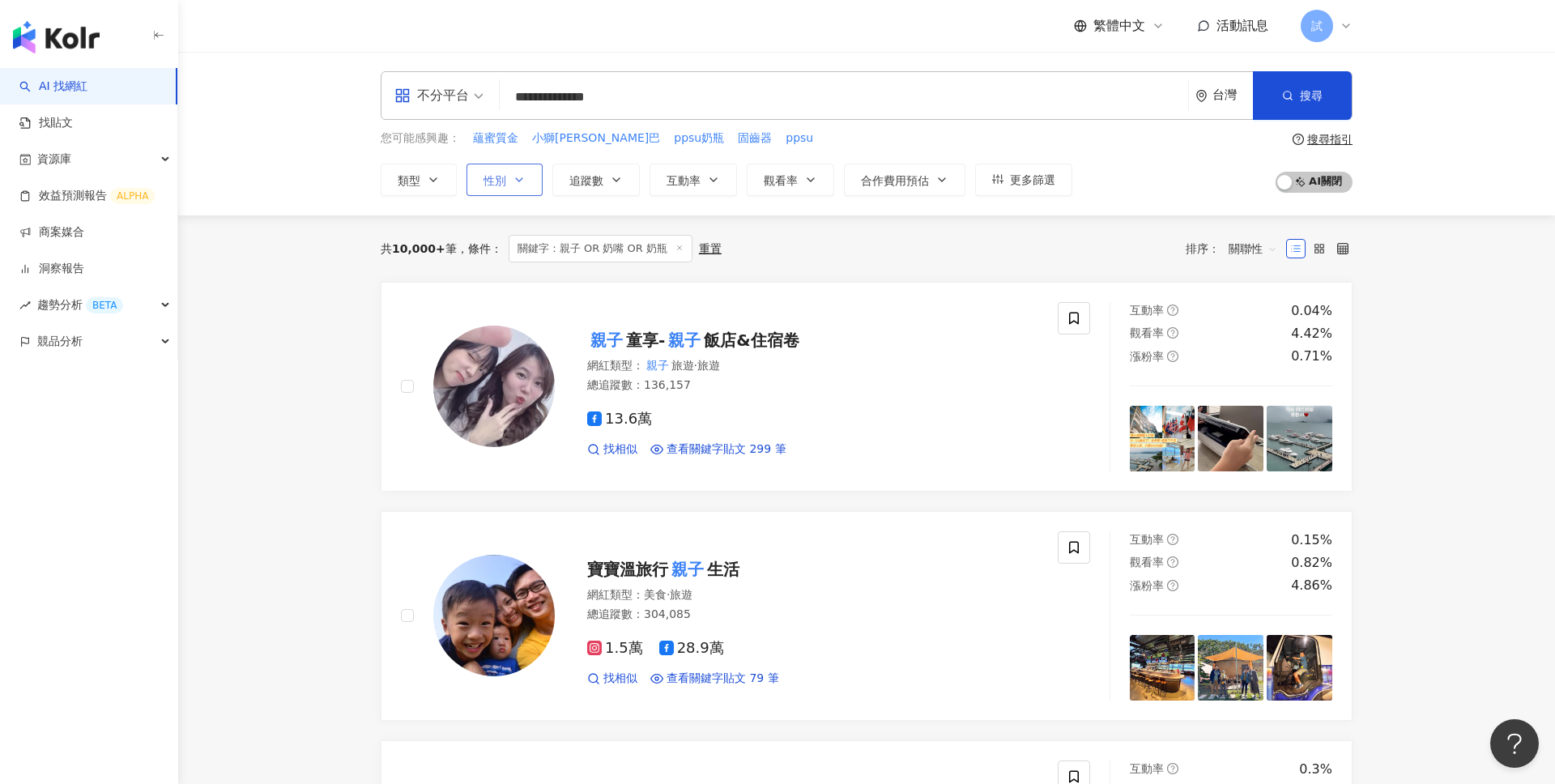
click at [521, 185] on icon "button" at bounding box center [518, 179] width 13 height 13
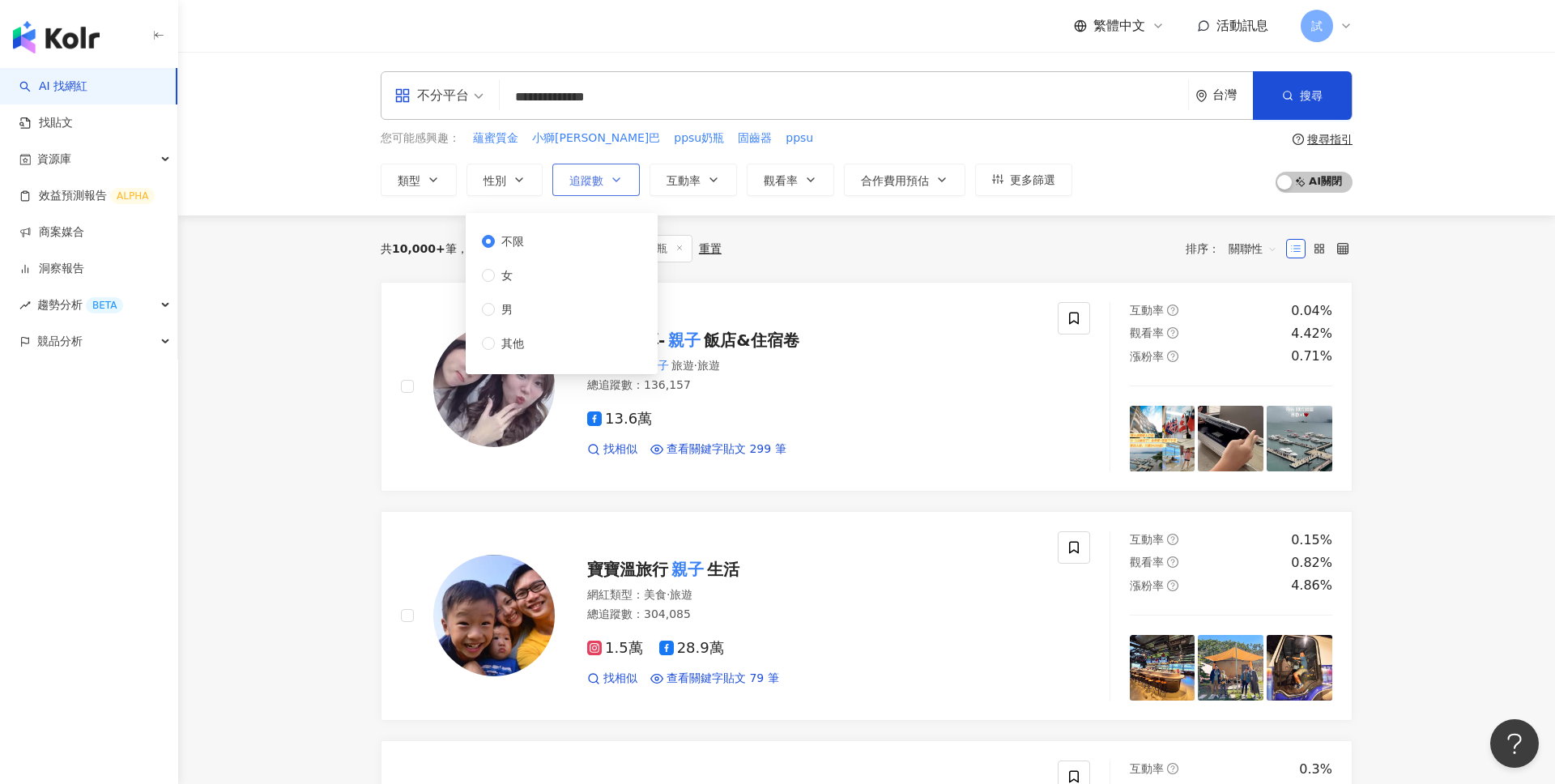
click at [617, 176] on icon "button" at bounding box center [616, 179] width 13 height 13
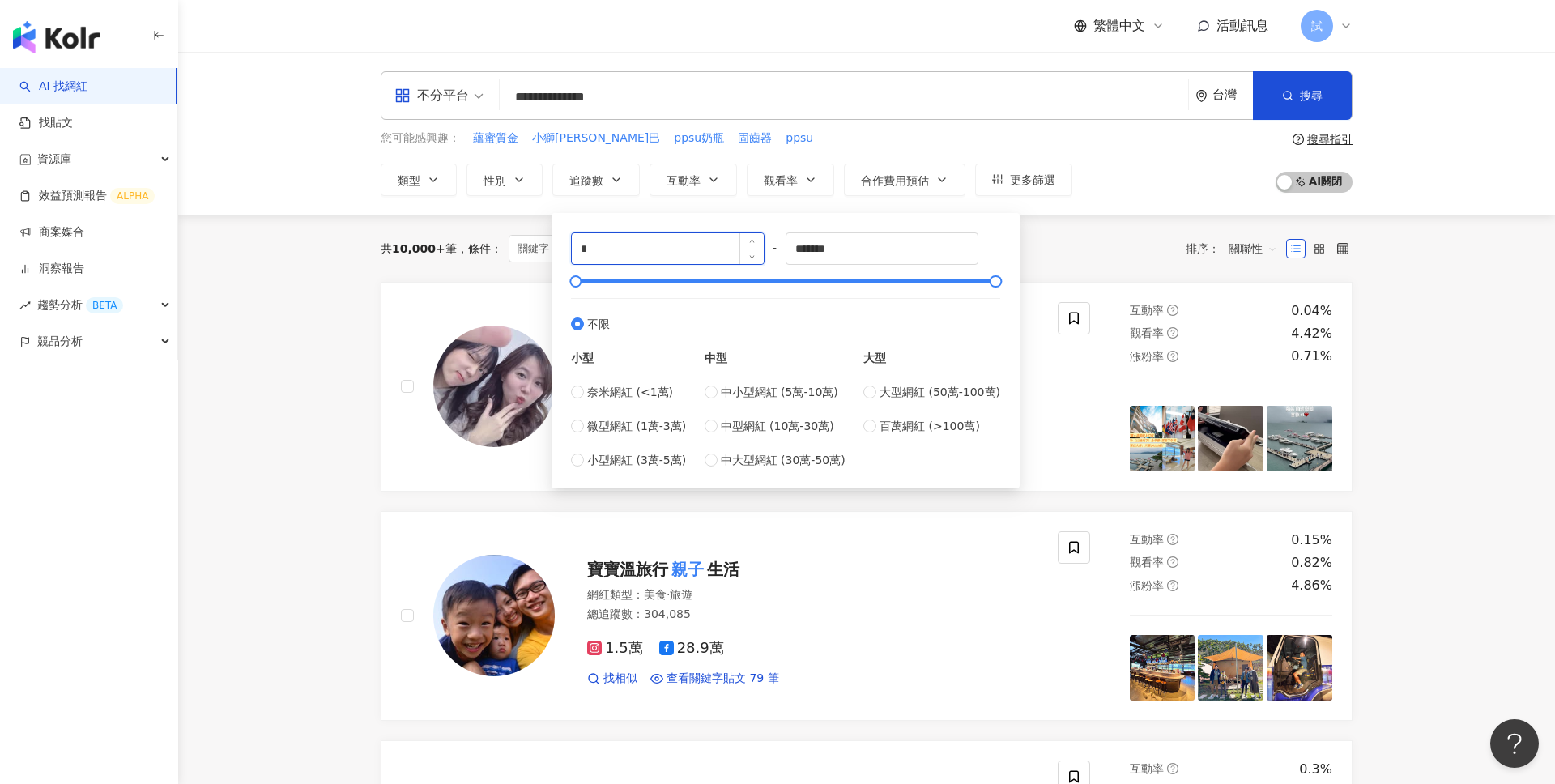
click at [653, 250] on input "*" at bounding box center [667, 248] width 192 height 30
type input "*"
type input "****"
type input "*****"
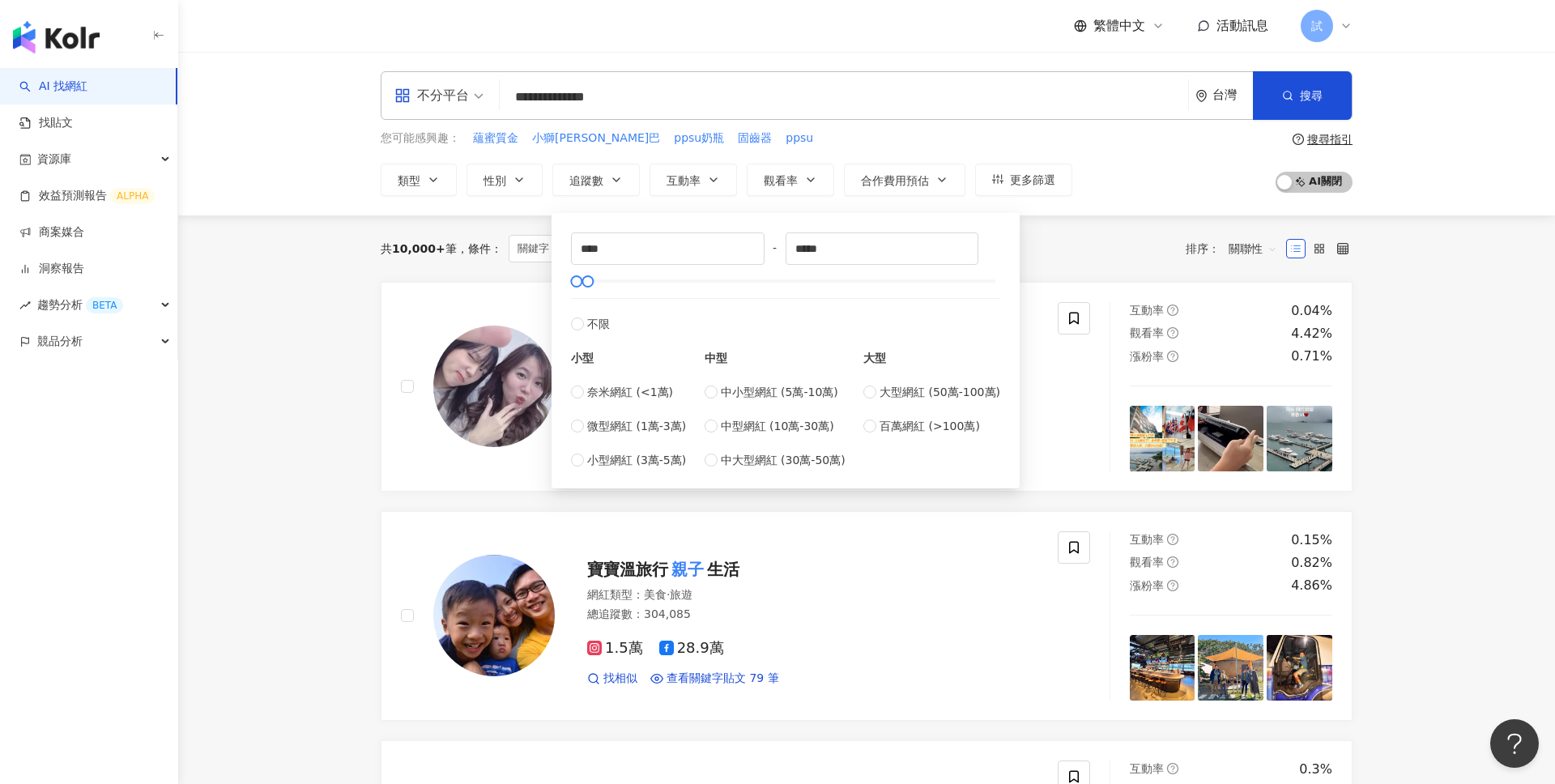
click at [1061, 235] on div "共 10,000+ 筆 條件 ： 關鍵字：親子 OR 奶嘴 OR 奶瓶 重置 排序： 關聯性" at bounding box center [866, 248] width 971 height 28
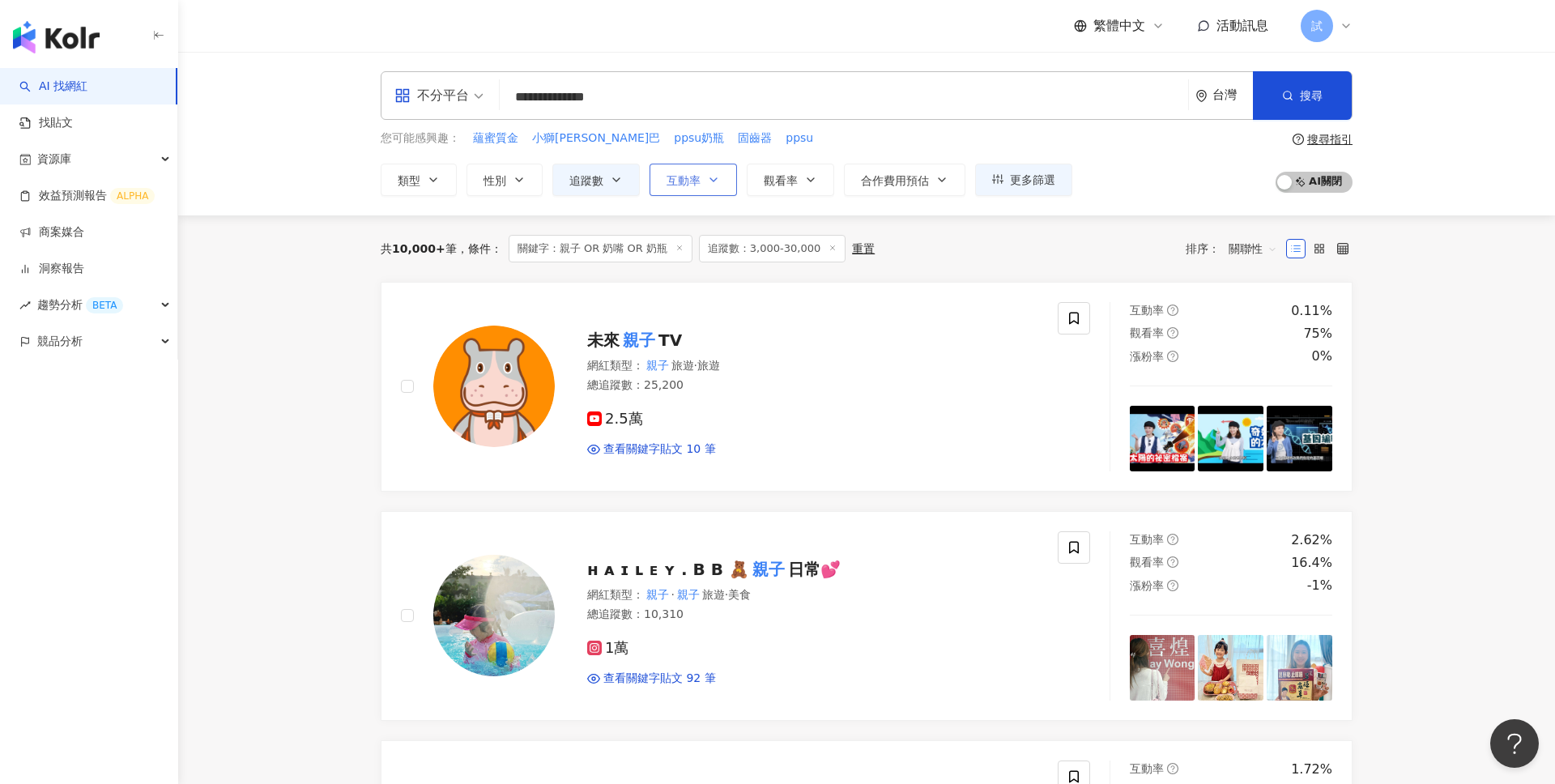
click at [684, 172] on button "互動率" at bounding box center [693, 179] width 87 height 32
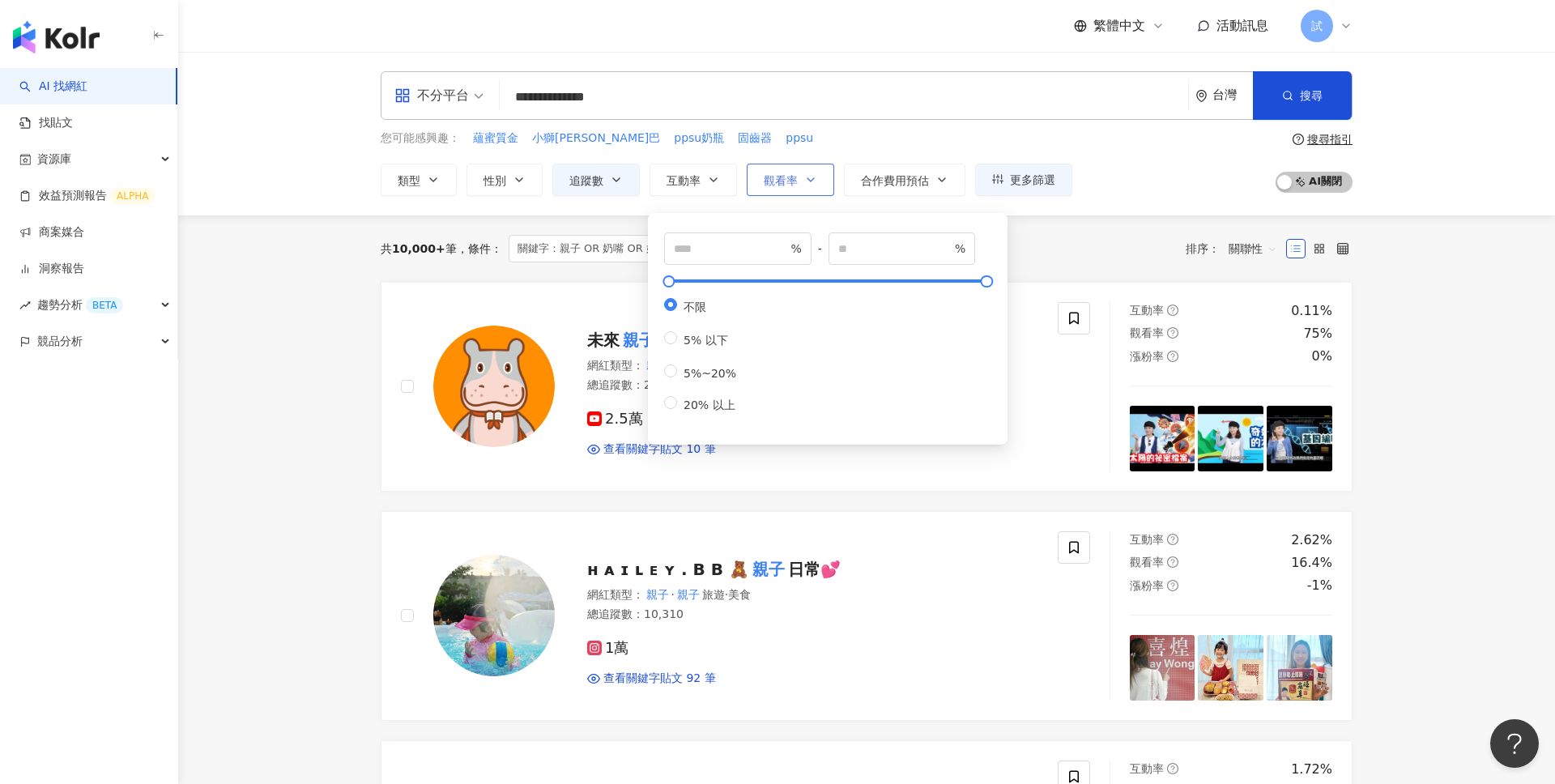
click at [770, 185] on span "觀看率" at bounding box center [781, 180] width 34 height 13
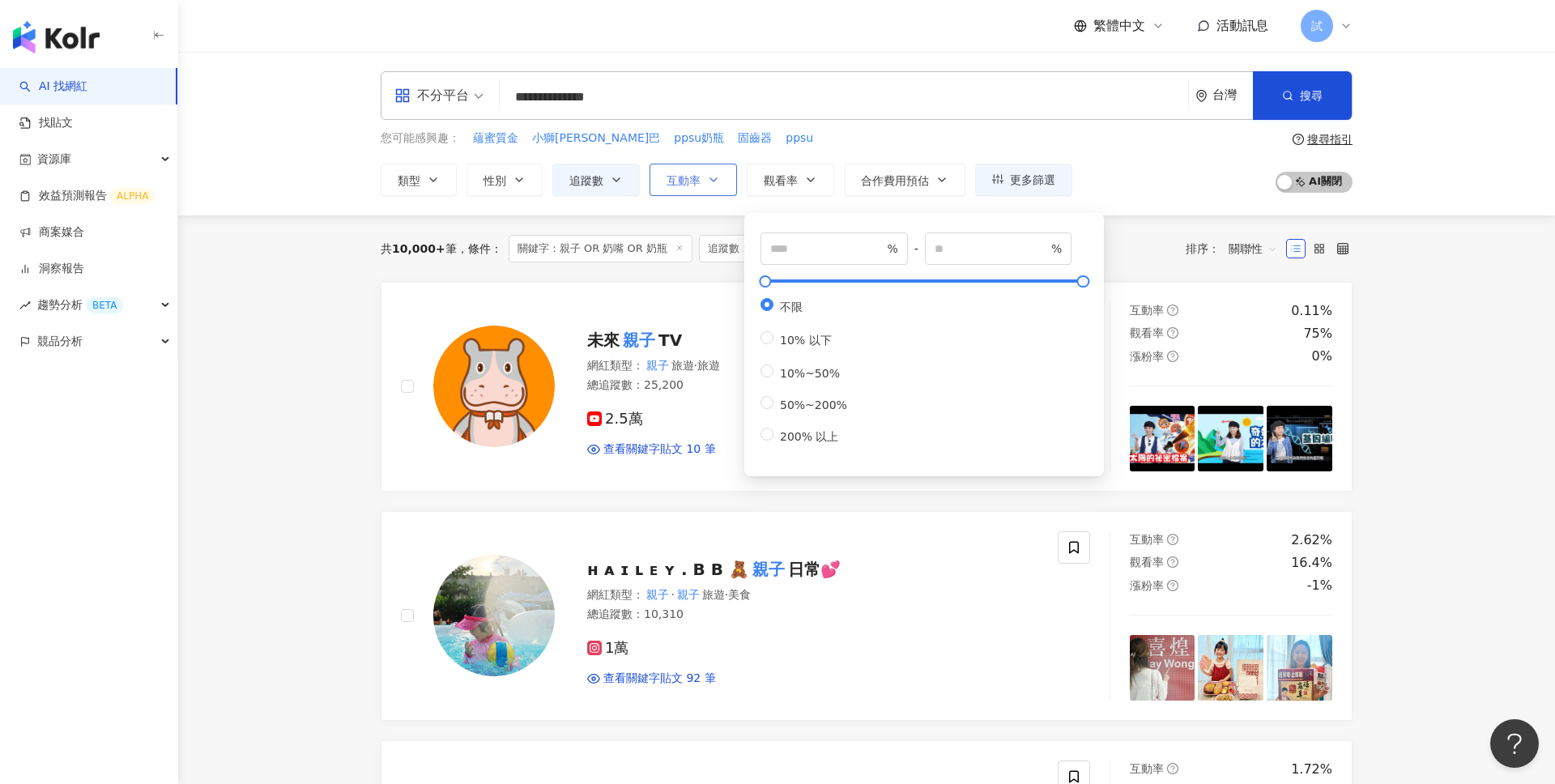
click at [680, 174] on span "互動率" at bounding box center [683, 180] width 34 height 13
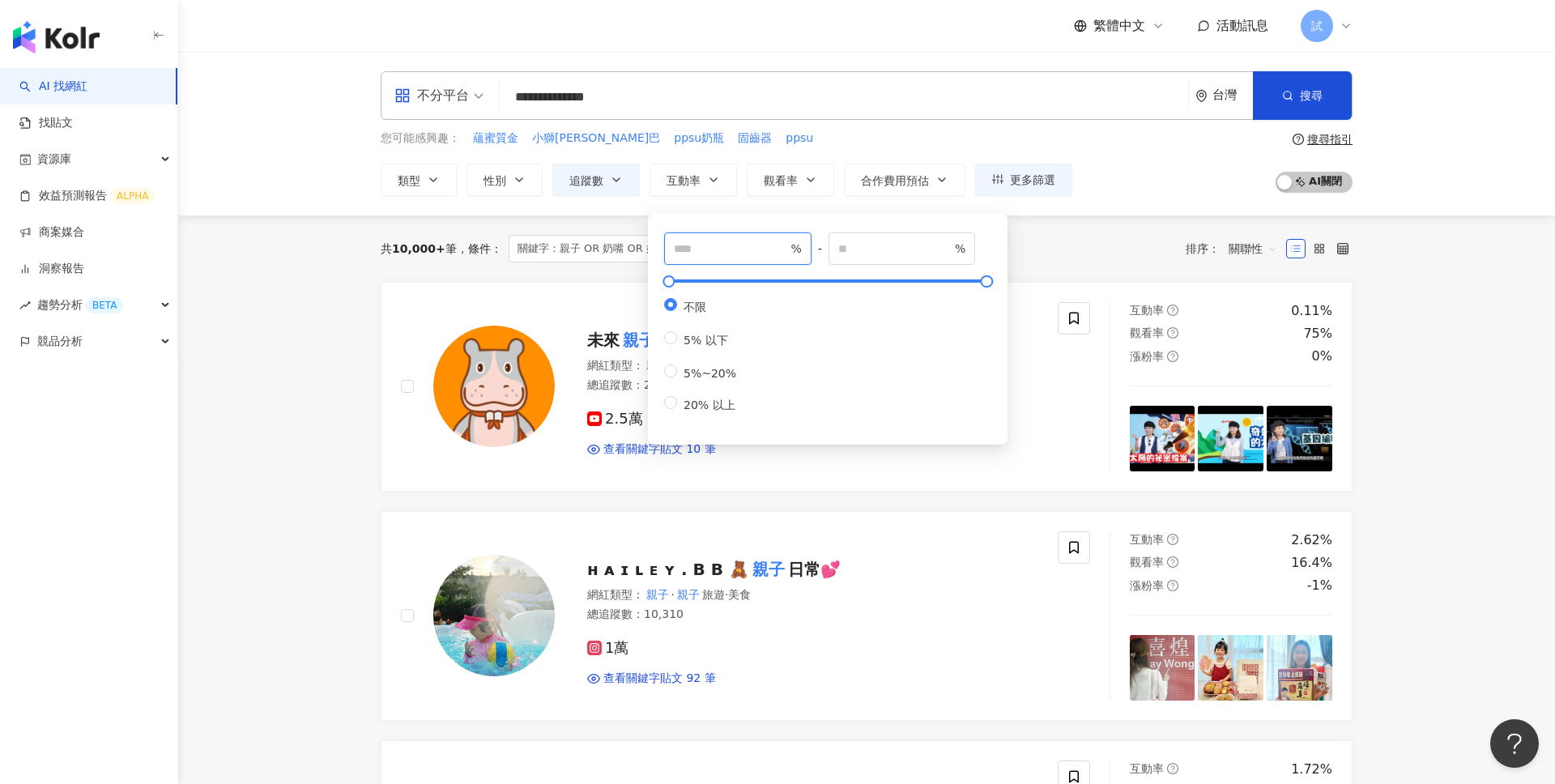
click at [766, 248] on input "number" at bounding box center [731, 248] width 113 height 18
type input "*"
click at [800, 178] on button "觀看率" at bounding box center [790, 179] width 87 height 32
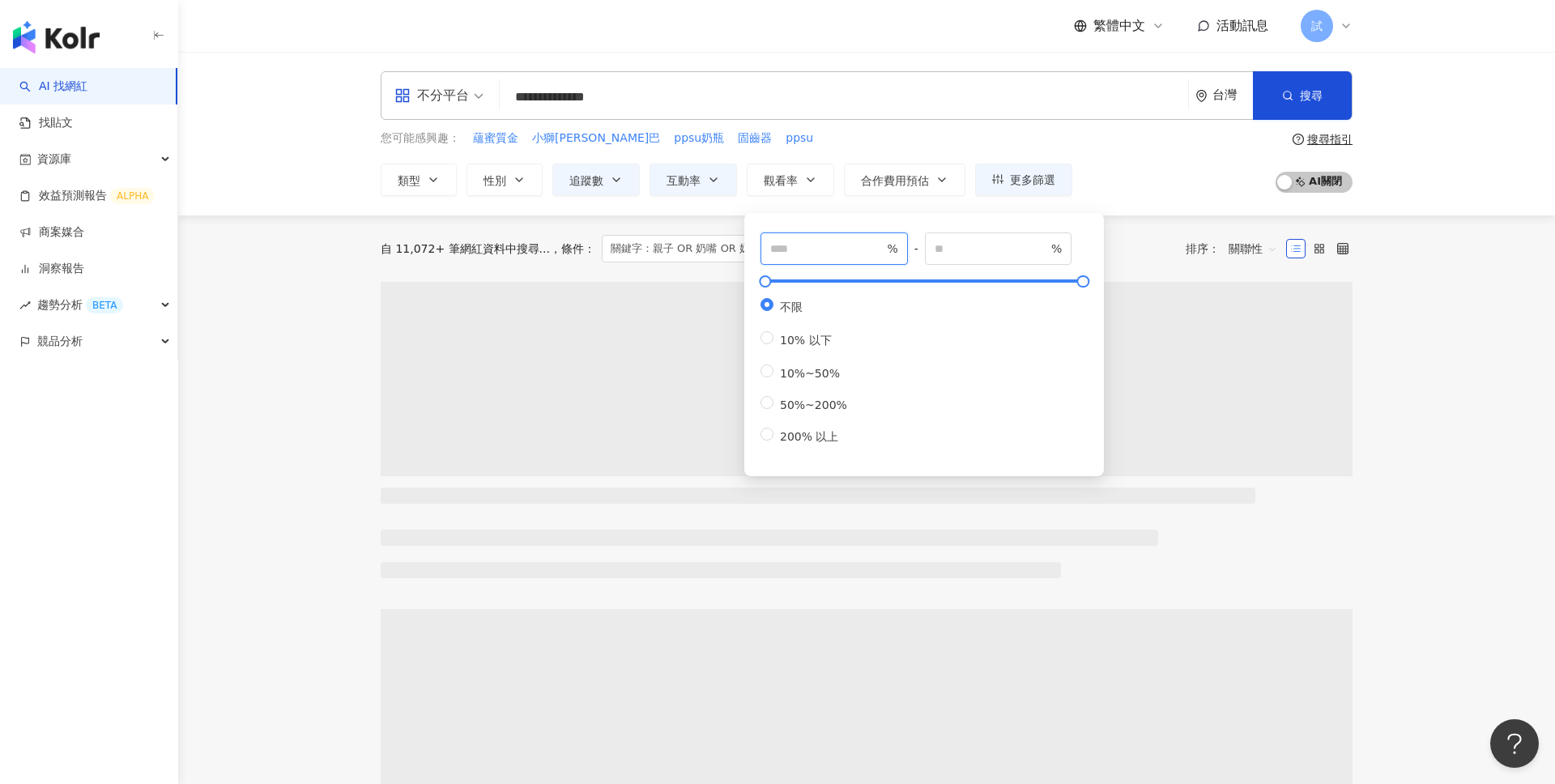
click at [816, 251] on input "number" at bounding box center [827, 248] width 113 height 18
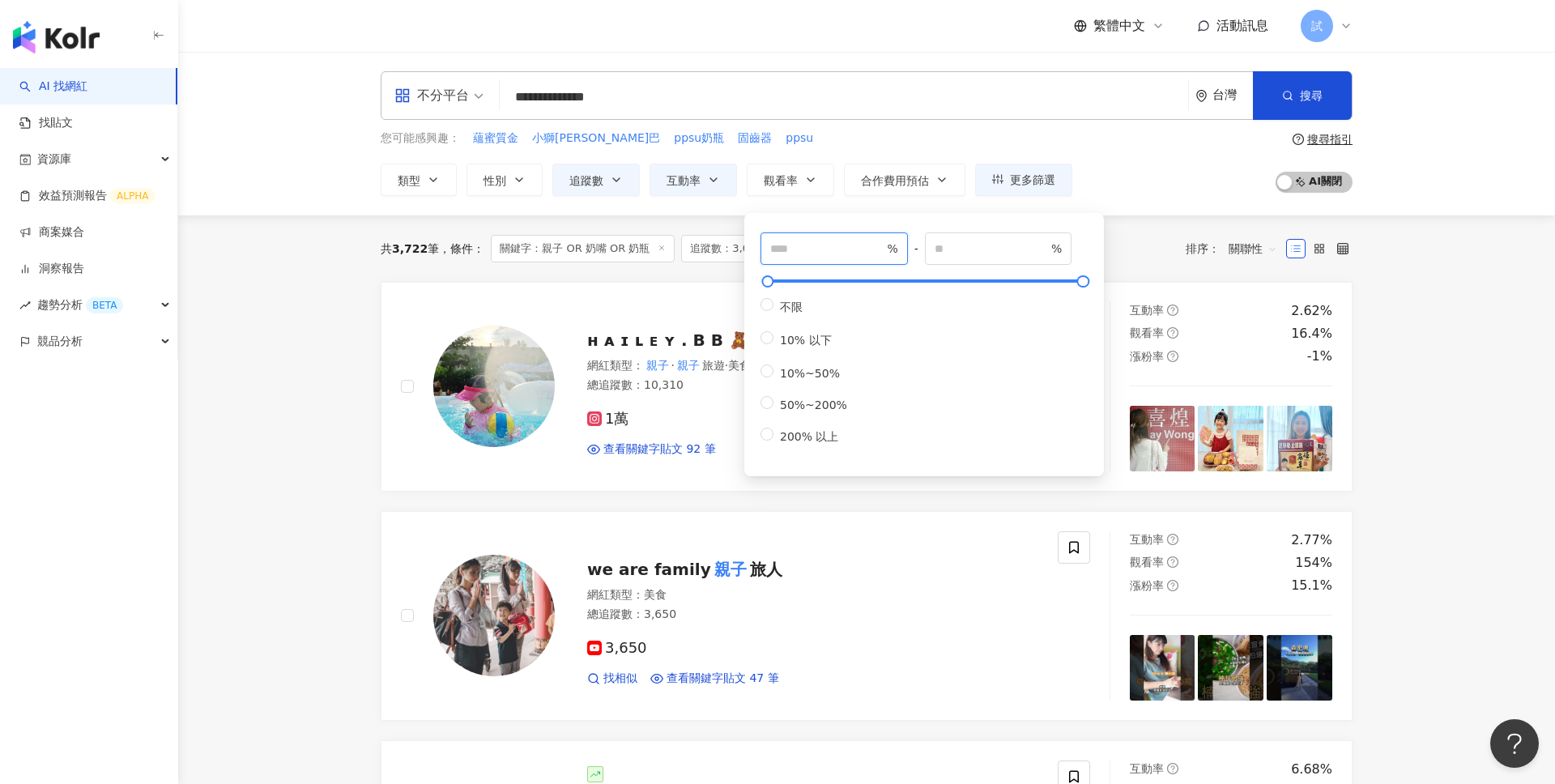
type input "**"
click at [1490, 198] on div "**********" at bounding box center [866, 133] width 1377 height 163
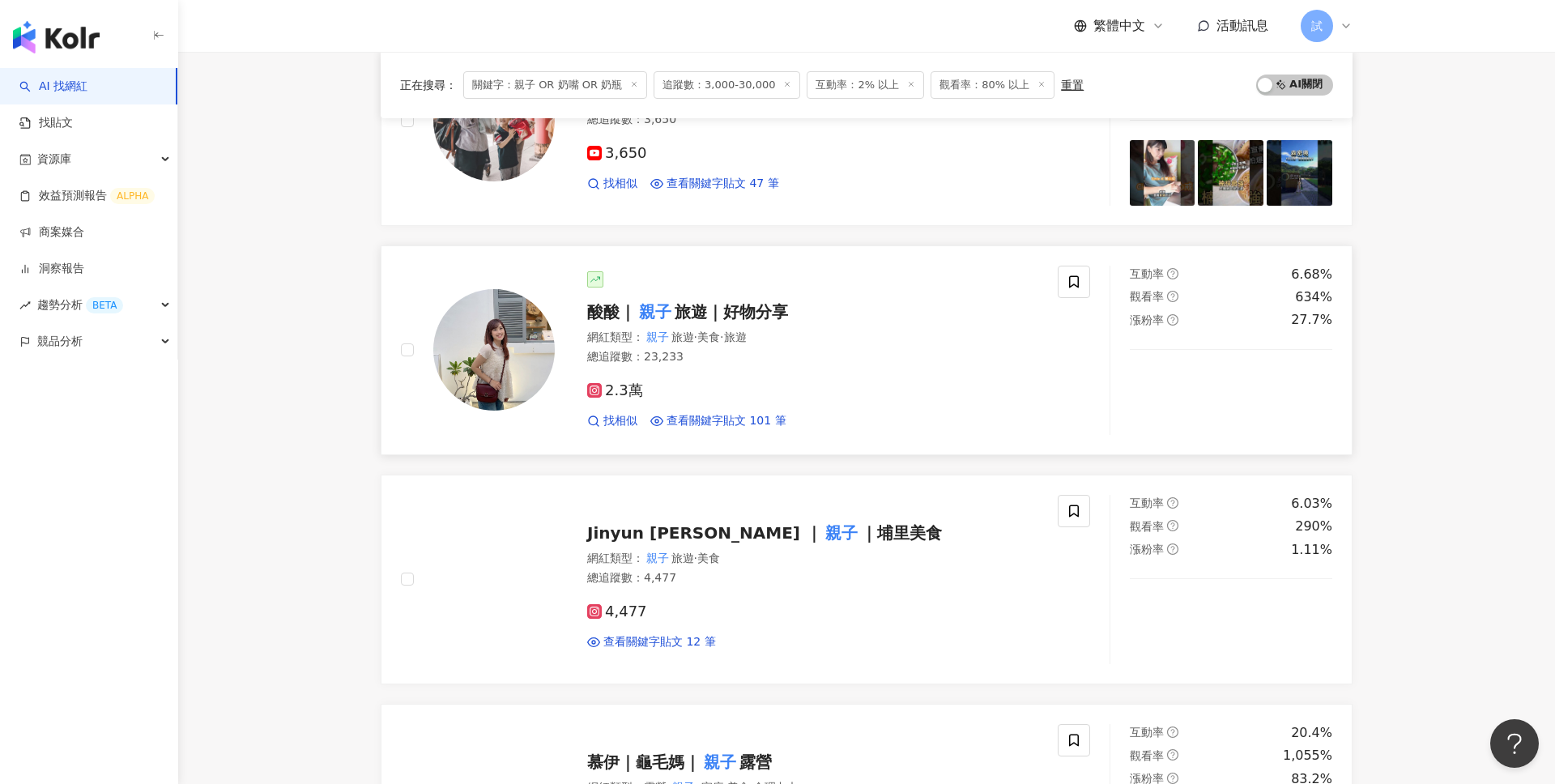
scroll to position [11, 0]
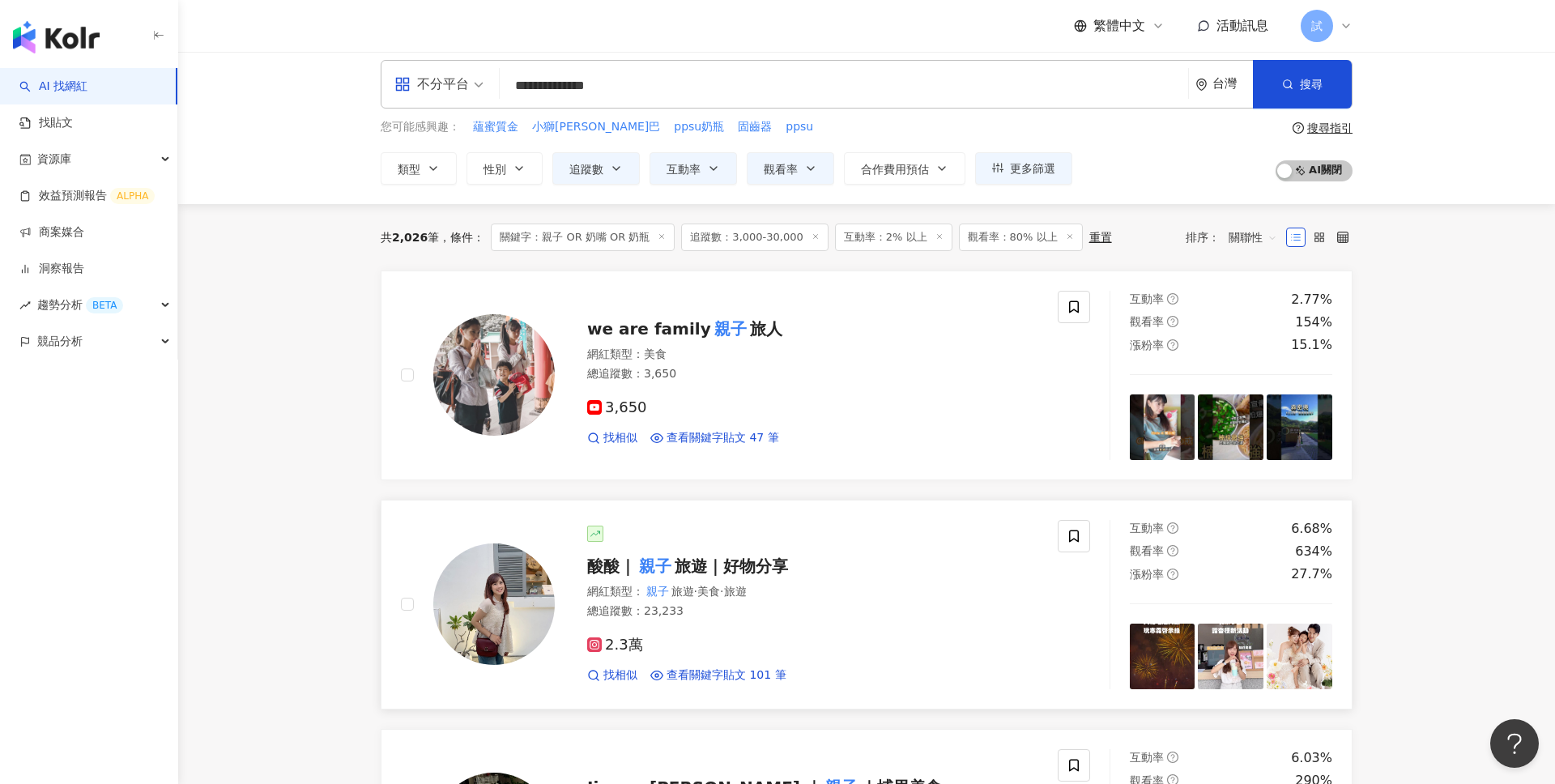
click at [799, 592] on div "網紅類型 ： 親子 旅遊 · 美食 · 旅遊" at bounding box center [812, 591] width 451 height 16
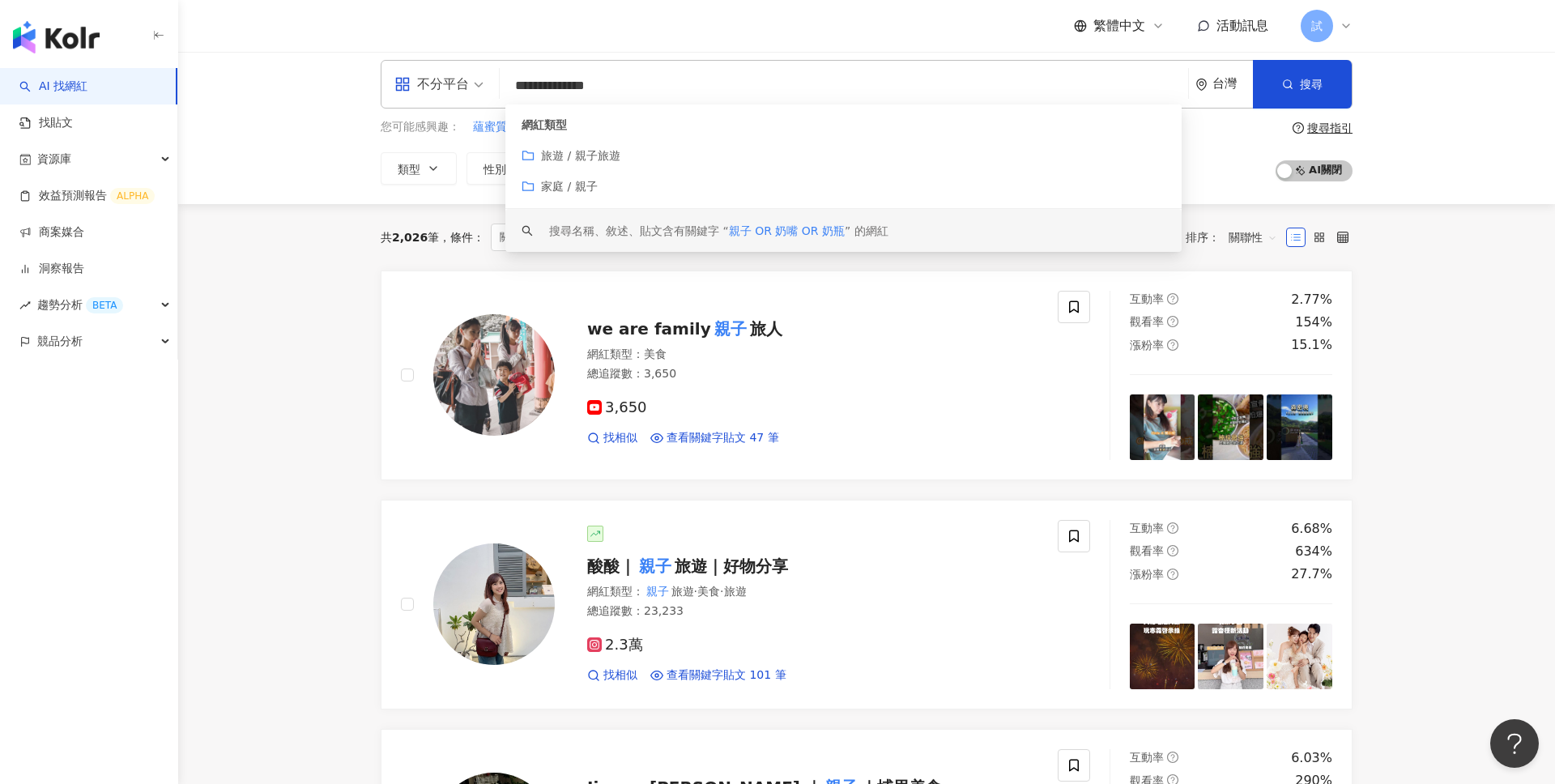
drag, startPoint x: 625, startPoint y: 93, endPoint x: 510, endPoint y: 75, distance: 116.4
click at [510, 75] on input "**********" at bounding box center [844, 86] width 676 height 30
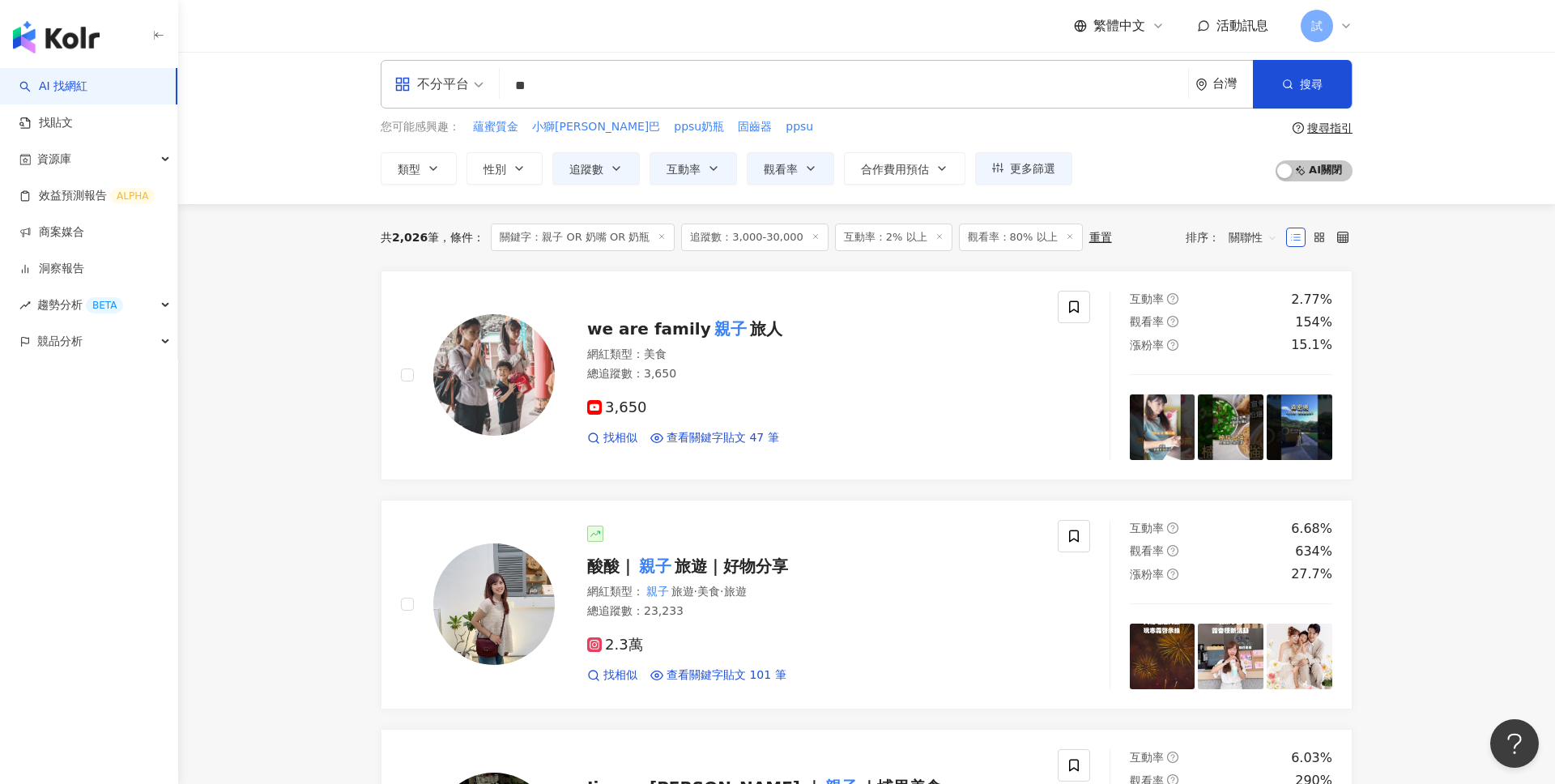
type input "*"
type input "*****"
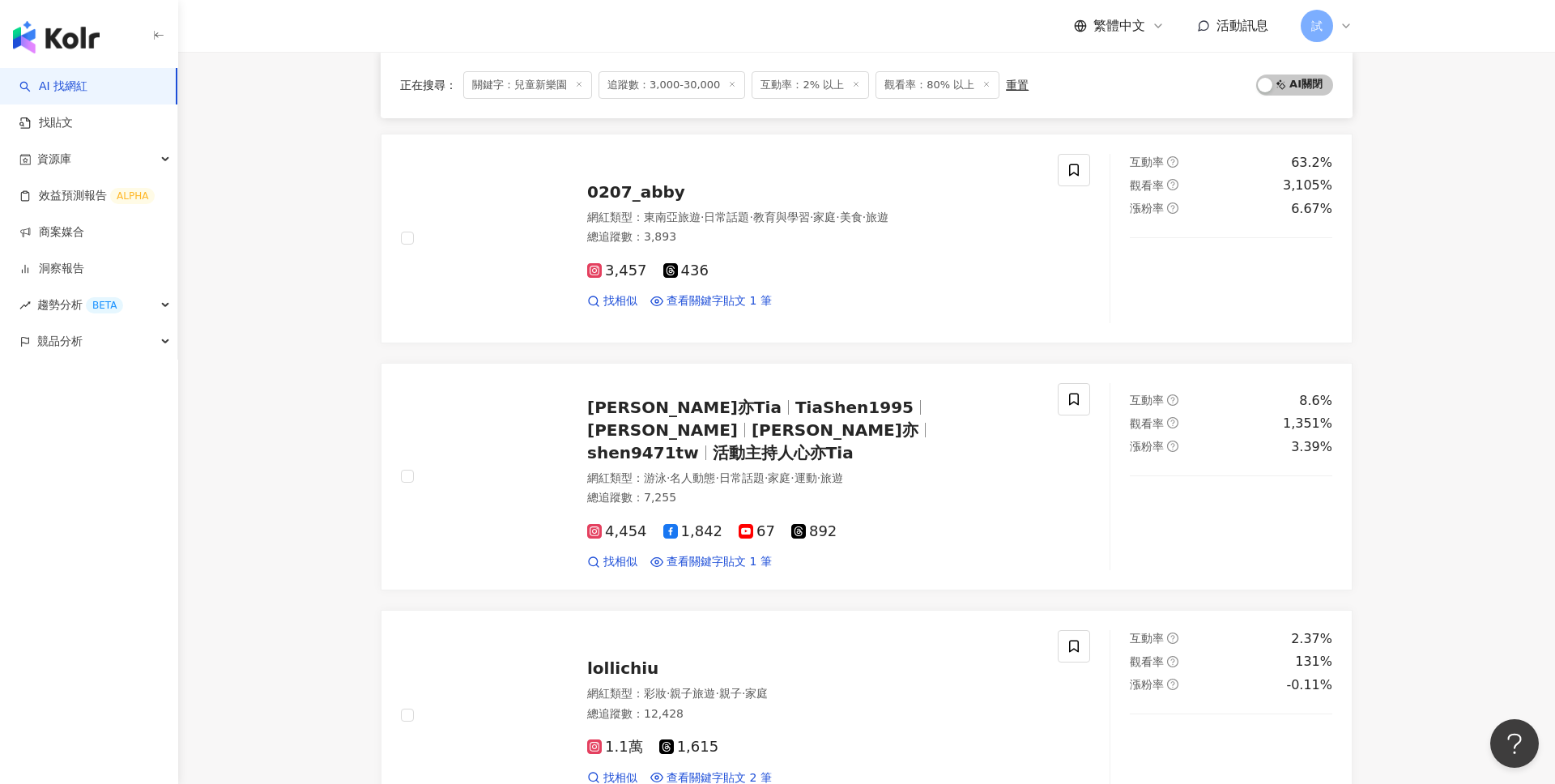
scroll to position [826, 0]
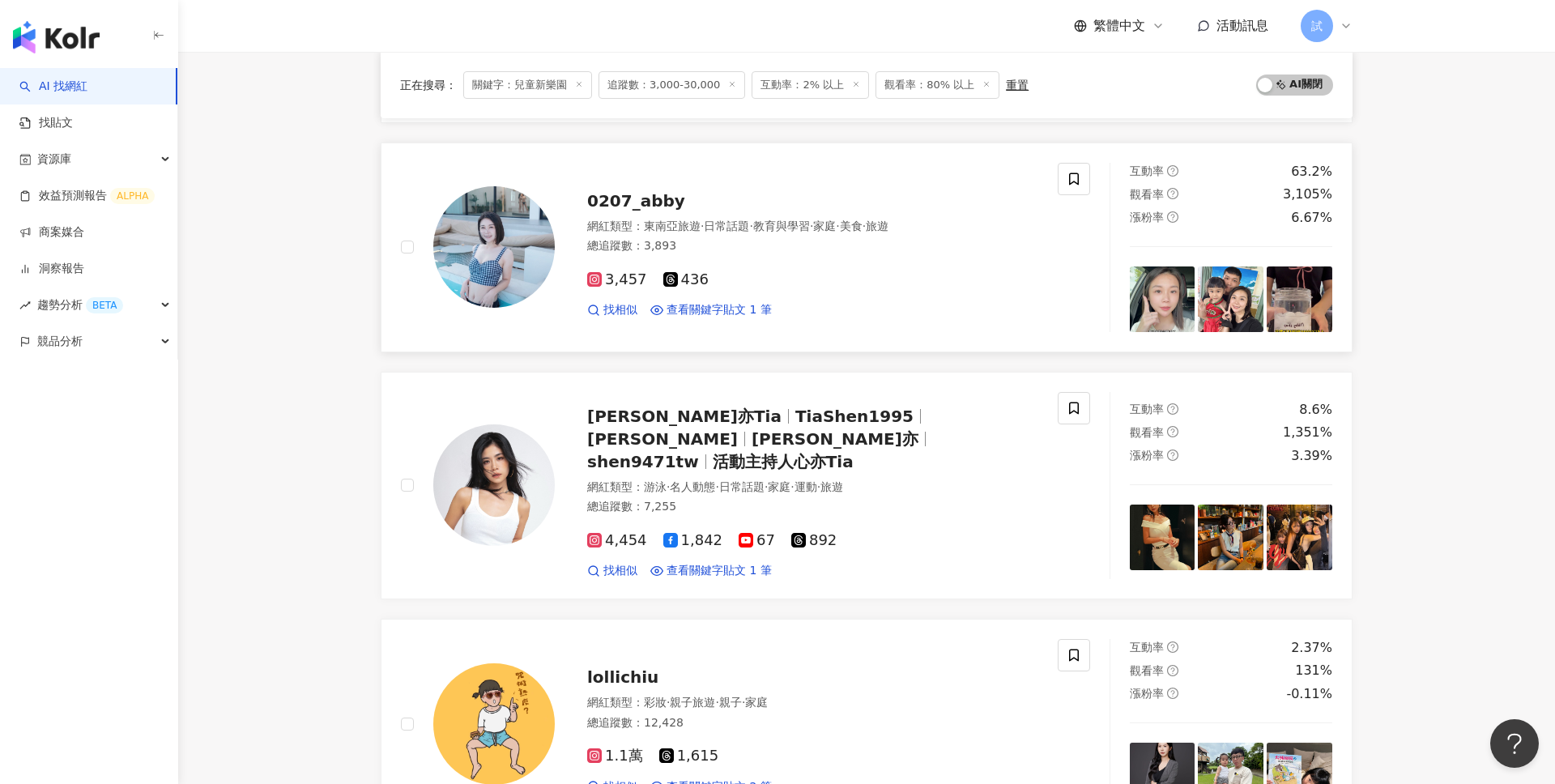
click at [1237, 307] on img at bounding box center [1230, 299] width 65 height 65
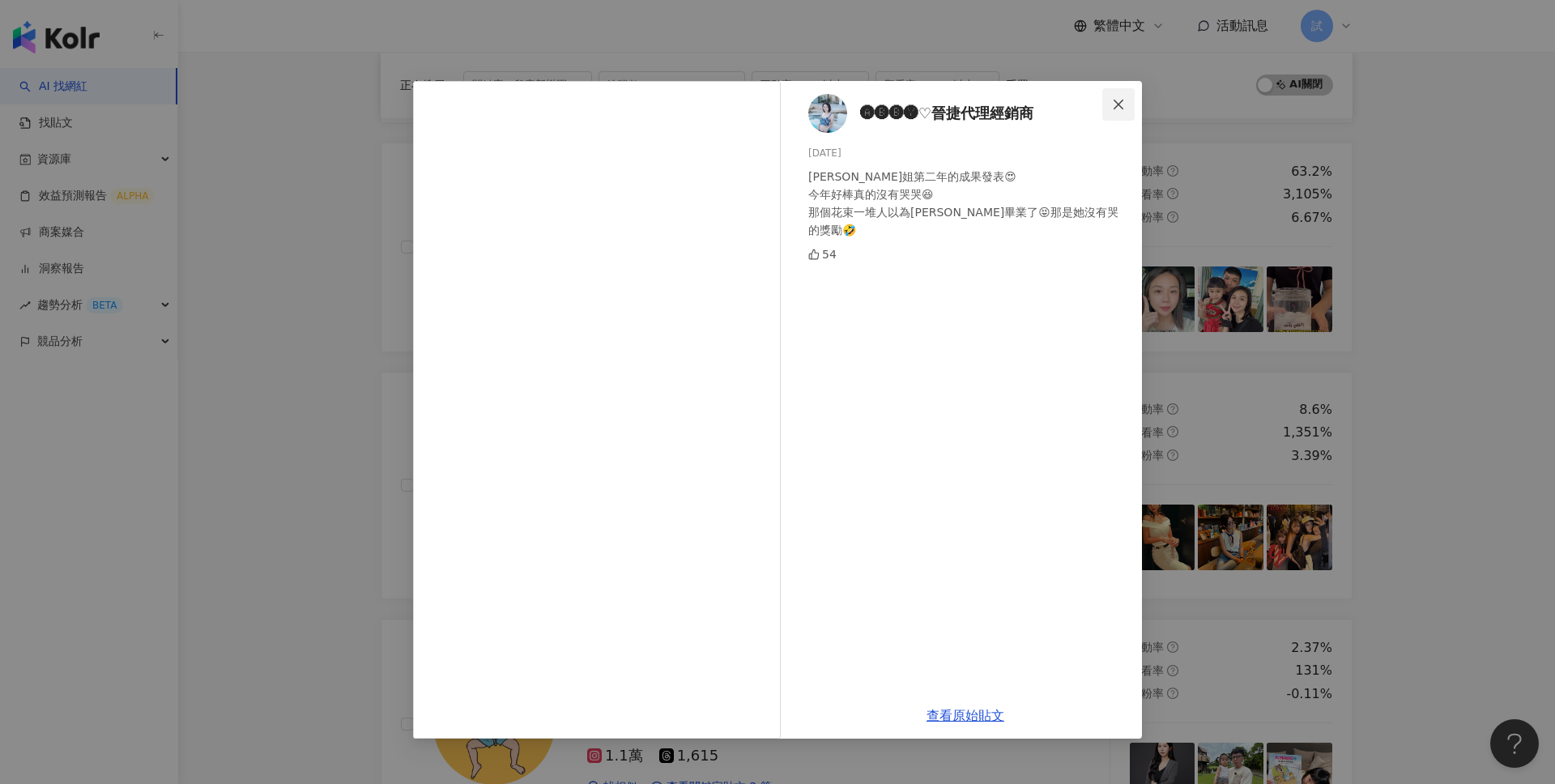
click at [1118, 102] on icon "close" at bounding box center [1118, 104] width 13 height 13
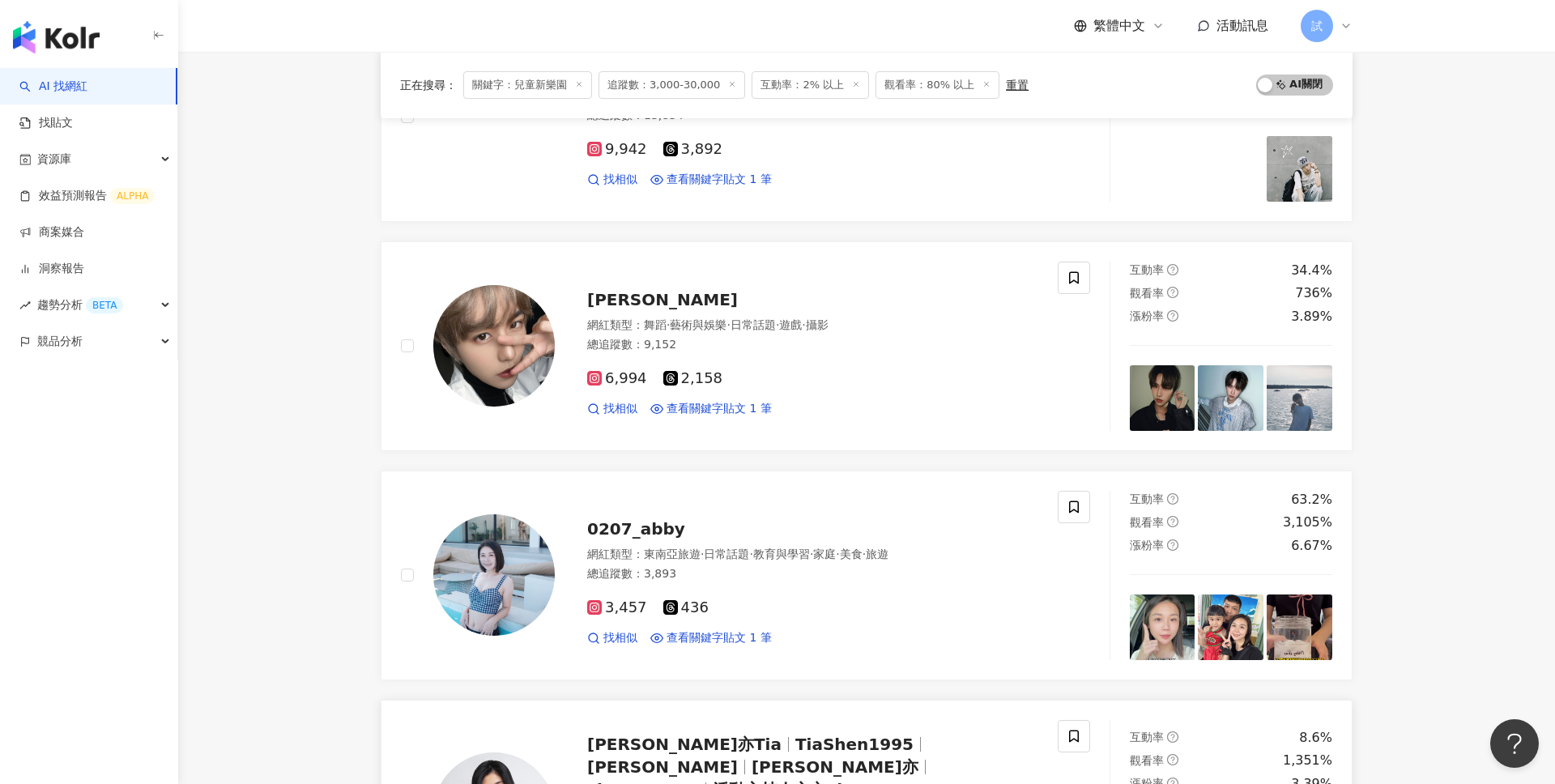
scroll to position [0, 0]
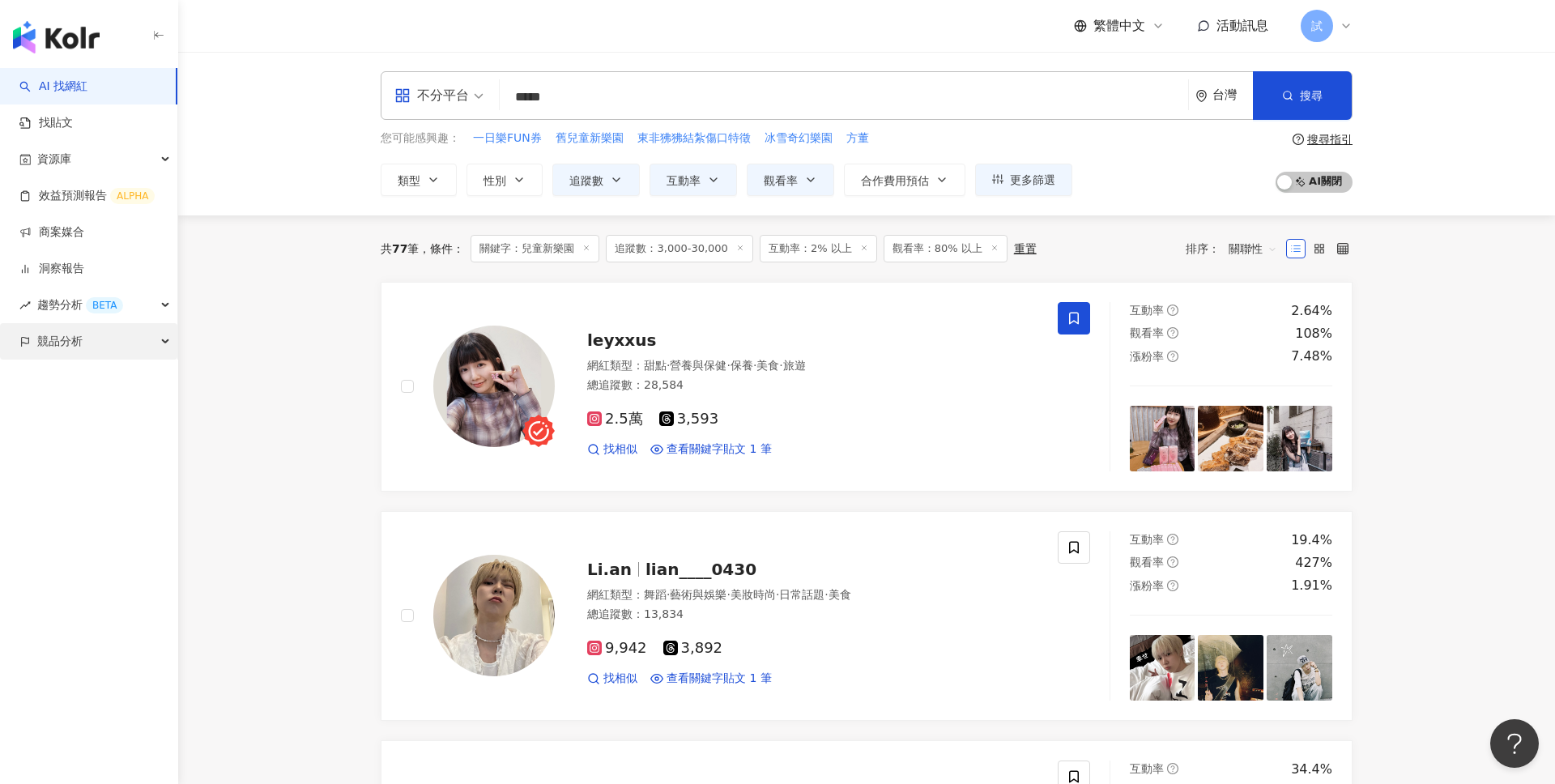
click at [138, 336] on div "競品分析" at bounding box center [88, 341] width 177 height 36
click at [89, 406] on link "關鍵字提及分析" at bounding box center [79, 414] width 80 height 16
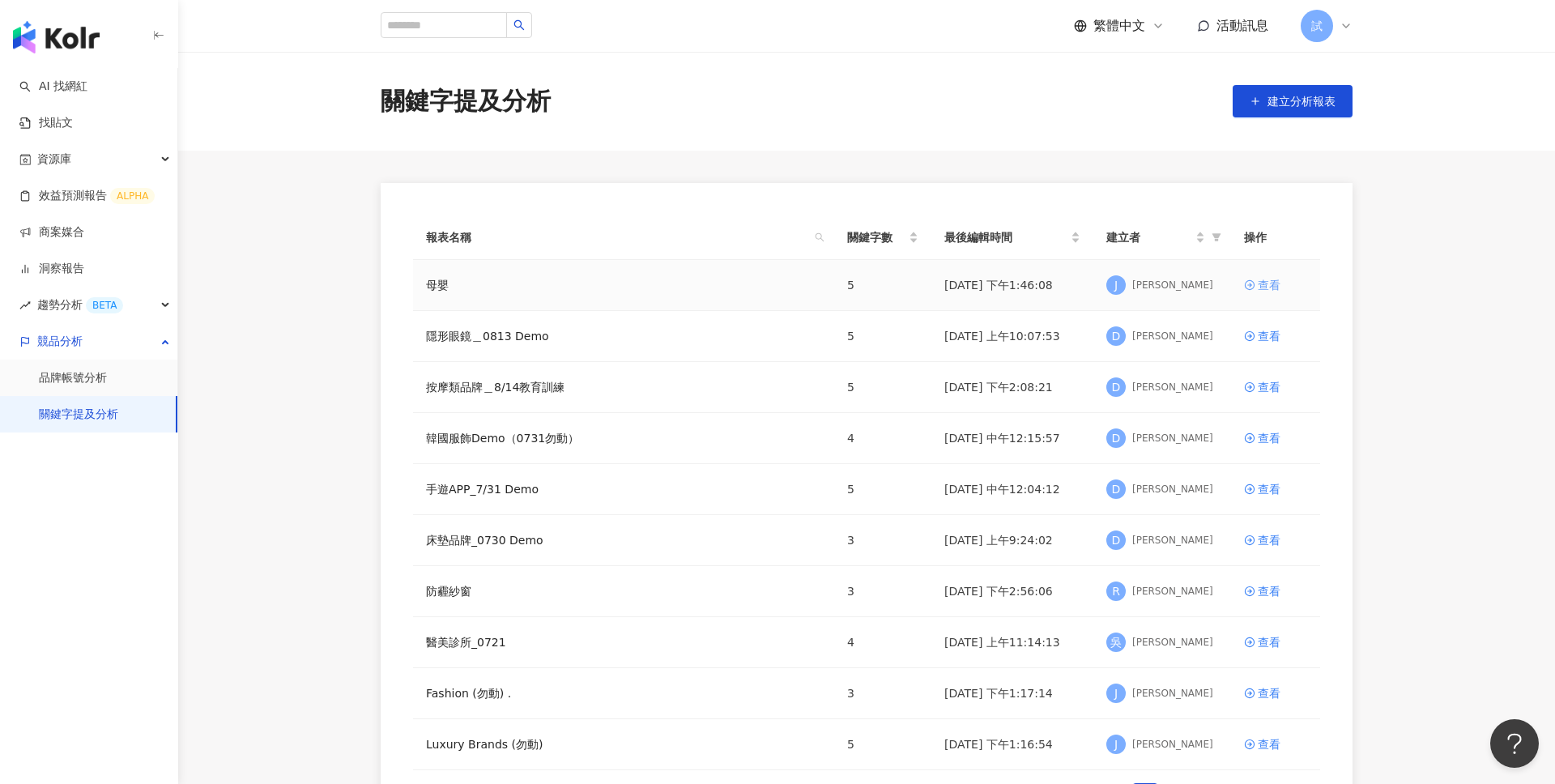
click at [1261, 281] on div "查看" at bounding box center [1269, 284] width 23 height 18
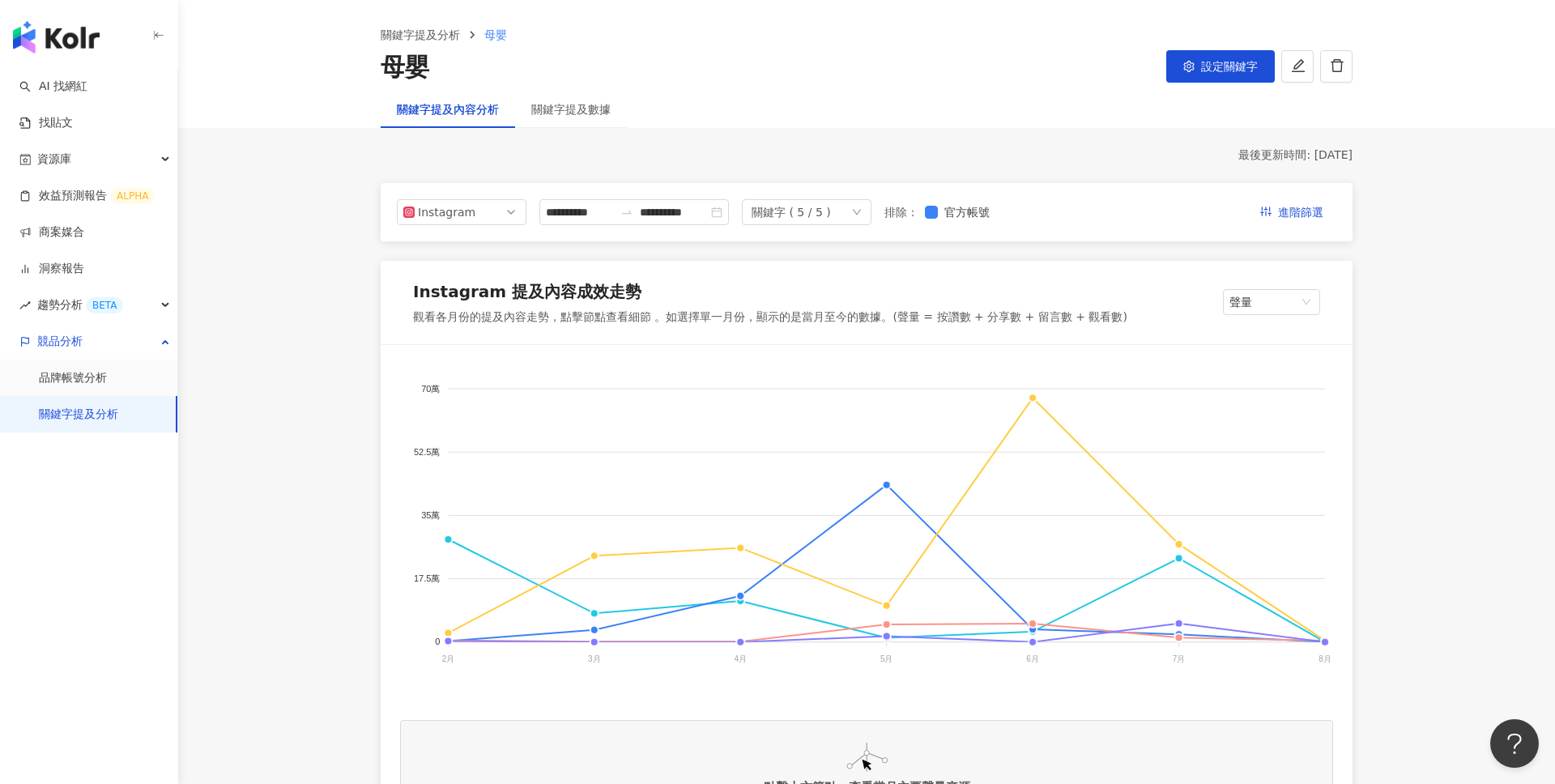
scroll to position [53, 0]
click at [1217, 57] on button "設定關鍵字" at bounding box center [1220, 65] width 108 height 32
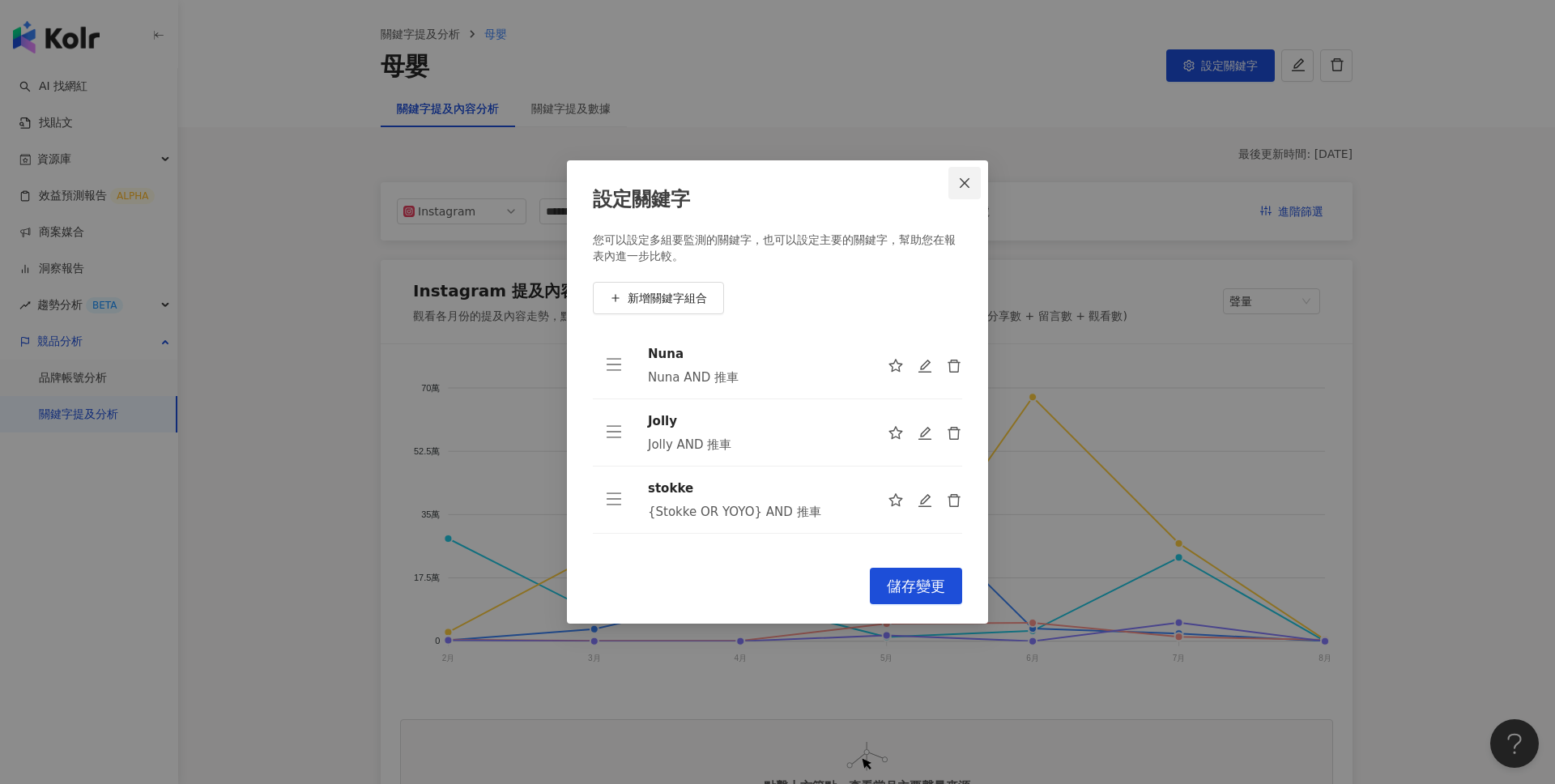
click at [977, 182] on span "Close" at bounding box center [965, 182] width 32 height 13
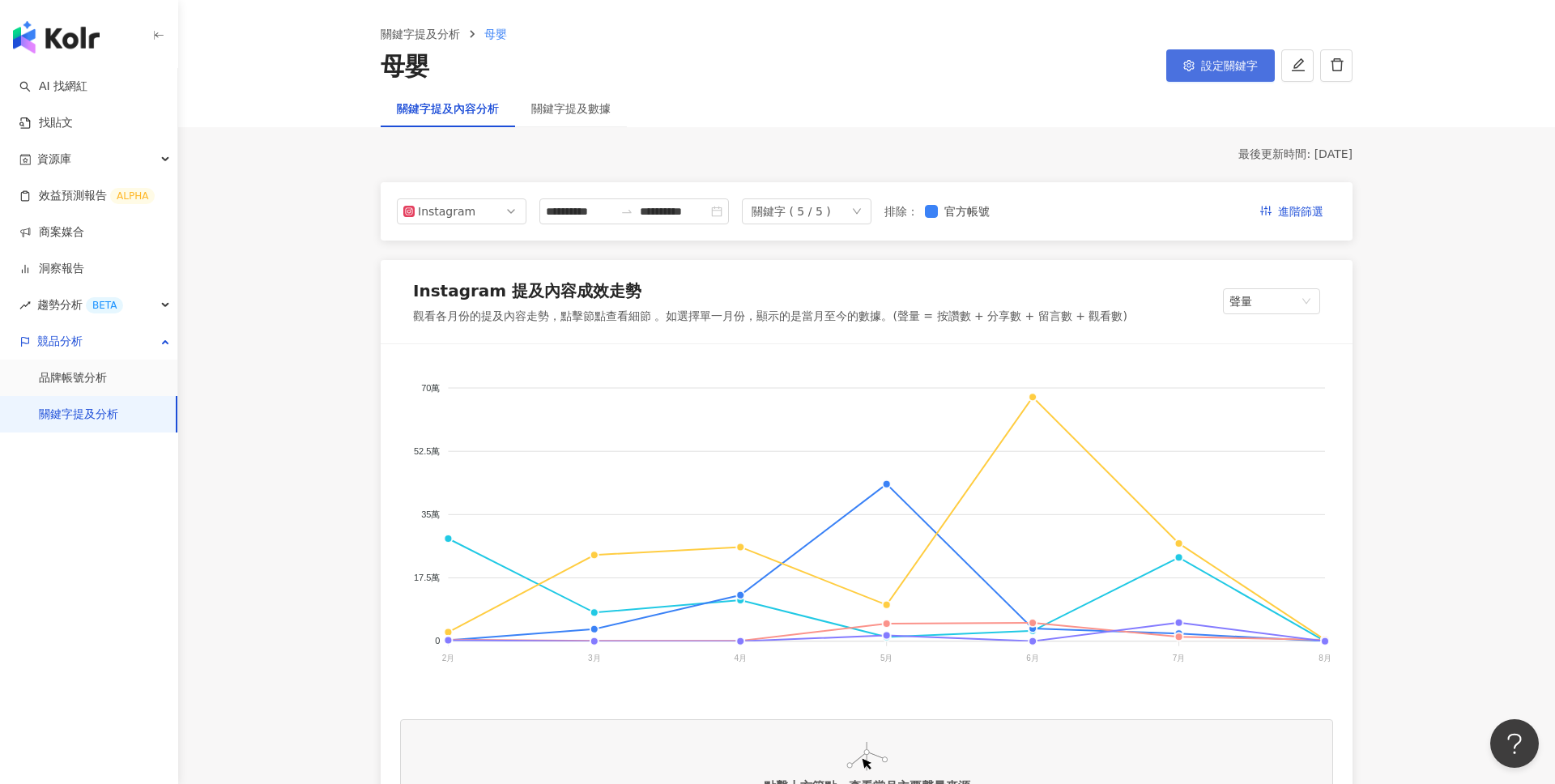
click at [1207, 56] on button "設定關鍵字" at bounding box center [1220, 65] width 108 height 32
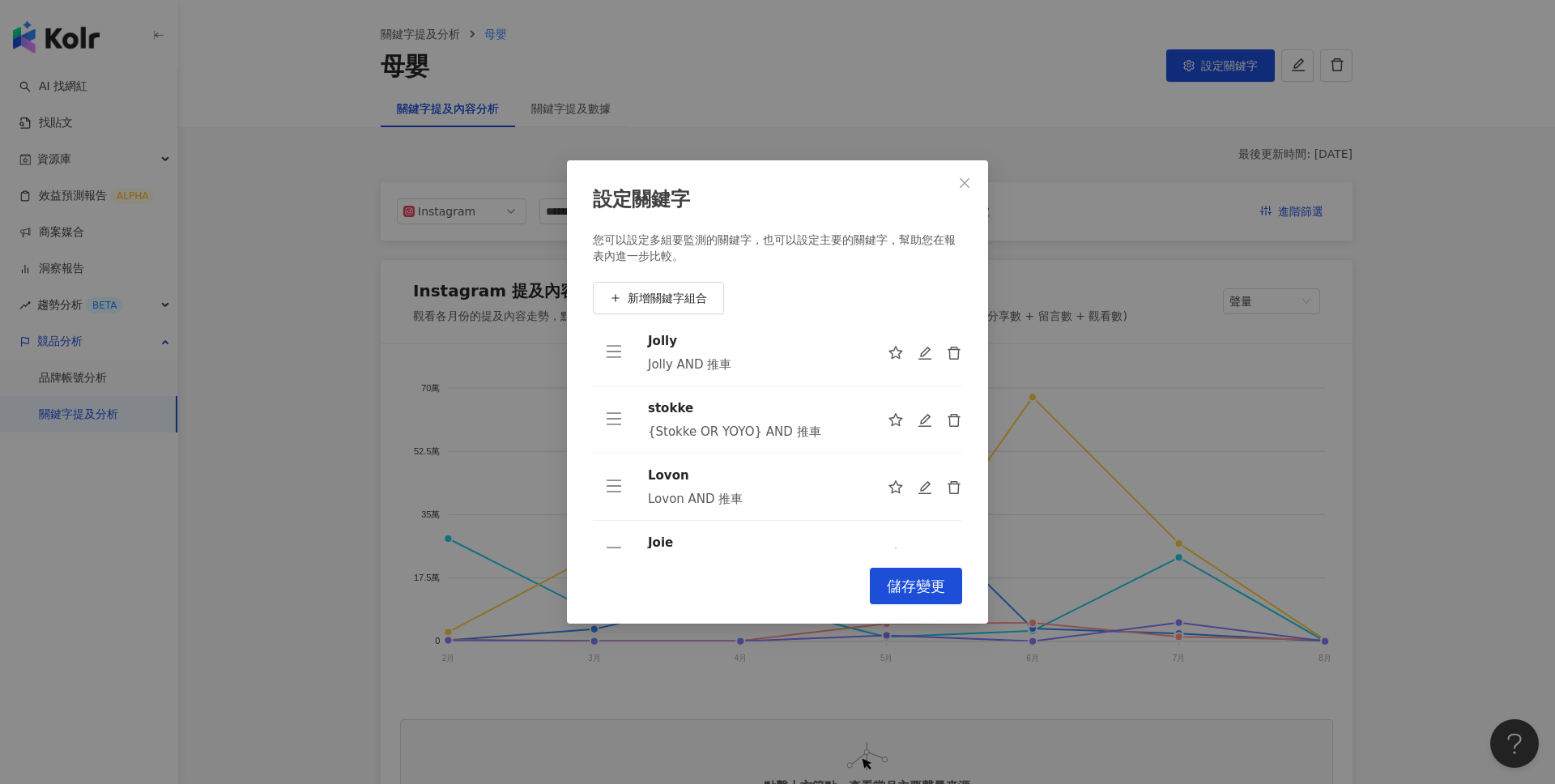
scroll to position [119, 0]
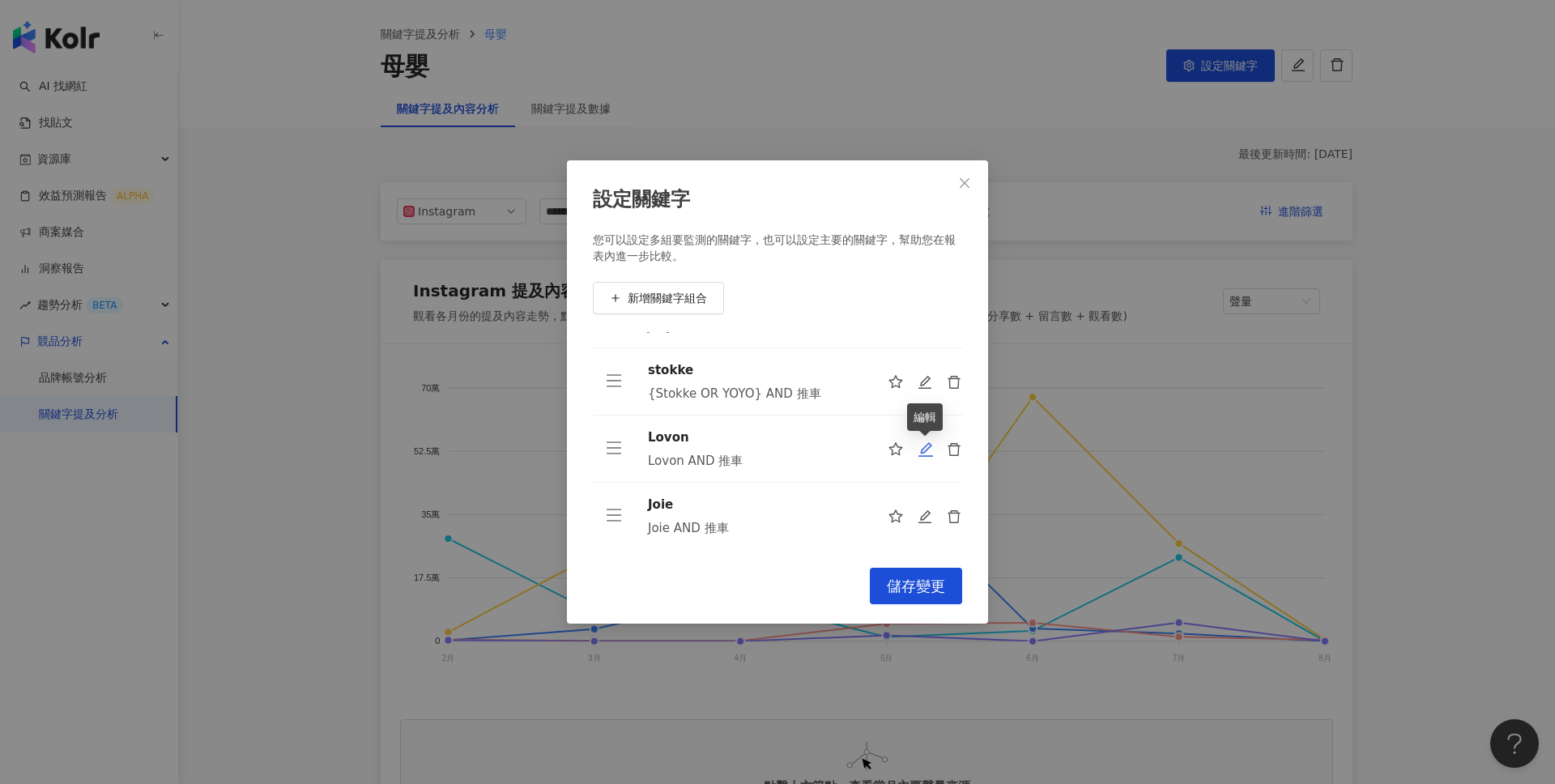
click at [932, 441] on icon "edit" at bounding box center [925, 449] width 16 height 16
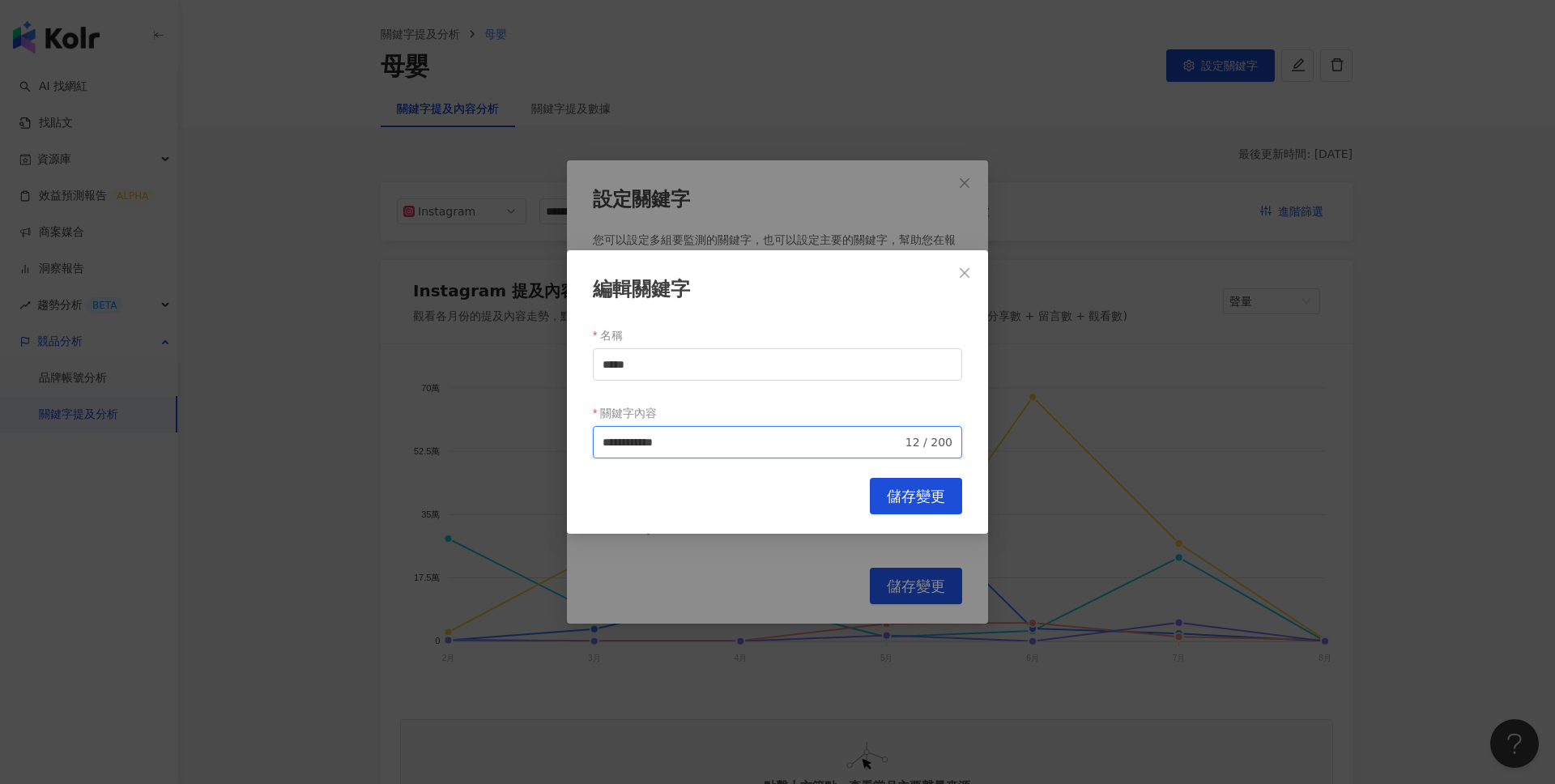
click at [753, 447] on input "**********" at bounding box center [752, 442] width 300 height 18
type input "**********"
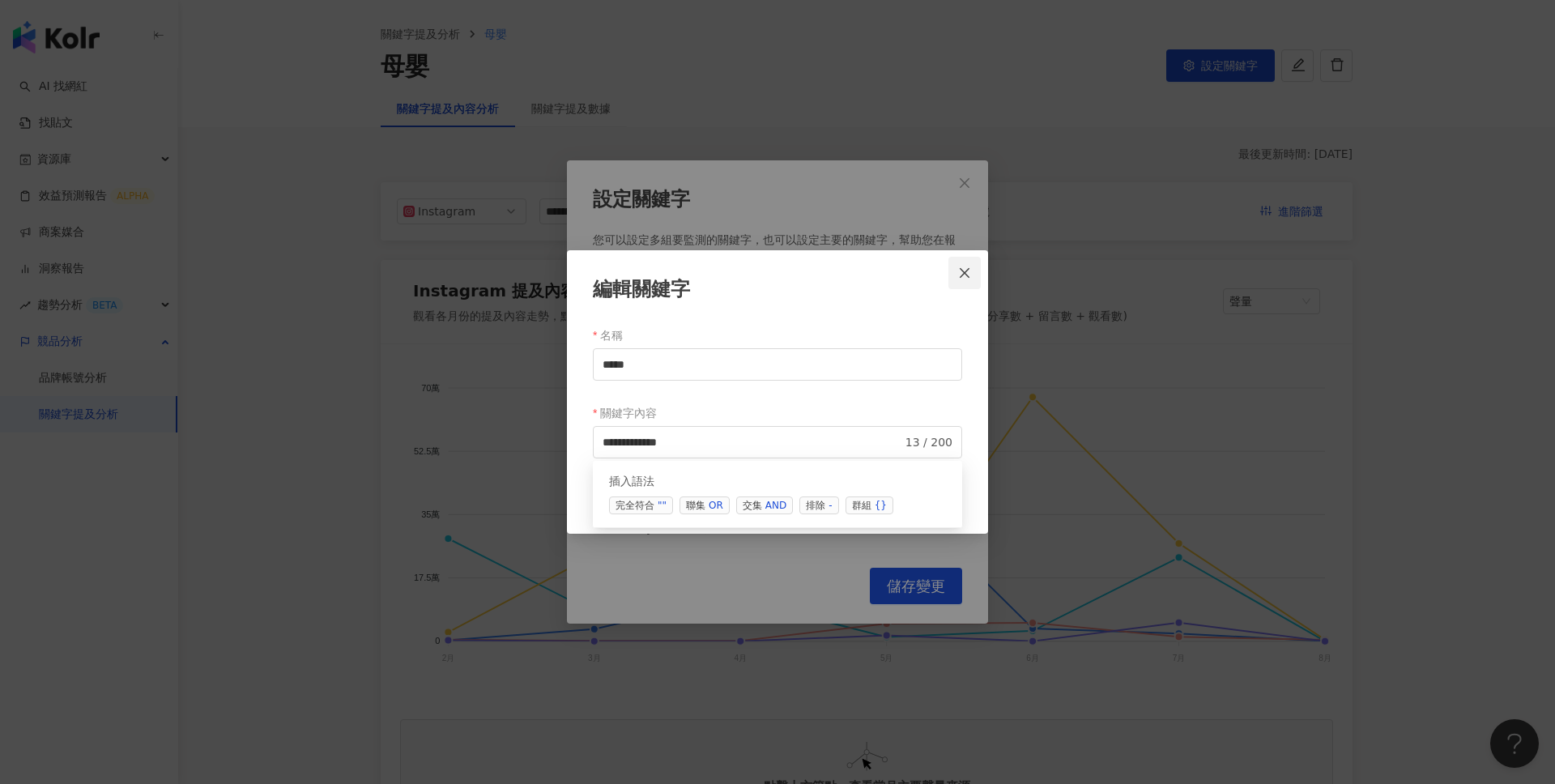
click at [966, 268] on icon "close" at bounding box center [964, 273] width 13 height 13
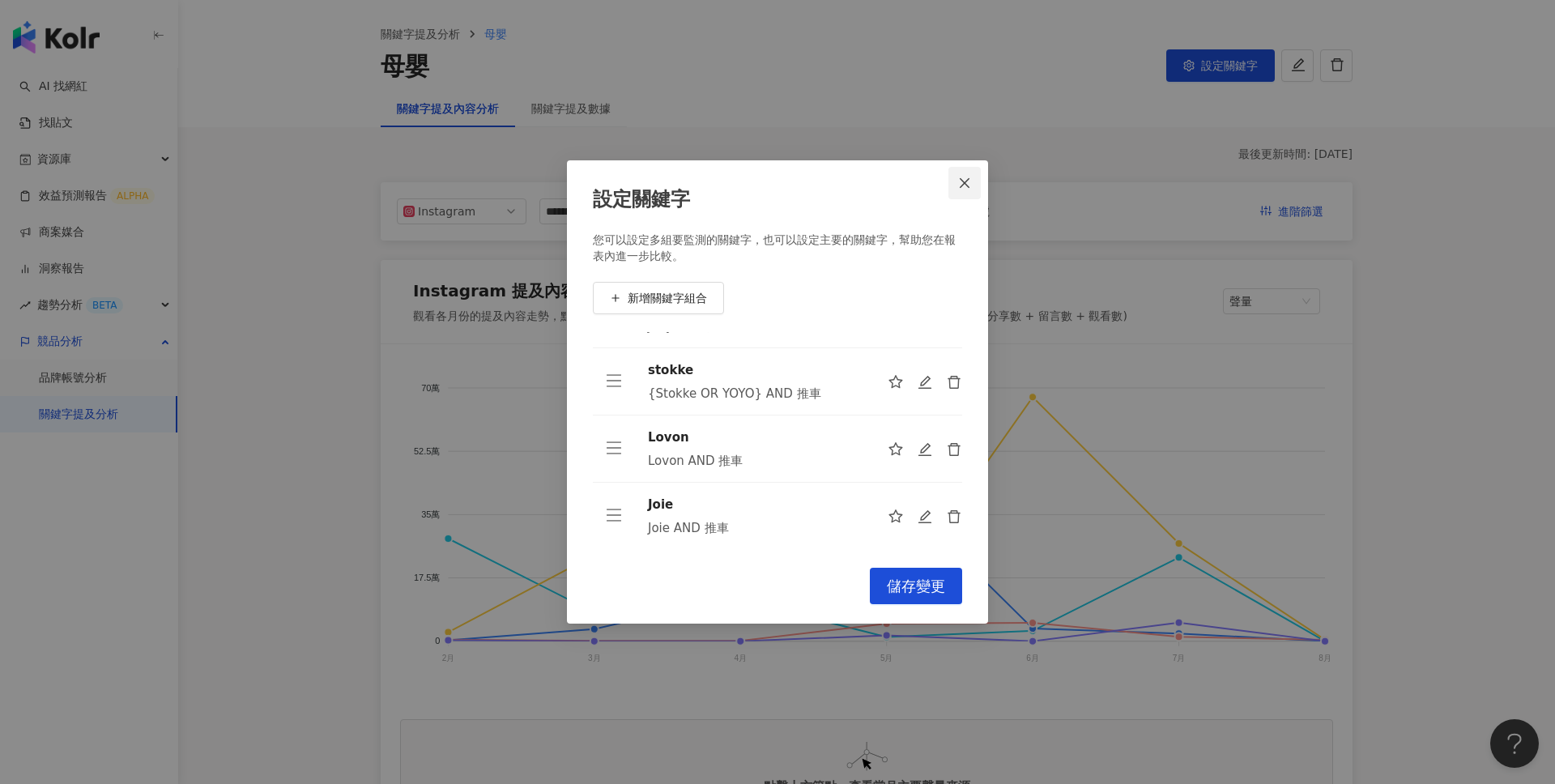
click at [968, 182] on icon "close" at bounding box center [964, 182] width 13 height 13
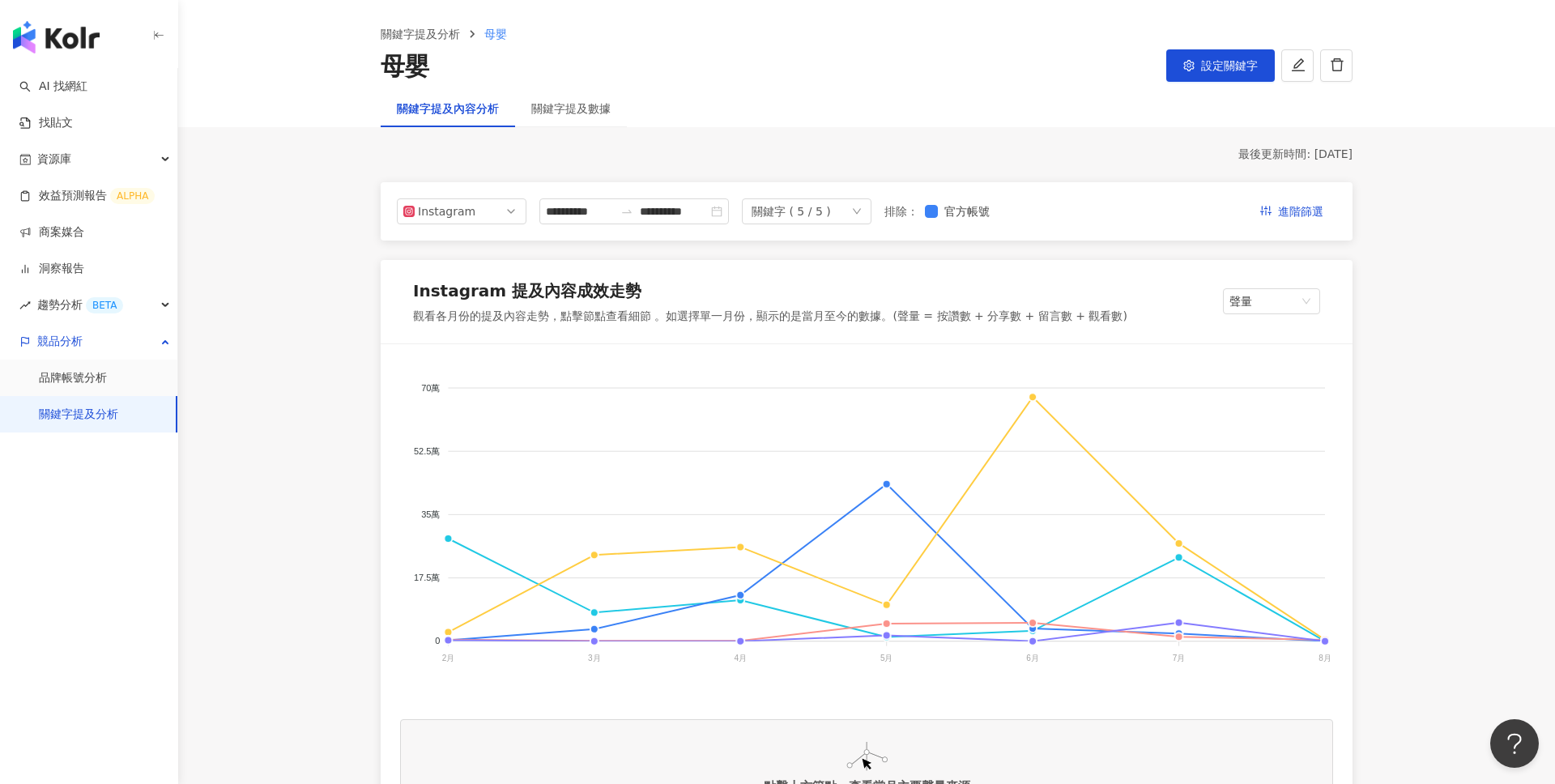
click at [582, 119] on div "關鍵字提及數據" at bounding box center [571, 108] width 112 height 37
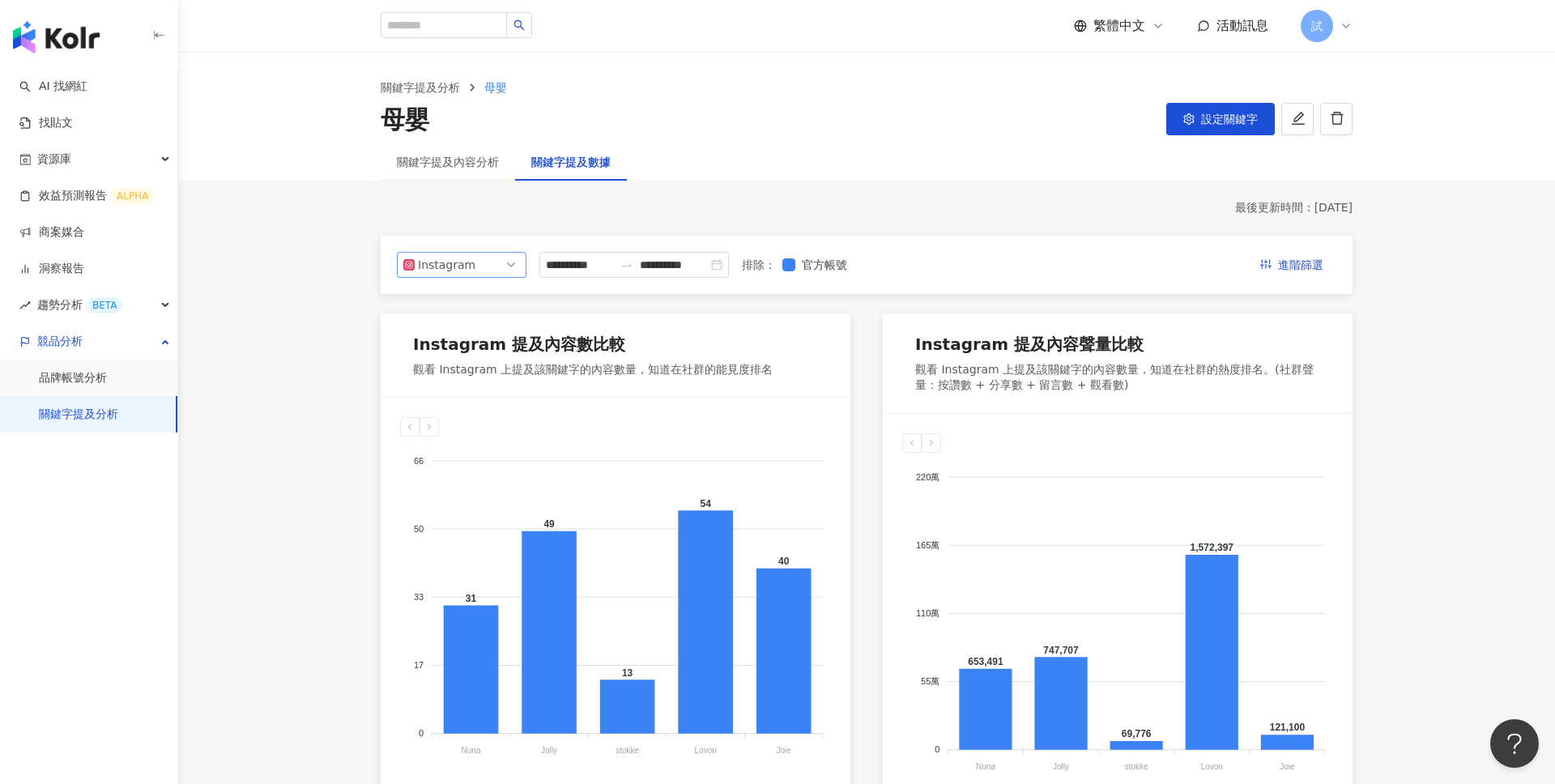
click at [459, 261] on div "Instagram" at bounding box center [444, 264] width 53 height 25
click at [614, 268] on input "**********" at bounding box center [580, 264] width 68 height 18
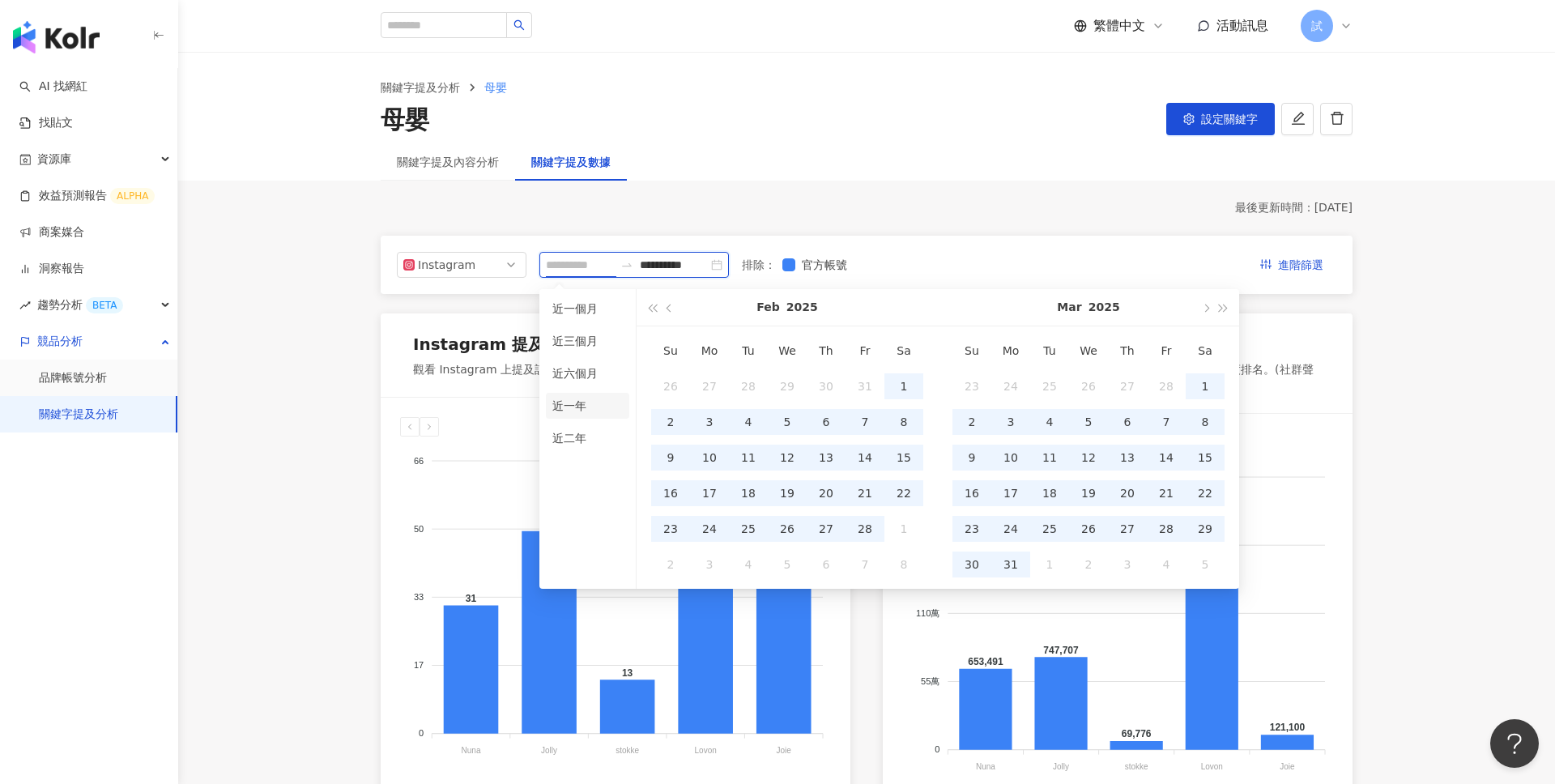
type input "**********"
click at [578, 406] on li "近一年" at bounding box center [588, 406] width 83 height 26
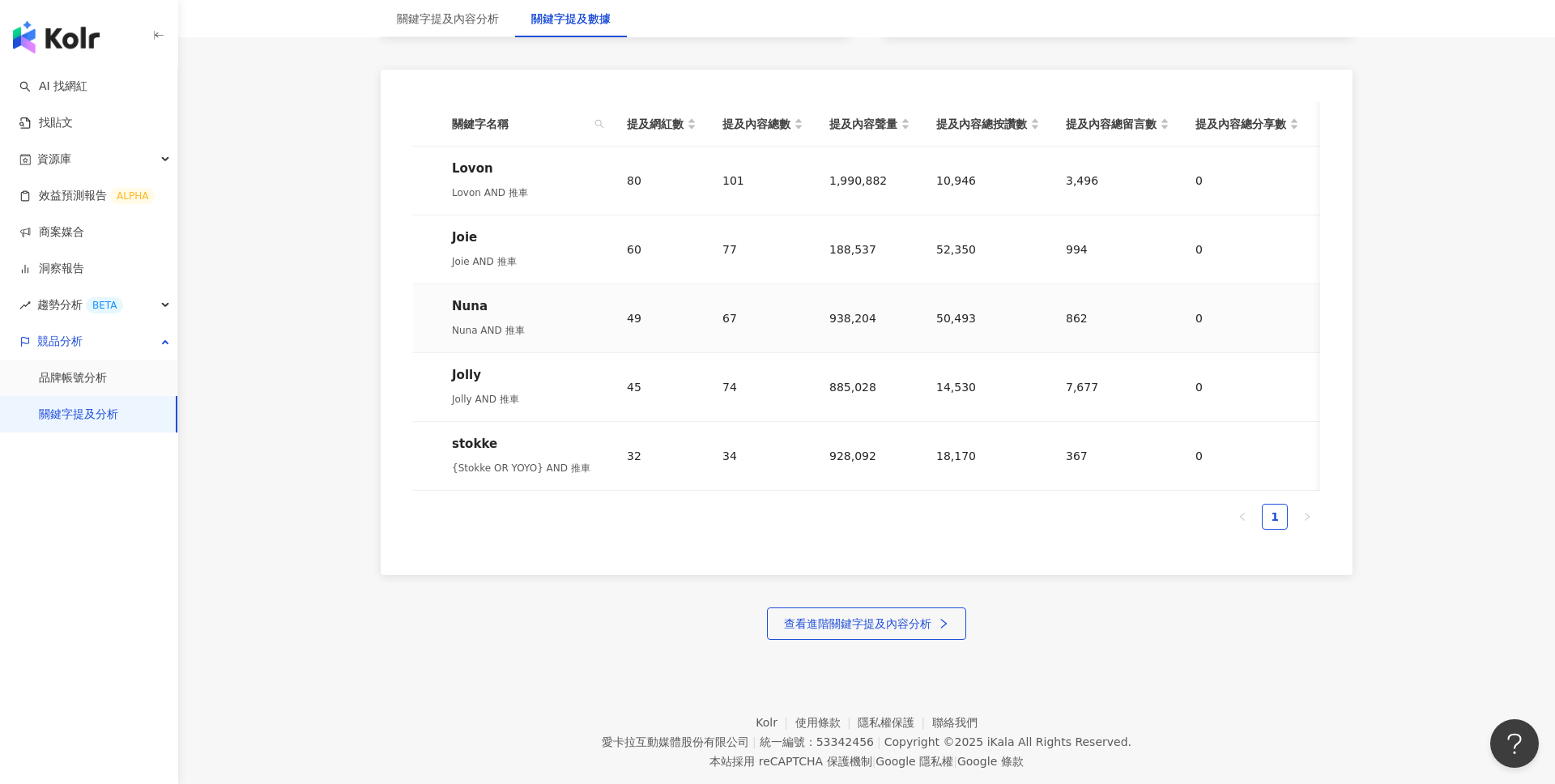
scroll to position [779, 0]
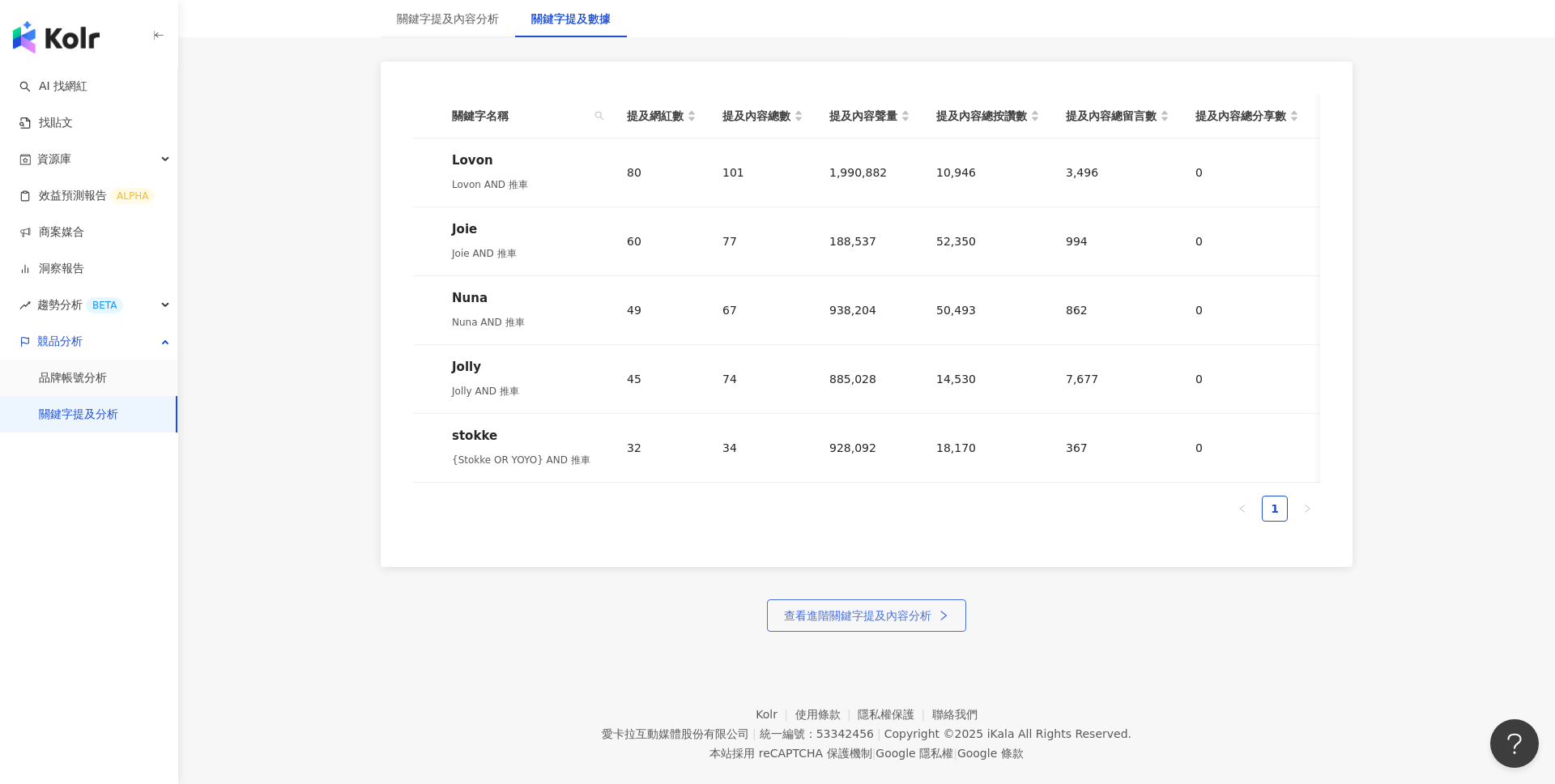
click at [840, 604] on button "查看進階關鍵字提及內容分析" at bounding box center [866, 616] width 199 height 32
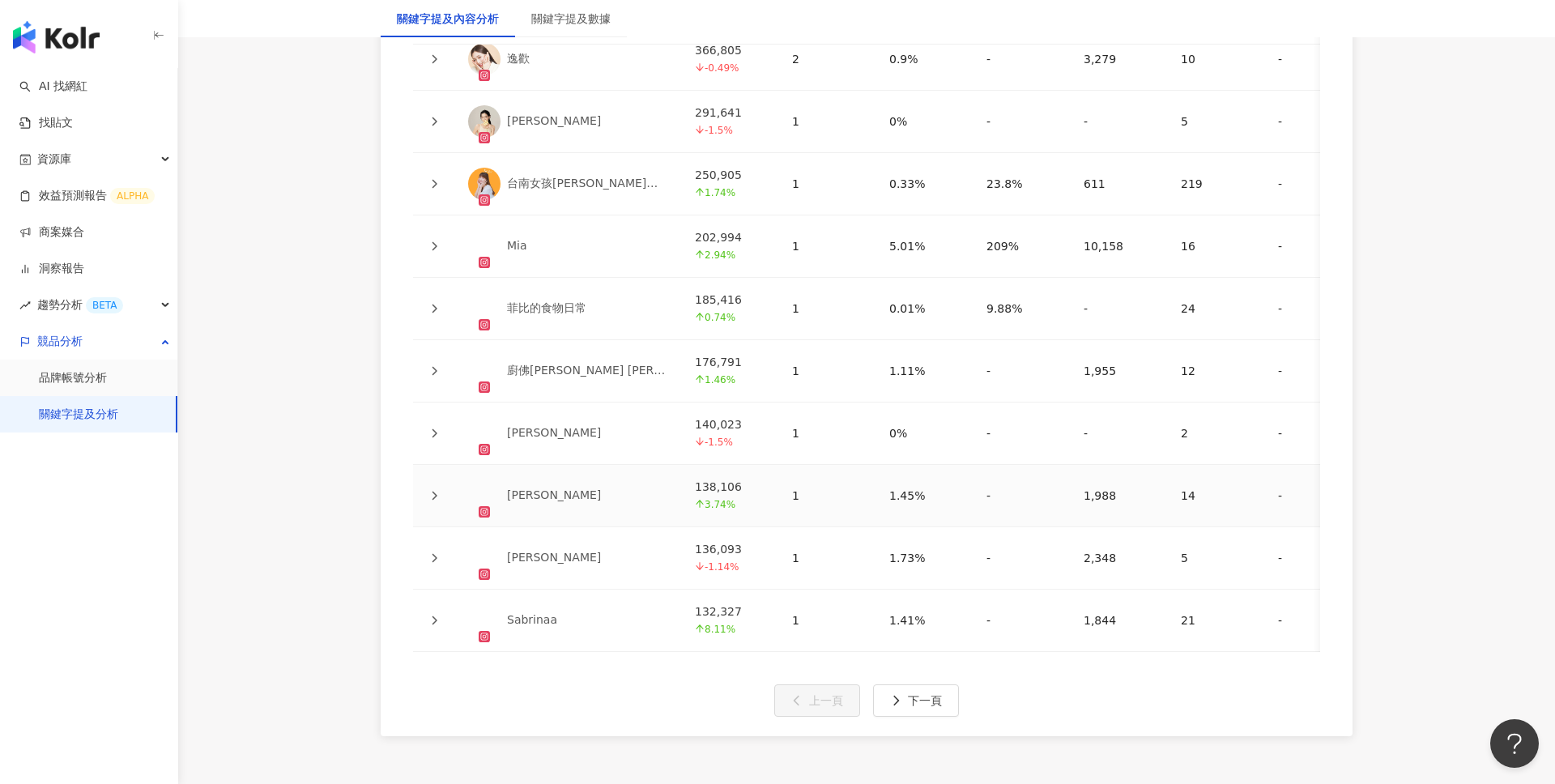
scroll to position [3794, 0]
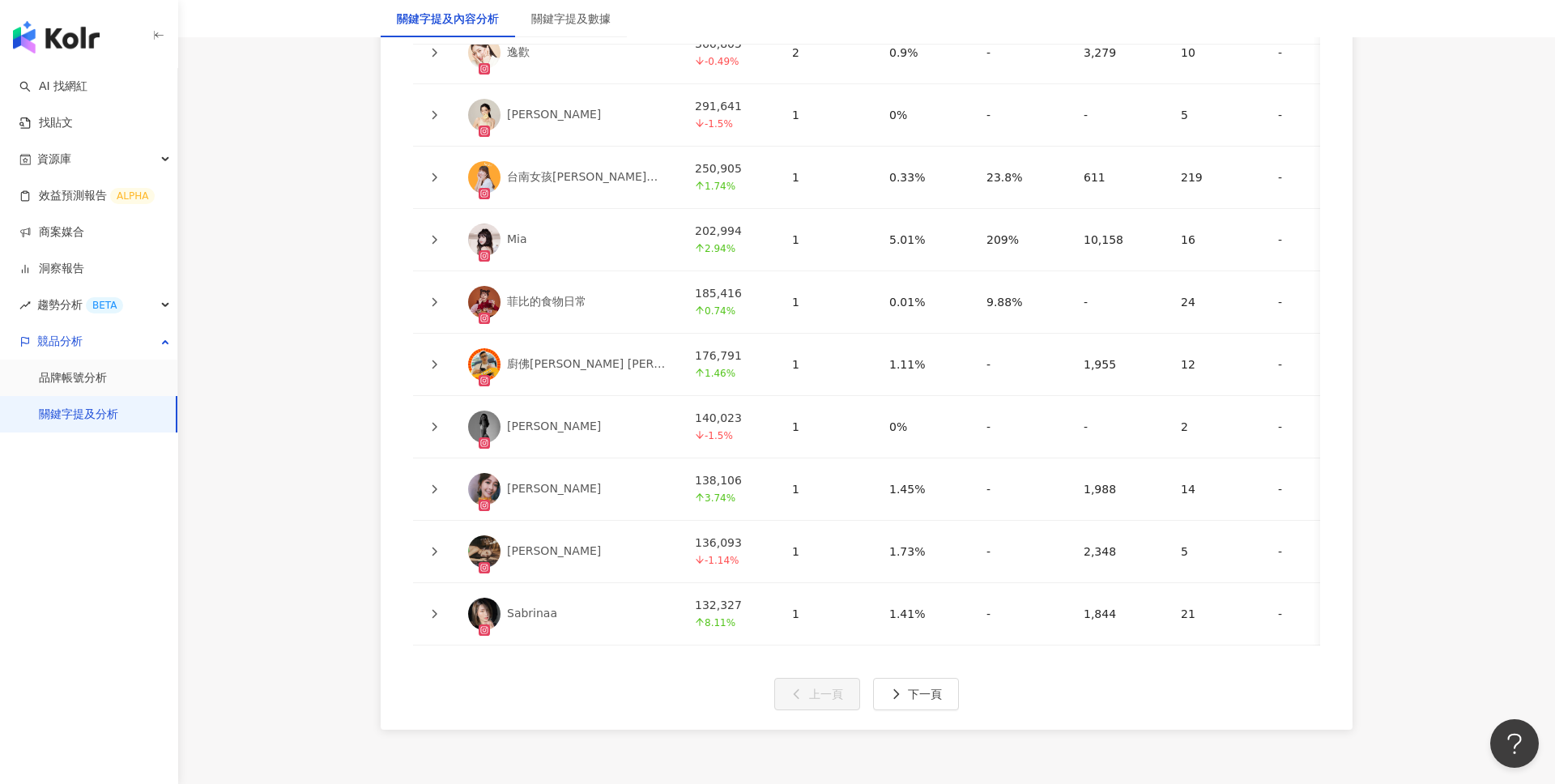
click at [431, 422] on icon at bounding box center [434, 426] width 9 height 9
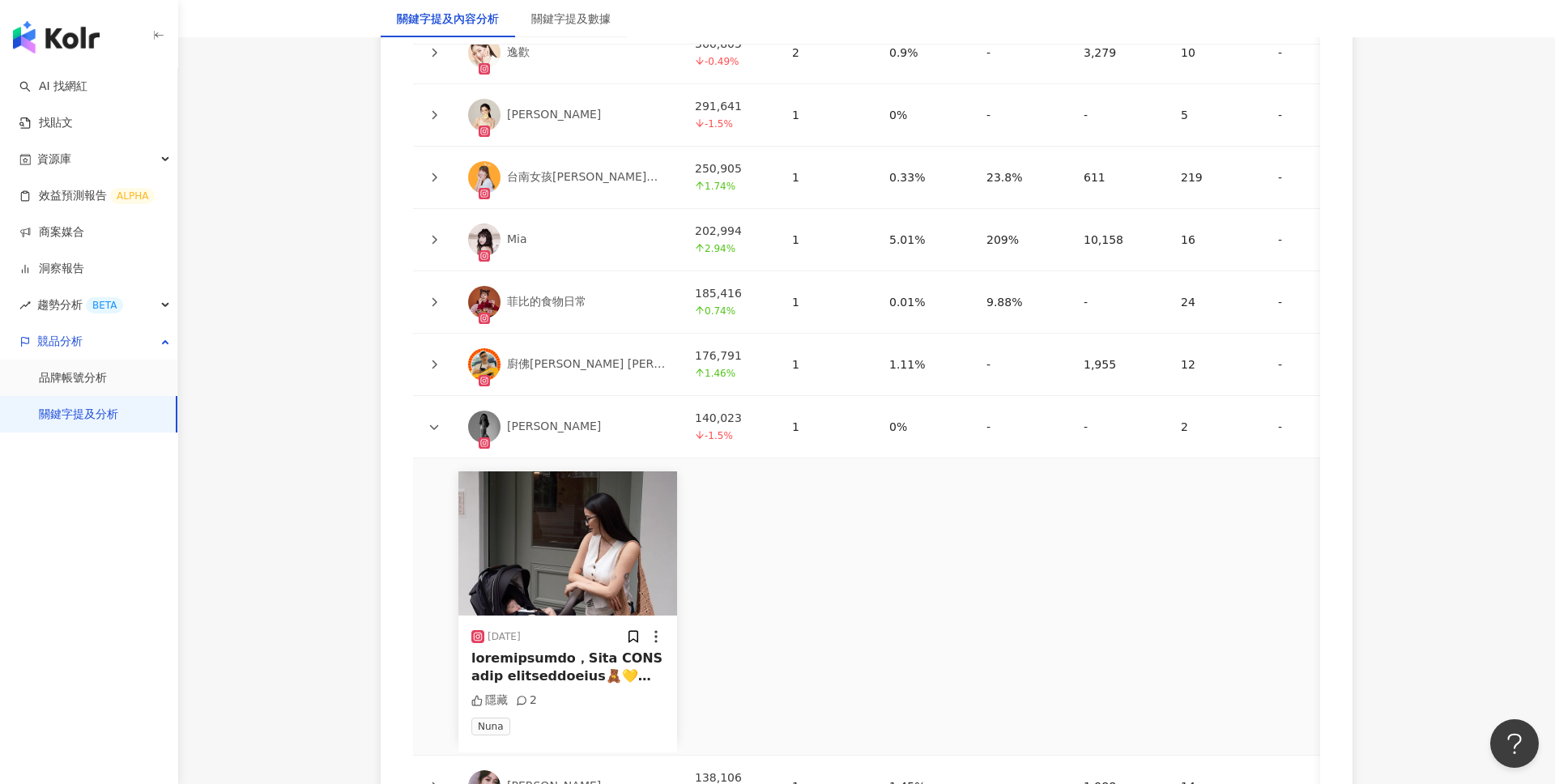
click at [564, 671] on div at bounding box center [568, 667] width 193 height 36
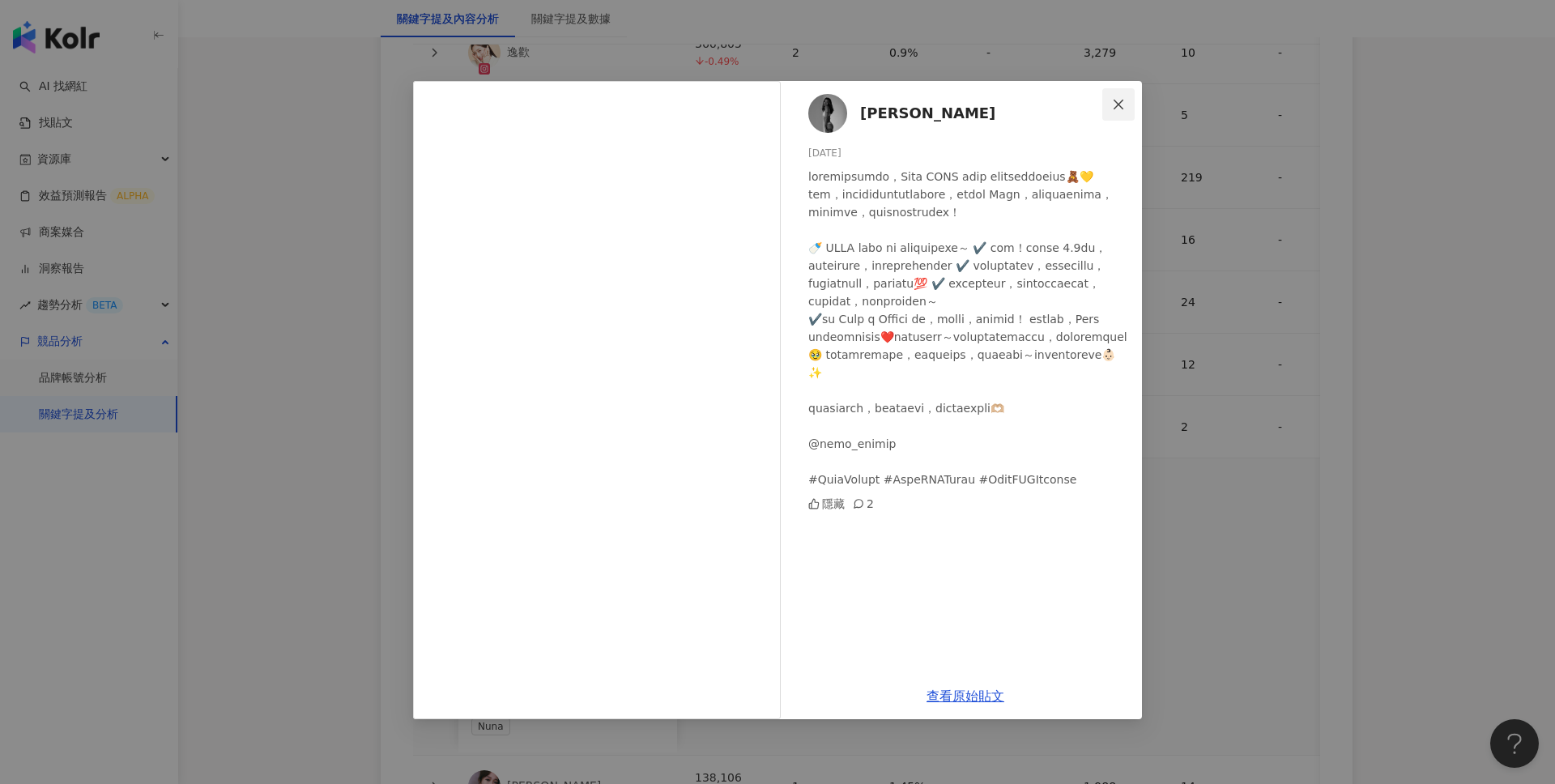
click at [1130, 102] on span "Close" at bounding box center [1118, 104] width 32 height 13
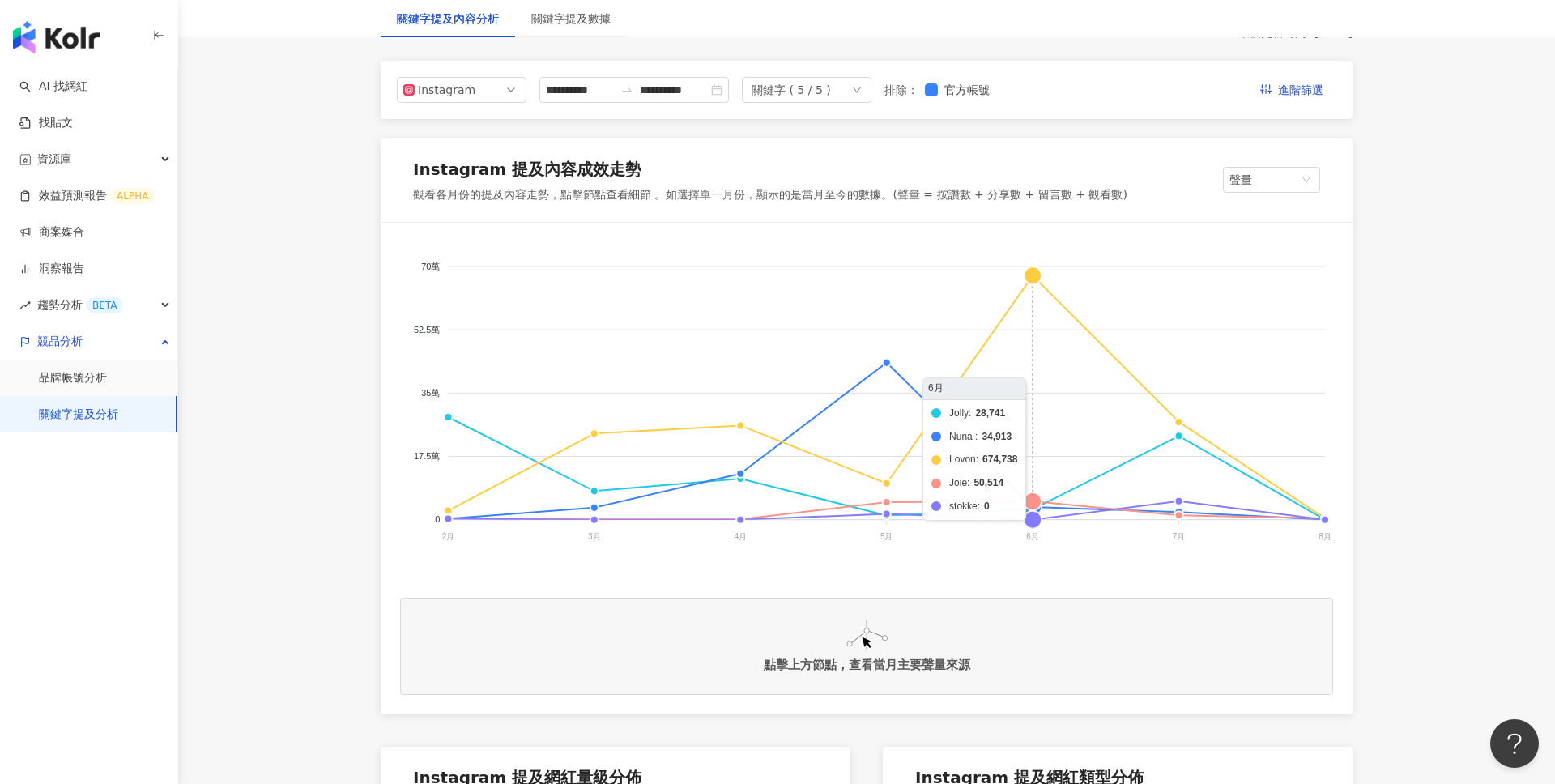
scroll to position [159, 0]
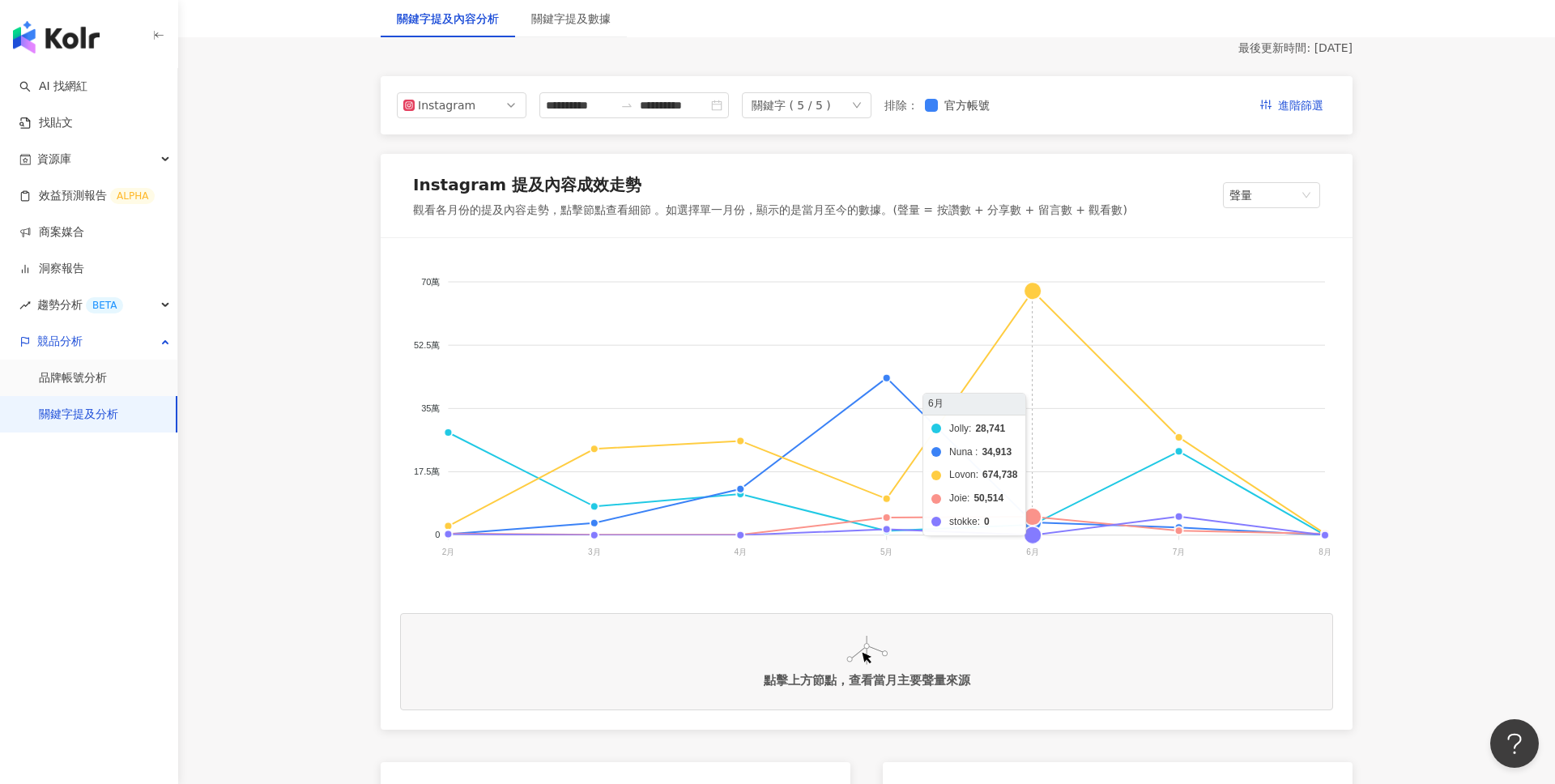
click at [1032, 291] on foreignobject "Jolly [PERSON_NAME]" at bounding box center [866, 419] width 933 height 323
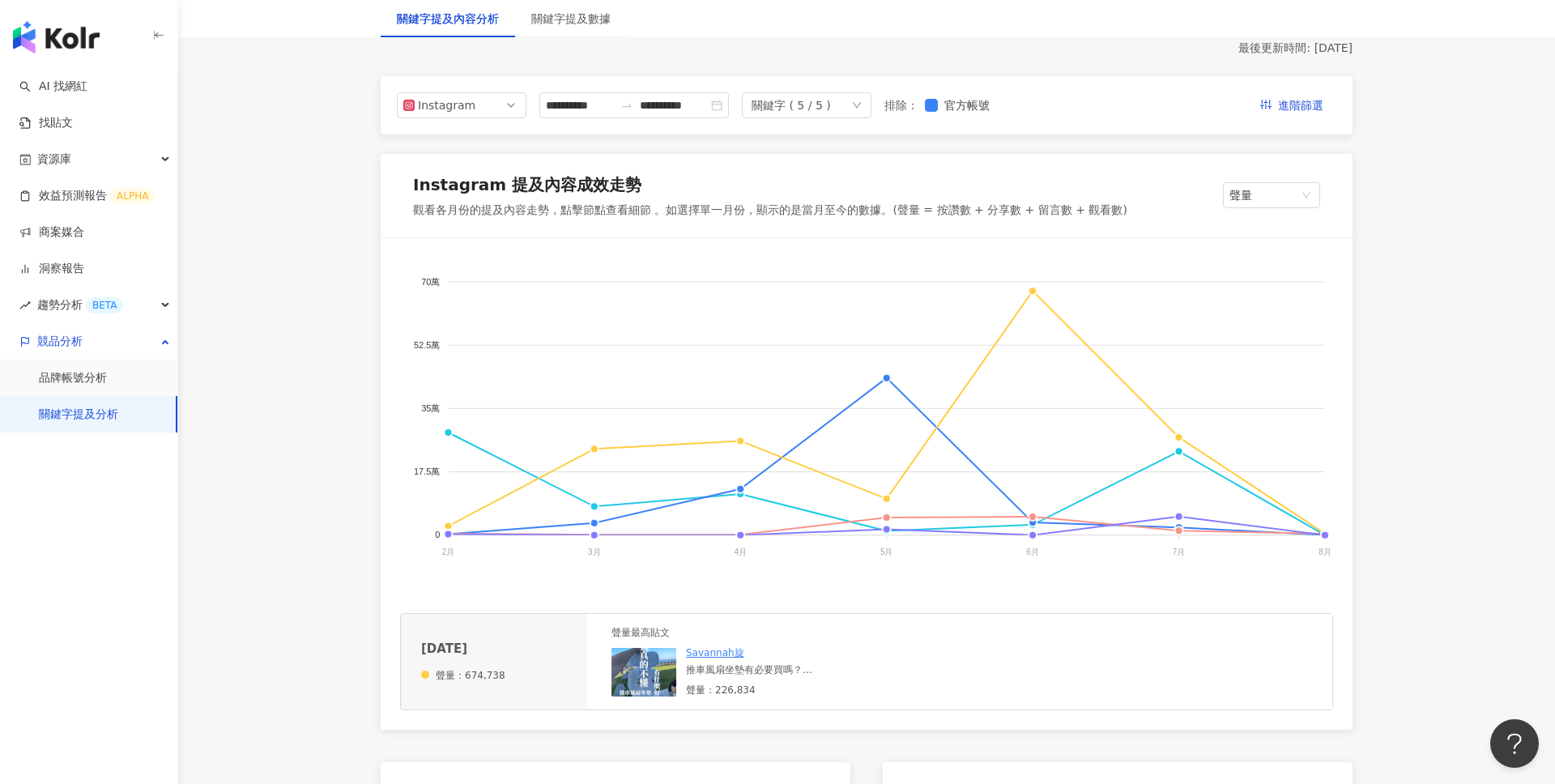
click at [764, 668] on div "推車風扇坐墊有必要買嗎？ 去年一整個夏天 我都沒給大寶用風扇坐墊 那時候的她只要坐上推車 就是瘋狂尖叫掙扎 我還以為她只是脾氣差（畢竟牡羊座） 後來其他媽咪提…" at bounding box center [768, 670] width 165 height 14
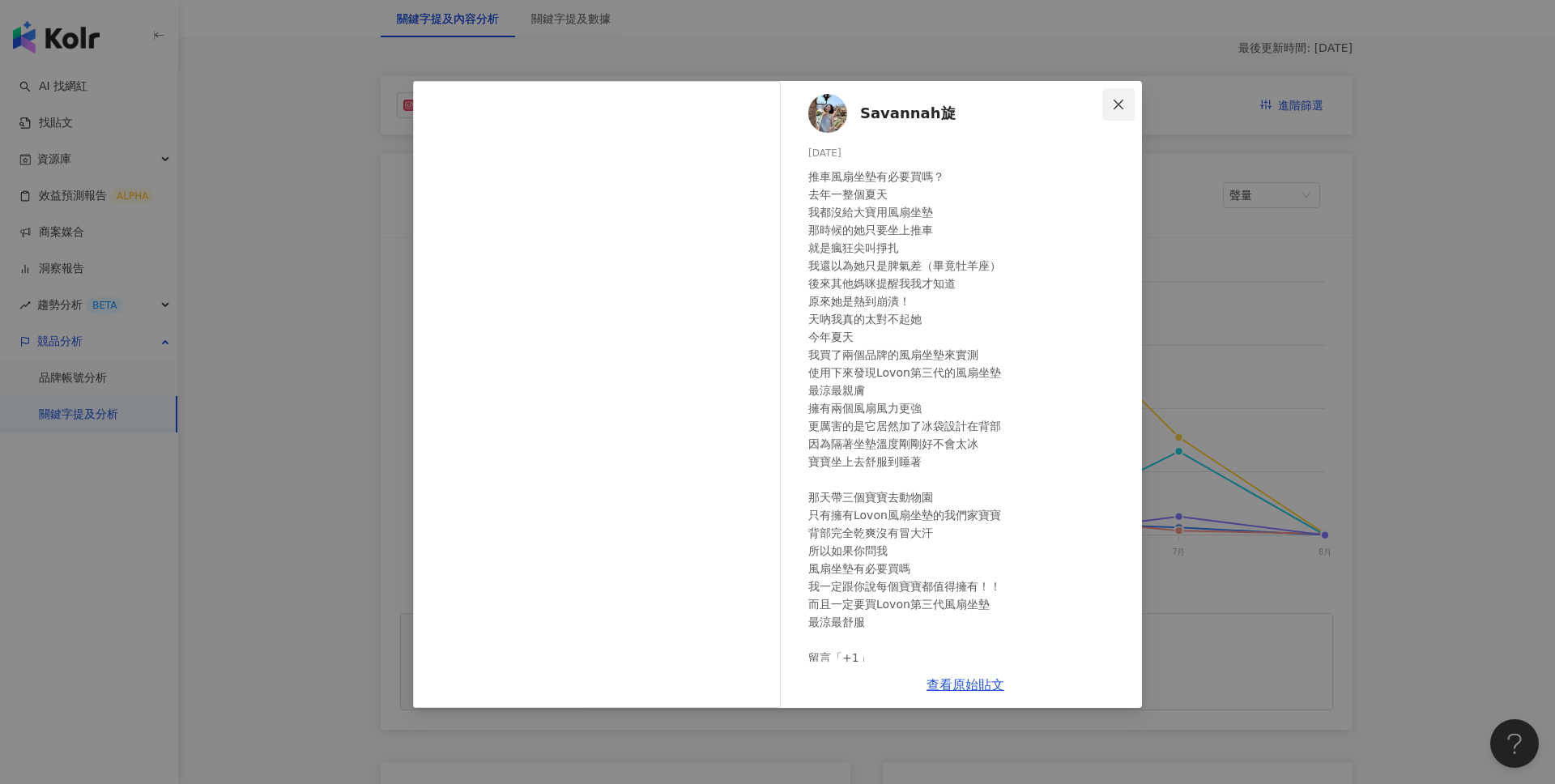
click at [1124, 90] on button "Close" at bounding box center [1118, 104] width 32 height 32
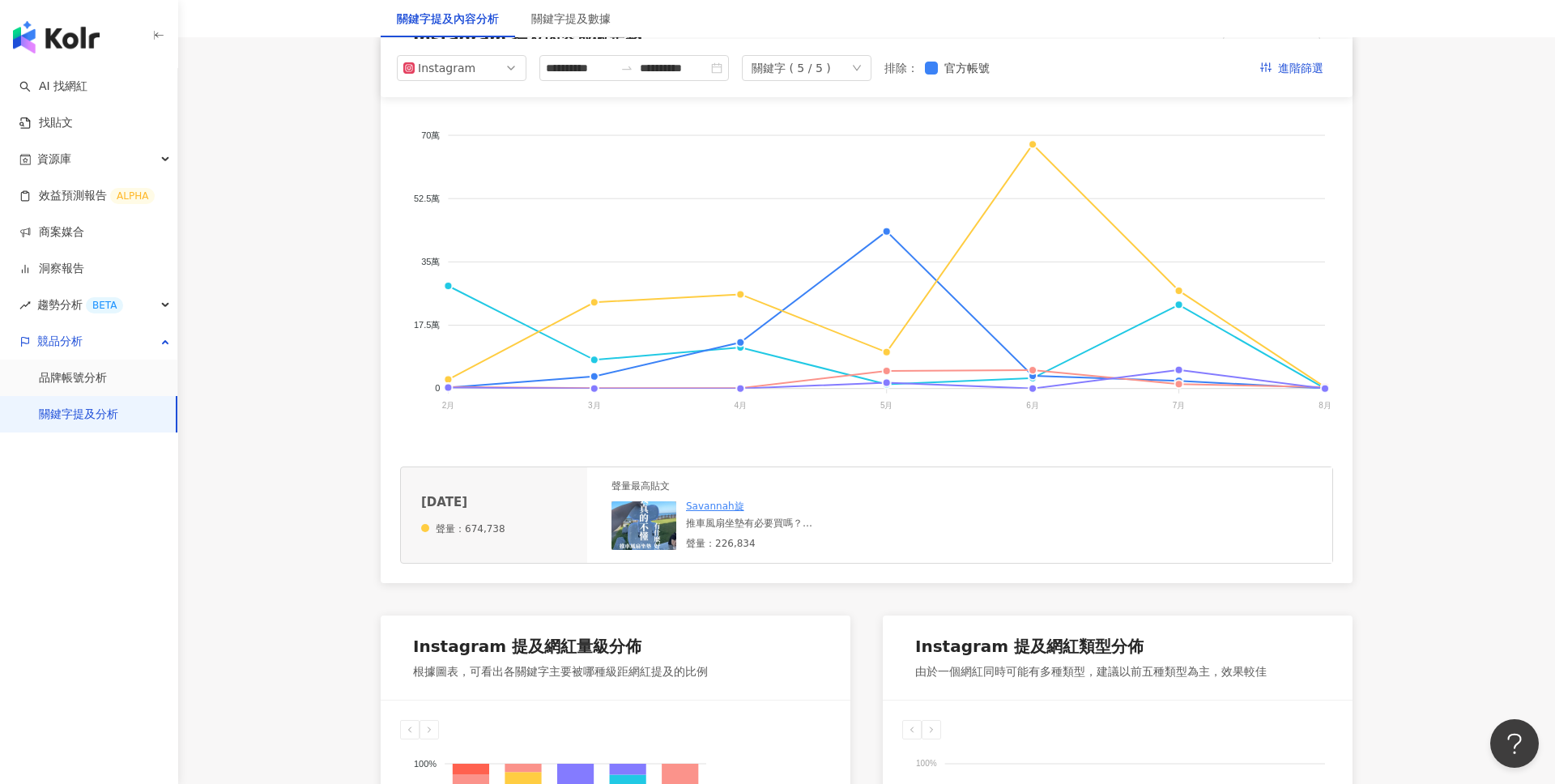
scroll to position [251, 0]
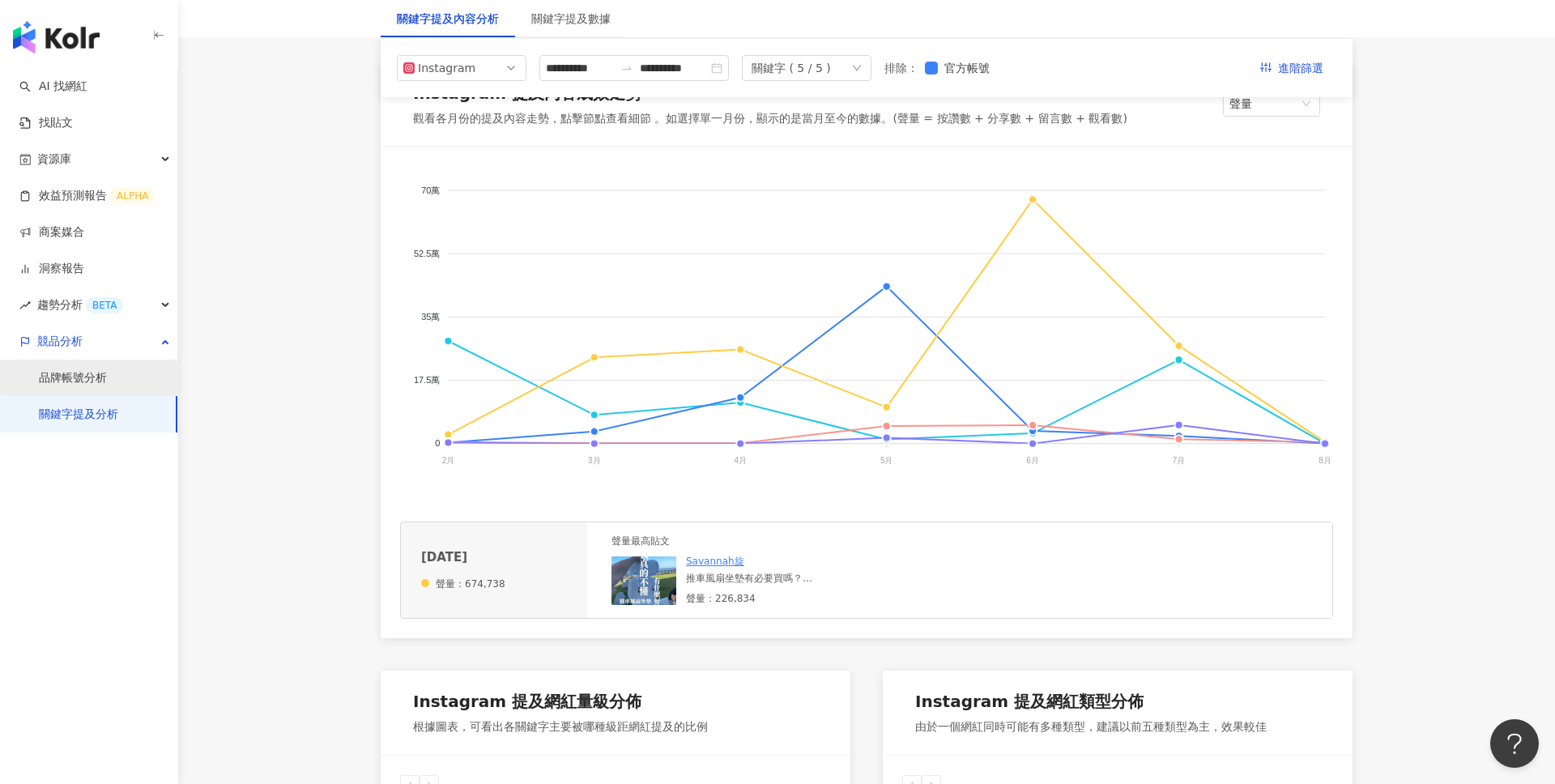
click at [86, 373] on link "品牌帳號分析" at bounding box center [73, 378] width 68 height 16
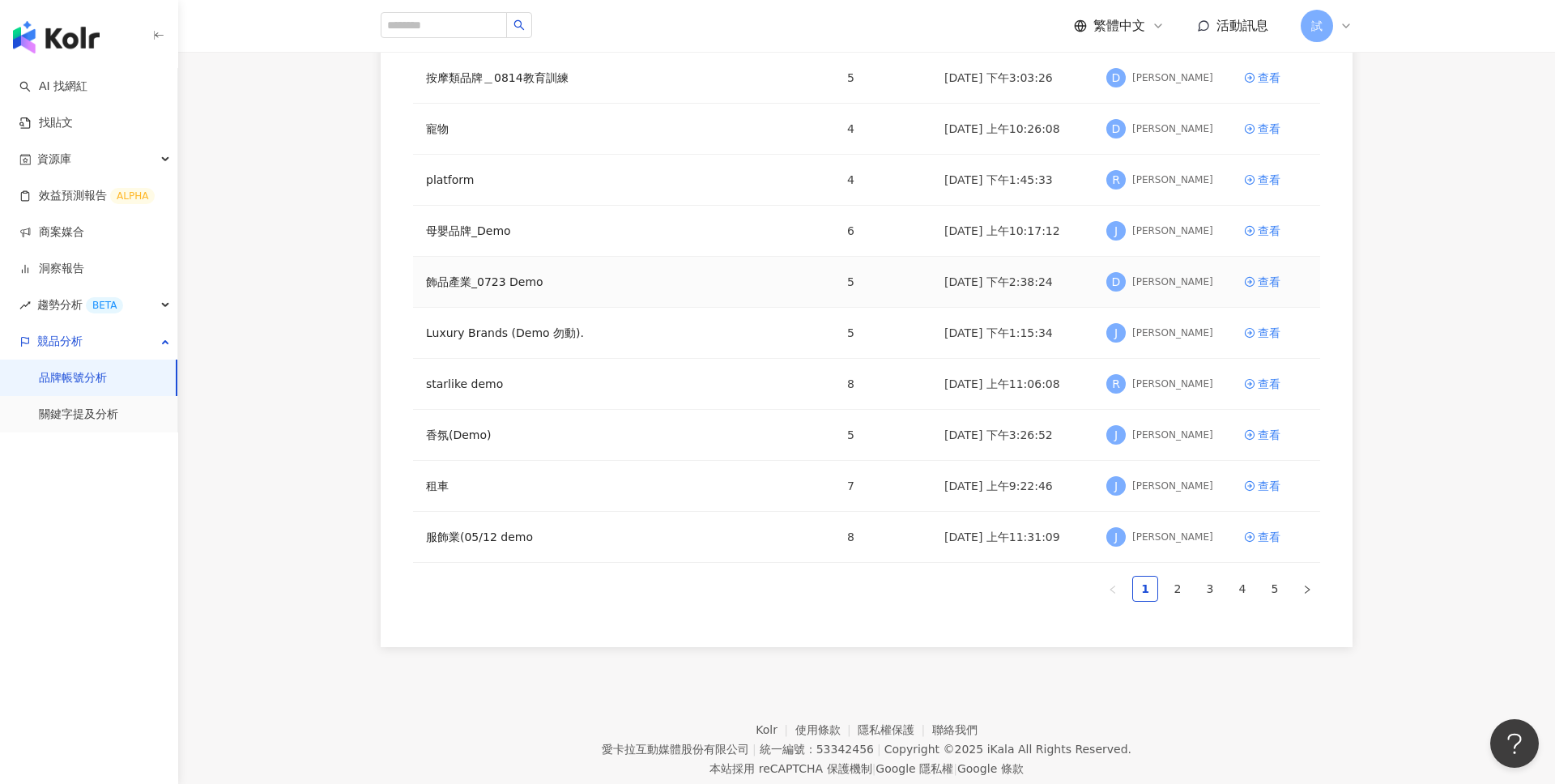
scroll to position [205, 0]
click at [1254, 231] on icon at bounding box center [1249, 233] width 11 height 11
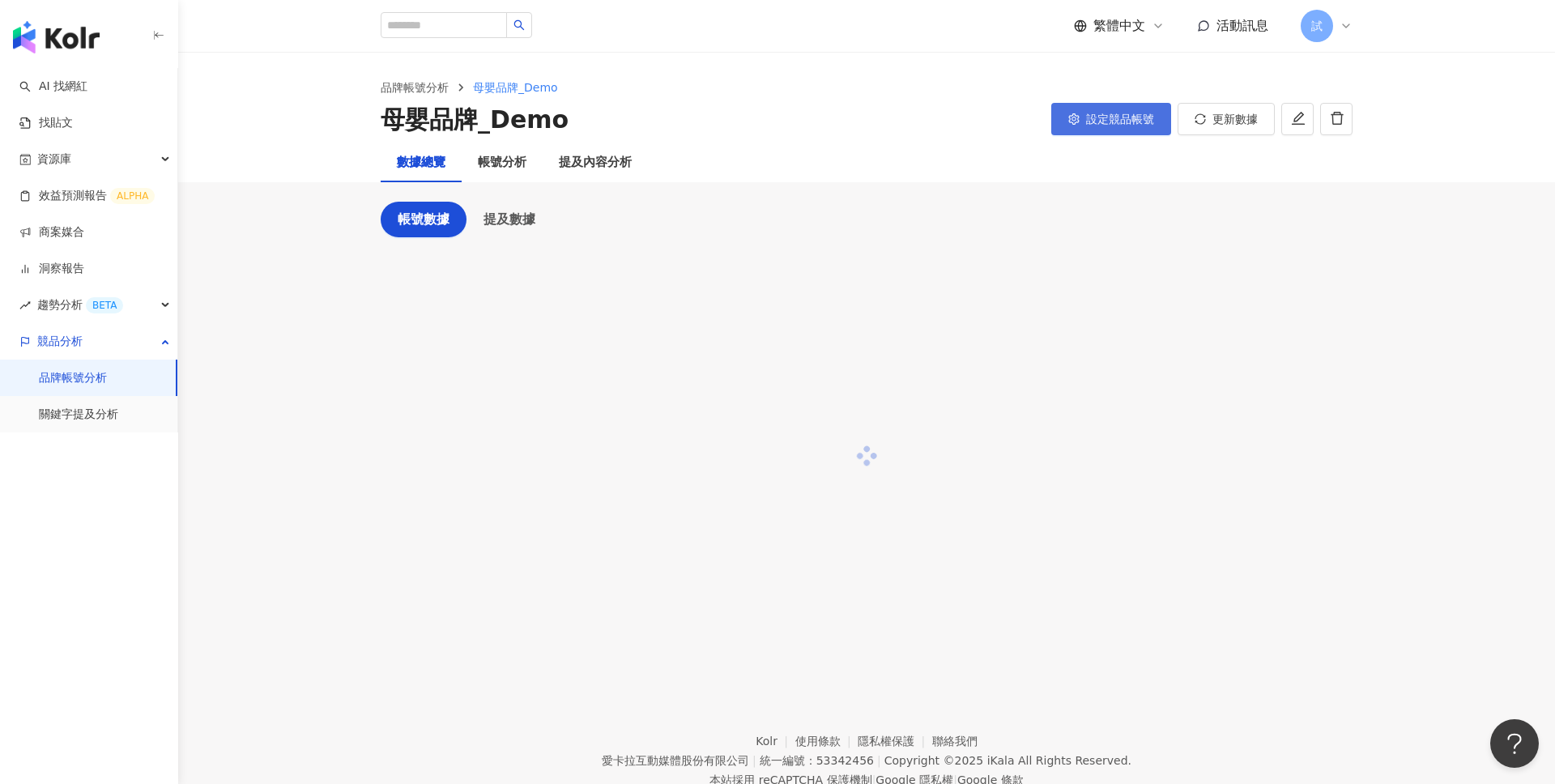
click at [1115, 117] on span "設定競品帳號" at bounding box center [1120, 119] width 68 height 13
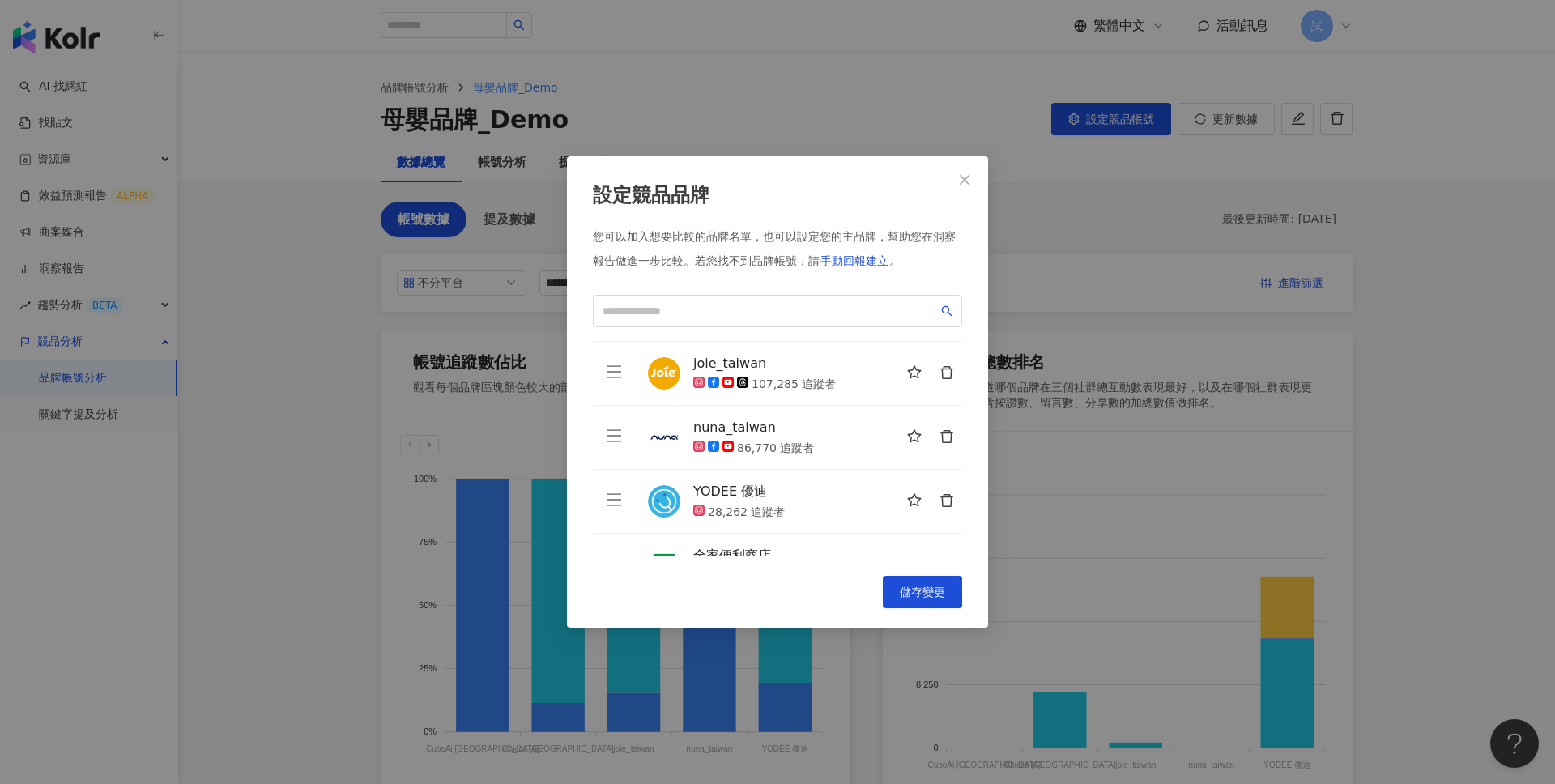
scroll to position [147, 0]
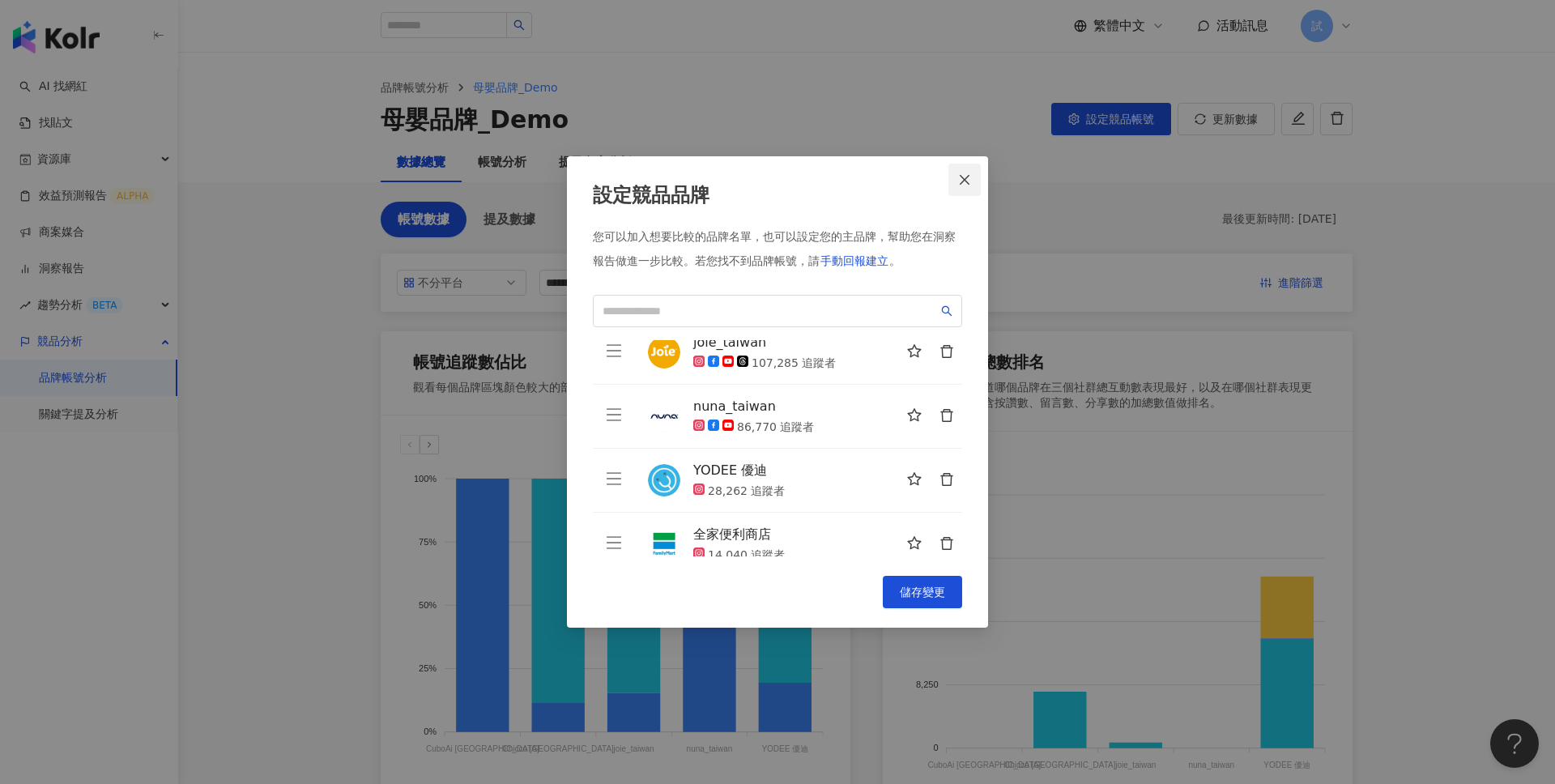
click at [968, 164] on button "Close" at bounding box center [965, 179] width 32 height 32
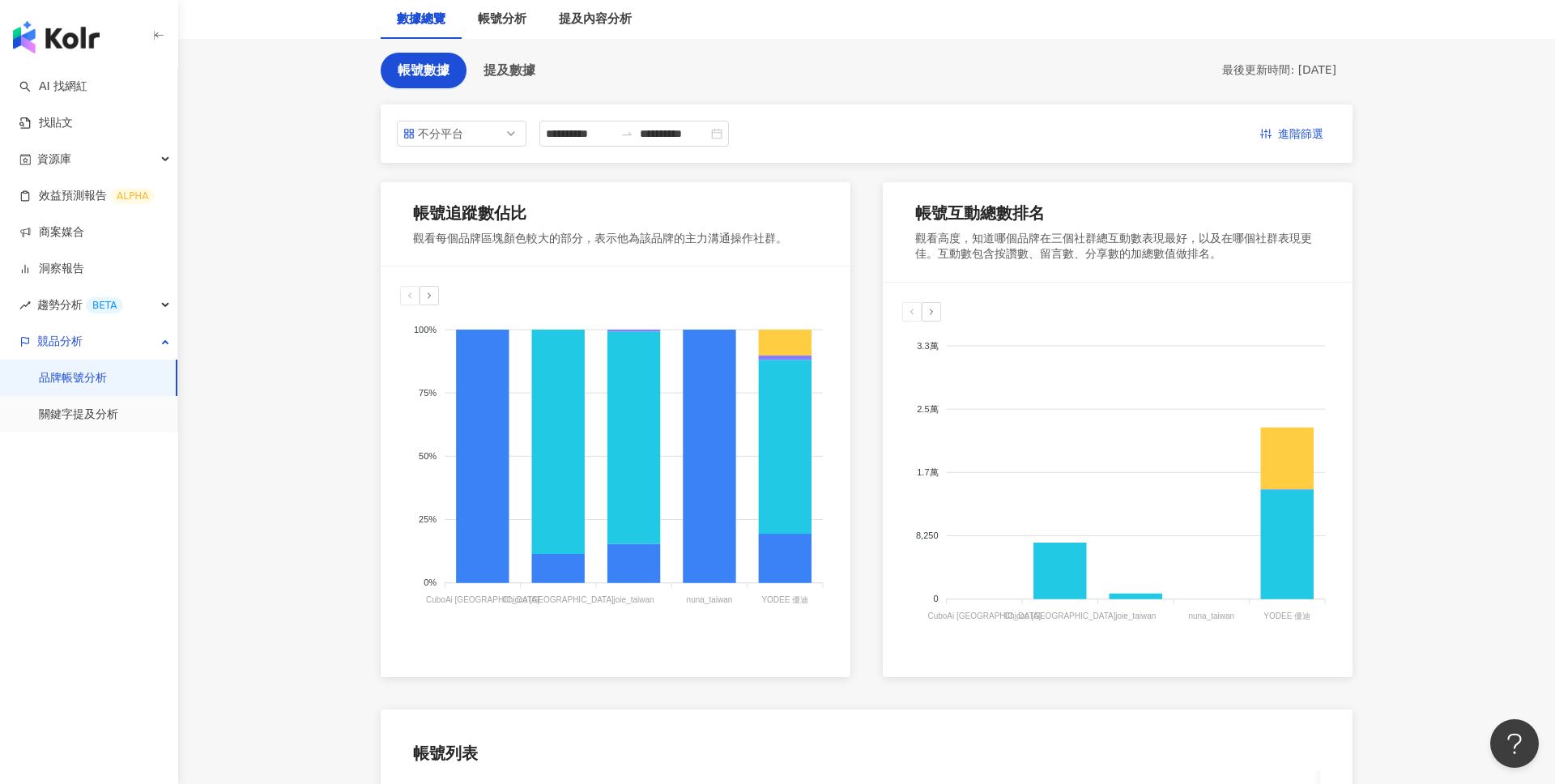
scroll to position [43, 0]
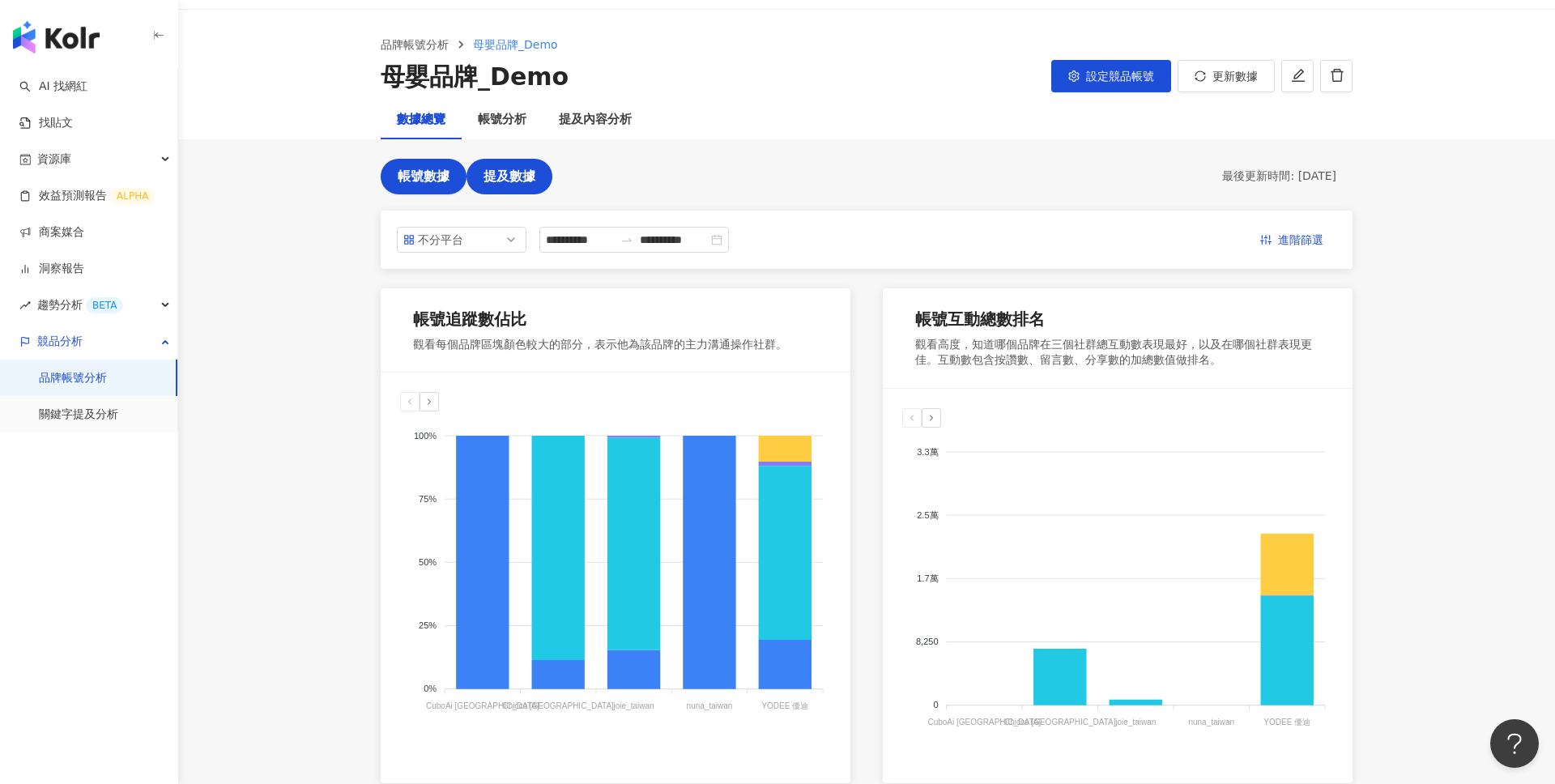
click at [508, 176] on span "提及數據" at bounding box center [509, 176] width 52 height 14
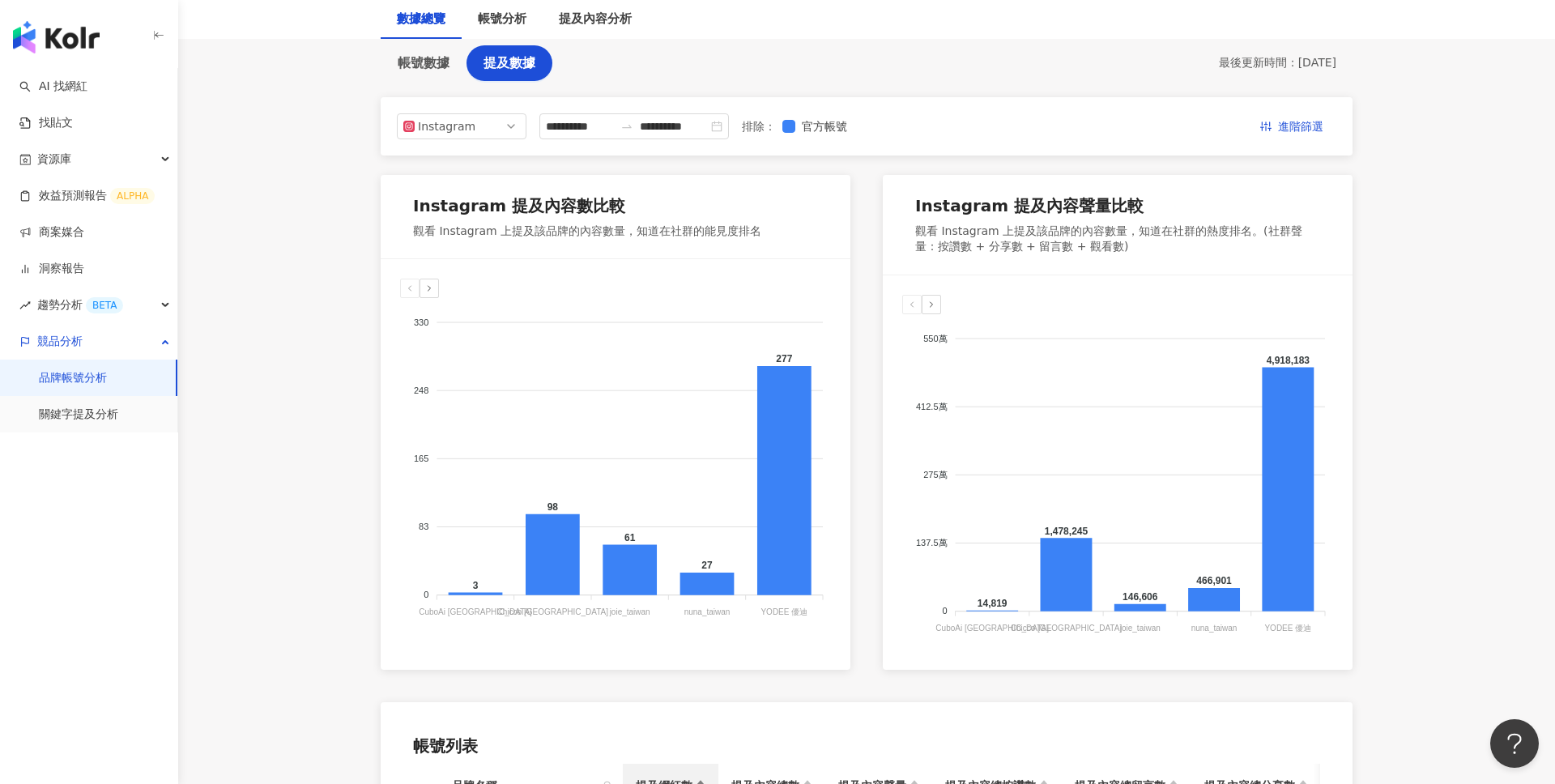
scroll to position [133, 0]
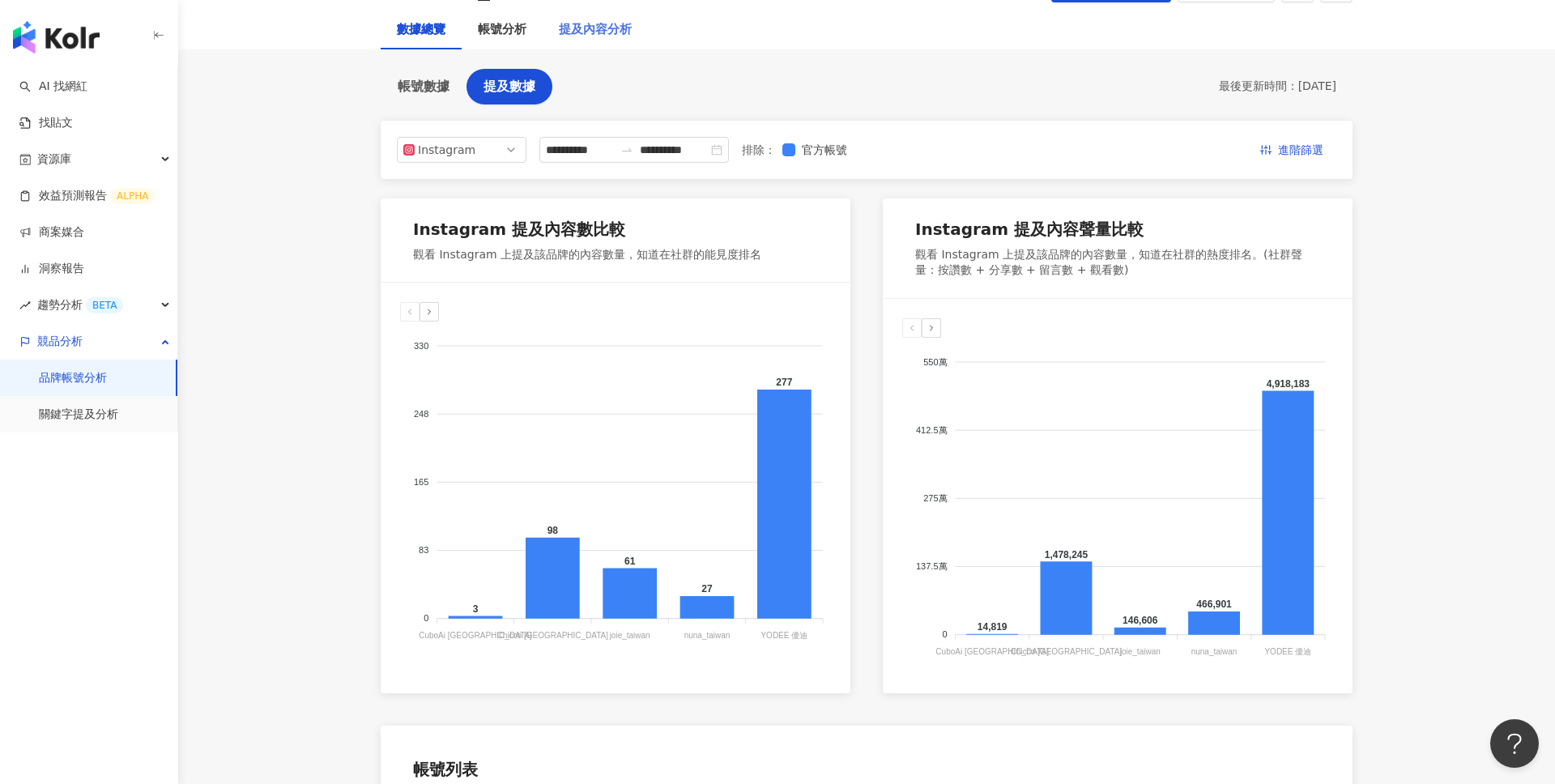
click at [634, 25] on div "提及內容分析" at bounding box center [595, 30] width 105 height 39
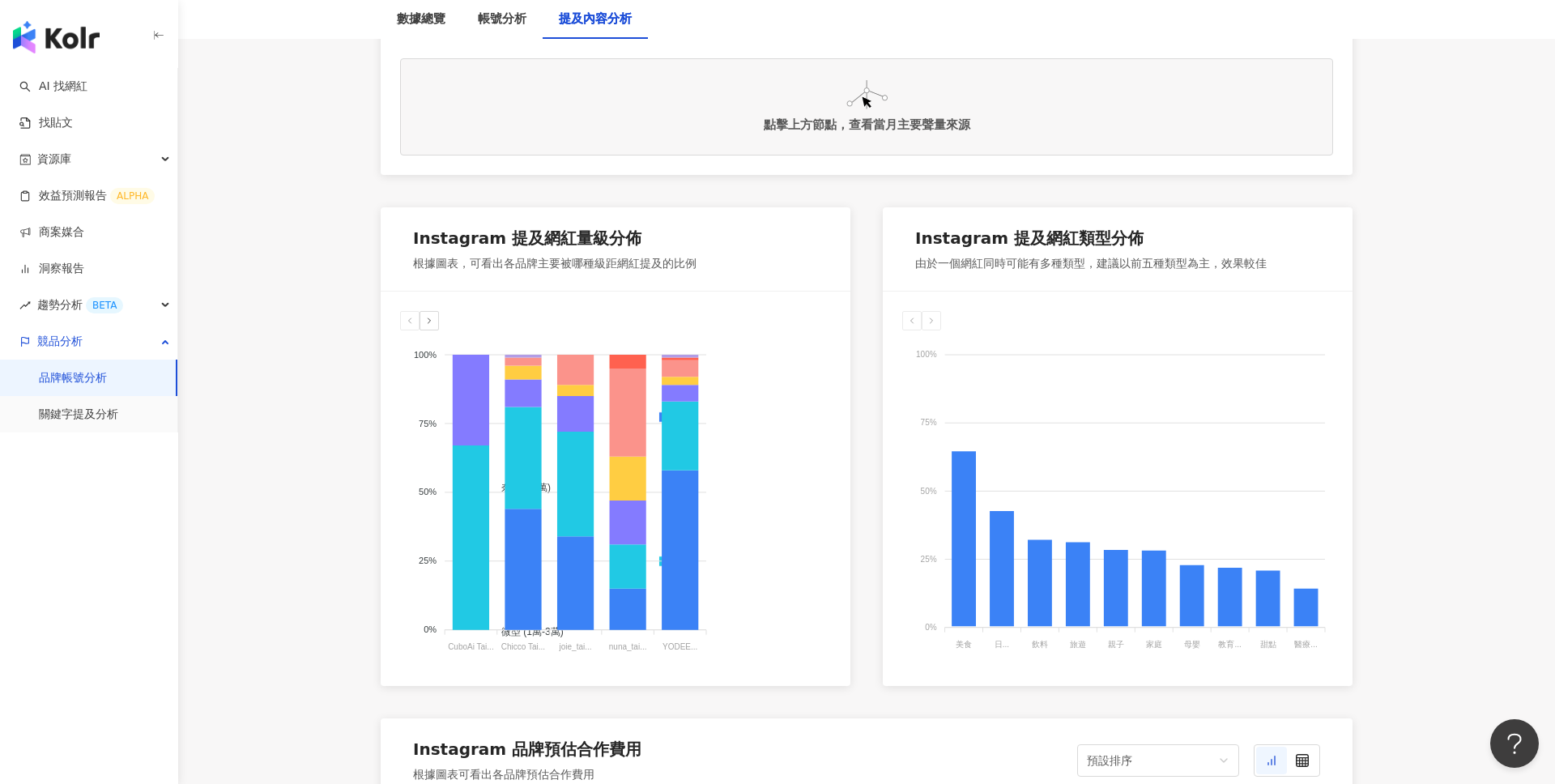
scroll to position [768, 0]
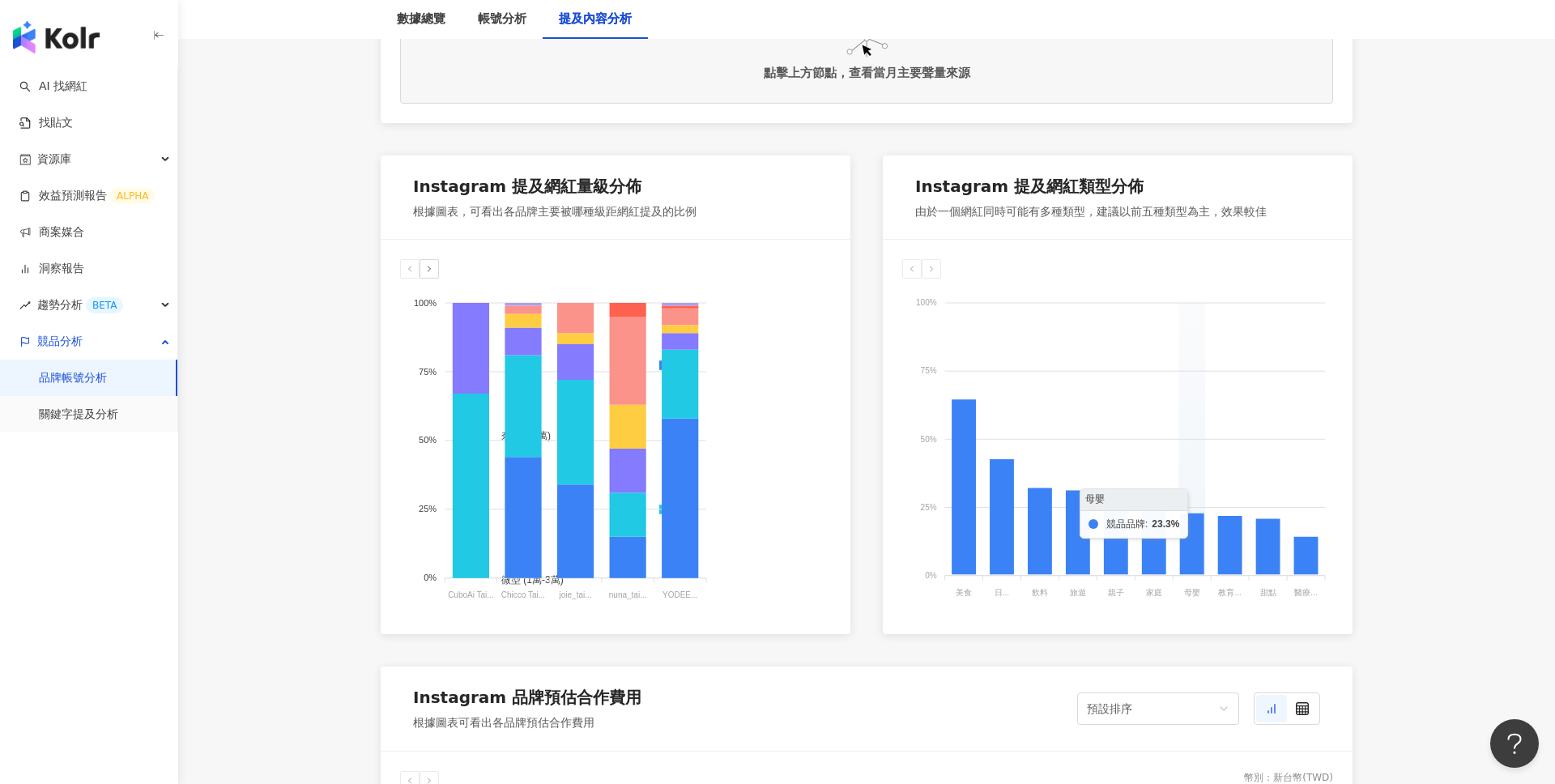
click at [1188, 490] on foreignobject at bounding box center [1117, 440] width 431 height 323
click at [84, 235] on link "商案媒合" at bounding box center [52, 232] width 64 height 16
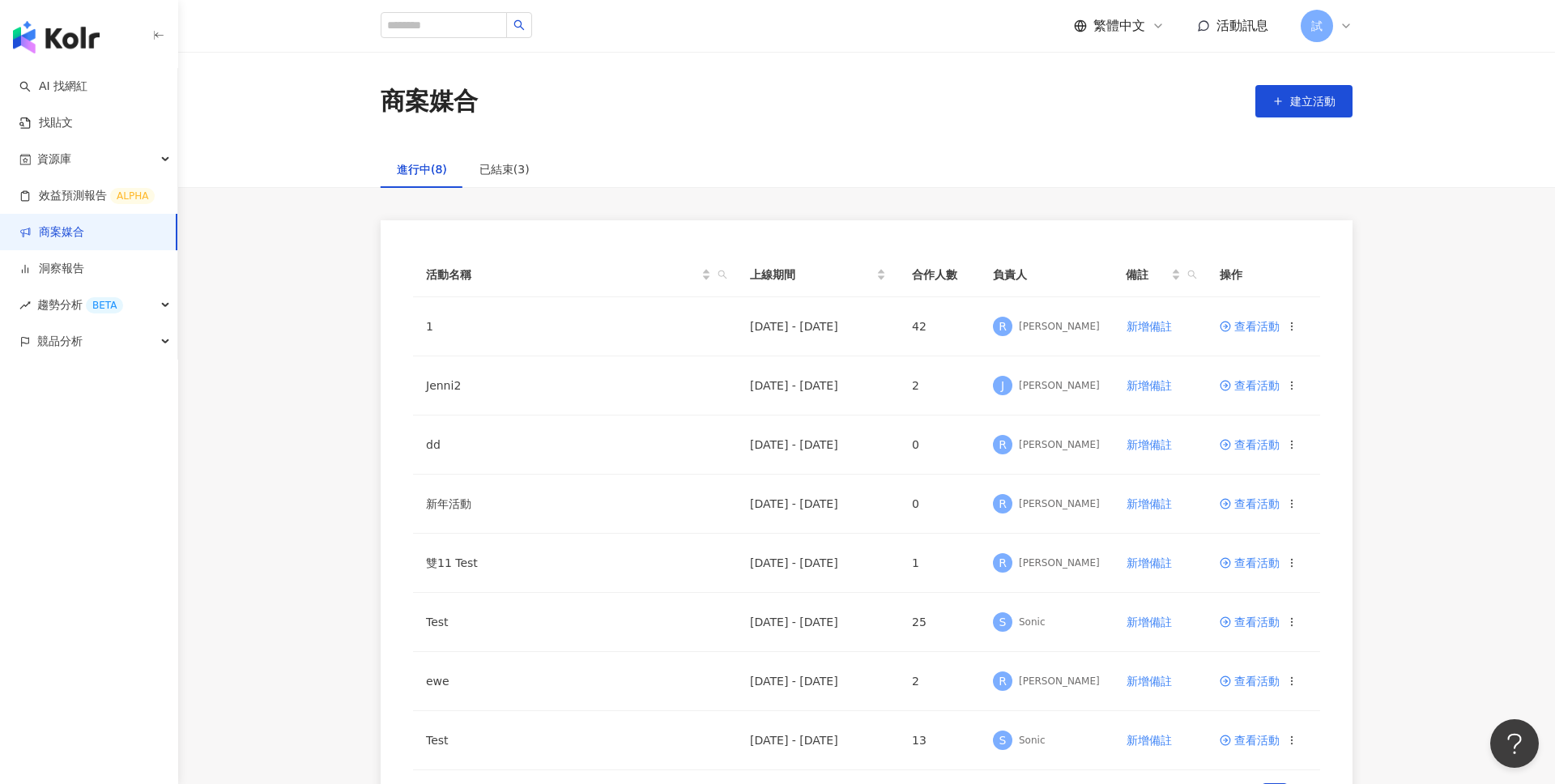
click at [73, 34] on img "button" at bounding box center [56, 37] width 86 height 32
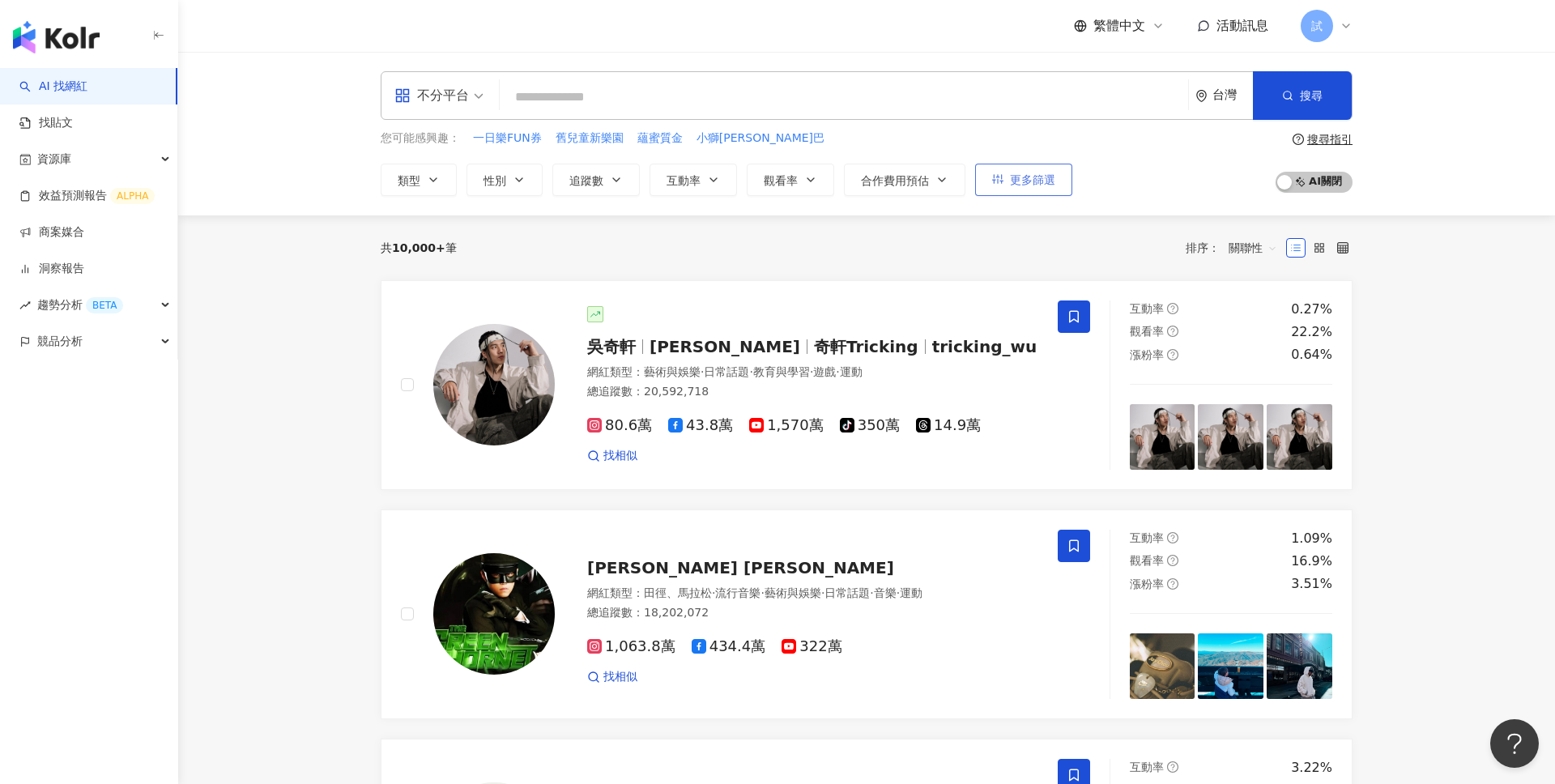
click at [1010, 181] on span "更多篩選" at bounding box center [1032, 179] width 46 height 13
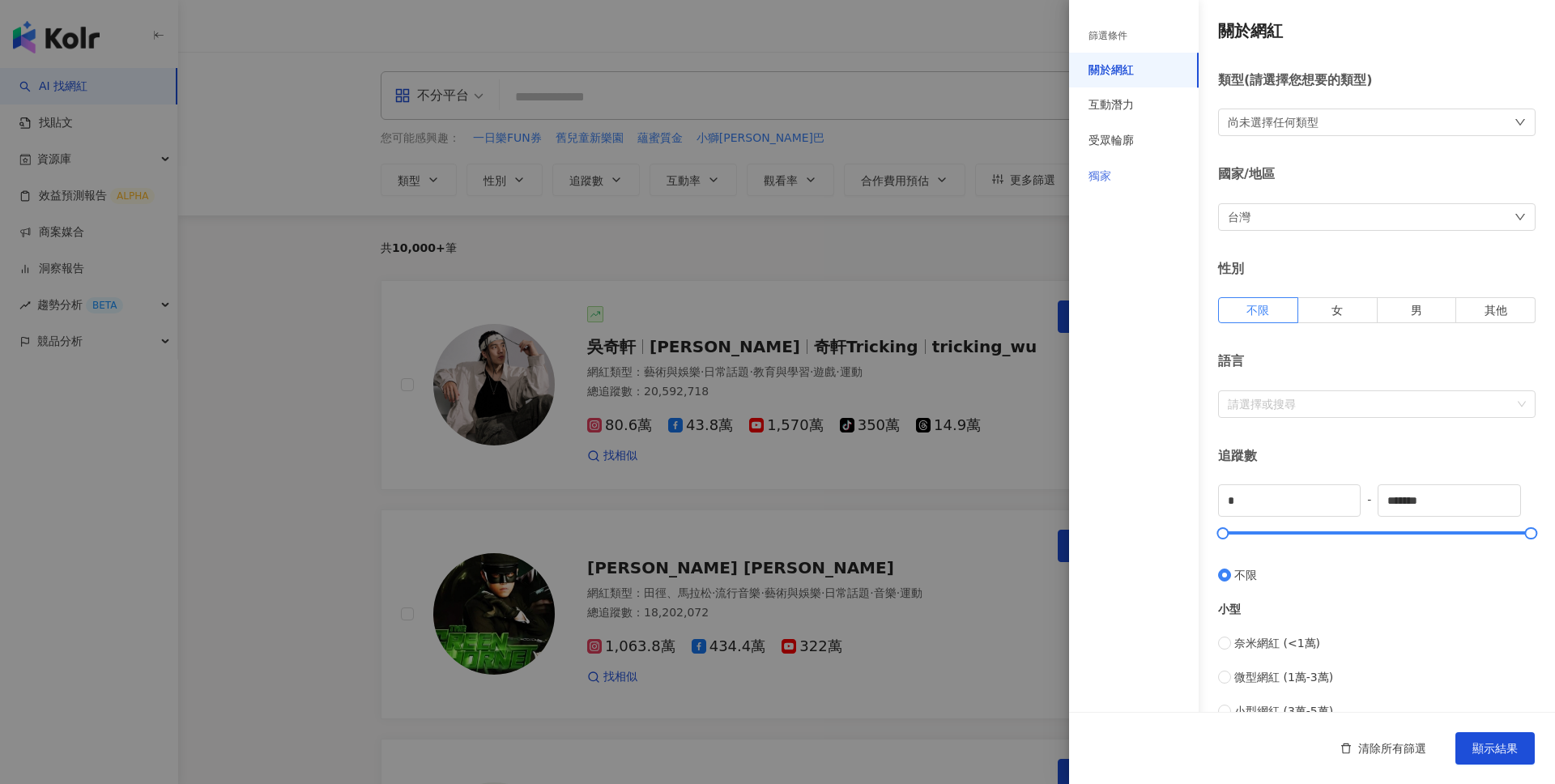
click at [1129, 167] on div "獨家" at bounding box center [1133, 176] width 130 height 36
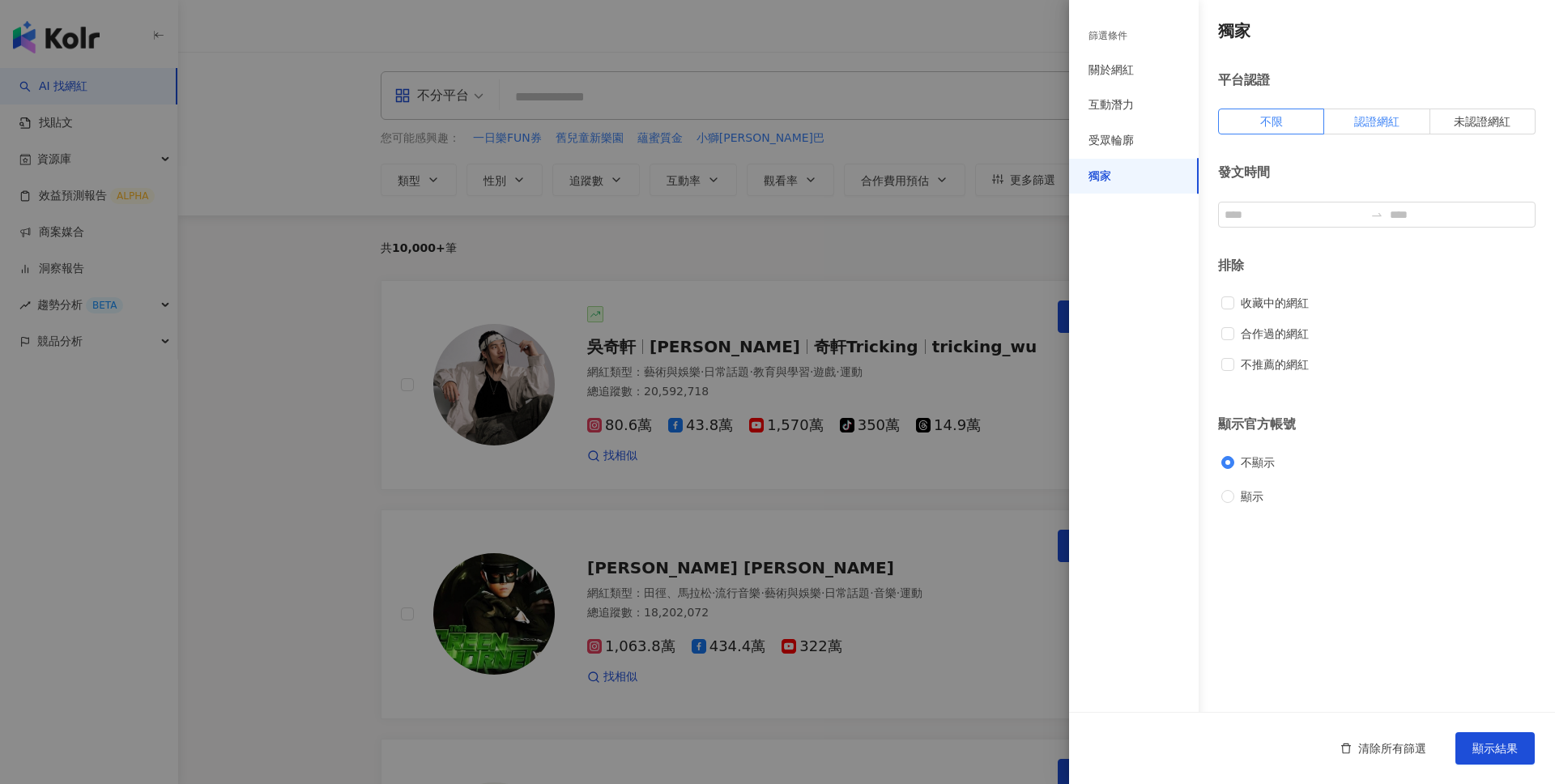
click at [1396, 113] on label "認證網紅" at bounding box center [1376, 121] width 105 height 26
click at [1510, 737] on button "顯示結果" at bounding box center [1495, 748] width 80 height 32
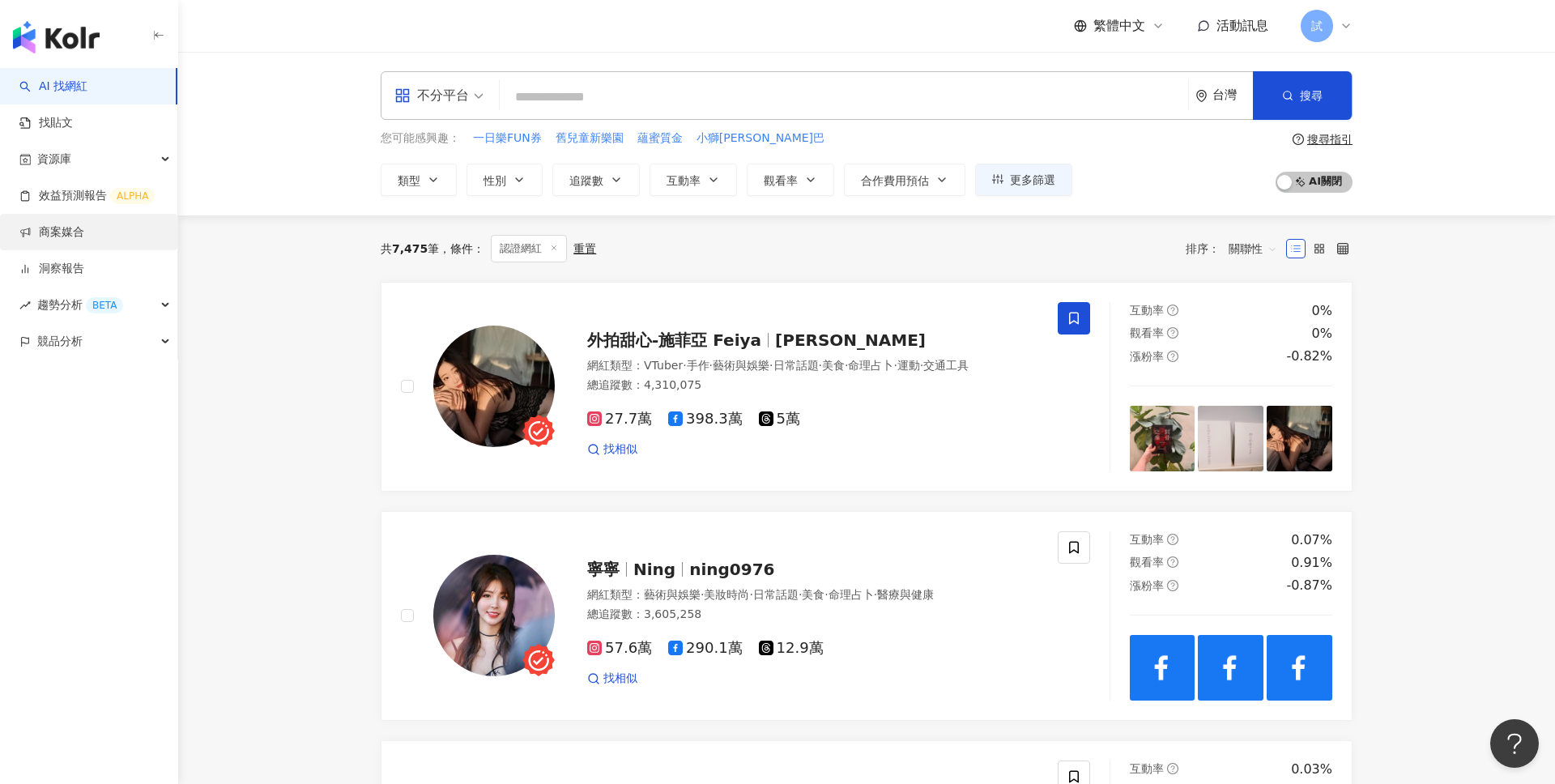
click at [84, 231] on link "商案媒合" at bounding box center [52, 232] width 64 height 16
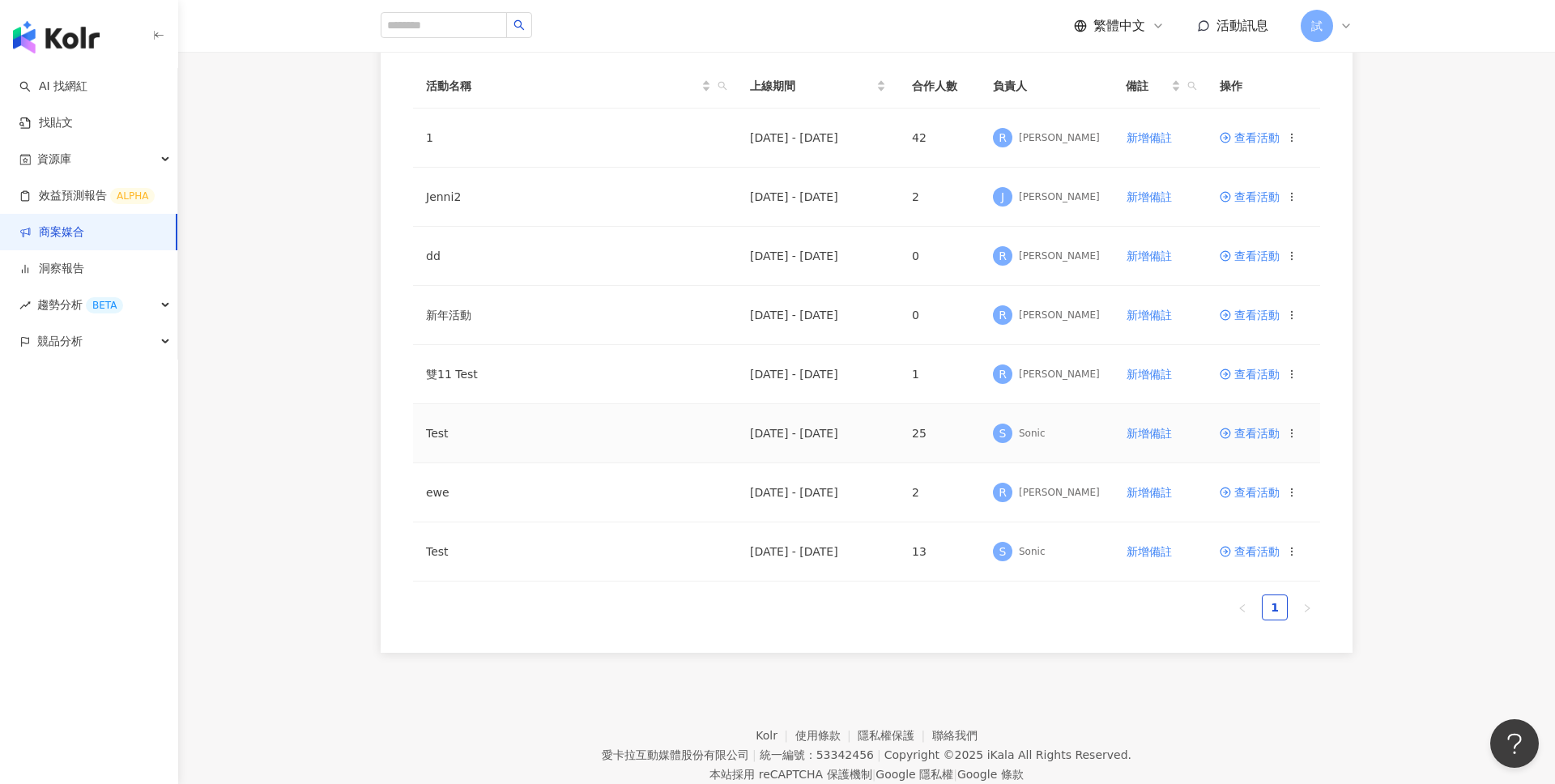
scroll to position [195, 0]
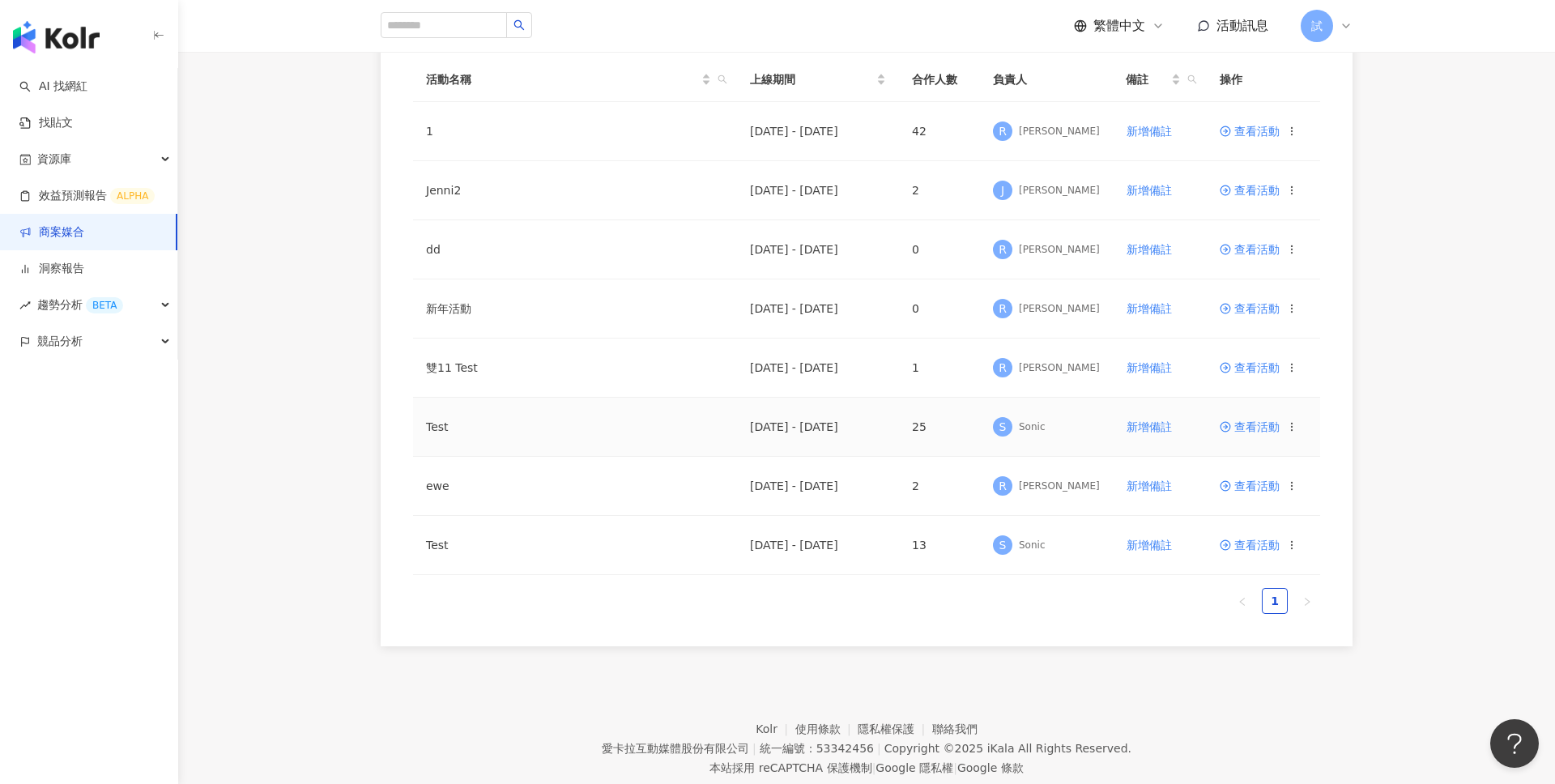
click at [1266, 424] on span "查看活動" at bounding box center [1249, 426] width 60 height 11
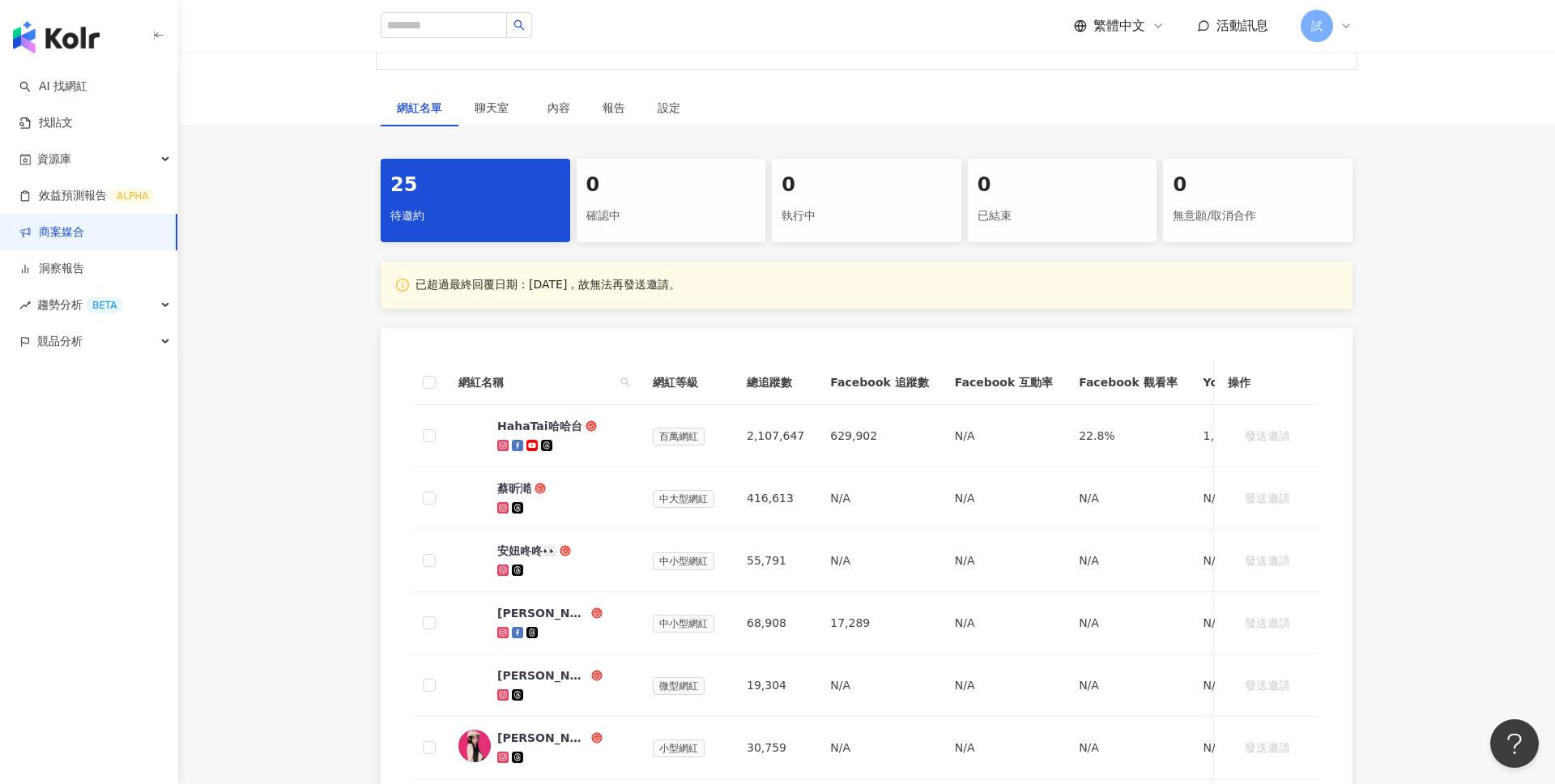
scroll to position [240, 0]
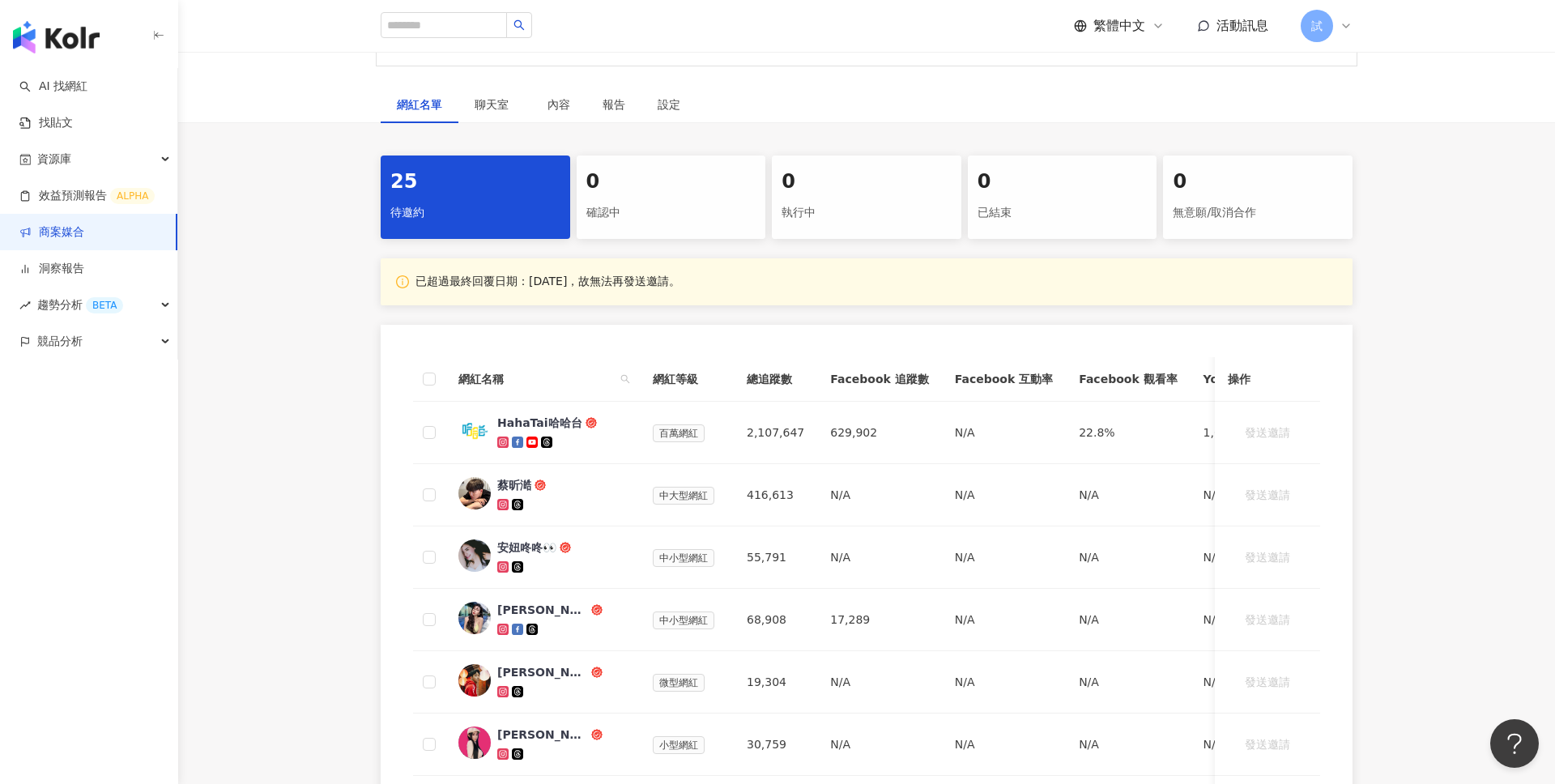
click at [1348, 27] on icon at bounding box center [1346, 25] width 13 height 13
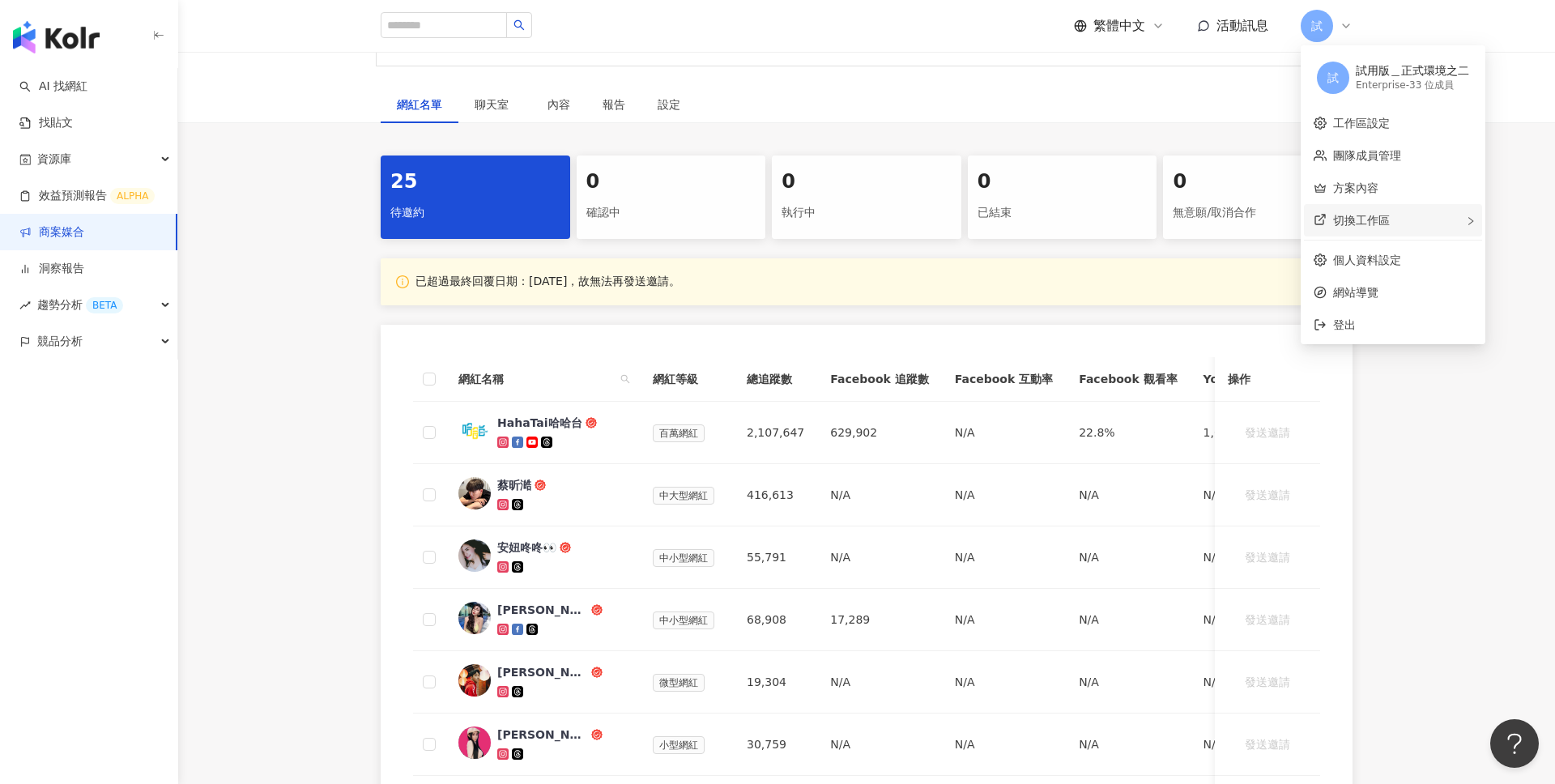
click at [1393, 218] on div "切換工作區" at bounding box center [1393, 220] width 178 height 32
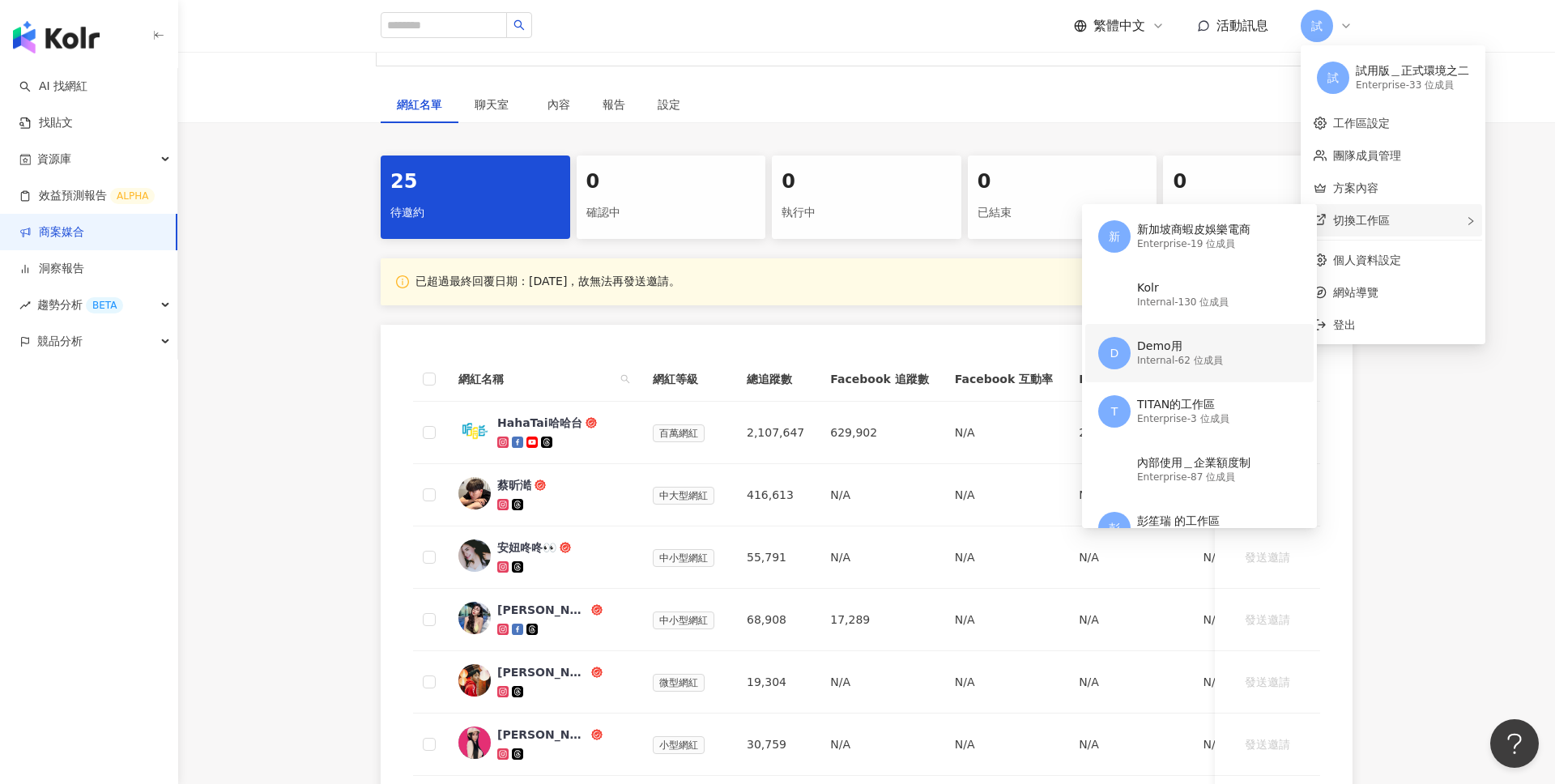
scroll to position [49, 0]
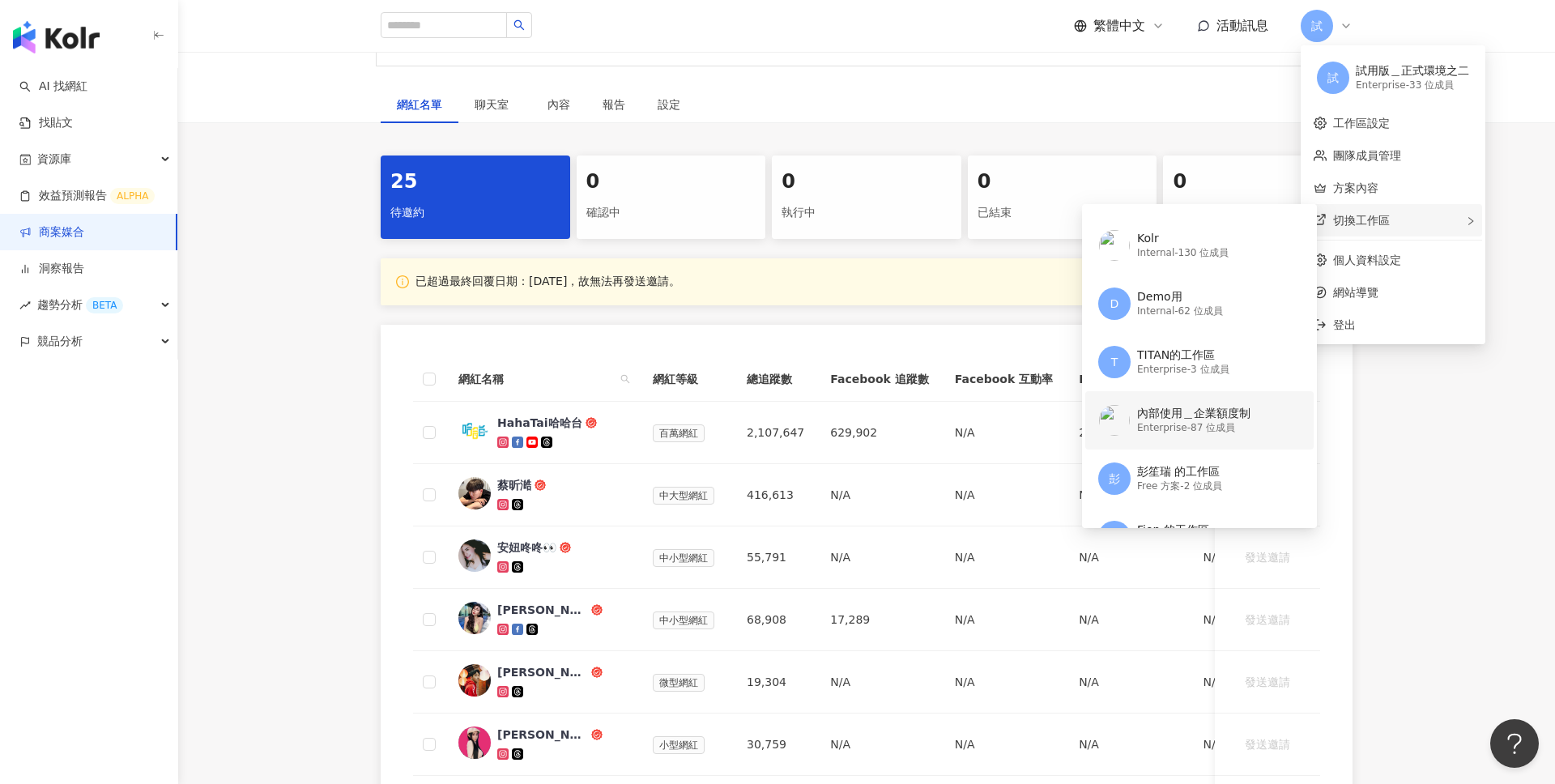
click at [1186, 417] on div "內部使用＿企業額度制" at bounding box center [1194, 413] width 113 height 16
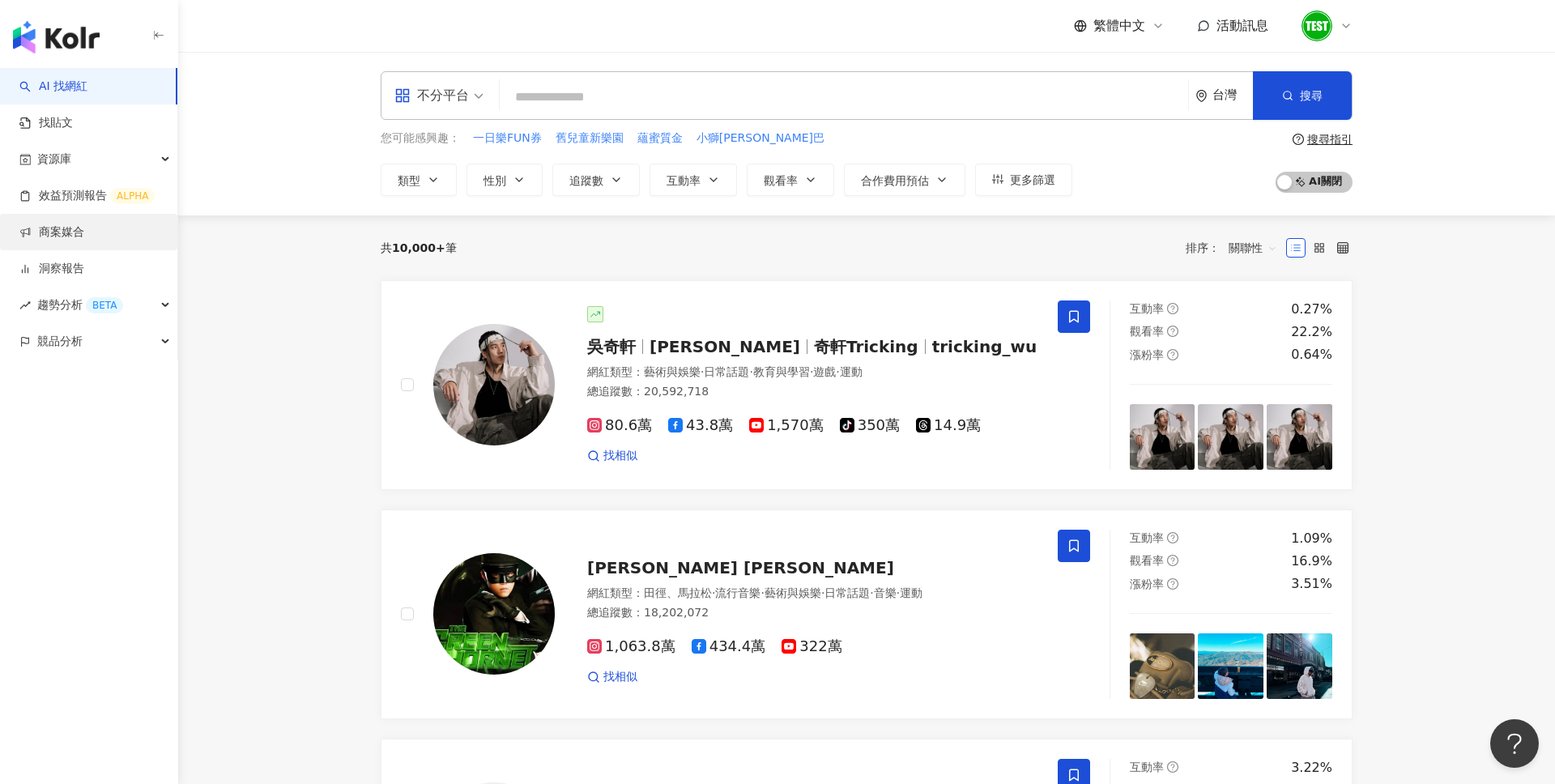
click at [83, 235] on link "商案媒合" at bounding box center [52, 232] width 64 height 16
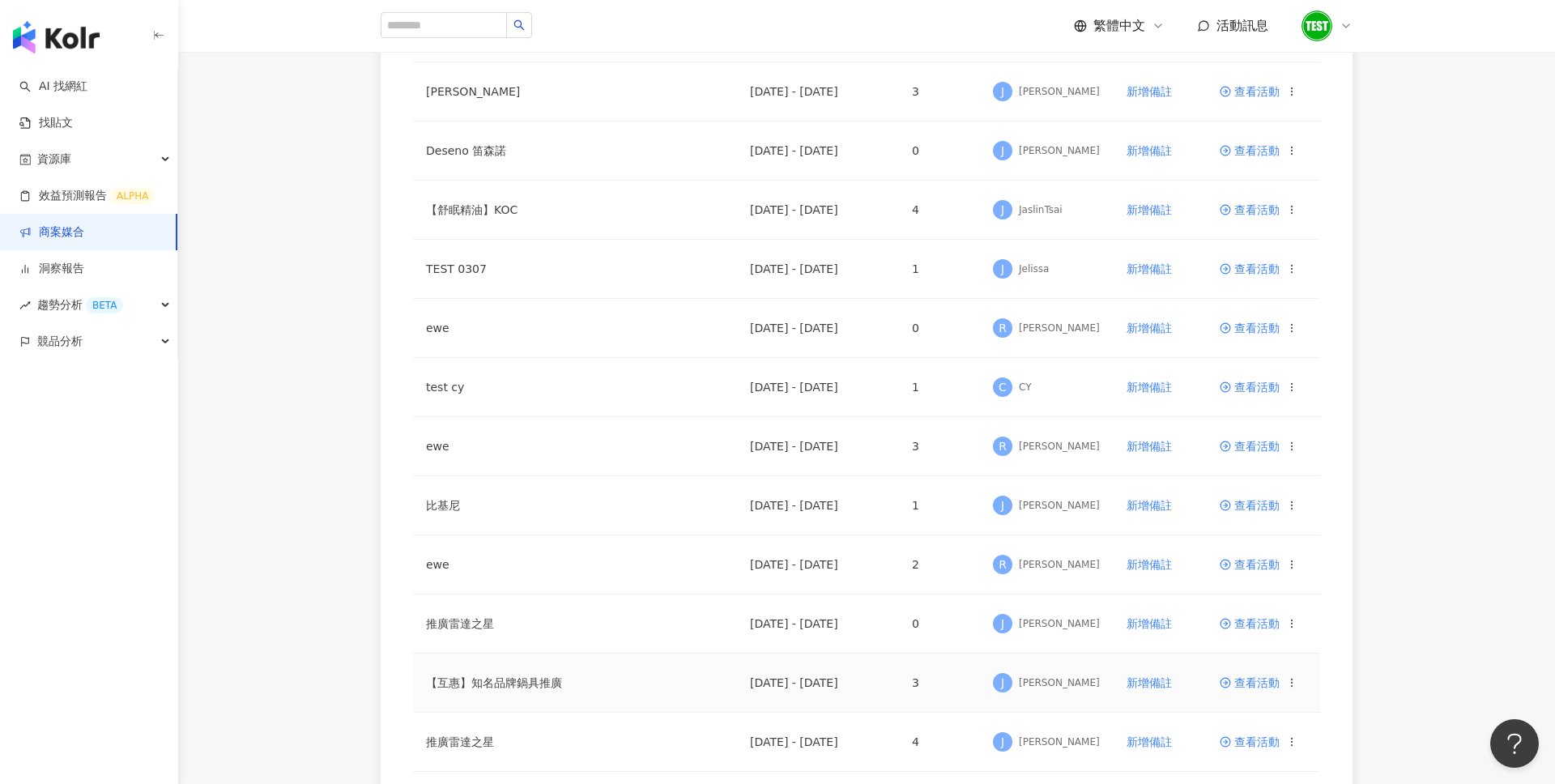
scroll to position [509, 0]
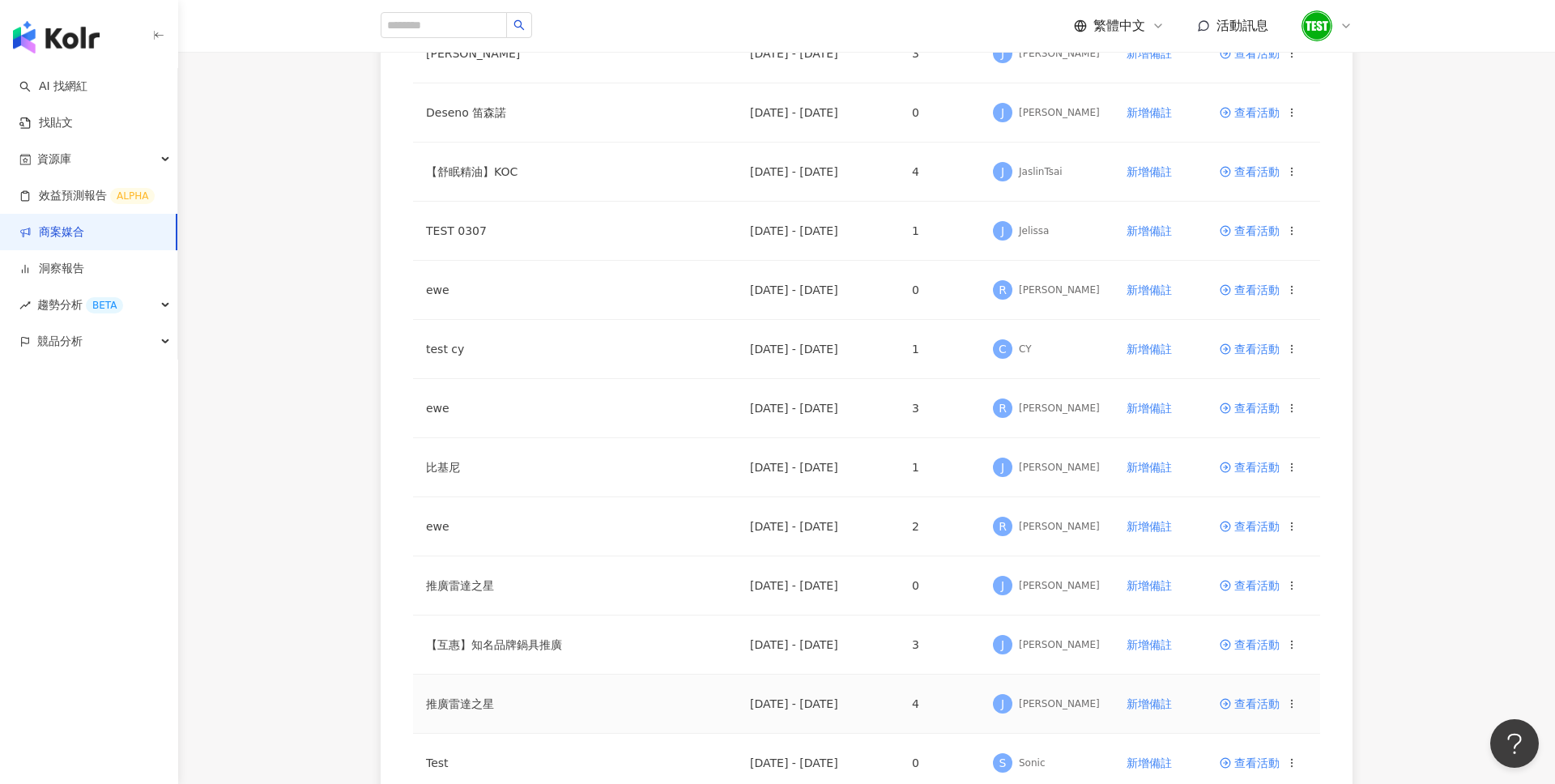
click at [1248, 699] on span "查看活動" at bounding box center [1249, 703] width 60 height 11
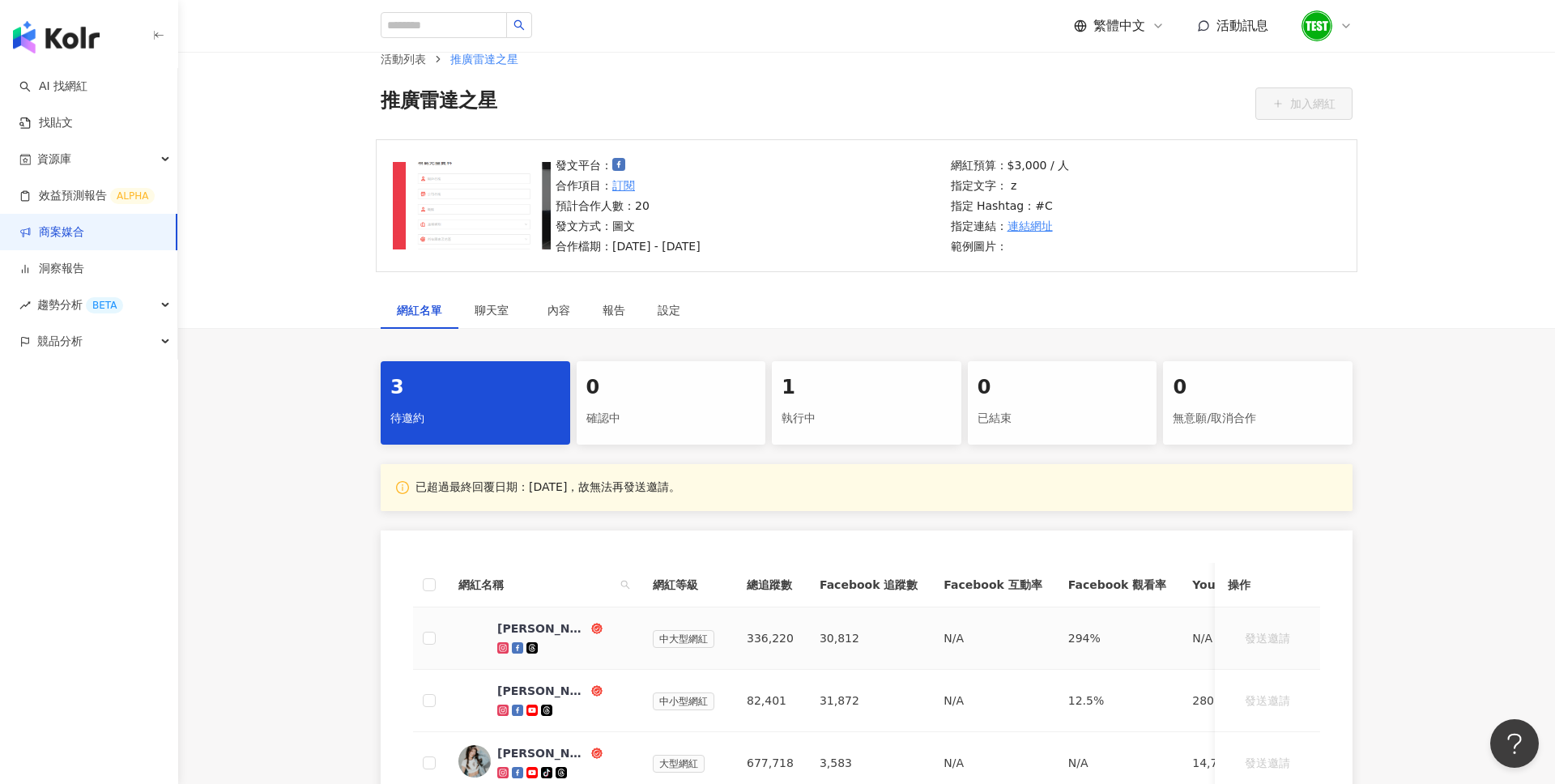
scroll to position [62, 0]
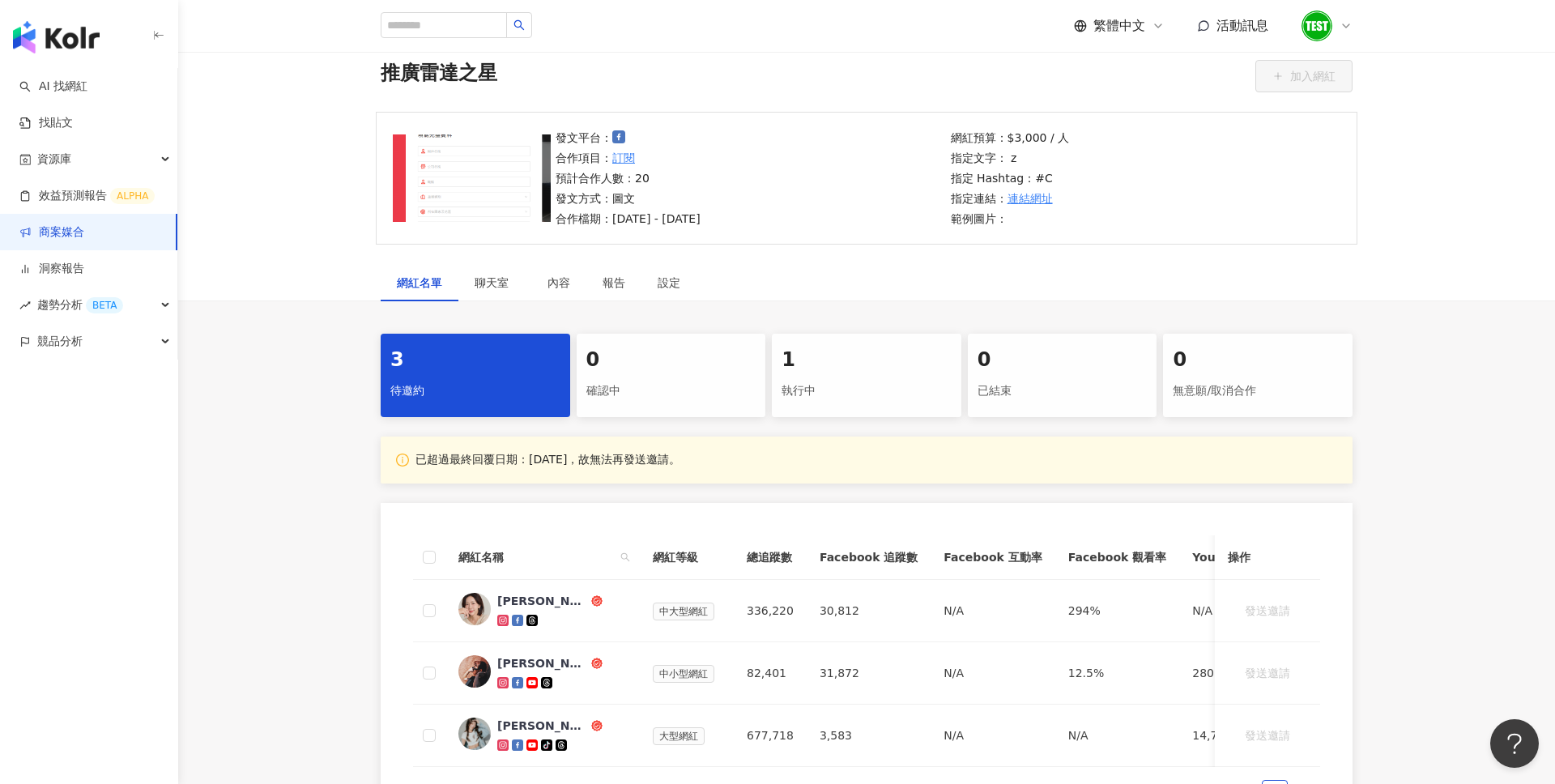
click at [849, 406] on div "1 執行中" at bounding box center [866, 375] width 190 height 83
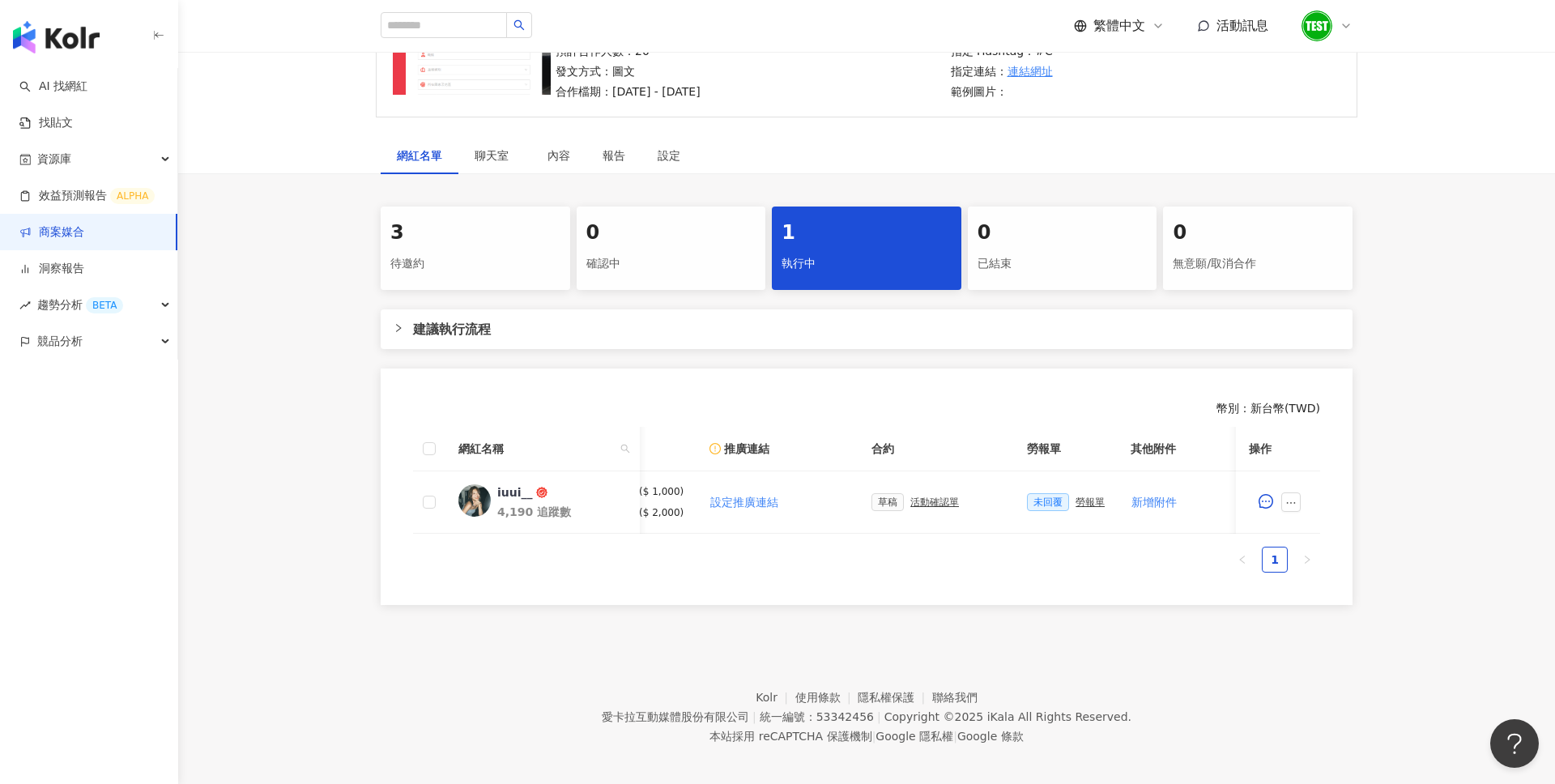
scroll to position [0, 247]
click at [909, 501] on div "活動確認單" at bounding box center [909, 501] width 48 height 11
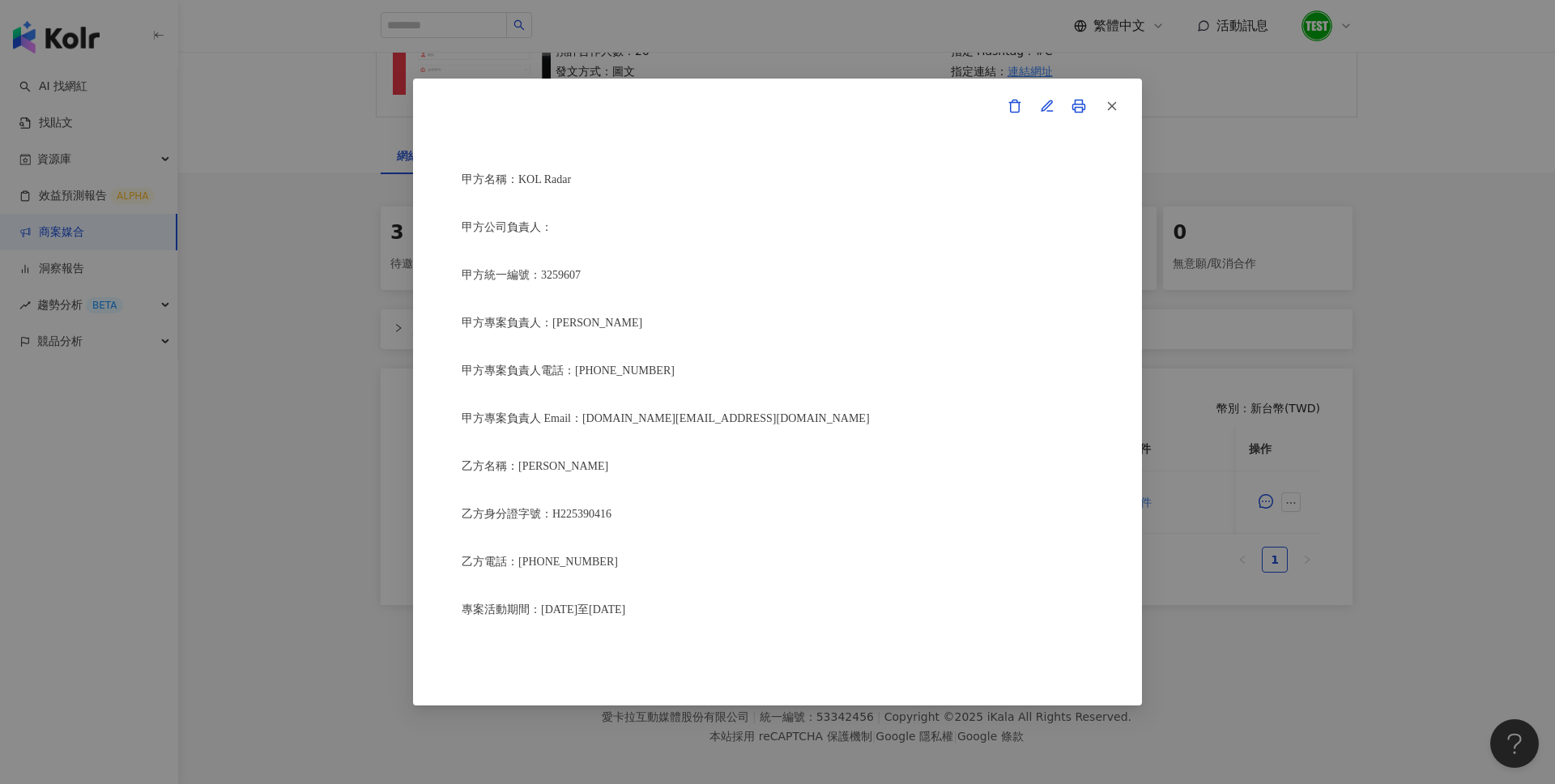
scroll to position [224, 0]
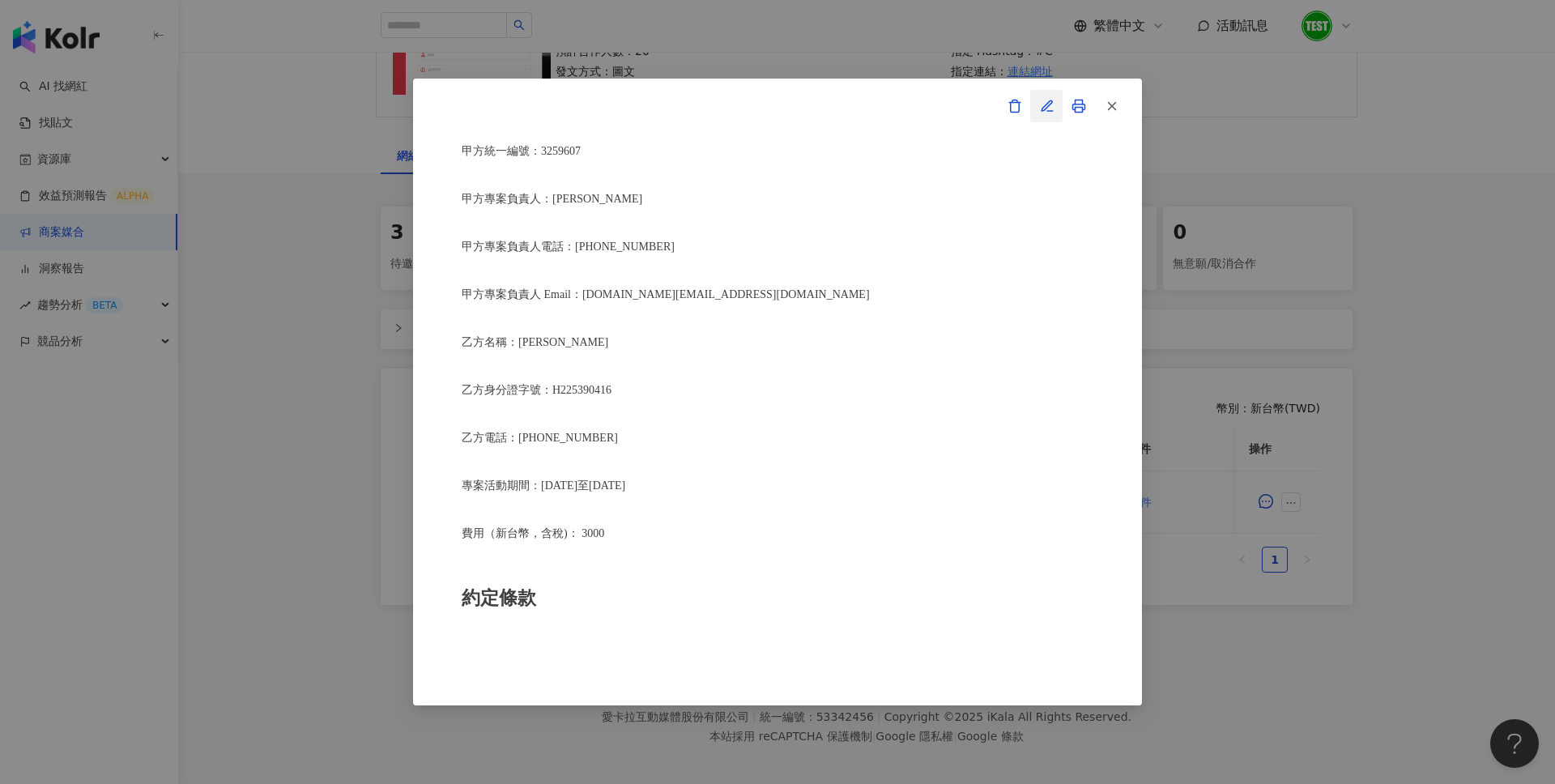
click at [1046, 120] on button "button" at bounding box center [1046, 106] width 32 height 32
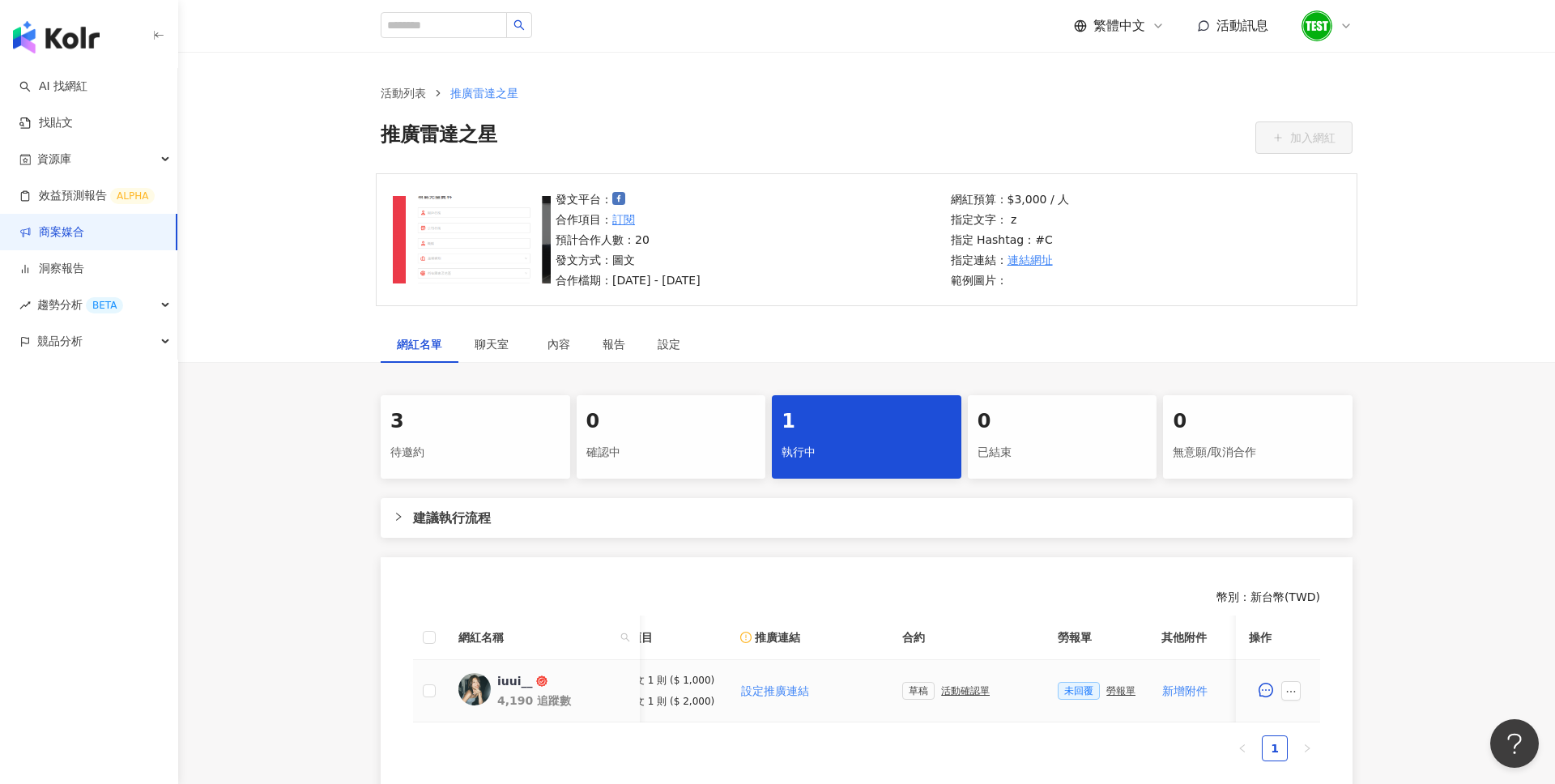
scroll to position [0, 190]
click at [1110, 690] on div "勞報單" at bounding box center [1122, 690] width 29 height 11
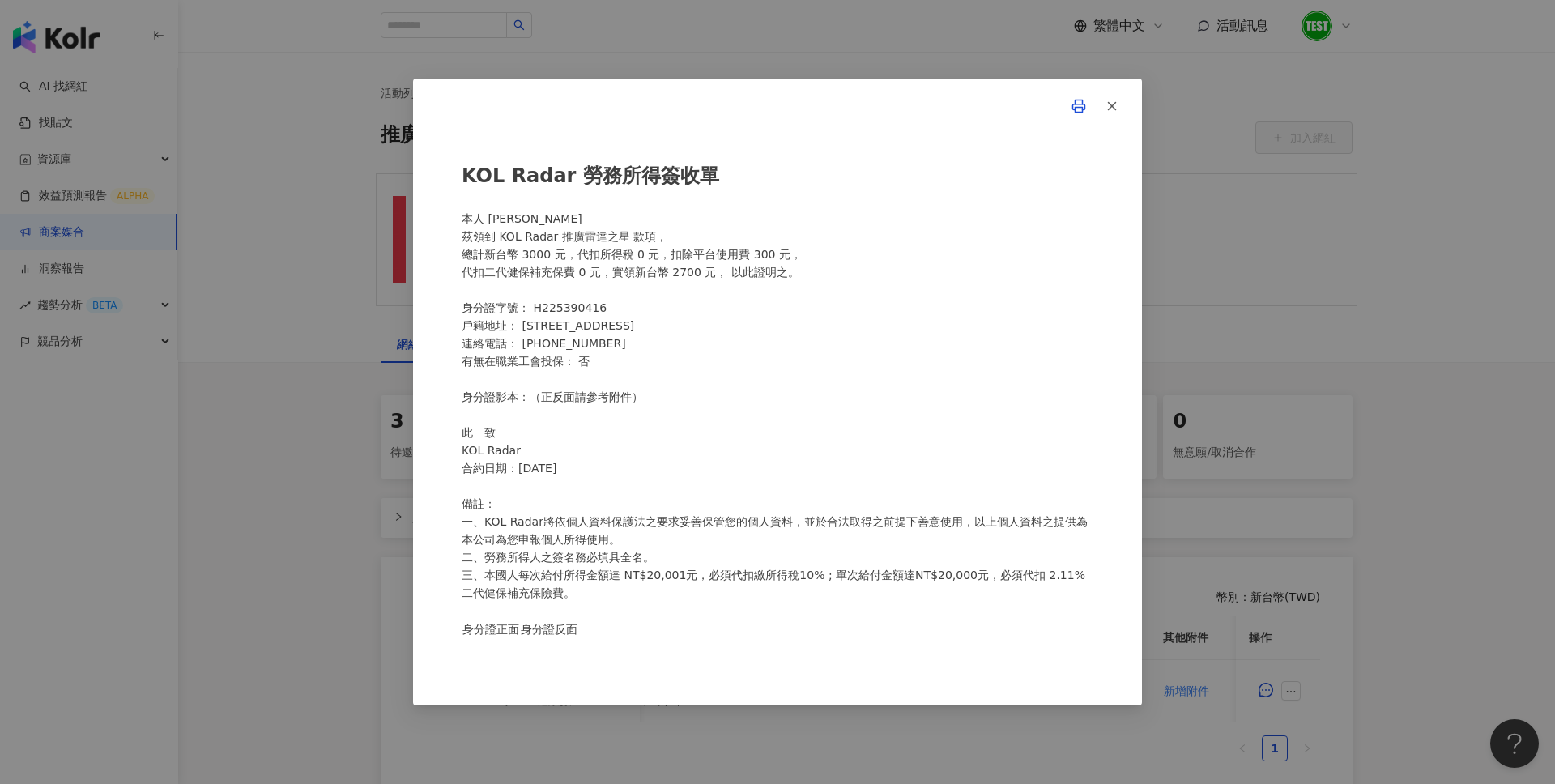
scroll to position [130, 0]
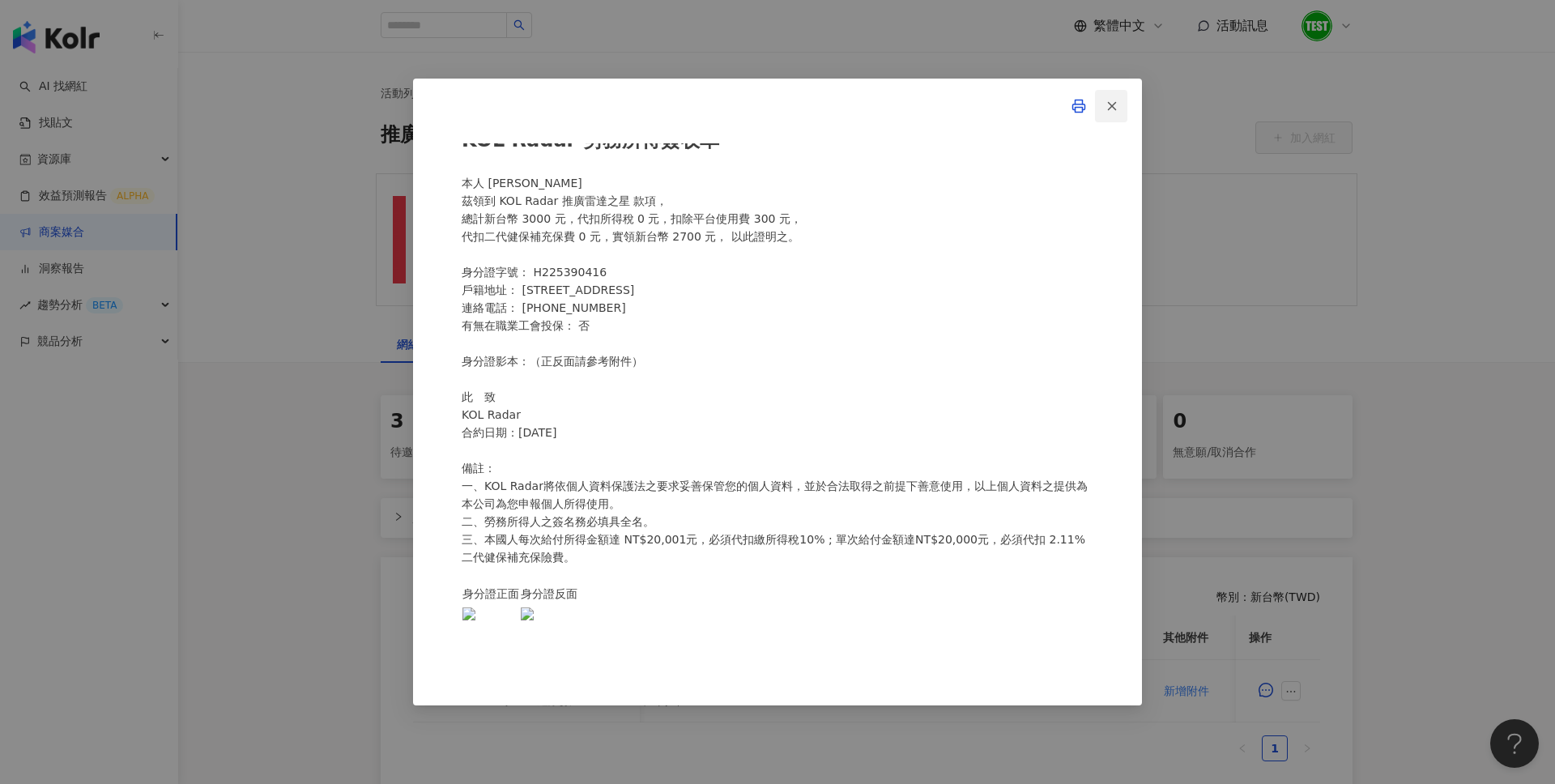
click at [1111, 105] on line "button" at bounding box center [1112, 105] width 8 height 8
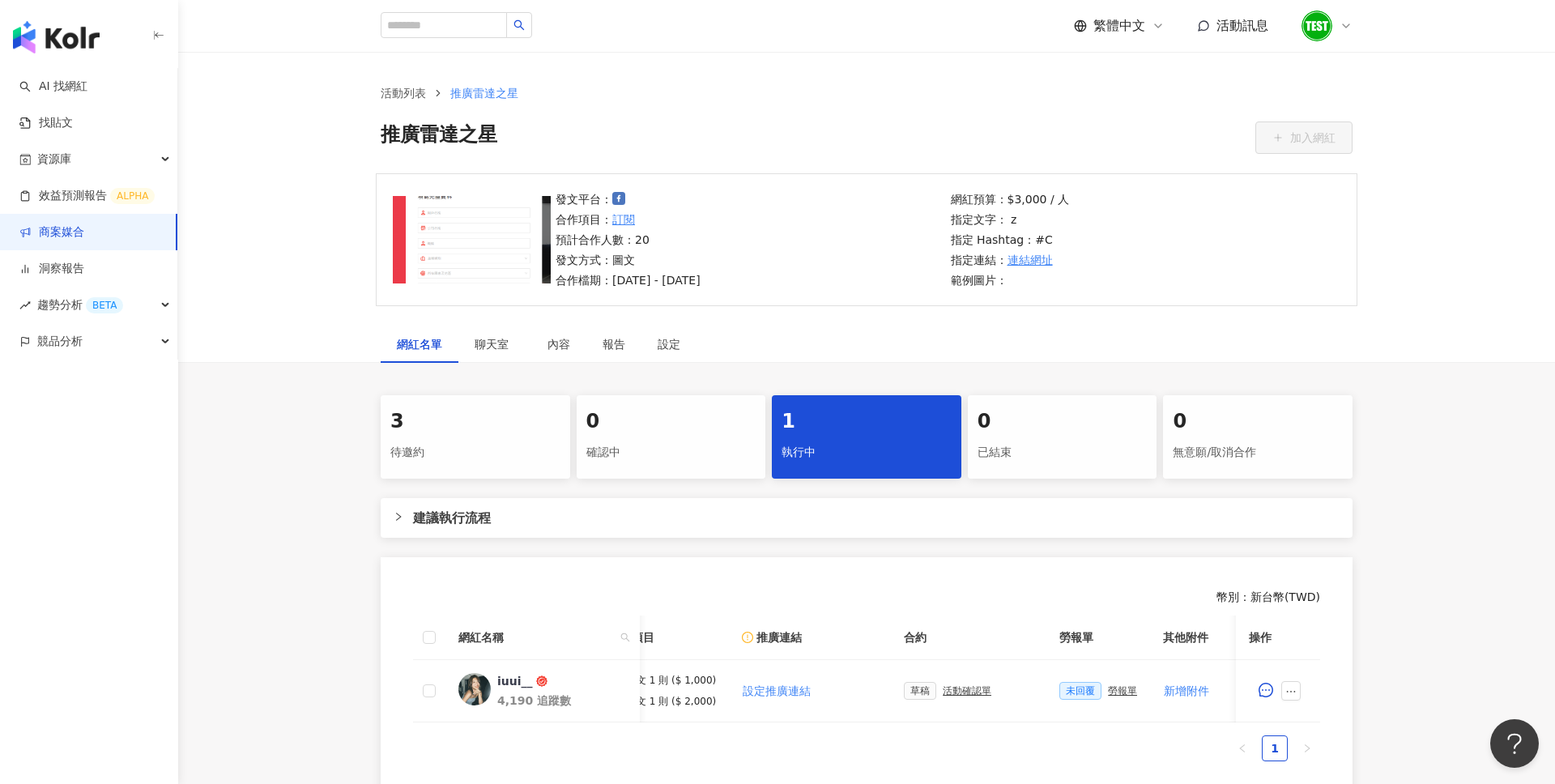
click at [1349, 22] on icon at bounding box center [1346, 25] width 13 height 13
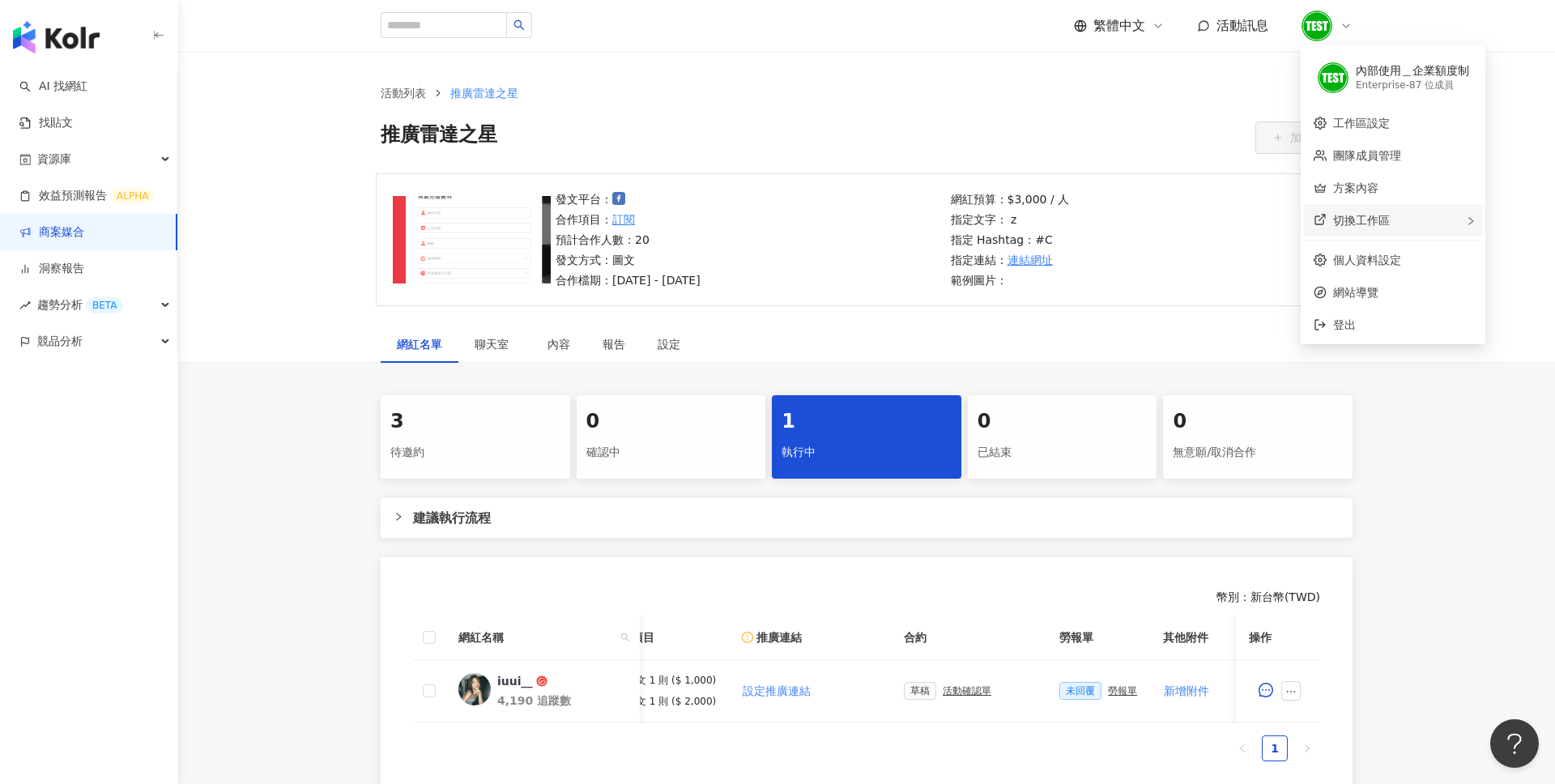
click at [1359, 231] on div "切換工作區" at bounding box center [1393, 220] width 178 height 32
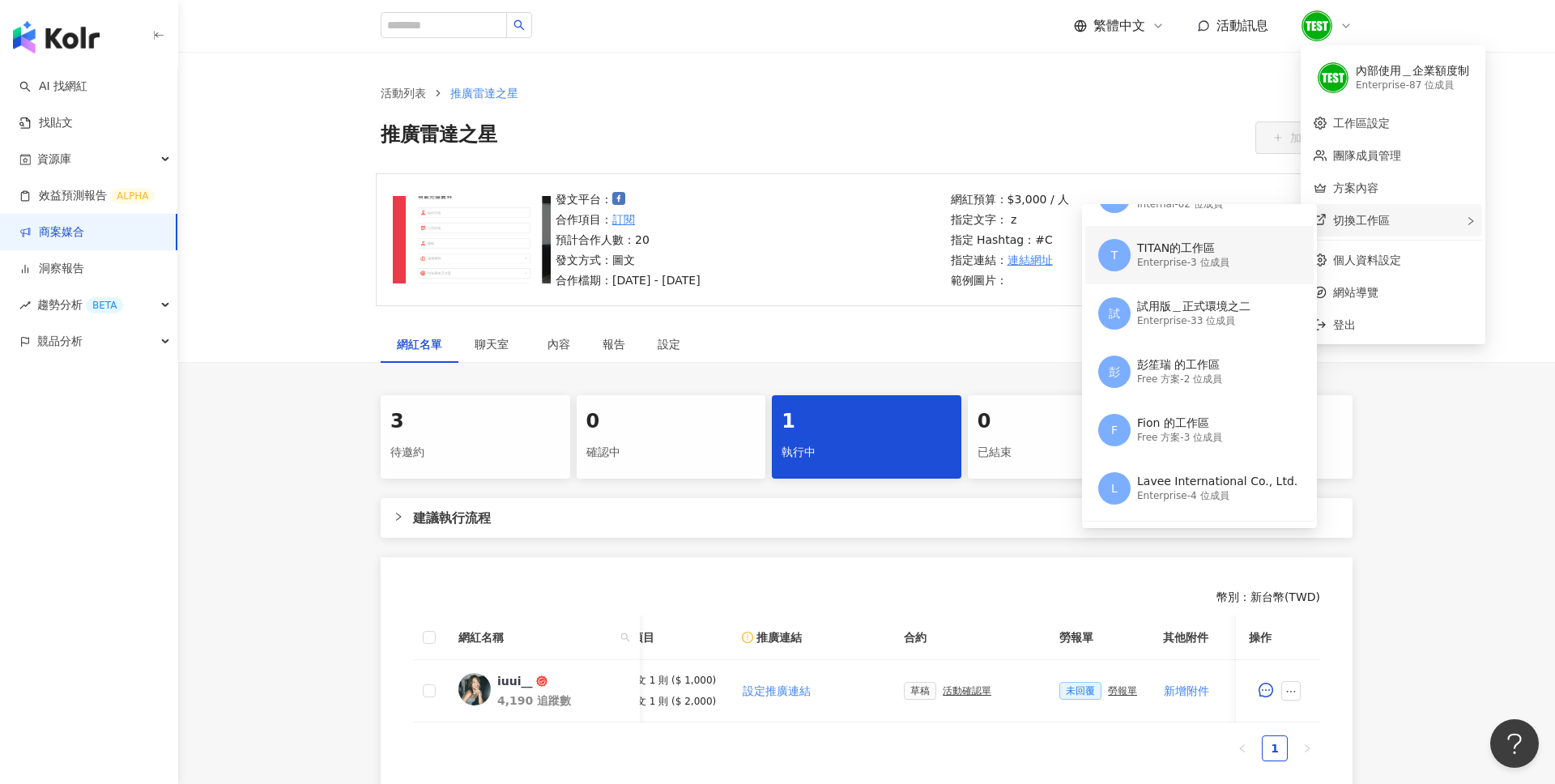
scroll to position [185, 0]
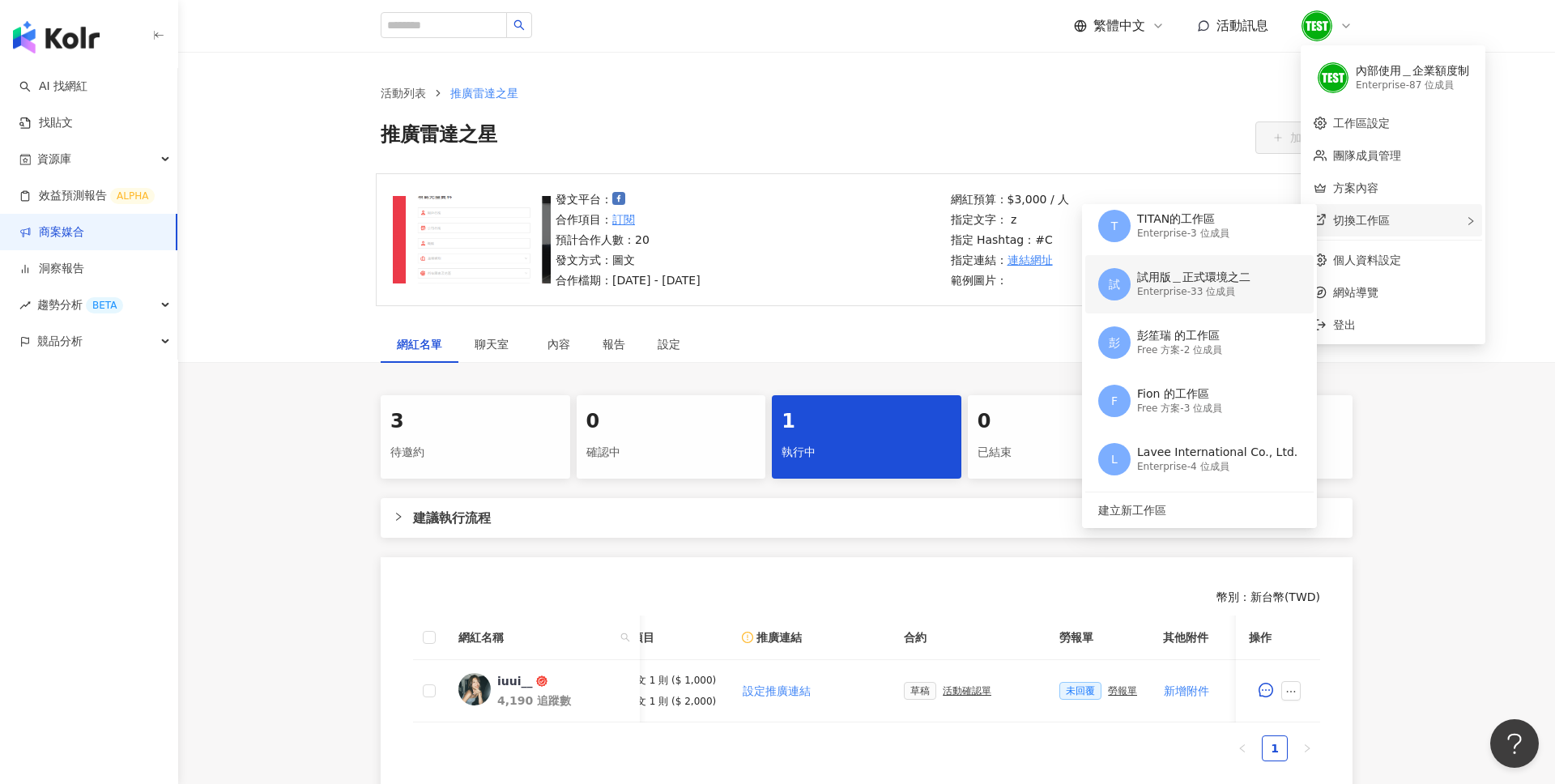
click at [1237, 293] on div "Enterprise - 33 位成員" at bounding box center [1194, 292] width 113 height 14
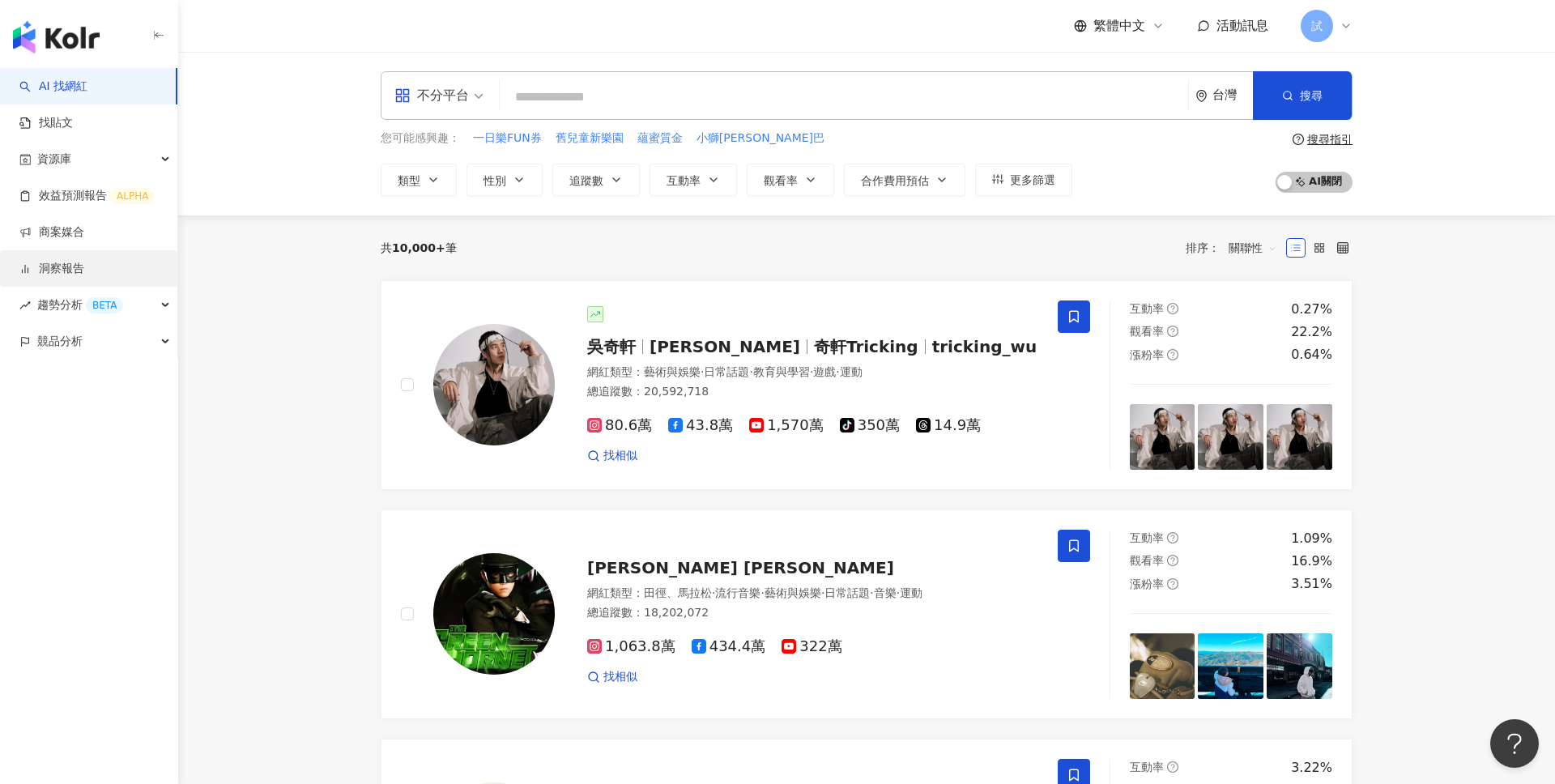
click at [84, 261] on link "洞察報告" at bounding box center [52, 268] width 64 height 16
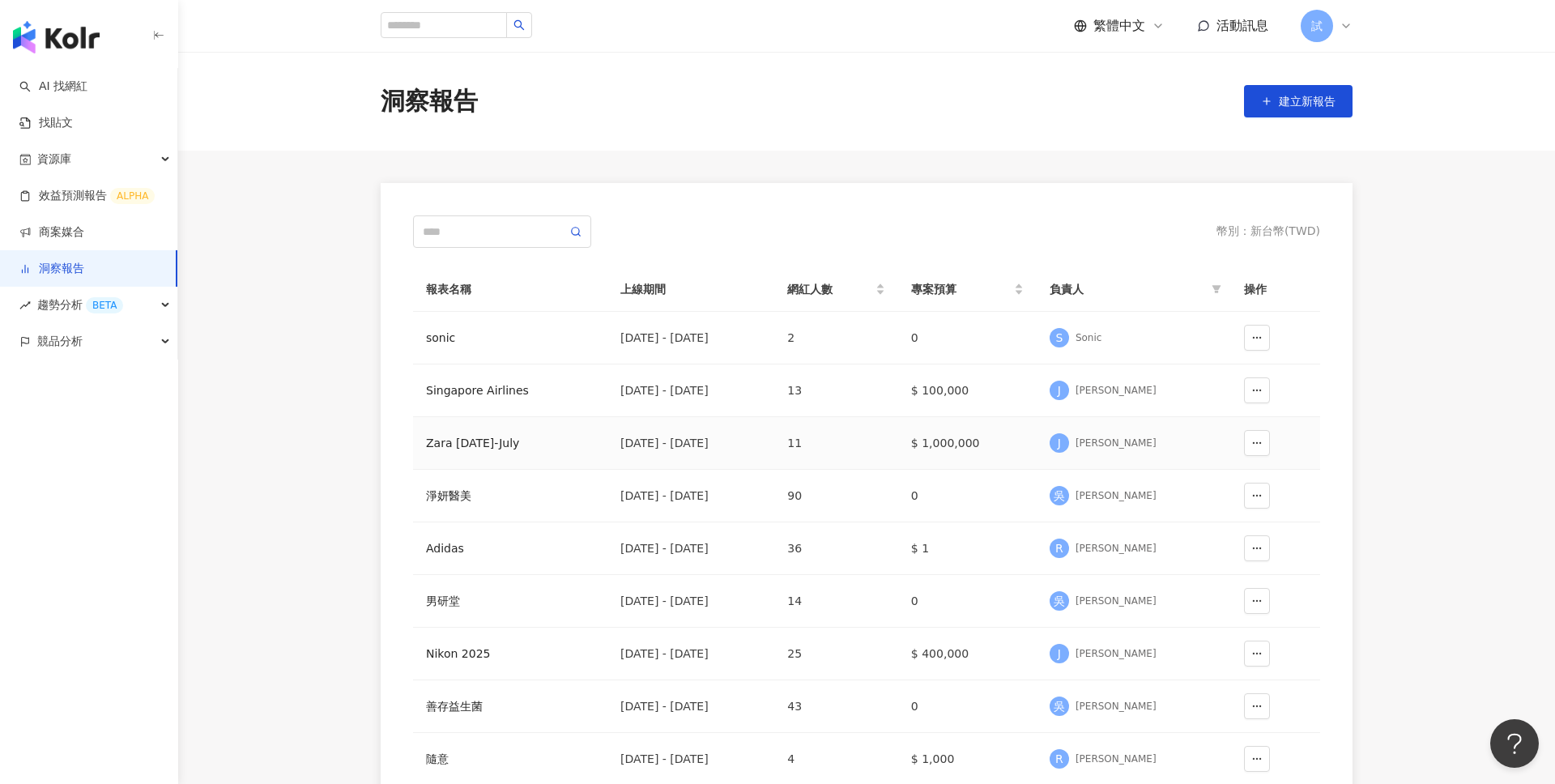
scroll to position [75, 0]
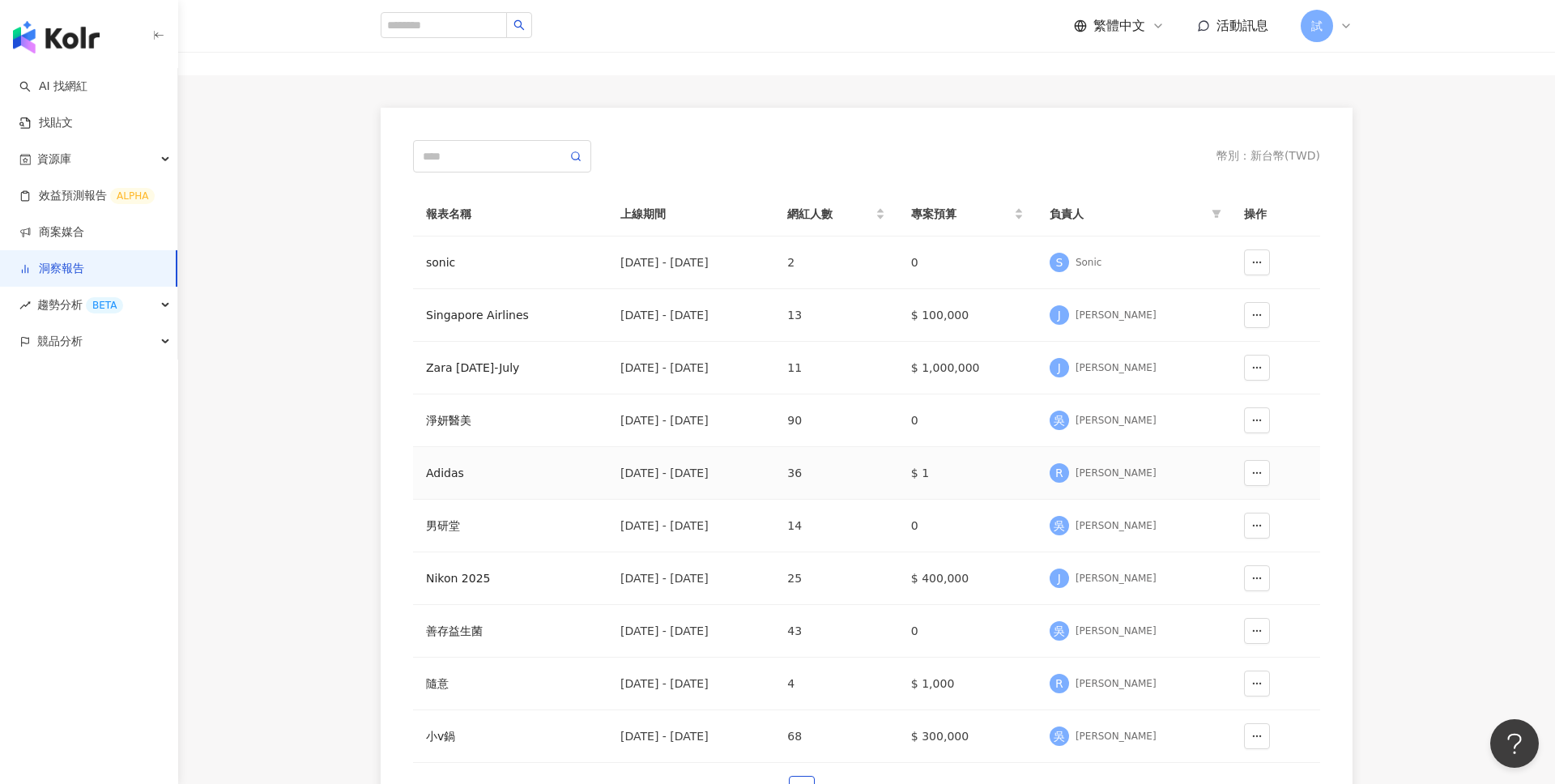
click at [1132, 478] on div "R Ray Peng" at bounding box center [1133, 472] width 169 height 25
click at [443, 466] on div "Adidas" at bounding box center [510, 472] width 169 height 18
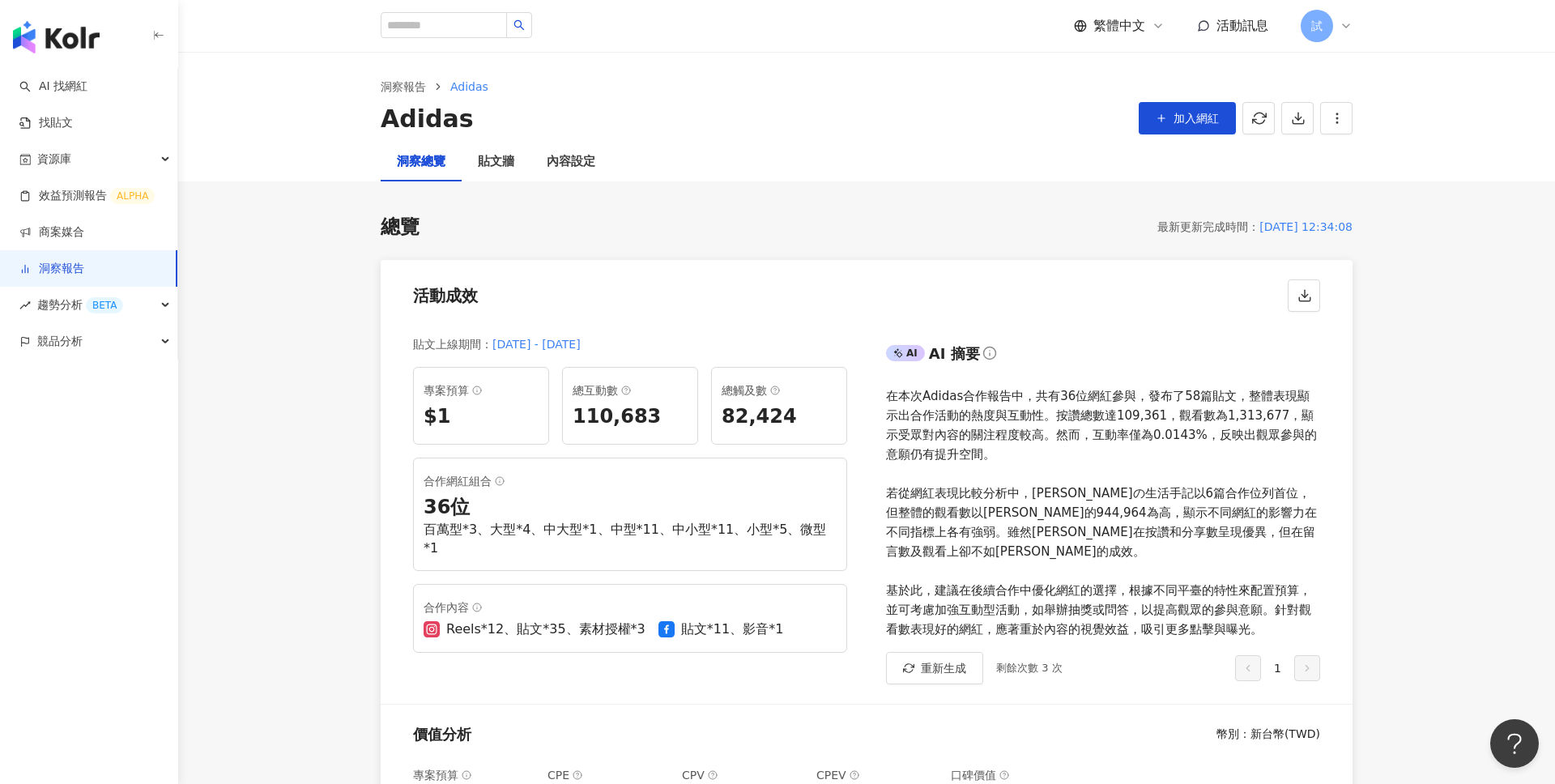
scroll to position [69, 0]
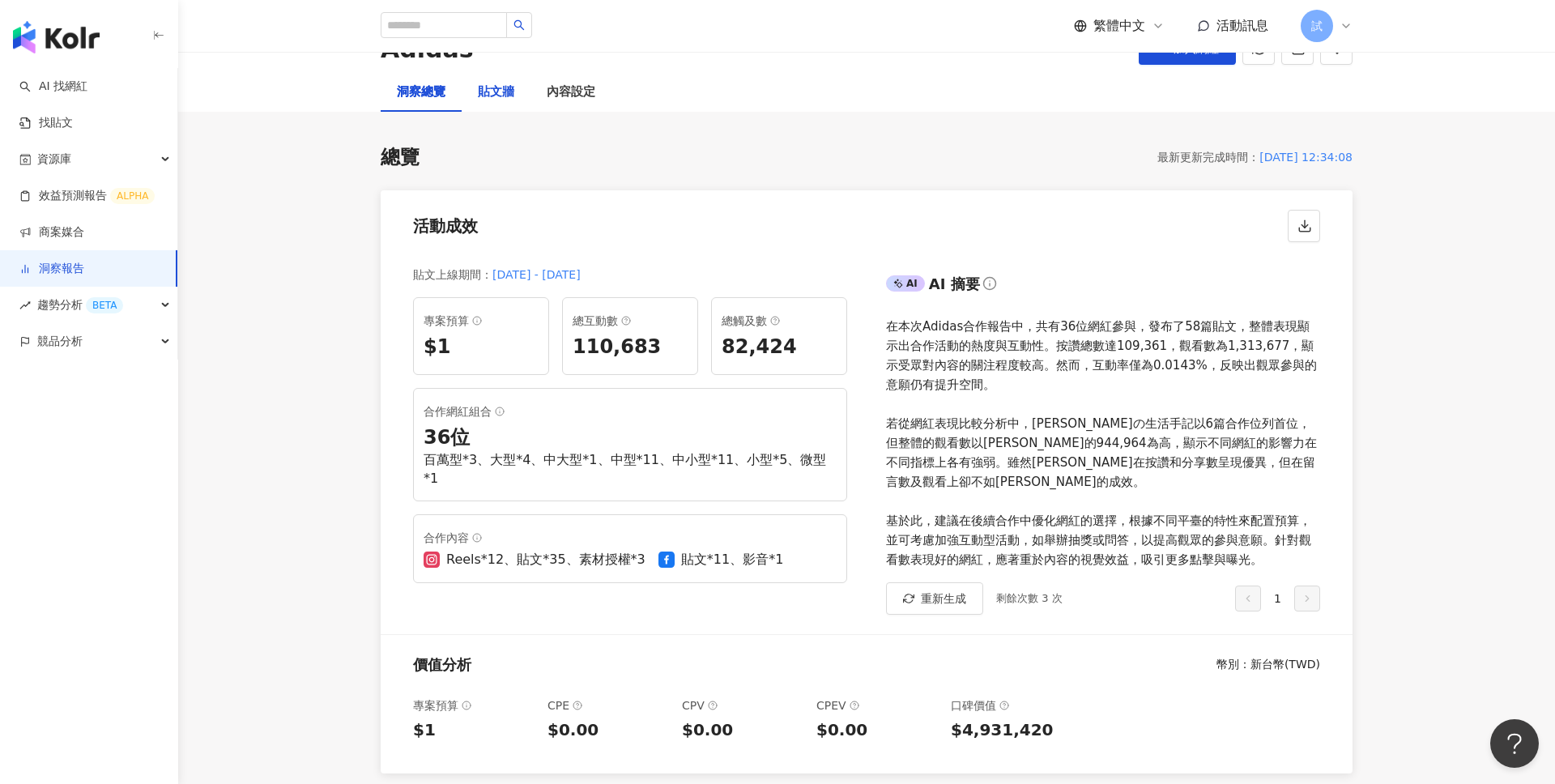
click at [509, 95] on div "貼文牆" at bounding box center [495, 92] width 36 height 19
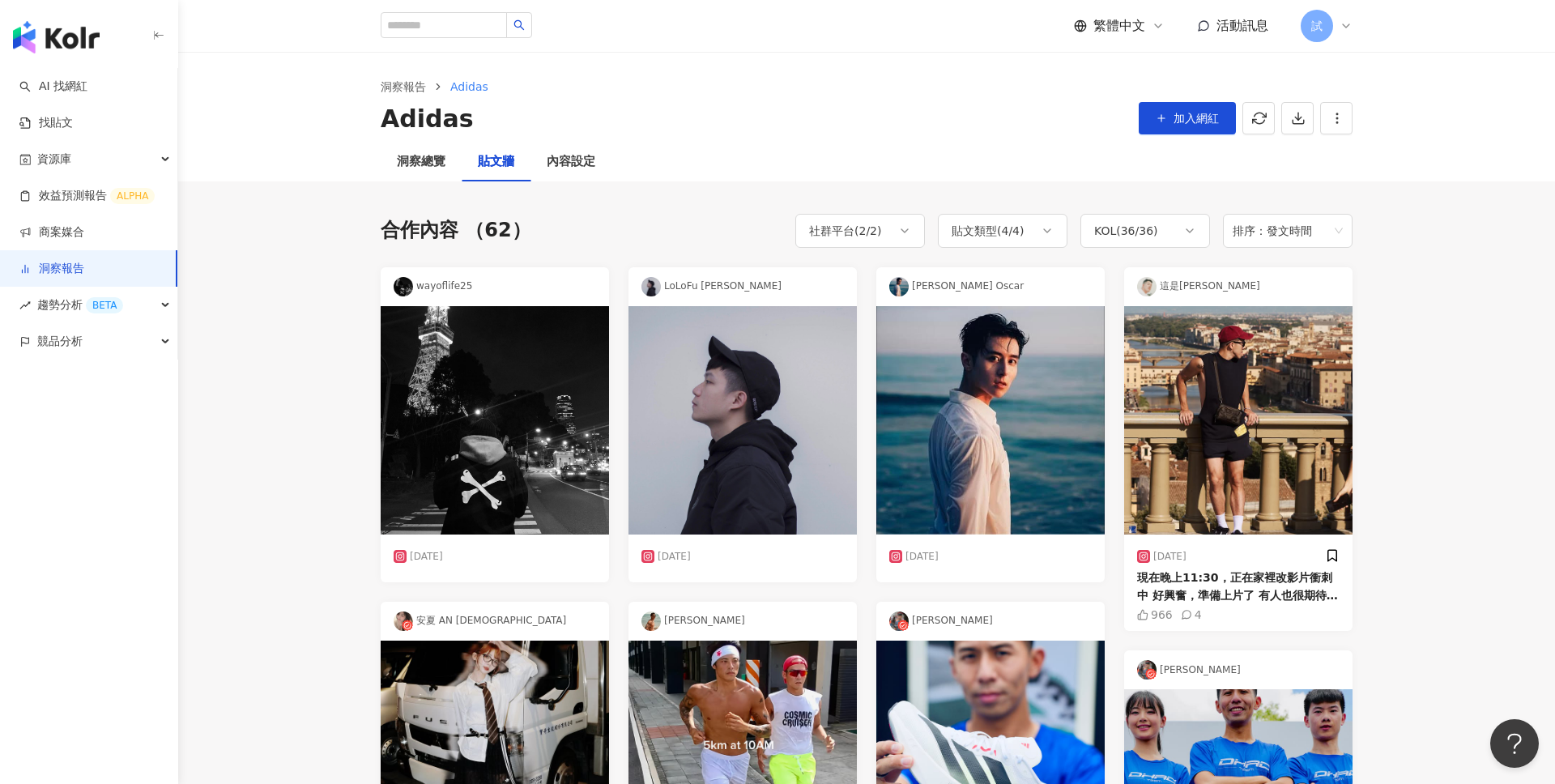
click at [1088, 283] on div "萬家麟 Oscar" at bounding box center [991, 287] width 229 height 39
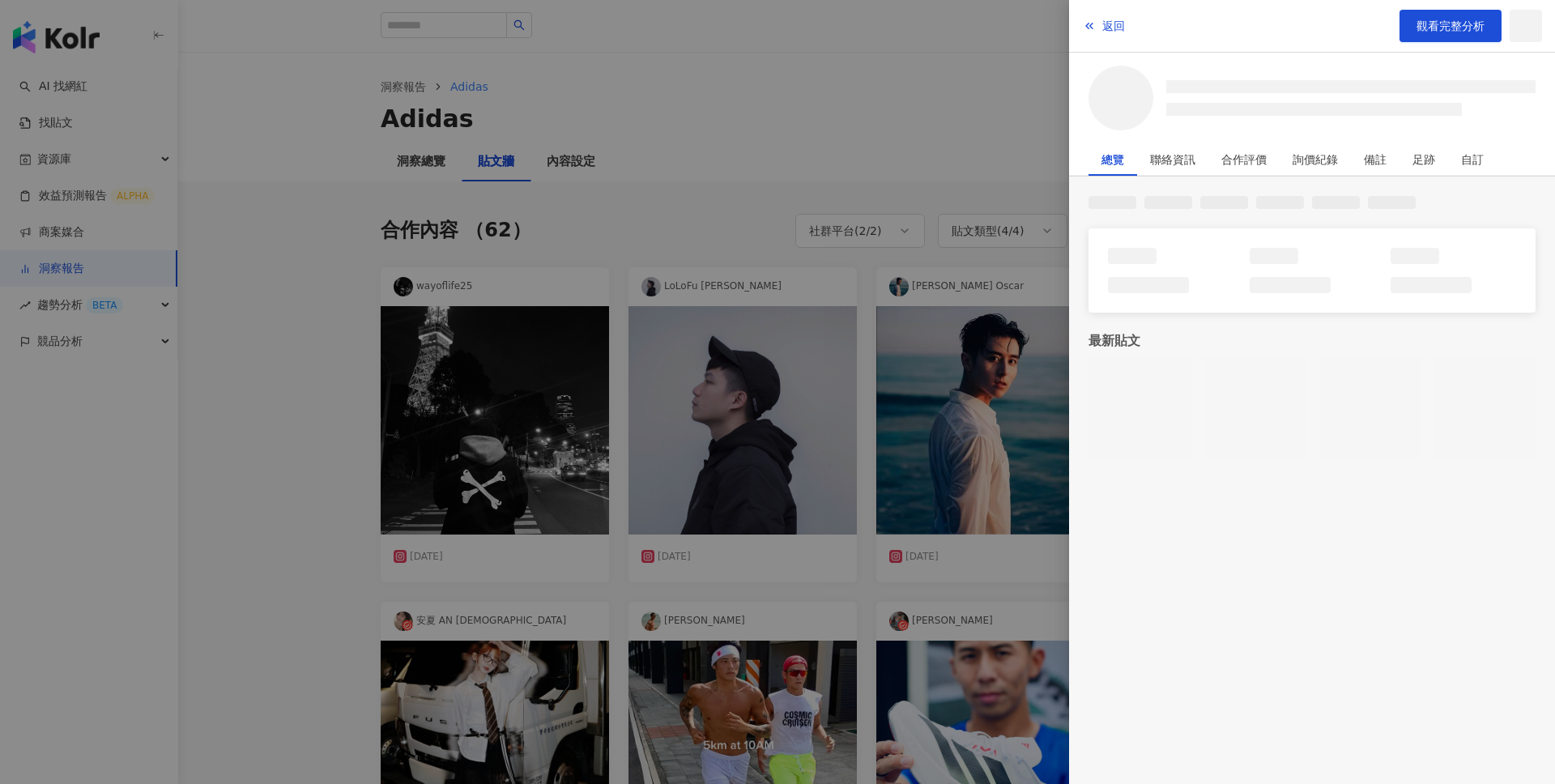
click at [819, 51] on div at bounding box center [778, 392] width 1555 height 784
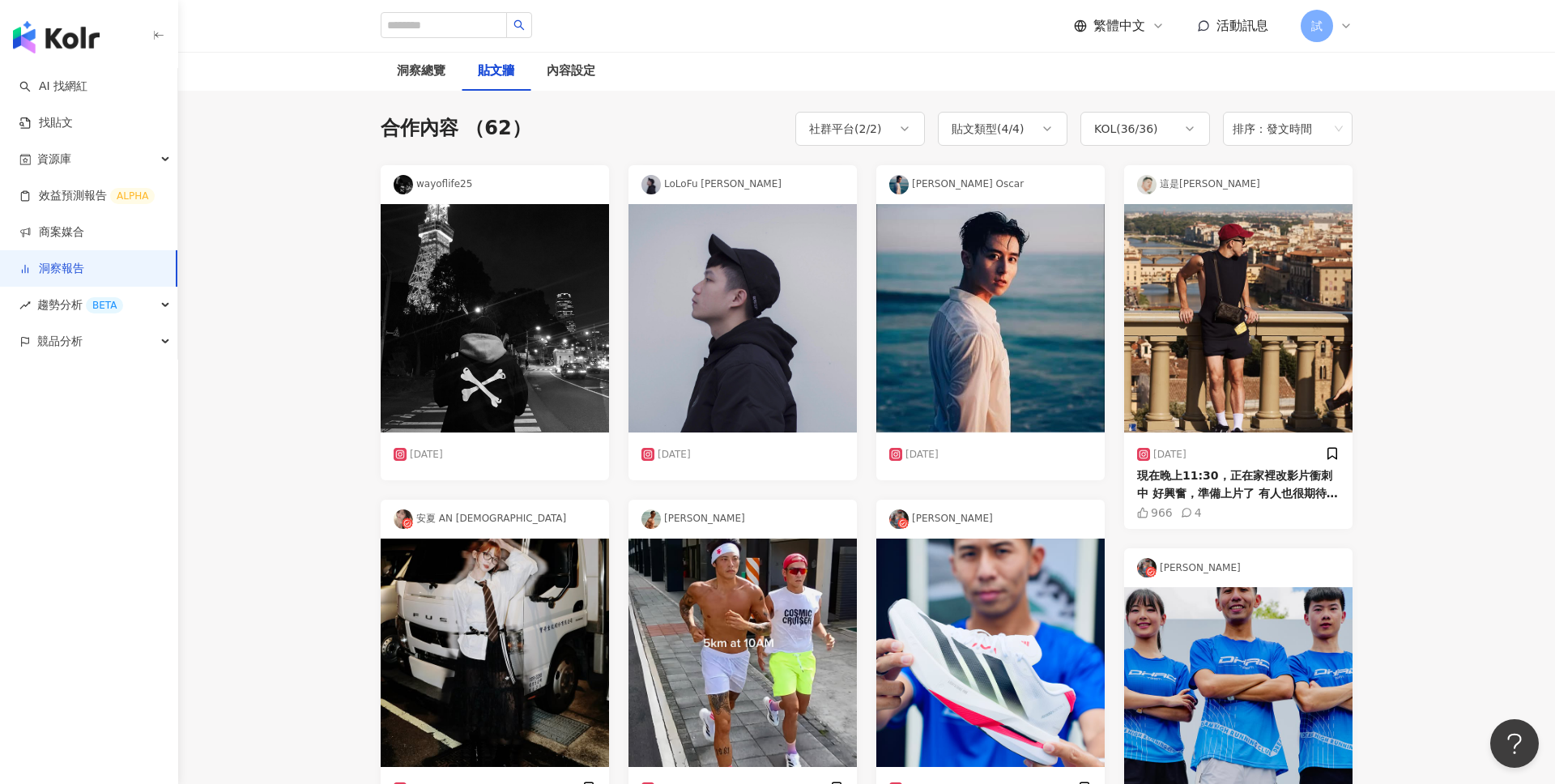
scroll to position [28, 0]
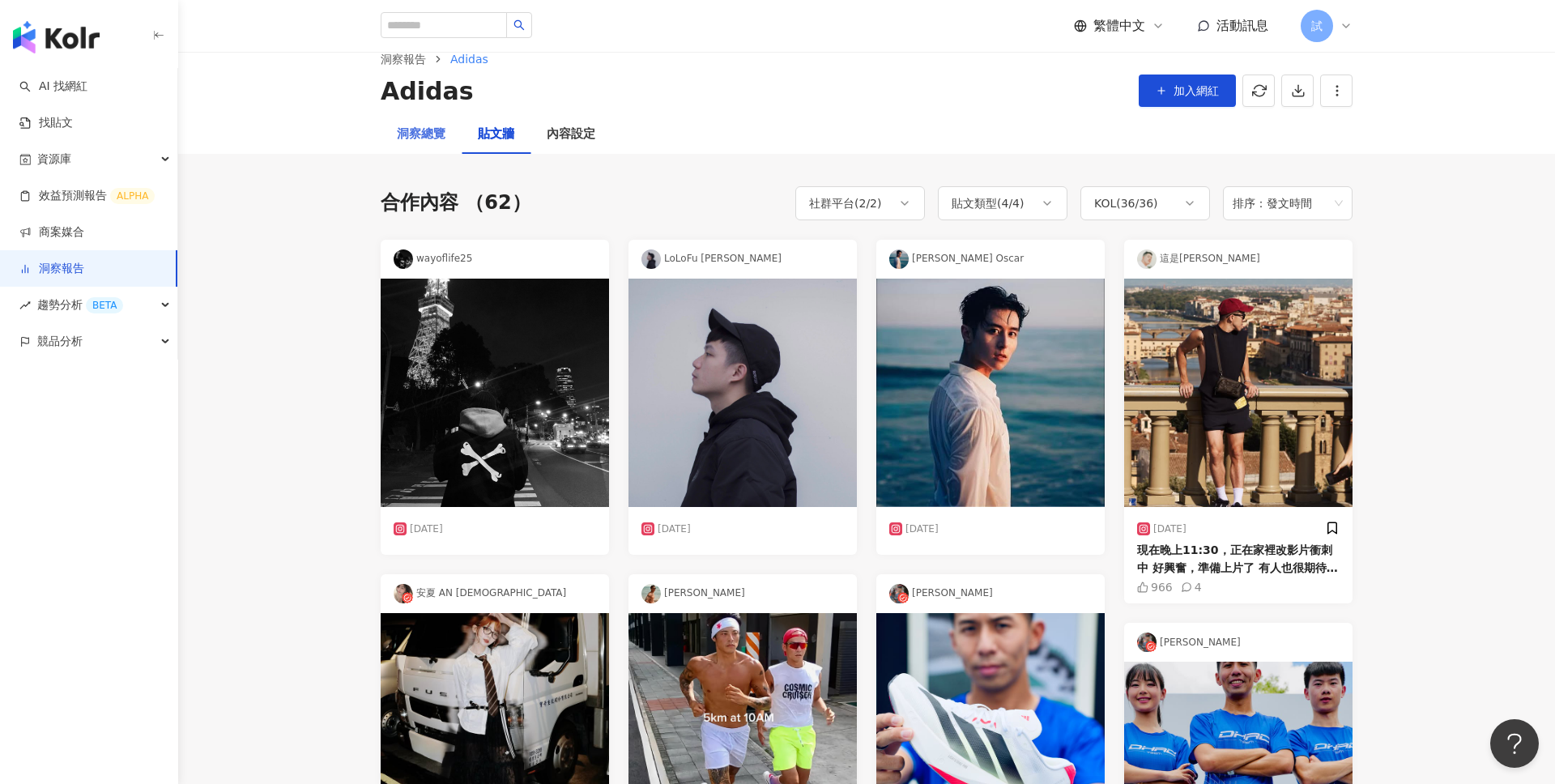
click at [423, 143] on div "洞察總覽" at bounding box center [421, 135] width 81 height 39
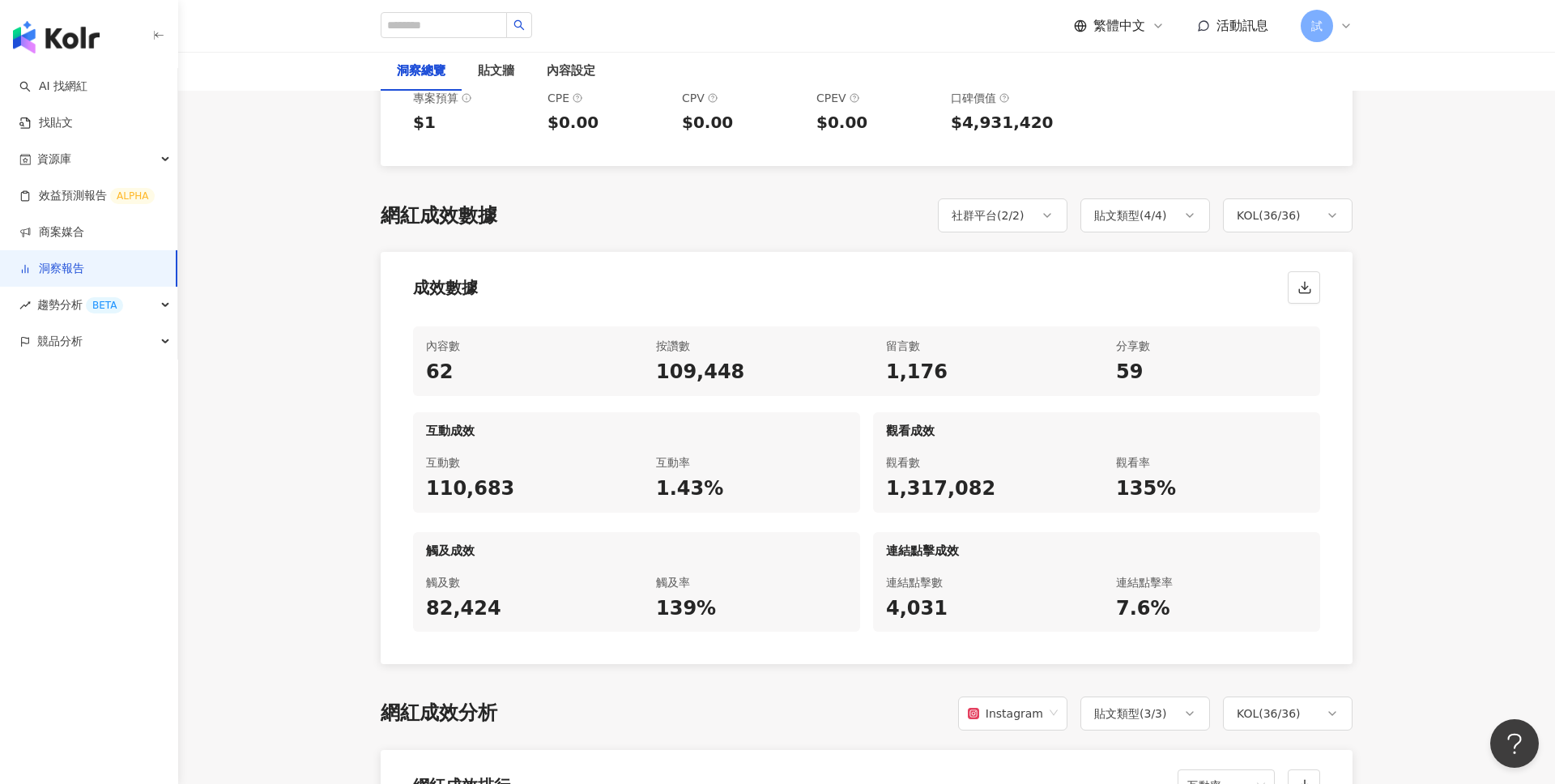
scroll to position [690, 0]
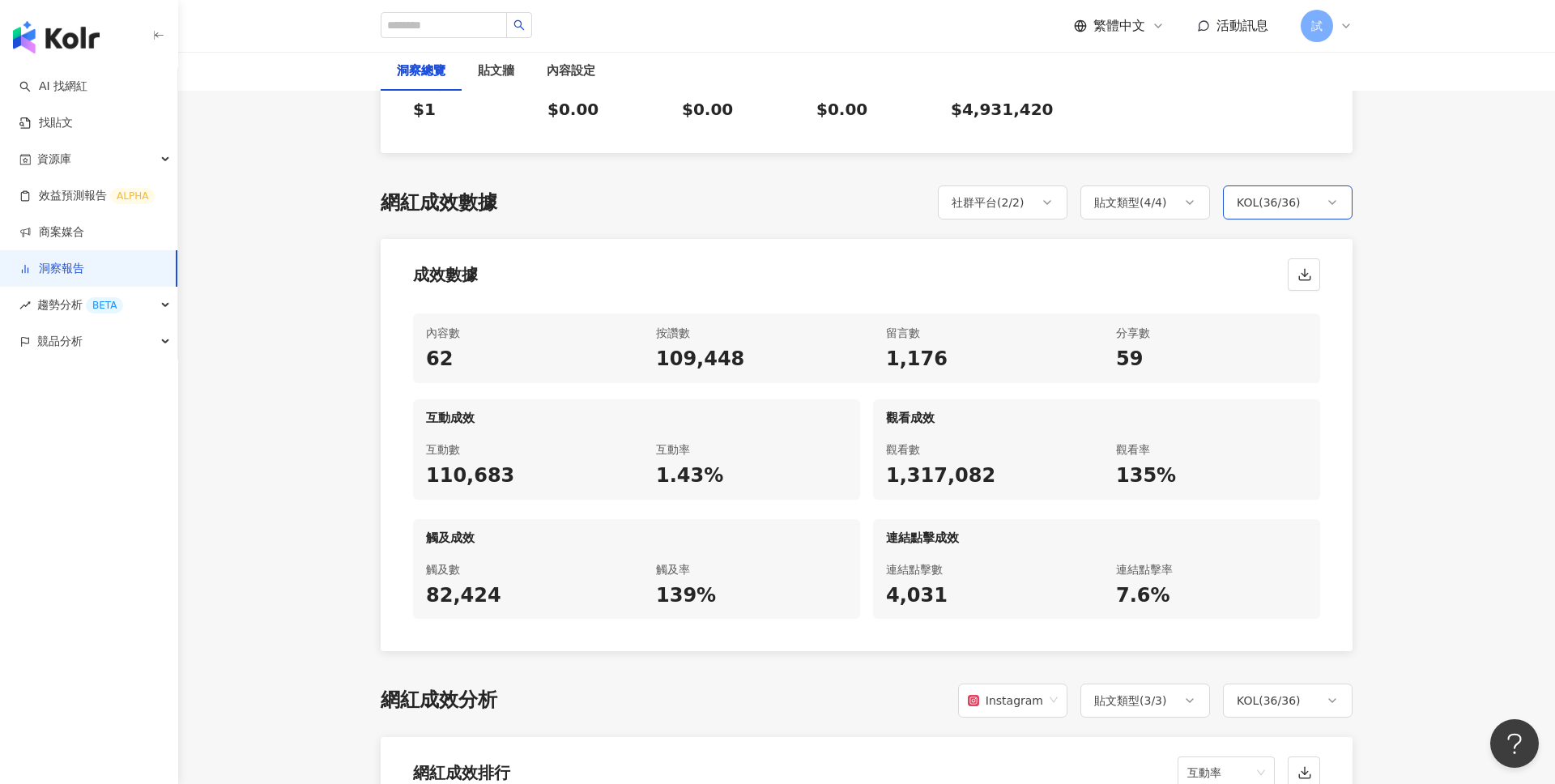
click at [1290, 193] on div "KOL ( 36 / 36 )" at bounding box center [1269, 202] width 64 height 19
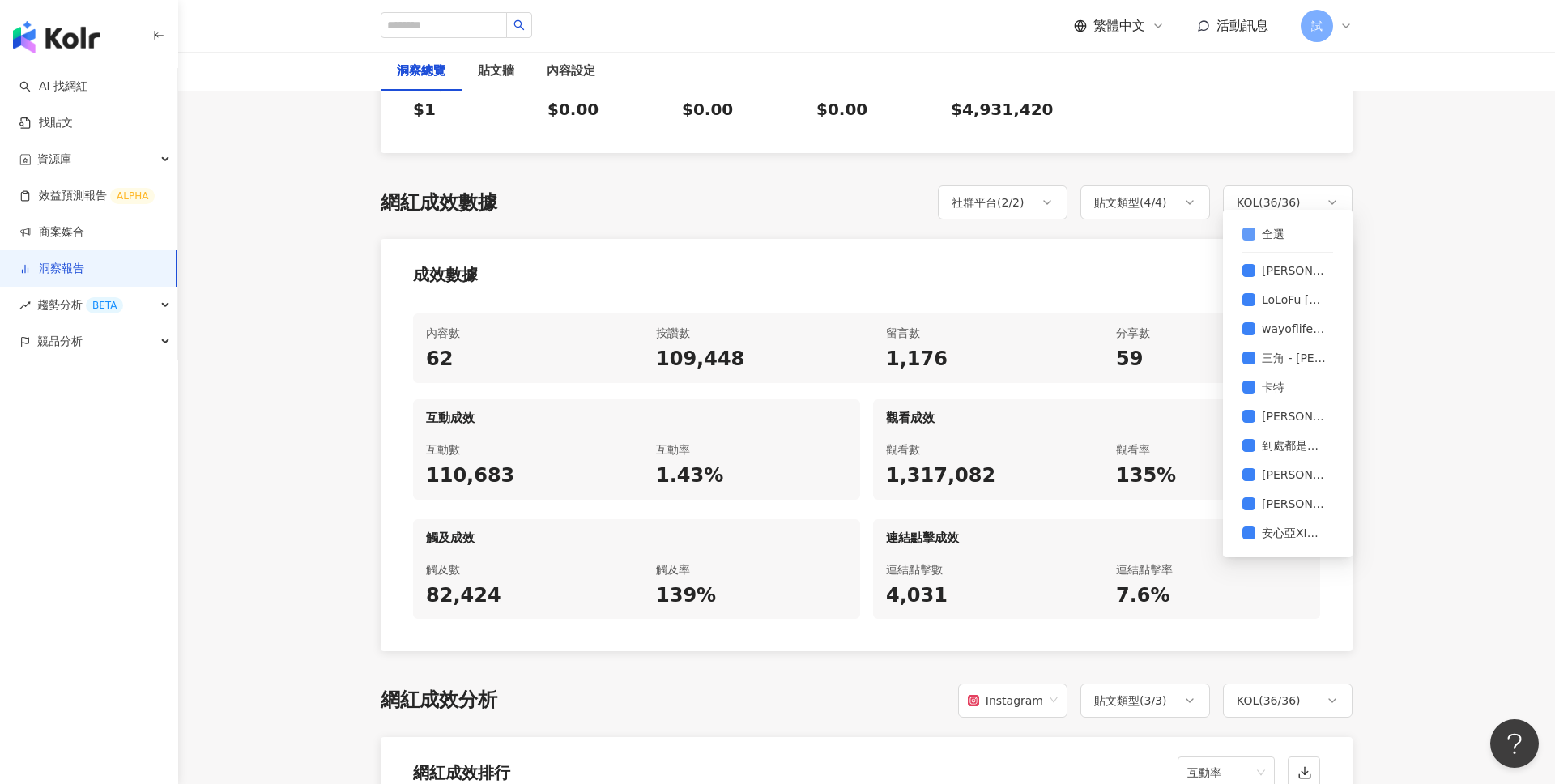
click at [1268, 235] on span "全選" at bounding box center [1273, 234] width 36 height 18
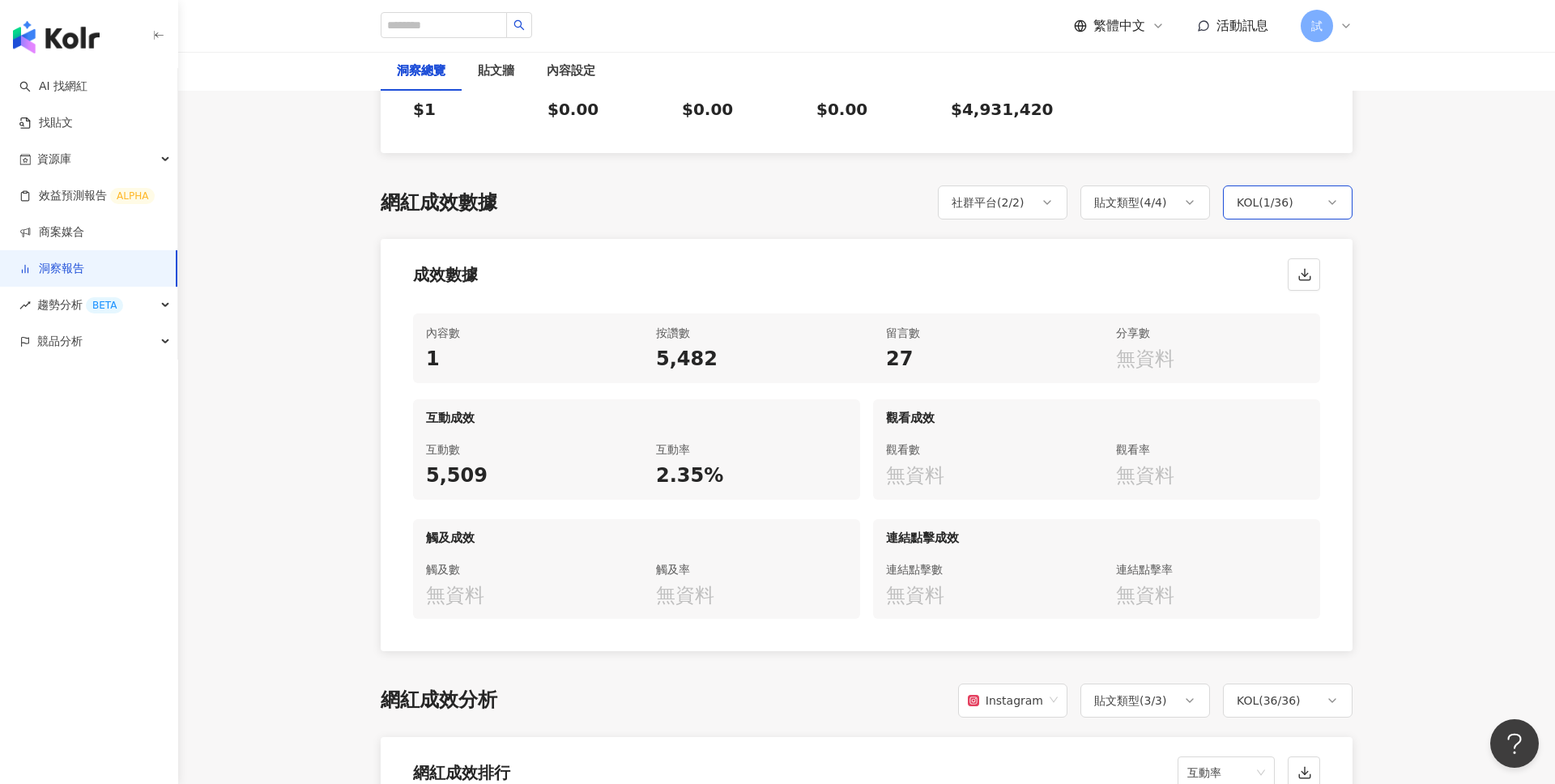
click at [1303, 185] on div "KOL ( 1 / 36 )" at bounding box center [1287, 202] width 130 height 34
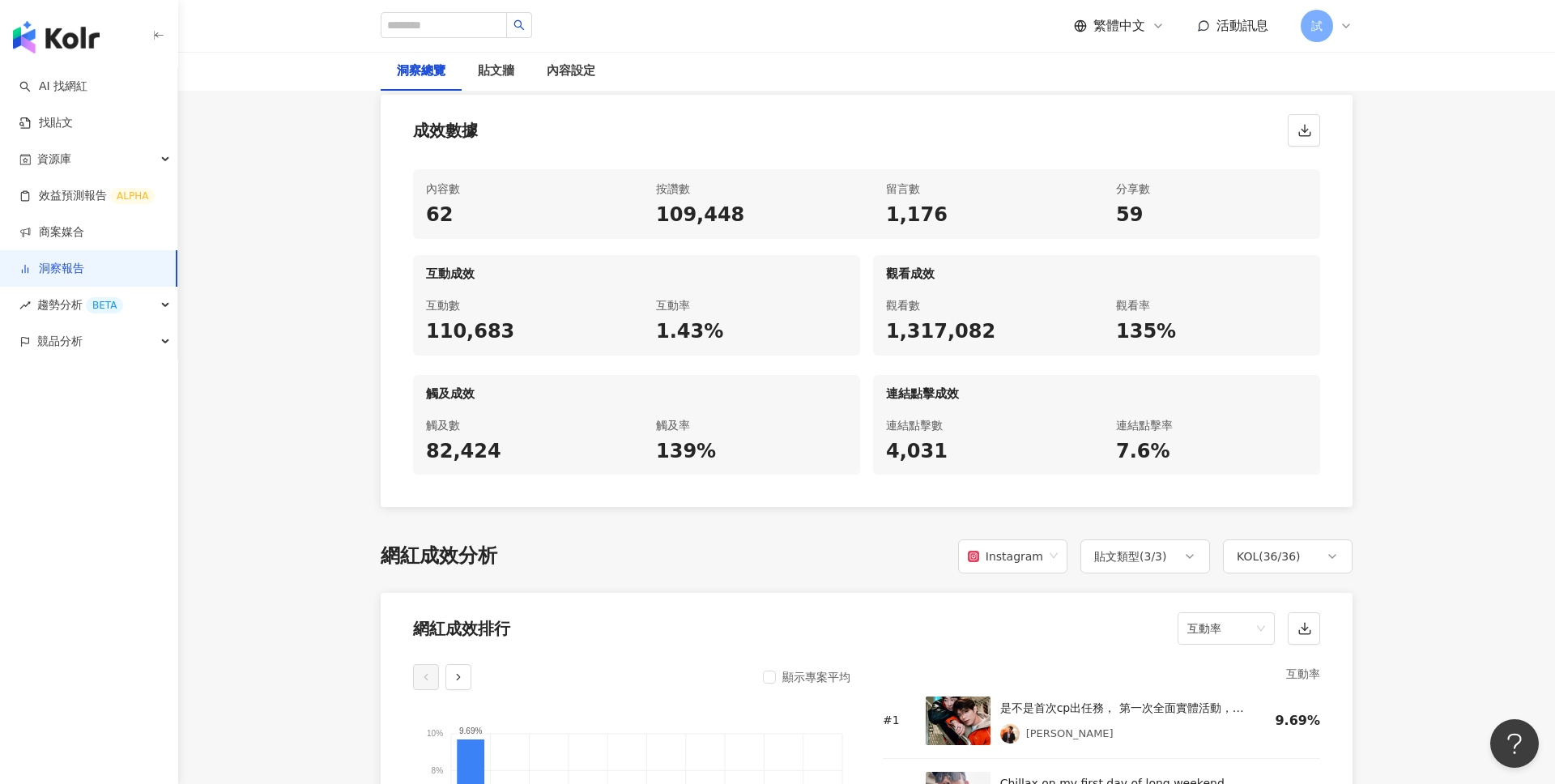
scroll to position [1151, 0]
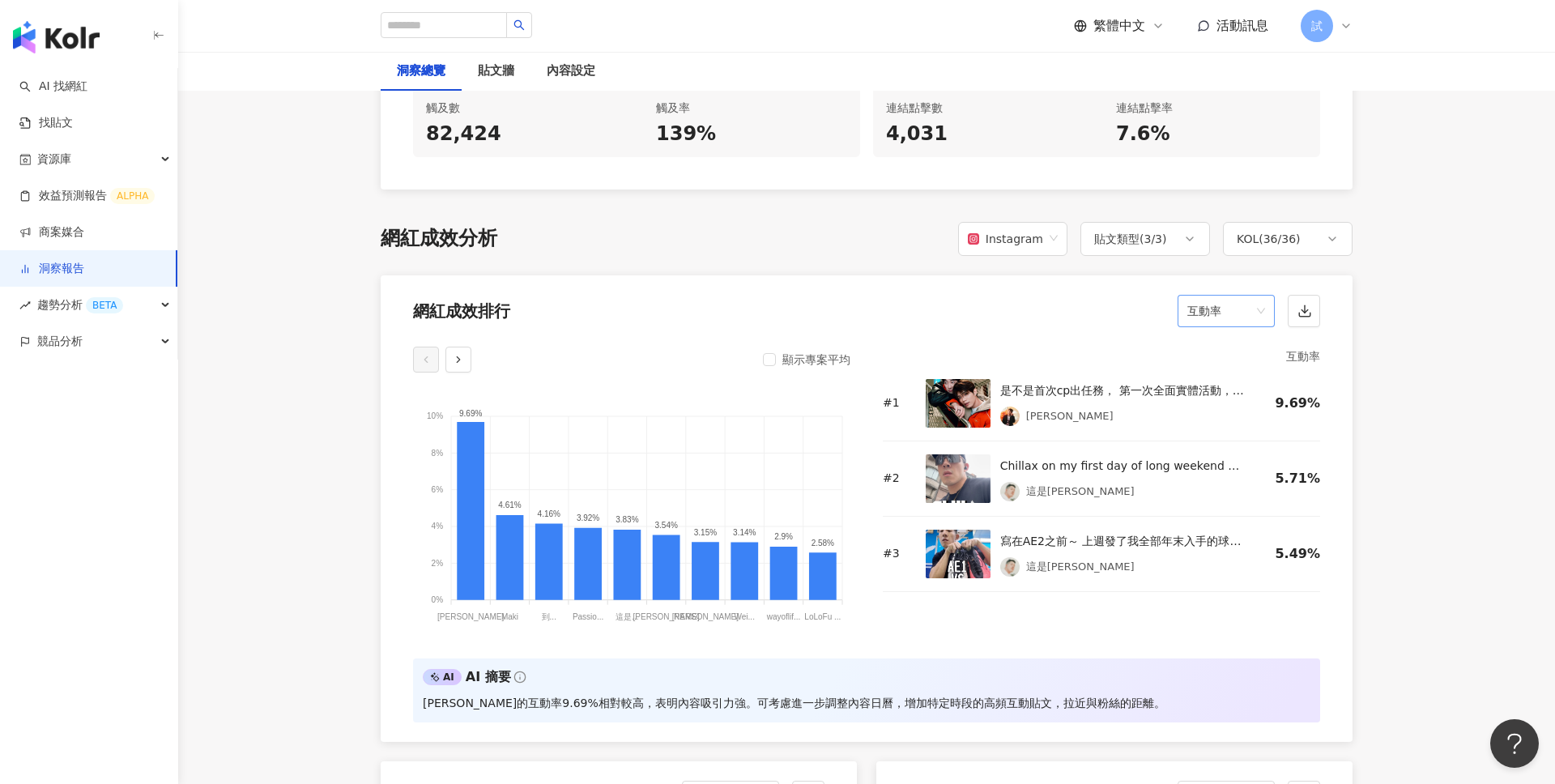
click at [1248, 295] on span "互動率" at bounding box center [1226, 311] width 78 height 30
click at [1216, 406] on div "互動率" at bounding box center [1226, 408] width 71 height 18
click at [1239, 295] on span "互動率" at bounding box center [1226, 311] width 78 height 30
click at [1228, 339] on div "按讚數" at bounding box center [1226, 326] width 91 height 28
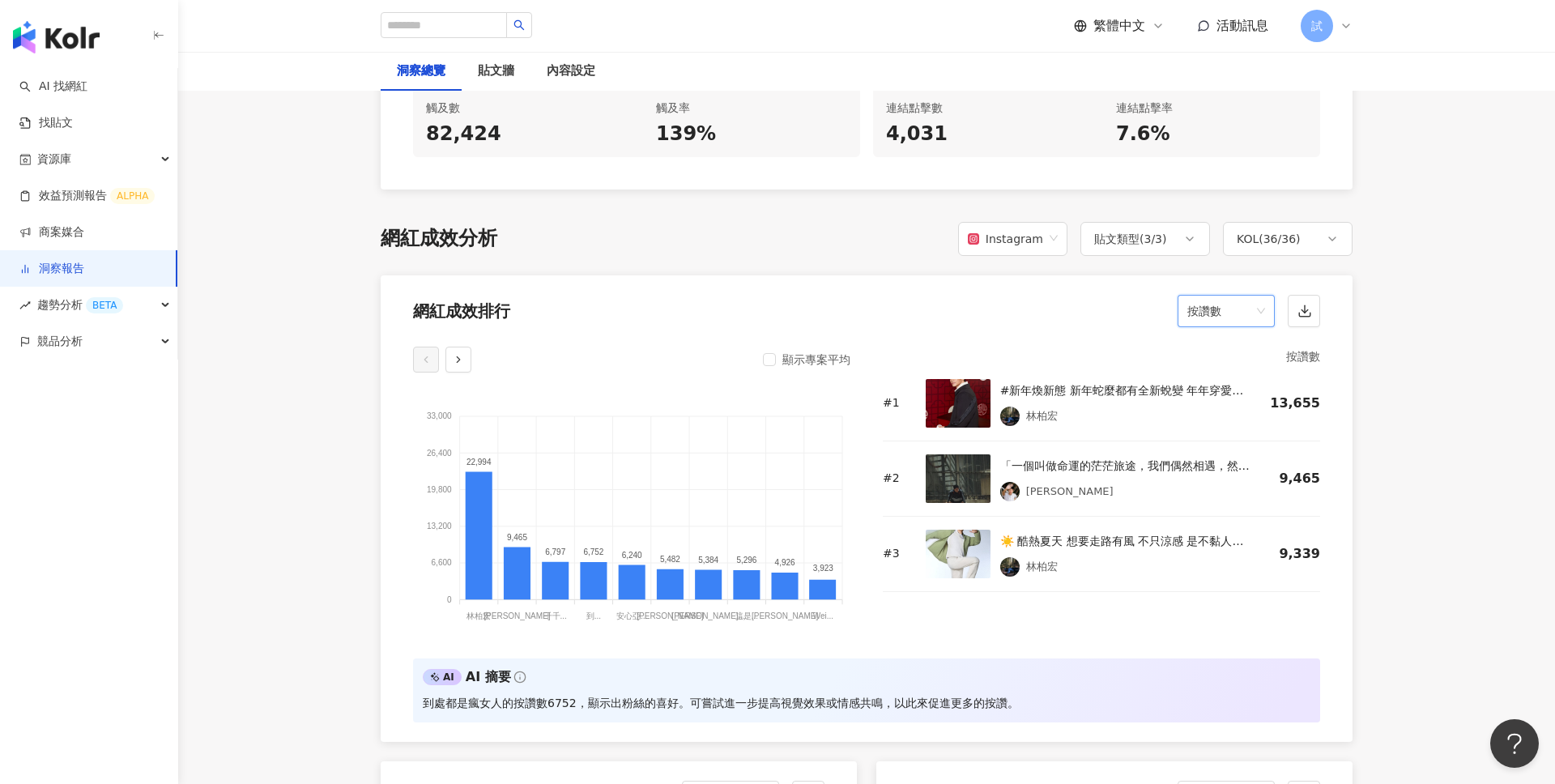
click at [1237, 295] on span "按讚數" at bounding box center [1226, 311] width 78 height 30
click at [955, 385] on img at bounding box center [958, 403] width 64 height 48
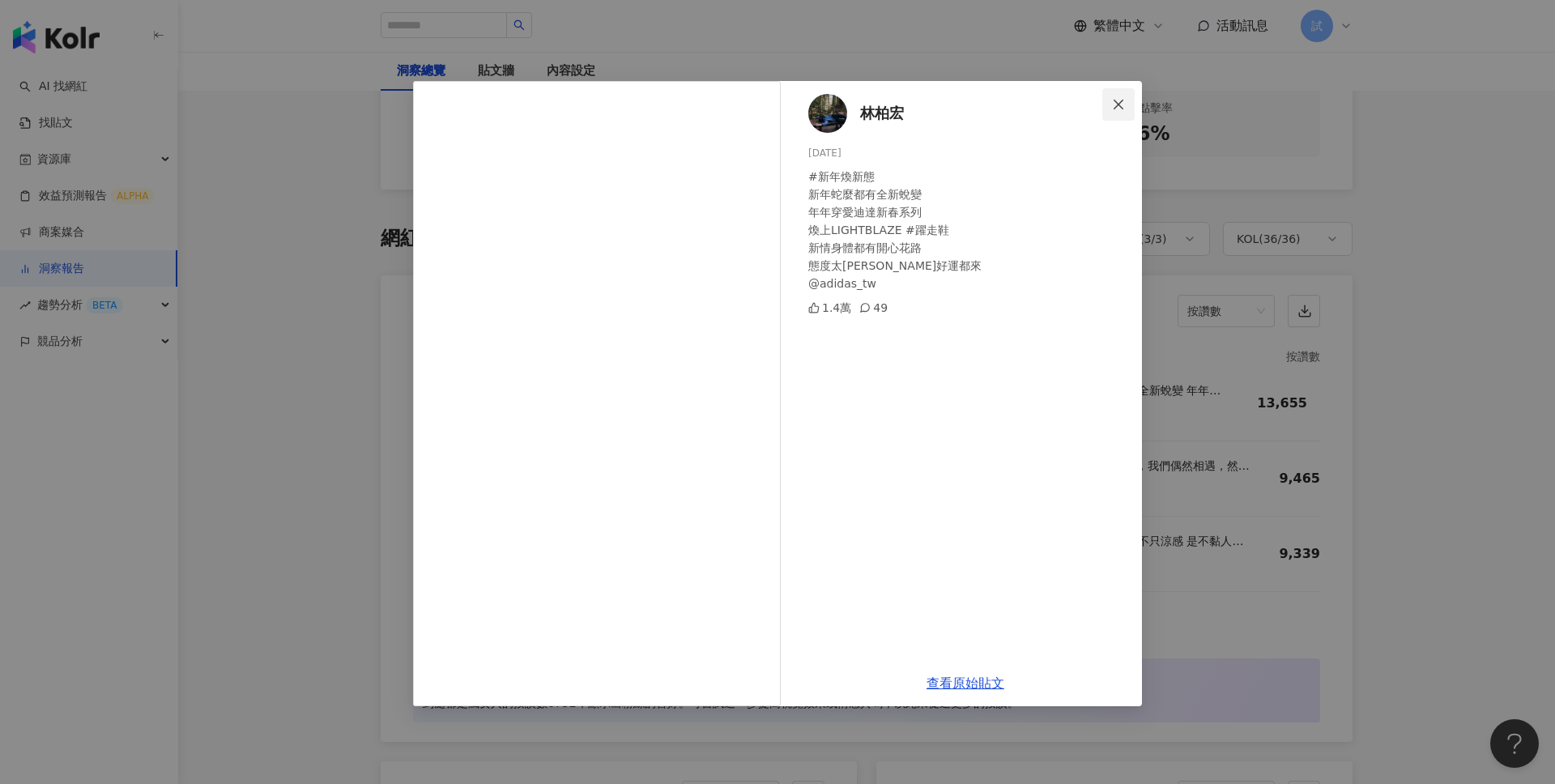
click at [1126, 117] on button "Close" at bounding box center [1118, 104] width 32 height 32
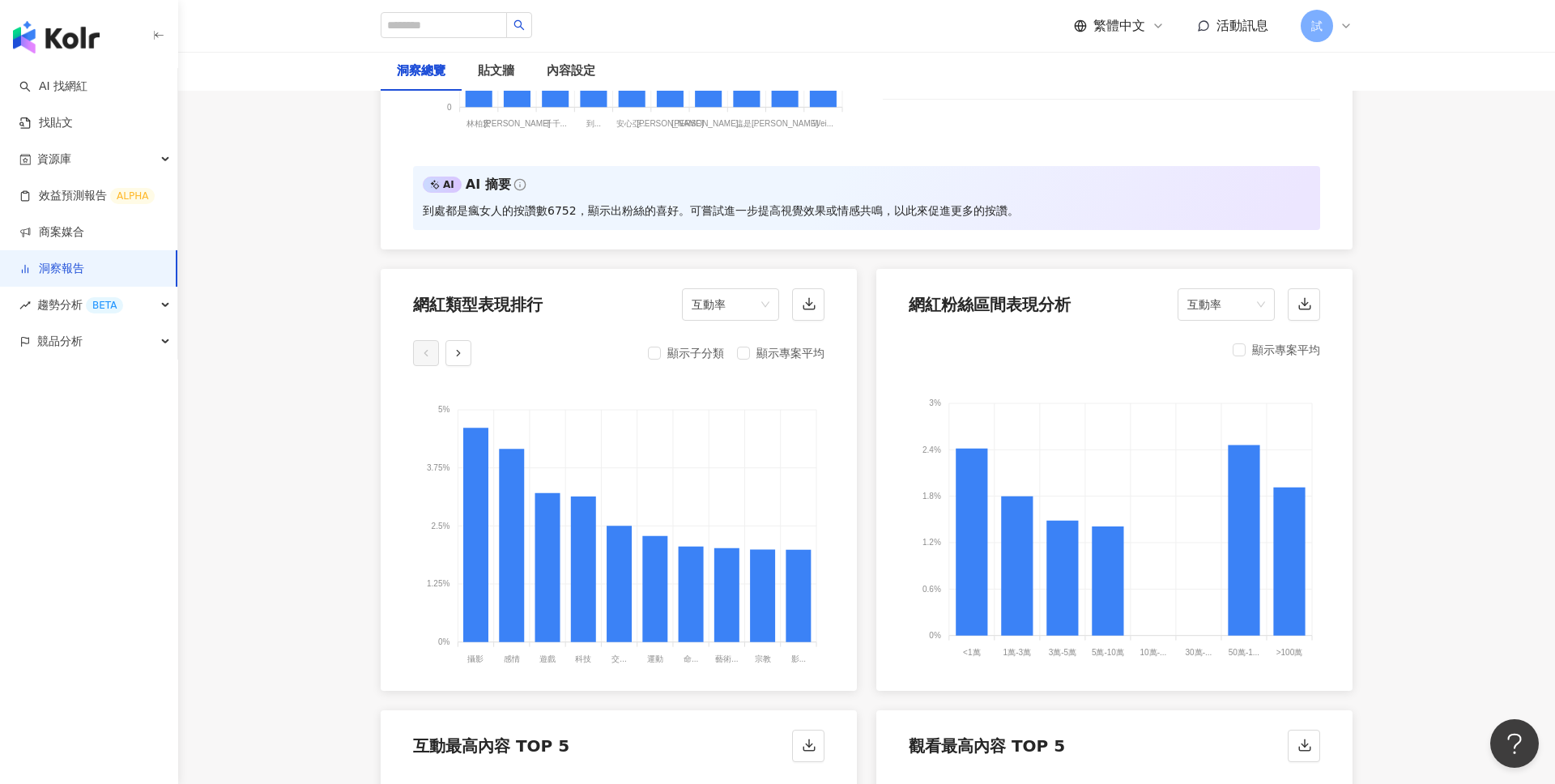
scroll to position [1583, 0]
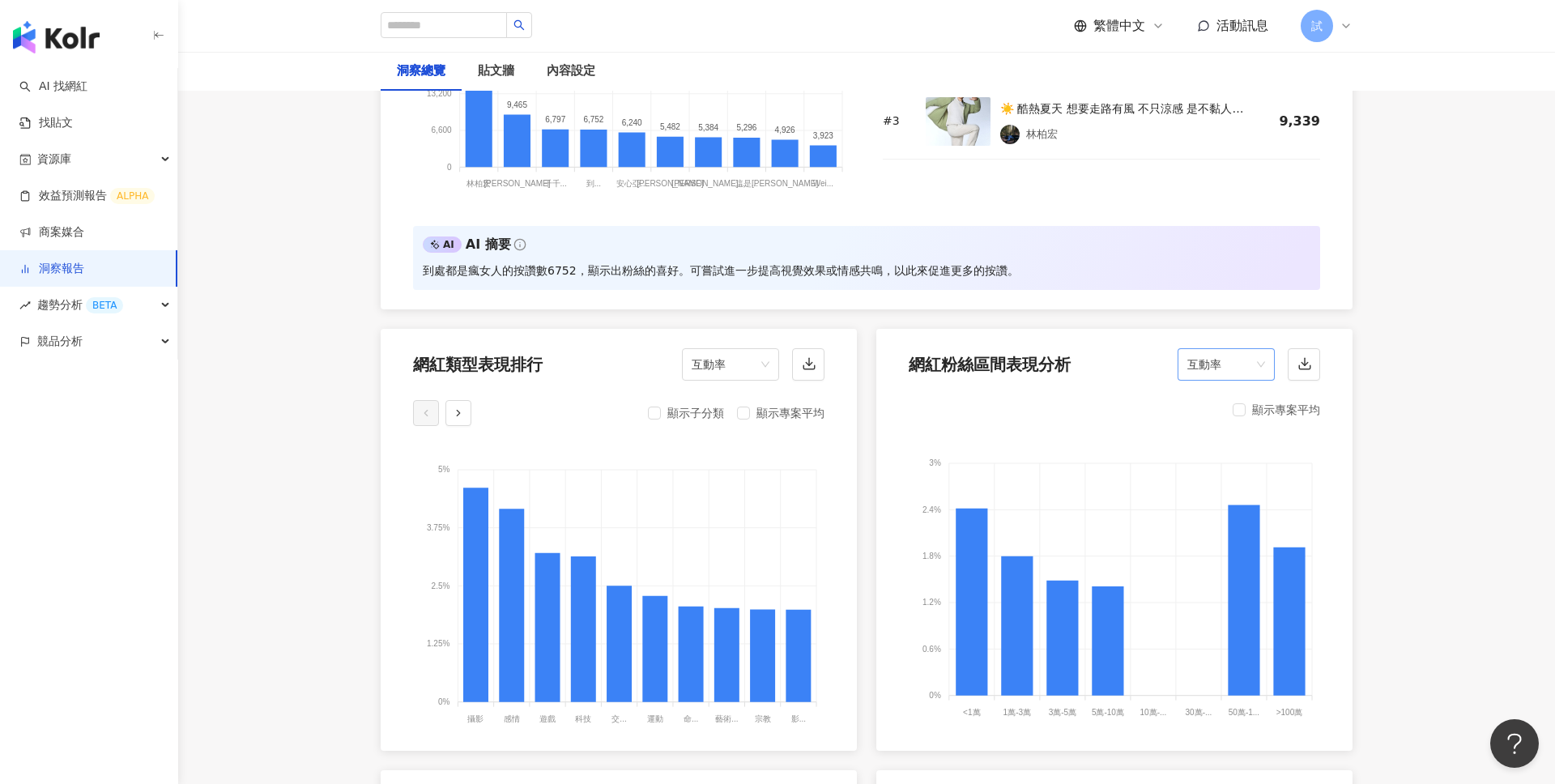
click at [1222, 349] on span "互動率" at bounding box center [1226, 364] width 78 height 30
click at [1211, 525] on div "觀看率" at bounding box center [1226, 517] width 71 height 18
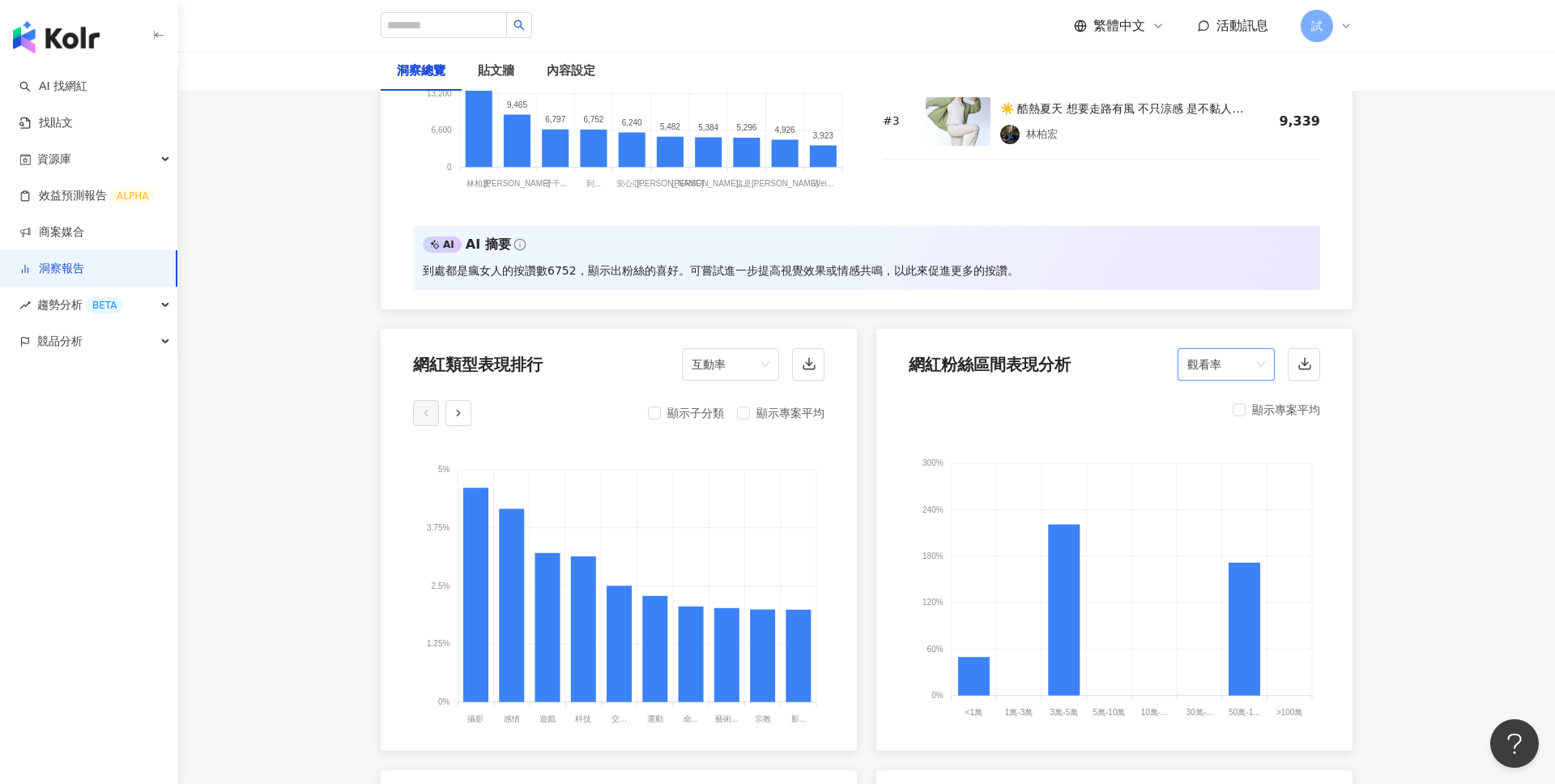
click at [1237, 352] on span "觀看率" at bounding box center [1226, 364] width 78 height 30
click at [1230, 433] on div "互動數" at bounding box center [1226, 434] width 71 height 18
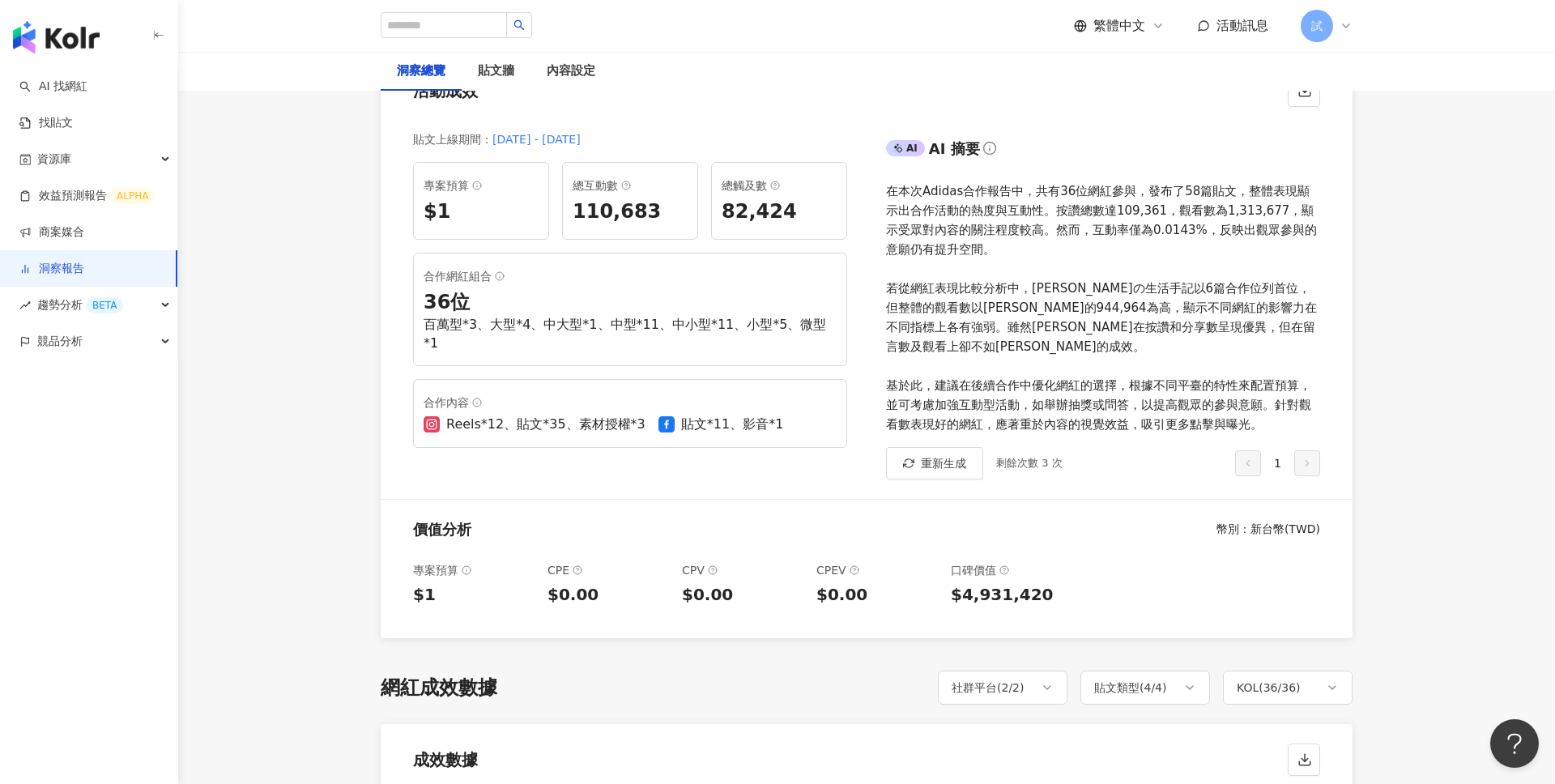
scroll to position [0, 0]
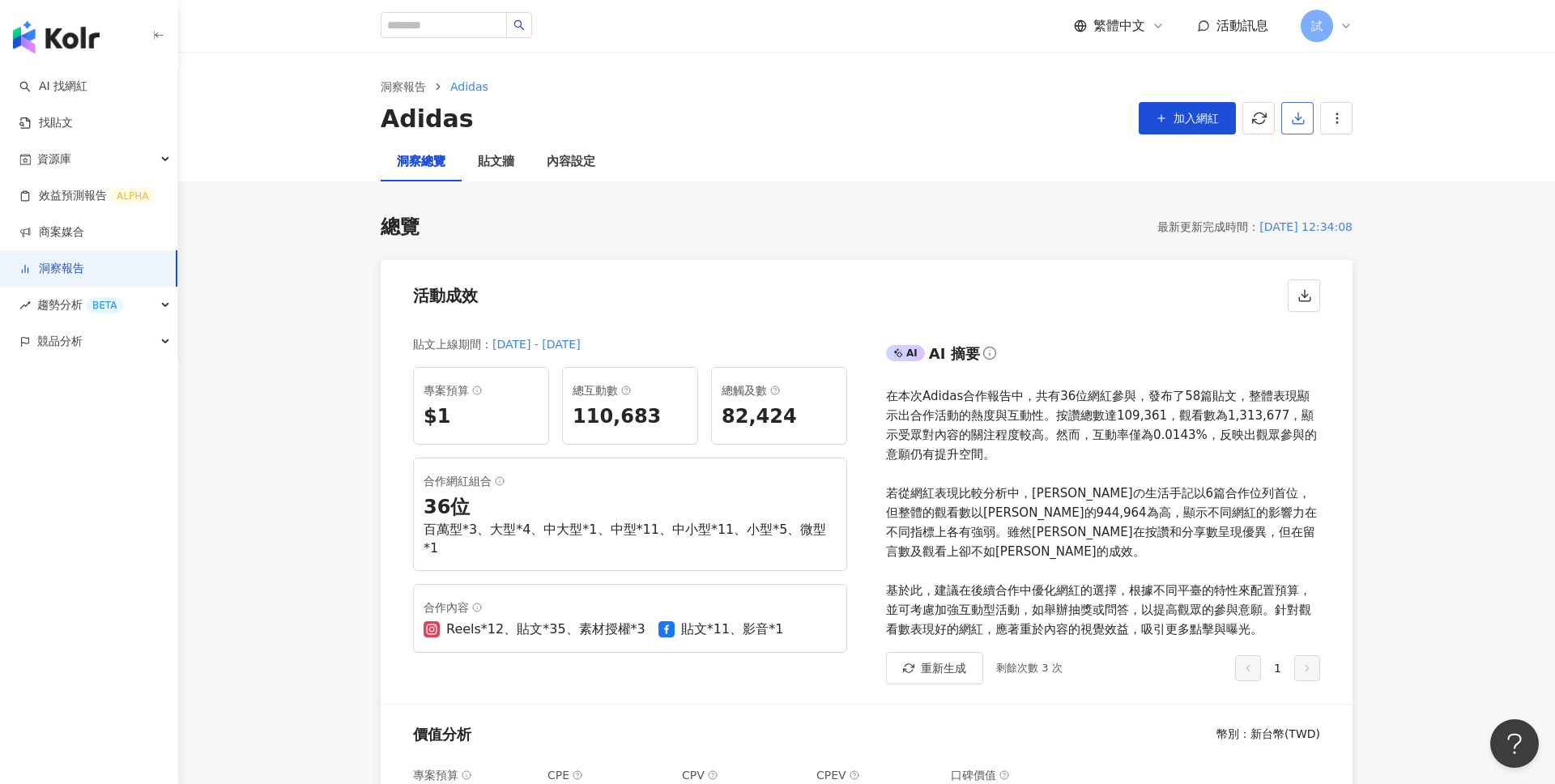
click at [1298, 111] on icon "button" at bounding box center [1298, 118] width 14 height 14
click at [67, 25] on img "button" at bounding box center [56, 37] width 86 height 32
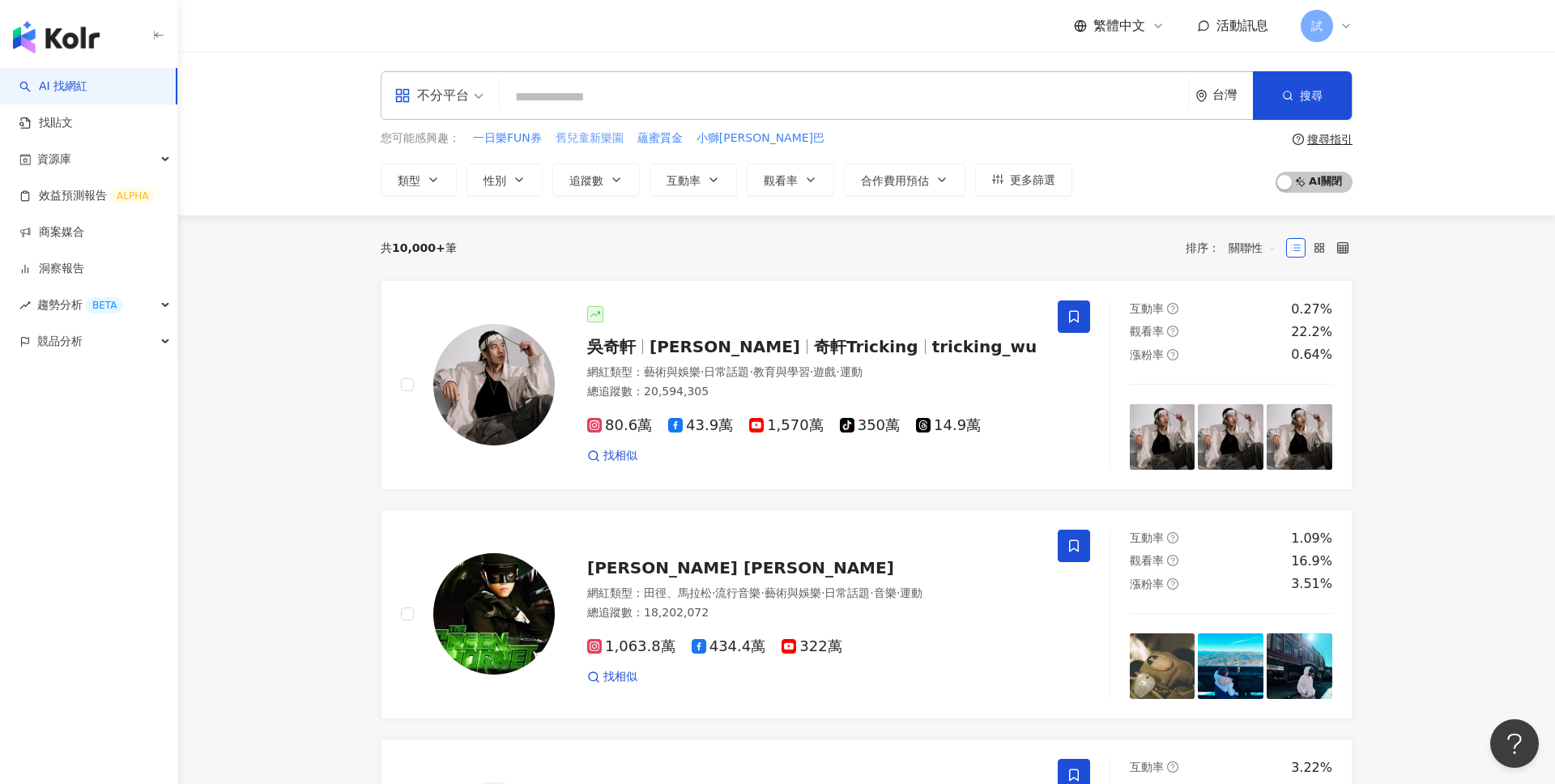
click at [600, 134] on span "舊兒童新樂園" at bounding box center [589, 138] width 68 height 16
type input "******"
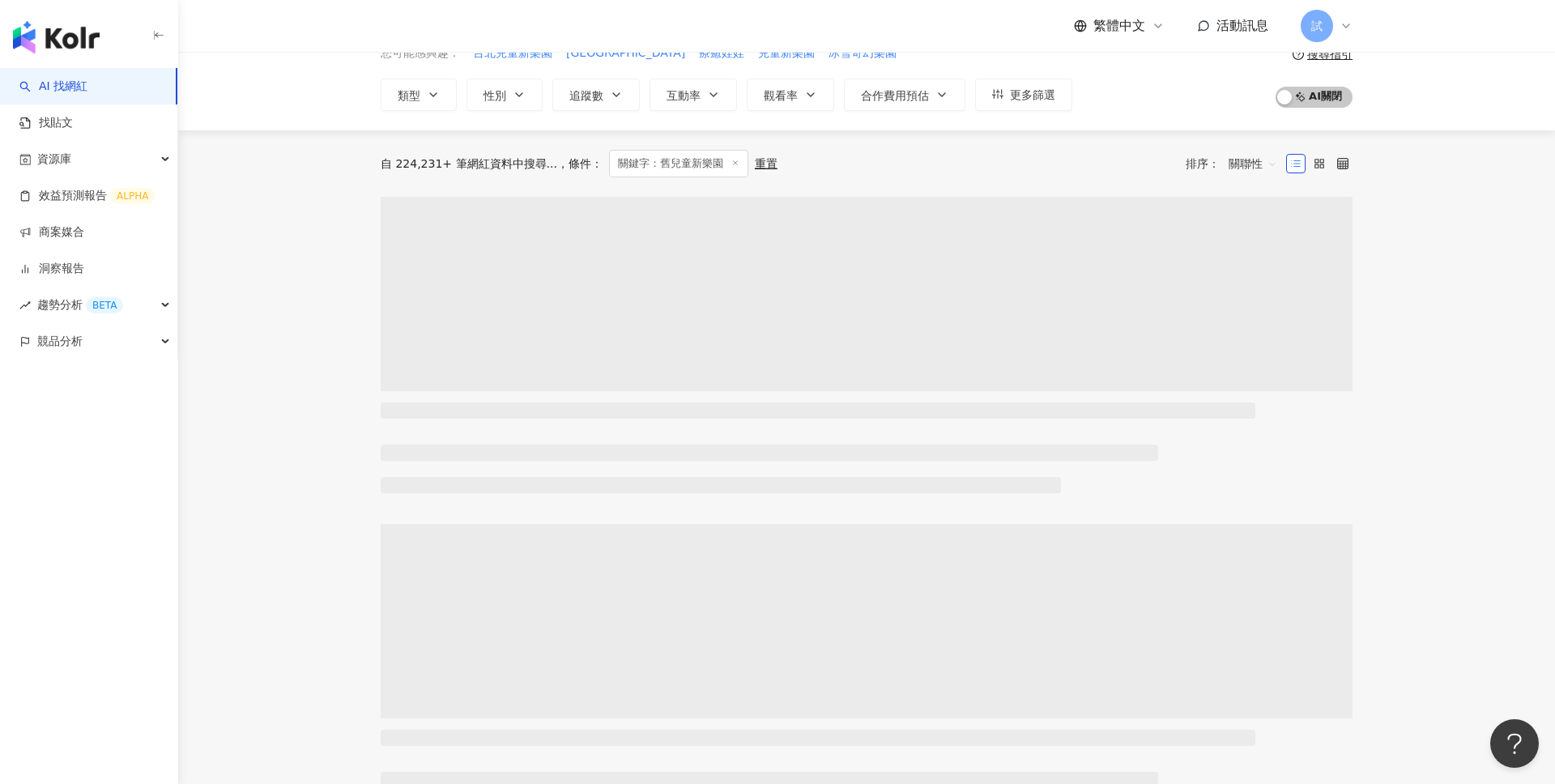
scroll to position [88, 0]
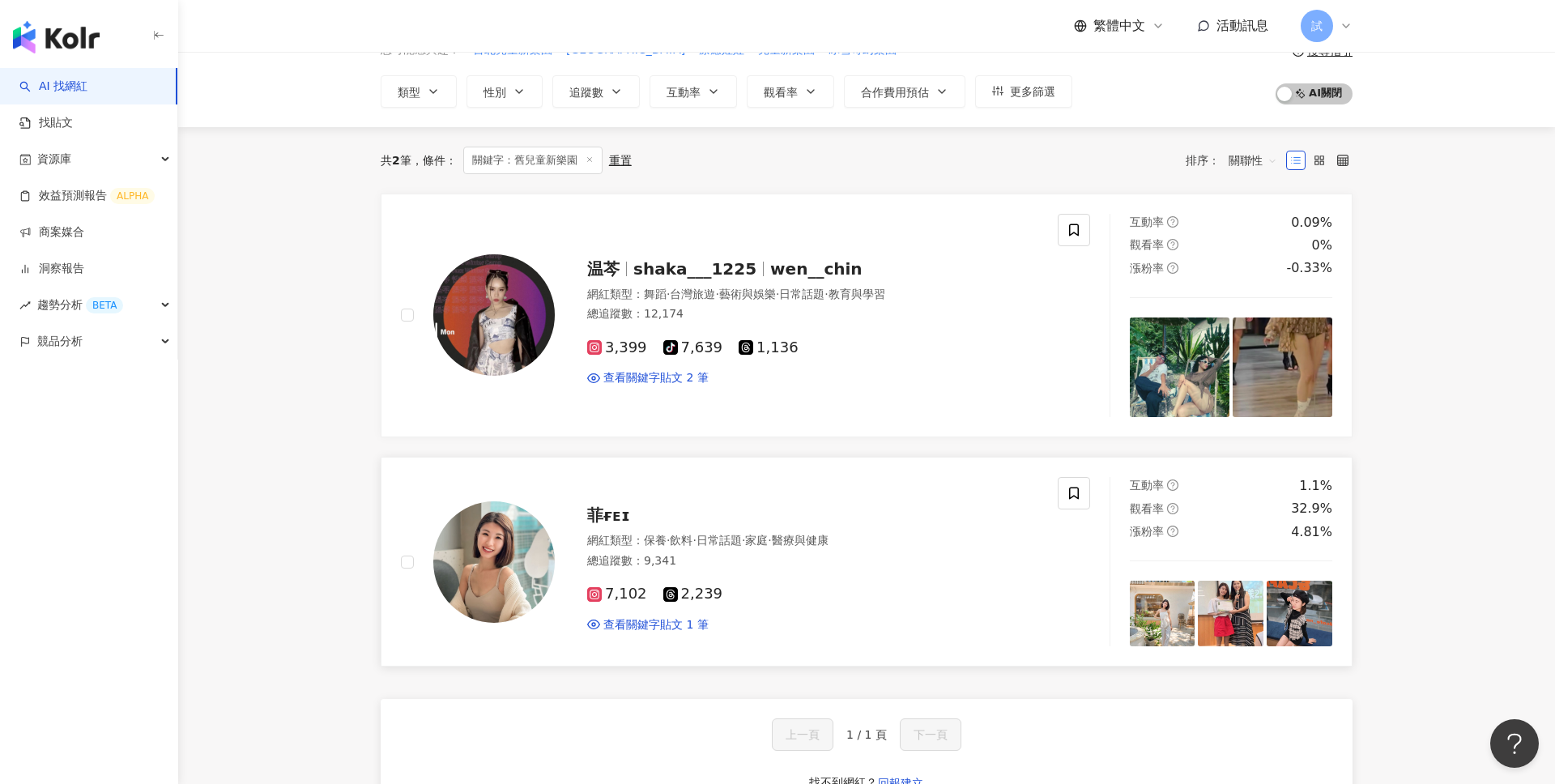
click at [726, 525] on div "菲ғᴇɪ 網紅類型 ： 保養 · 飲料 · 日常話題 · 家庭 · 醫療與健康 總追蹤數 ： 9,341 7,102 2,239 查看關鍵字貼文 1 筆" at bounding box center [796, 560] width 484 height 141
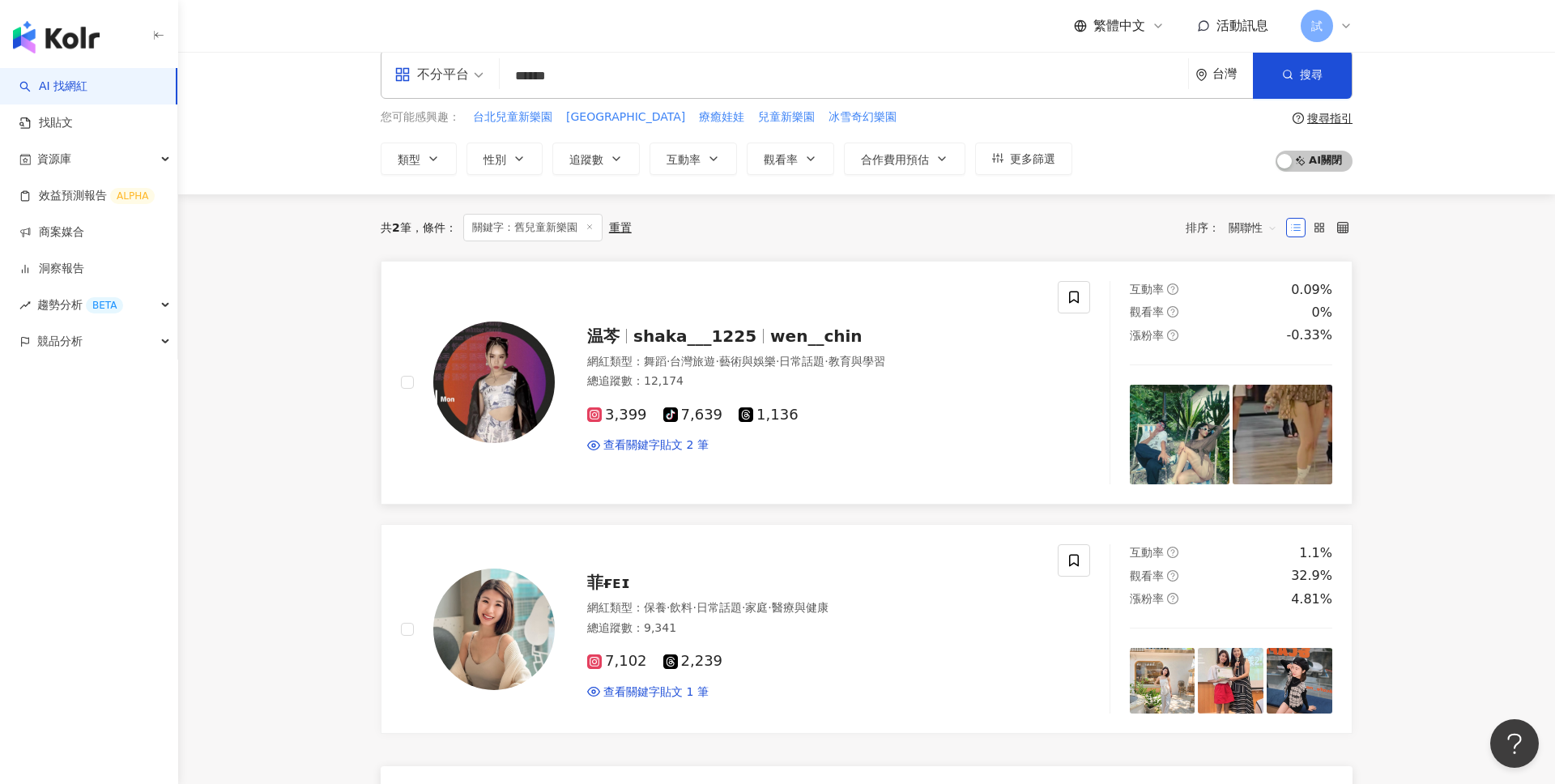
scroll to position [0, 0]
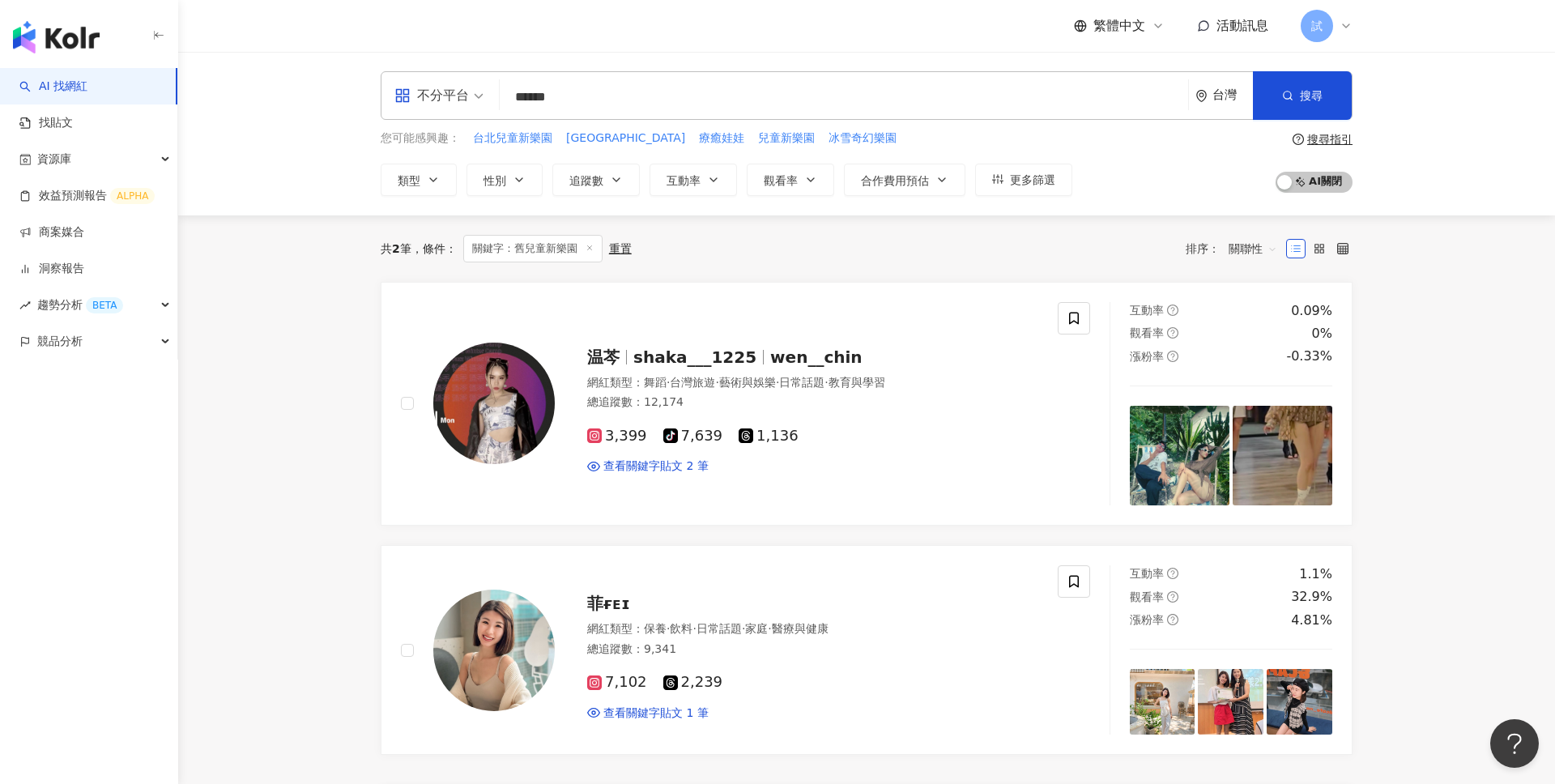
click at [1337, 29] on div "試" at bounding box center [1326, 25] width 52 height 32
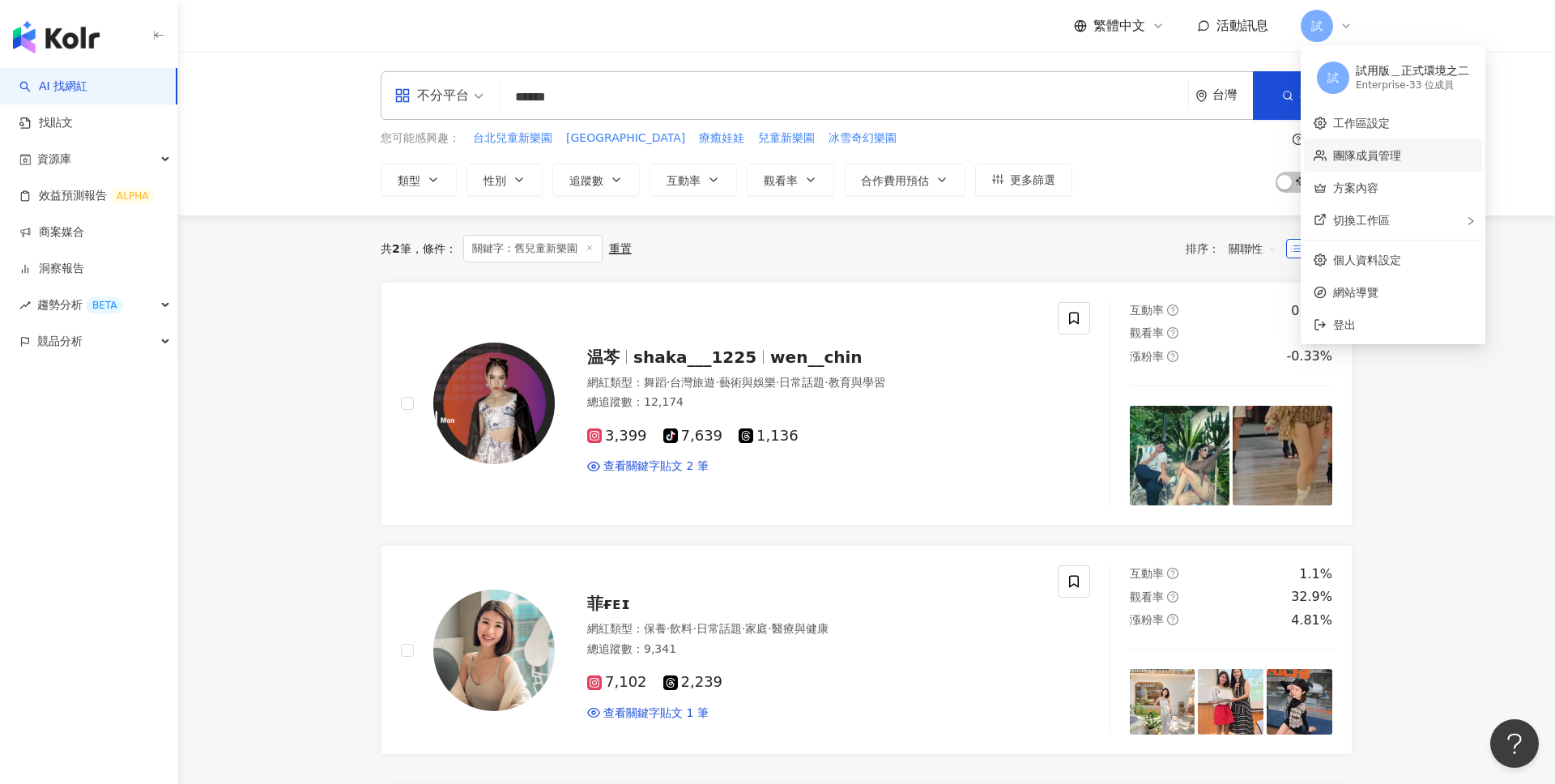
click at [1370, 157] on link "團隊成員管理" at bounding box center [1367, 155] width 68 height 13
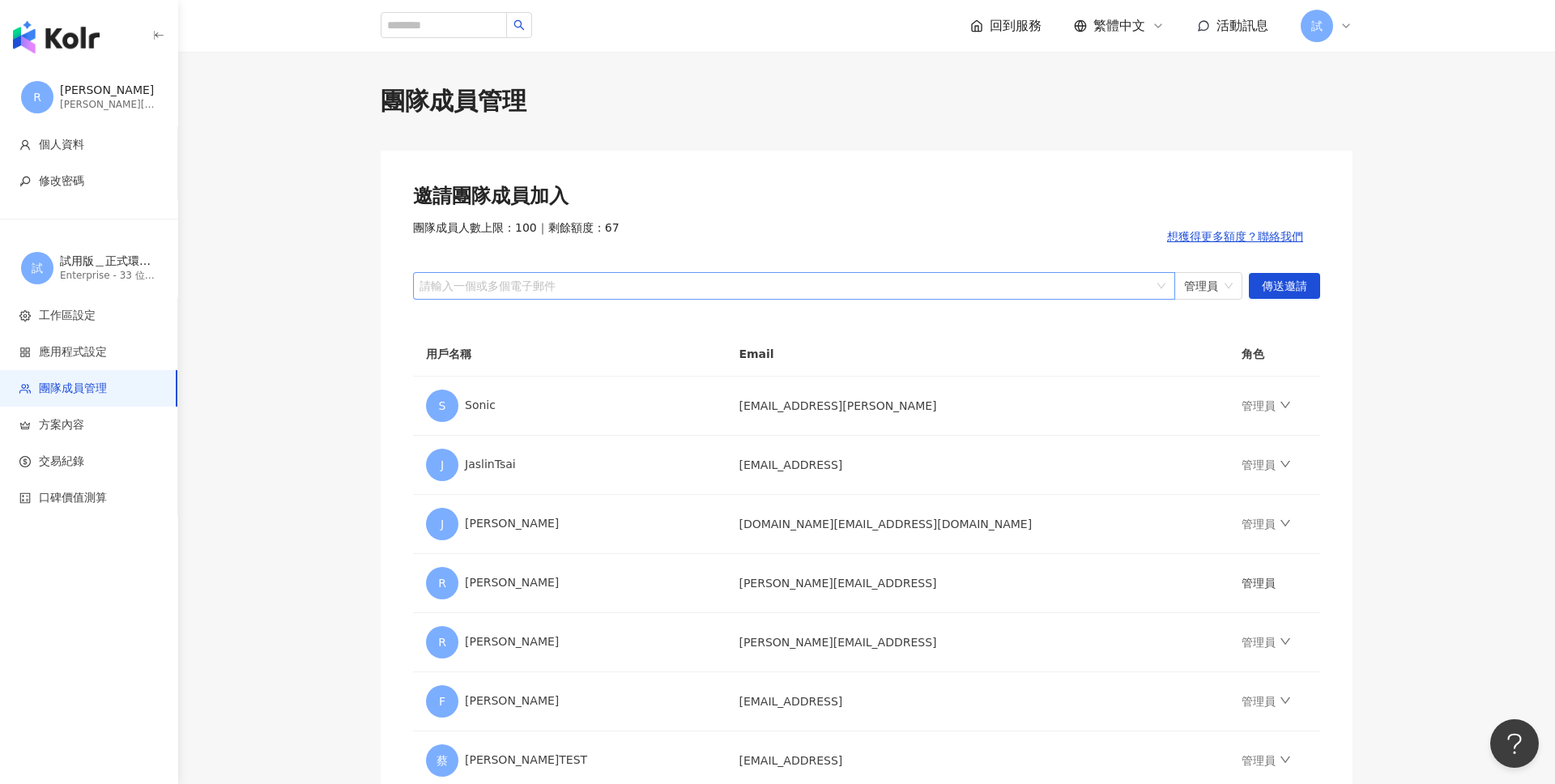
click at [835, 295] on div "請輸入一個或多個電子郵件" at bounding box center [794, 285] width 762 height 28
click at [60, 47] on img "button" at bounding box center [56, 37] width 86 height 32
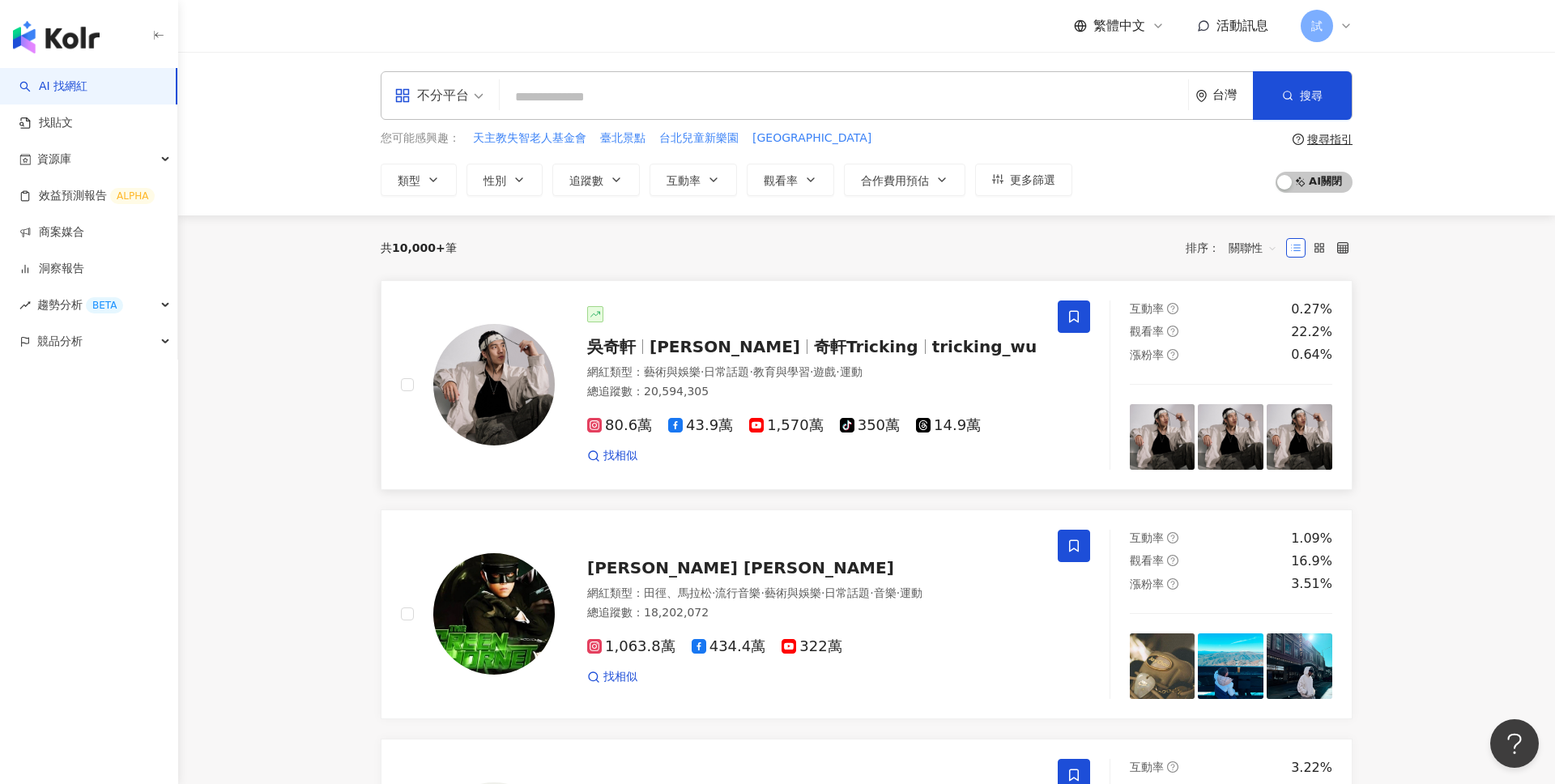
click at [1069, 314] on icon at bounding box center [1073, 316] width 9 height 12
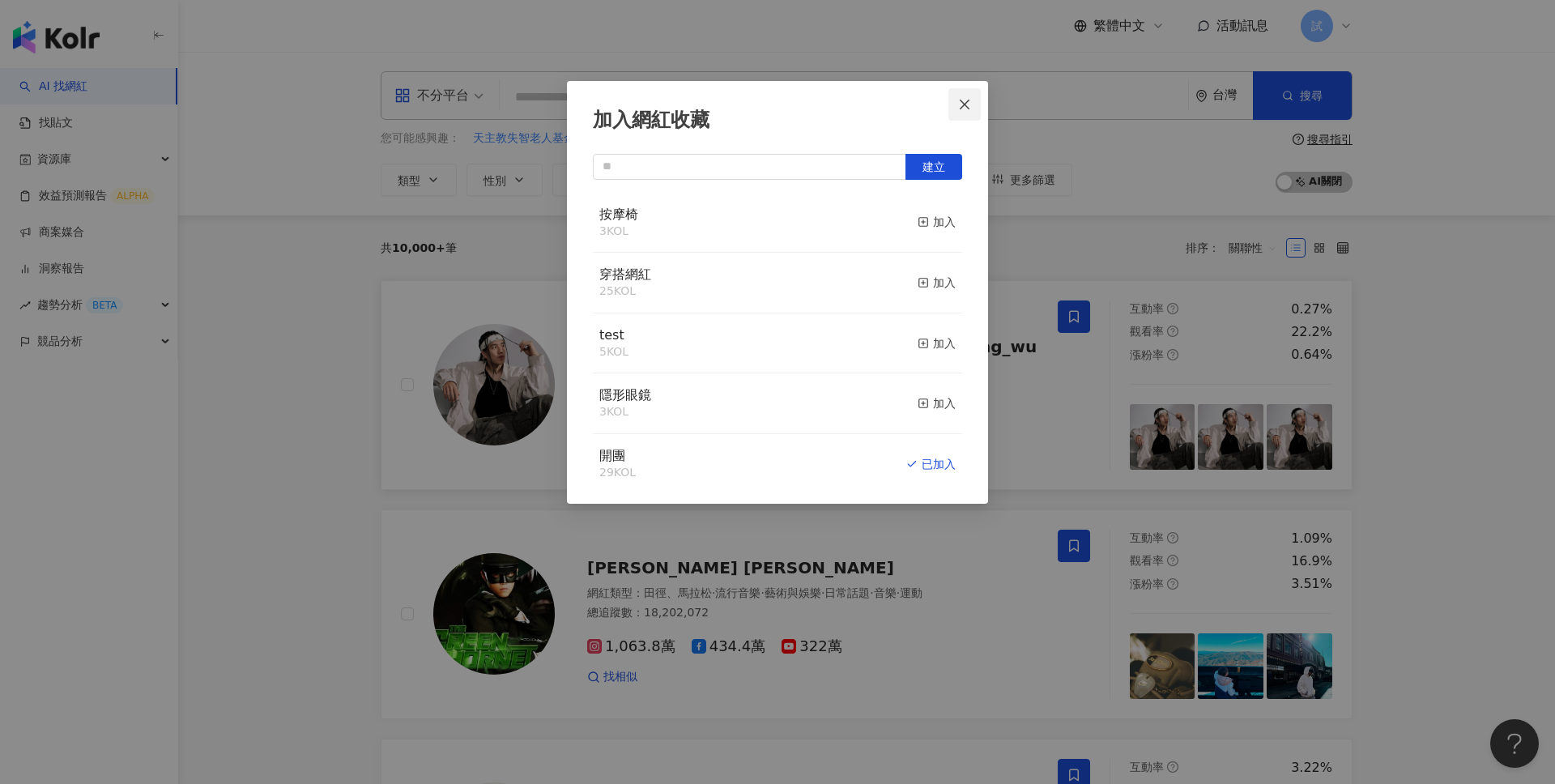
click at [966, 113] on button "Close" at bounding box center [965, 104] width 32 height 32
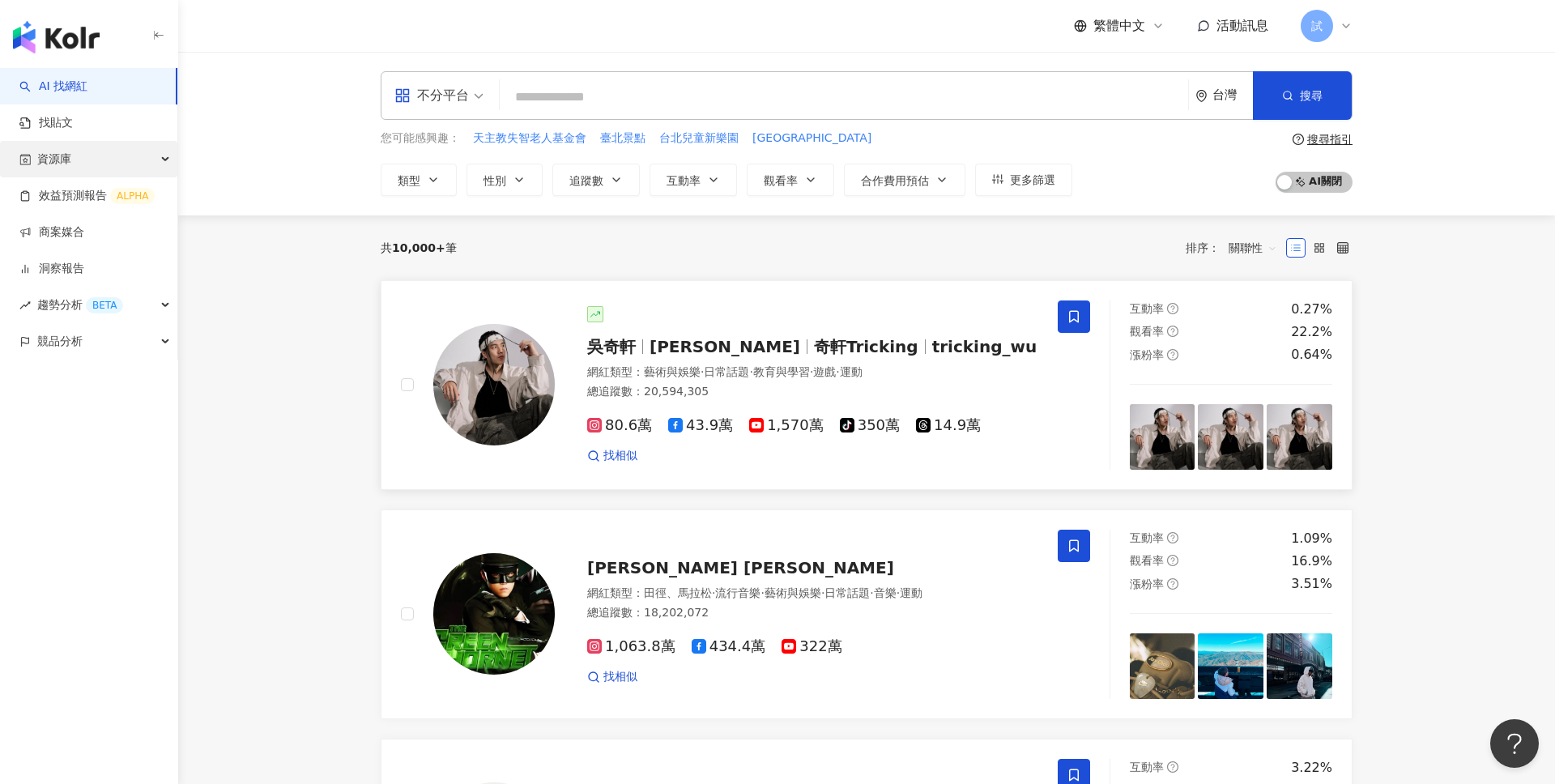
click at [139, 151] on div "資源庫" at bounding box center [88, 158] width 177 height 36
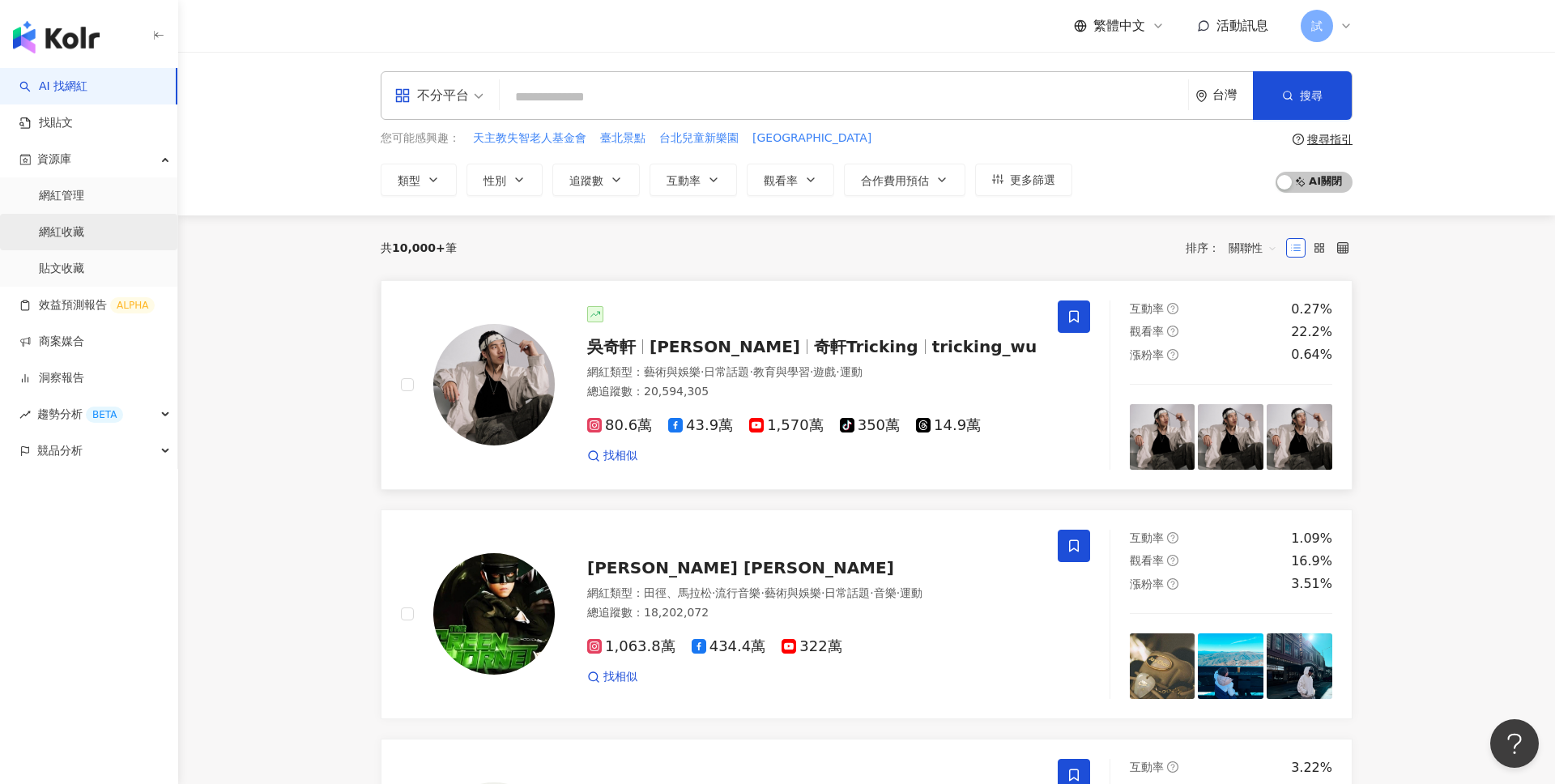
click at [84, 239] on link "網紅收藏" at bounding box center [62, 232] width 46 height 16
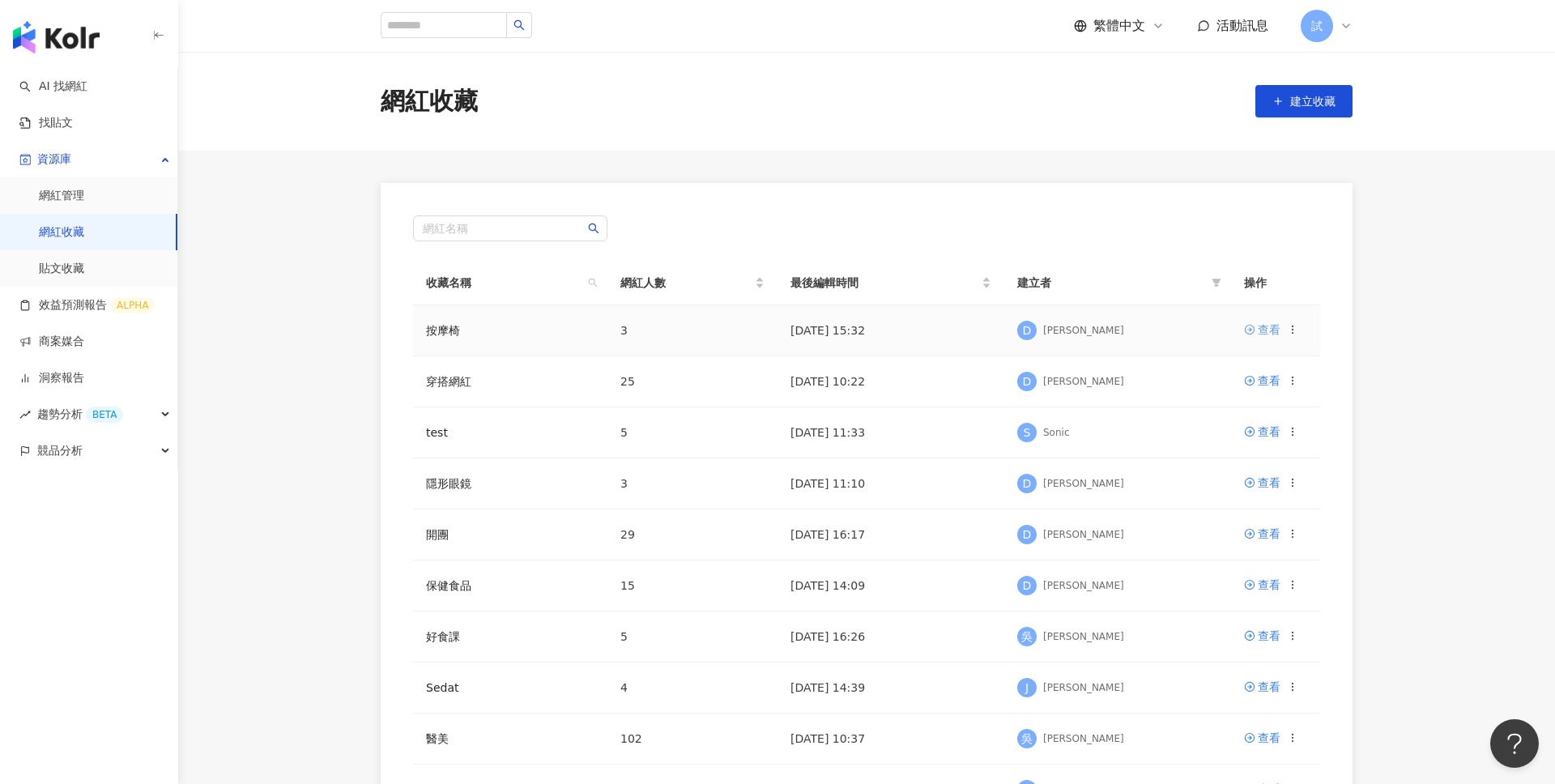
click at [1275, 326] on div "查看" at bounding box center [1269, 329] width 23 height 18
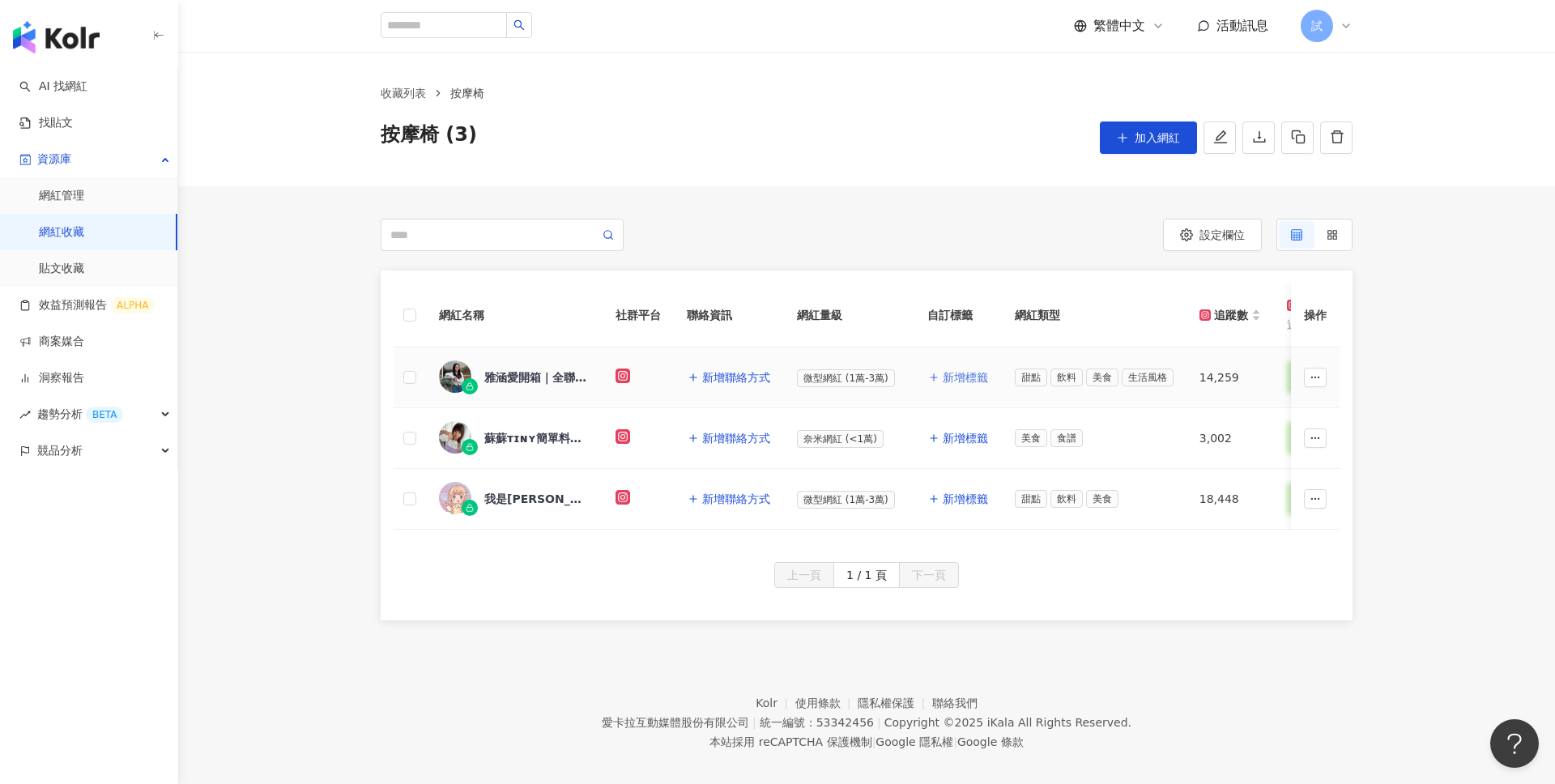
click at [966, 378] on span "新增標籤" at bounding box center [966, 377] width 46 height 13
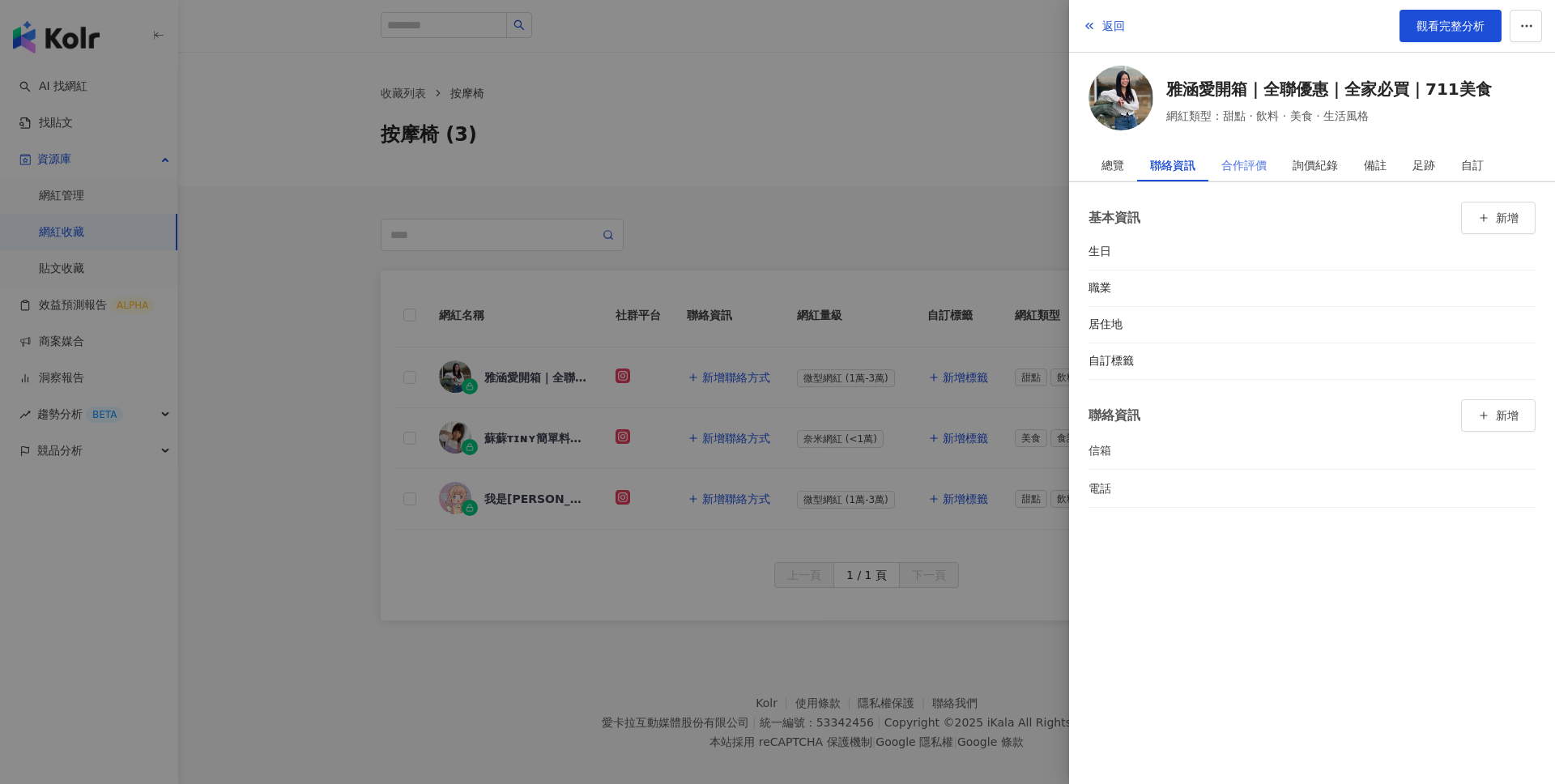
click at [1267, 168] on div "合作評價" at bounding box center [1244, 165] width 71 height 32
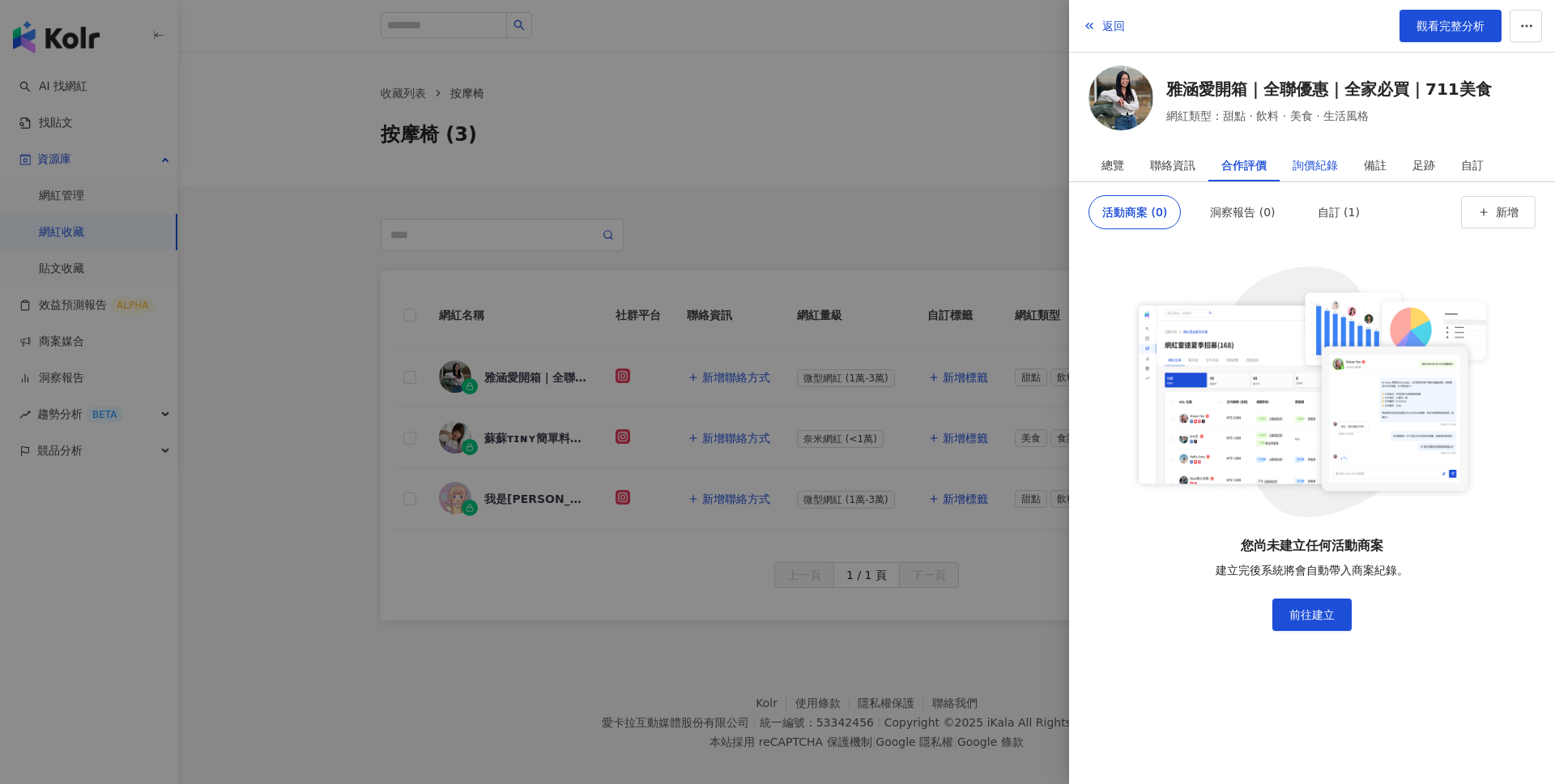
click at [1318, 168] on div "詢價紀錄" at bounding box center [1315, 165] width 46 height 32
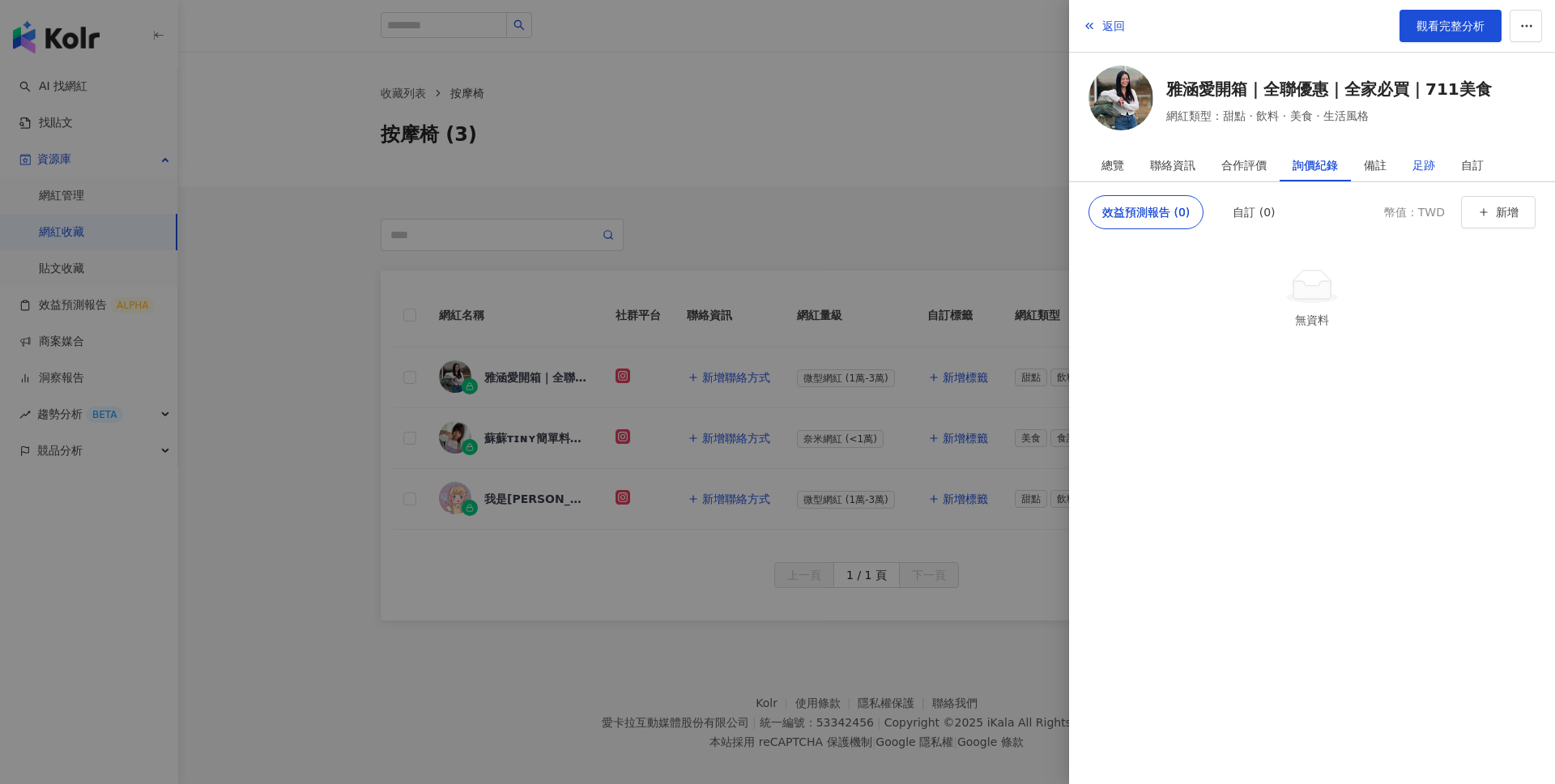
click at [1419, 163] on div "足跡" at bounding box center [1424, 165] width 23 height 32
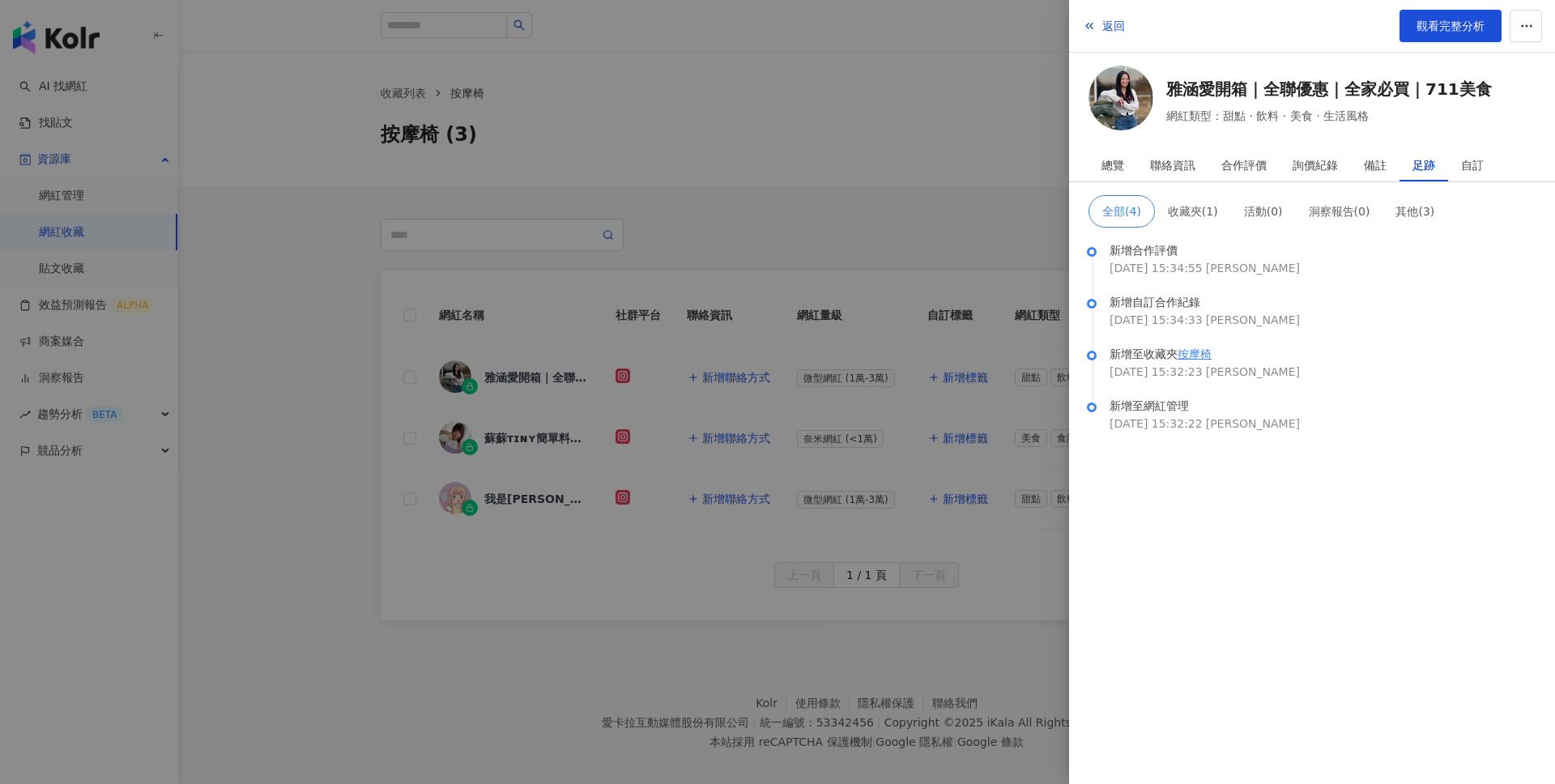
click at [935, 124] on div at bounding box center [778, 392] width 1555 height 784
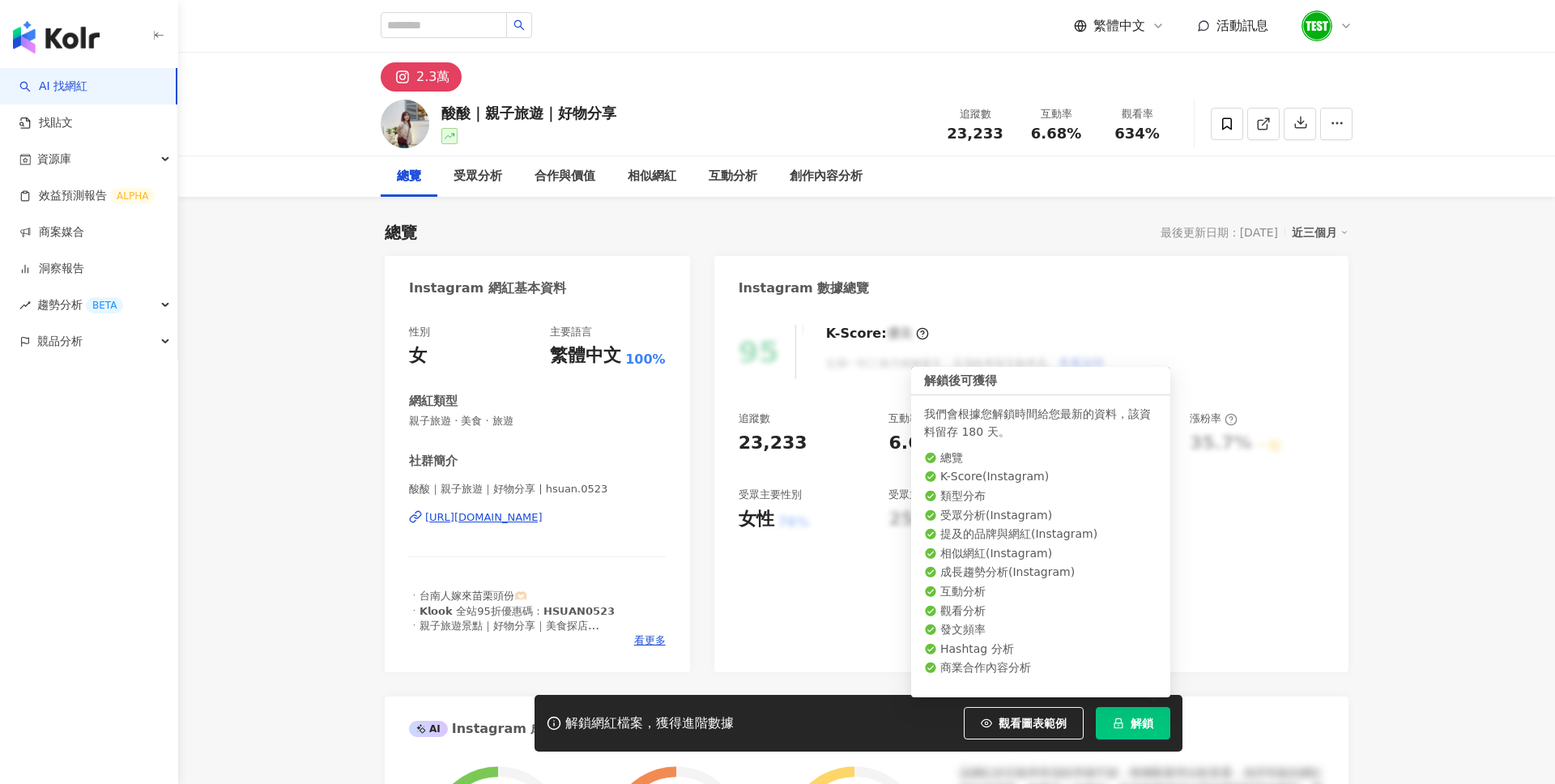
click at [1147, 720] on span "解鎖" at bounding box center [1142, 722] width 23 height 13
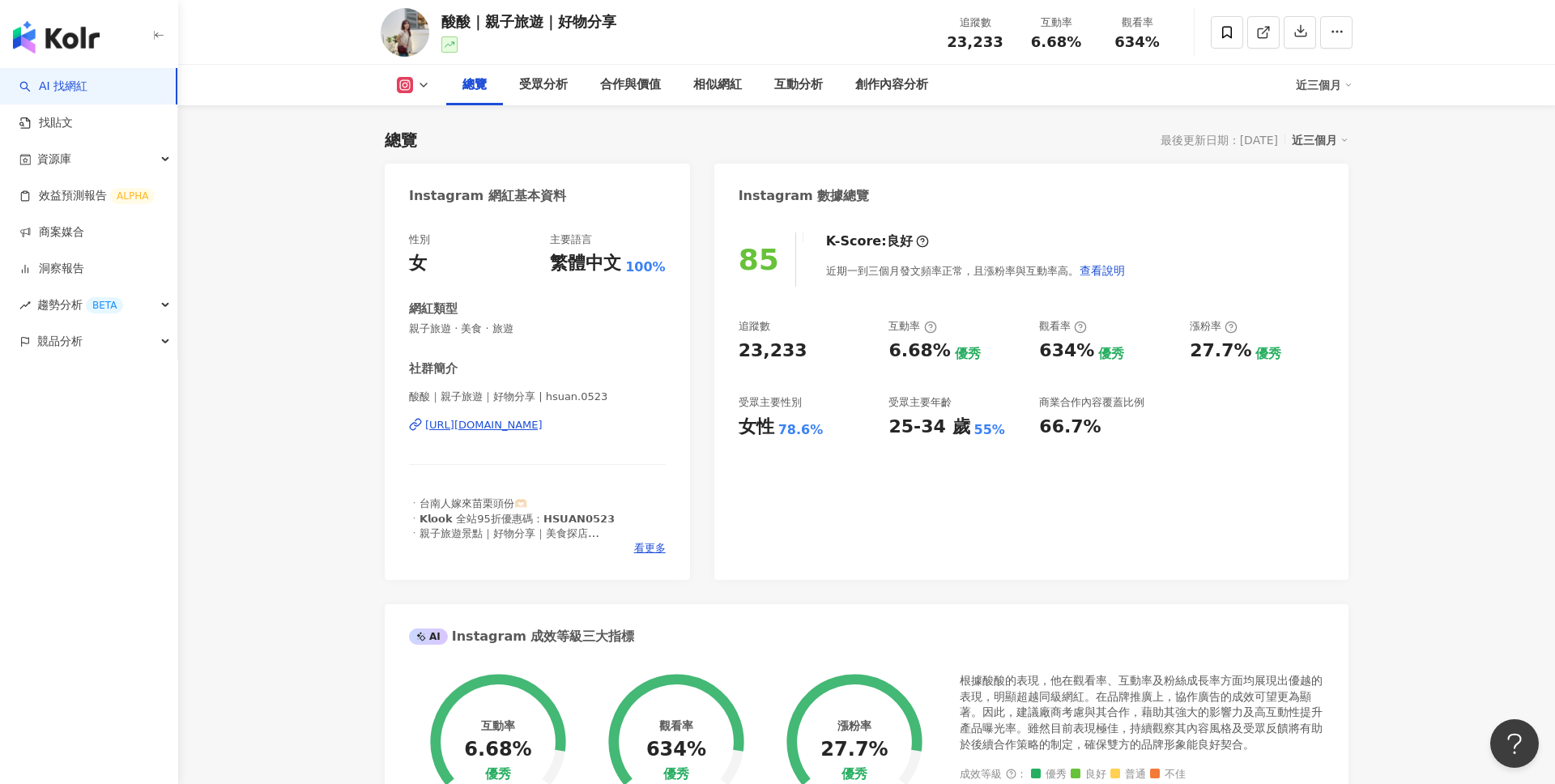
scroll to position [91, 0]
drag, startPoint x: 743, startPoint y: 426, endPoint x: 816, endPoint y: 427, distance: 73.0
click at [816, 427] on div "女性 78.6%" at bounding box center [805, 428] width 135 height 25
click at [971, 450] on div "85 K-Score : 良好 近期一到三個月發文頻率正常，且漲粉率與互動率高。 查看說明 追蹤數 23,233 互動率 6.68% 優秀 觀看率 634% …" at bounding box center [1031, 398] width 634 height 363
drag, startPoint x: 892, startPoint y: 420, endPoint x: 995, endPoint y: 420, distance: 103.0
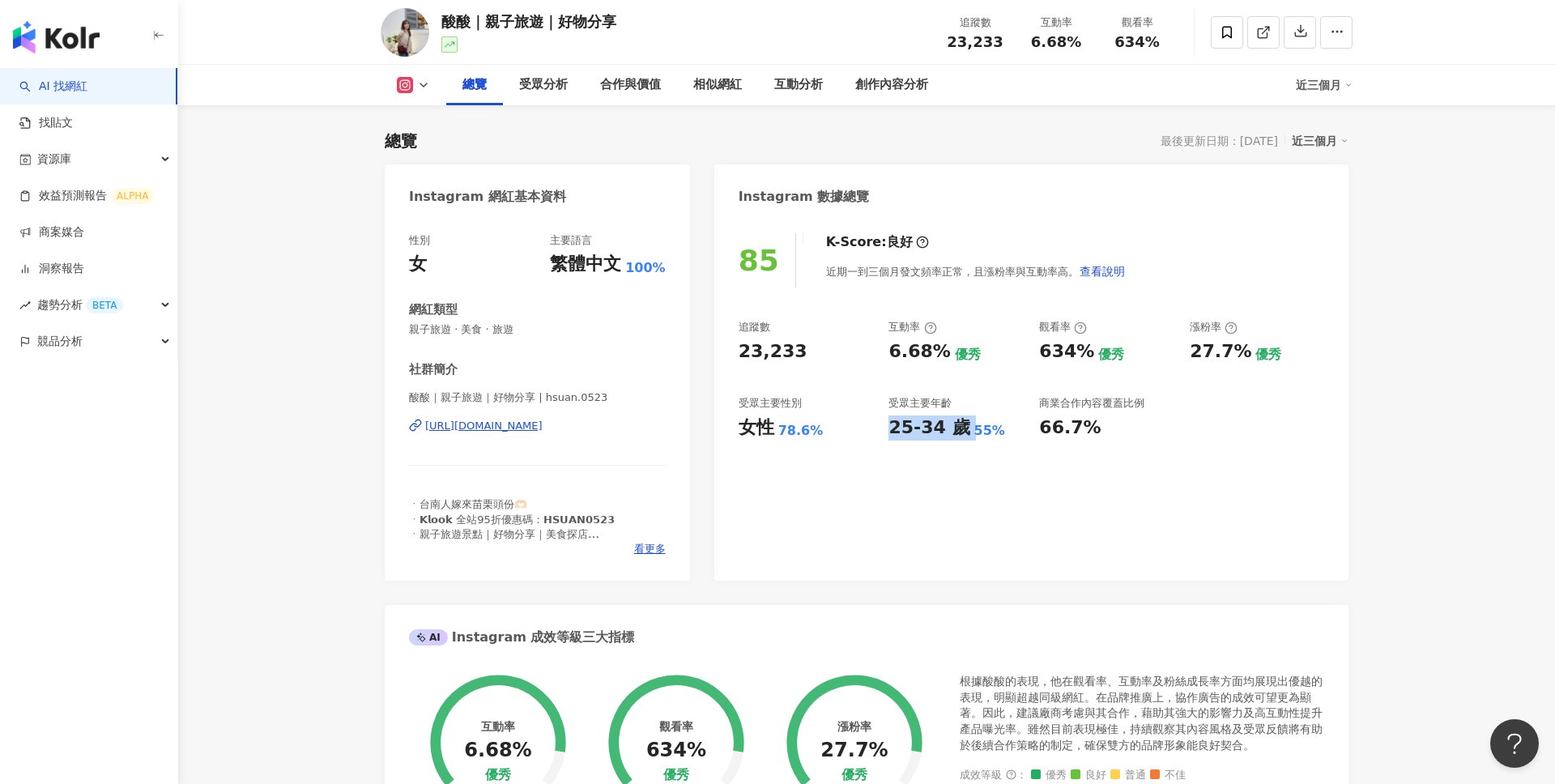
click at [995, 420] on div "25-34 歲 55%" at bounding box center [955, 428] width 135 height 25
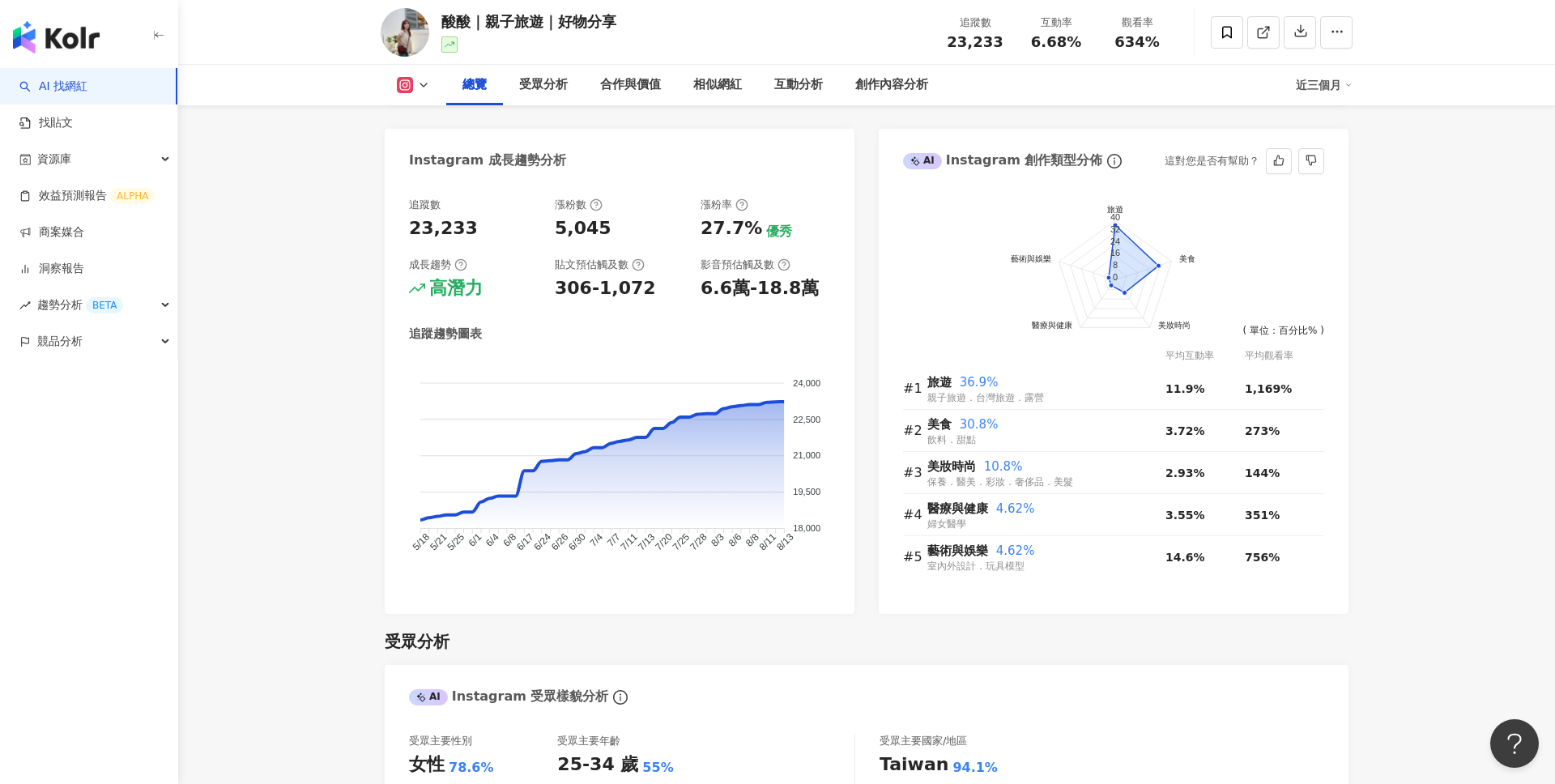
scroll to position [879, 0]
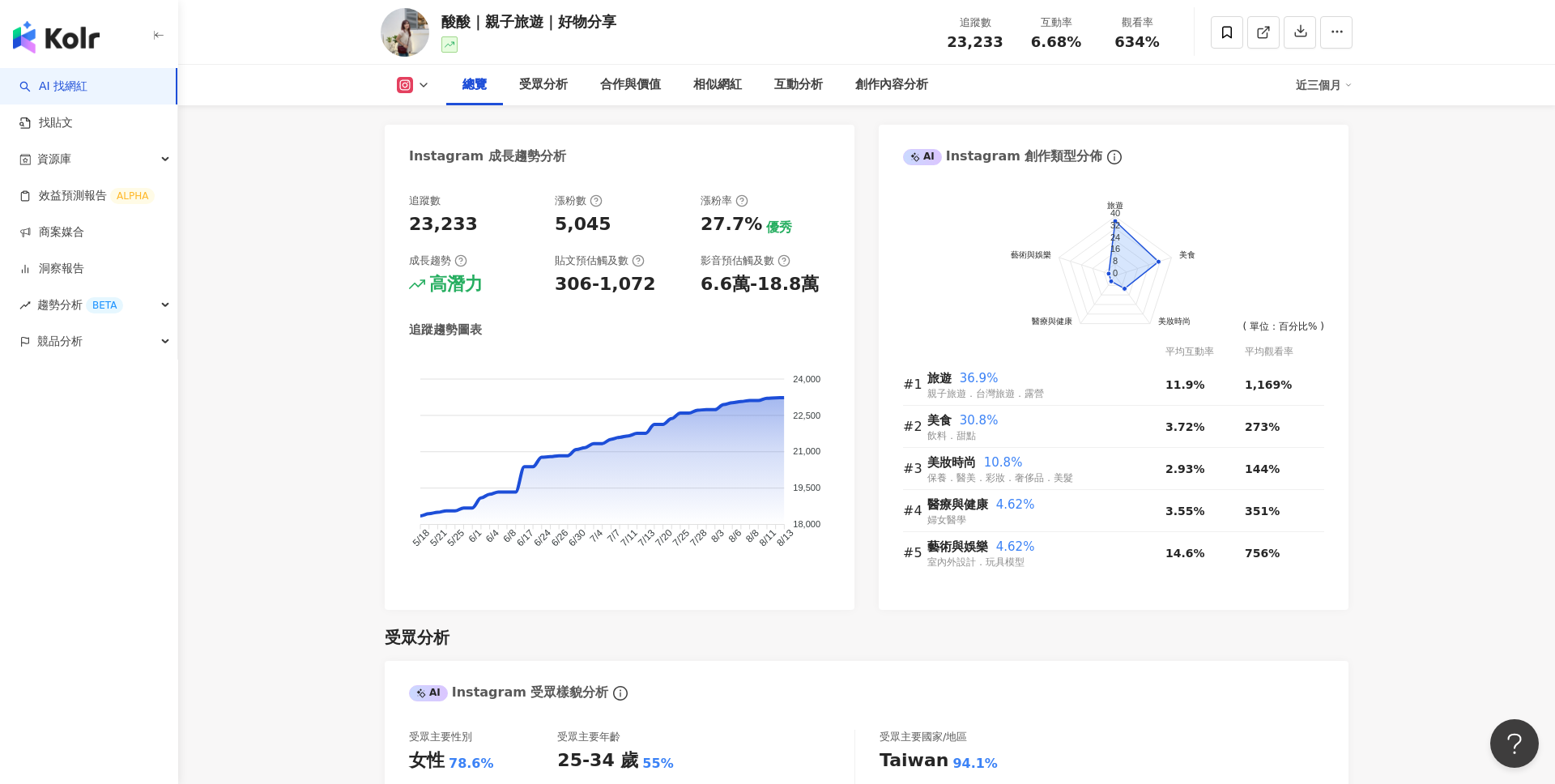
click at [1329, 89] on div "近三個月" at bounding box center [1324, 85] width 57 height 26
click at [1328, 146] on link "近六個月" at bounding box center [1331, 152] width 46 height 18
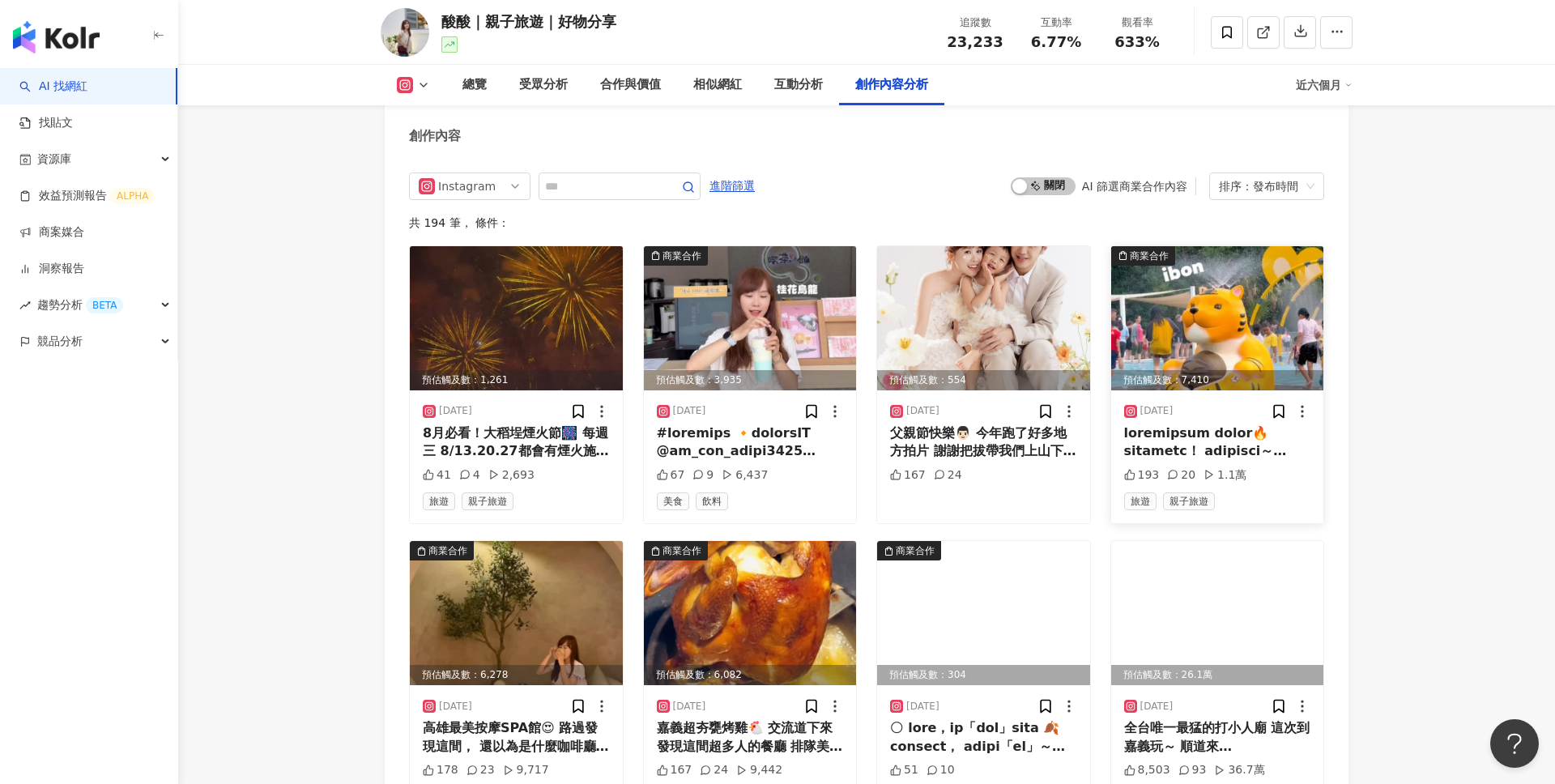
scroll to position [5050, 0]
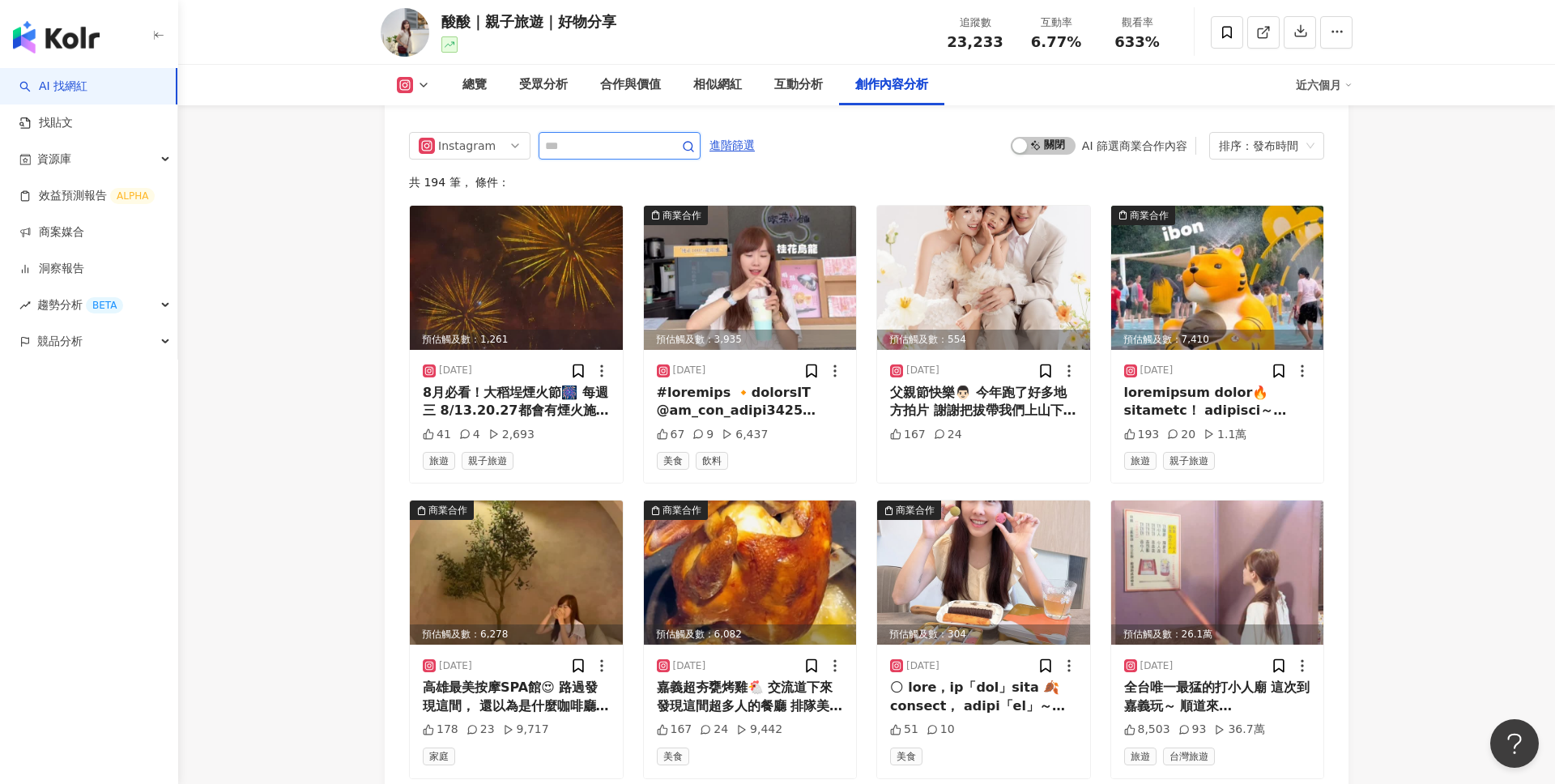
click at [618, 154] on input "text" at bounding box center [602, 146] width 113 height 19
type input "*"
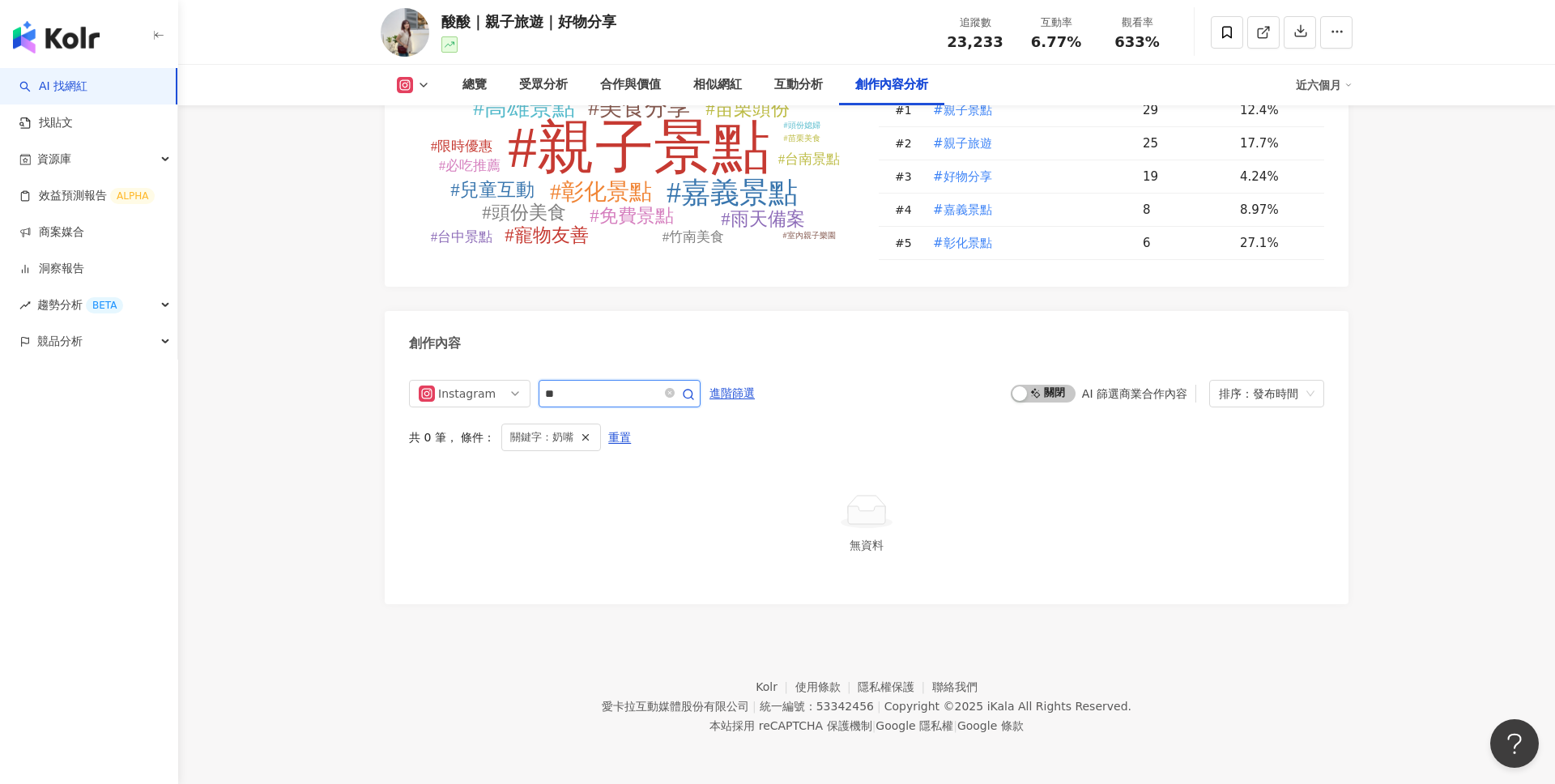
scroll to position [4819, 0]
click at [606, 383] on span "**" at bounding box center [619, 393] width 162 height 28
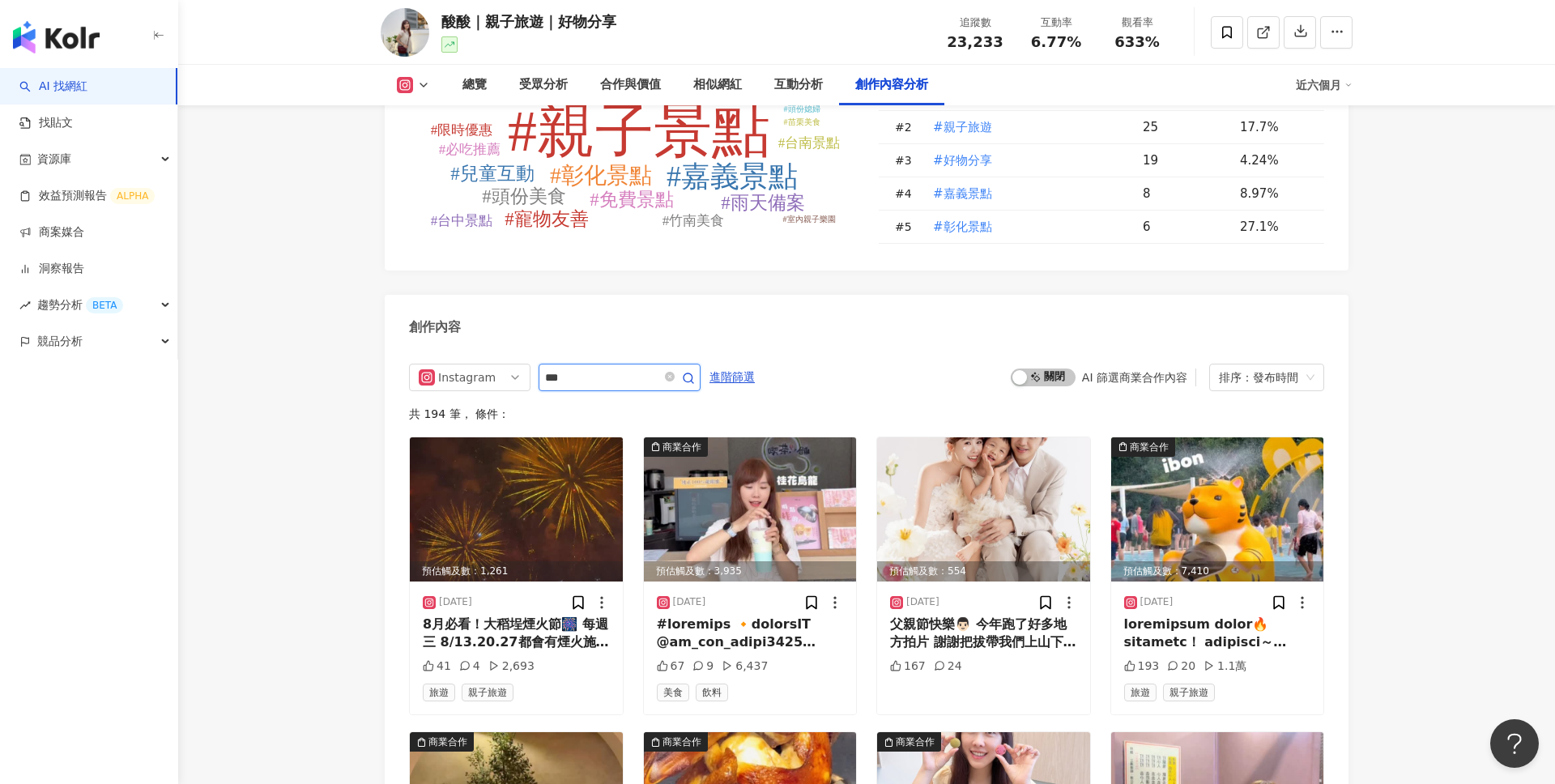
scroll to position [5024, 0]
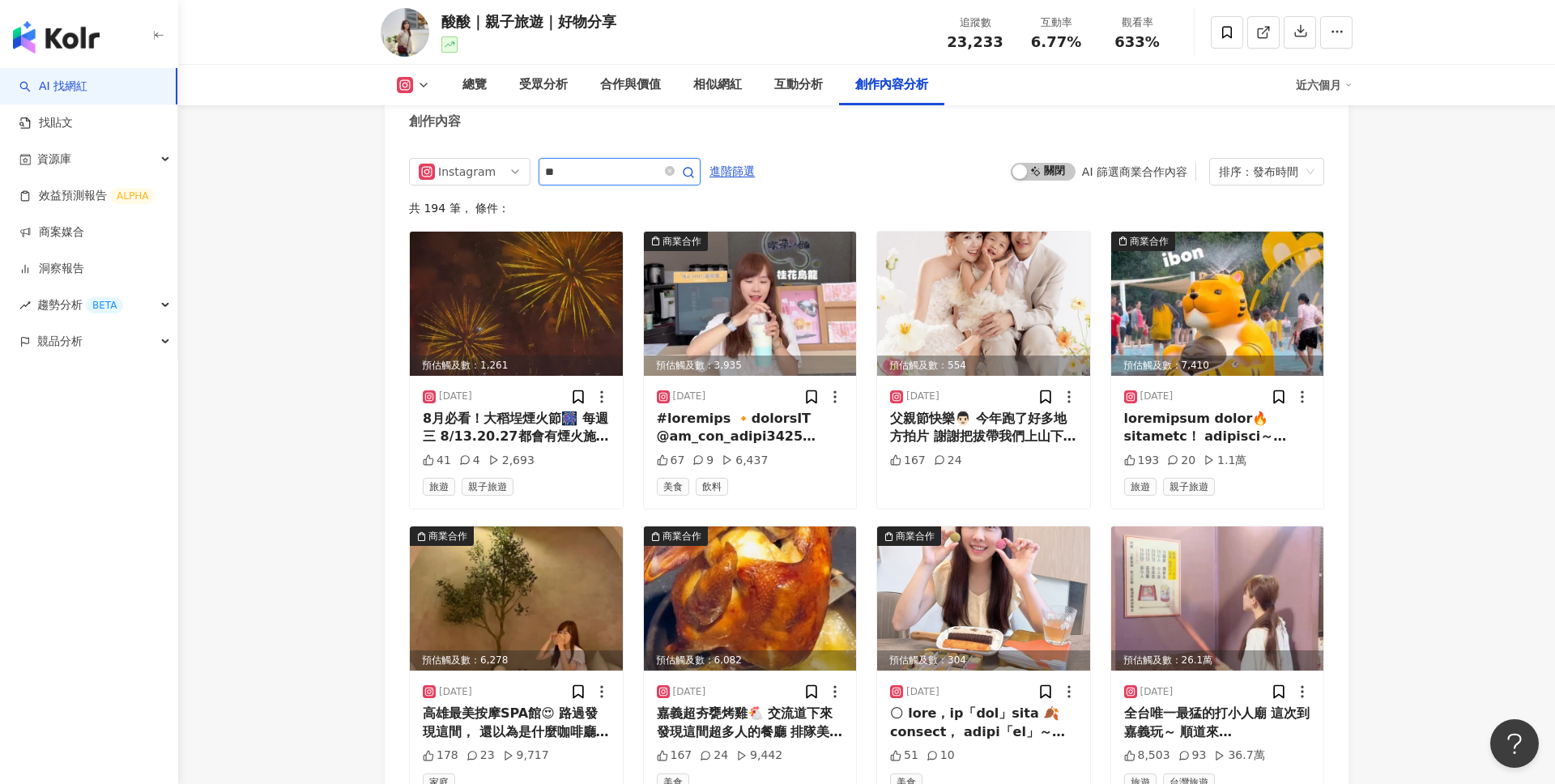
type input "*"
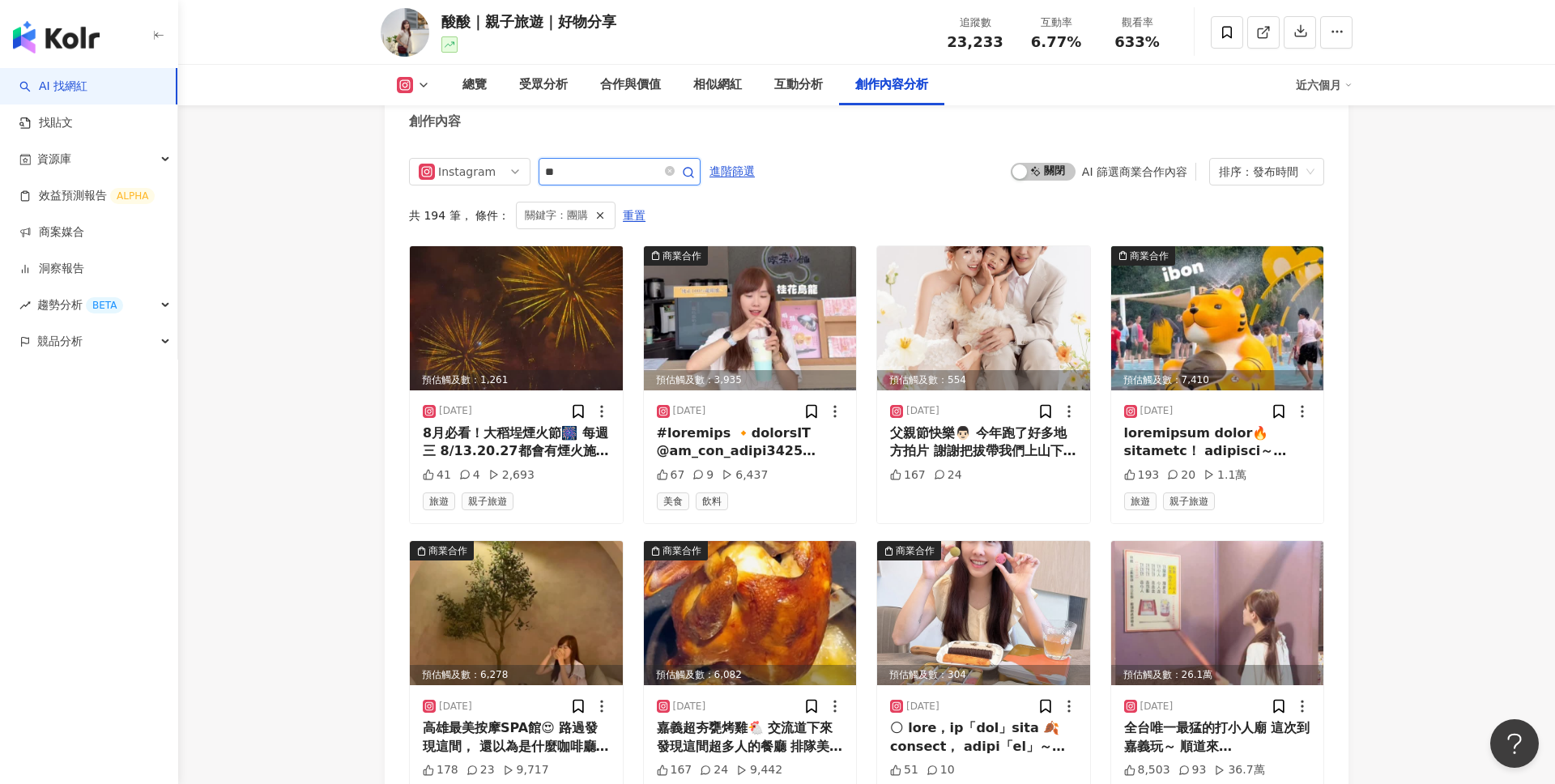
scroll to position [4984, 0]
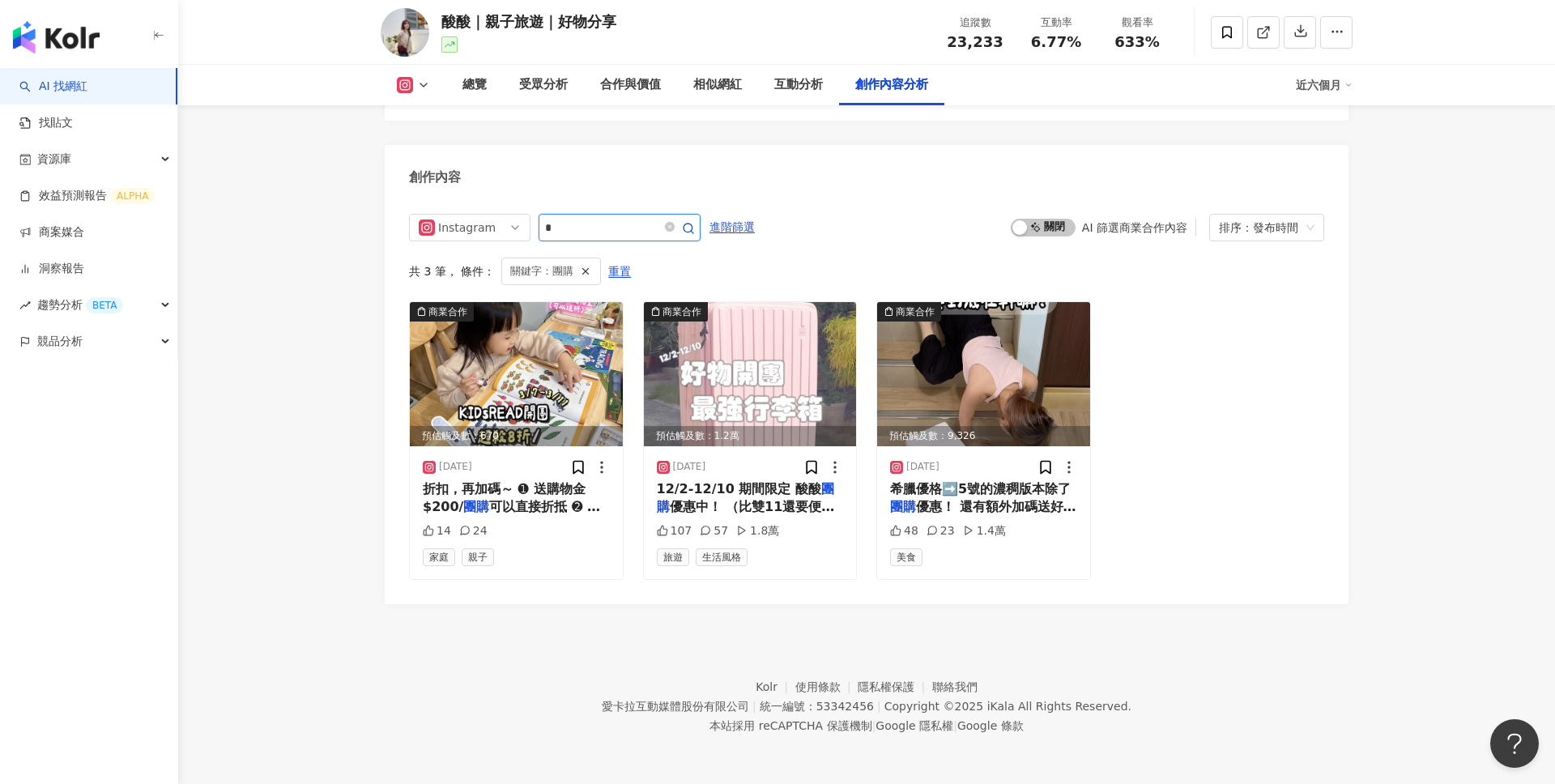
type input "*"
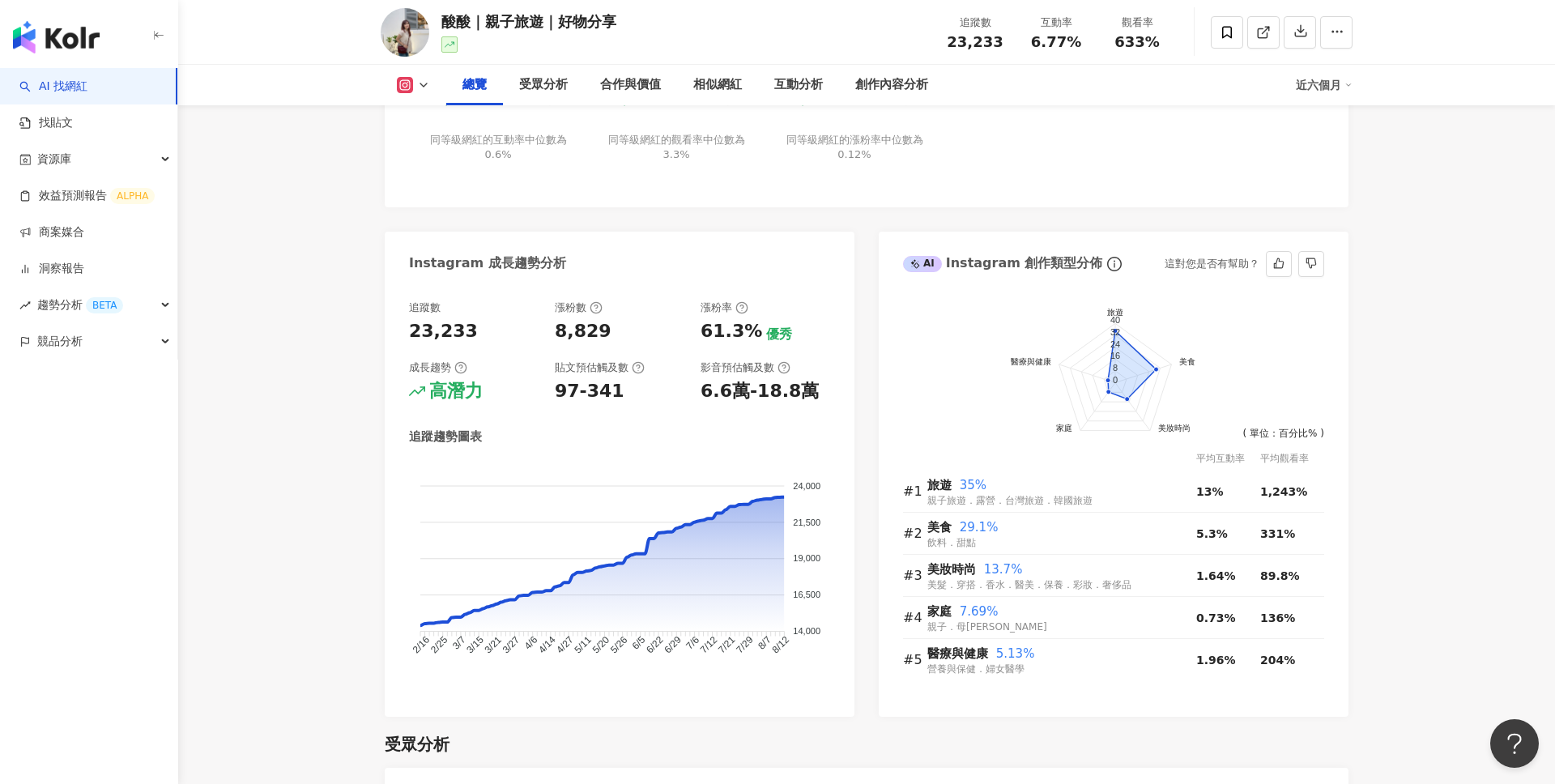
scroll to position [766, 0]
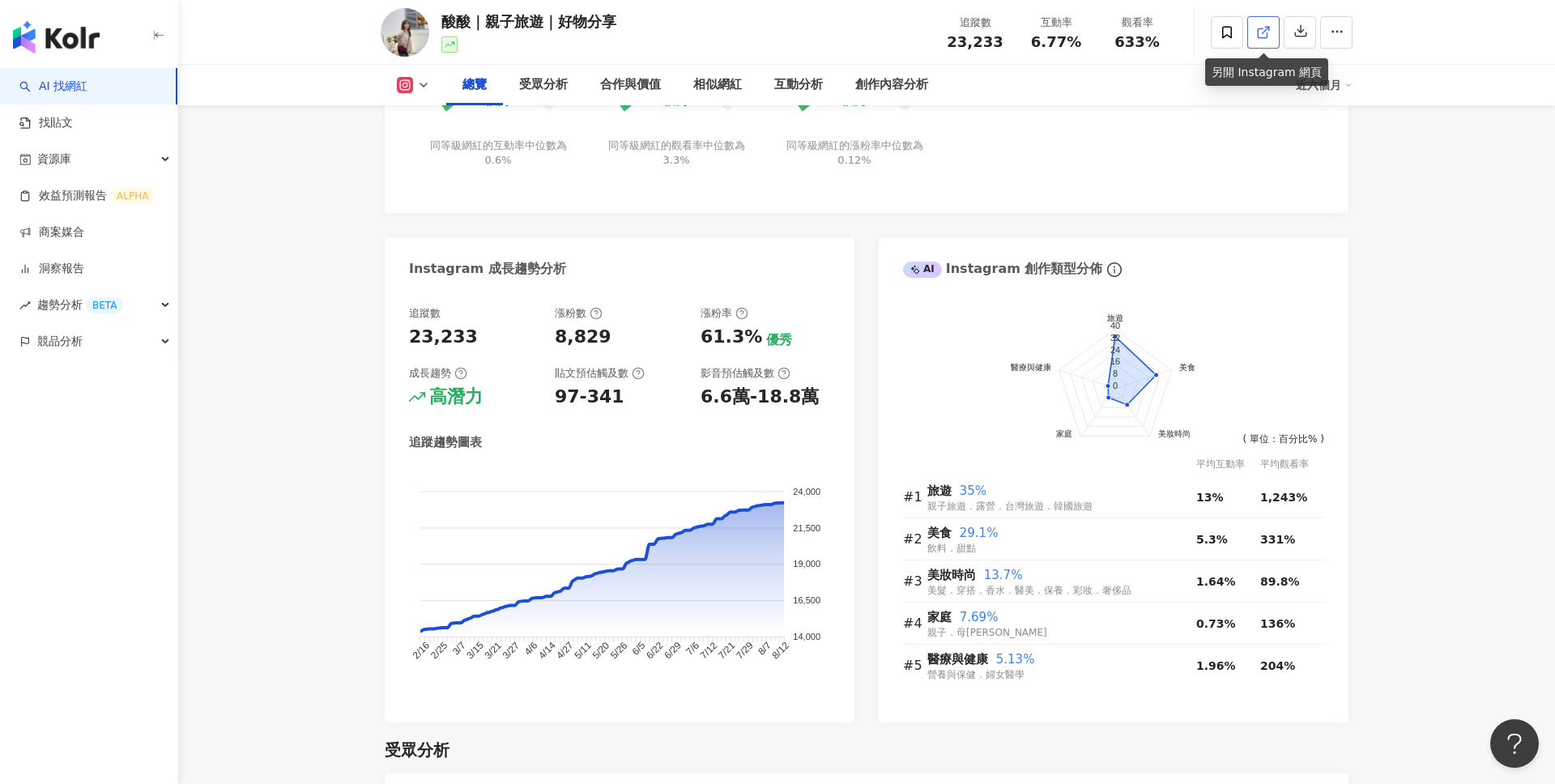
click at [1252, 34] on link at bounding box center [1264, 32] width 32 height 32
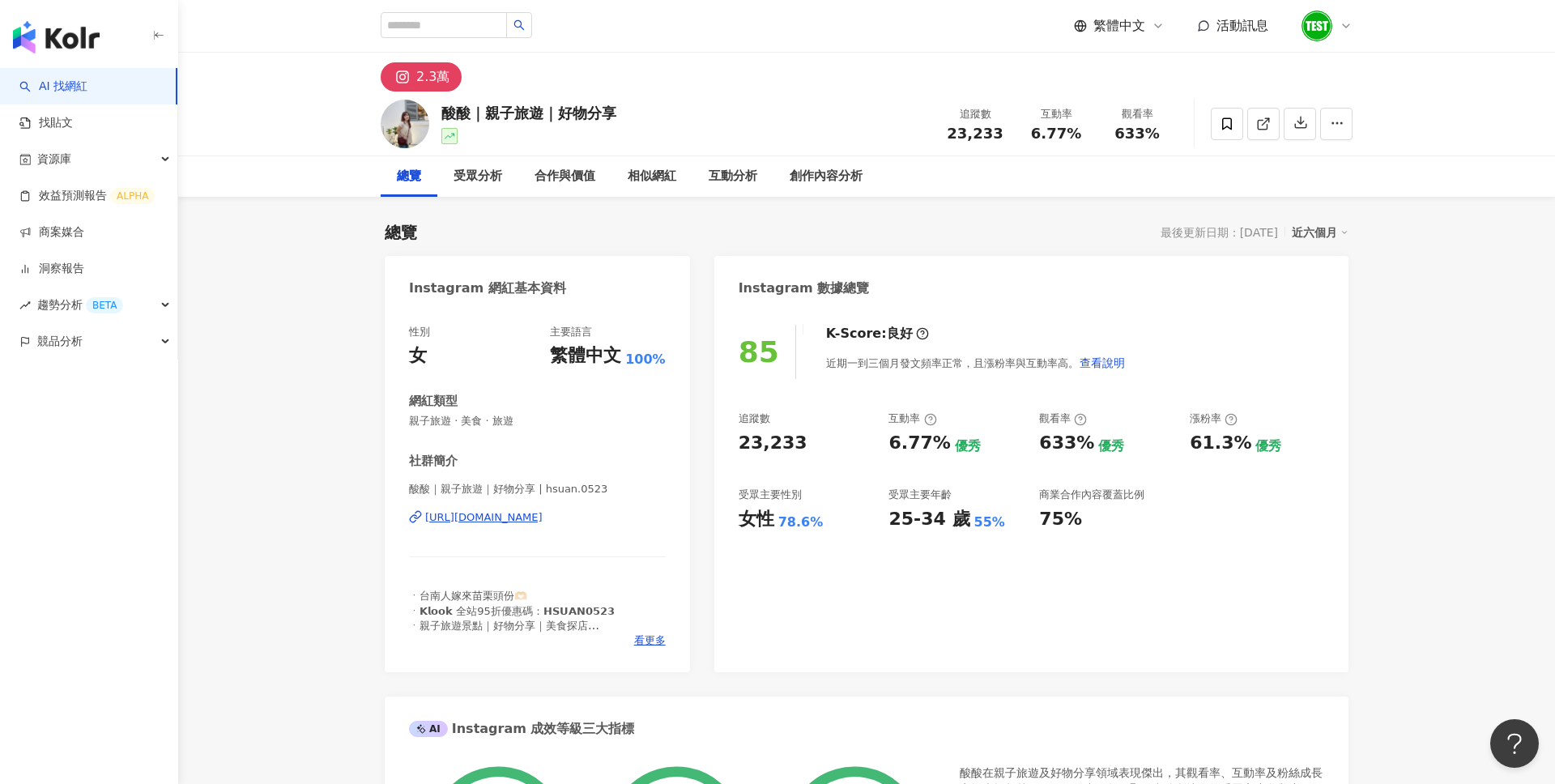
click at [1342, 15] on div at bounding box center [1326, 25] width 52 height 32
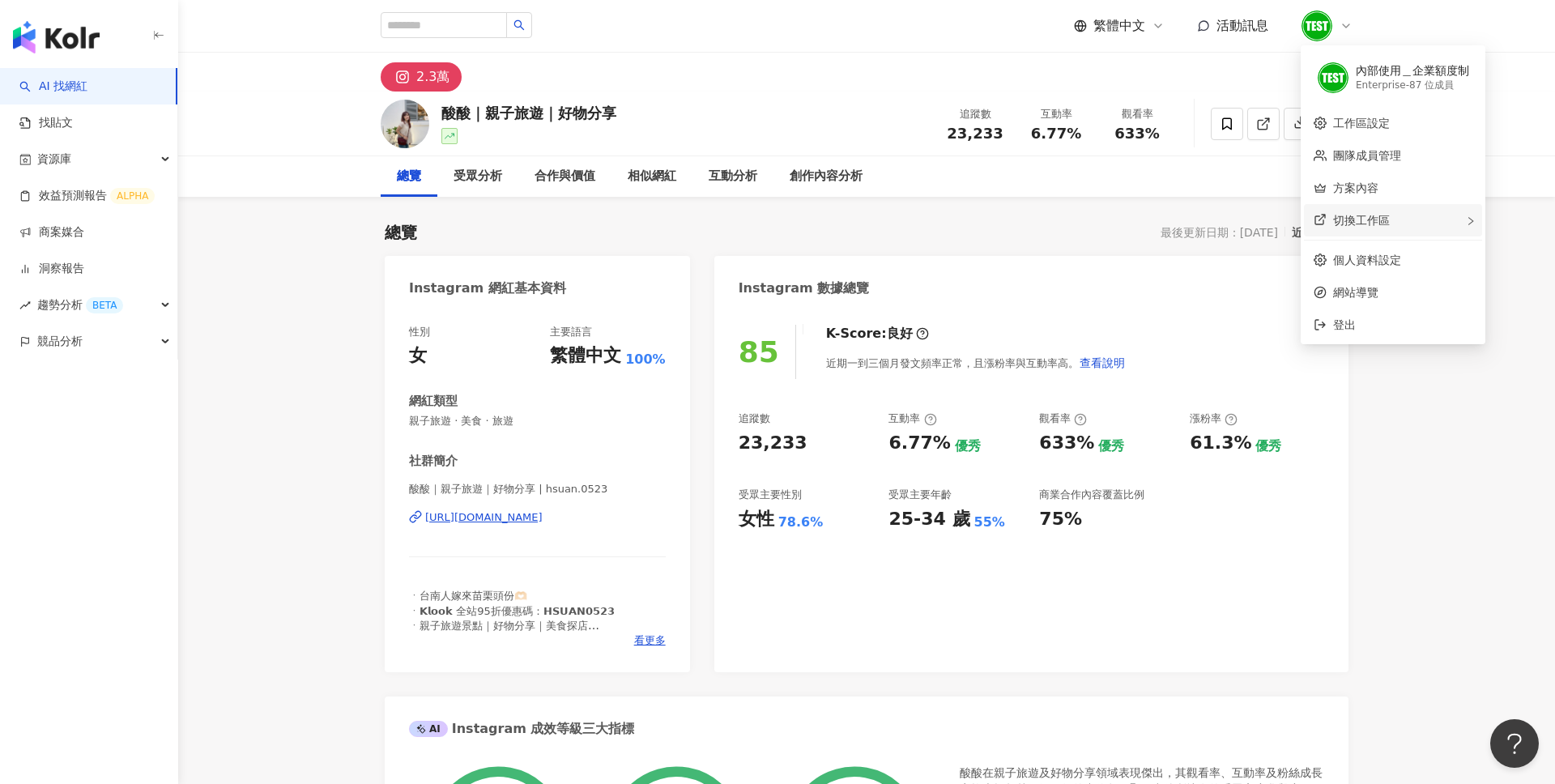
click at [1342, 213] on div "切換工作區" at bounding box center [1393, 220] width 178 height 32
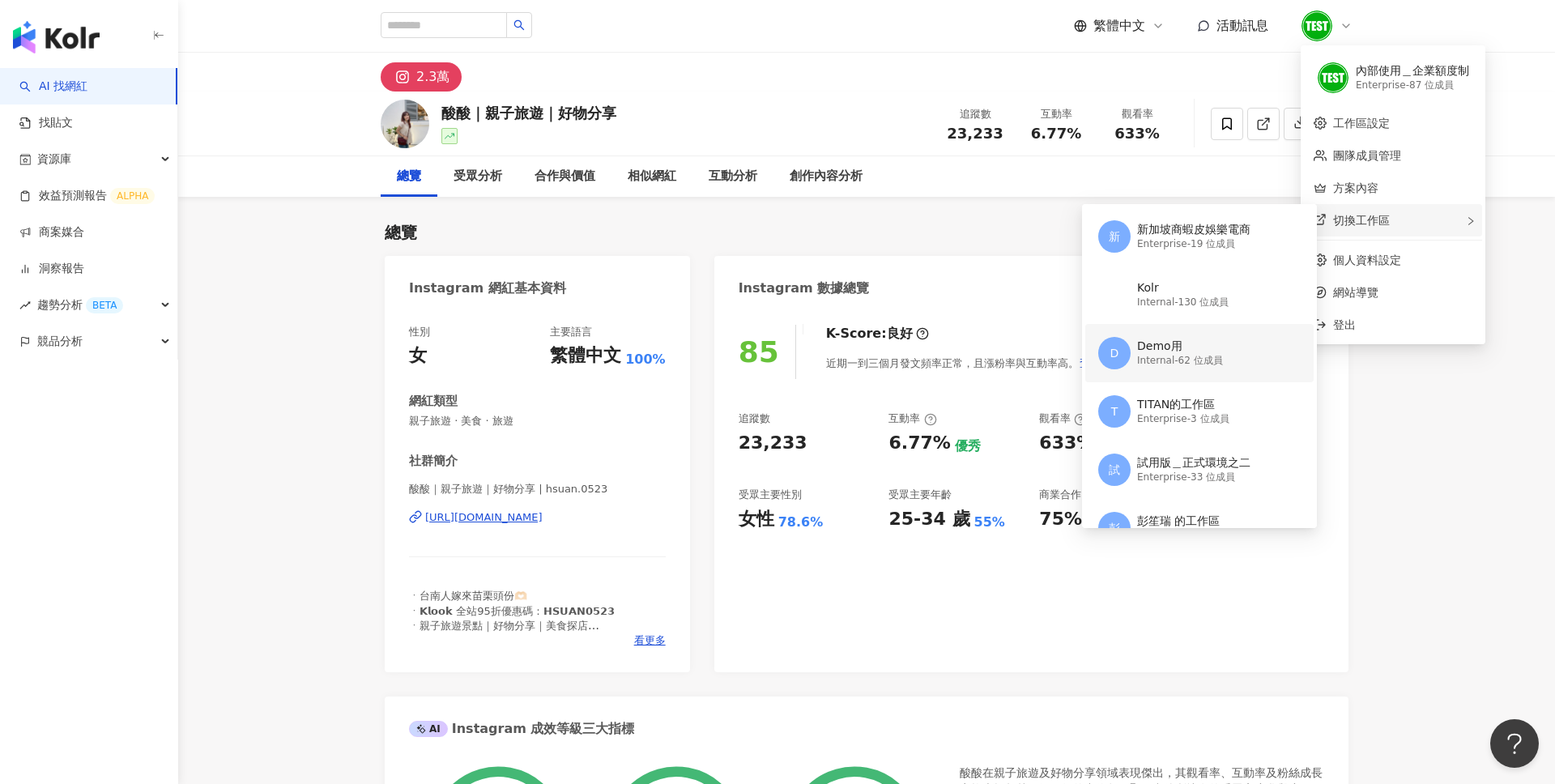
scroll to position [185, 0]
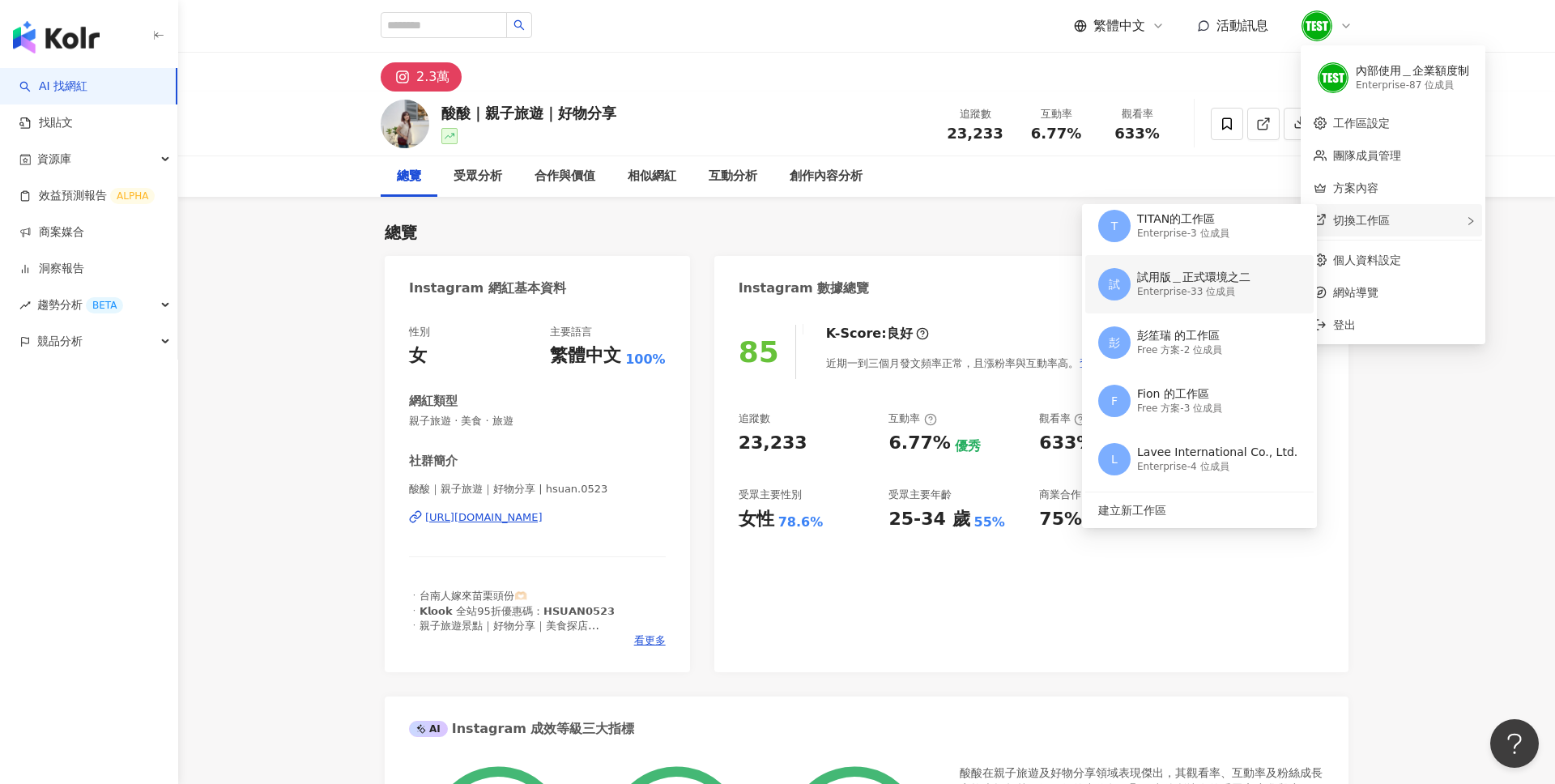
click at [1237, 284] on div "試用版＿正式環境之二" at bounding box center [1194, 277] width 113 height 16
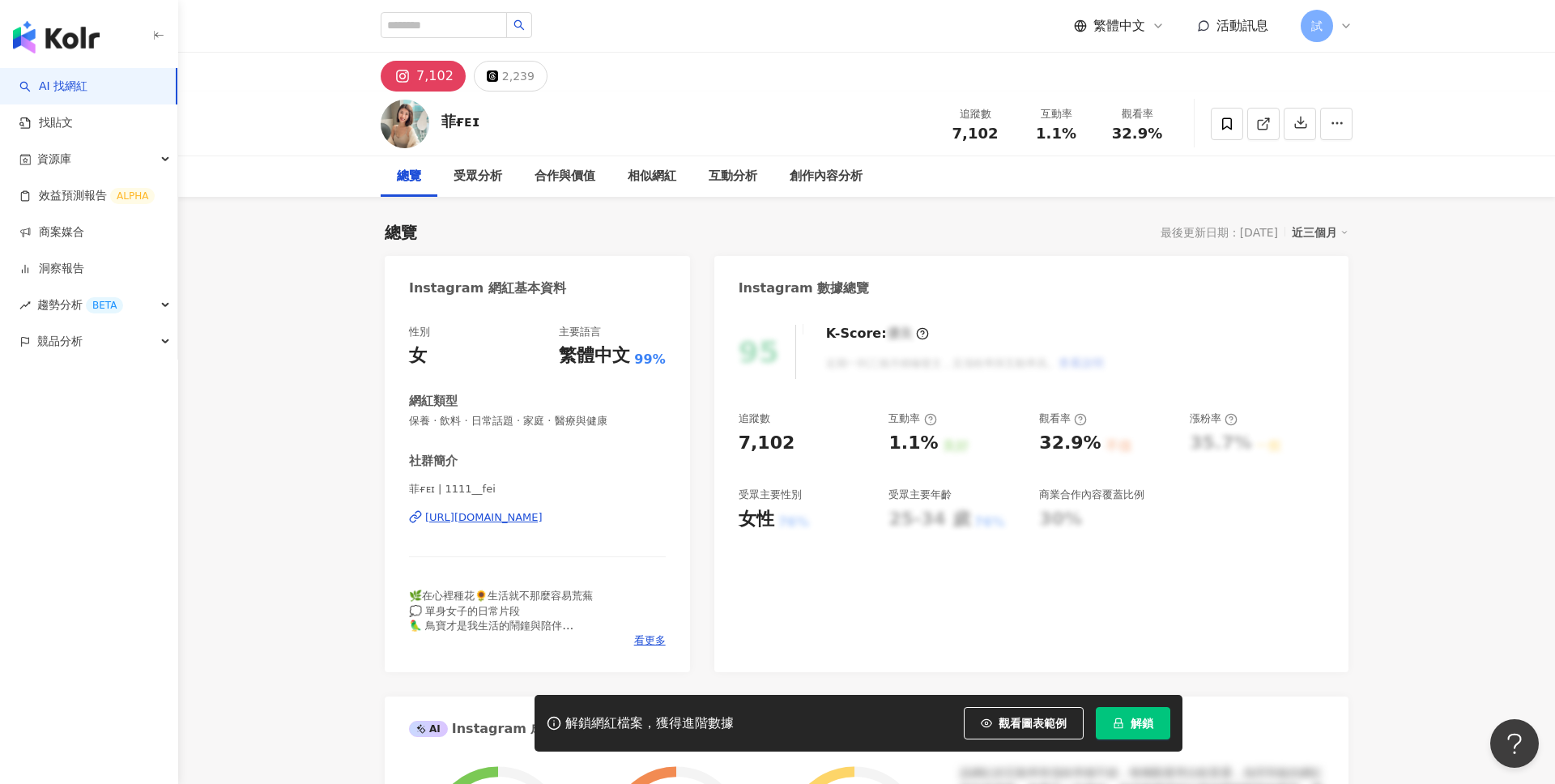
click at [58, 44] on img "button" at bounding box center [56, 37] width 86 height 32
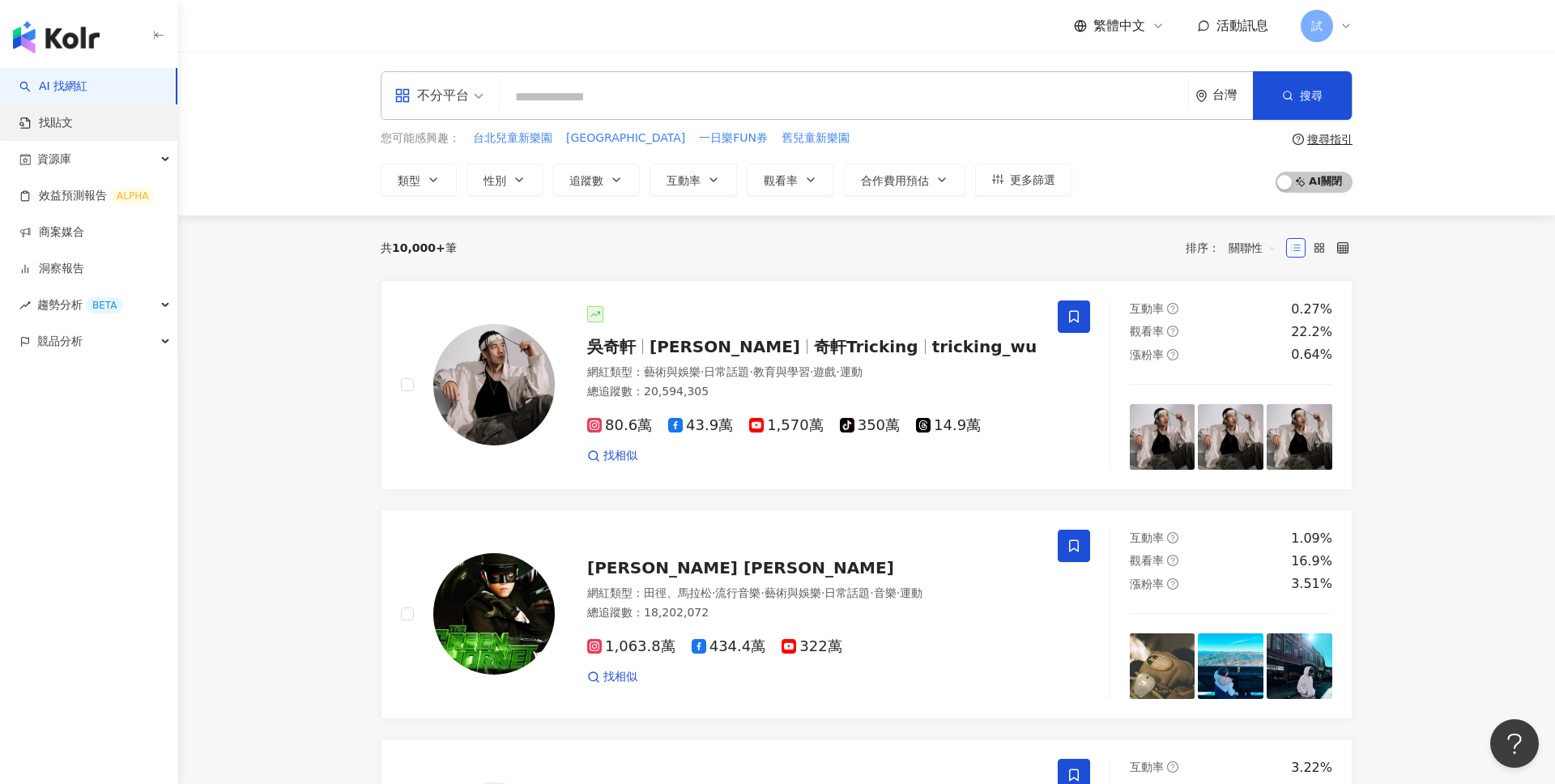
click at [73, 115] on link "找貼文" at bounding box center [46, 123] width 53 height 16
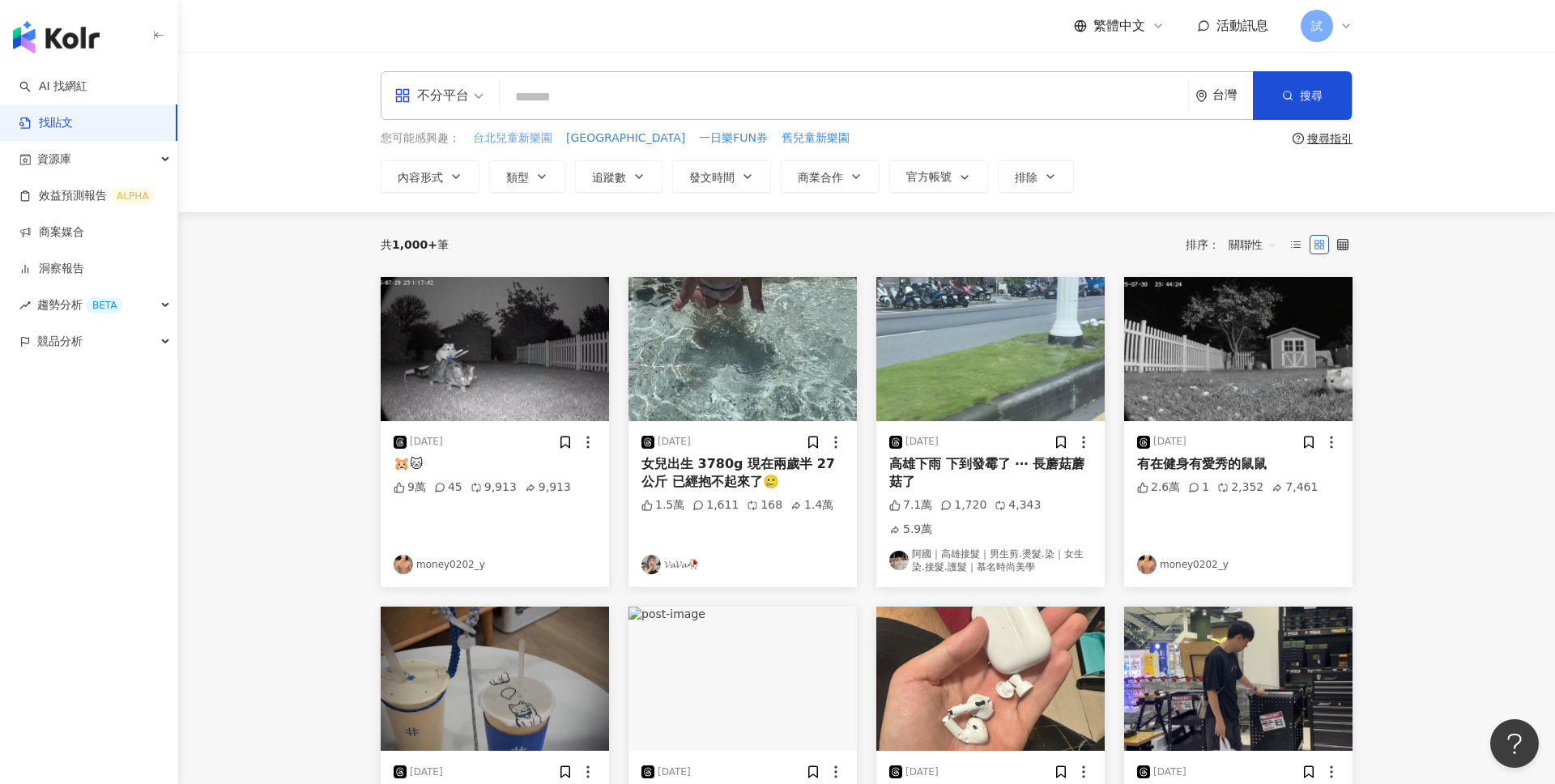
click at [527, 135] on span "台北兒童新樂園" at bounding box center [512, 138] width 80 height 16
type input "*******"
